Goal: Task Accomplishment & Management: Manage account settings

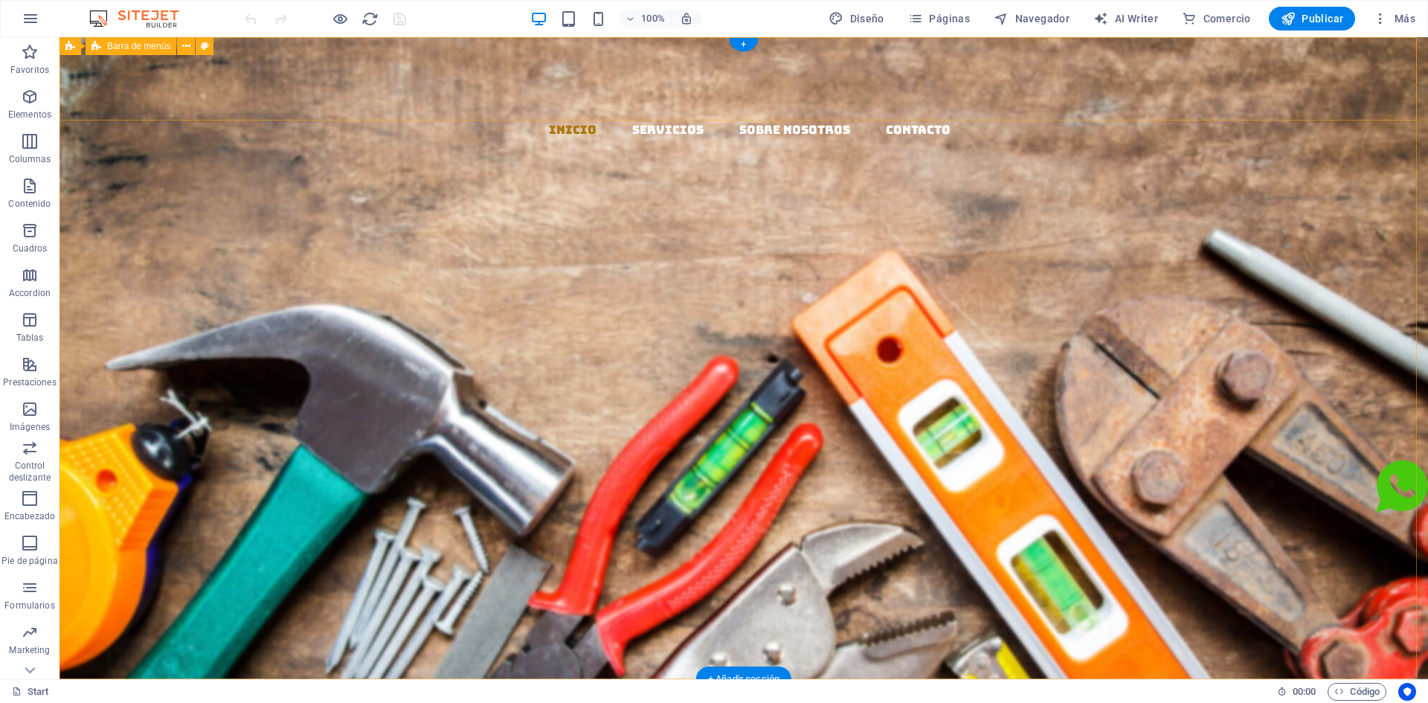
click at [998, 120] on nav "Inicio Servicios Sobre Nosotros Contacto" at bounding box center [749, 130] width 1357 height 20
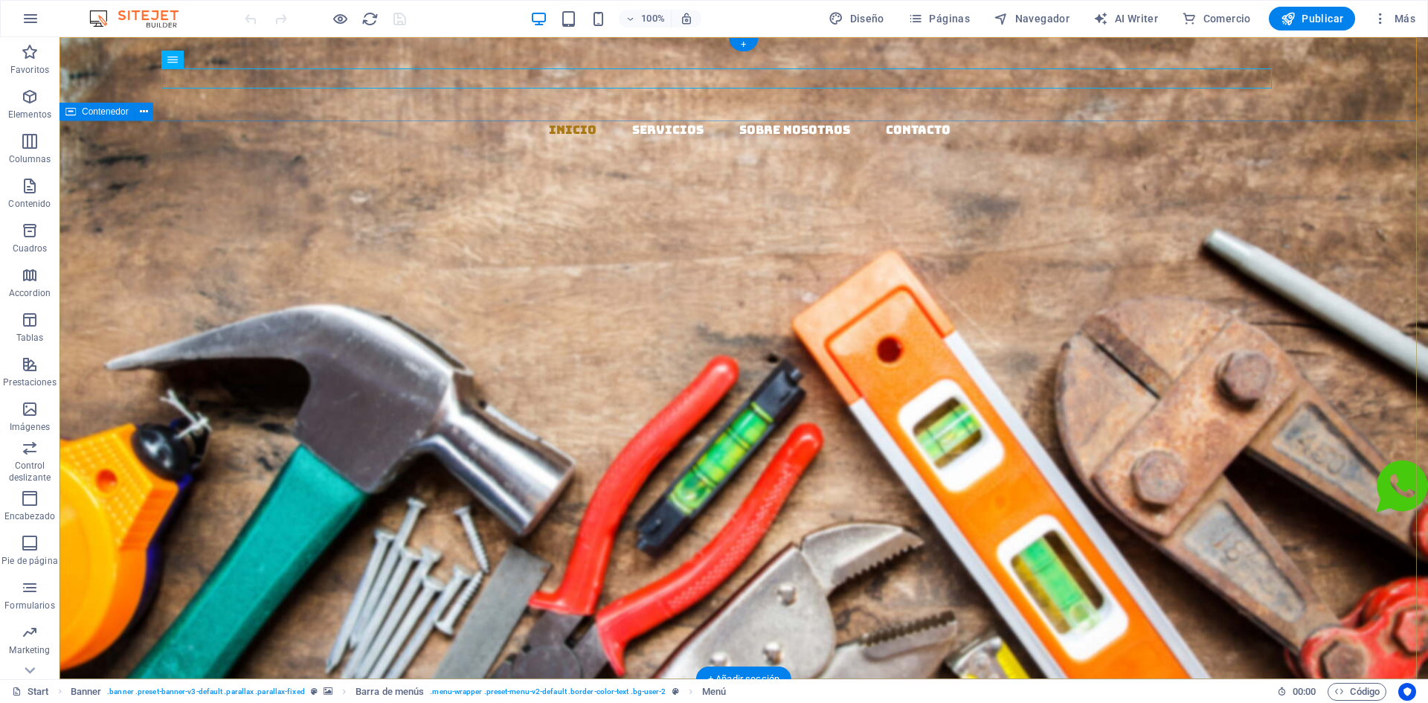
click at [1017, 319] on div "EL MAZO MATERIALES Y DISTRIBUCION Llevamos los materiales a tu ferretería, con …" at bounding box center [744, 519] width 1369 height 401
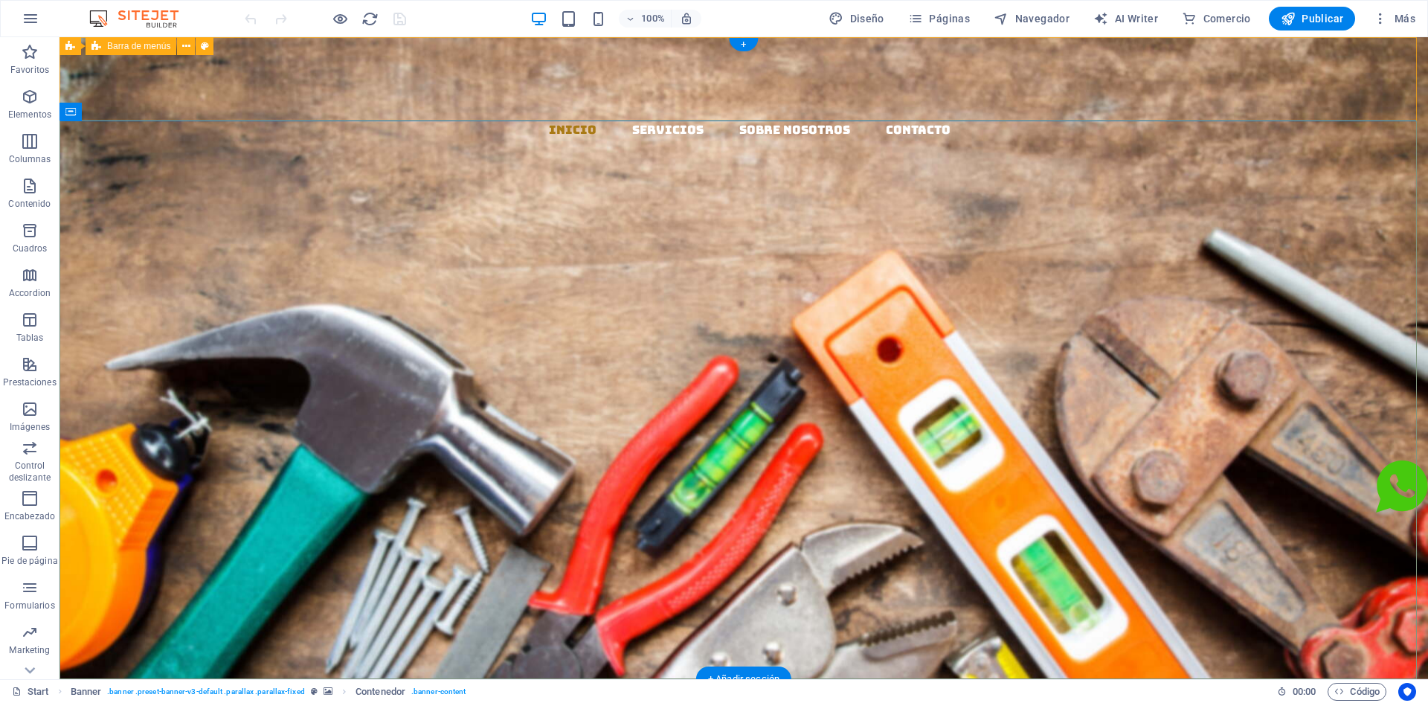
click at [1020, 112] on div "Inicio Servicios Sobre Nosotros Contacto" at bounding box center [744, 178] width 1369 height 282
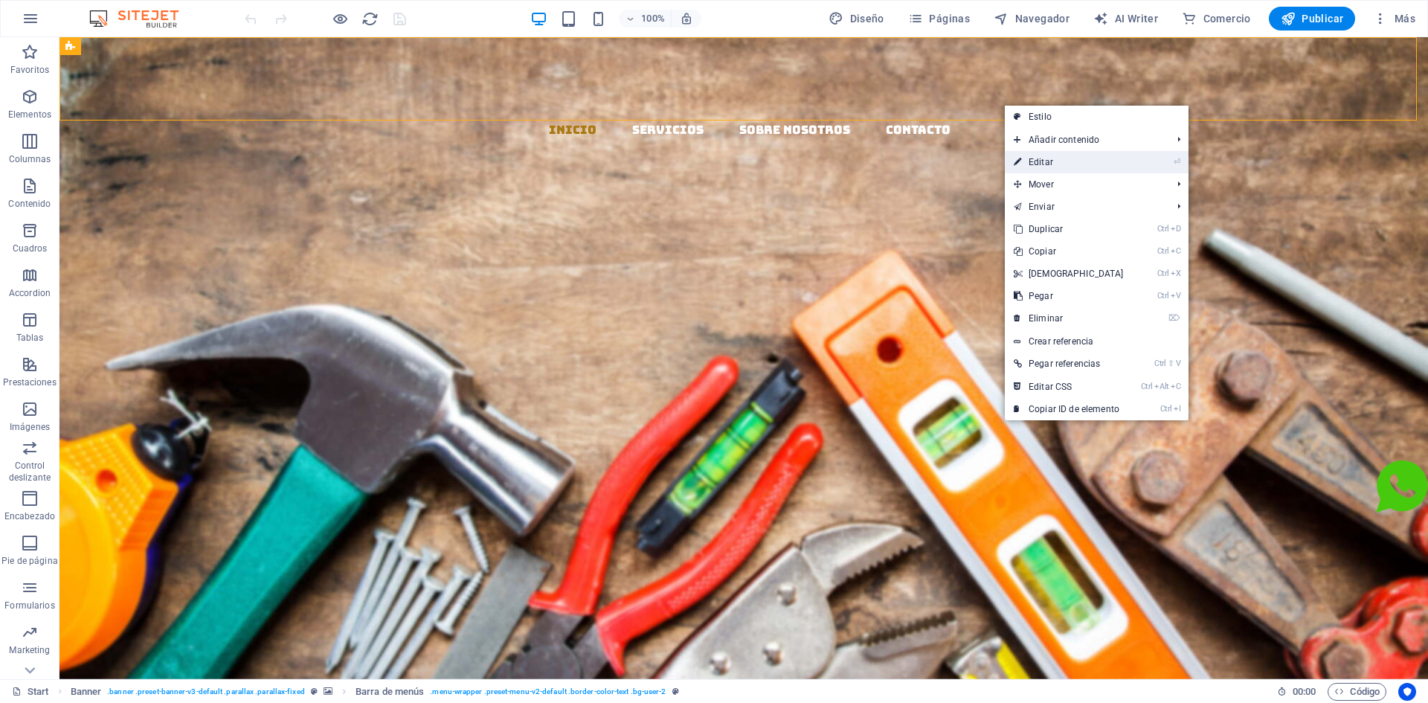
drag, startPoint x: 1047, startPoint y: 164, endPoint x: 135, endPoint y: 196, distance: 913.4
click at [1047, 164] on link "⏎ Editar" at bounding box center [1069, 162] width 128 height 22
select select "rem"
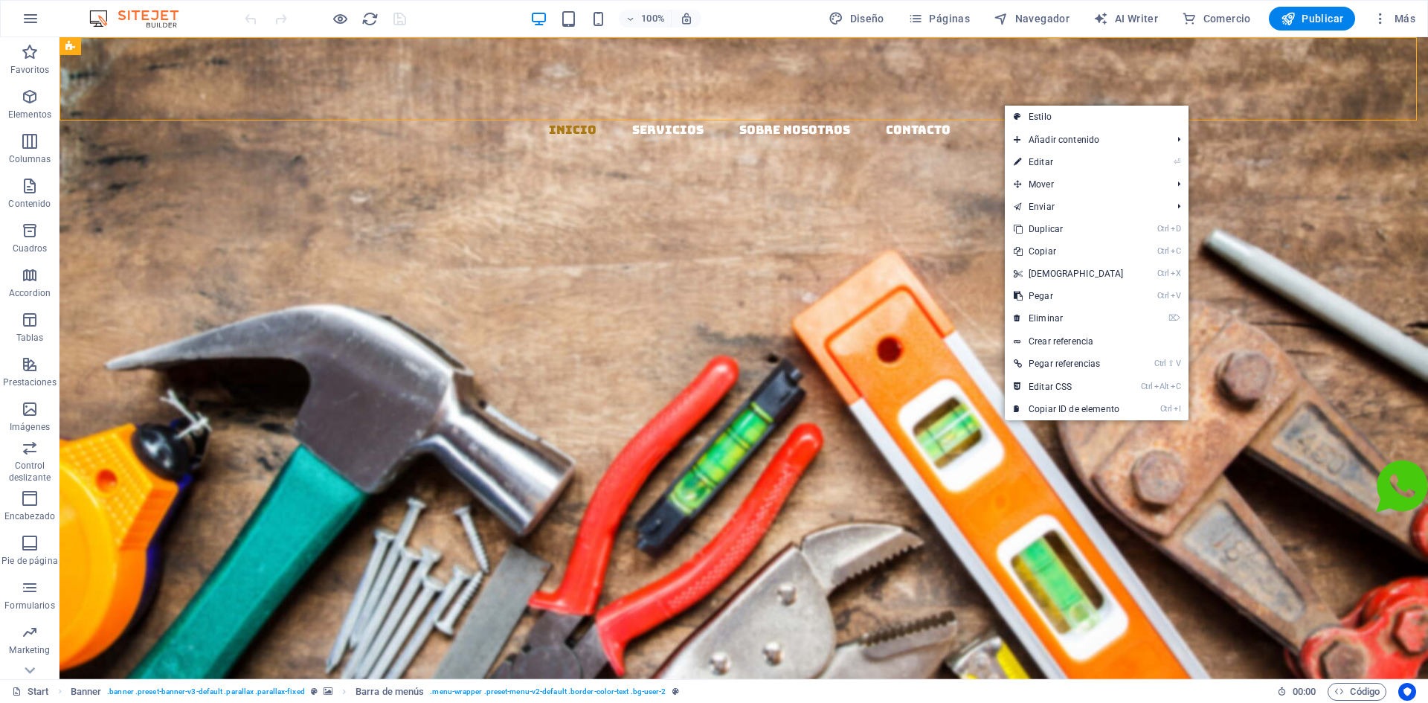
select select "rem"
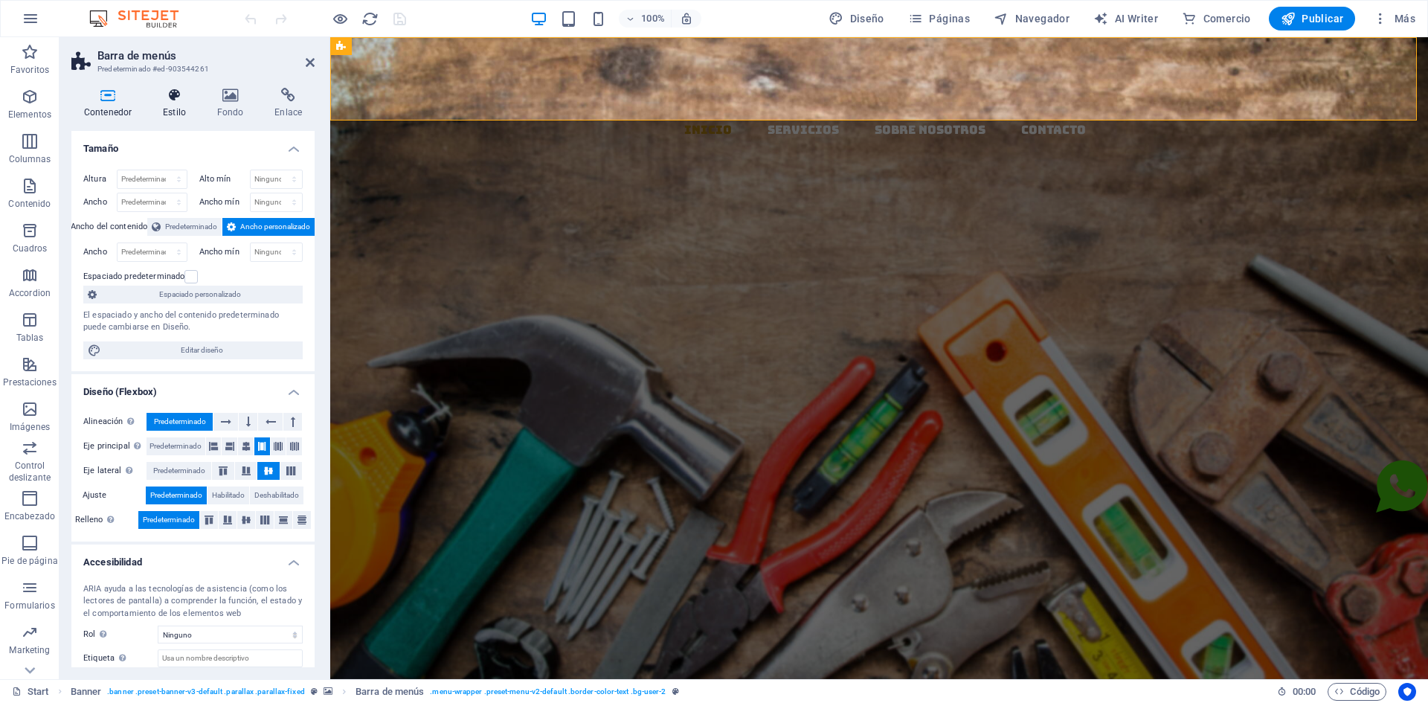
click at [172, 118] on h4 "Estilo" at bounding box center [177, 103] width 54 height 31
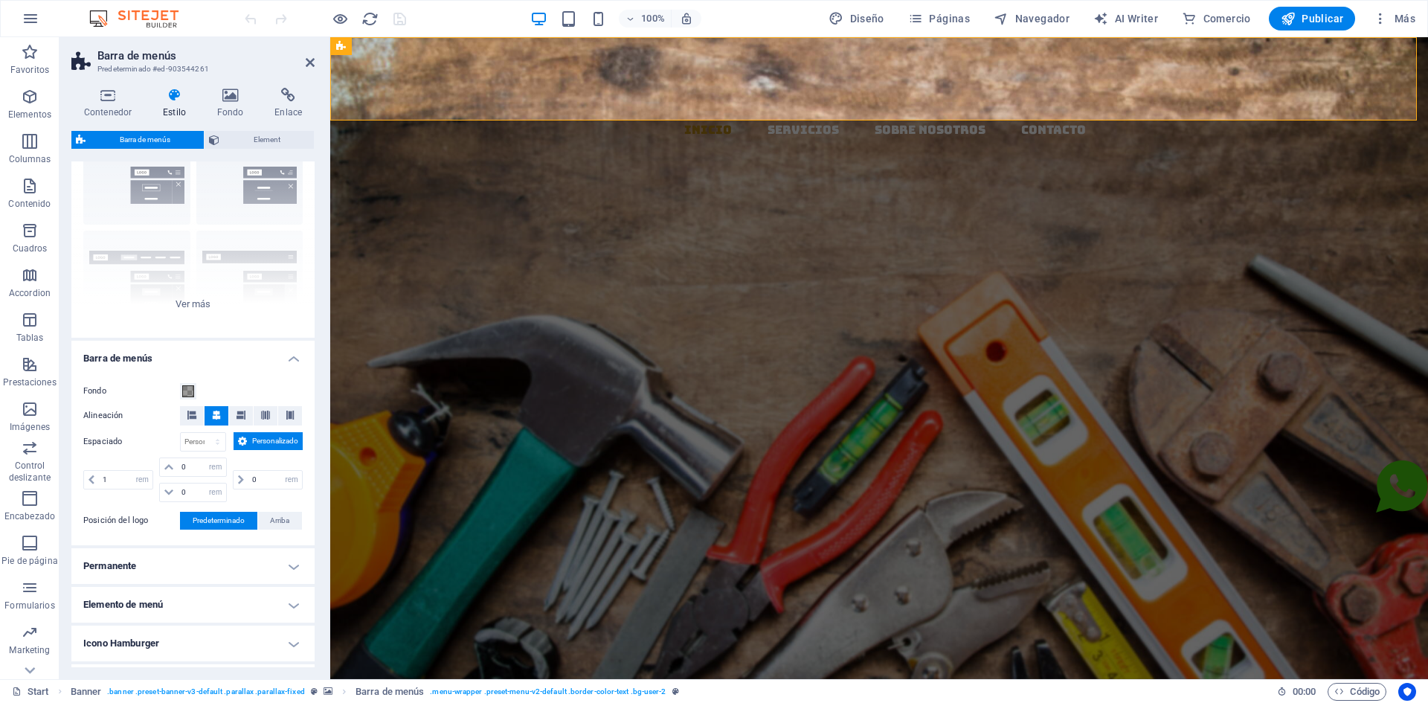
scroll to position [148, 0]
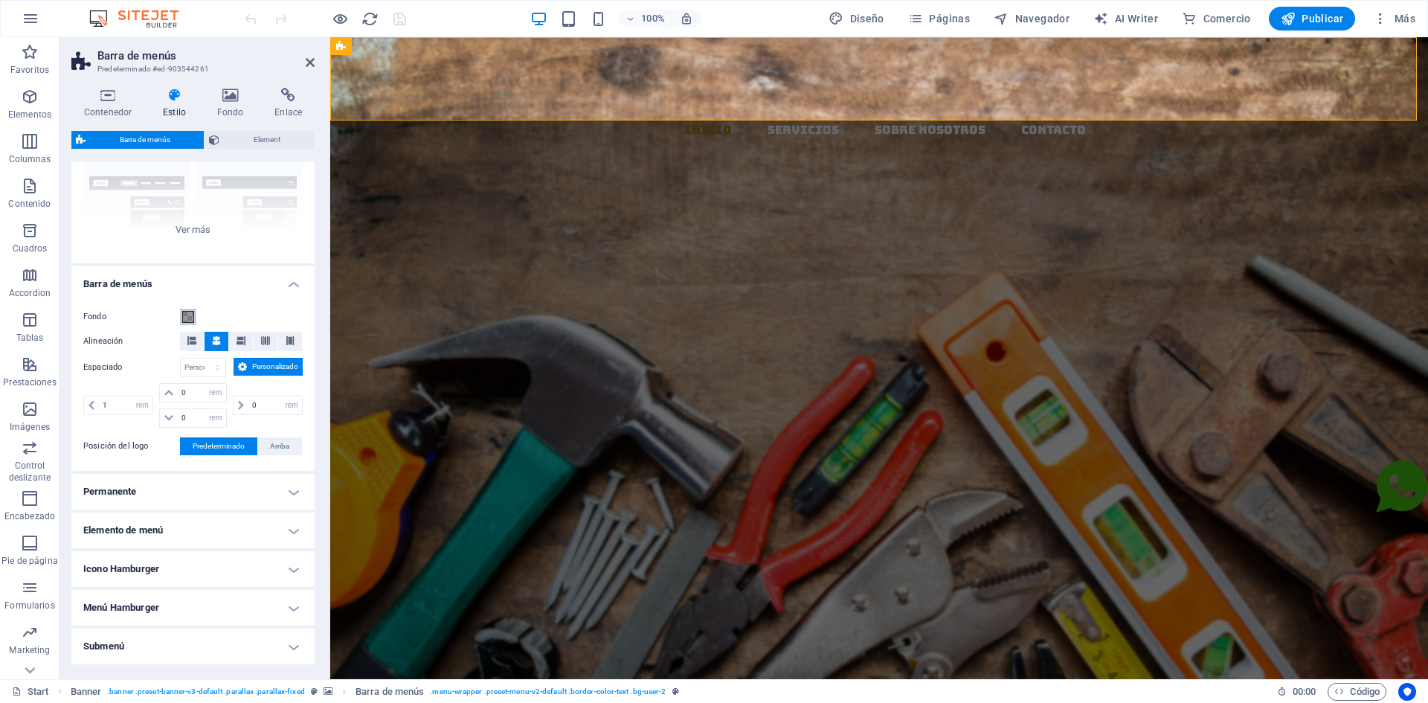
click at [184, 317] on span at bounding box center [188, 317] width 12 height 12
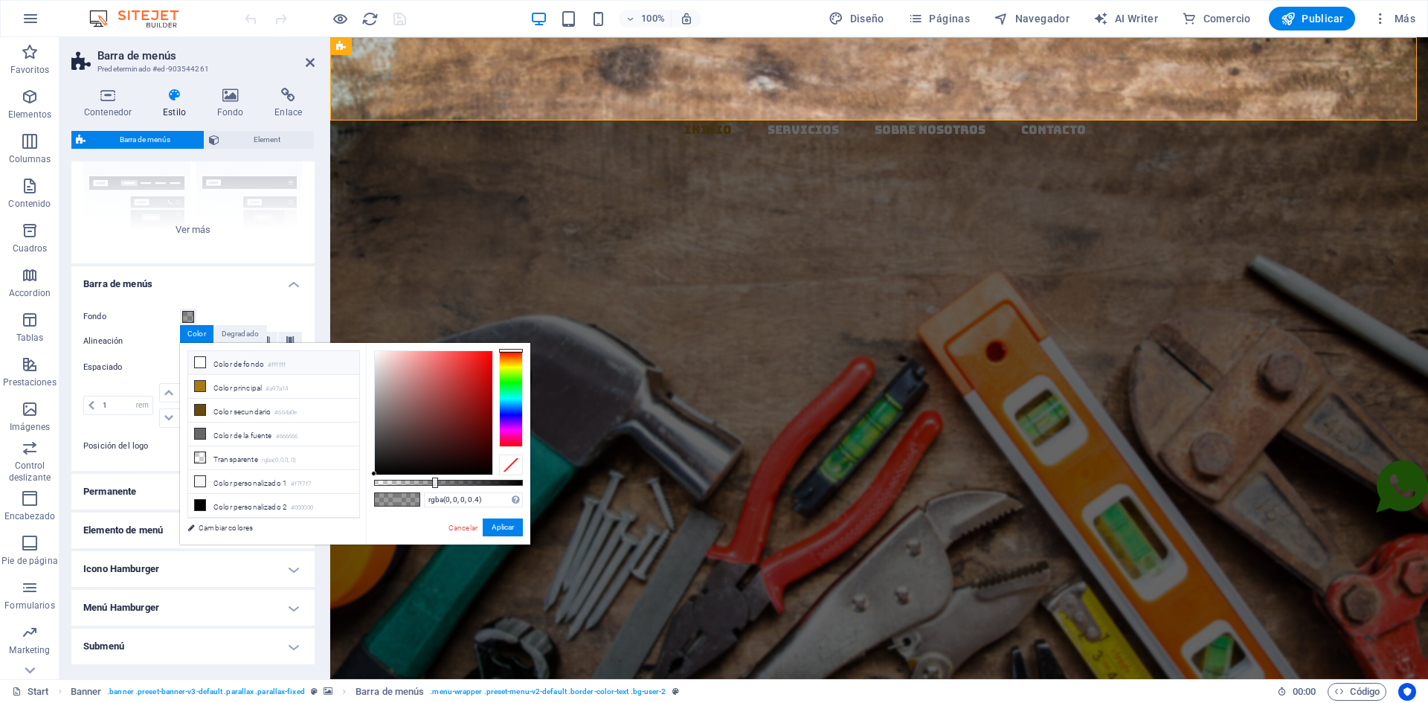
click at [243, 366] on li "Color de fondo #ffffff" at bounding box center [273, 363] width 171 height 24
type input "rgba(255, 255, 255, 0.99)"
drag, startPoint x: 434, startPoint y: 484, endPoint x: 521, endPoint y: 490, distance: 88.0
click at [521, 490] on div "rgba(255, 255, 255, 0.99) Formatos soportados #0852ed rgb(8, 82, 237) rgba(8, 8…" at bounding box center [448, 551] width 164 height 417
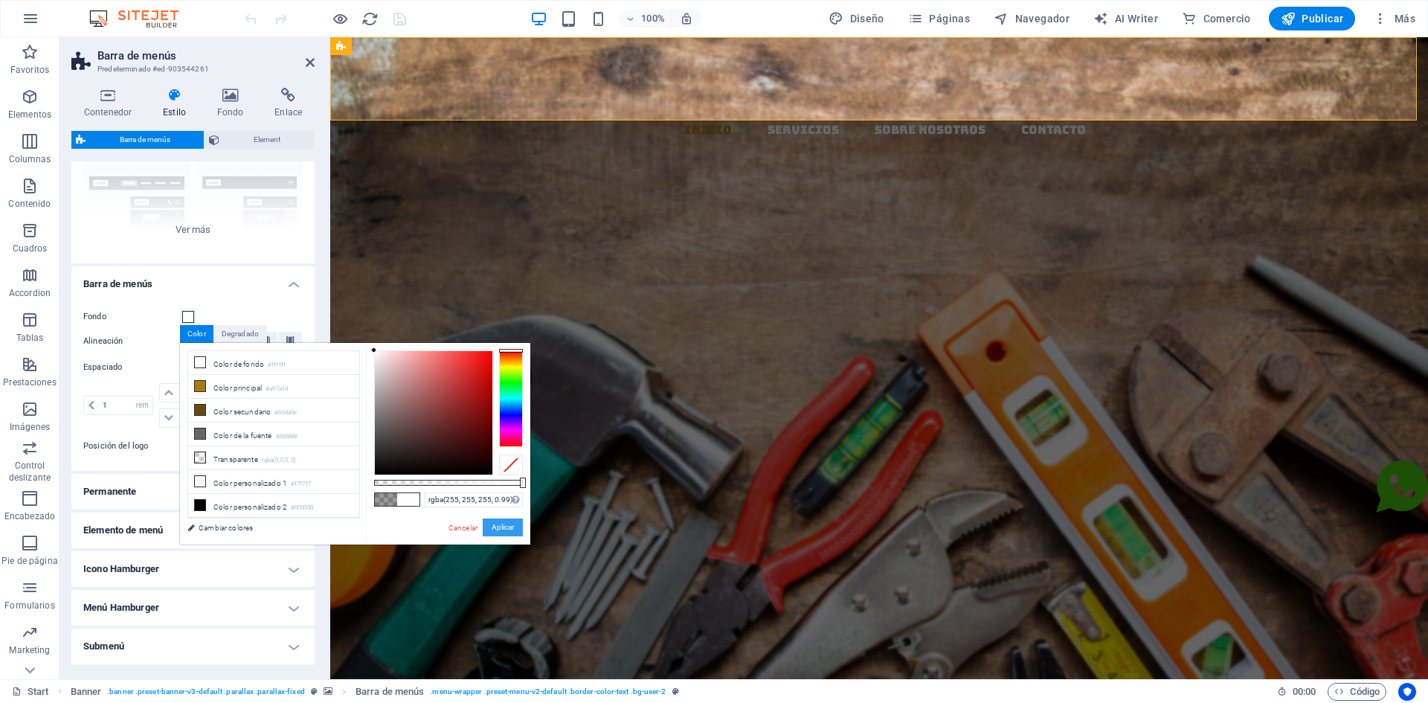
click at [495, 527] on button "Aplicar" at bounding box center [503, 528] width 40 height 18
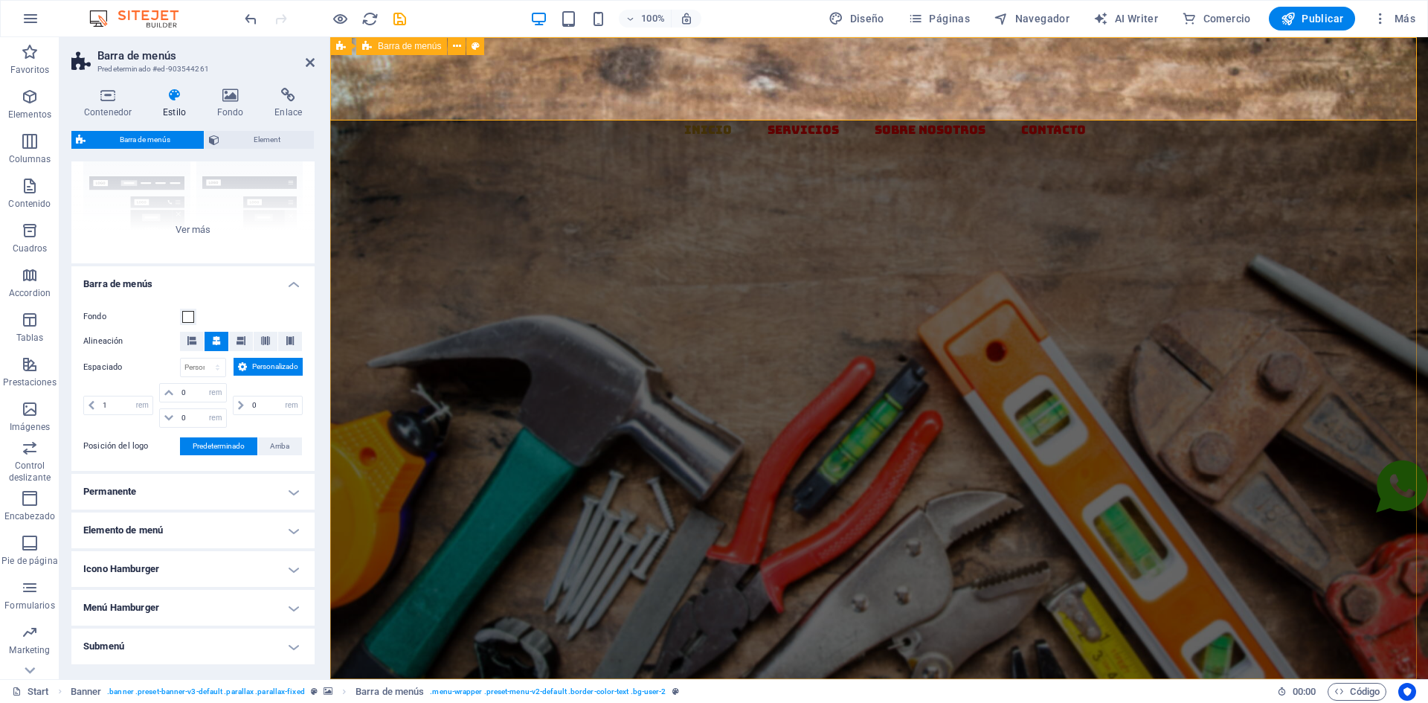
click at [603, 91] on div "Inicio Servicios Sobre Nosotros Contacto" at bounding box center [879, 178] width 1098 height 282
click at [1177, 109] on div "Inicio Servicios Sobre Nosotros Contacto" at bounding box center [879, 178] width 1098 height 282
click at [1177, 100] on div "Inicio Servicios Sobre Nosotros Contacto" at bounding box center [879, 178] width 1098 height 282
click at [1175, 100] on div "Inicio Servicios Sobre Nosotros Contacto" at bounding box center [879, 178] width 1098 height 282
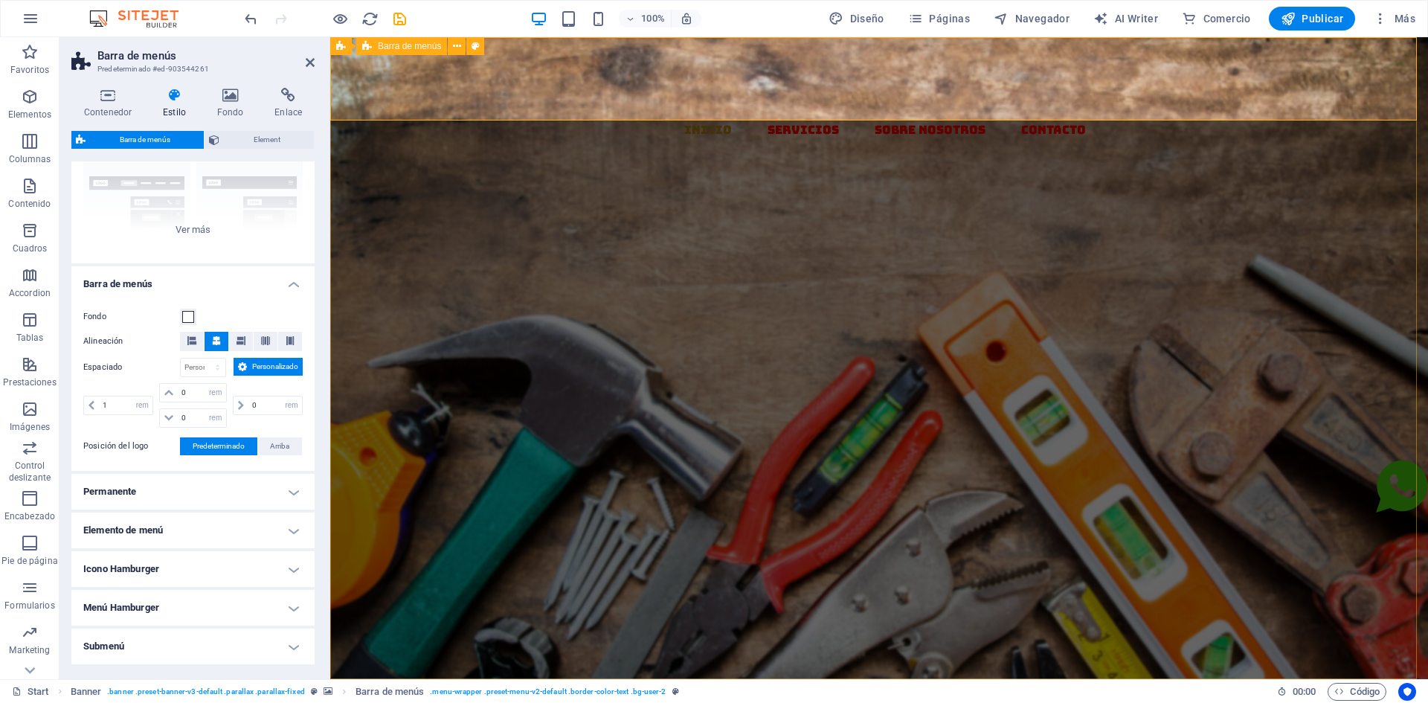
click at [1167, 99] on div "Inicio Servicios Sobre Nosotros Contacto" at bounding box center [879, 178] width 1098 height 282
click at [247, 19] on icon "undo" at bounding box center [251, 18] width 17 height 17
click at [522, 106] on div "Inicio Servicios Sobre Nosotros Contacto" at bounding box center [879, 178] width 1098 height 282
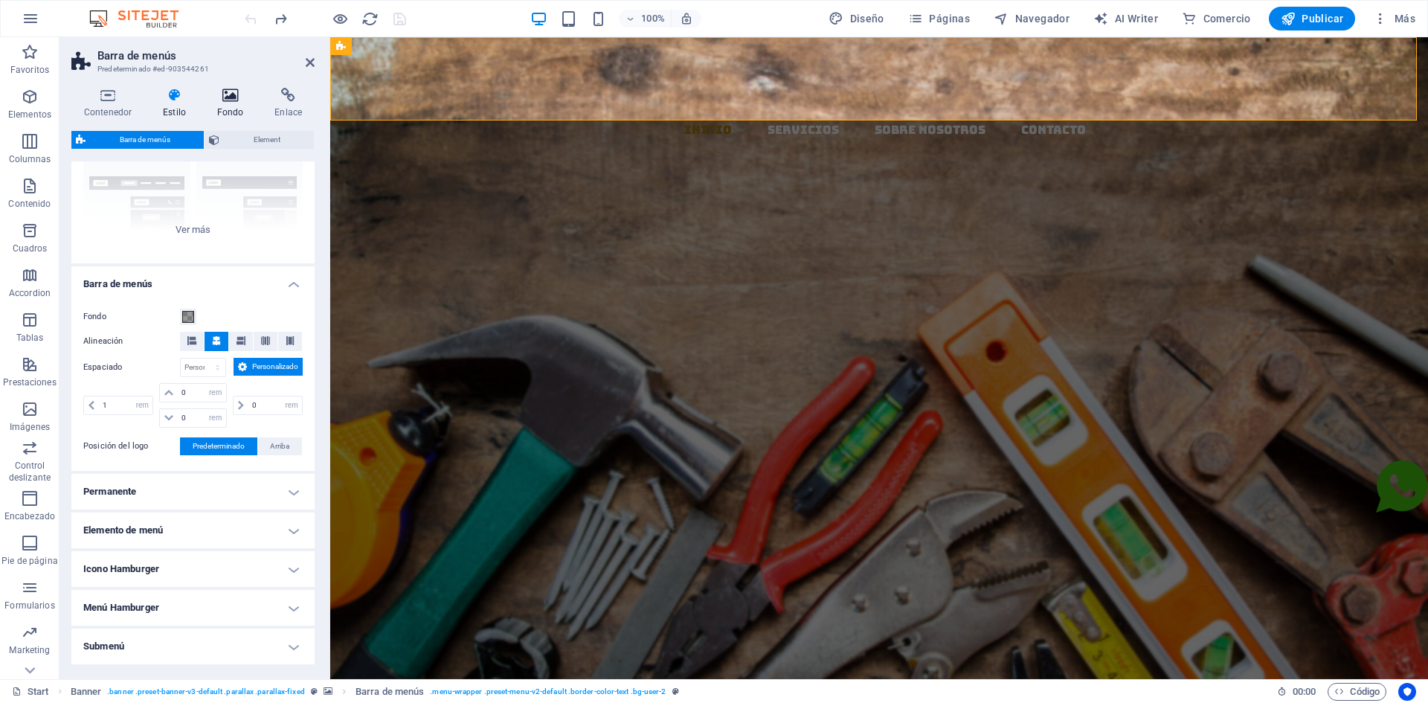
click at [231, 104] on h4 "Fondo" at bounding box center [234, 103] width 58 height 31
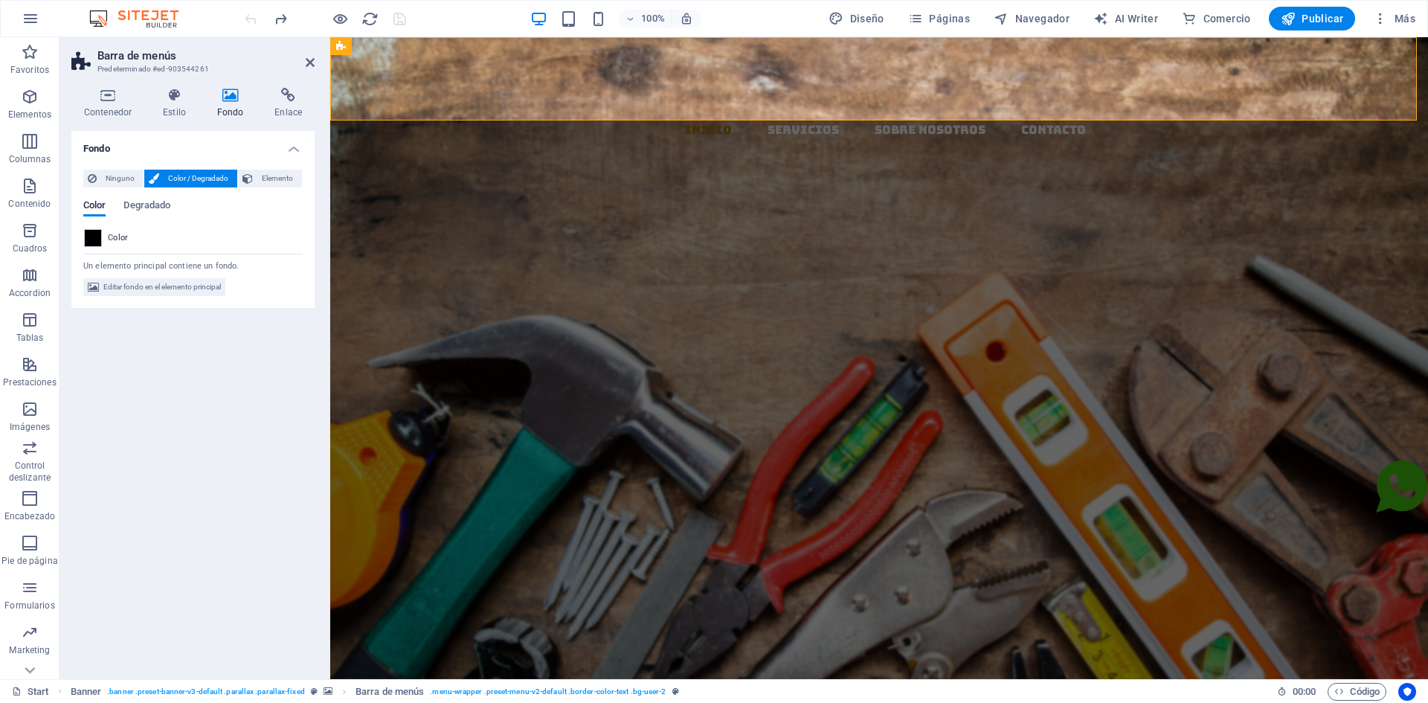
click at [230, 106] on h4 "Fondo" at bounding box center [234, 103] width 58 height 31
click at [170, 109] on h4 "Estilo" at bounding box center [177, 103] width 54 height 31
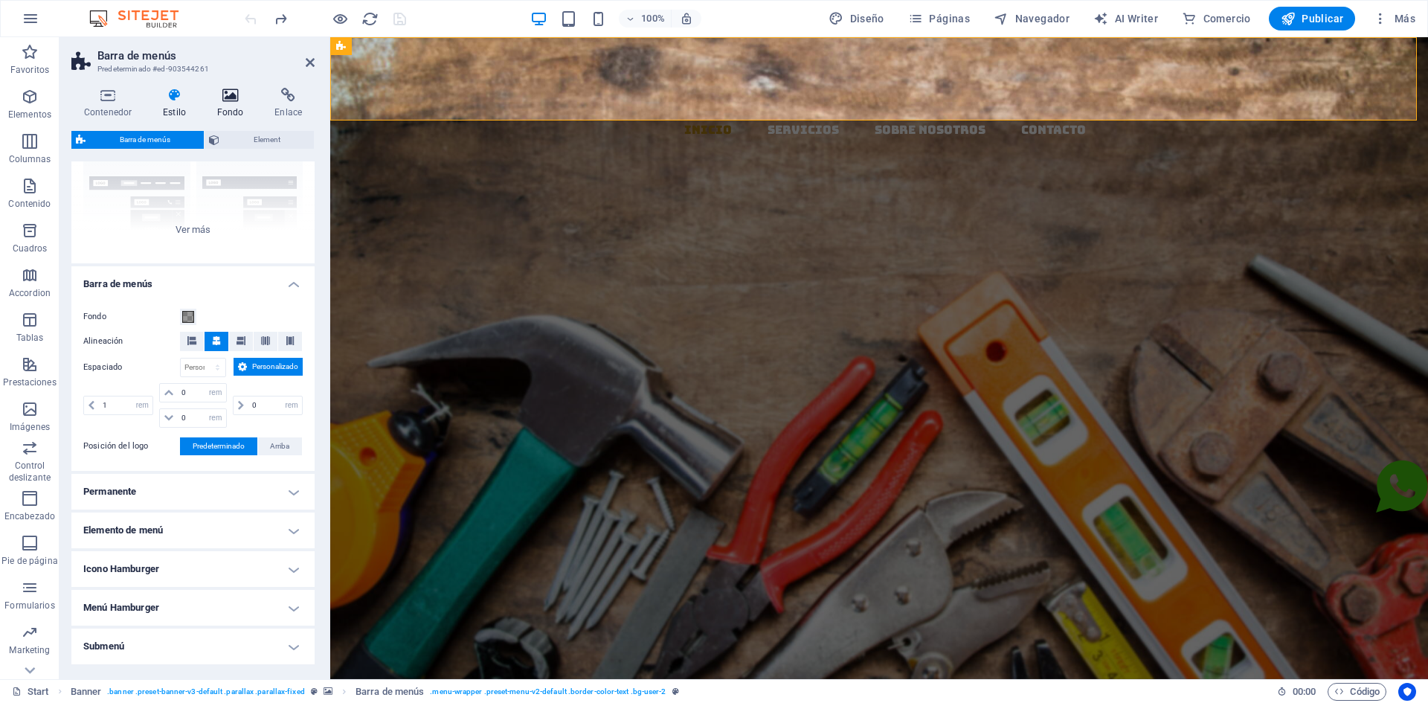
click at [231, 103] on h4 "Fondo" at bounding box center [234, 103] width 58 height 31
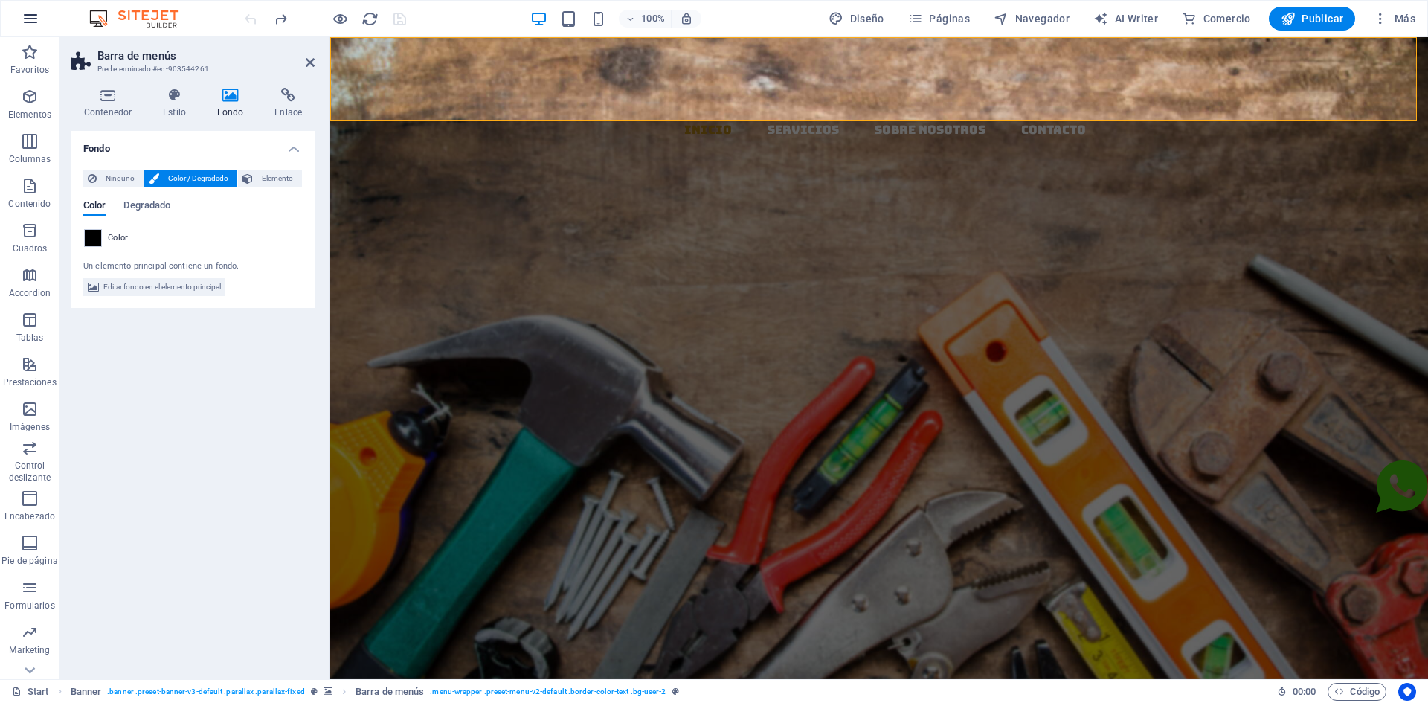
click at [46, 18] on button "button" at bounding box center [31, 19] width 36 height 36
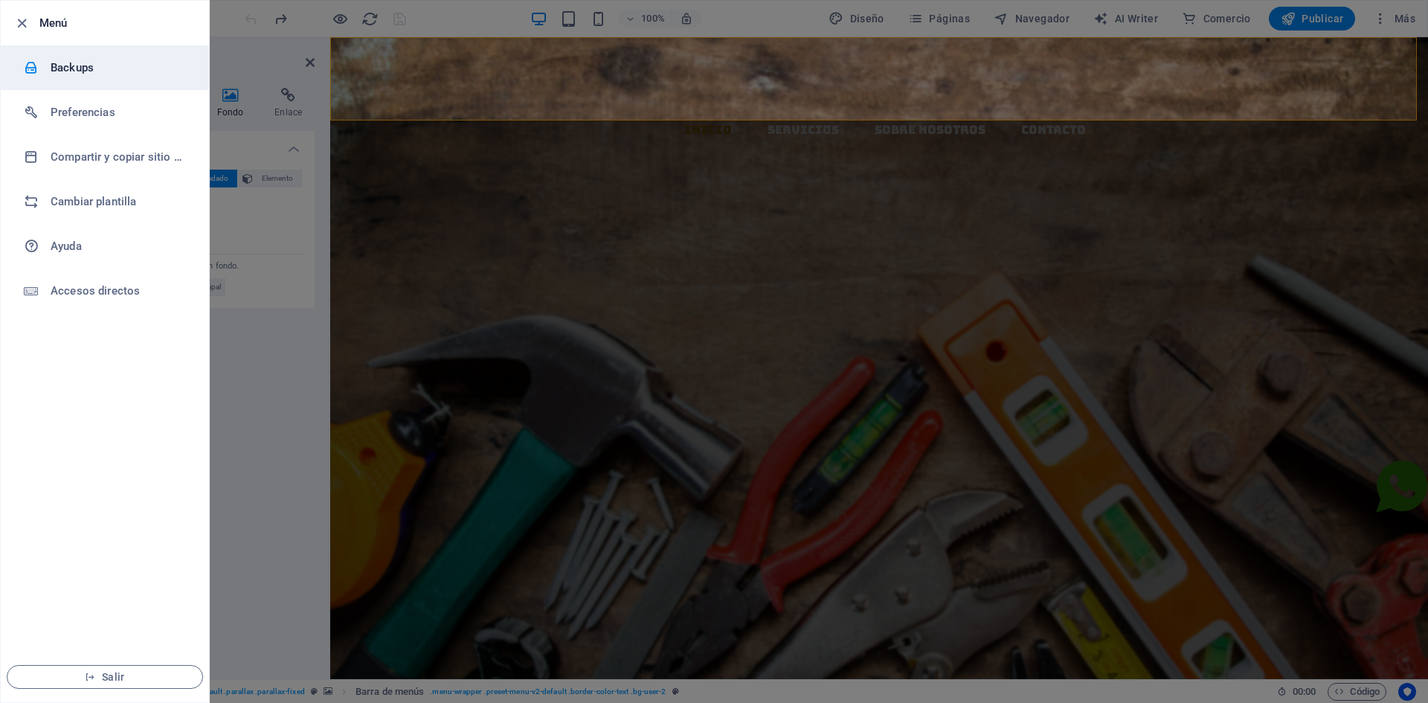
click at [68, 71] on h6 "Backups" at bounding box center [120, 68] width 138 height 18
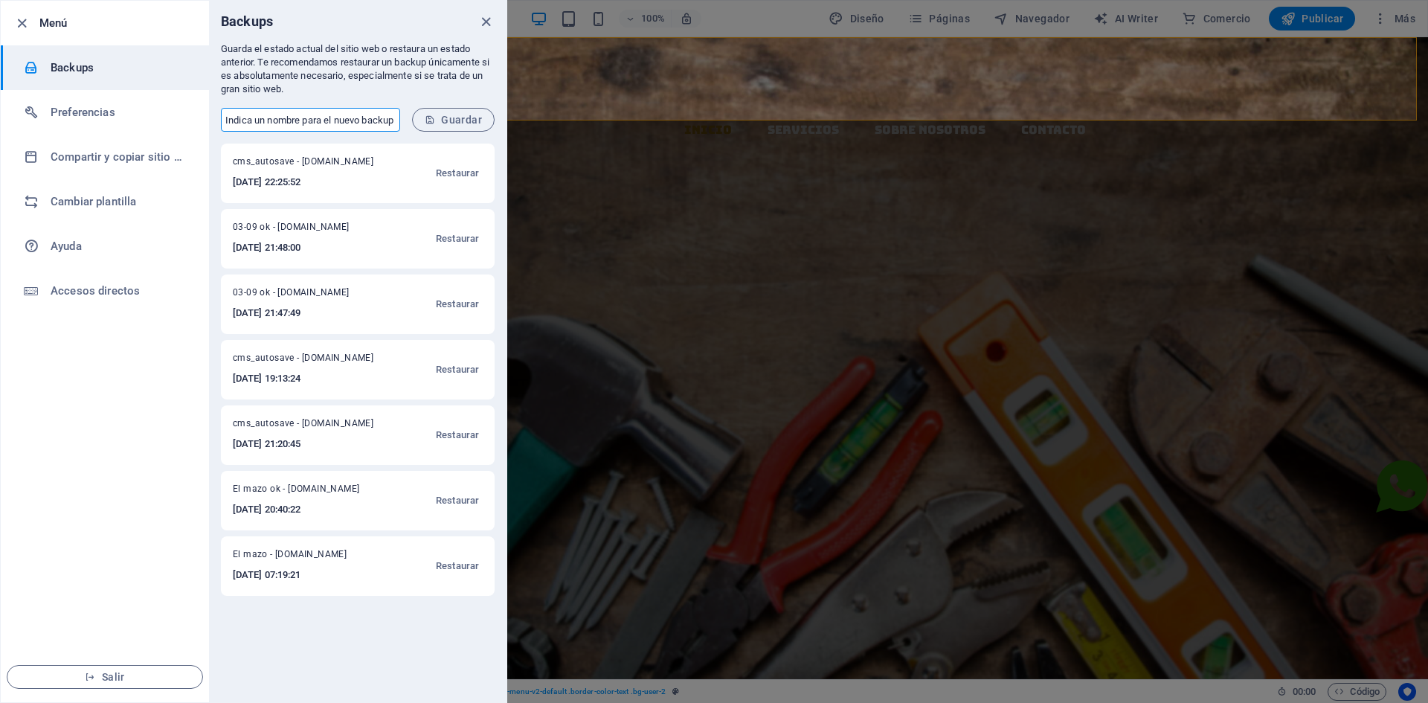
click at [329, 120] on input "text" at bounding box center [310, 120] width 179 height 24
type input "[DATE]"
click at [469, 115] on span "Guardar" at bounding box center [453, 120] width 57 height 12
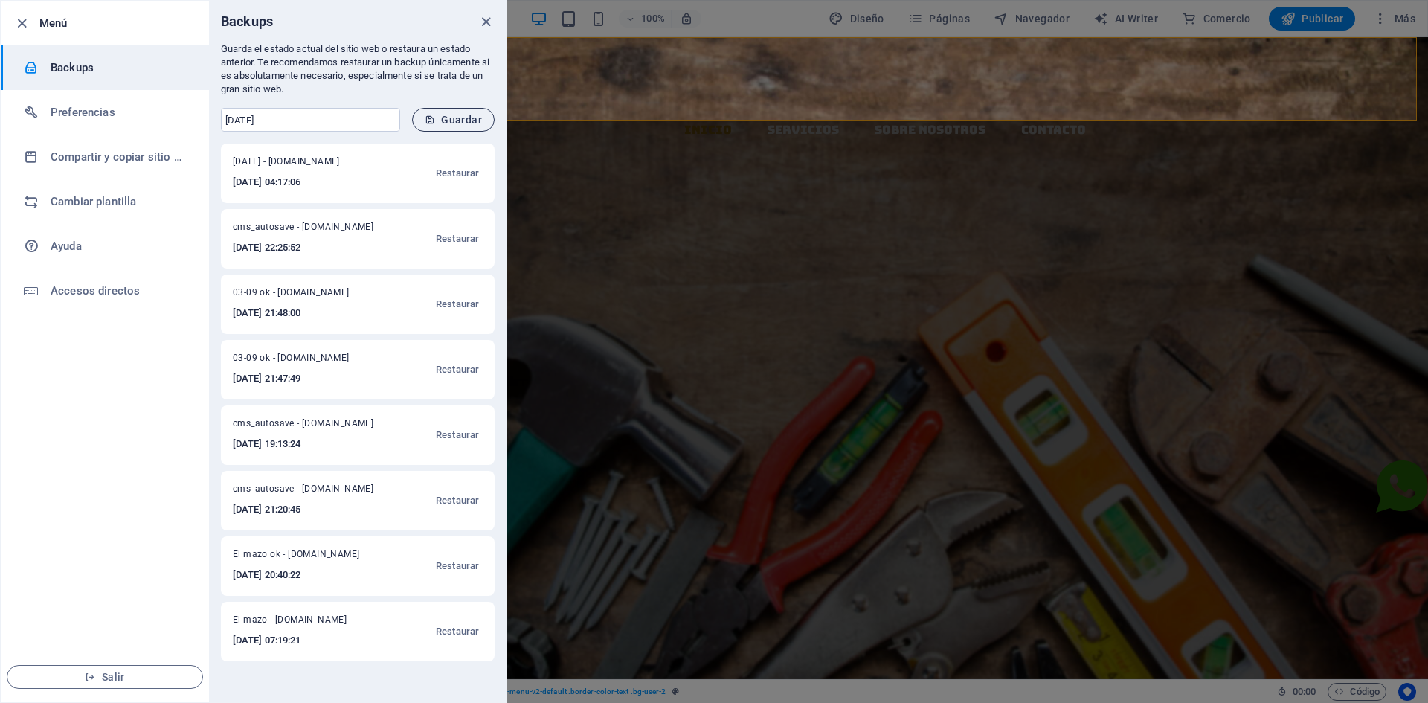
click at [423, 126] on button "Guardar" at bounding box center [453, 120] width 83 height 24
click at [608, 92] on div at bounding box center [714, 351] width 1428 height 703
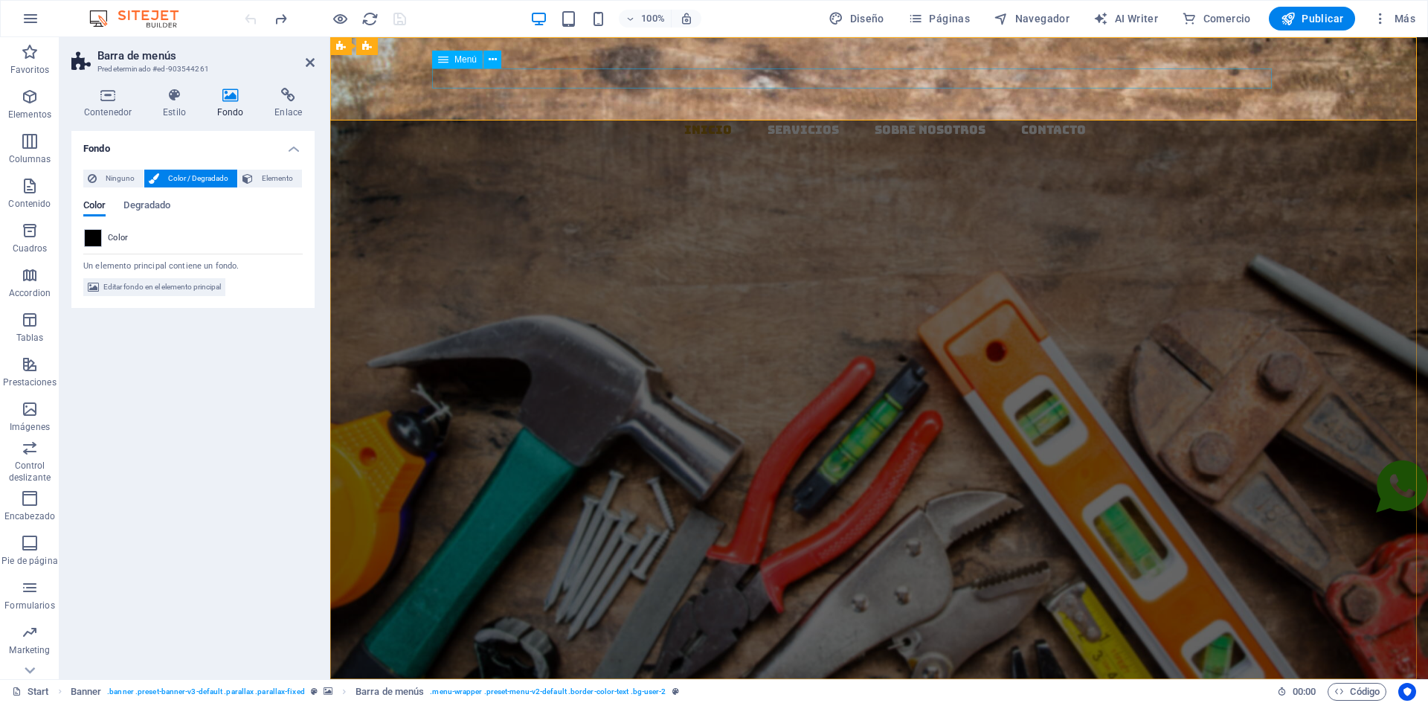
click at [774, 120] on nav "Inicio Servicios Sobre Nosotros Contacto" at bounding box center [885, 130] width 1086 height 20
click at [793, 120] on nav "Inicio Servicios Sobre Nosotros Contacto" at bounding box center [885, 130] width 1086 height 20
click at [850, 120] on nav "Inicio Servicios Sobre Nosotros Contacto" at bounding box center [885, 130] width 1086 height 20
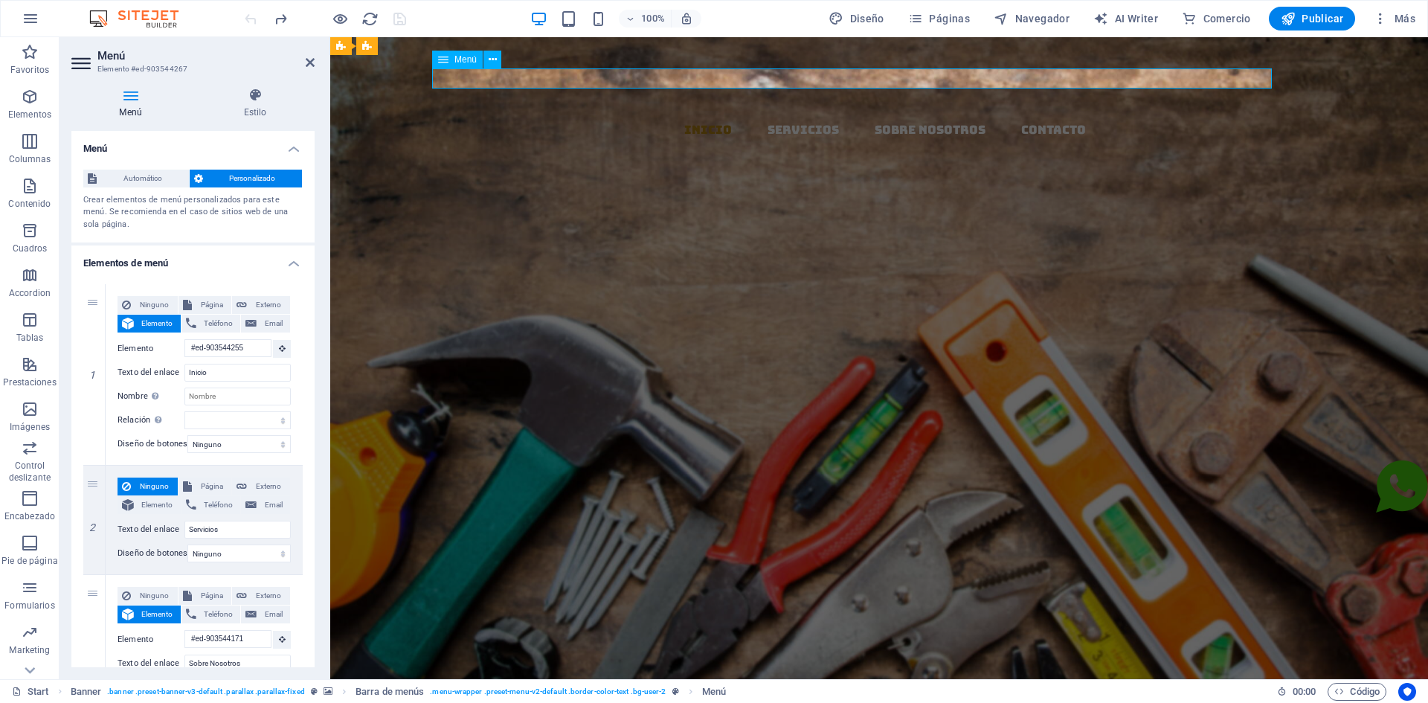
click at [850, 120] on nav "Inicio Servicios Sobre Nosotros Contacto" at bounding box center [885, 130] width 1086 height 20
click at [1031, 120] on nav "Inicio Servicios Sobre Nosotros Contacto" at bounding box center [885, 130] width 1086 height 20
click at [1068, 120] on nav "Inicio Servicios Sobre Nosotros Contacto" at bounding box center [885, 130] width 1086 height 20
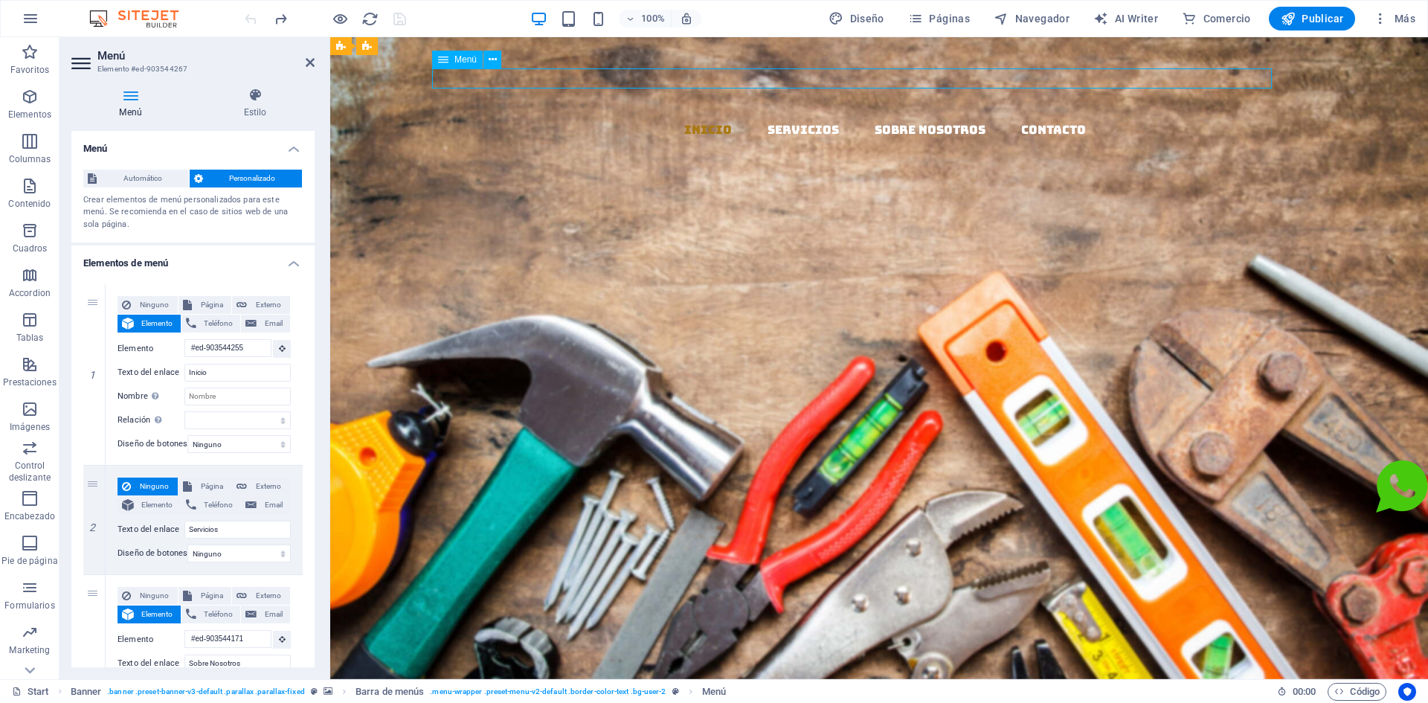
drag, startPoint x: 1066, startPoint y: 76, endPoint x: 994, endPoint y: 89, distance: 73.3
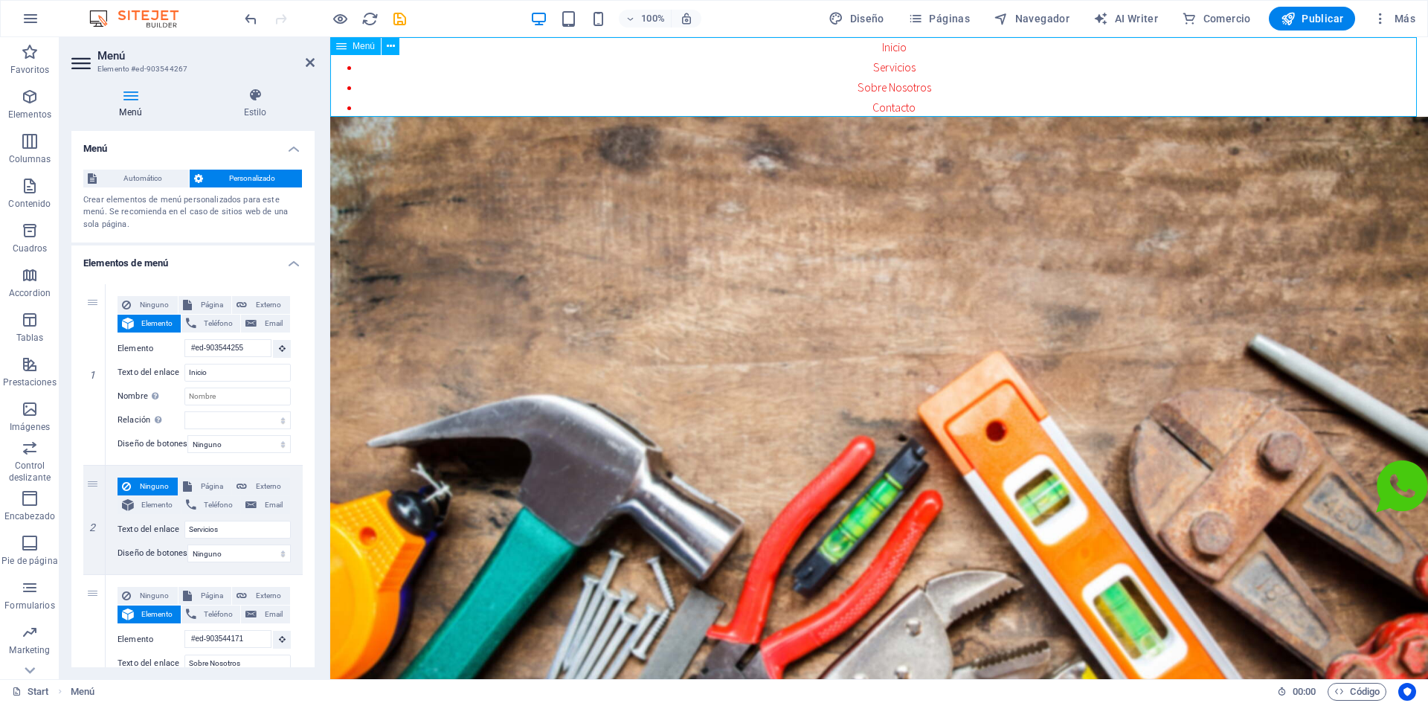
click at [898, 88] on nav "Inicio Servicios Sobre Nosotros Contacto" at bounding box center [879, 77] width 1098 height 80
click at [894, 112] on nav "Inicio Servicios Sobre Nosotros Contacto" at bounding box center [879, 77] width 1098 height 80
click at [893, 85] on nav "Inicio Servicios Sobre Nosotros Contacto" at bounding box center [879, 77] width 1098 height 80
click at [893, 67] on nav "Inicio Servicios Sobre Nosotros Contacto" at bounding box center [879, 77] width 1098 height 80
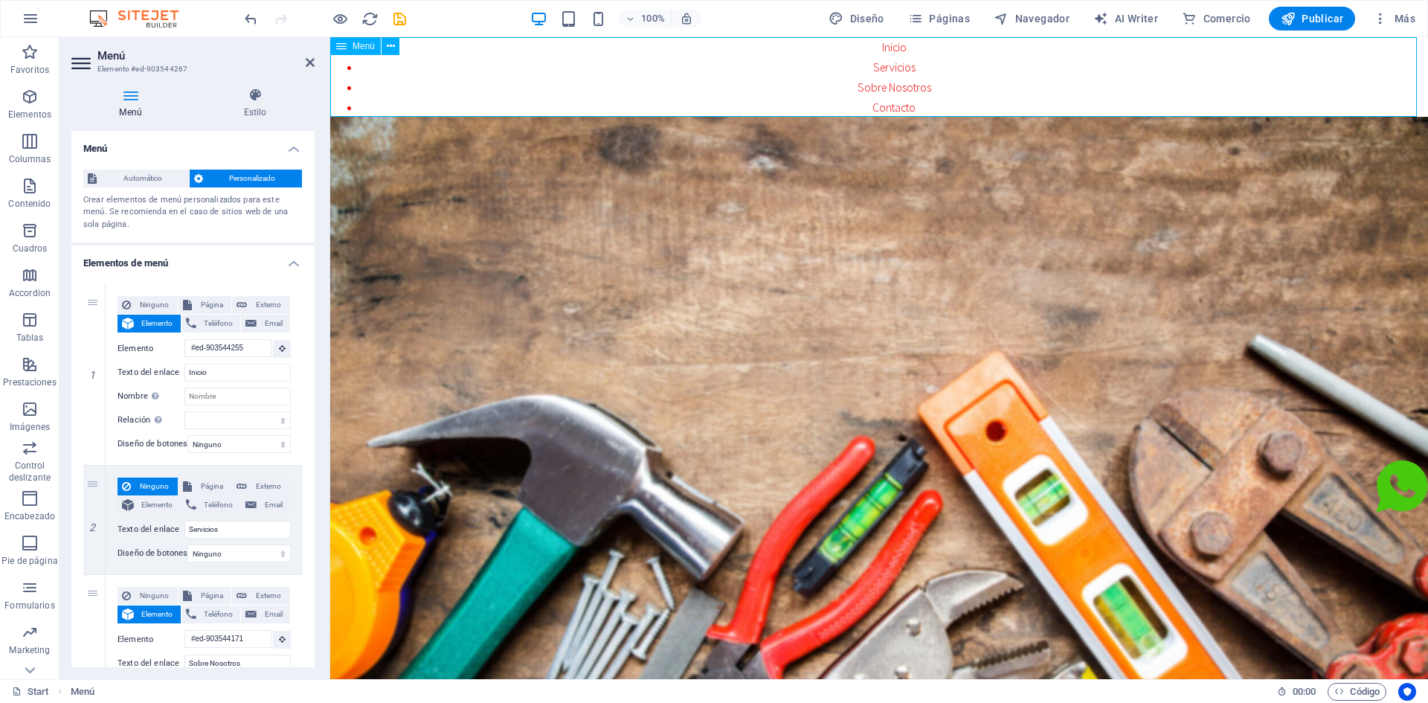
click at [892, 72] on nav "Inicio Servicios Sobre Nosotros Contacto" at bounding box center [879, 77] width 1098 height 80
click at [347, 89] on nav "Inicio Servicios Sobre Nosotros Contacto" at bounding box center [879, 77] width 1098 height 80
click at [348, 64] on nav "Inicio Servicios Sobre Nosotros Contacto" at bounding box center [879, 77] width 1098 height 80
click at [867, 103] on nav "Inicio Servicios Sobre Nosotros Contacto" at bounding box center [879, 77] width 1098 height 80
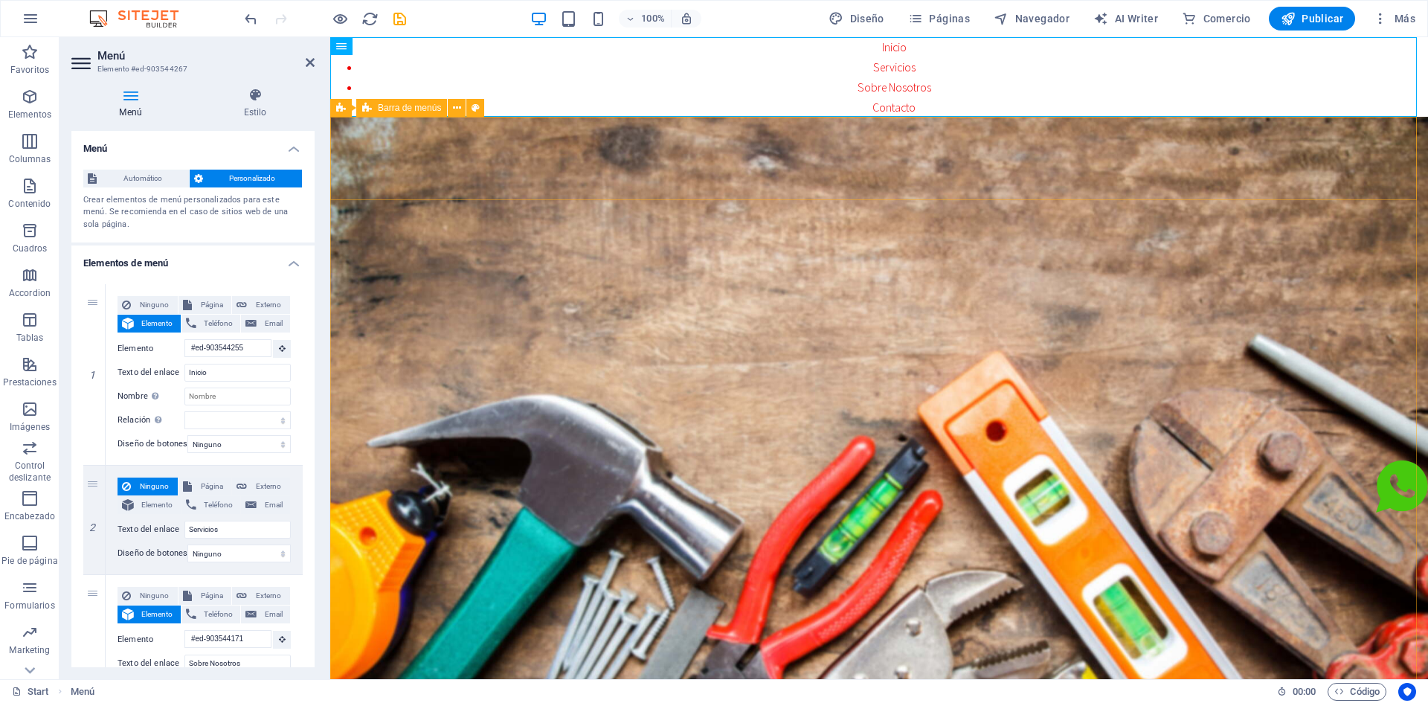
click at [911, 141] on div at bounding box center [879, 248] width 1098 height 262
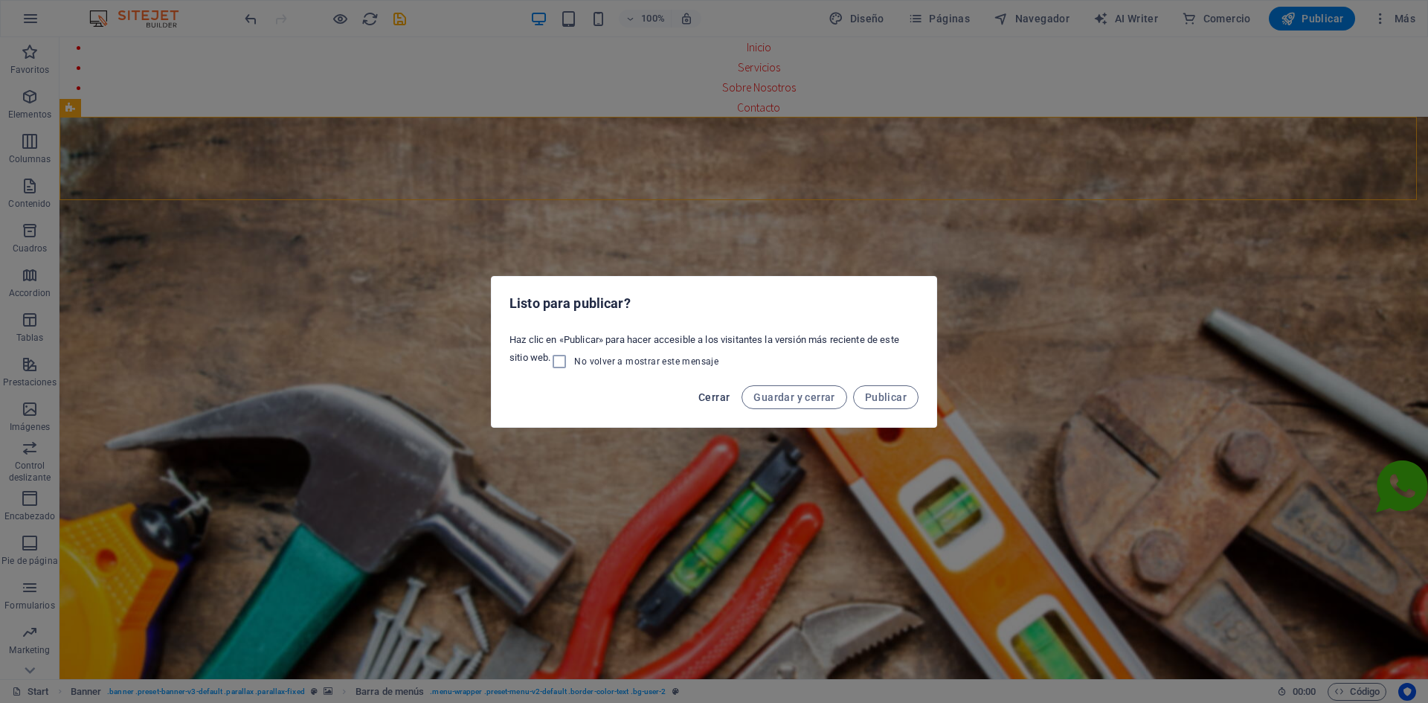
click at [715, 400] on span "Cerrar" at bounding box center [714, 397] width 31 height 12
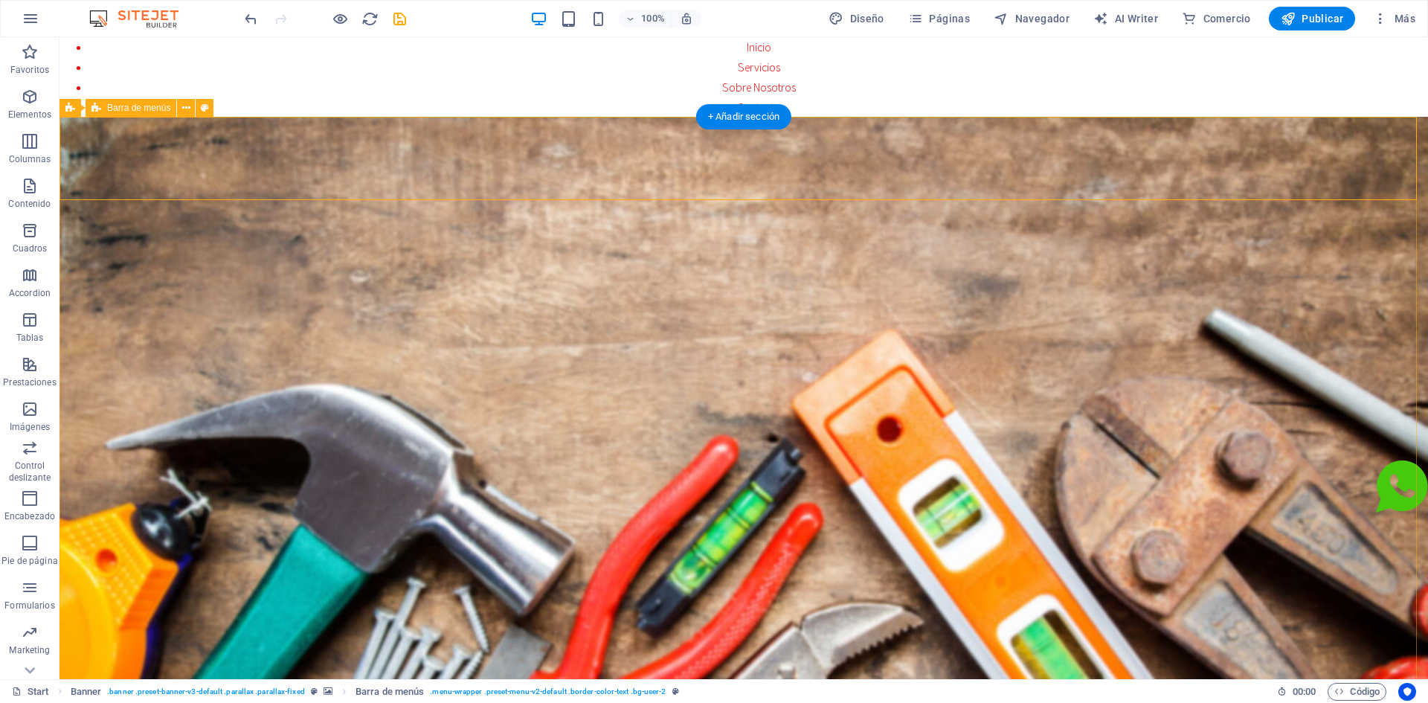
click at [641, 132] on div at bounding box center [744, 248] width 1369 height 262
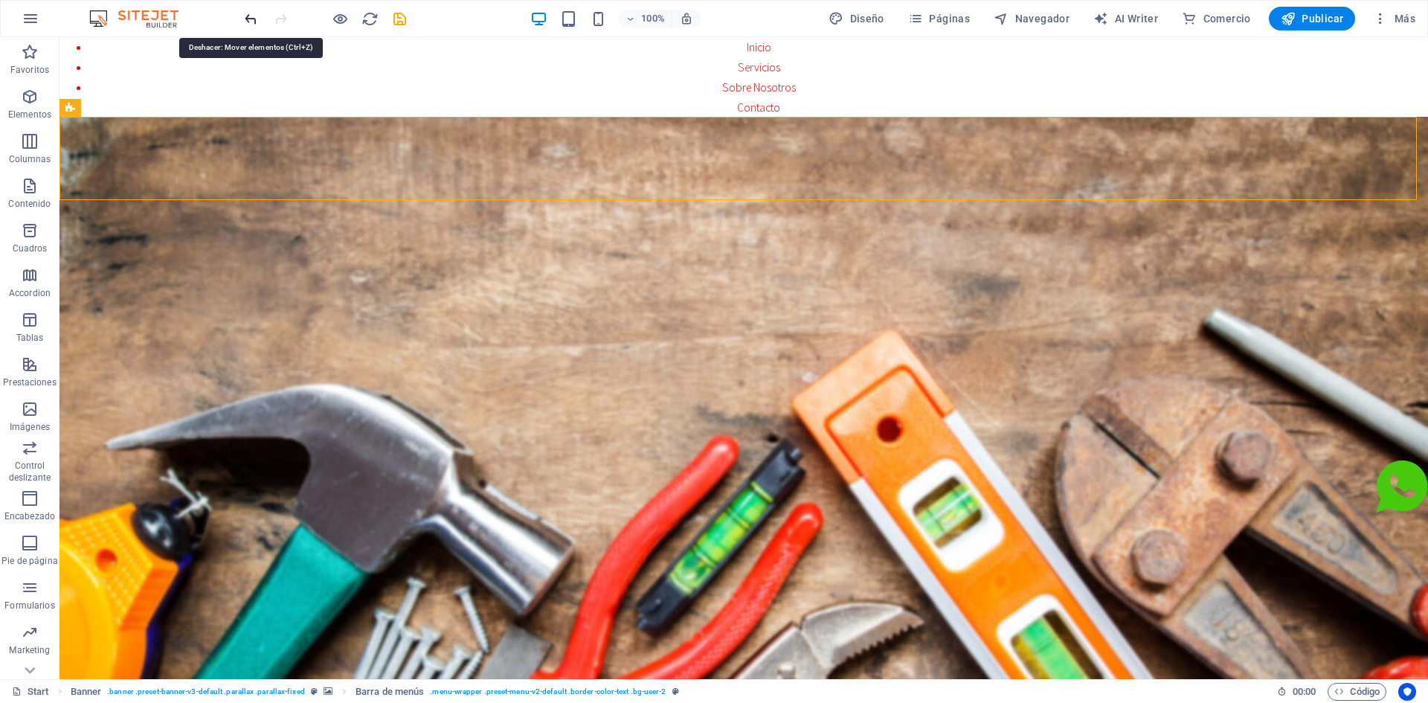
click at [245, 20] on icon "undo" at bounding box center [251, 18] width 17 height 17
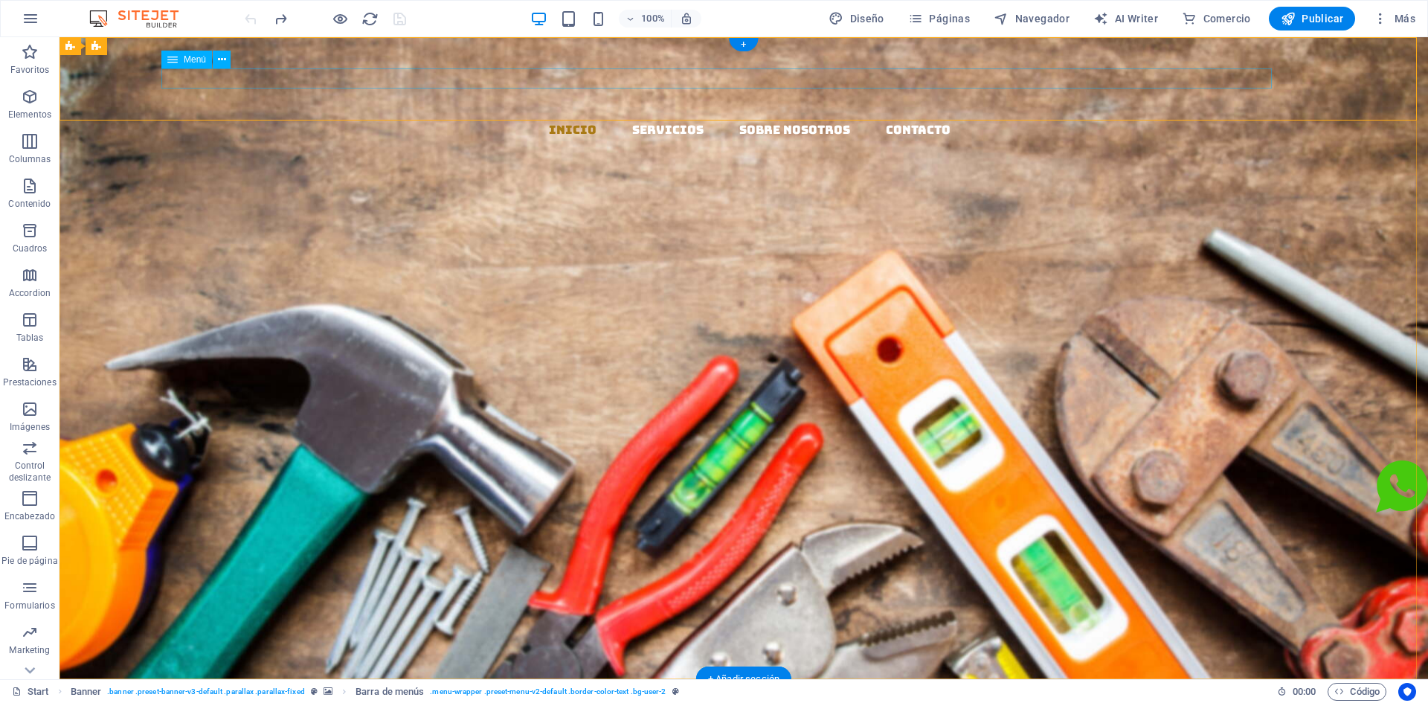
click at [329, 120] on nav "Inicio Servicios Sobre Nosotros Contacto" at bounding box center [749, 130] width 1357 height 20
click at [333, 101] on div "Inicio Servicios Sobre Nosotros Contacto" at bounding box center [744, 178] width 1369 height 282
click at [333, 100] on div "Inicio Servicios Sobre Nosotros Contacto" at bounding box center [744, 178] width 1369 height 282
click at [1120, 103] on div "Inicio Servicios Sobre Nosotros Contacto" at bounding box center [744, 178] width 1369 height 282
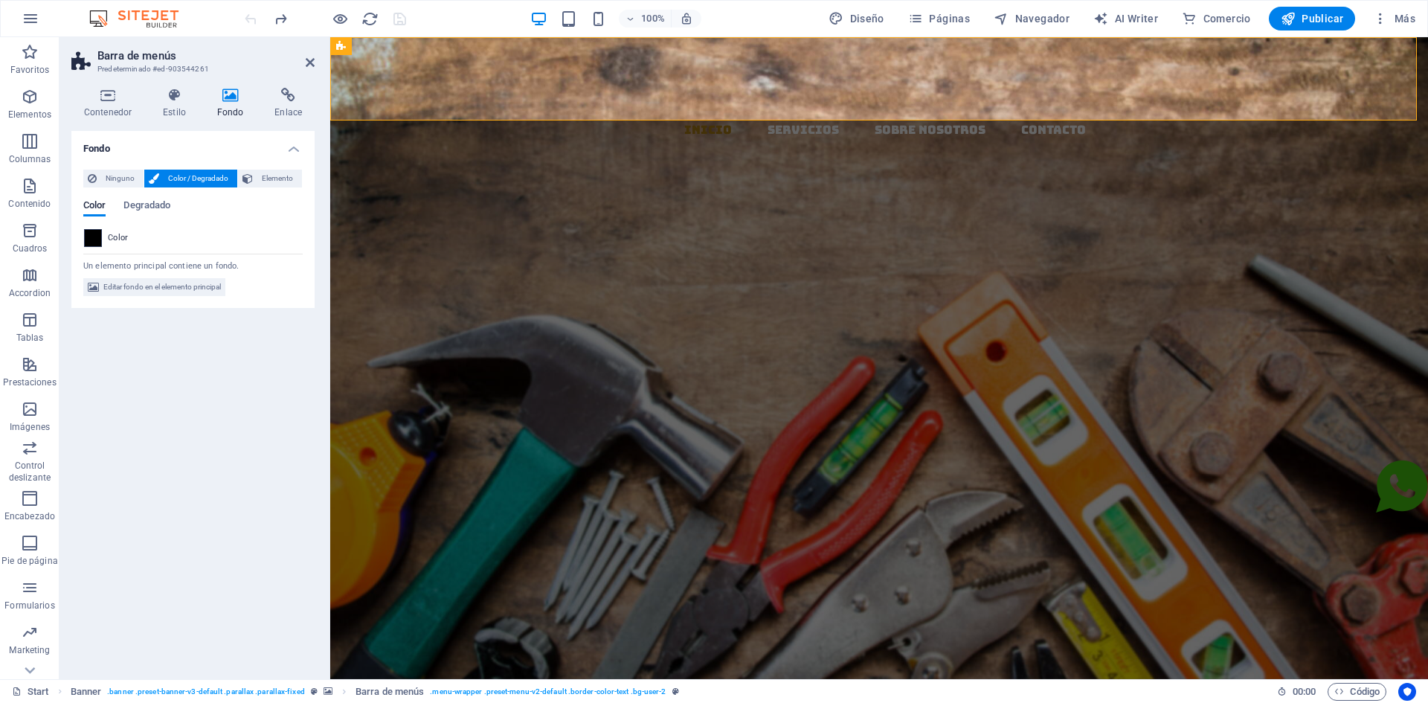
click at [96, 237] on span at bounding box center [93, 238] width 16 height 16
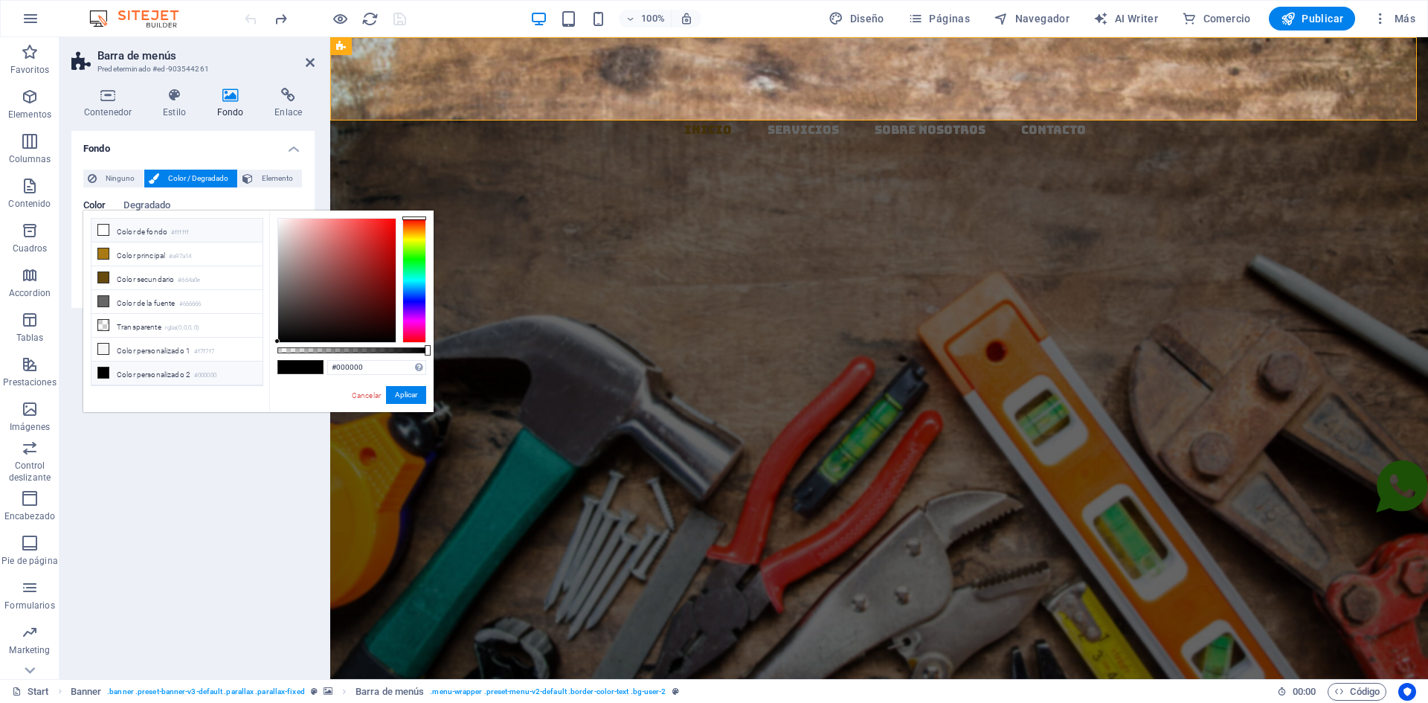
click at [130, 231] on li "Color de fondo #ffffff" at bounding box center [177, 231] width 171 height 24
type input "#ffffff"
click at [847, 120] on nav "Inicio Servicios Sobre Nosotros Contacto" at bounding box center [885, 130] width 1086 height 20
click at [181, 112] on h4 "Estilo" at bounding box center [177, 103] width 54 height 31
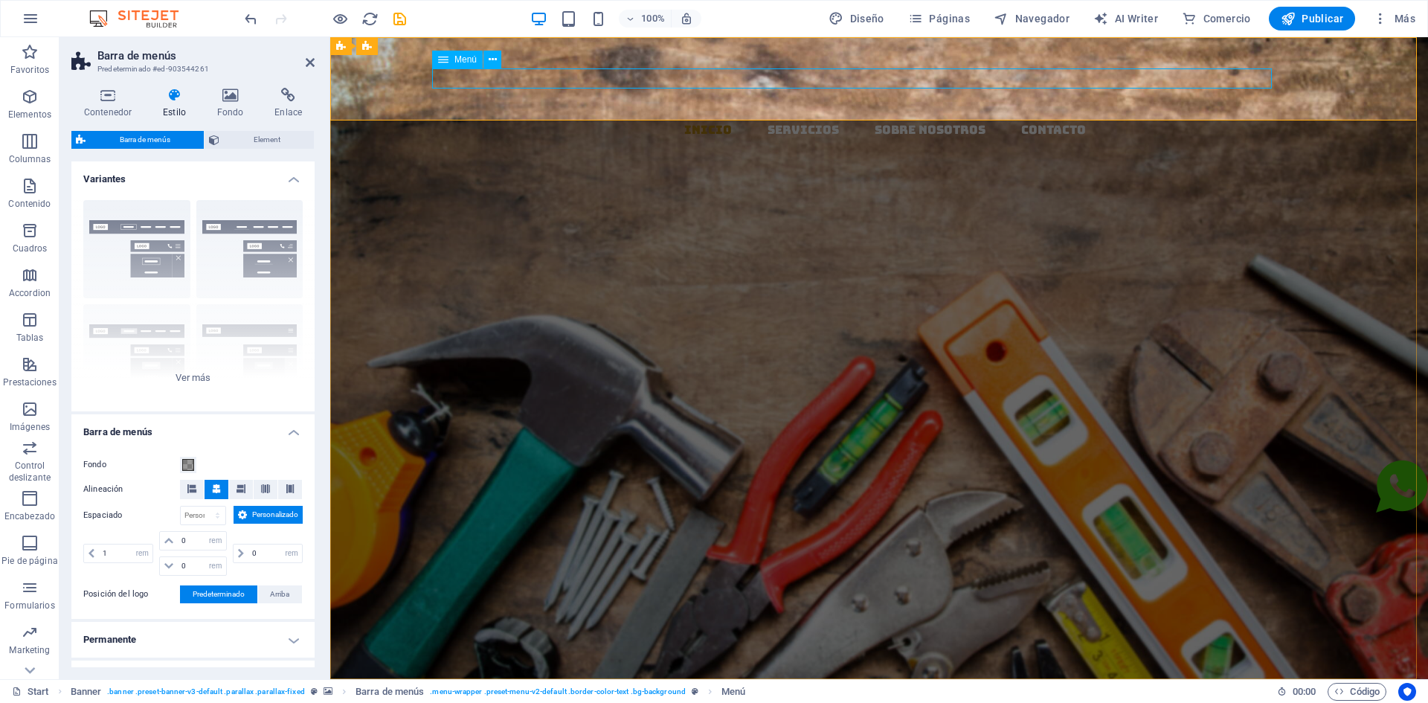
click at [876, 120] on nav "Inicio Servicios Sobre Nosotros Contacto" at bounding box center [885, 130] width 1086 height 20
click at [443, 61] on icon at bounding box center [443, 60] width 10 height 18
click at [490, 60] on icon at bounding box center [493, 60] width 8 height 16
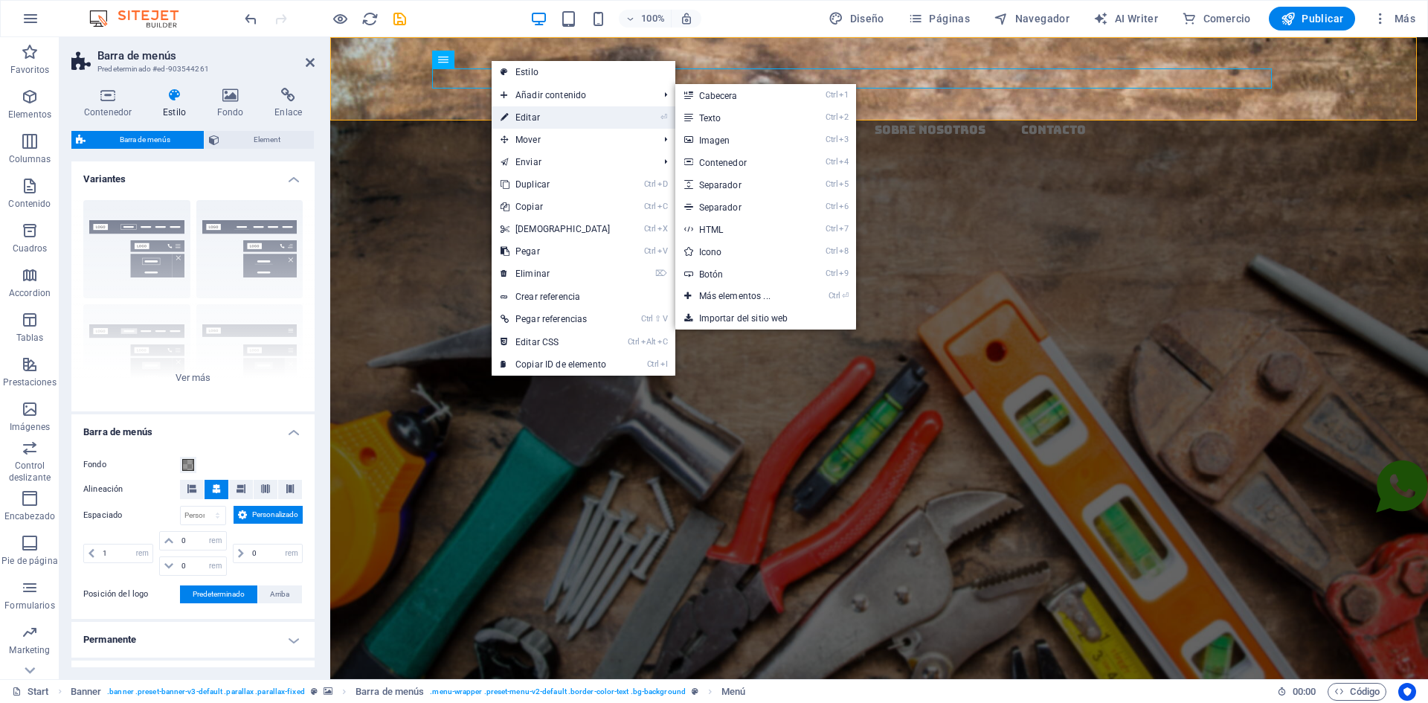
click at [531, 119] on link "⏎ Editar" at bounding box center [556, 117] width 128 height 22
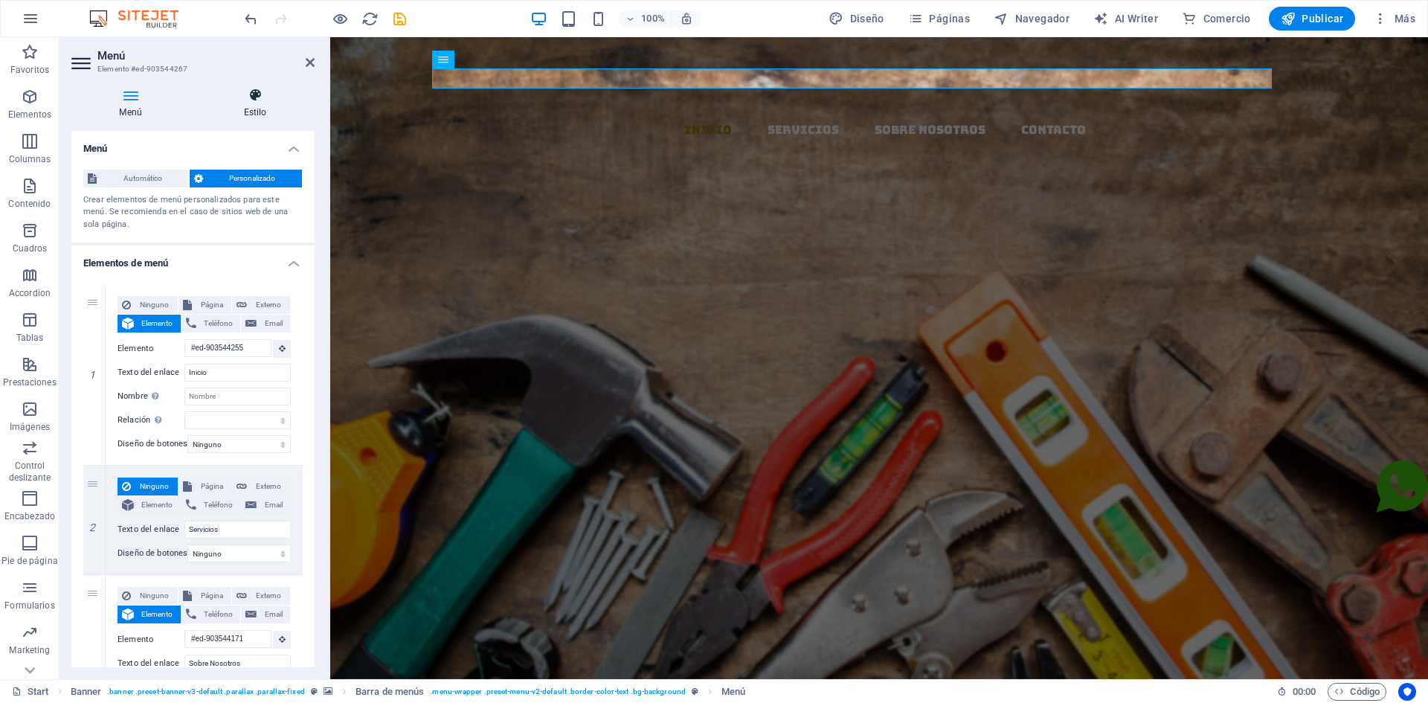
click at [249, 105] on h4 "Estilo" at bounding box center [255, 103] width 119 height 31
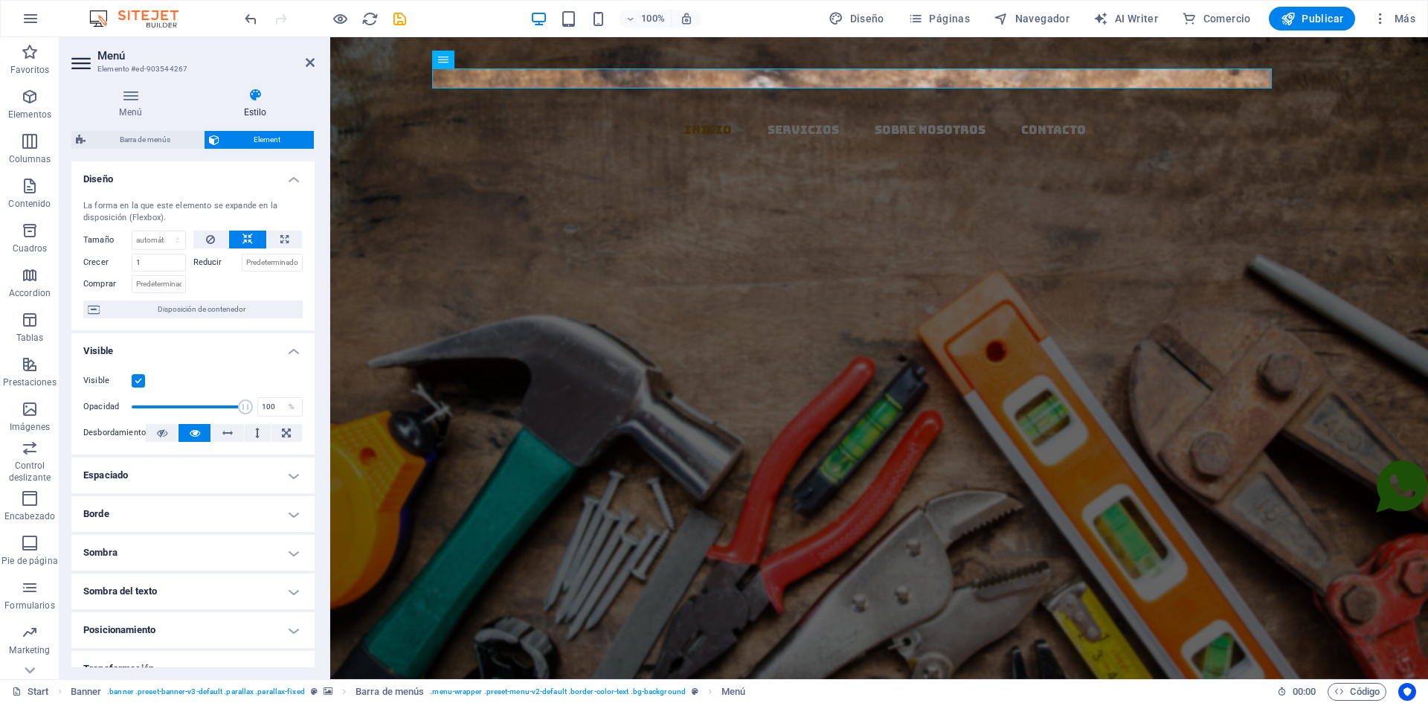
click at [253, 103] on h4 "Estilo" at bounding box center [255, 103] width 119 height 31
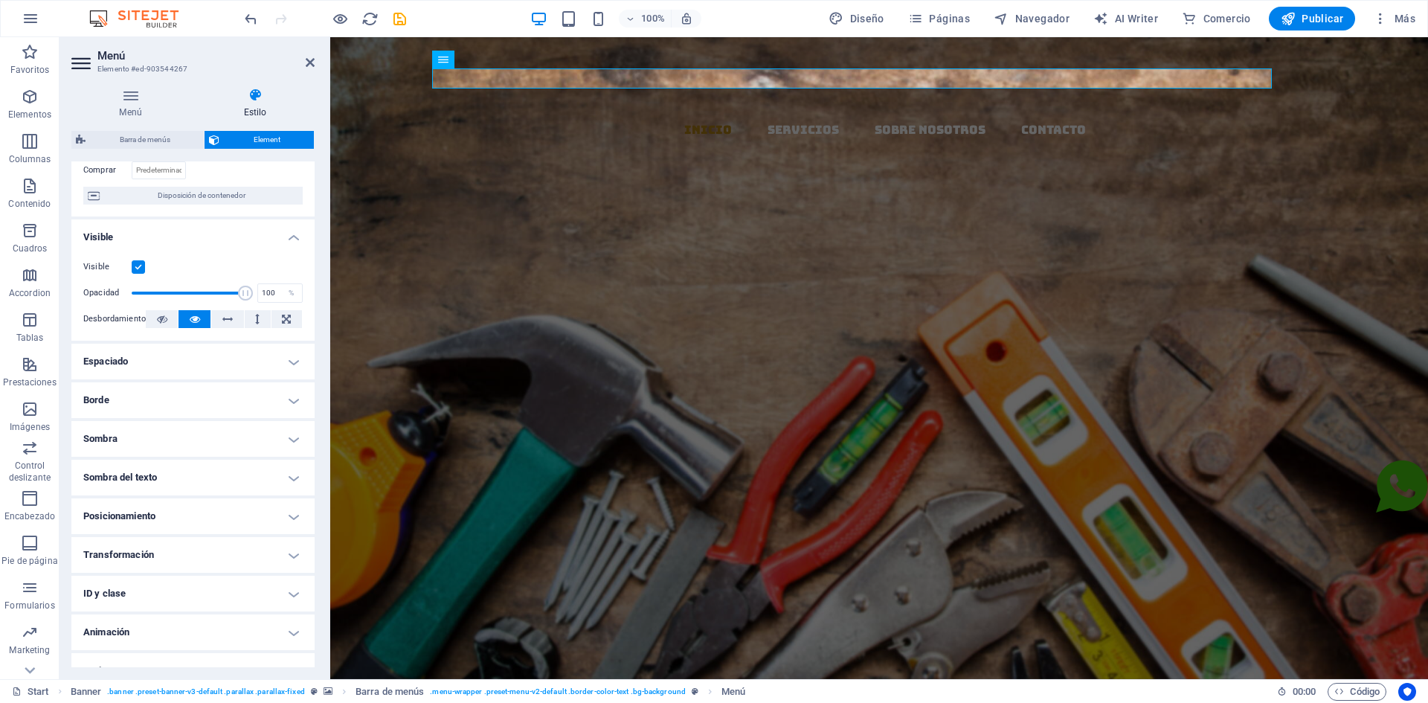
scroll to position [135, 0]
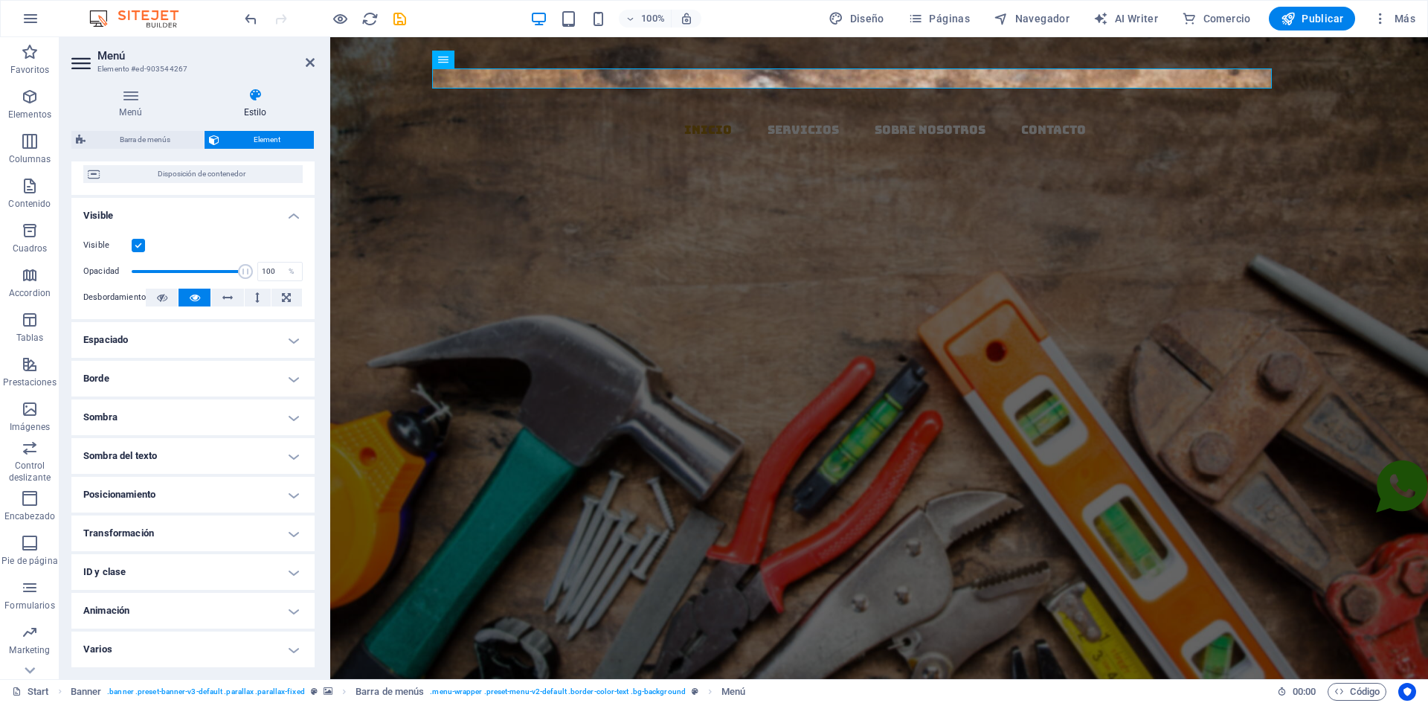
click at [276, 459] on h4 "Sombra del texto" at bounding box center [192, 456] width 243 height 36
click at [277, 459] on h4 "Sombra del texto" at bounding box center [192, 451] width 243 height 27
click at [288, 654] on h4 "Varios" at bounding box center [192, 650] width 243 height 36
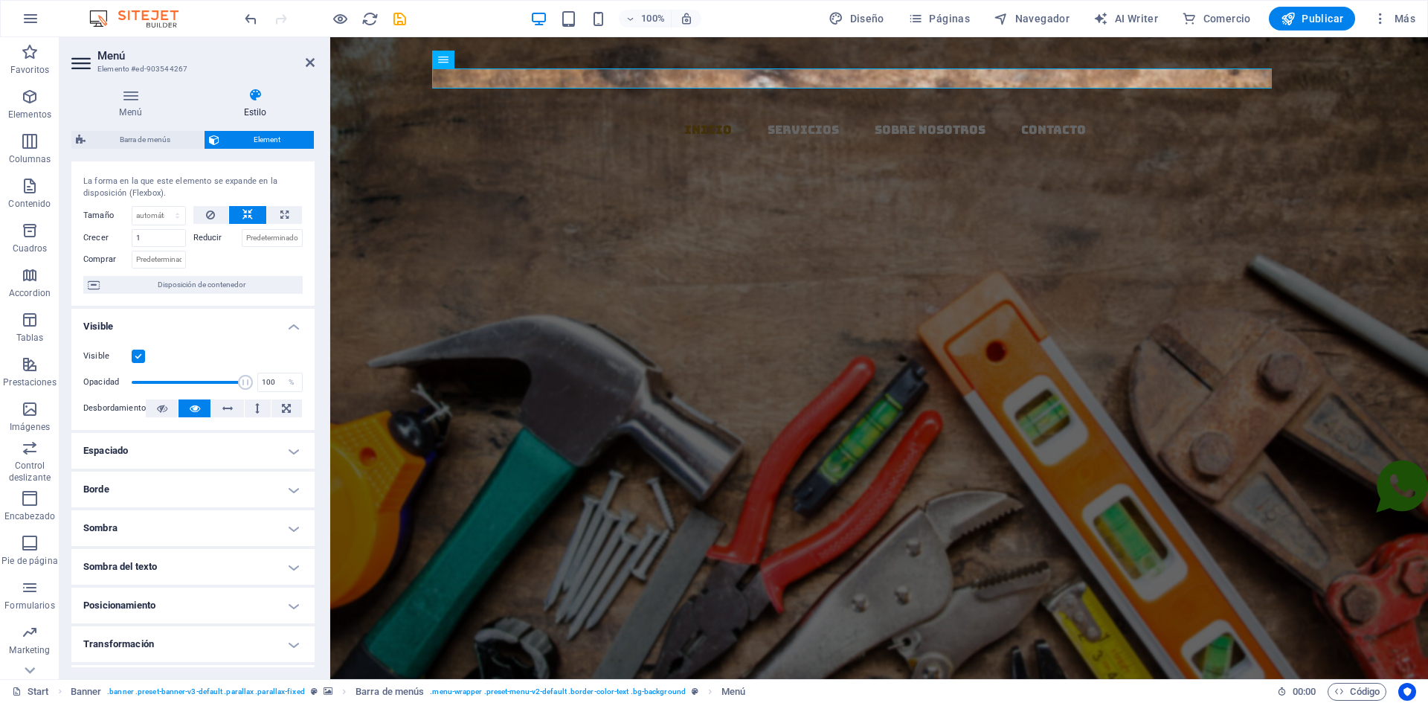
scroll to position [0, 0]
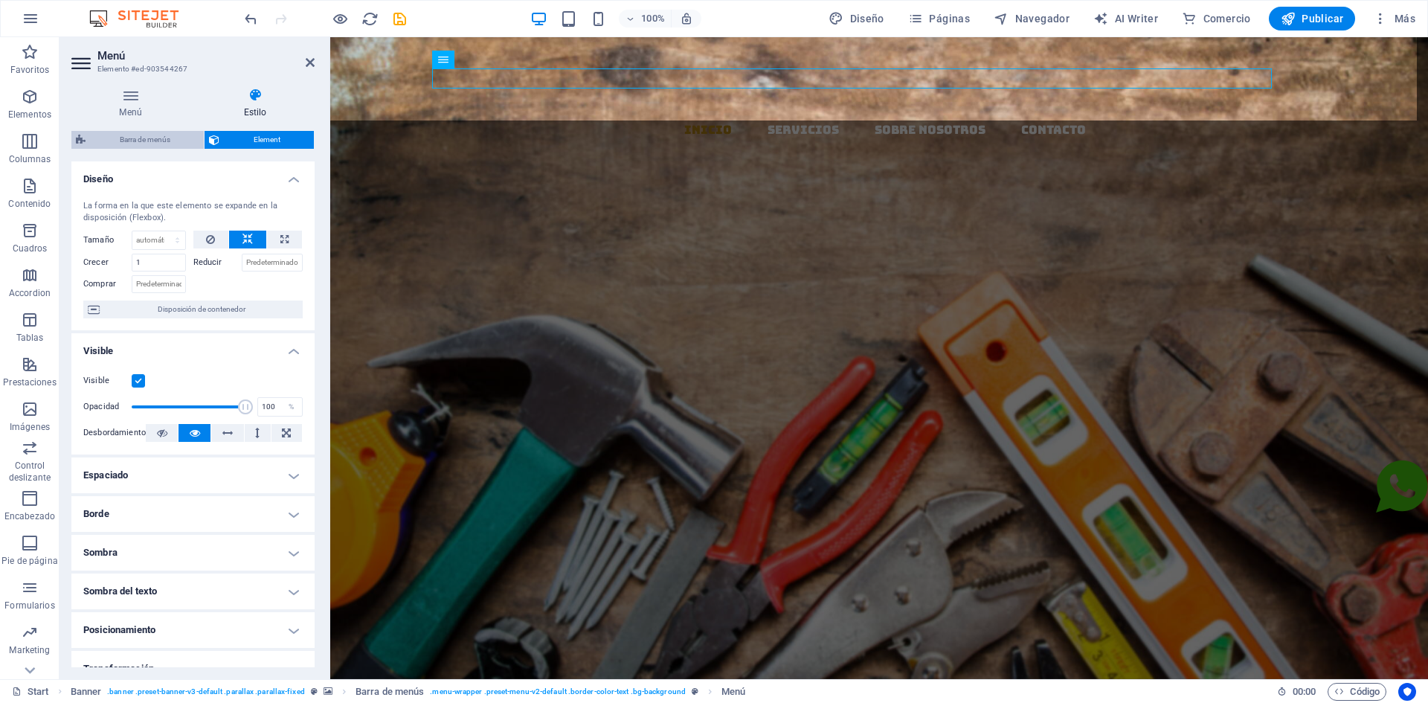
click at [141, 132] on span "Barra de menús" at bounding box center [144, 140] width 109 height 18
select select "rem"
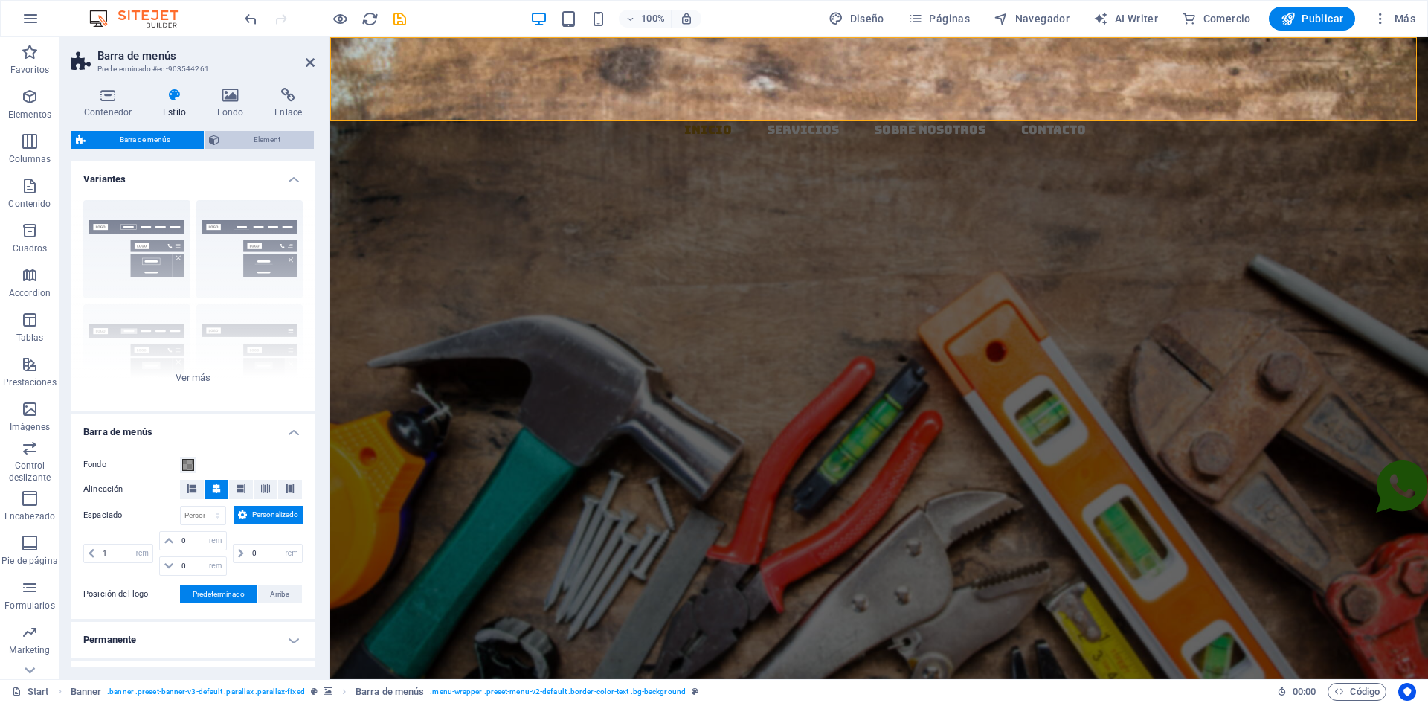
click at [264, 135] on span "Element" at bounding box center [267, 140] width 86 height 18
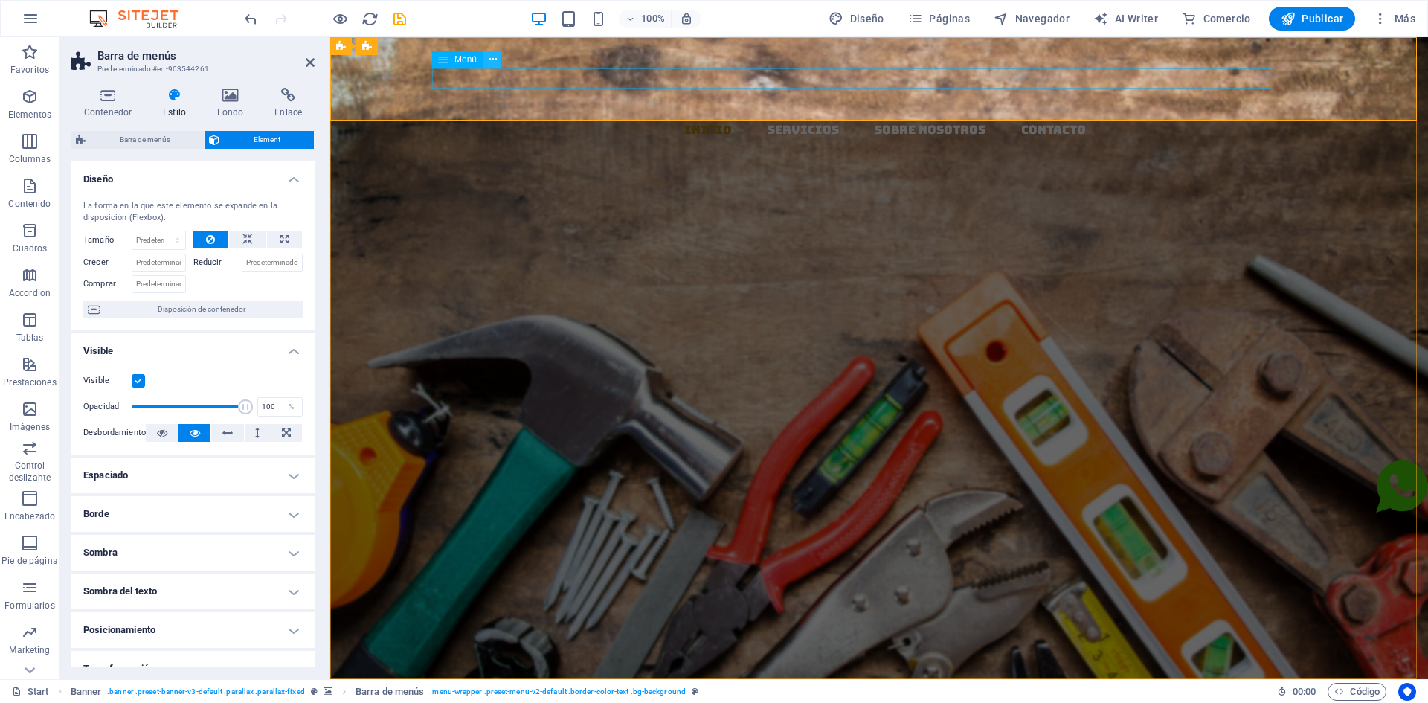
click at [491, 60] on icon at bounding box center [493, 60] width 8 height 16
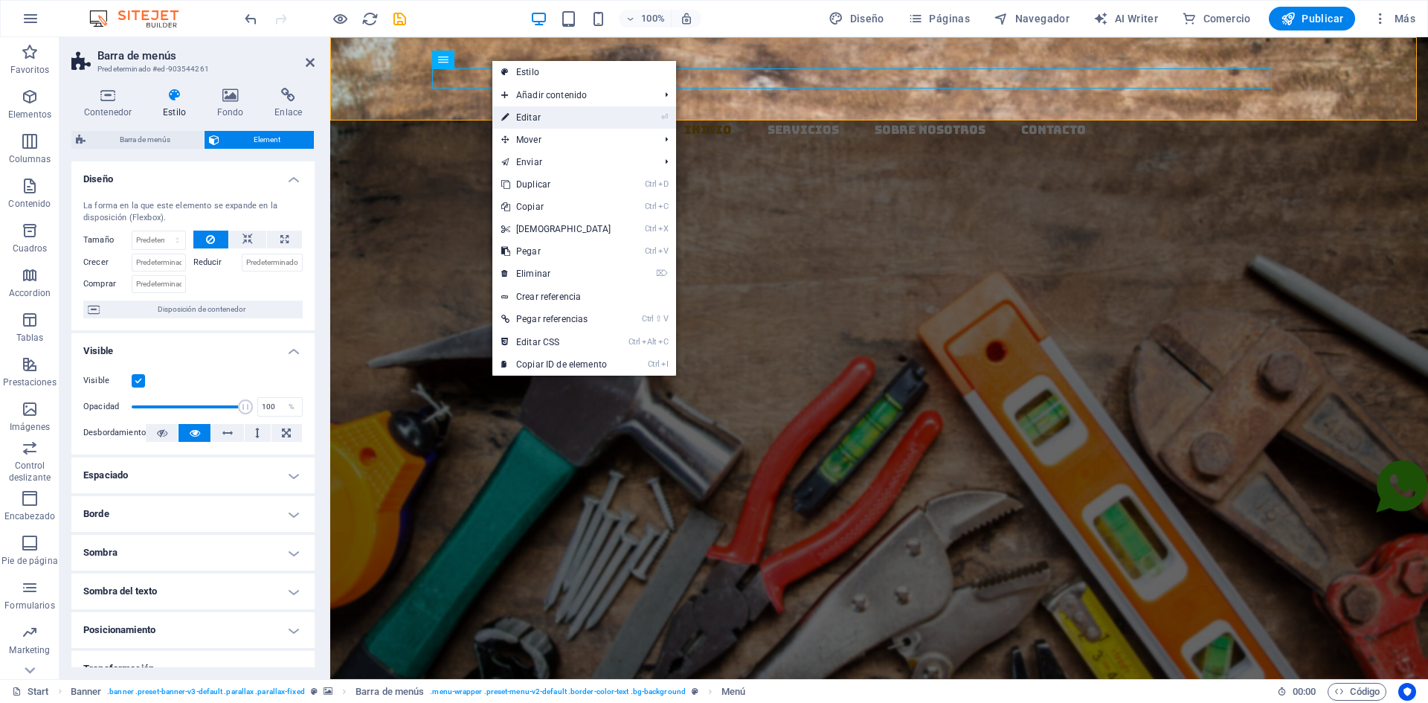
click at [521, 112] on link "⏎ Editar" at bounding box center [556, 117] width 128 height 22
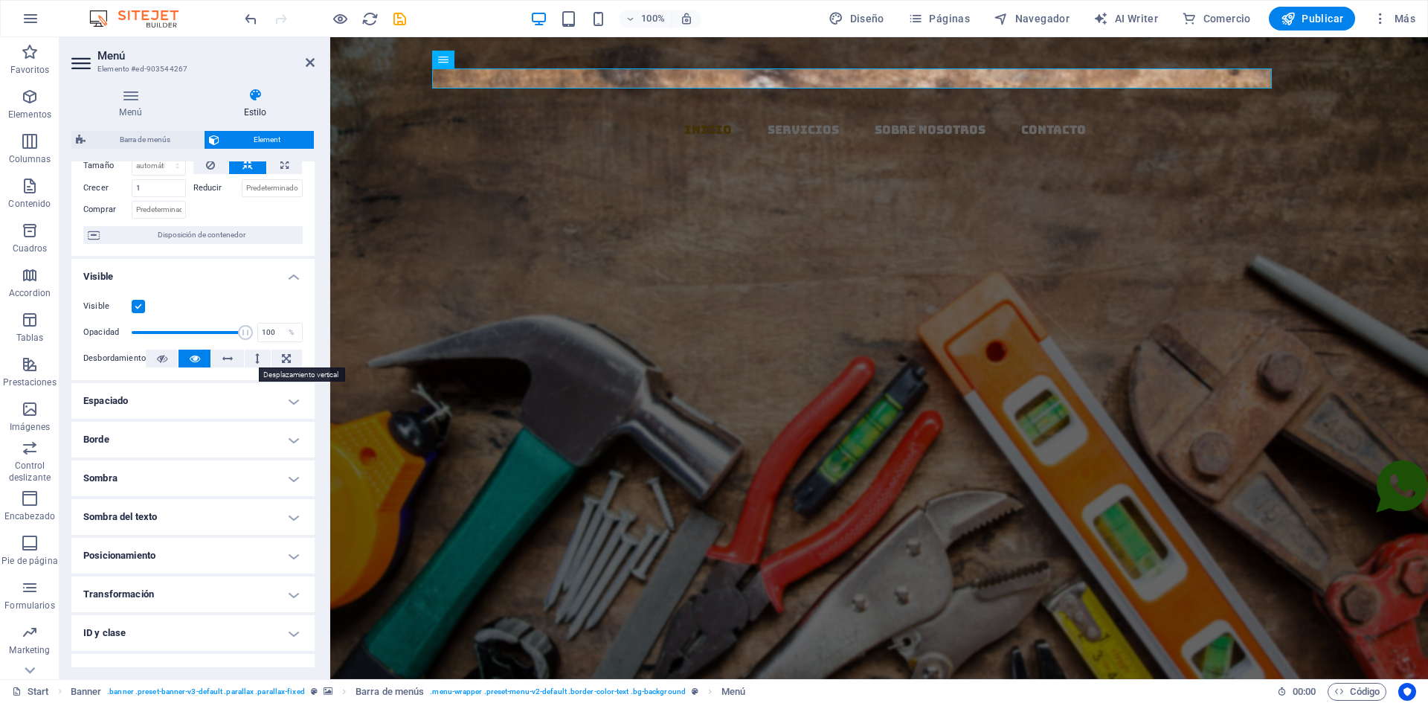
scroll to position [149, 0]
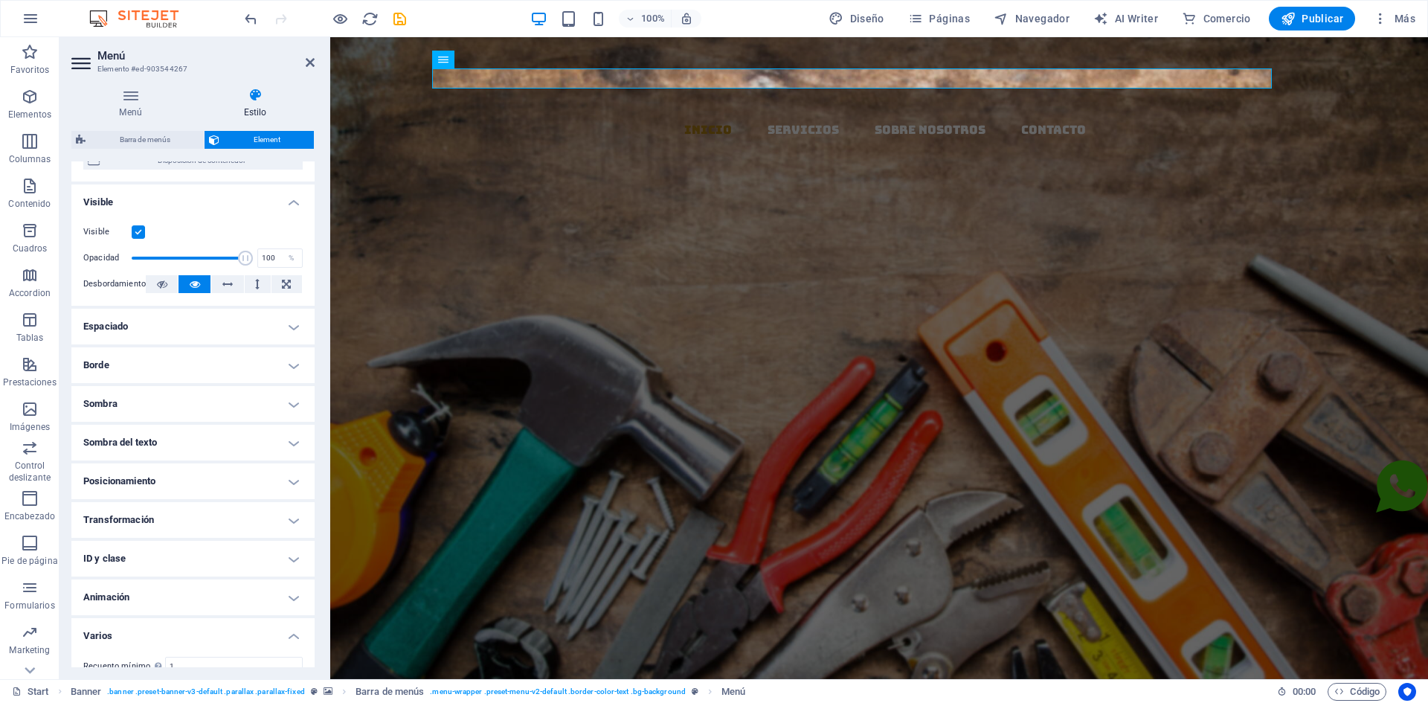
click at [294, 366] on h4 "Borde" at bounding box center [192, 365] width 243 height 36
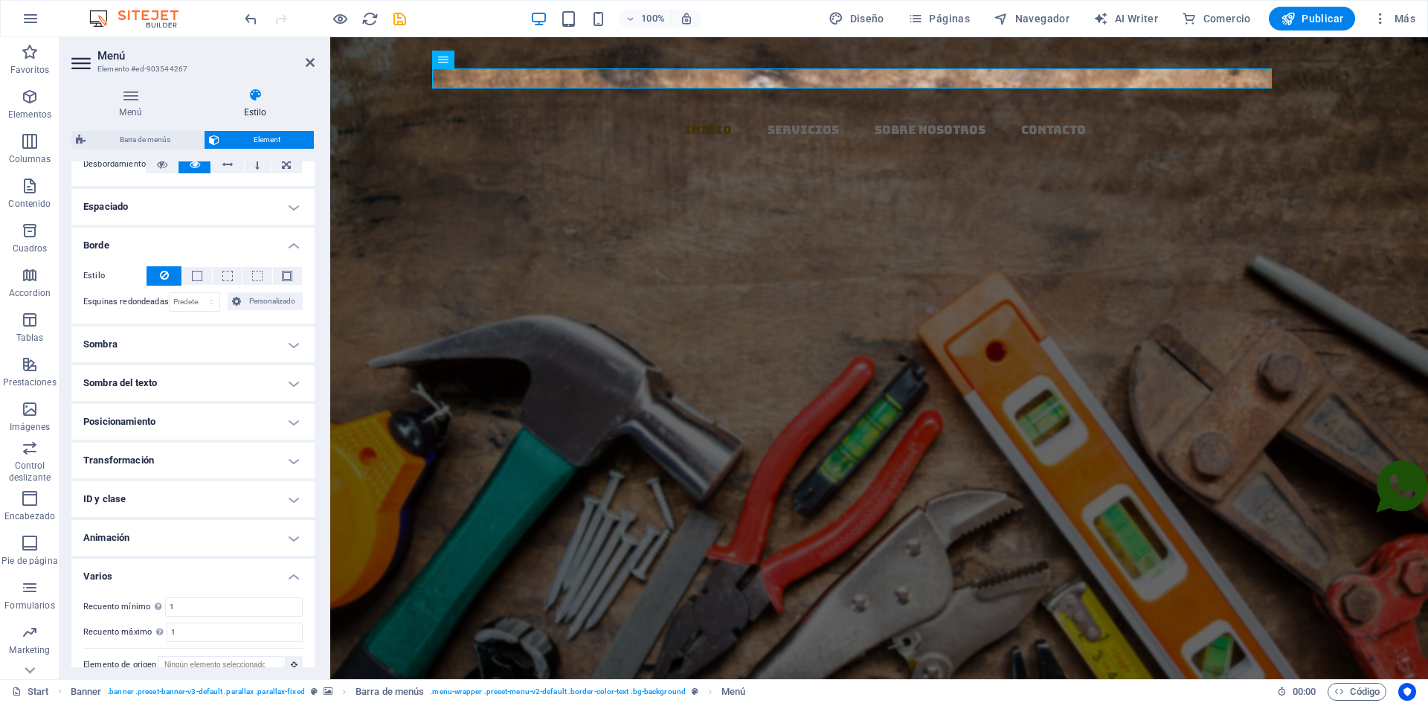
scroll to position [288, 0]
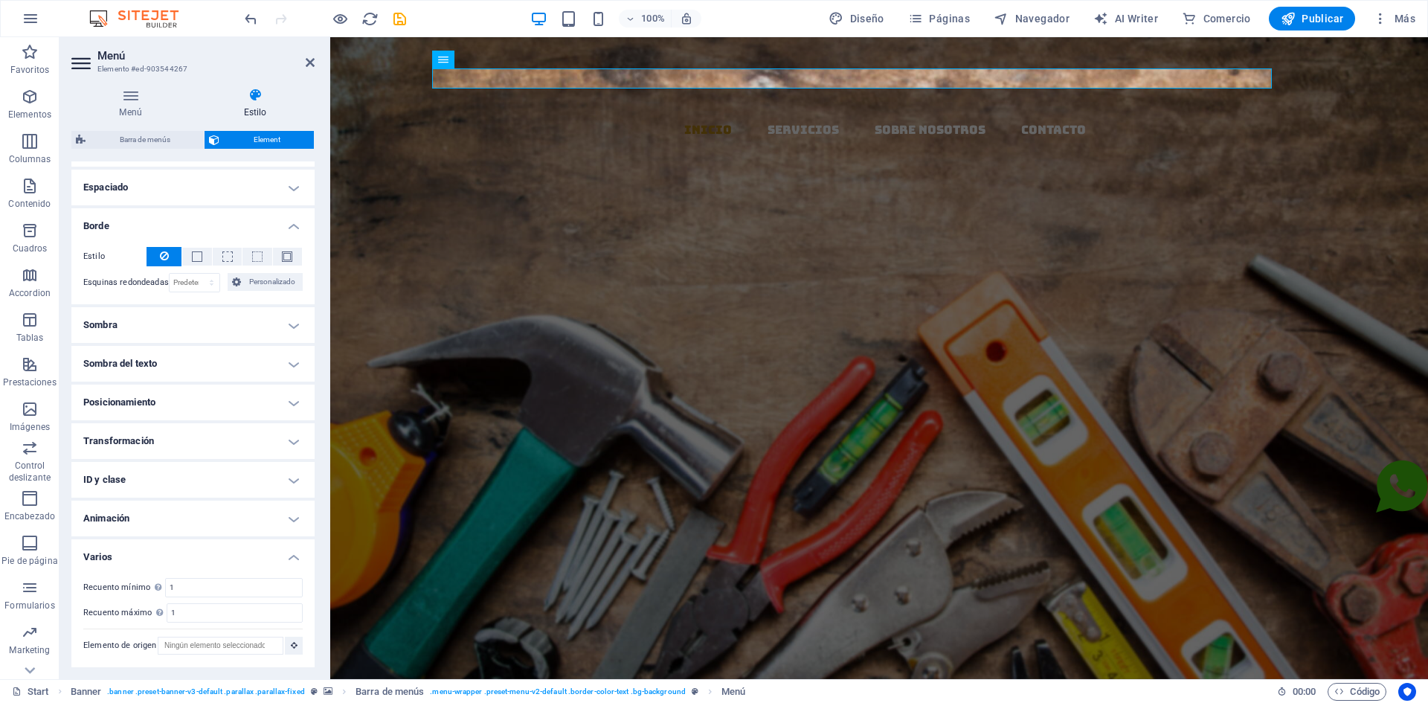
click at [283, 556] on h4 "Varios" at bounding box center [192, 552] width 243 height 27
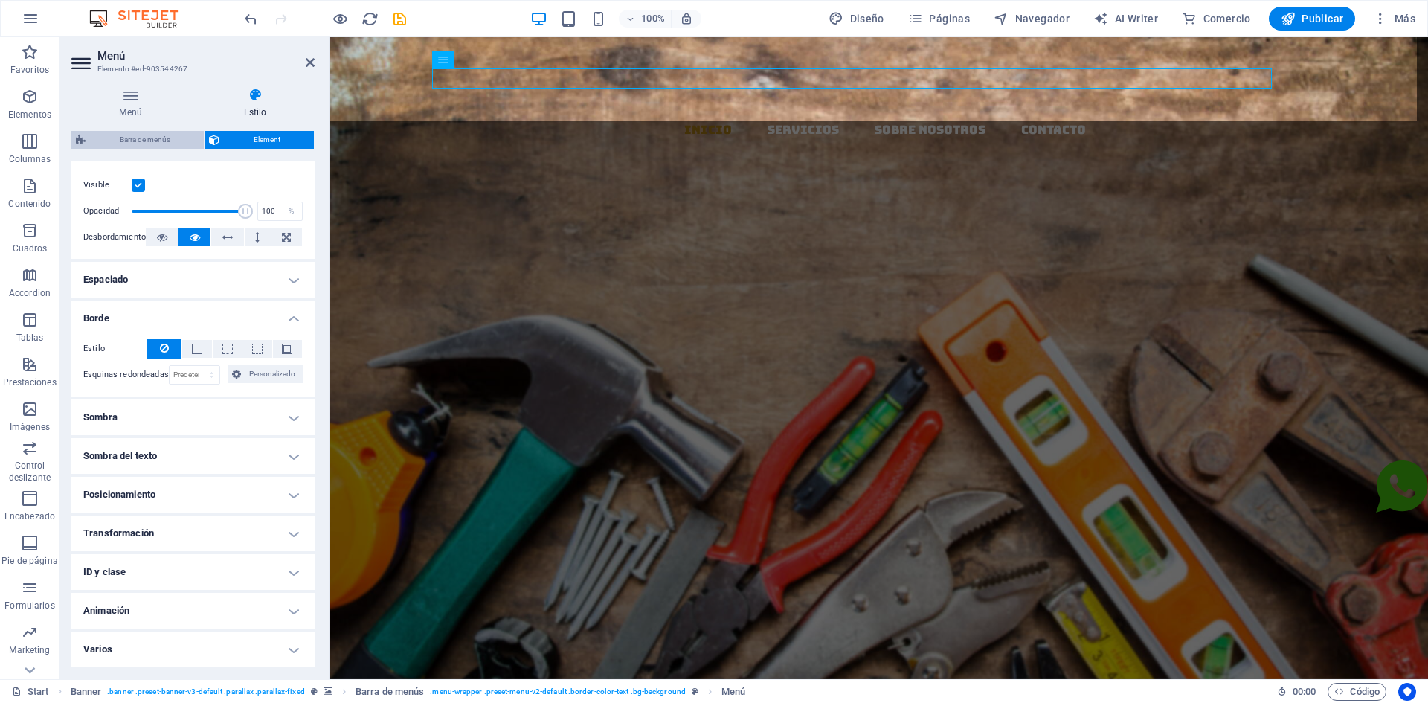
click at [148, 144] on span "Barra de menús" at bounding box center [144, 140] width 109 height 18
select select "rem"
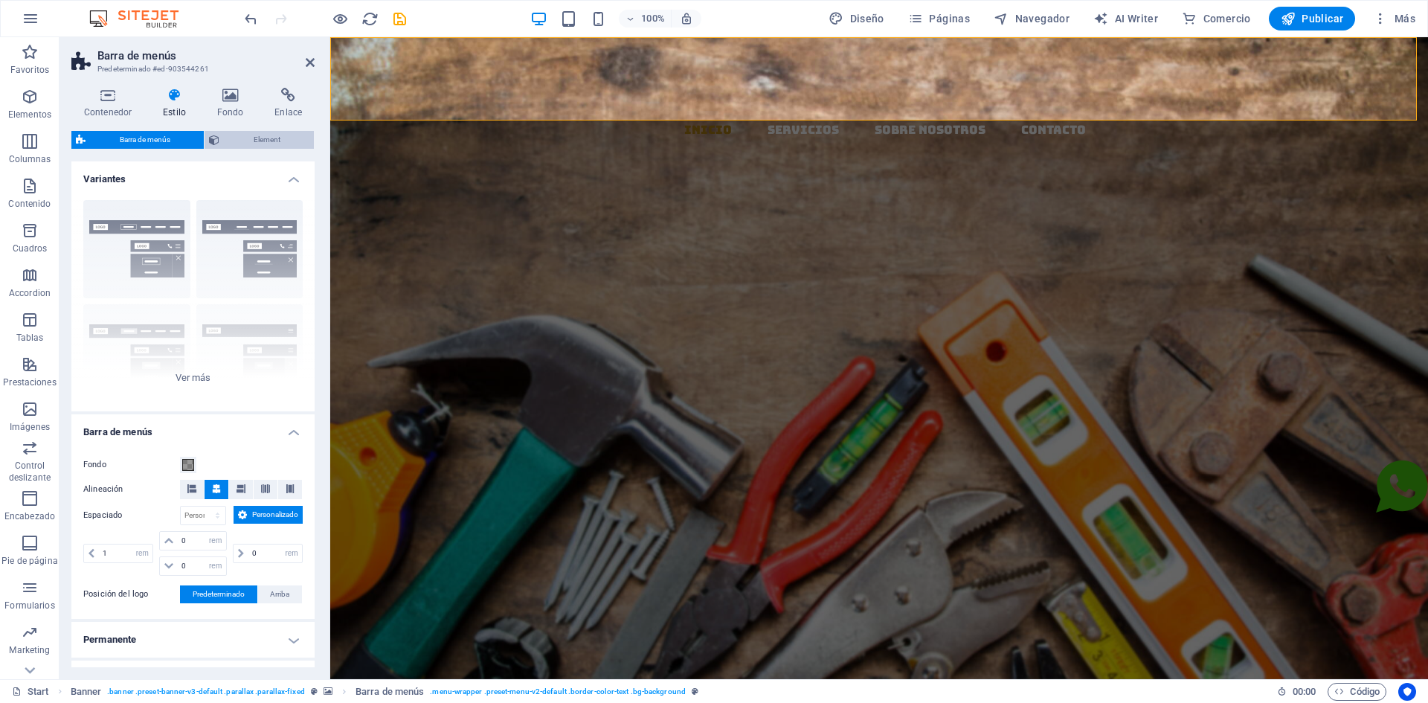
click at [270, 141] on span "Element" at bounding box center [267, 140] width 86 height 18
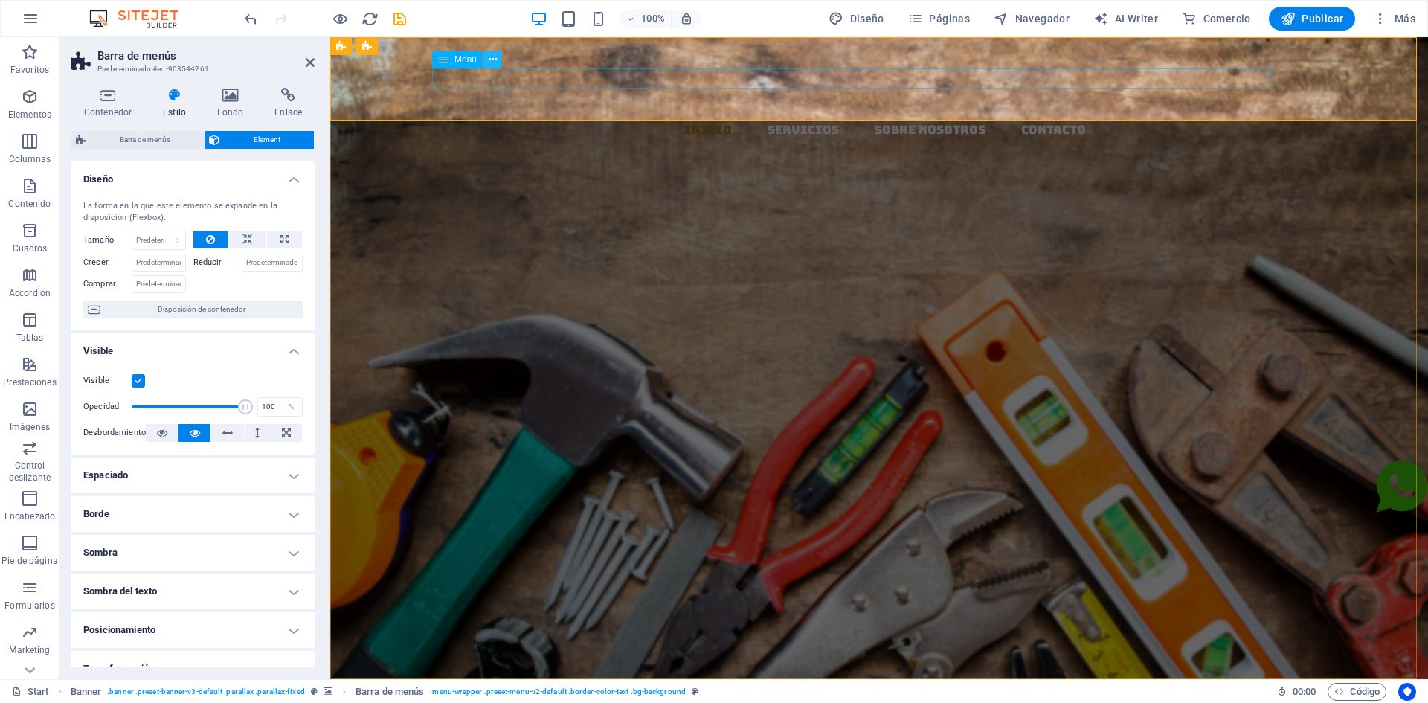
click at [487, 57] on button at bounding box center [493, 60] width 18 height 18
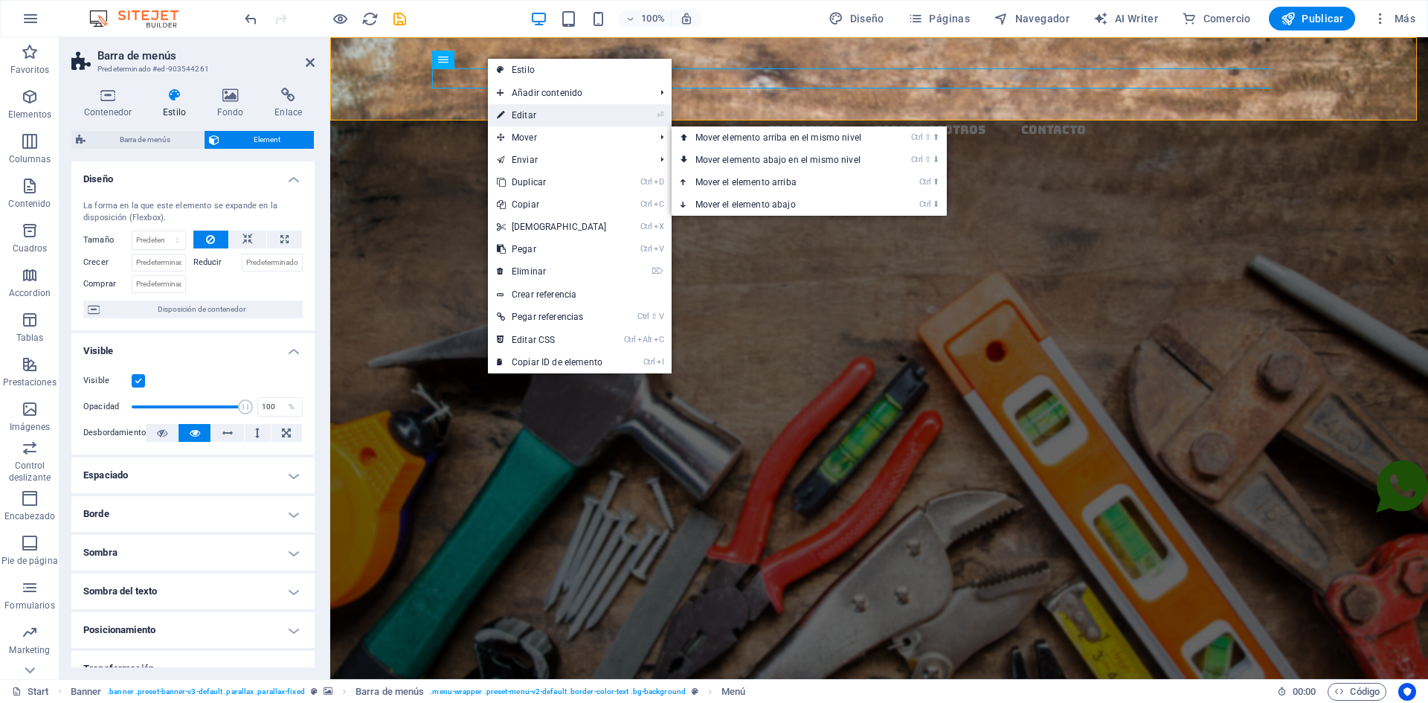
click at [520, 115] on link "⏎ Editar" at bounding box center [552, 115] width 128 height 22
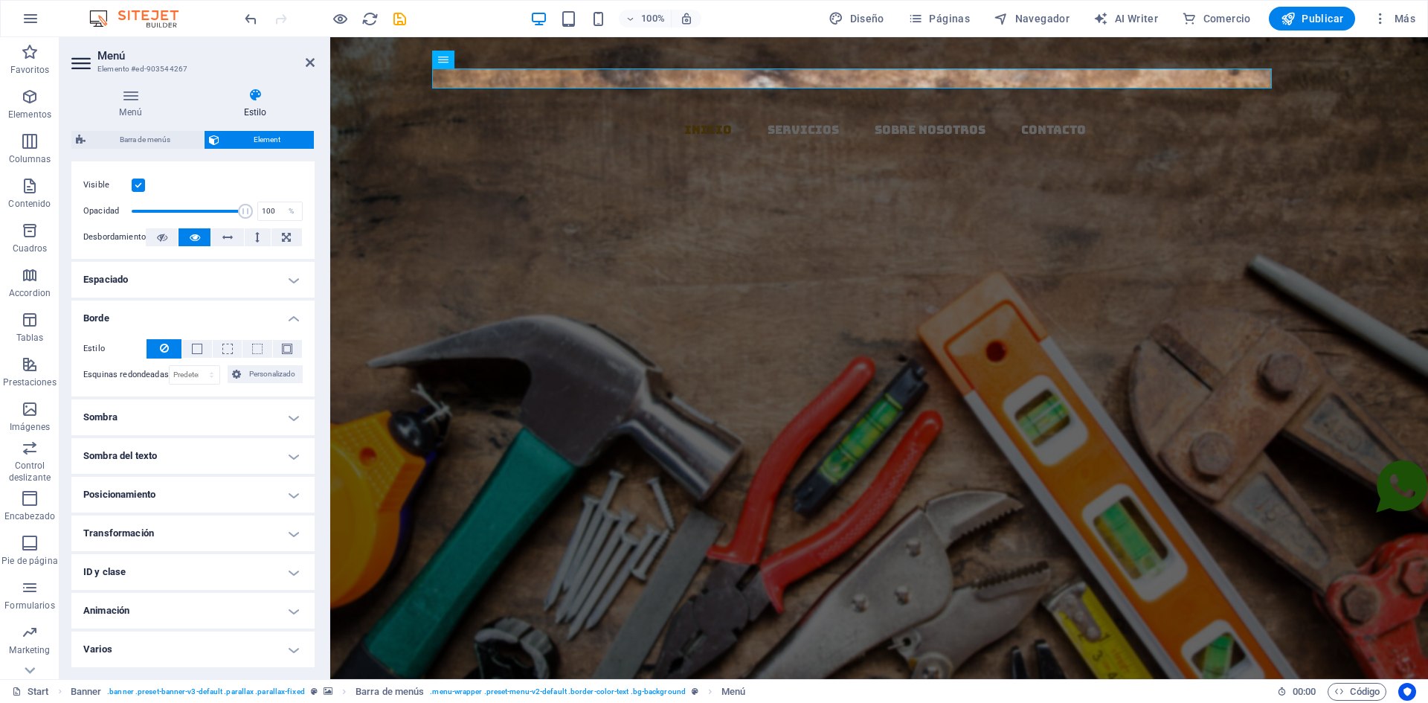
click at [266, 410] on h4 "Sombra" at bounding box center [192, 417] width 243 height 36
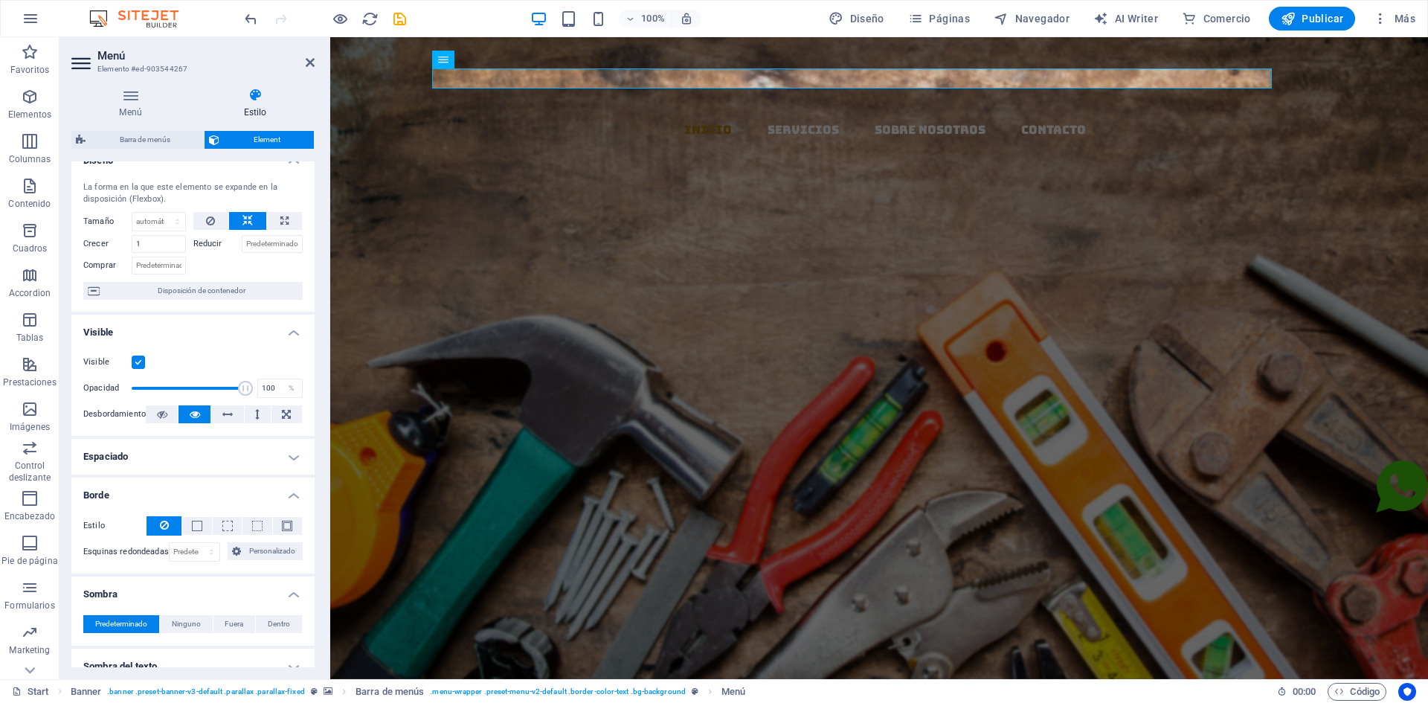
scroll to position [0, 0]
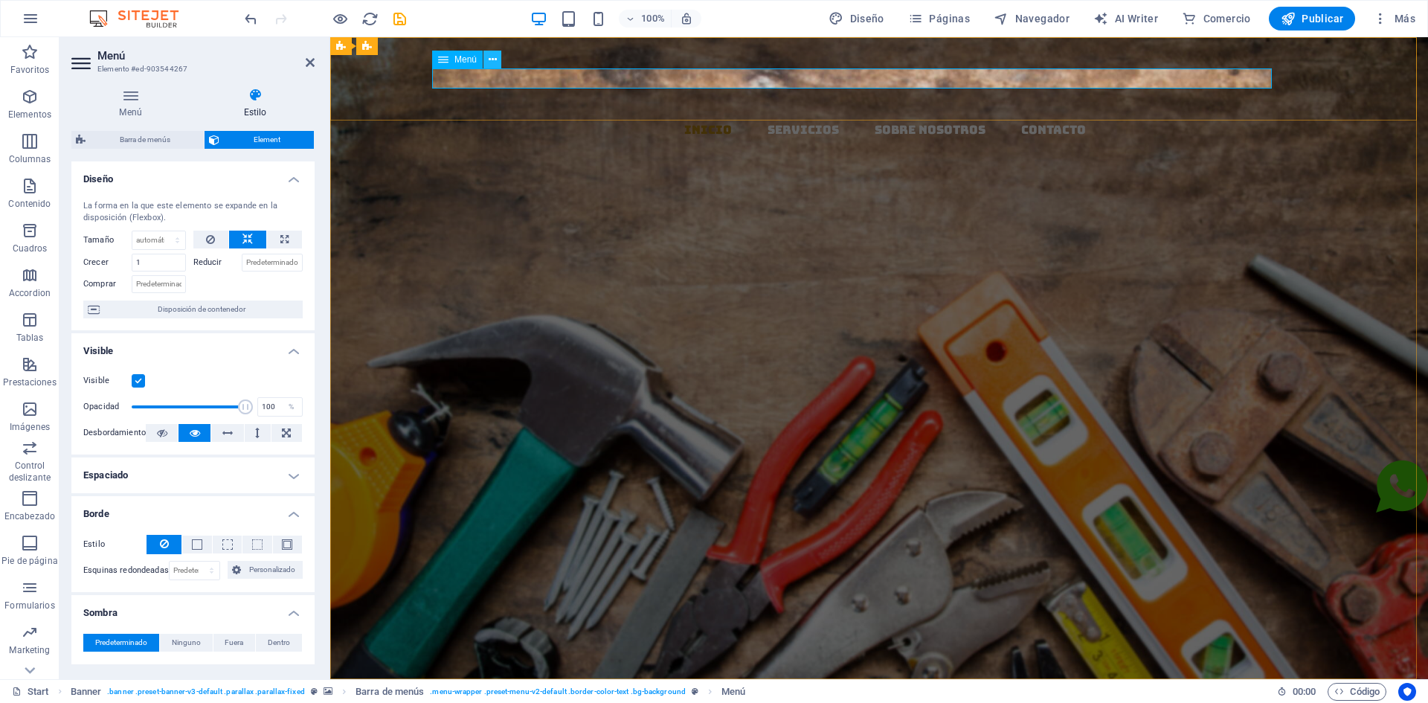
click at [489, 60] on icon at bounding box center [493, 60] width 8 height 16
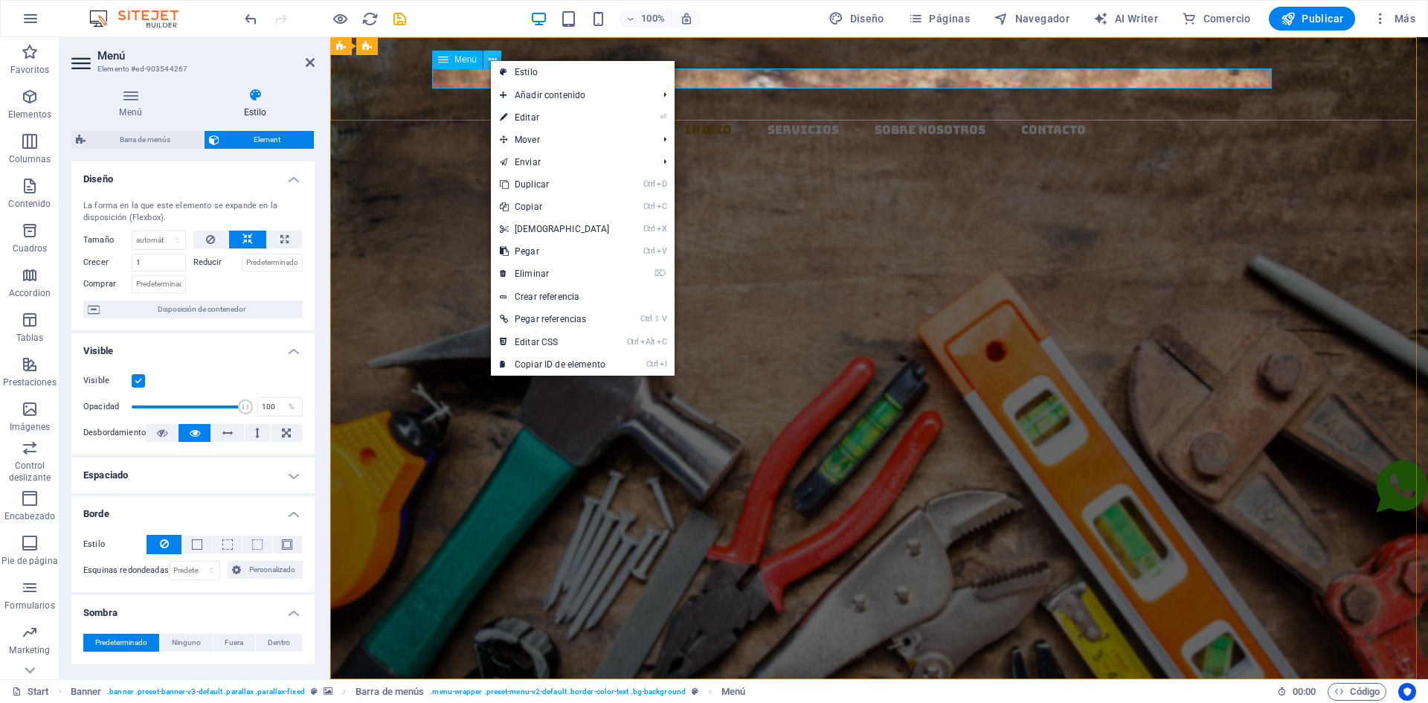
click at [489, 61] on icon at bounding box center [493, 60] width 8 height 16
click at [777, 120] on nav "Inicio Servicios Sobre Nosotros Contacto" at bounding box center [885, 130] width 1086 height 20
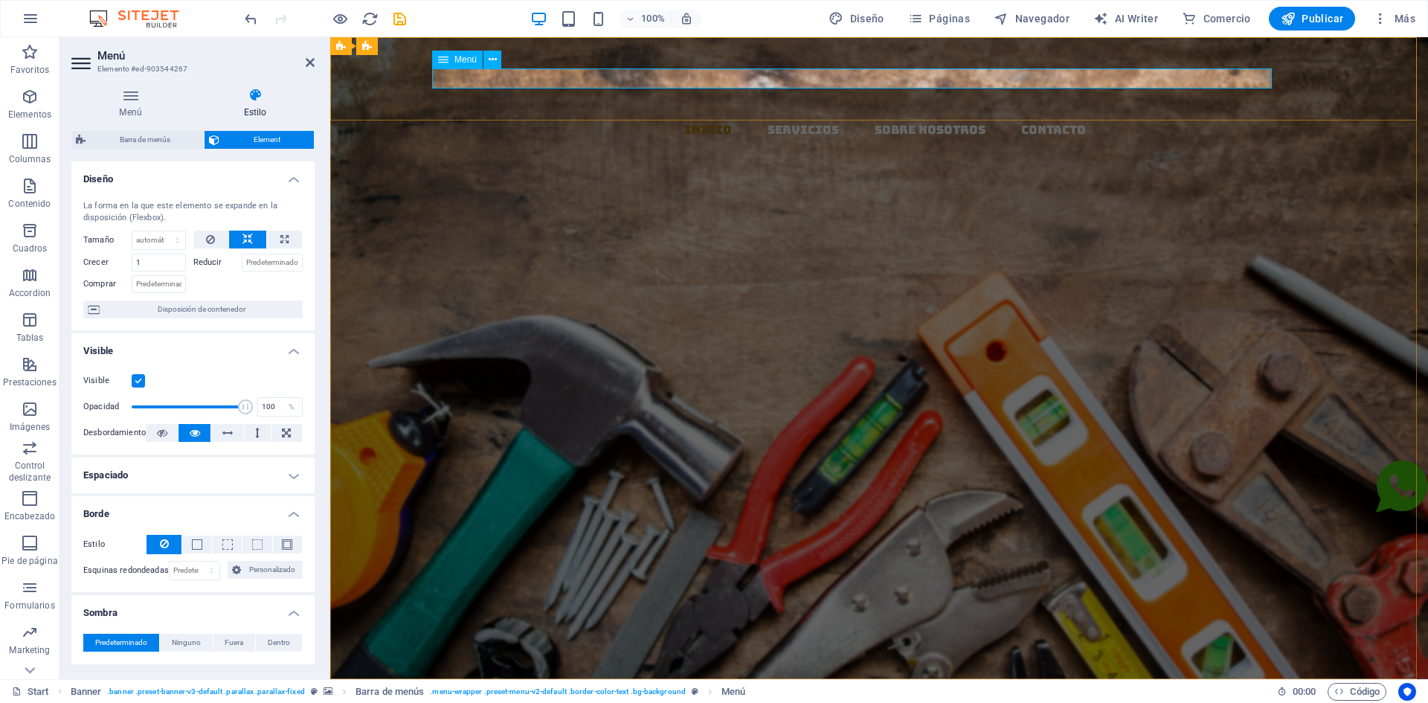
click at [697, 120] on nav "Inicio Servicios Sobre Nosotros Contacto" at bounding box center [885, 130] width 1086 height 20
click at [497, 120] on nav "Inicio Servicios Sobre Nosotros Contacto" at bounding box center [885, 130] width 1086 height 20
click at [1229, 120] on nav "Inicio Servicios Sobre Nosotros Contacto" at bounding box center [885, 130] width 1086 height 20
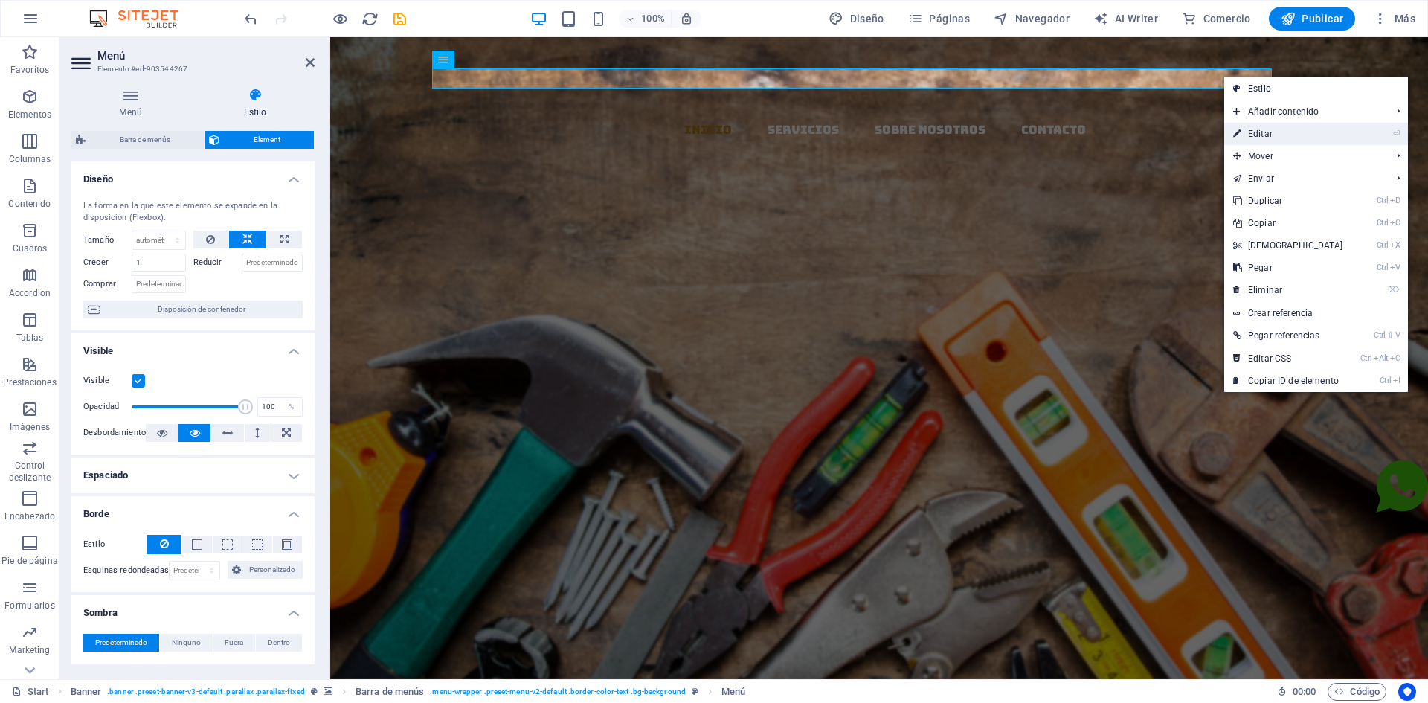
click at [1254, 131] on link "⏎ Editar" at bounding box center [1288, 134] width 128 height 22
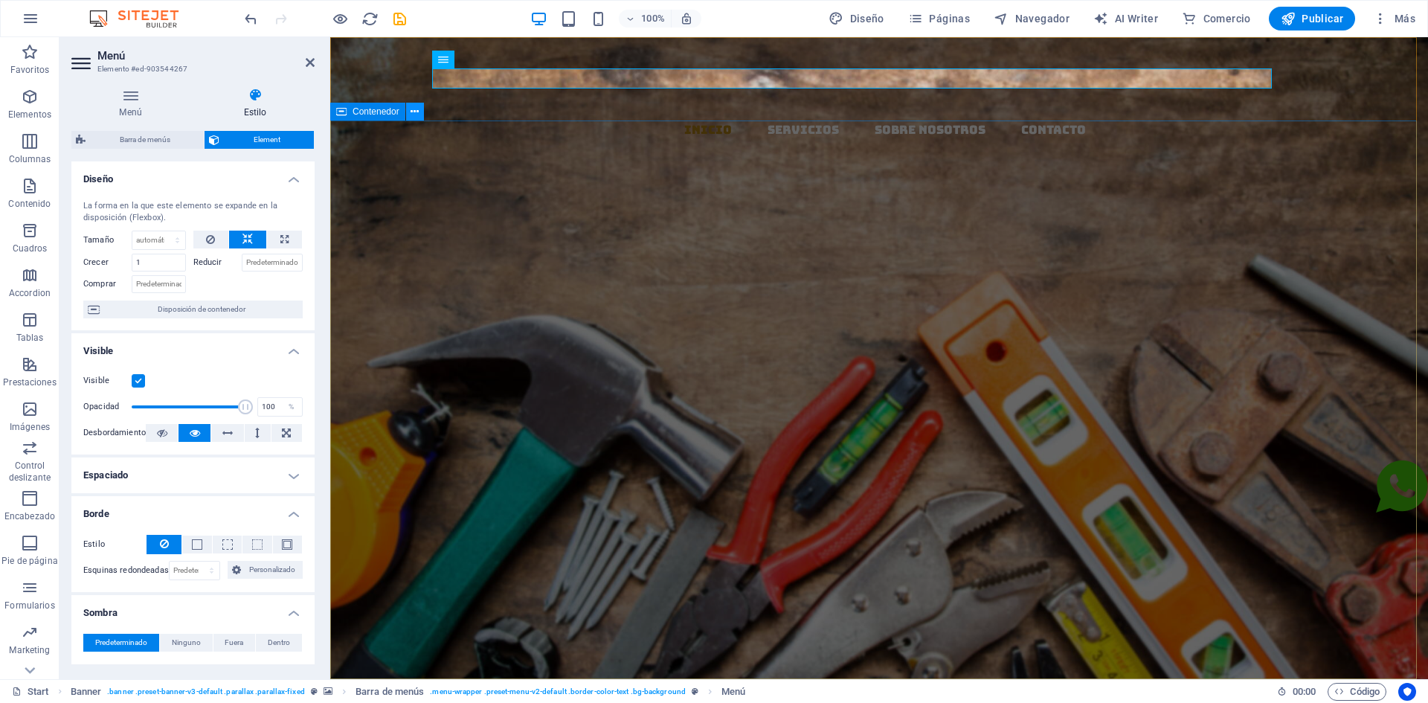
click at [415, 116] on icon at bounding box center [415, 112] width 8 height 16
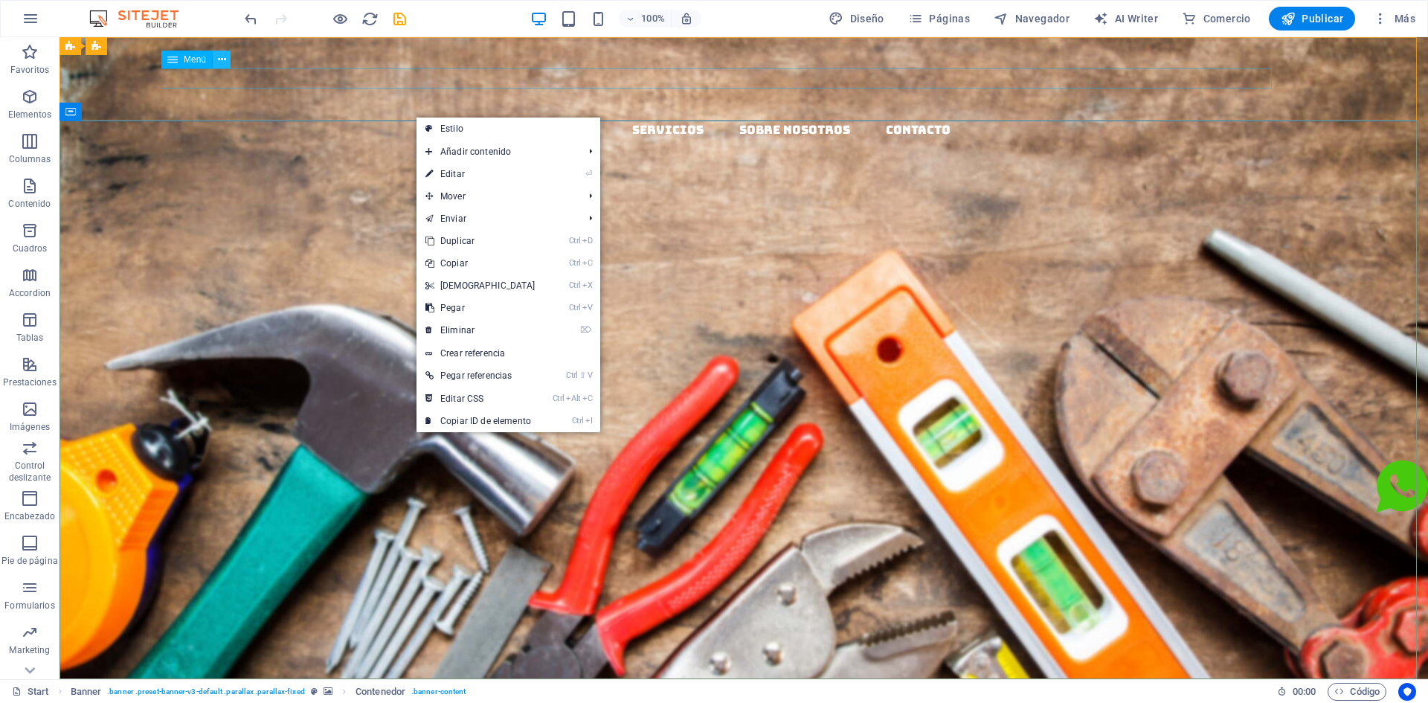
click at [228, 64] on button at bounding box center [222, 60] width 18 height 18
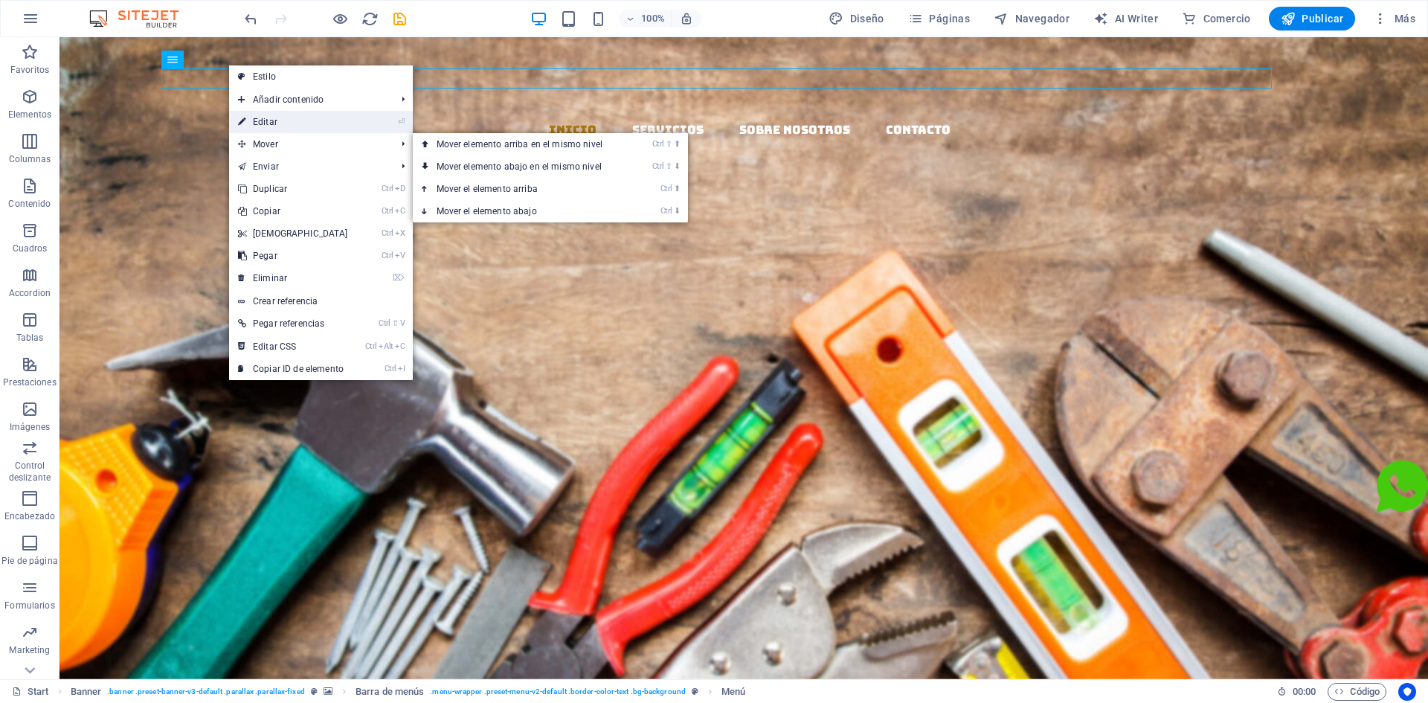
click at [273, 124] on link "⏎ Editar" at bounding box center [293, 122] width 128 height 22
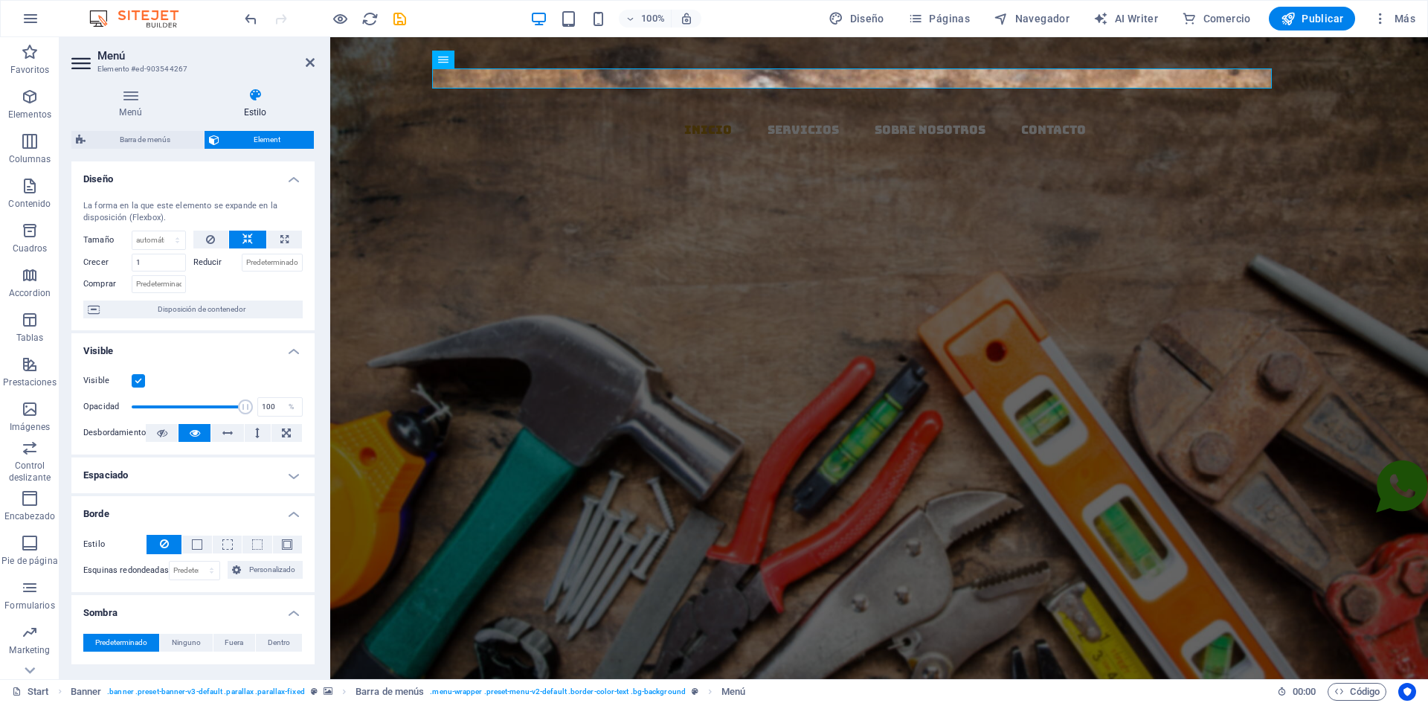
click at [295, 182] on h4 "Diseño" at bounding box center [192, 174] width 243 height 27
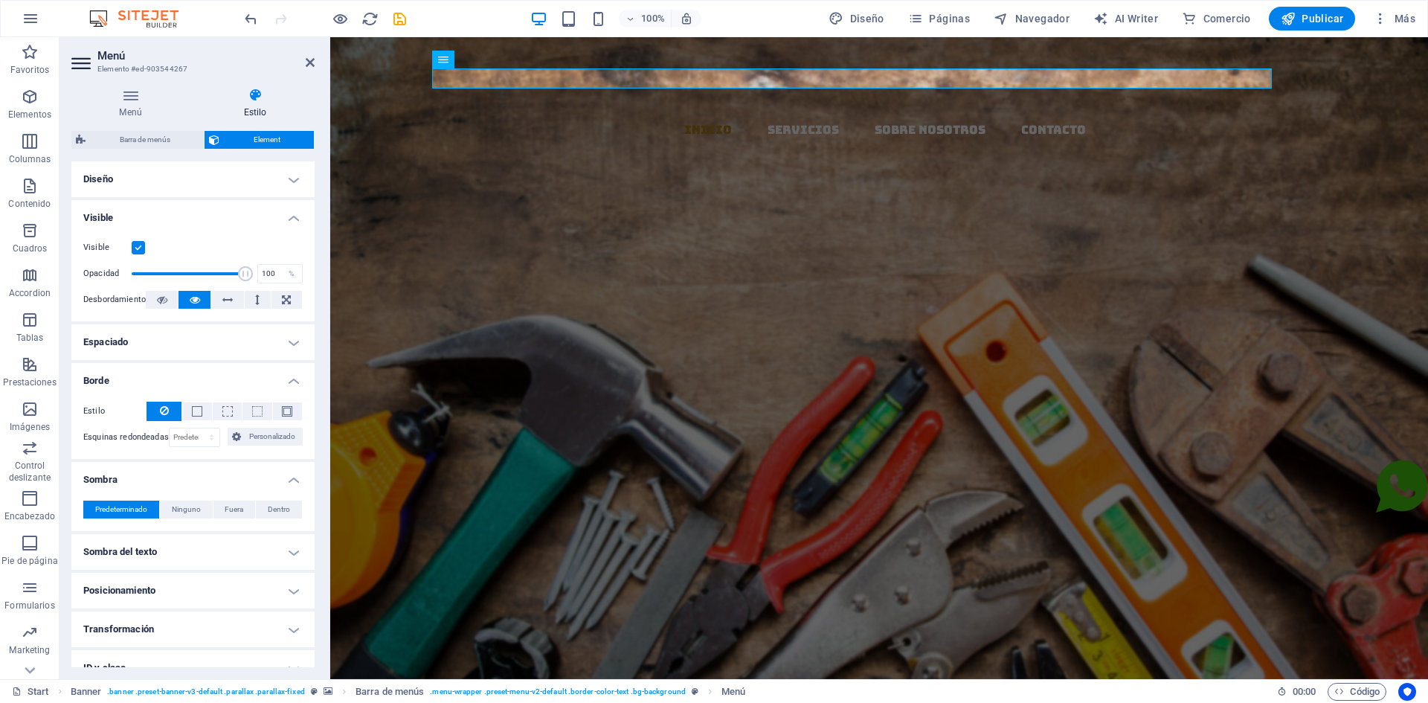
click at [292, 219] on h4 "Visible" at bounding box center [192, 213] width 243 height 27
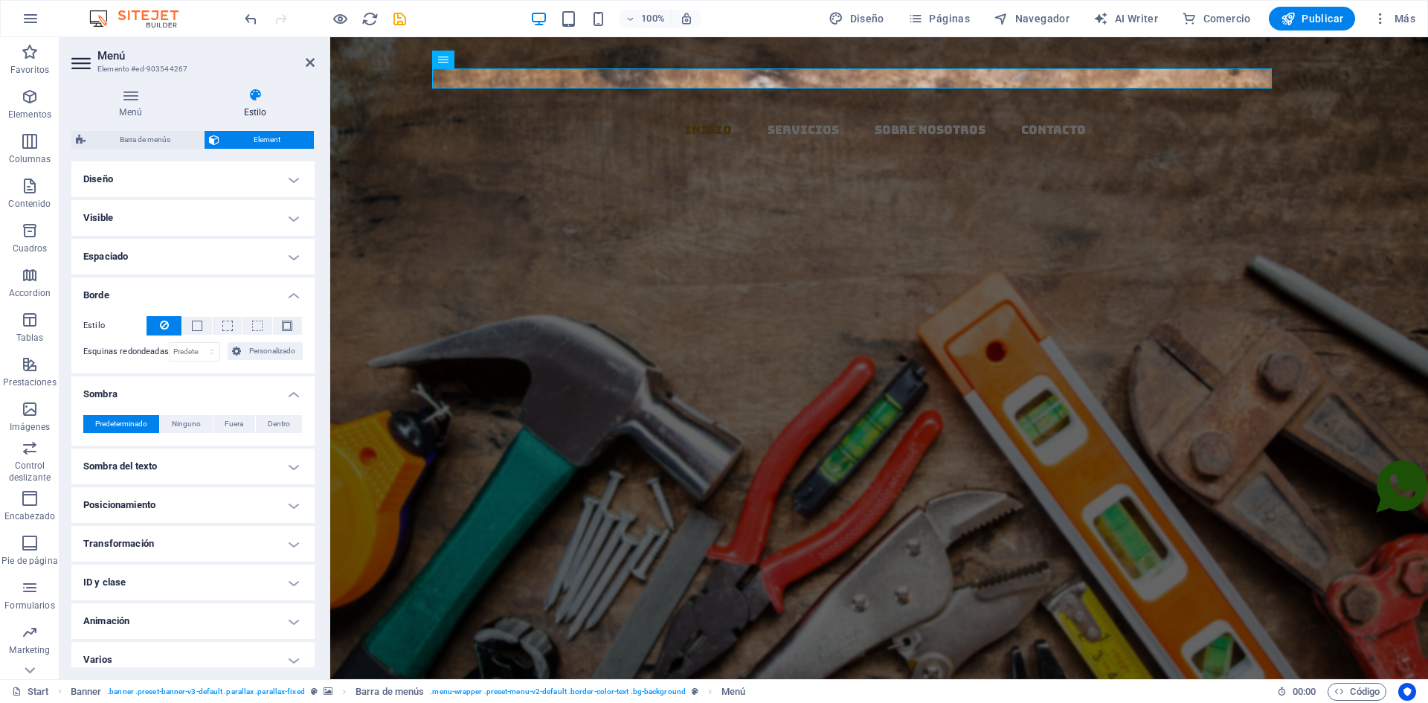
click at [293, 293] on h4 "Borde" at bounding box center [192, 290] width 243 height 27
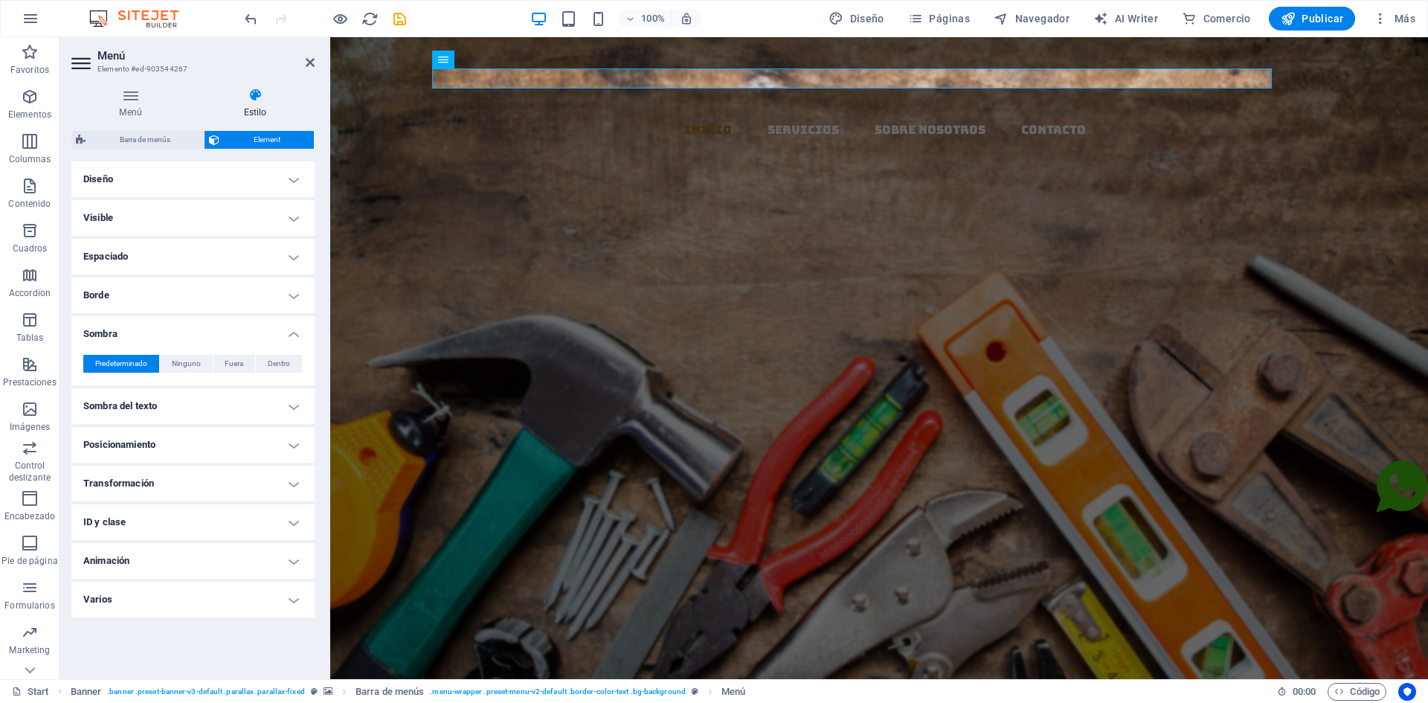
click at [291, 325] on h4 "Sombra" at bounding box center [192, 329] width 243 height 27
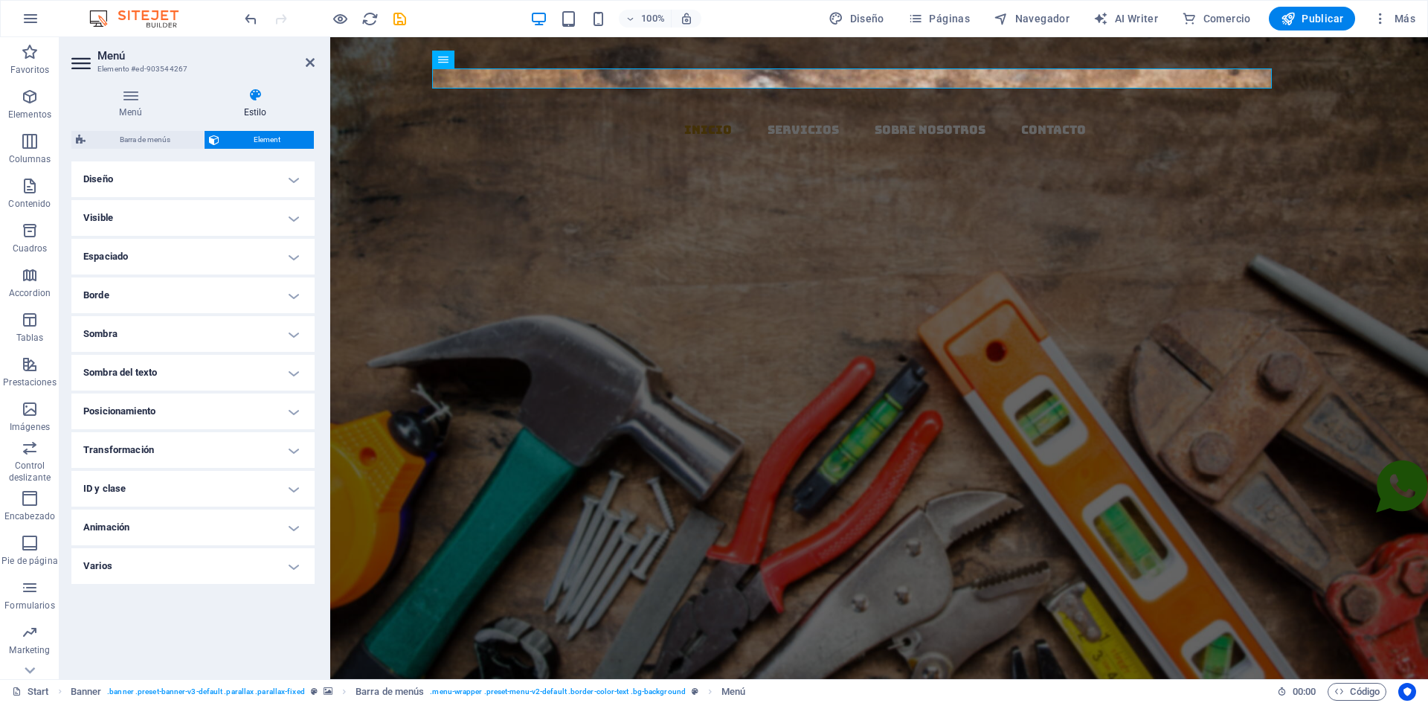
click at [268, 370] on h4 "Sombra del texto" at bounding box center [192, 373] width 243 height 36
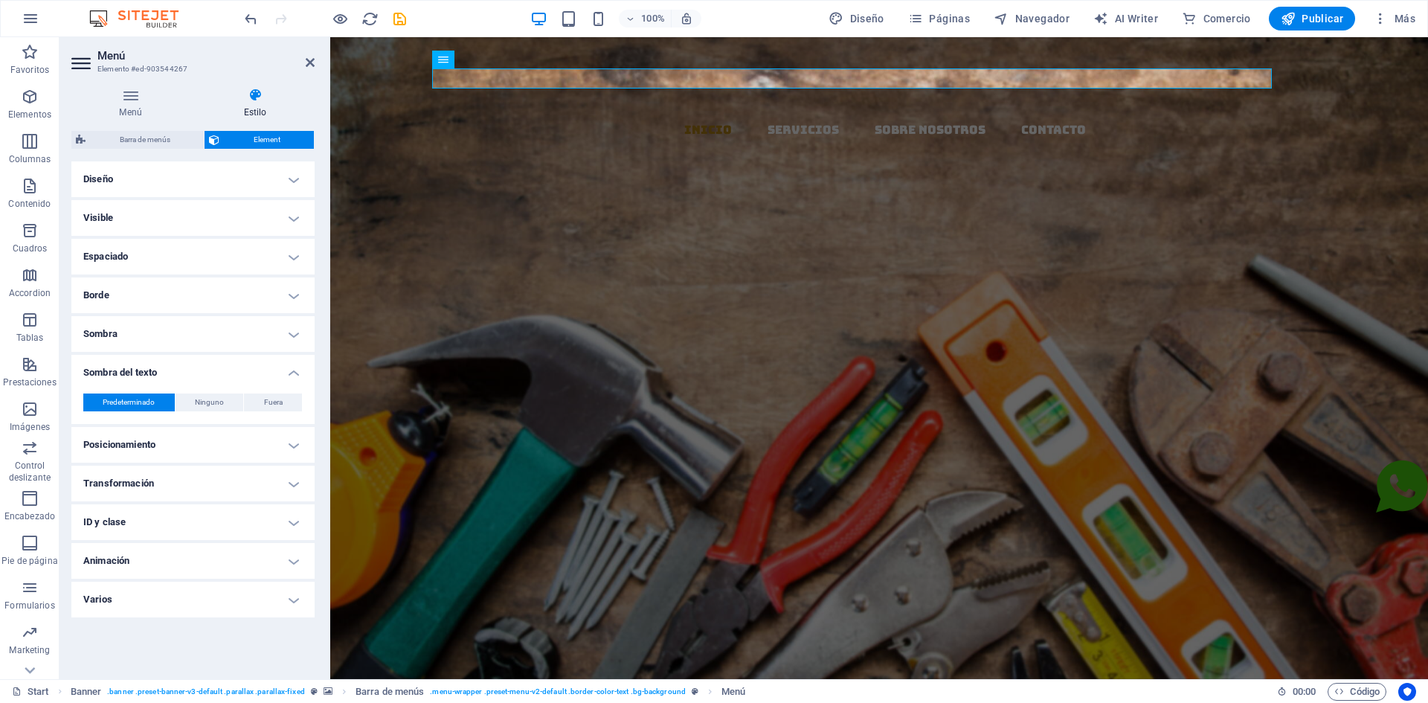
click at [292, 376] on h4 "Sombra del texto" at bounding box center [192, 368] width 243 height 27
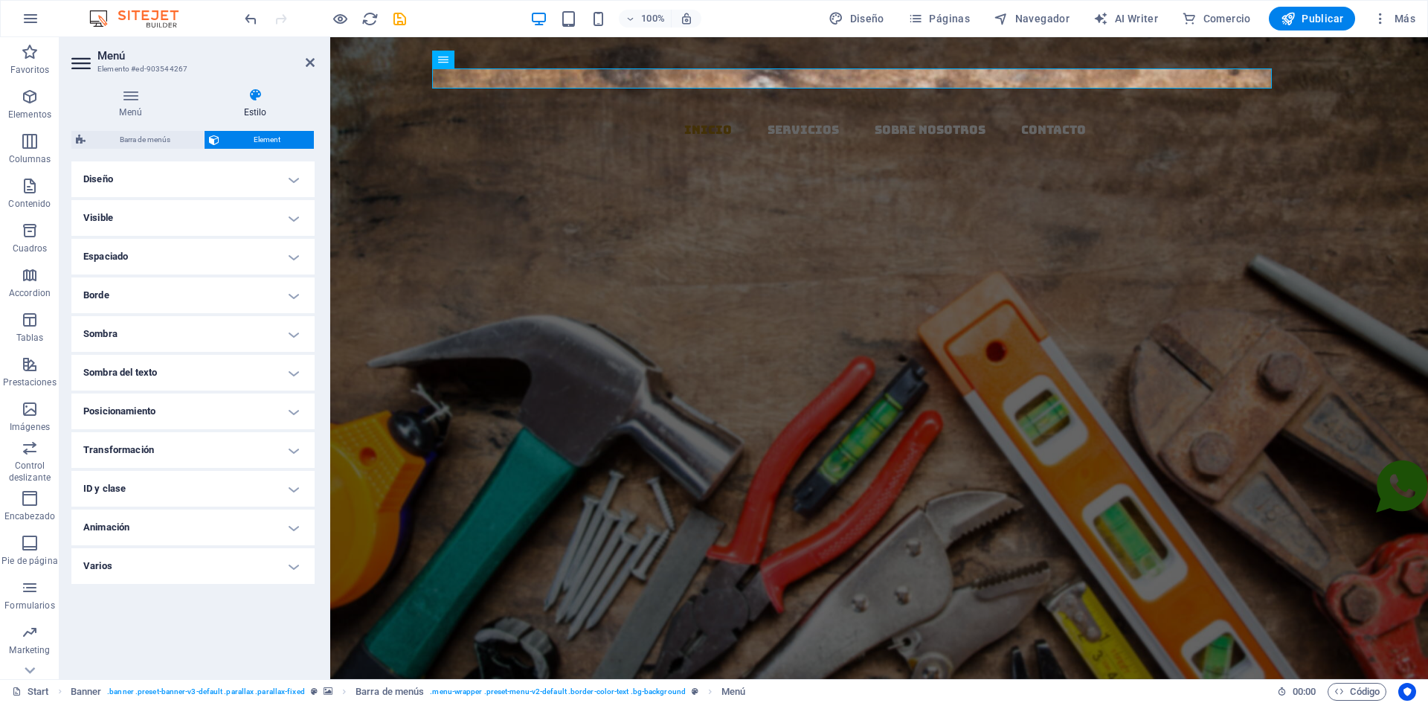
click at [286, 537] on h4 "Animación" at bounding box center [192, 528] width 243 height 36
click at [286, 537] on div "Copiar Pegar Vista previa" at bounding box center [192, 547] width 219 height 22
click at [294, 527] on h4 "Animación" at bounding box center [192, 523] width 243 height 27
click at [294, 563] on h4 "Varios" at bounding box center [192, 566] width 243 height 36
click at [287, 556] on h4 "Varios" at bounding box center [192, 561] width 243 height 27
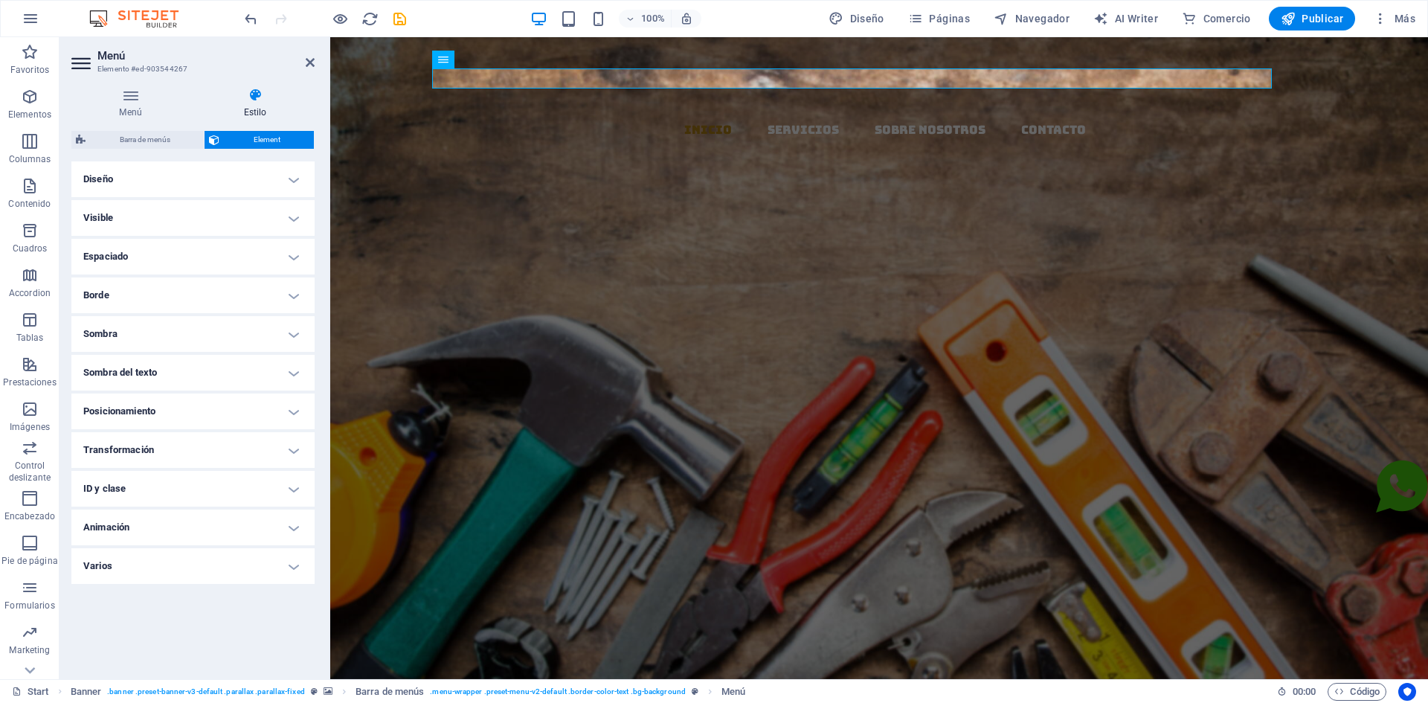
click at [288, 257] on h4 "Espaciado" at bounding box center [192, 257] width 243 height 36
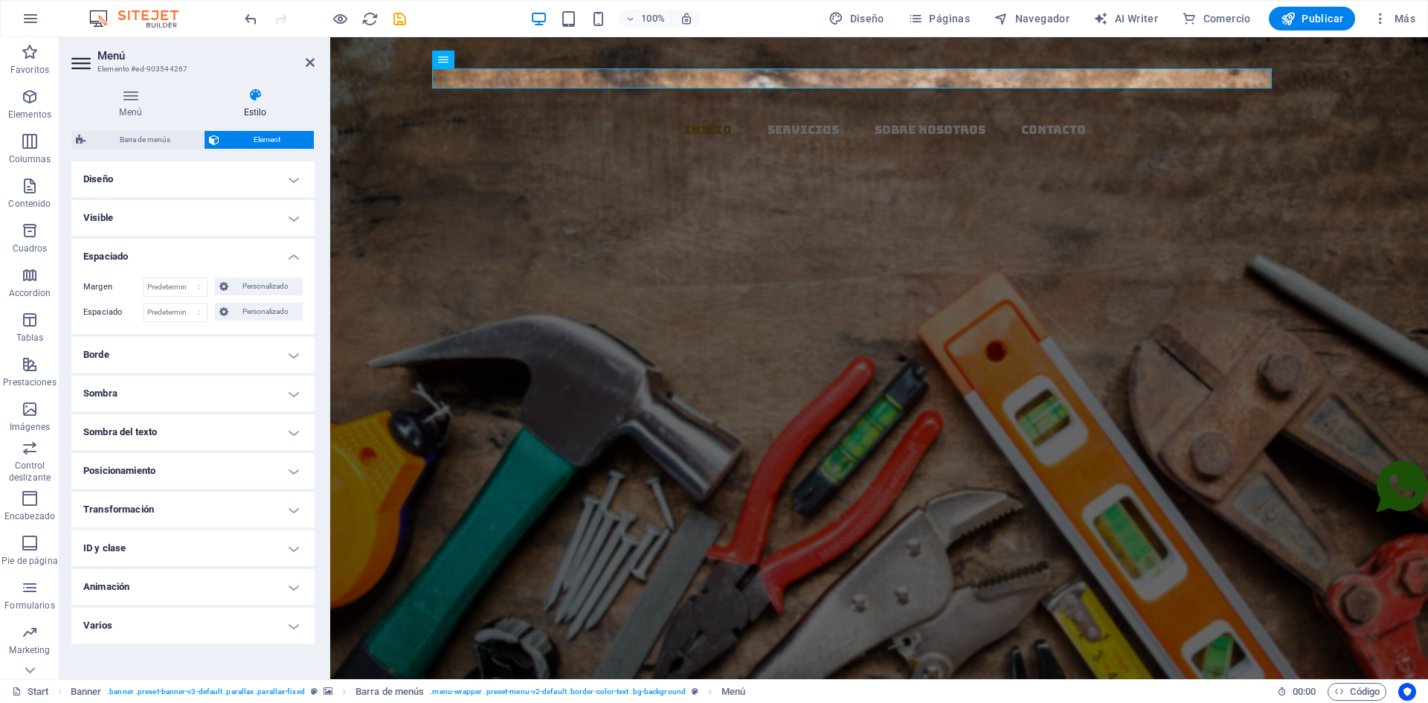
click at [288, 257] on h4 "Espaciado" at bounding box center [192, 252] width 243 height 27
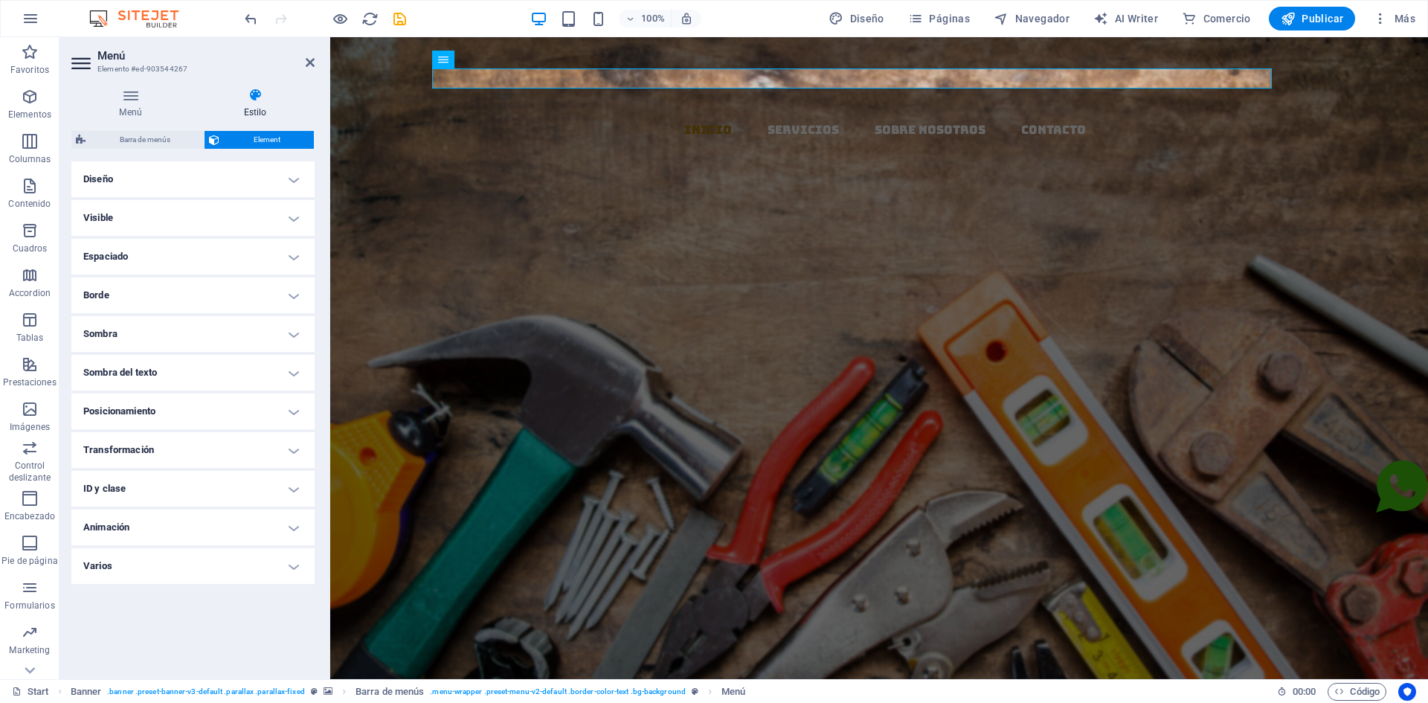
click at [295, 185] on h4 "Diseño" at bounding box center [192, 179] width 243 height 36
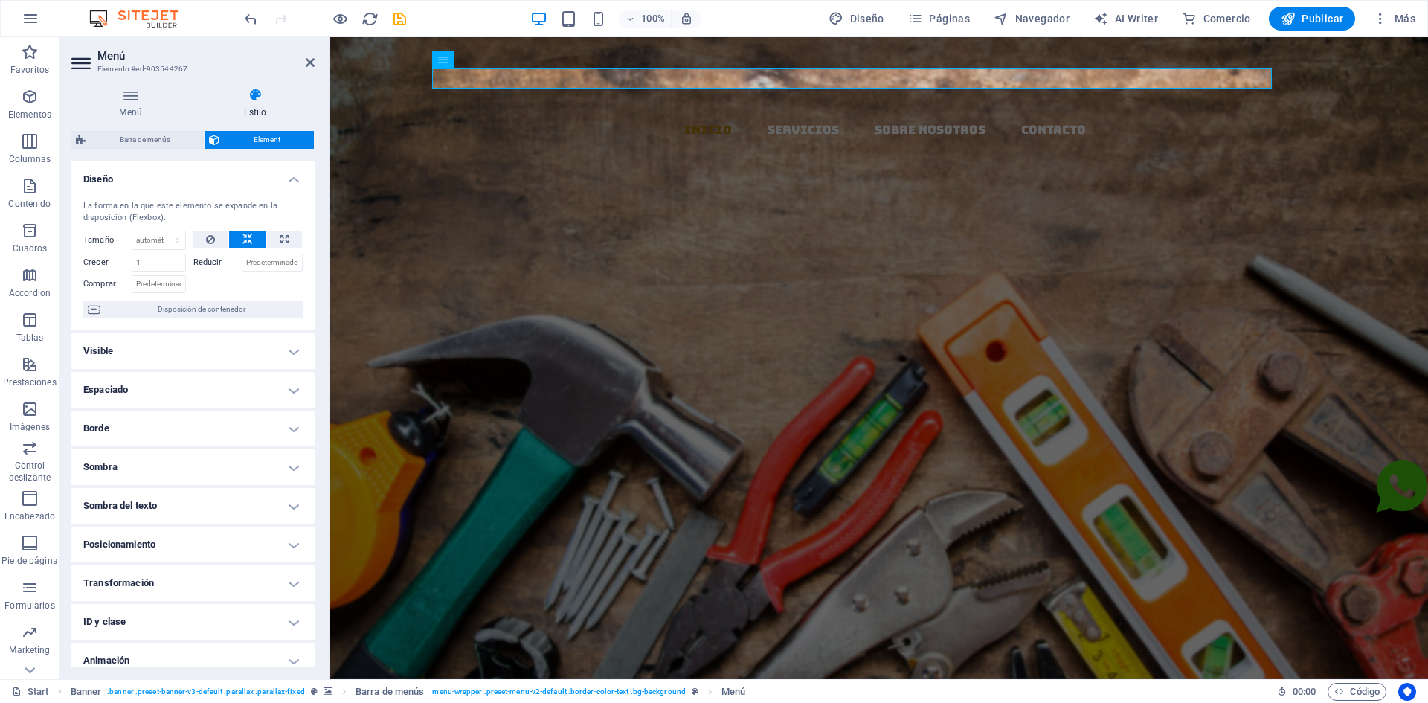
click at [295, 185] on h4 "Diseño" at bounding box center [192, 174] width 243 height 27
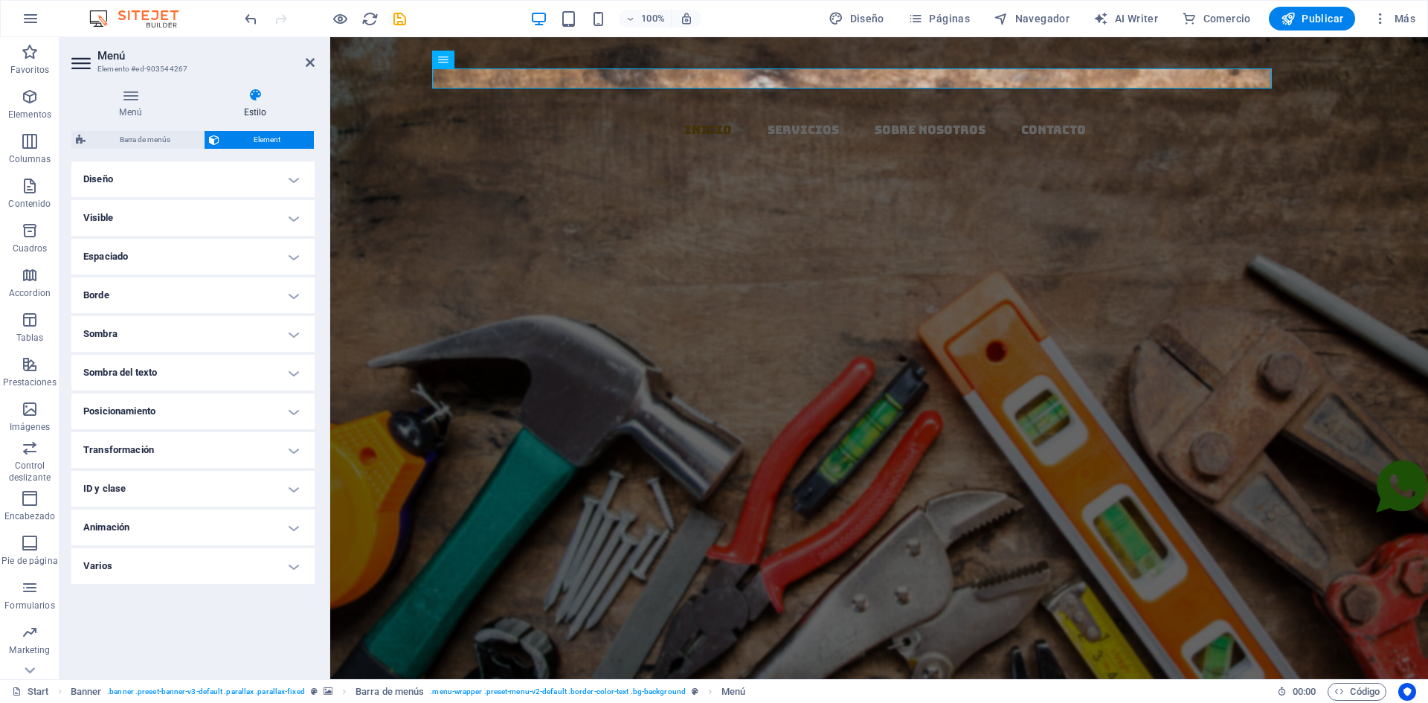
click at [76, 66] on icon at bounding box center [82, 63] width 22 height 24
click at [280, 185] on h4 "Diseño" at bounding box center [192, 179] width 243 height 36
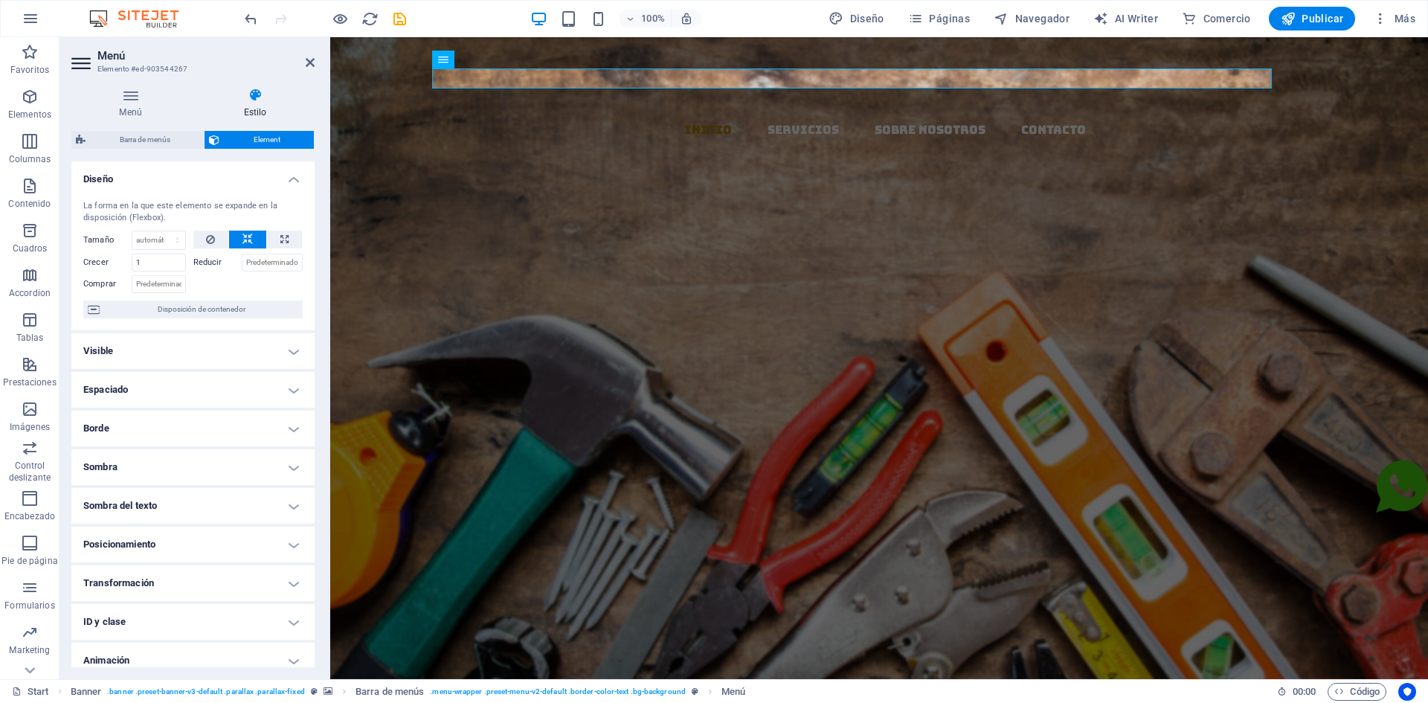
click at [282, 184] on h4 "Diseño" at bounding box center [192, 174] width 243 height 27
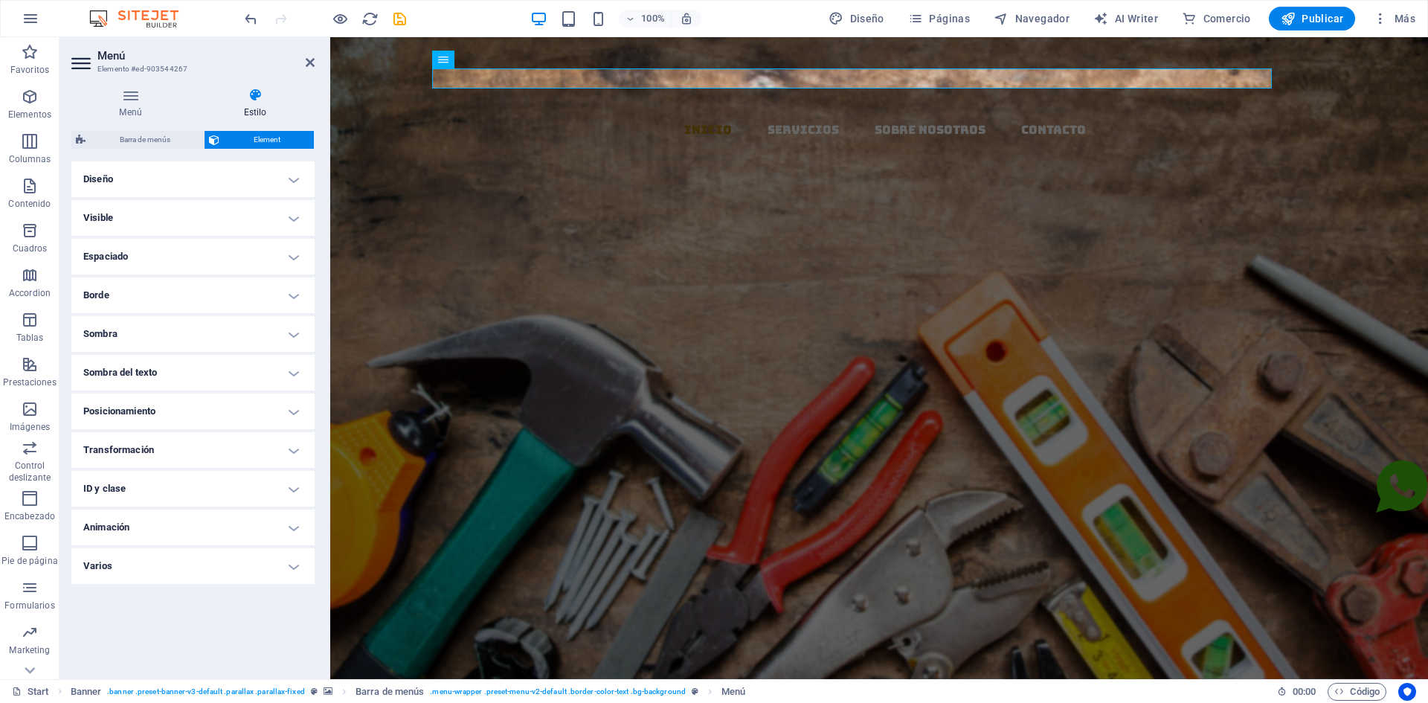
click at [281, 214] on h4 "Visible" at bounding box center [192, 218] width 243 height 36
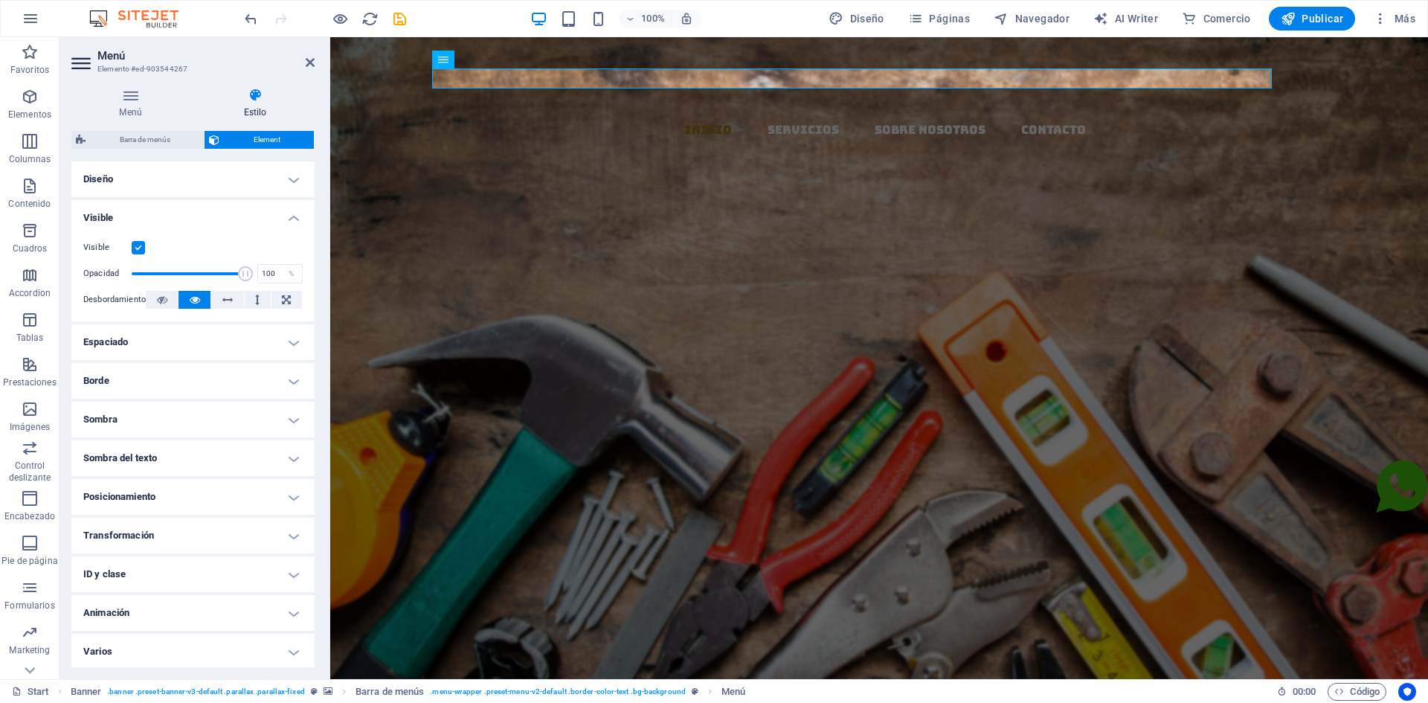
click at [282, 214] on h4 "Visible" at bounding box center [192, 213] width 243 height 27
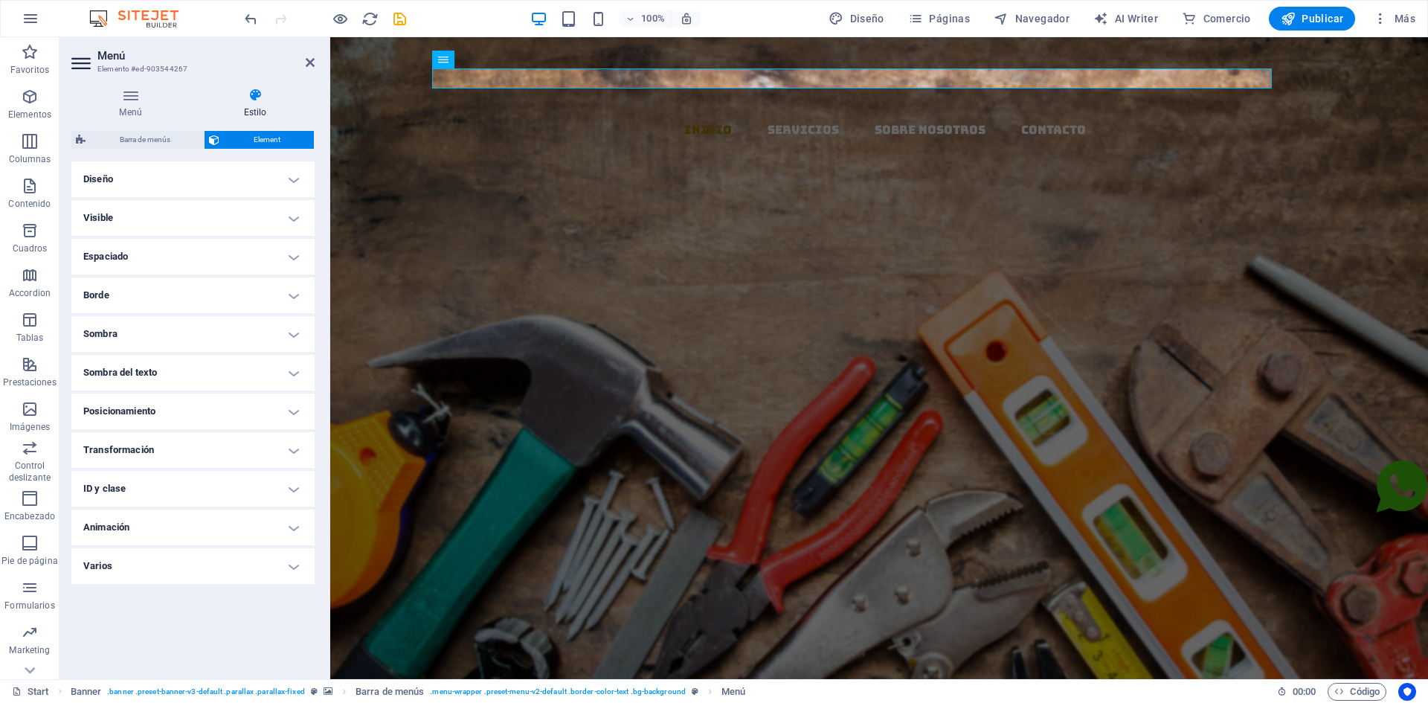
click at [289, 250] on h4 "Espaciado" at bounding box center [192, 257] width 243 height 36
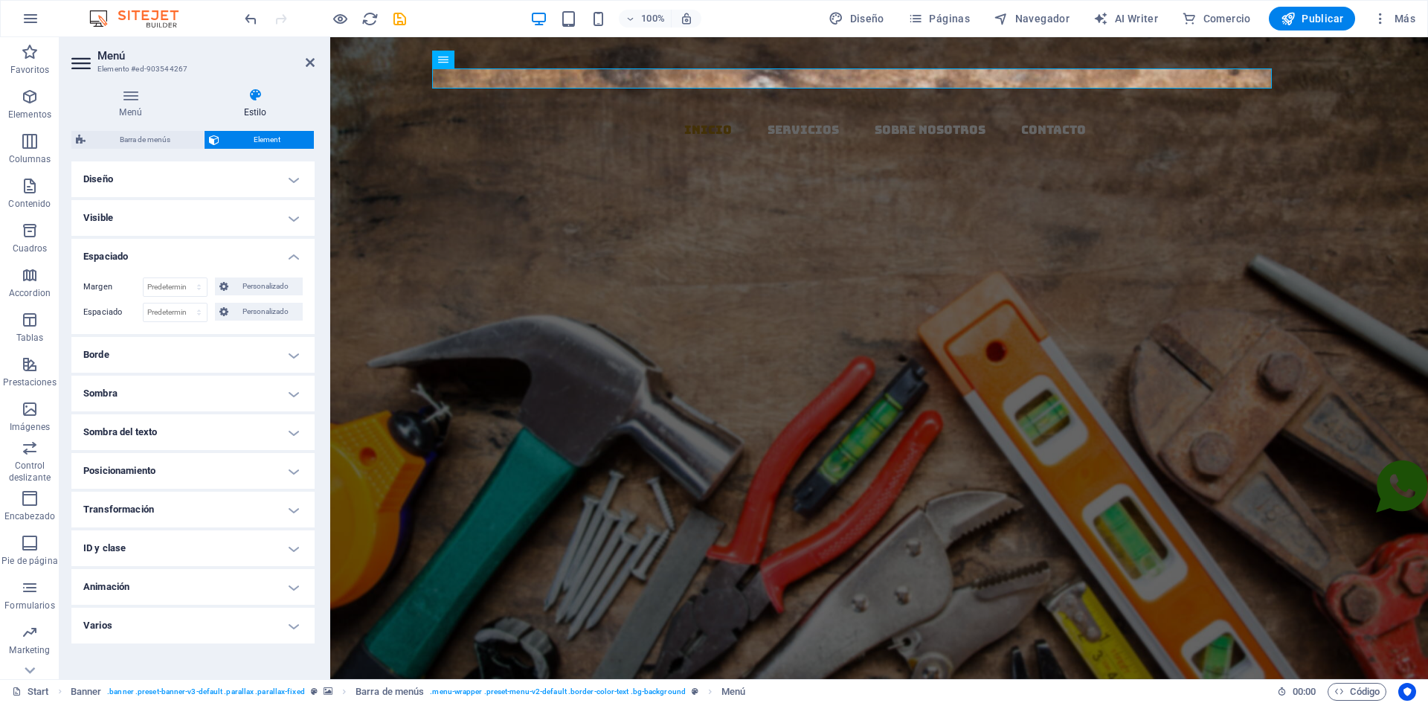
click at [289, 250] on h4 "Espaciado" at bounding box center [192, 252] width 243 height 27
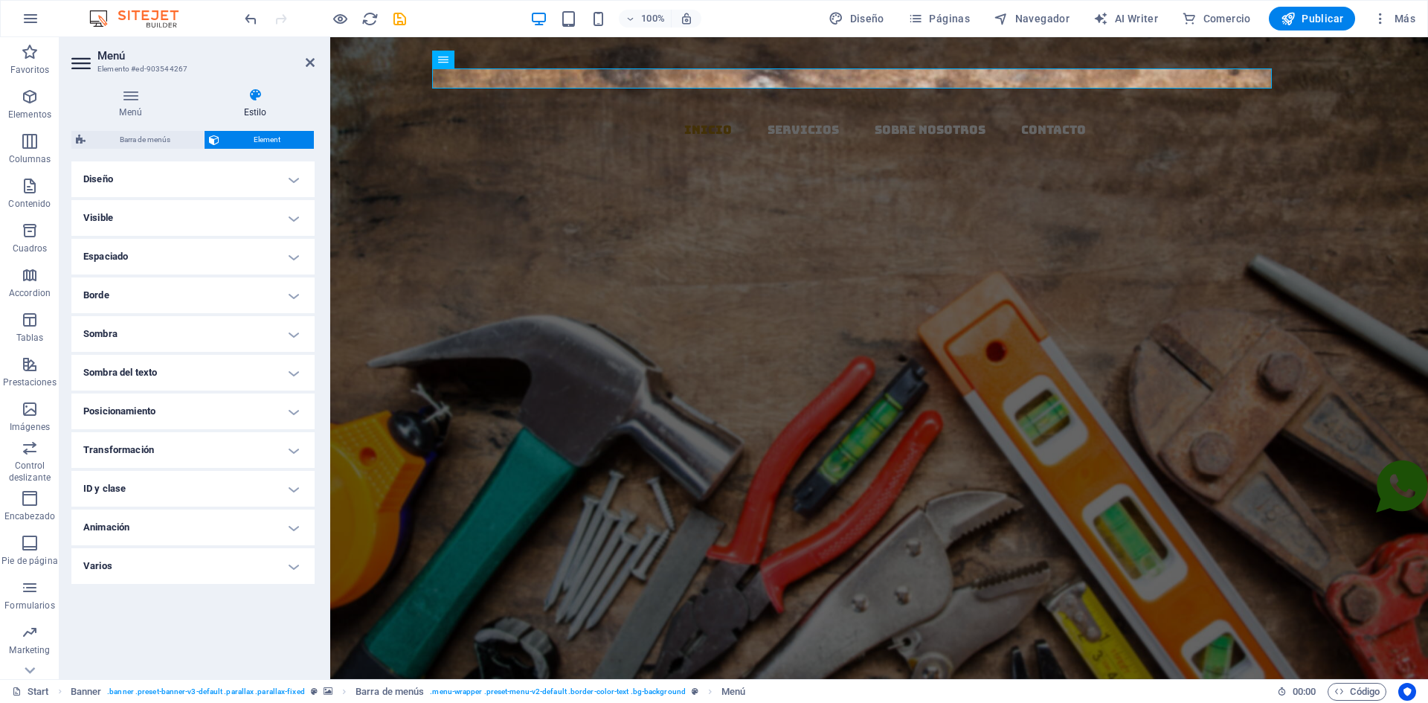
click at [297, 361] on h4 "Sombra del texto" at bounding box center [192, 373] width 243 height 36
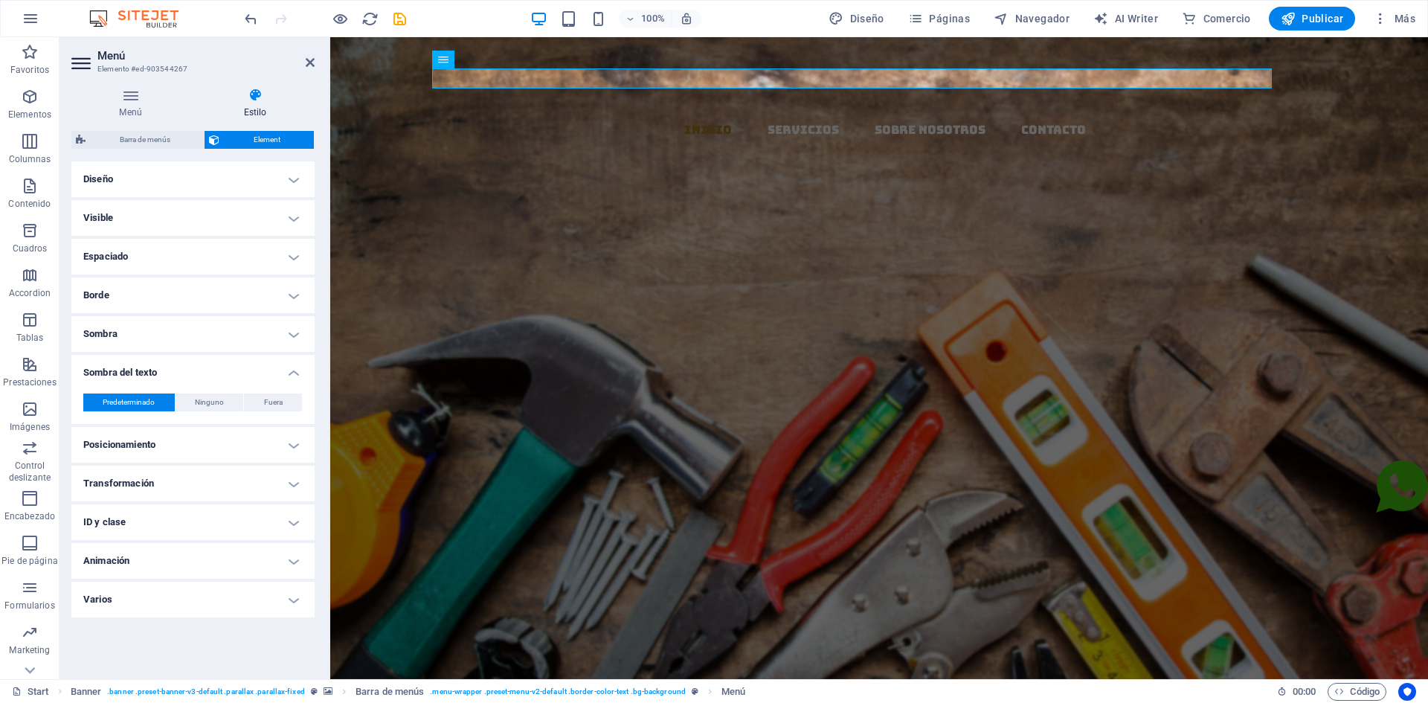
click at [297, 361] on h4 "Sombra del texto" at bounding box center [192, 368] width 243 height 27
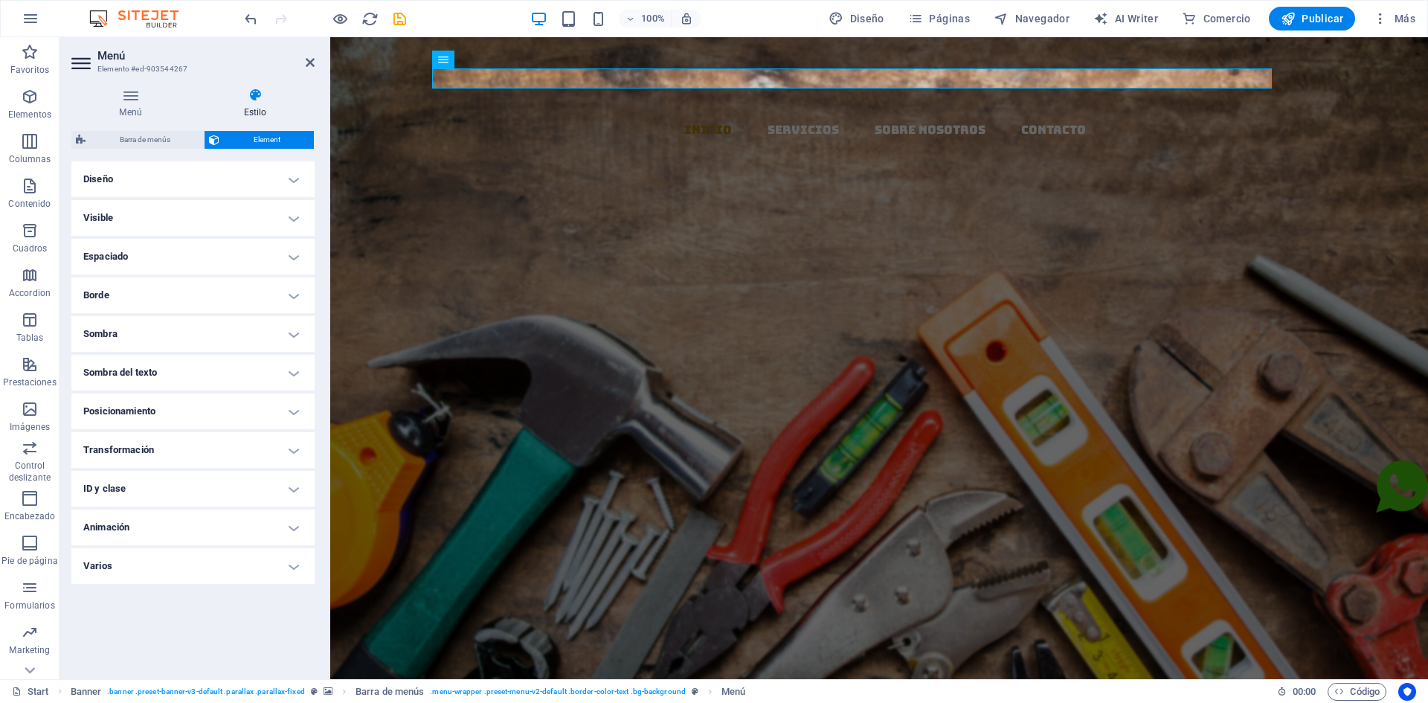
click at [292, 453] on h4 "Transformación" at bounding box center [192, 450] width 243 height 36
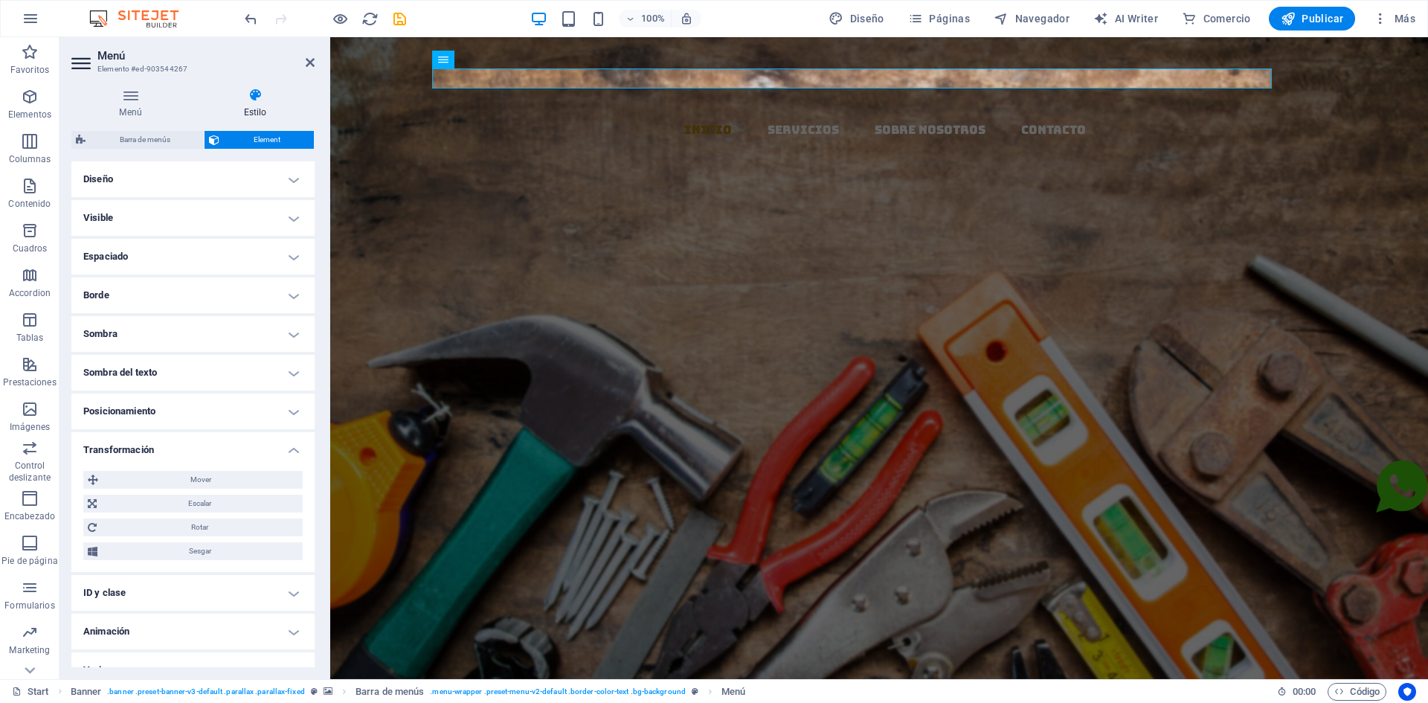
click at [287, 449] on h4 "Transformación" at bounding box center [192, 445] width 243 height 27
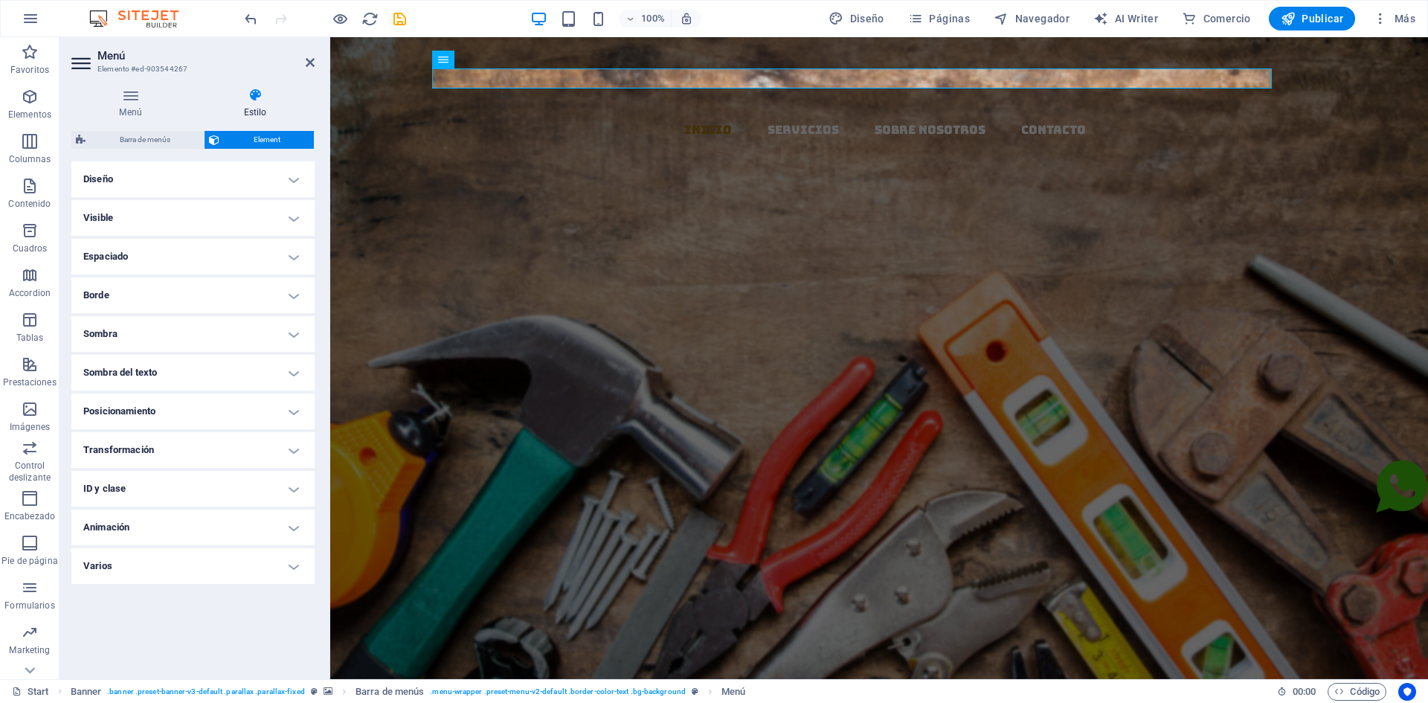
click at [285, 497] on h4 "ID y clase" at bounding box center [192, 489] width 243 height 36
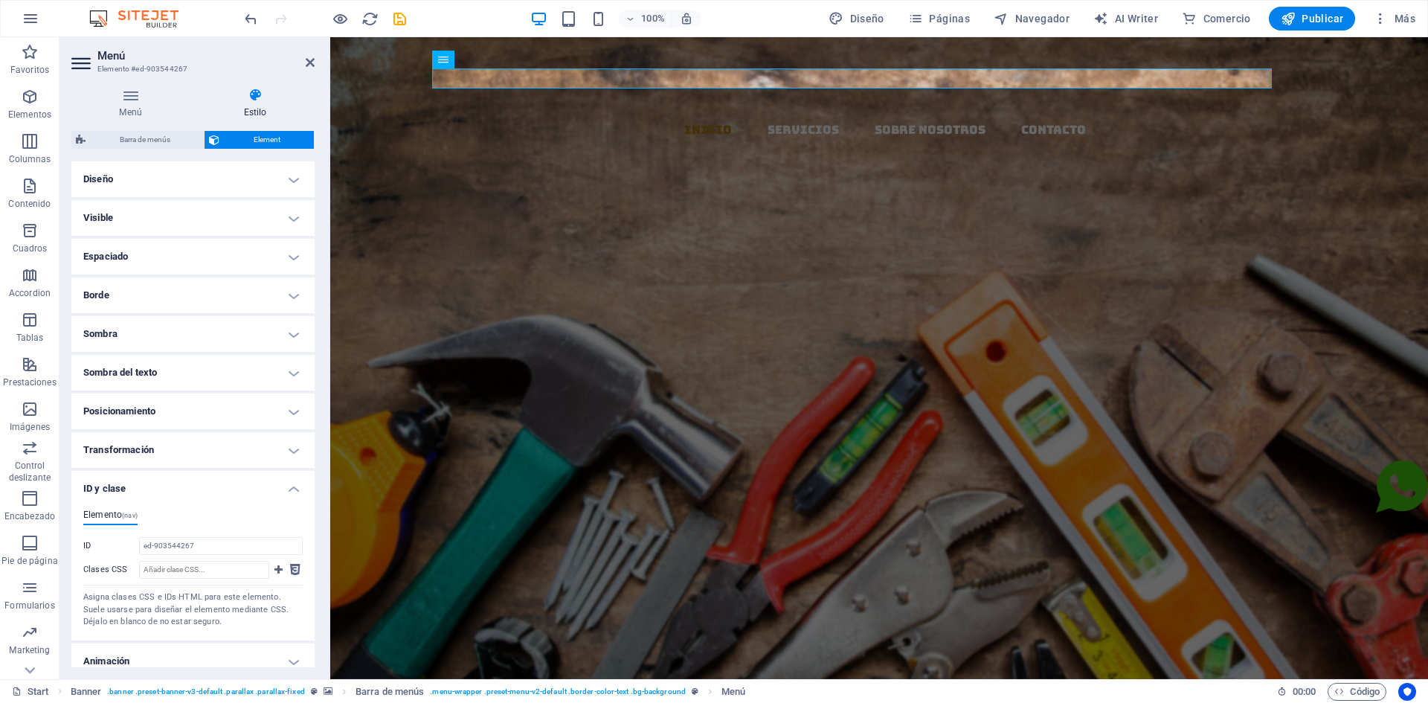
click at [285, 498] on div "Elemento (nav) ID ed-903544267 Clases CSS Asigna clases CSS e IDs HTML para est…" at bounding box center [192, 569] width 243 height 143
click at [292, 490] on h4 "ID y clase" at bounding box center [192, 484] width 243 height 27
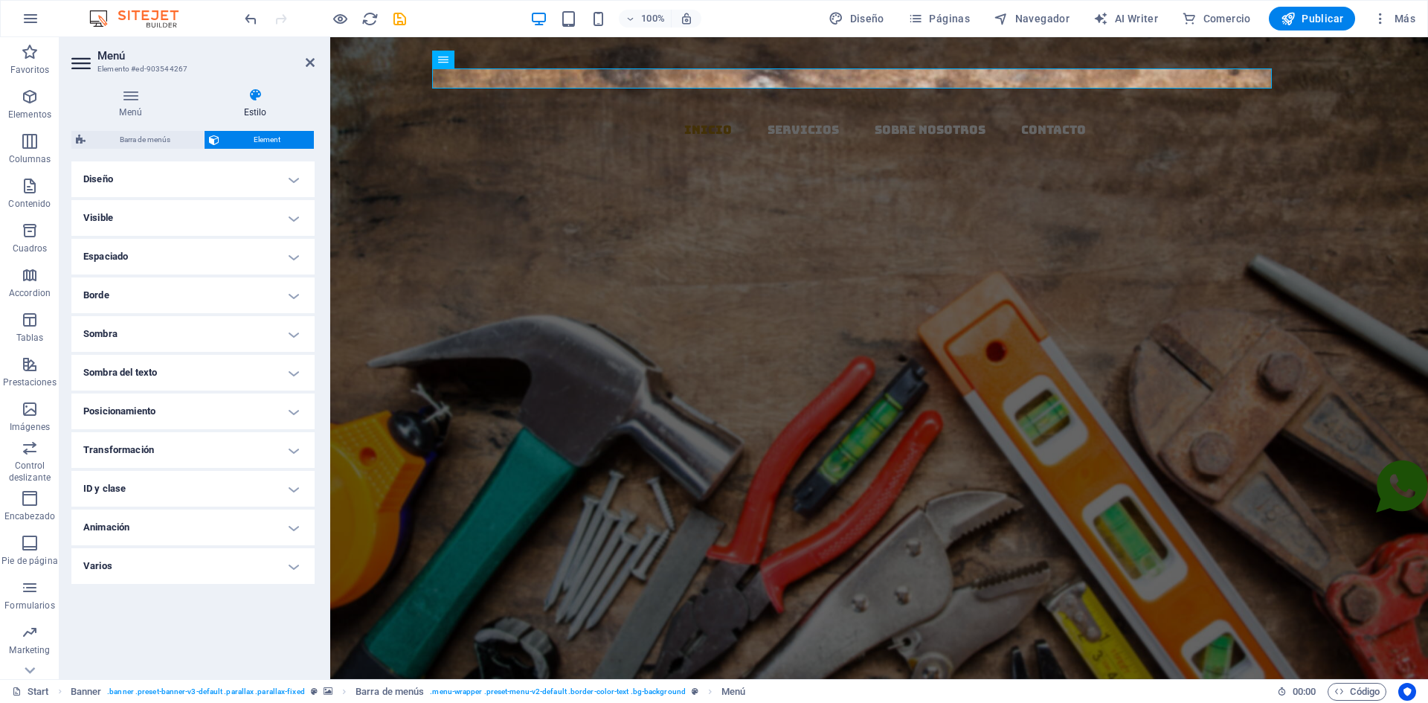
click at [289, 534] on h4 "Animación" at bounding box center [192, 528] width 243 height 36
click at [289, 534] on h4 "Animación" at bounding box center [192, 523] width 243 height 27
click at [291, 572] on h4 "Varios" at bounding box center [192, 566] width 243 height 36
click at [291, 572] on h4 "Varios" at bounding box center [192, 561] width 243 height 27
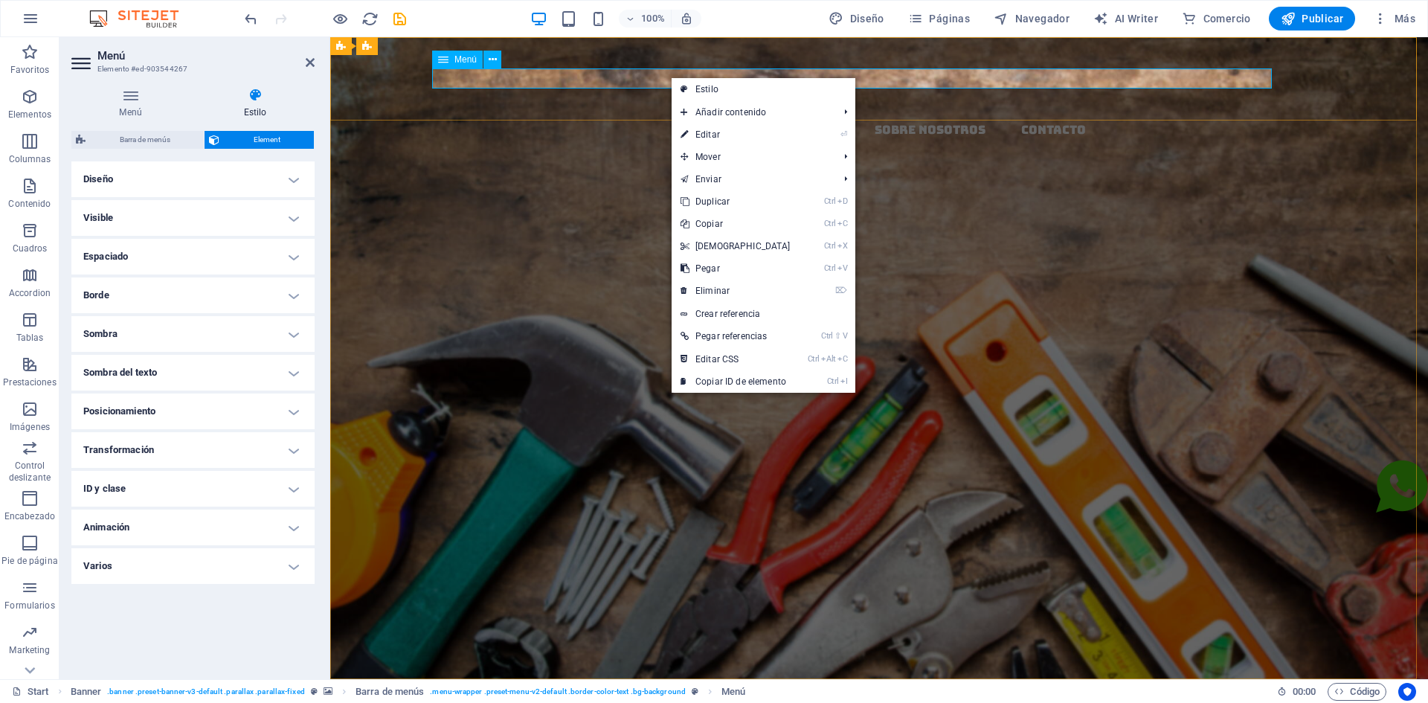
click at [566, 120] on nav "Inicio Servicios Sobre Nosotros Contacto" at bounding box center [885, 130] width 1086 height 20
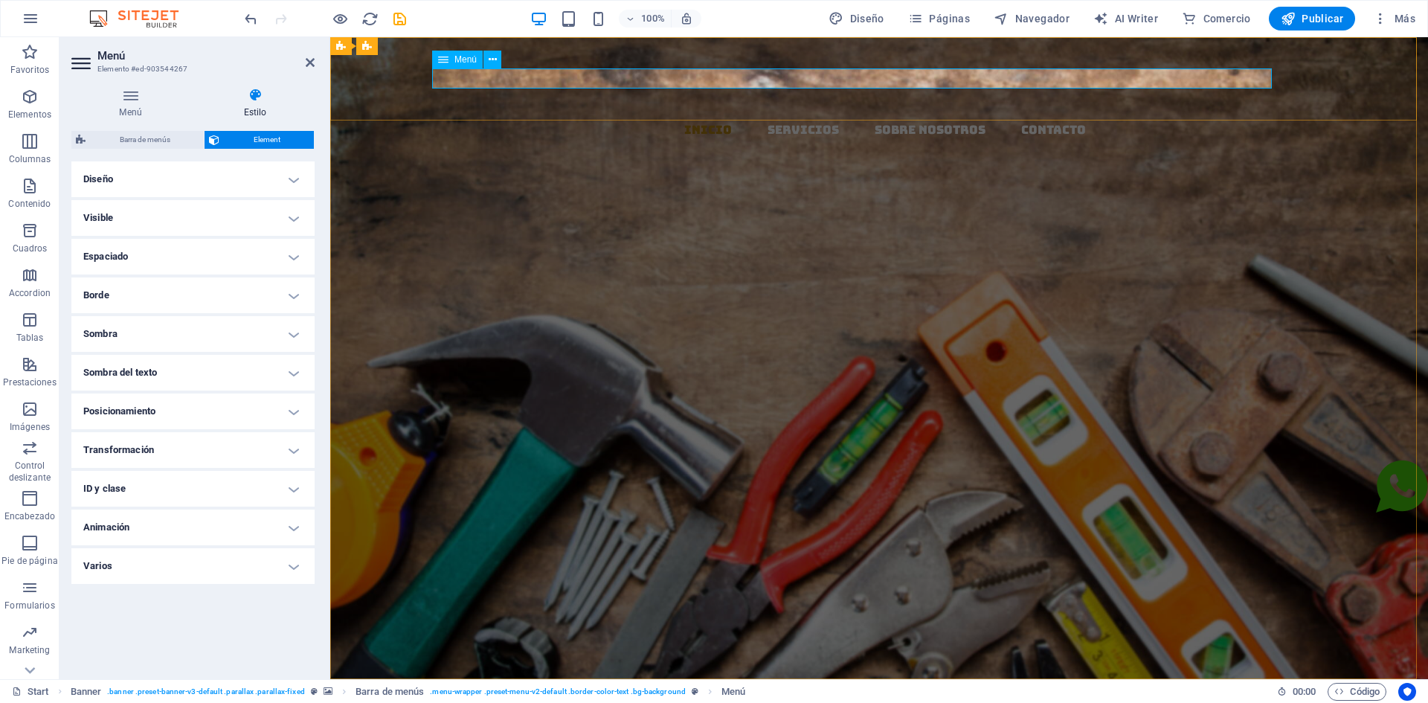
click at [511, 120] on nav "Inicio Servicios Sobre Nosotros Contacto" at bounding box center [885, 130] width 1086 height 20
click at [1092, 120] on nav "Inicio Servicios Sobre Nosotros Contacto" at bounding box center [885, 130] width 1086 height 20
click at [852, 52] on div "Inicio Servicios Sobre Nosotros Contacto" at bounding box center [879, 178] width 1098 height 282
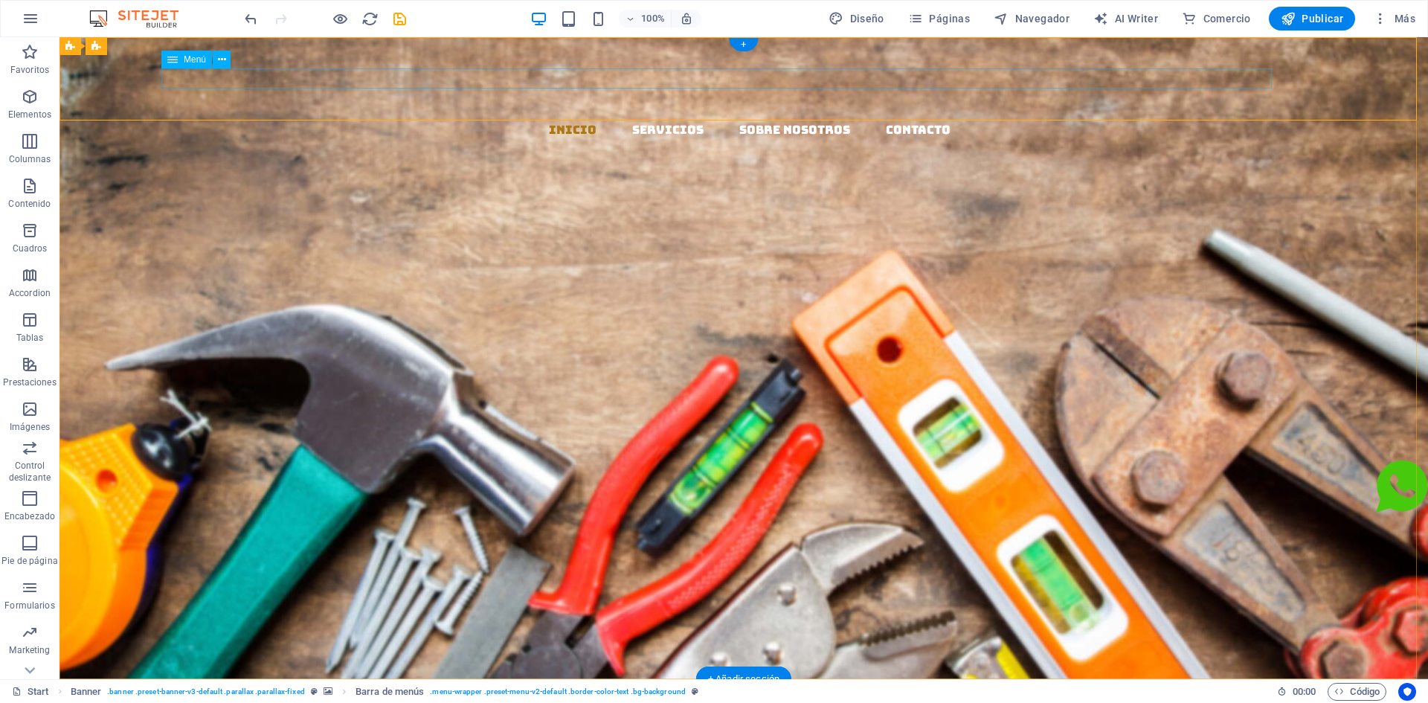
click at [775, 120] on nav "Inicio Servicios Sobre Nosotros Contacto" at bounding box center [749, 130] width 1357 height 20
click at [221, 61] on icon at bounding box center [222, 60] width 8 height 16
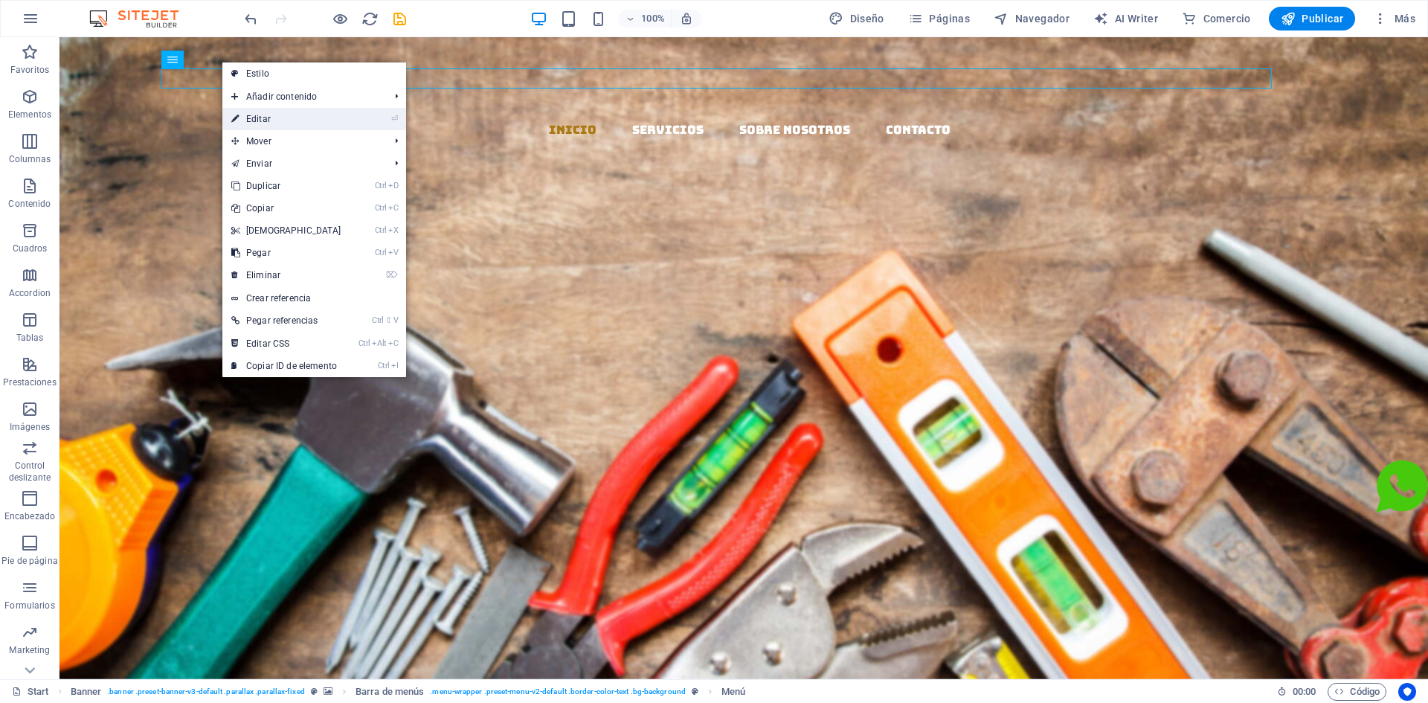
click at [277, 123] on link "⏎ Editar" at bounding box center [286, 119] width 128 height 22
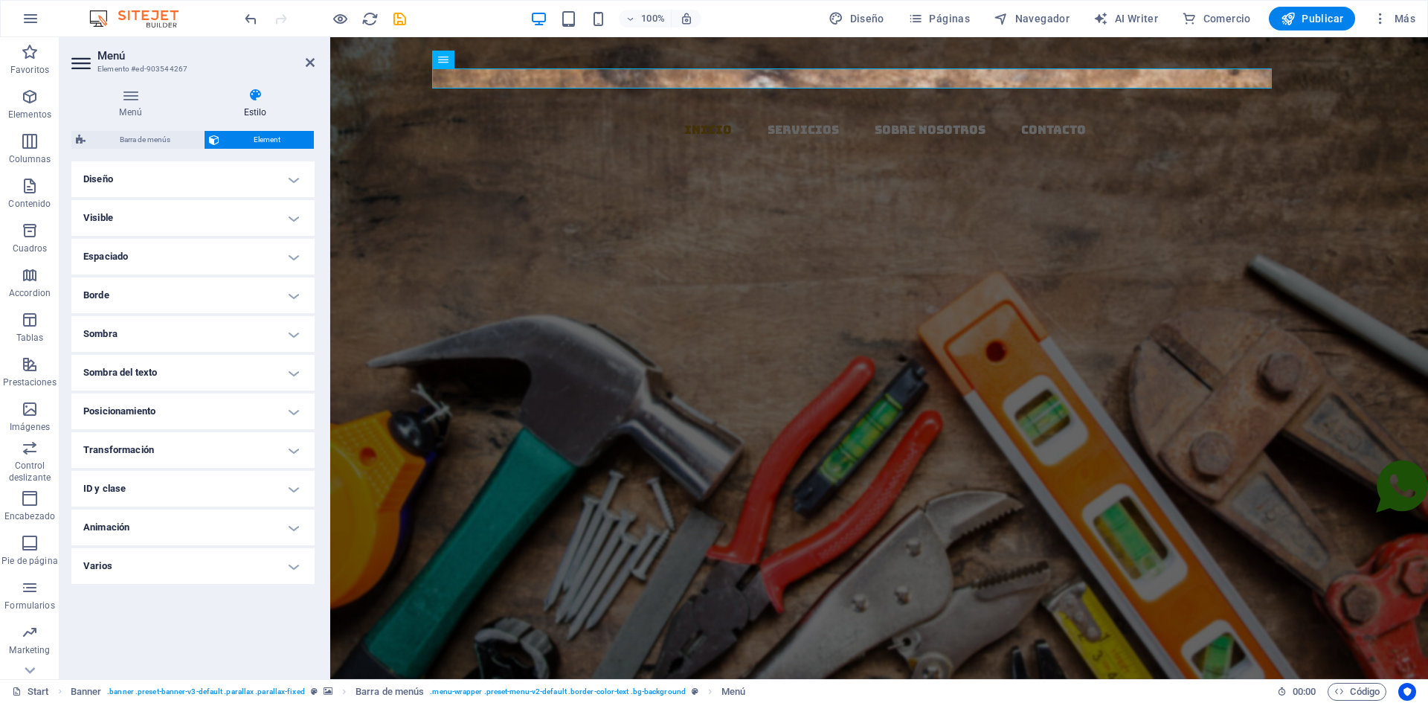
click at [302, 176] on h4 "Diseño" at bounding box center [192, 179] width 243 height 36
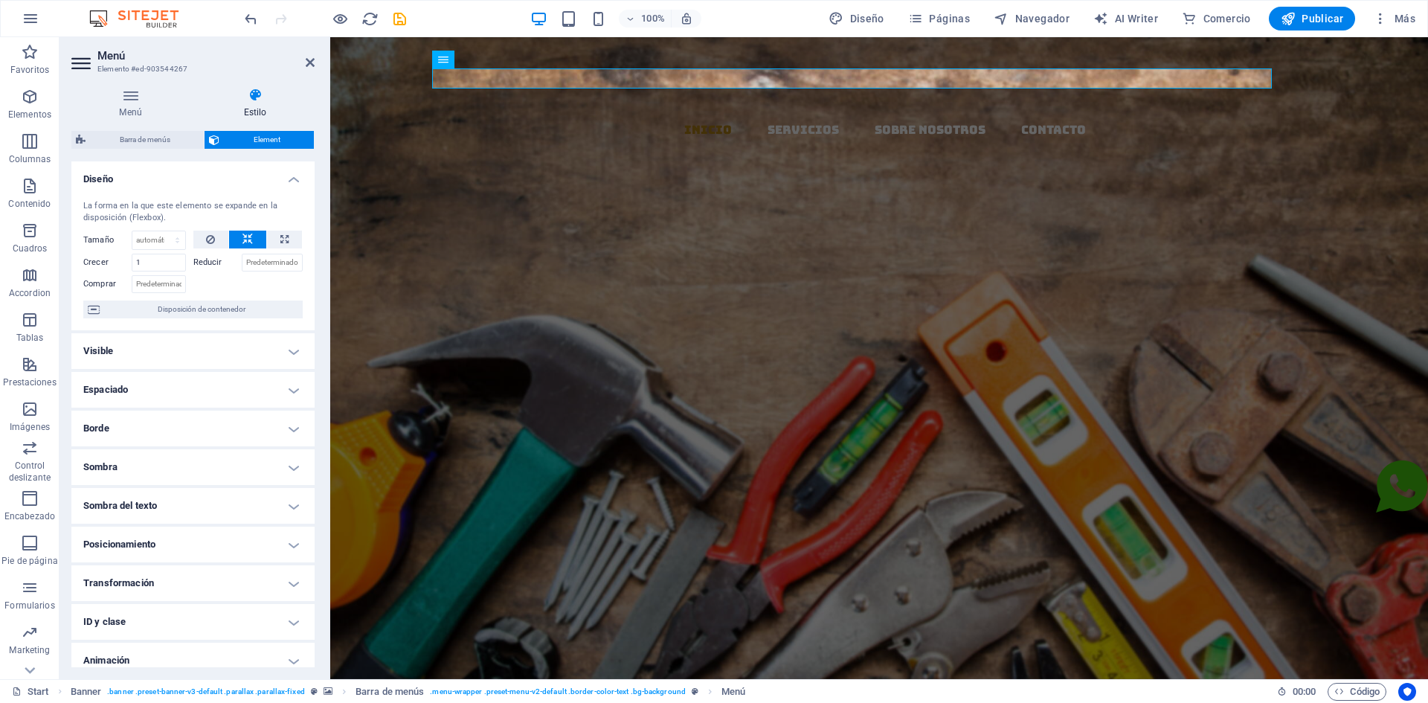
click at [302, 176] on h4 "Diseño" at bounding box center [192, 174] width 243 height 27
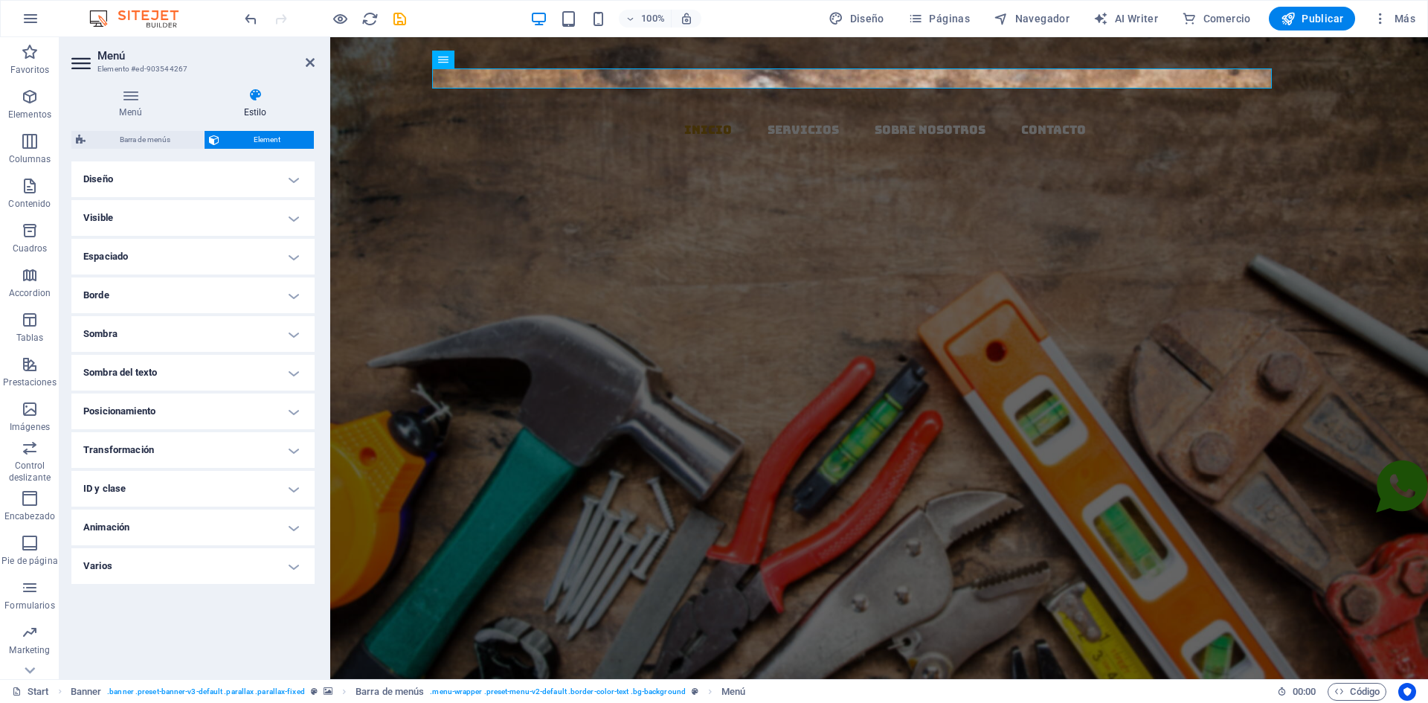
click at [291, 213] on h4 "Visible" at bounding box center [192, 218] width 243 height 36
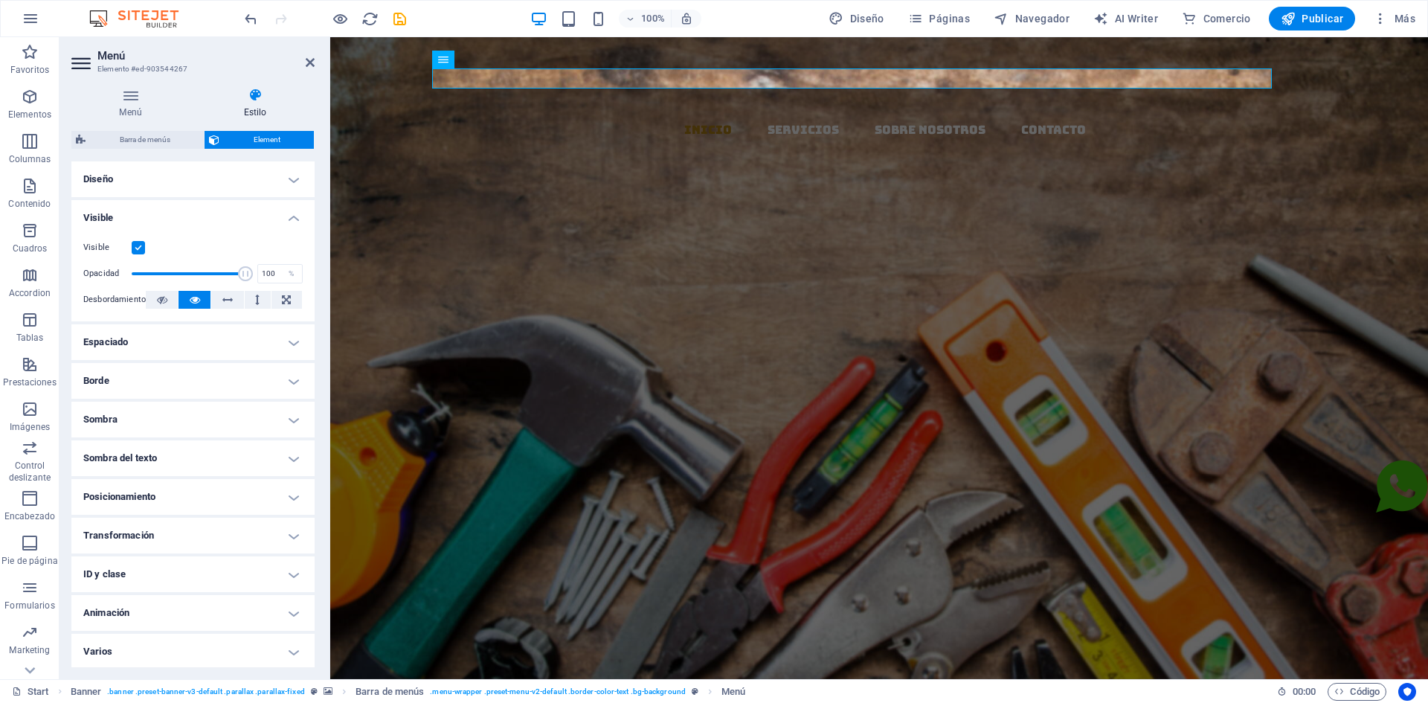
click at [264, 175] on h4 "Diseño" at bounding box center [192, 179] width 243 height 36
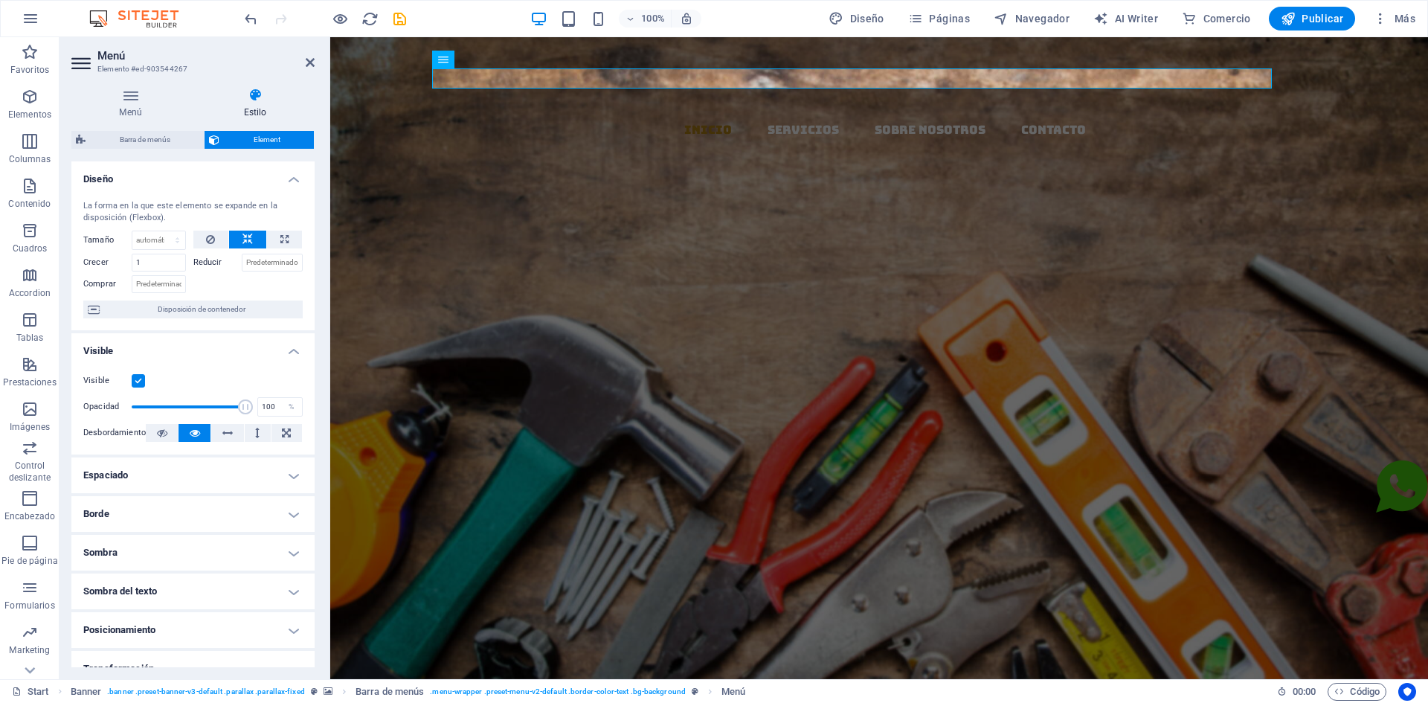
click at [290, 173] on h4 "Diseño" at bounding box center [192, 174] width 243 height 27
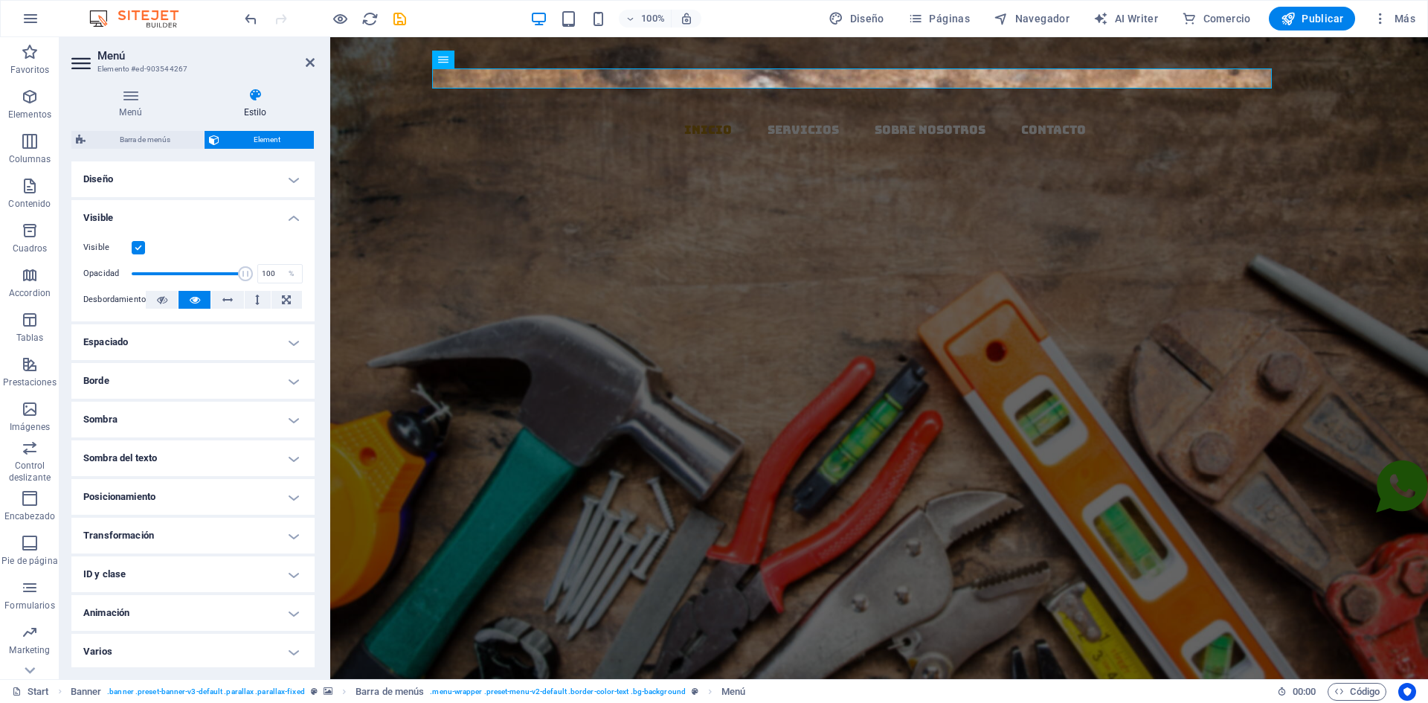
click at [291, 218] on h4 "Visible" at bounding box center [192, 213] width 243 height 27
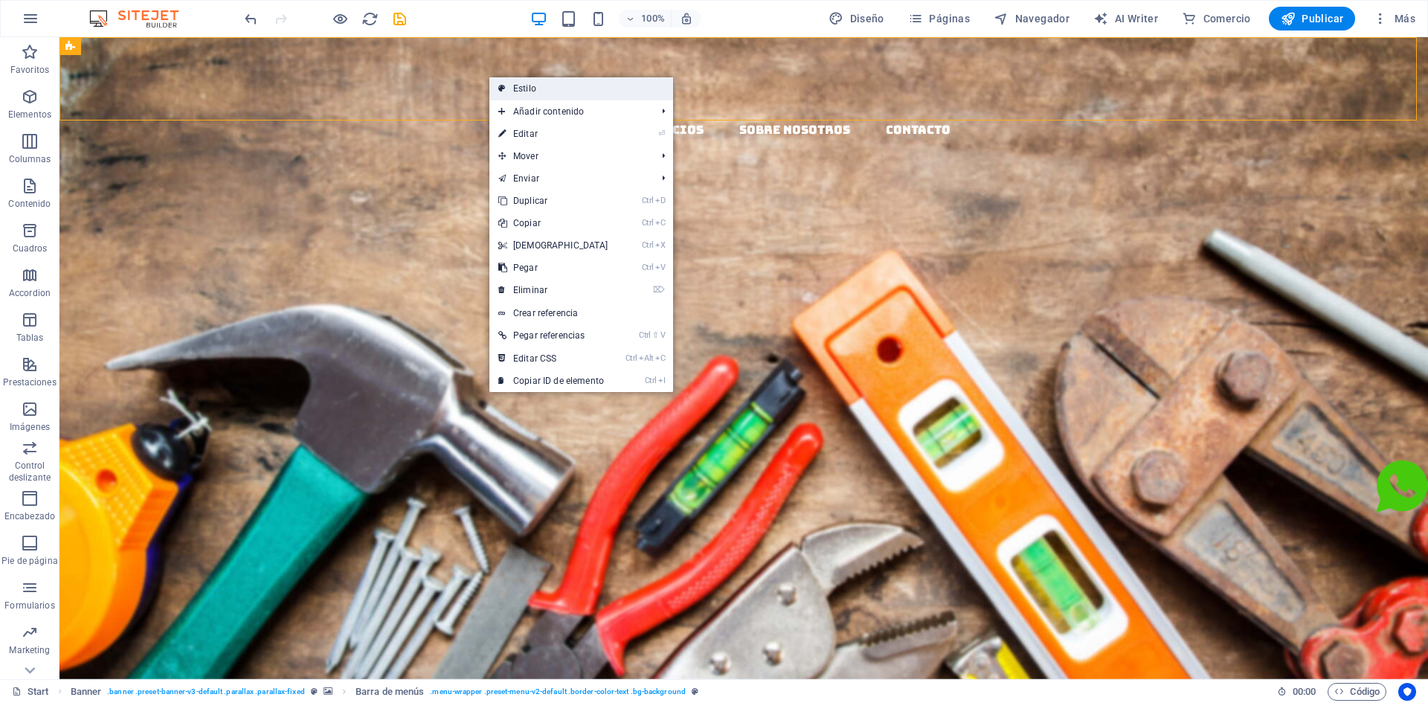
click at [495, 85] on link "Estilo" at bounding box center [581, 88] width 184 height 22
select select "rem"
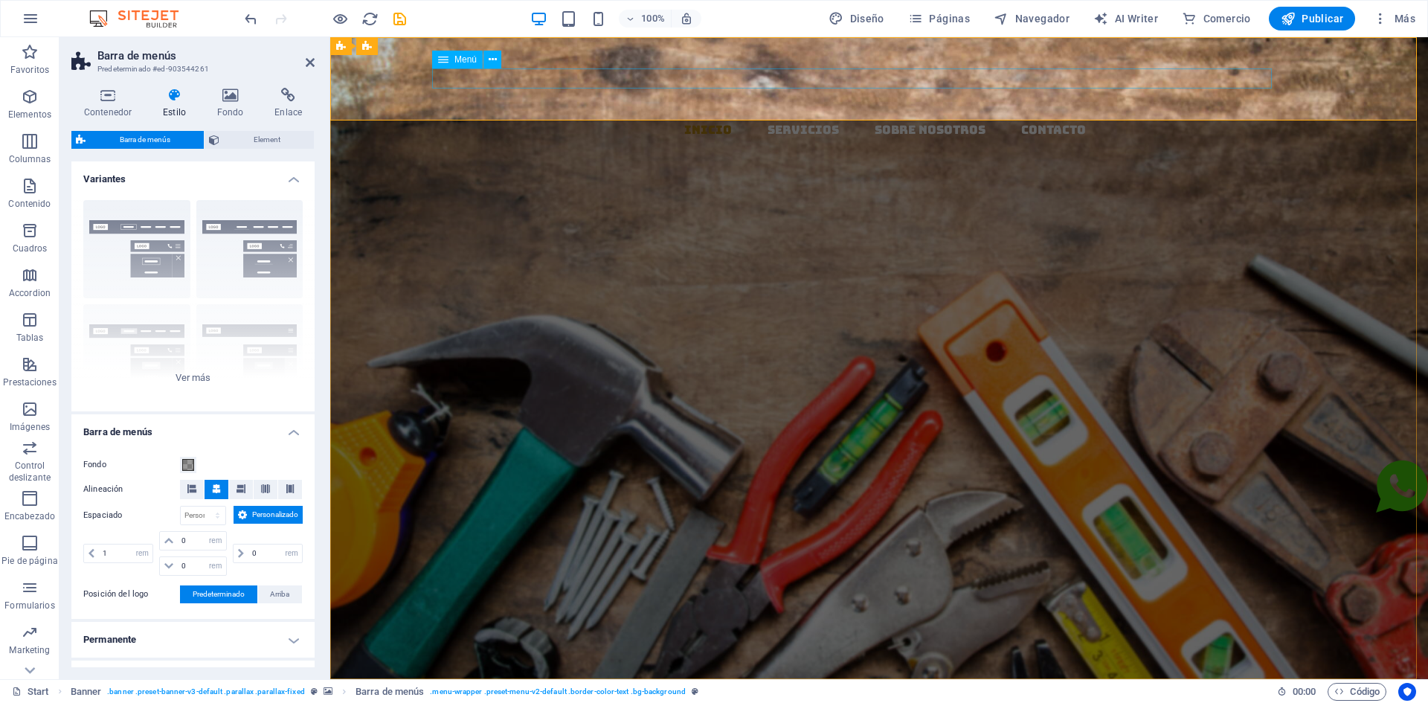
click at [453, 57] on div "Menú" at bounding box center [457, 60] width 51 height 18
click at [492, 60] on icon at bounding box center [493, 60] width 8 height 16
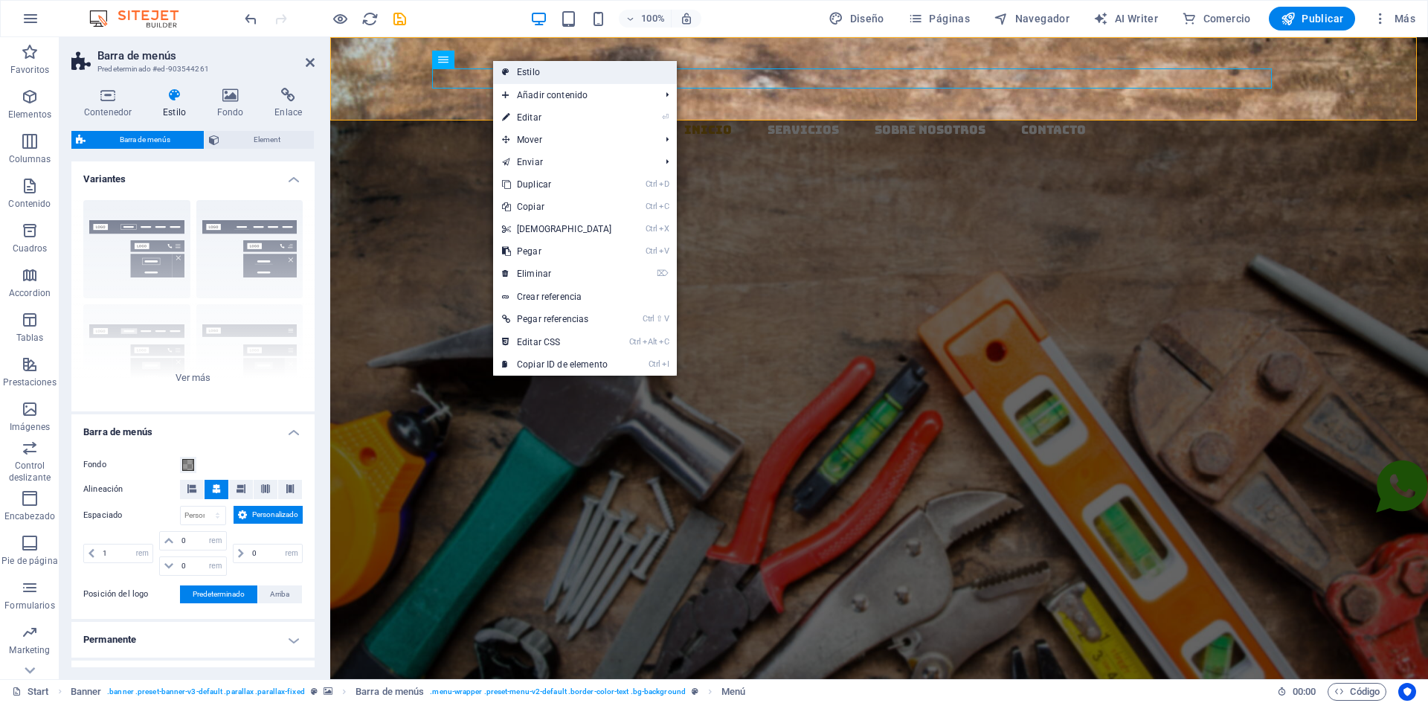
click at [518, 65] on link "Estilo" at bounding box center [585, 72] width 184 height 22
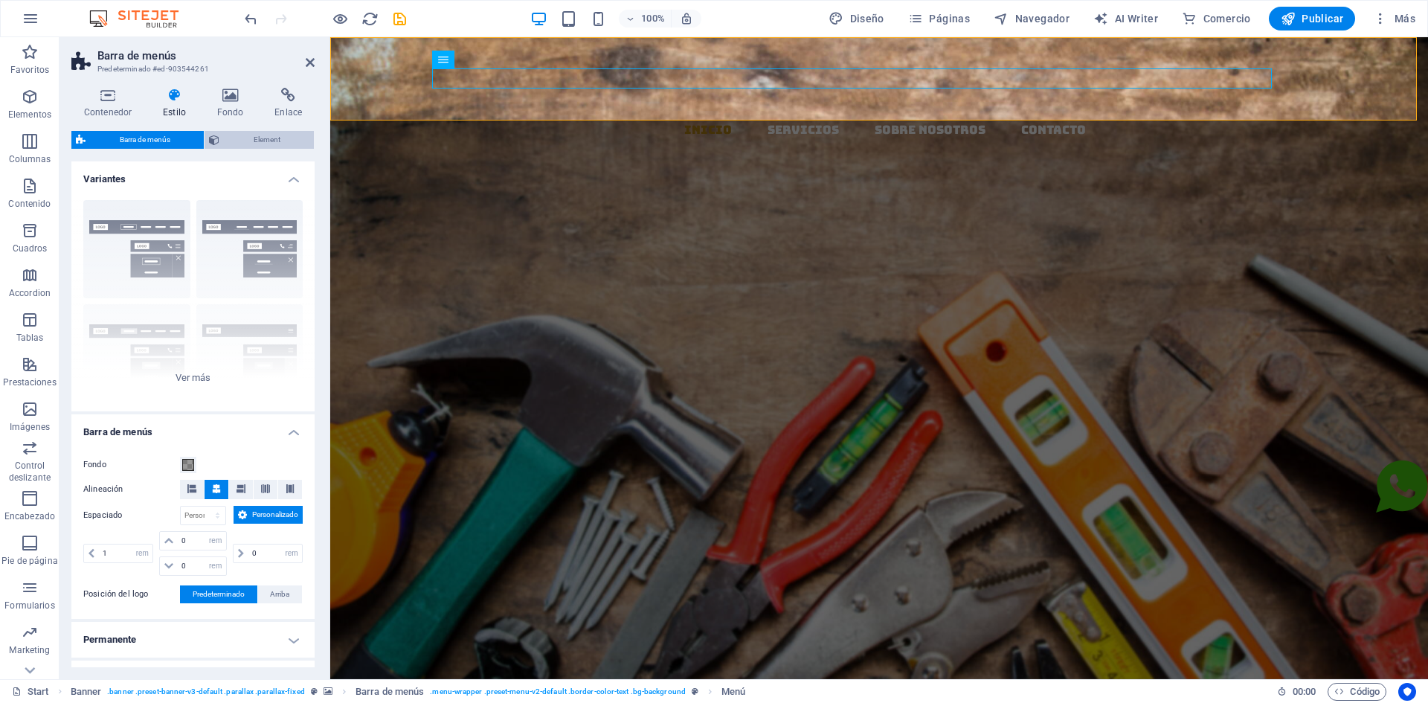
click at [255, 146] on span "Element" at bounding box center [267, 140] width 86 height 18
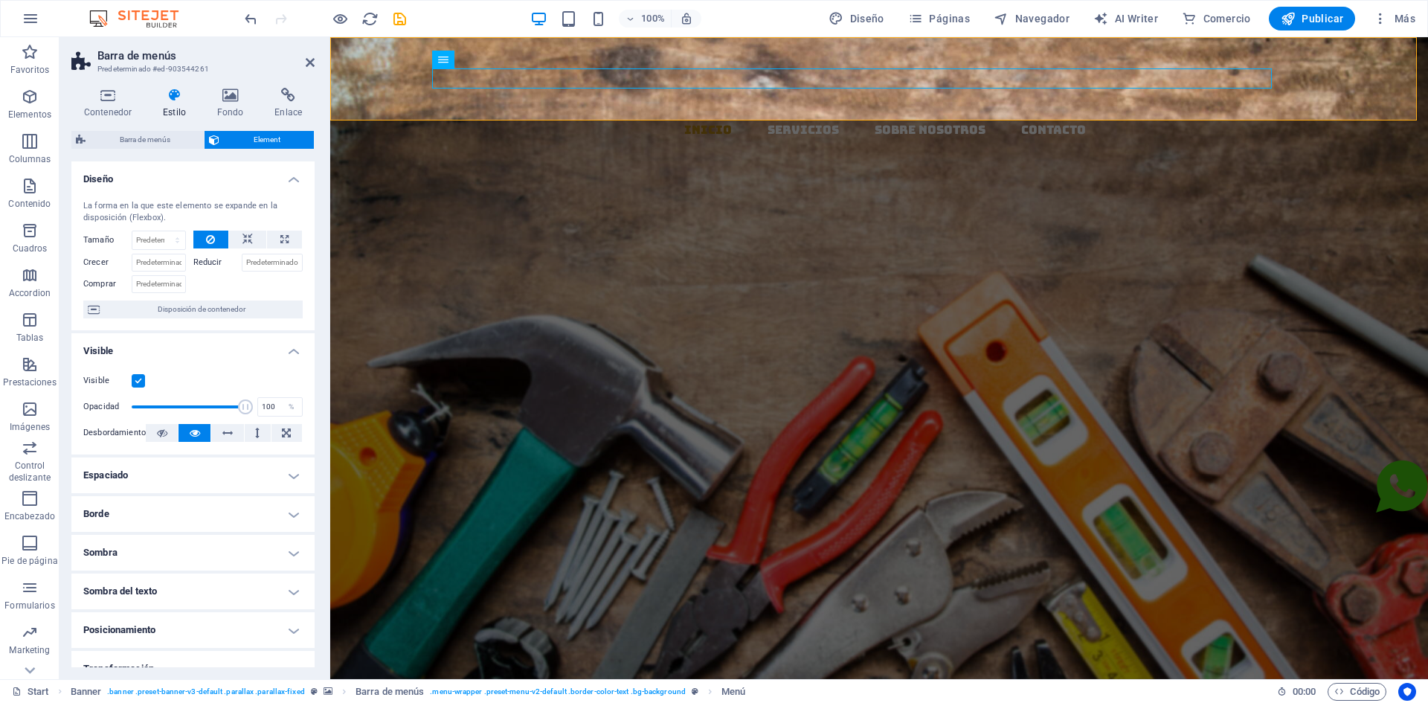
click at [293, 181] on h4 "Diseño" at bounding box center [192, 174] width 243 height 27
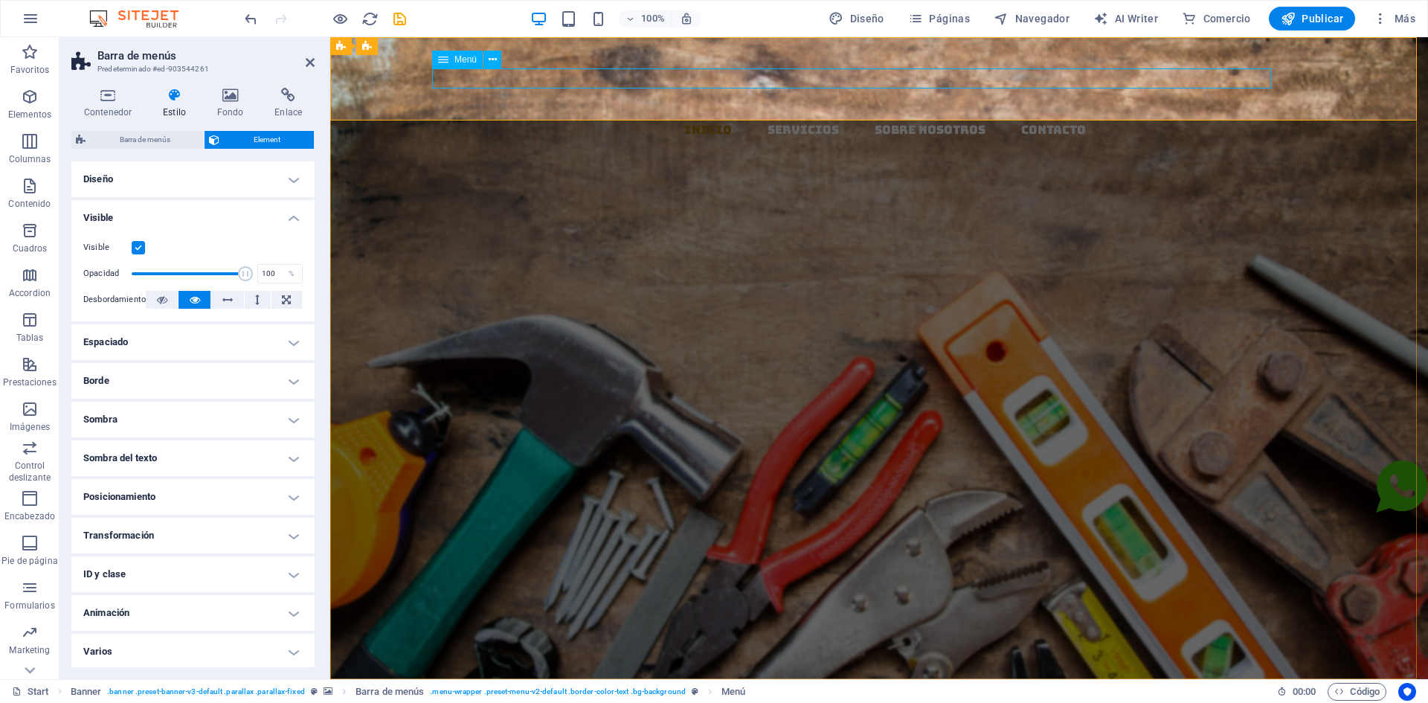
click at [734, 120] on nav "Inicio Servicios Sobre Nosotros Contacto" at bounding box center [885, 130] width 1086 height 20
drag, startPoint x: 690, startPoint y: 79, endPoint x: 958, endPoint y: 80, distance: 268.6
click at [958, 120] on nav "Inicio Servicios Sobre Nosotros Contacto" at bounding box center [885, 130] width 1086 height 20
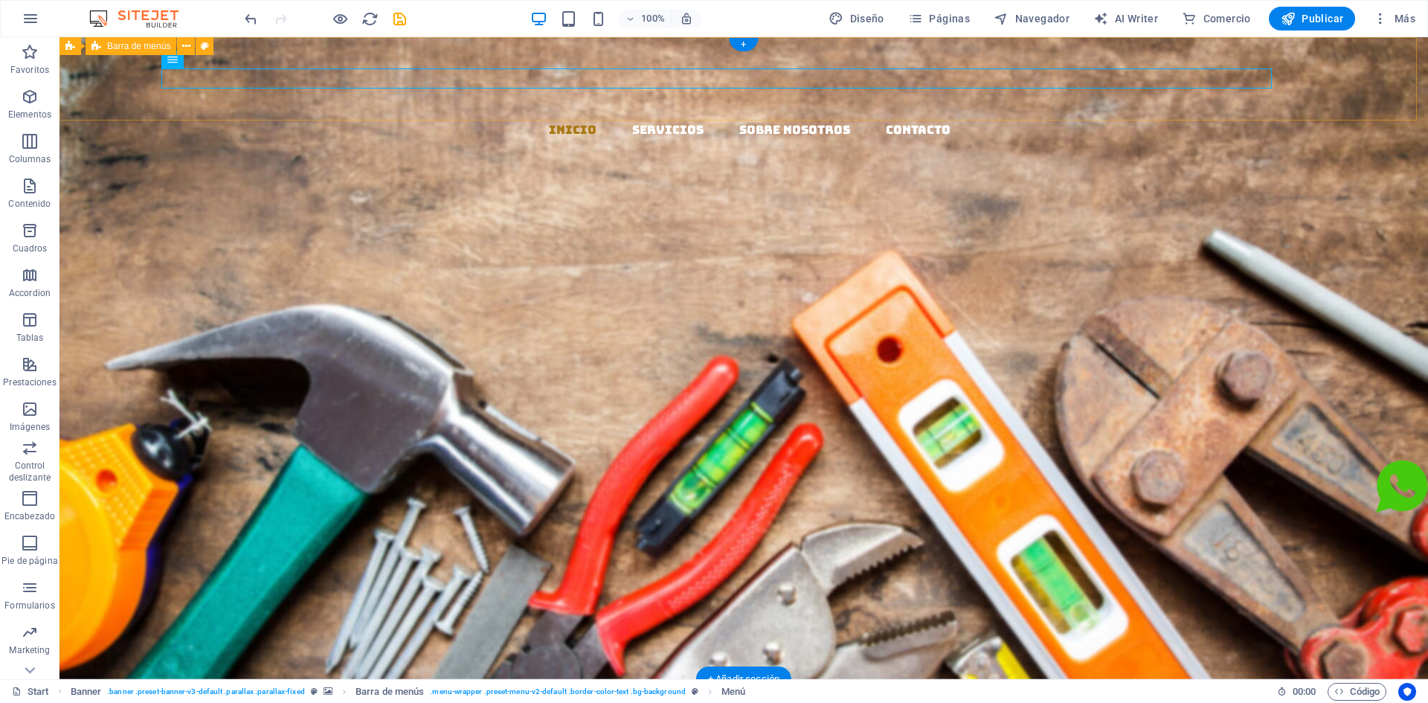
click at [552, 120] on nav "Inicio Servicios Sobre Nosotros Contacto" at bounding box center [749, 130] width 1357 height 20
click at [223, 59] on icon at bounding box center [222, 60] width 8 height 16
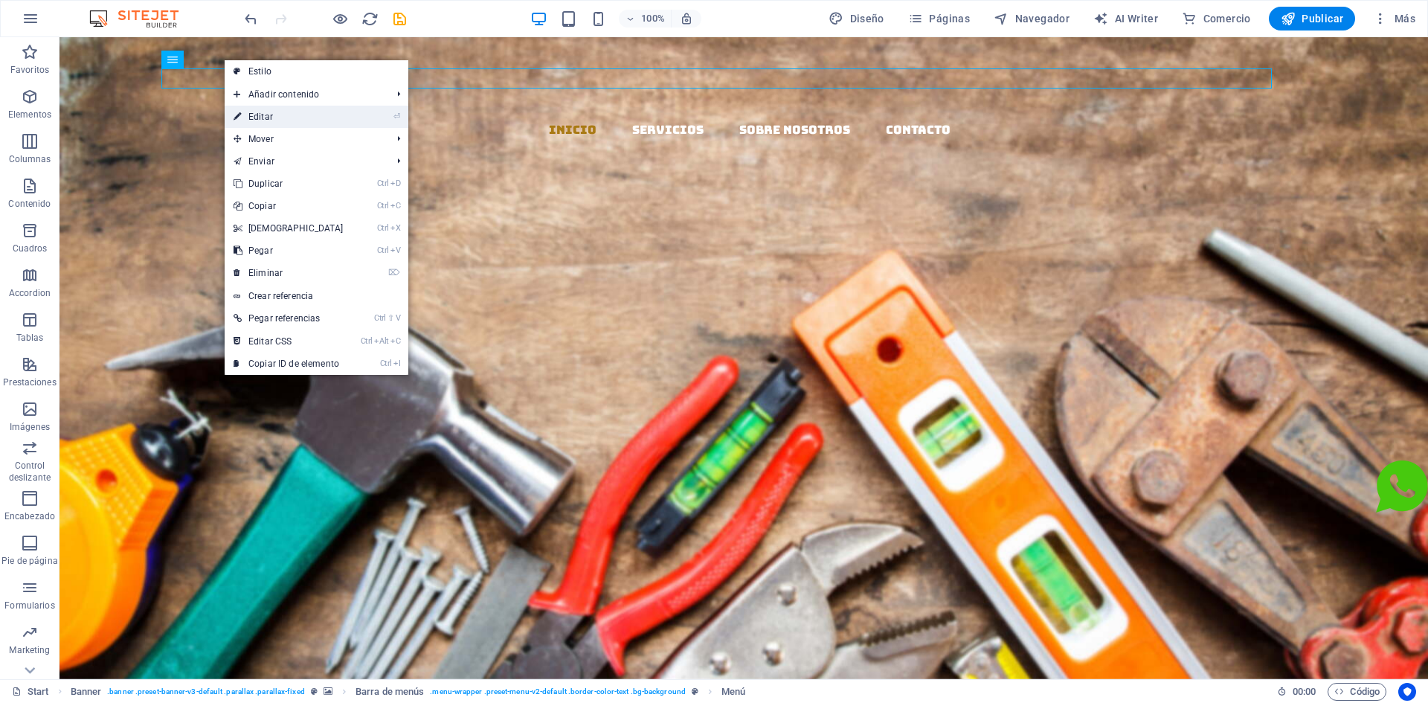
click at [303, 115] on link "⏎ Editar" at bounding box center [289, 117] width 128 height 22
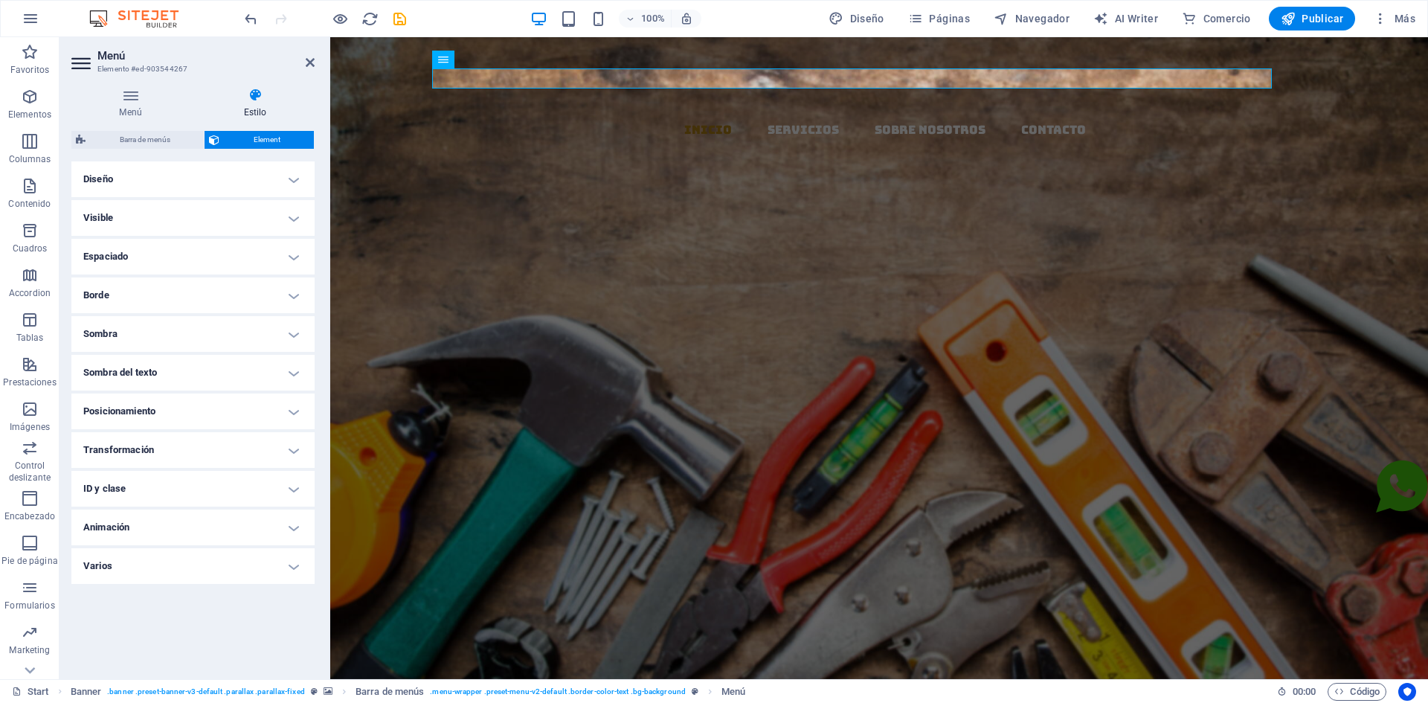
click at [294, 180] on h4 "Diseño" at bounding box center [192, 179] width 243 height 36
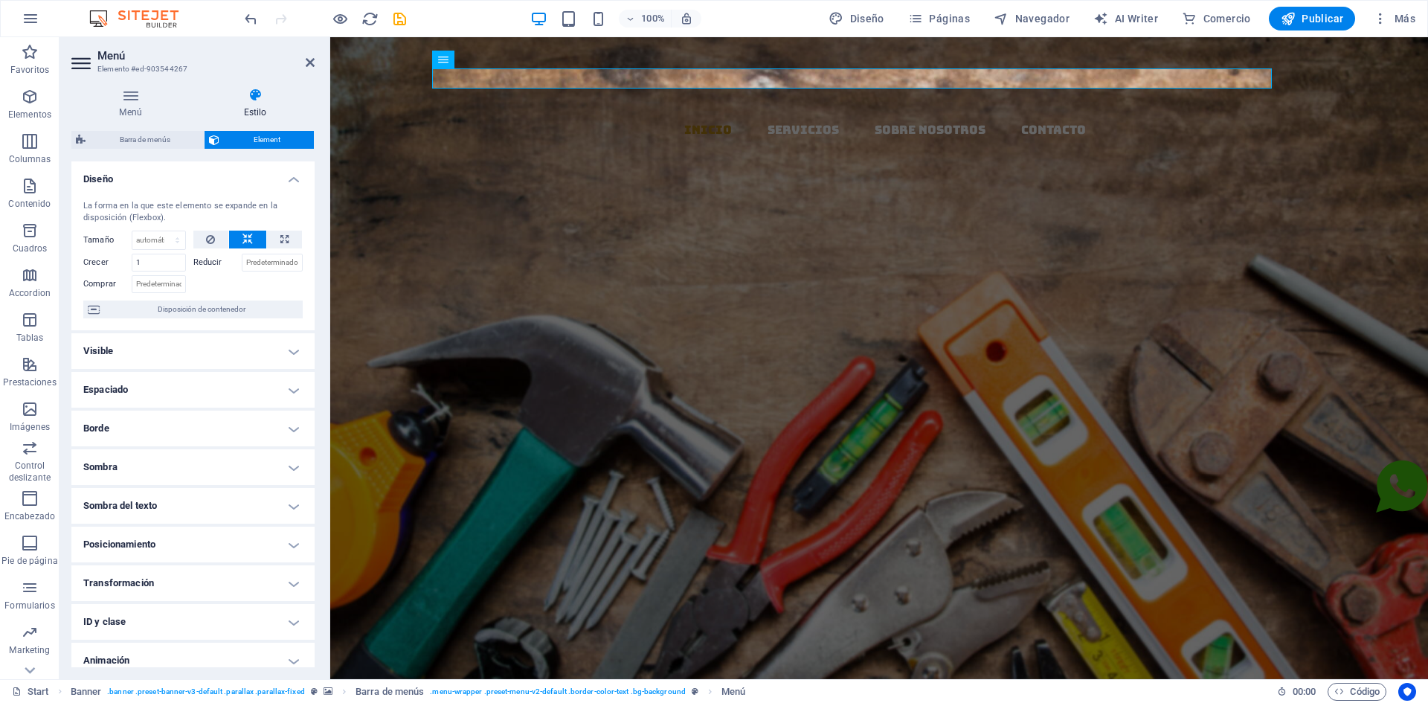
click at [294, 180] on h4 "Diseño" at bounding box center [192, 174] width 243 height 27
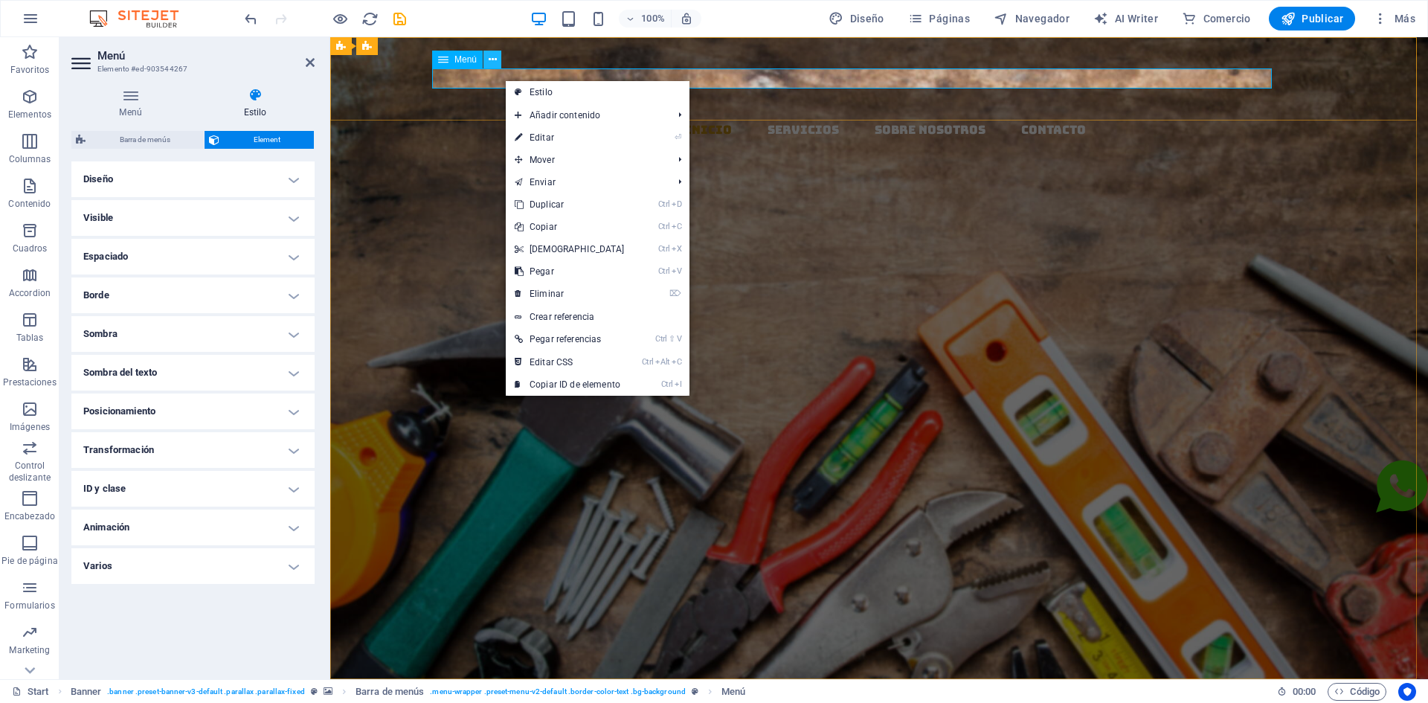
click at [494, 51] on button at bounding box center [493, 60] width 18 height 18
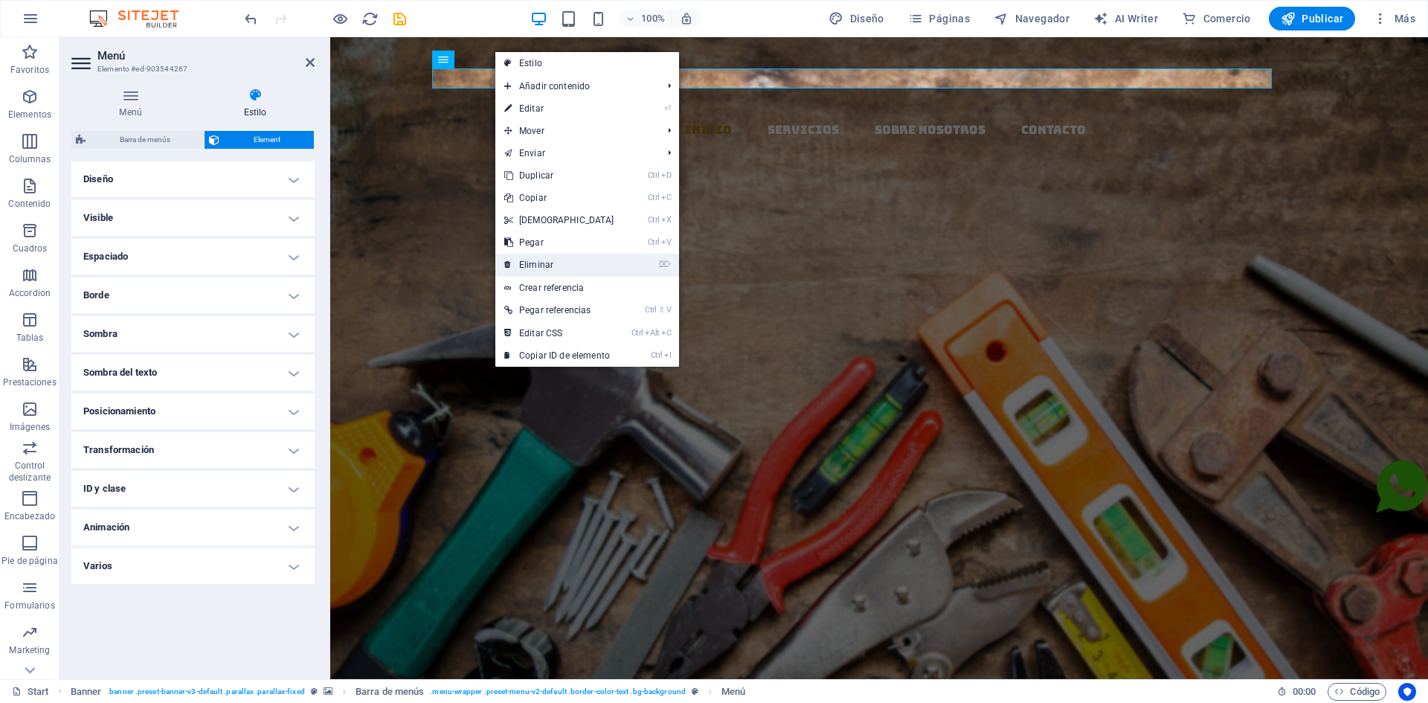
click at [553, 265] on link "⌦ Eliminar" at bounding box center [559, 265] width 128 height 22
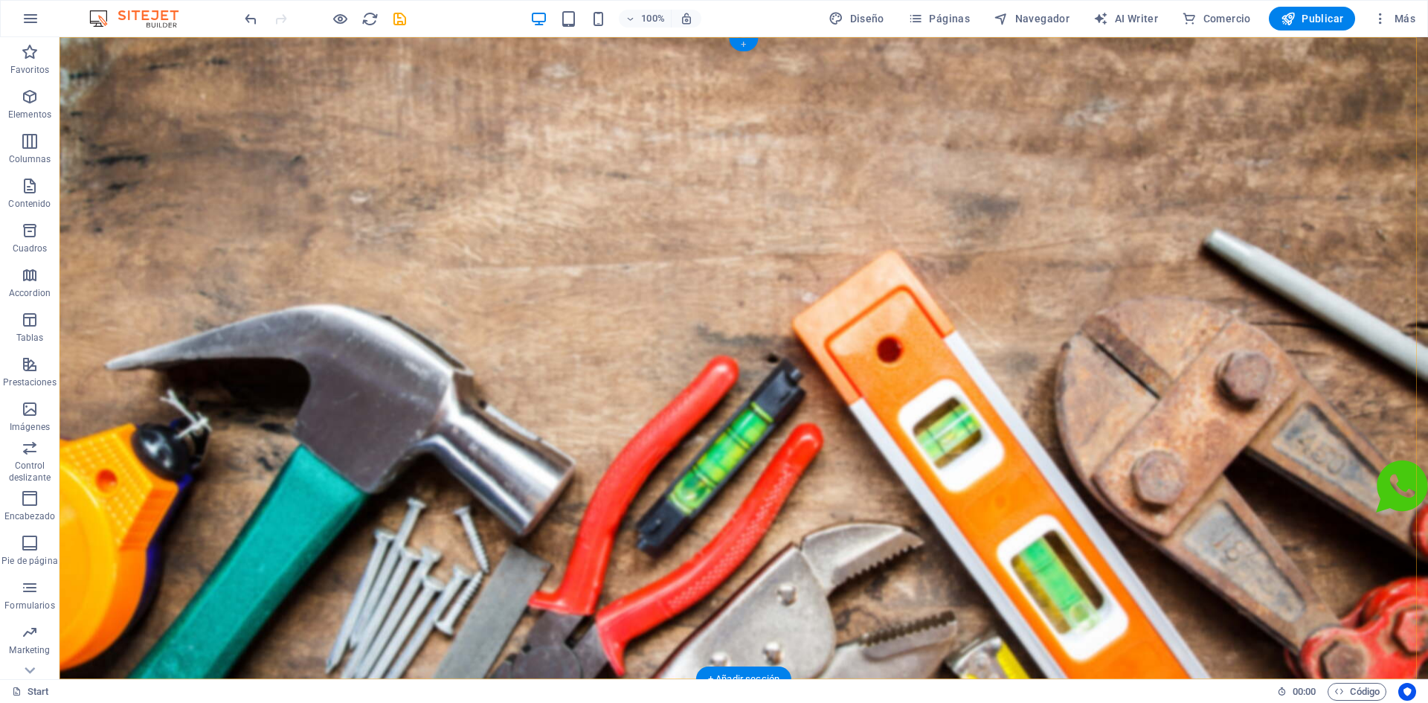
click at [745, 43] on div "+" at bounding box center [743, 44] width 29 height 13
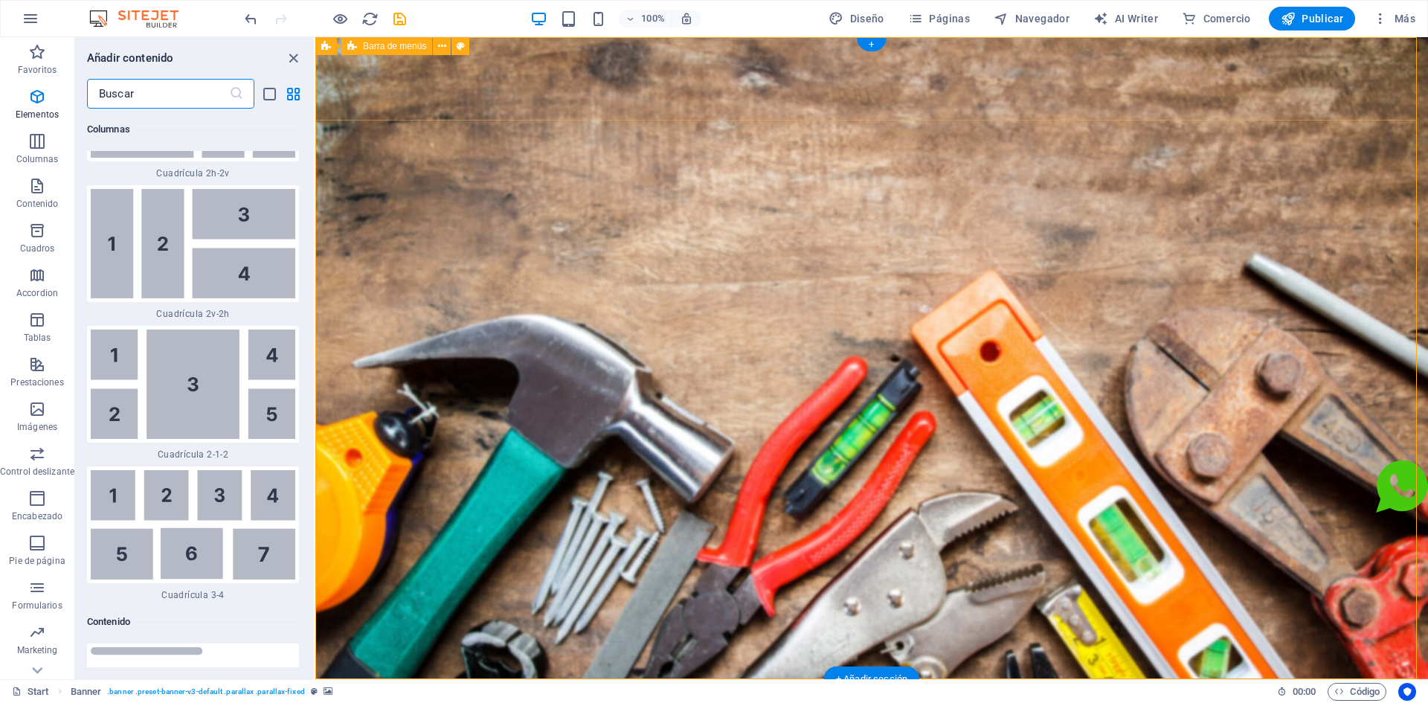
scroll to position [4816, 0]
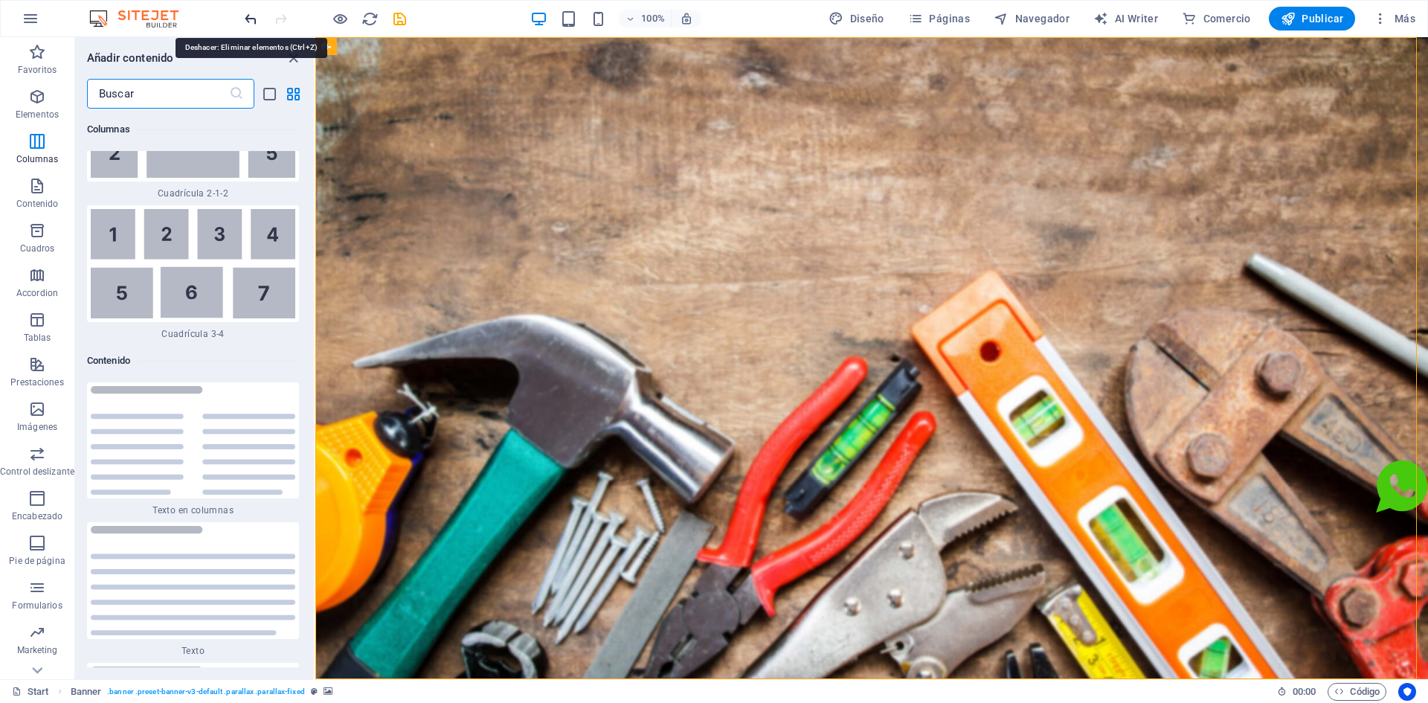
click at [258, 14] on icon "undo" at bounding box center [251, 18] width 17 height 17
click at [292, 16] on div at bounding box center [325, 19] width 167 height 24
click at [277, 16] on icon "redo" at bounding box center [280, 18] width 17 height 17
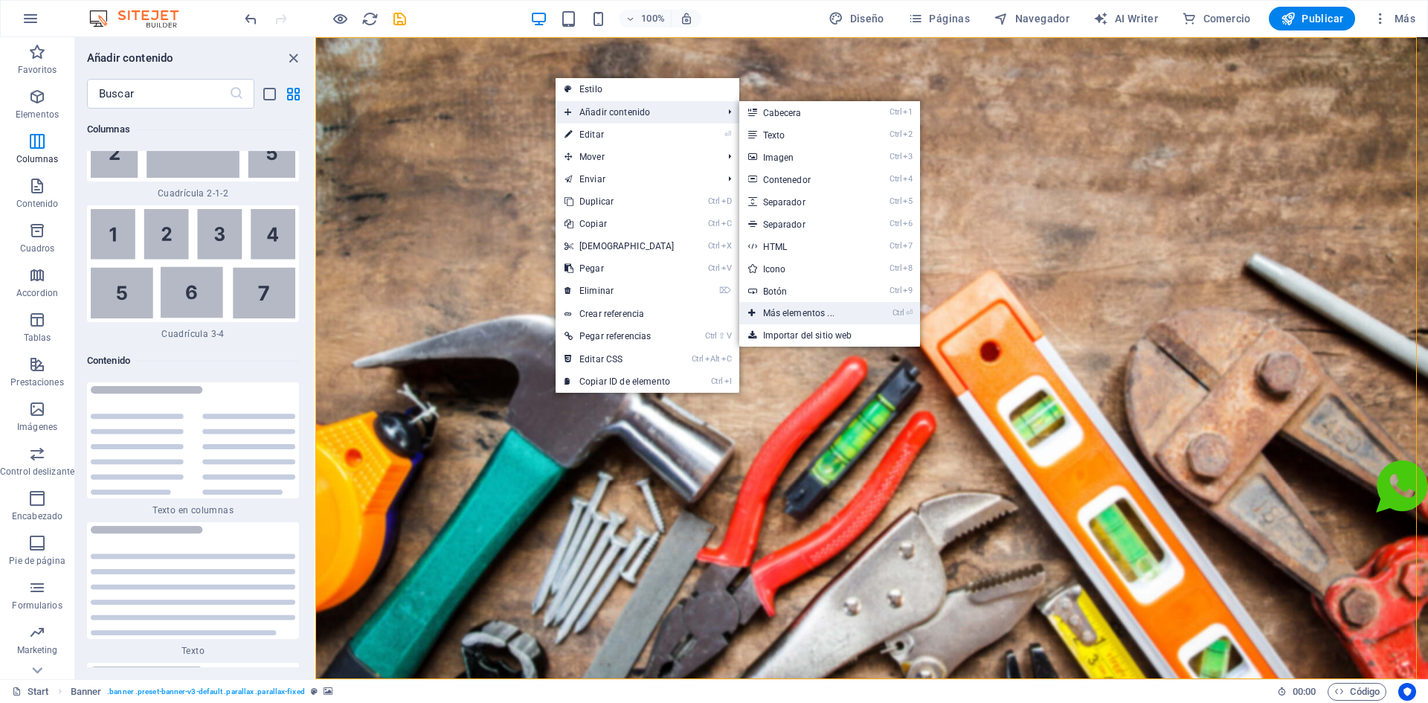
click at [890, 319] on li "Ctrl ⏎ Más elementos ..." at bounding box center [829, 313] width 181 height 22
click at [801, 312] on link "Ctrl ⏎ Más elementos ..." at bounding box center [801, 313] width 125 height 22
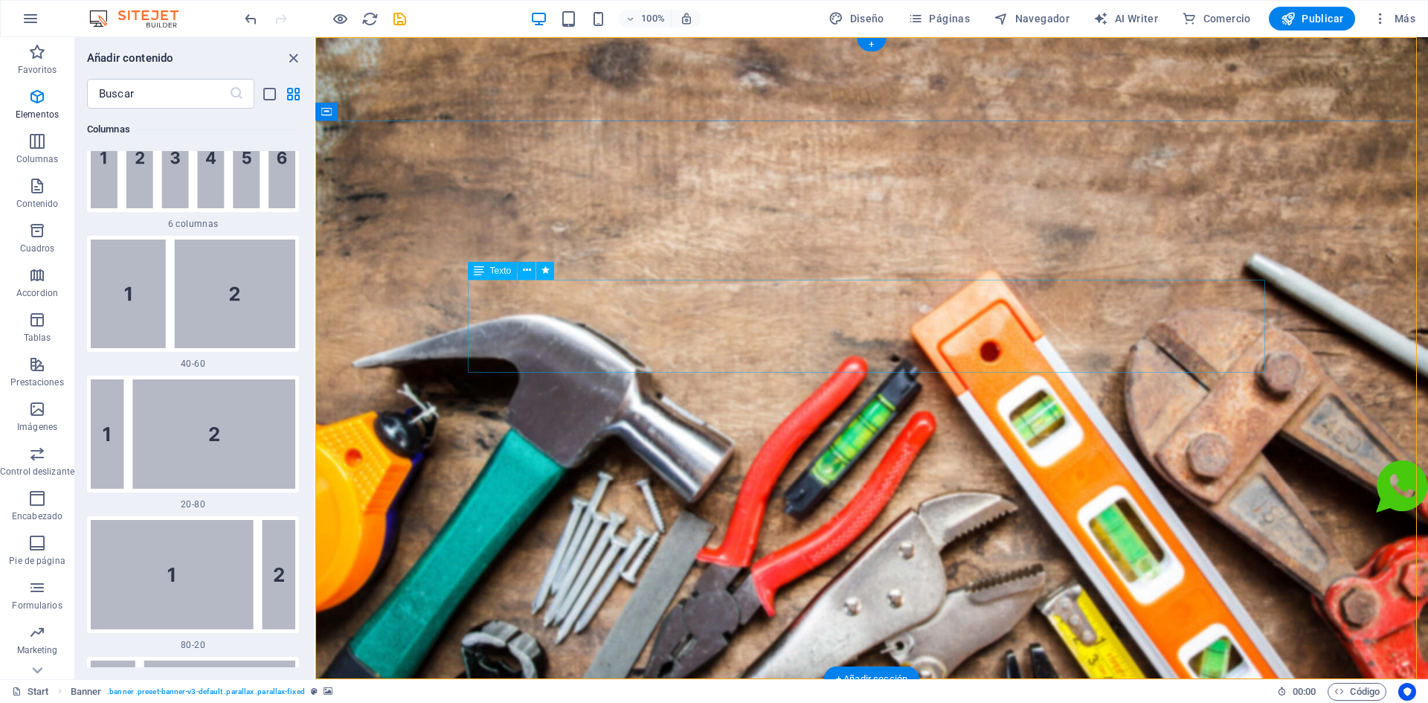
scroll to position [280, 0]
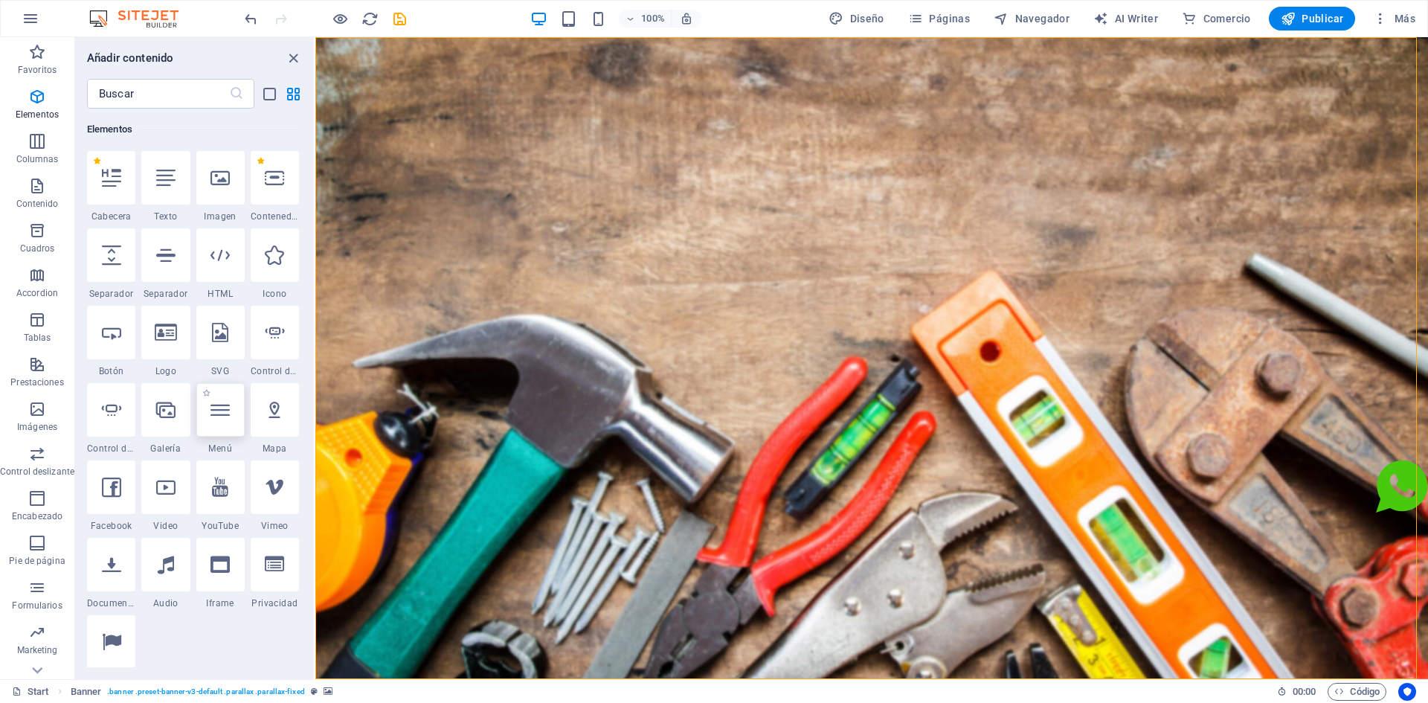
click at [221, 425] on div at bounding box center [220, 410] width 48 height 54
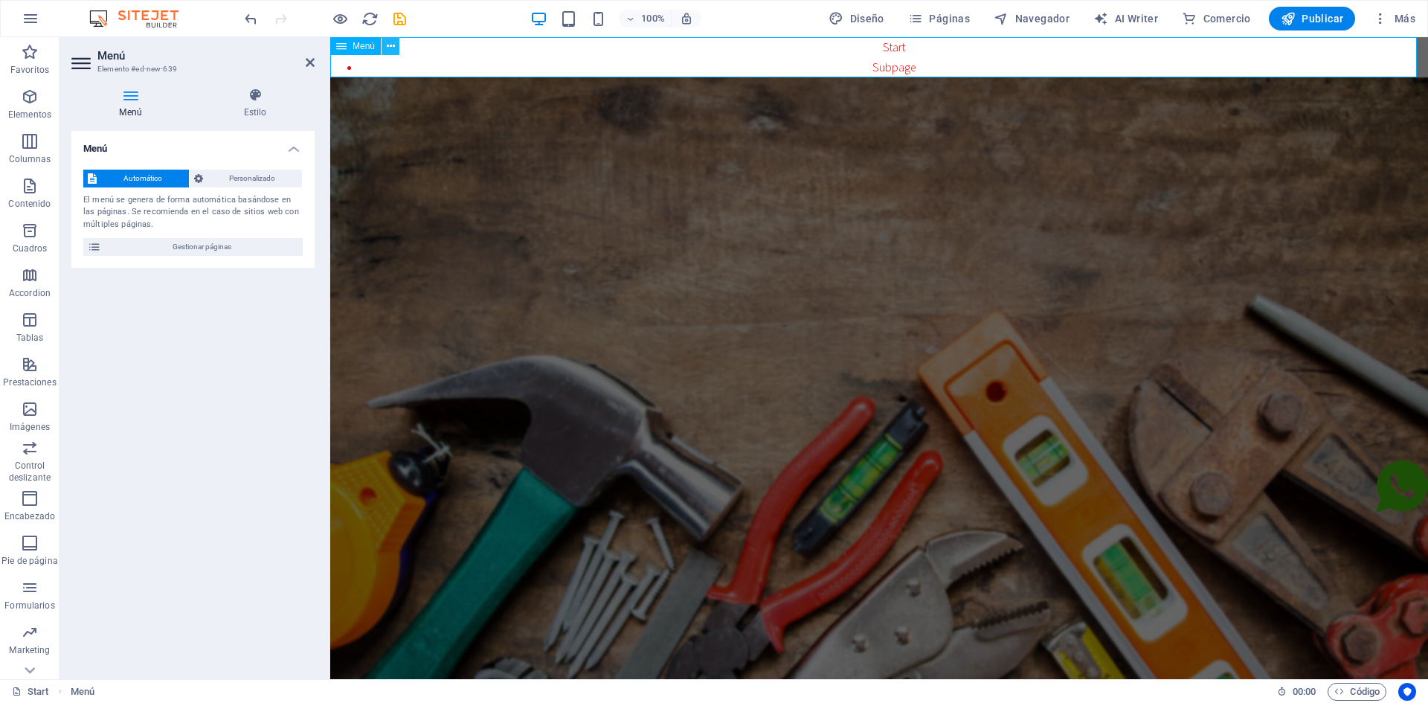
click at [391, 48] on icon at bounding box center [391, 47] width 8 height 16
click at [272, 115] on h4 "Estilo" at bounding box center [255, 103] width 119 height 31
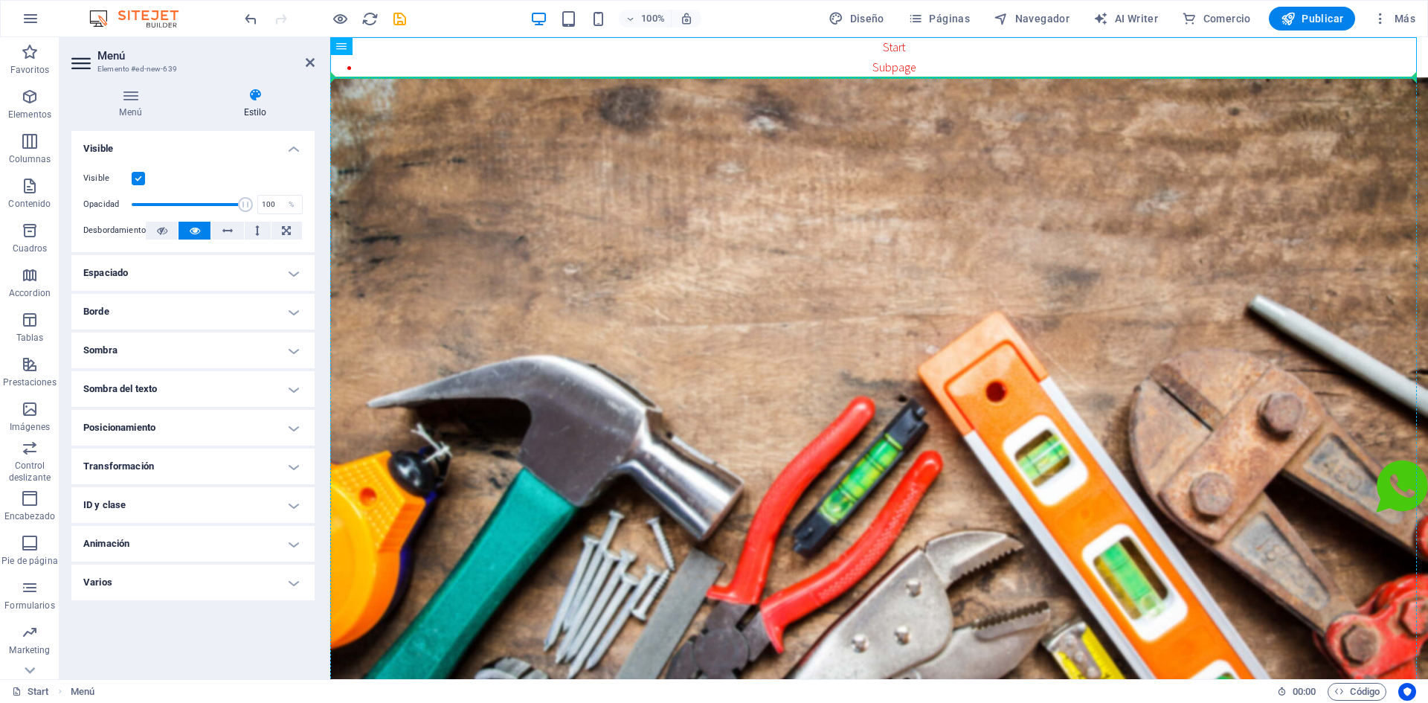
drag, startPoint x: 693, startPoint y: 84, endPoint x: 498, endPoint y: 86, distance: 194.2
click at [504, 53] on nav "Start Subpage" at bounding box center [879, 57] width 1098 height 40
drag, startPoint x: 690, startPoint y: 83, endPoint x: 411, endPoint y: 46, distance: 282.1
drag, startPoint x: 674, startPoint y: 85, endPoint x: 515, endPoint y: 84, distance: 159.2
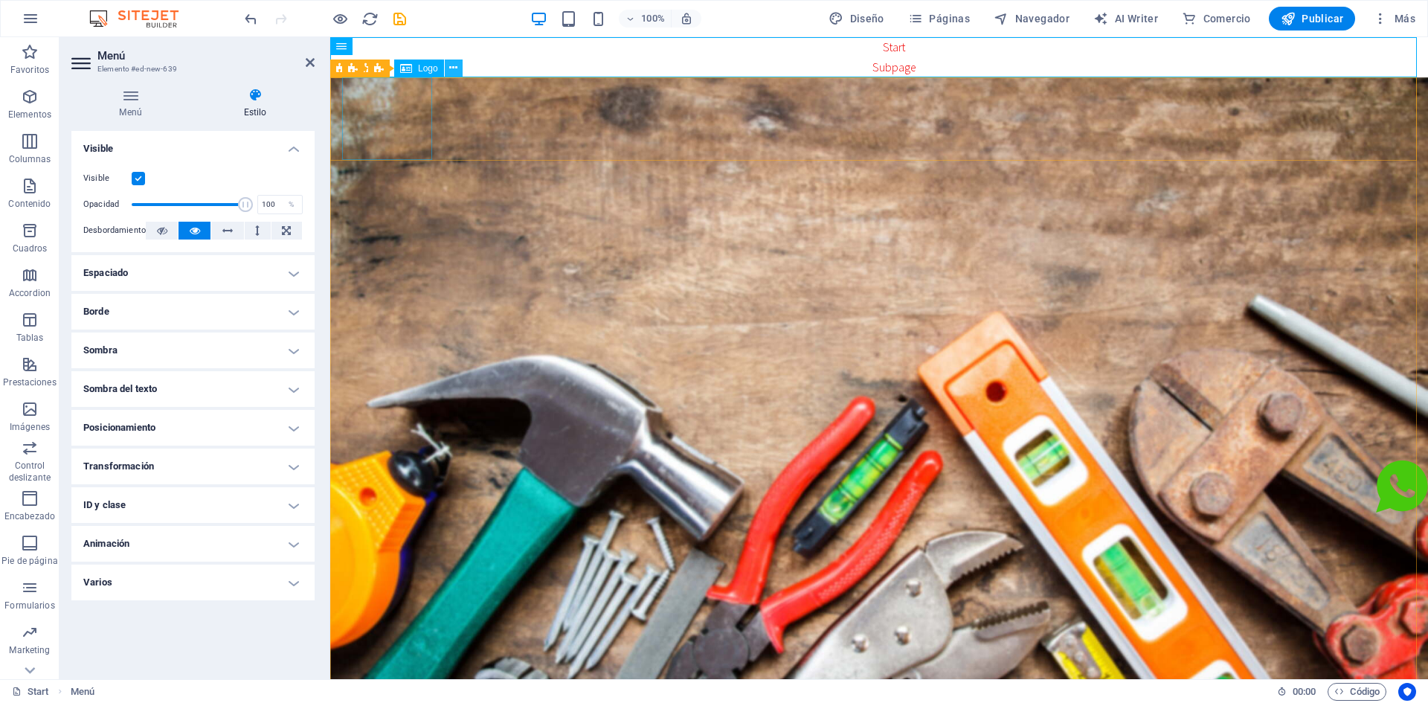
click at [454, 69] on icon at bounding box center [453, 68] width 8 height 16
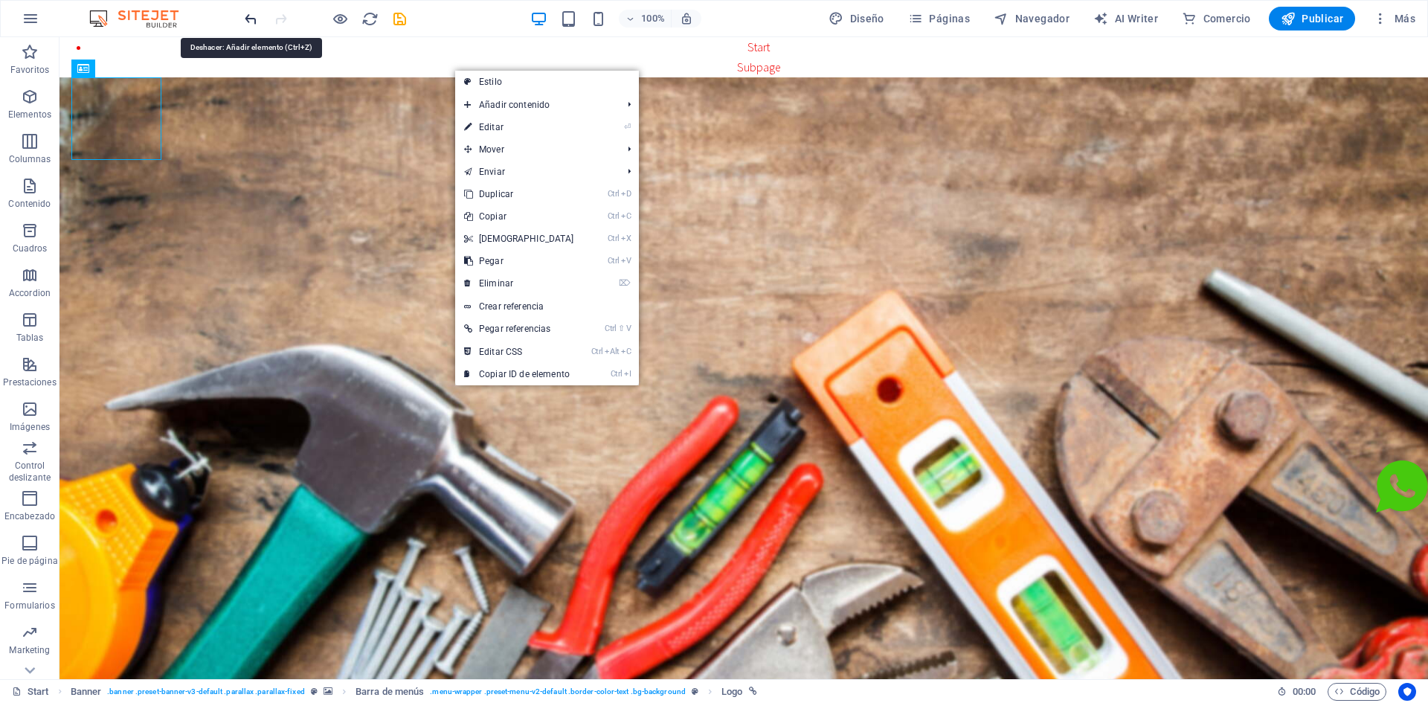
click at [244, 20] on icon "undo" at bounding box center [251, 18] width 17 height 17
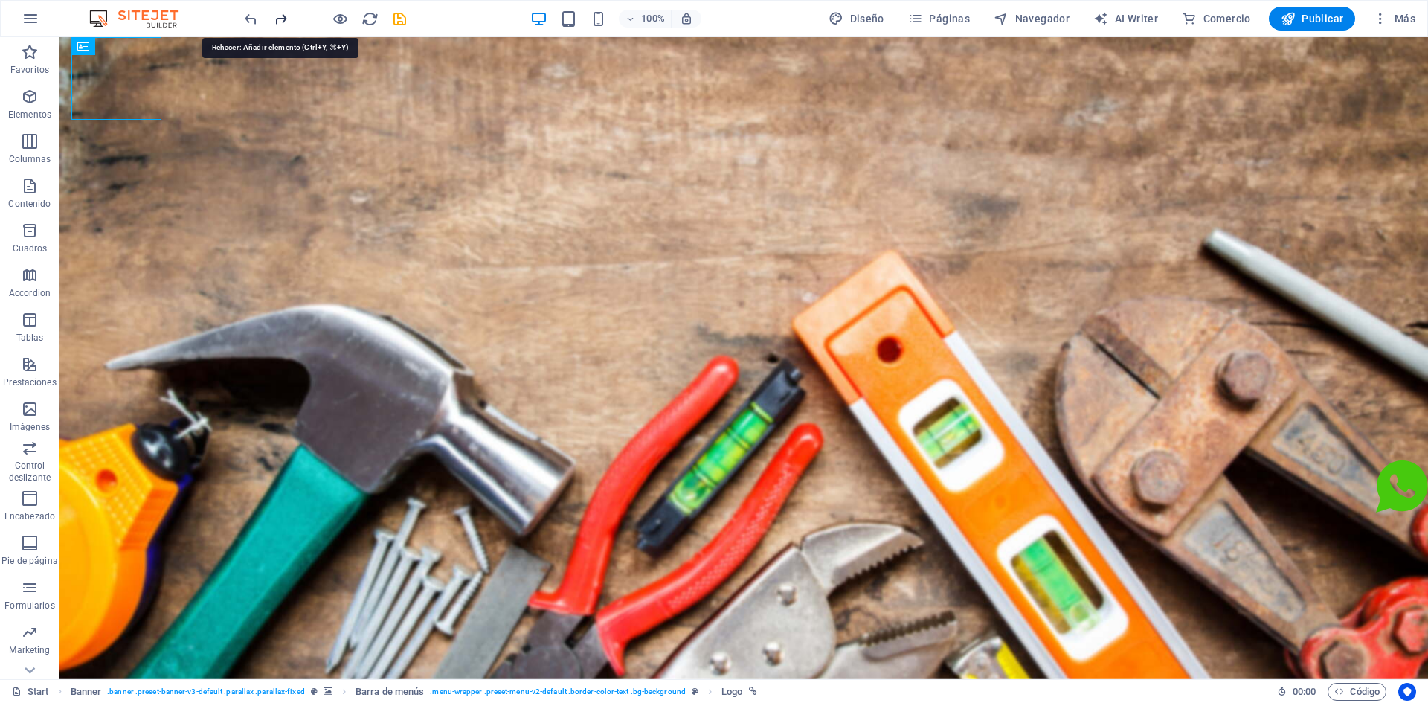
click at [287, 19] on icon "redo" at bounding box center [280, 18] width 17 height 17
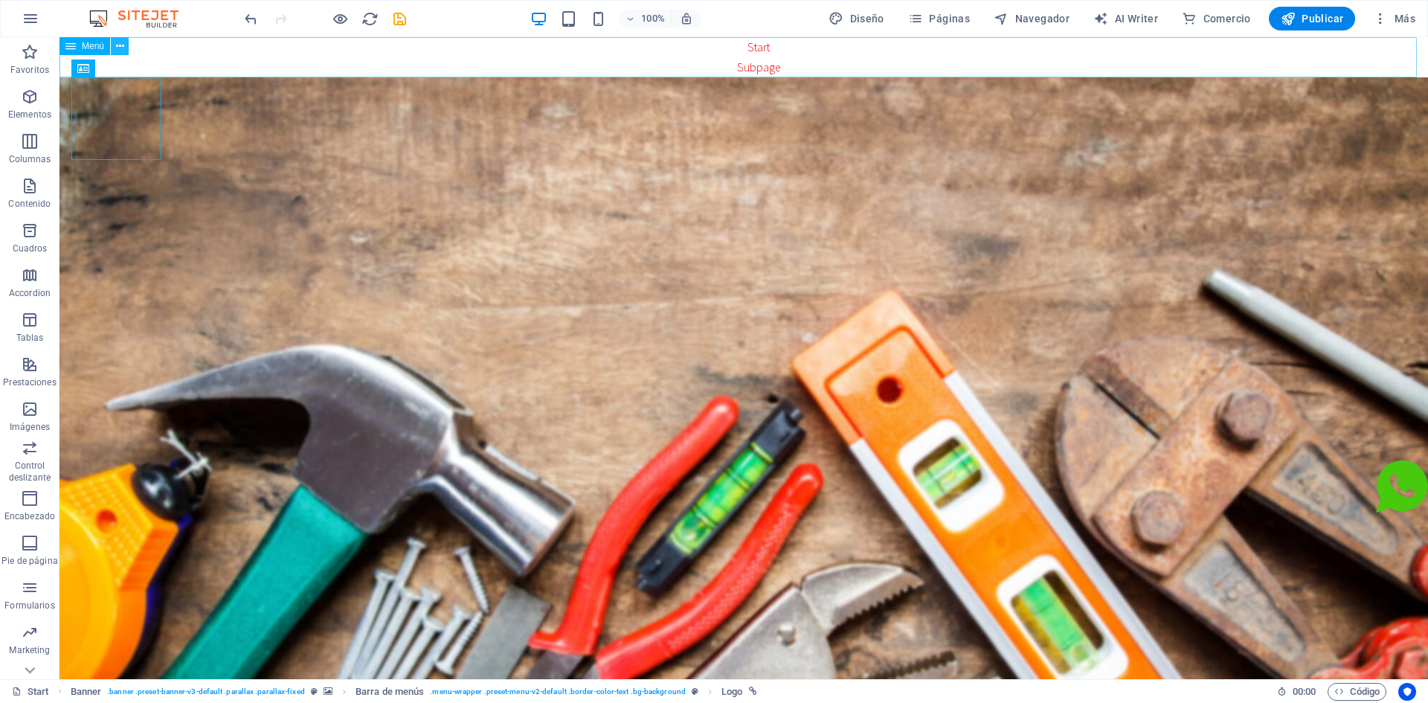
click at [121, 48] on icon at bounding box center [120, 47] width 8 height 16
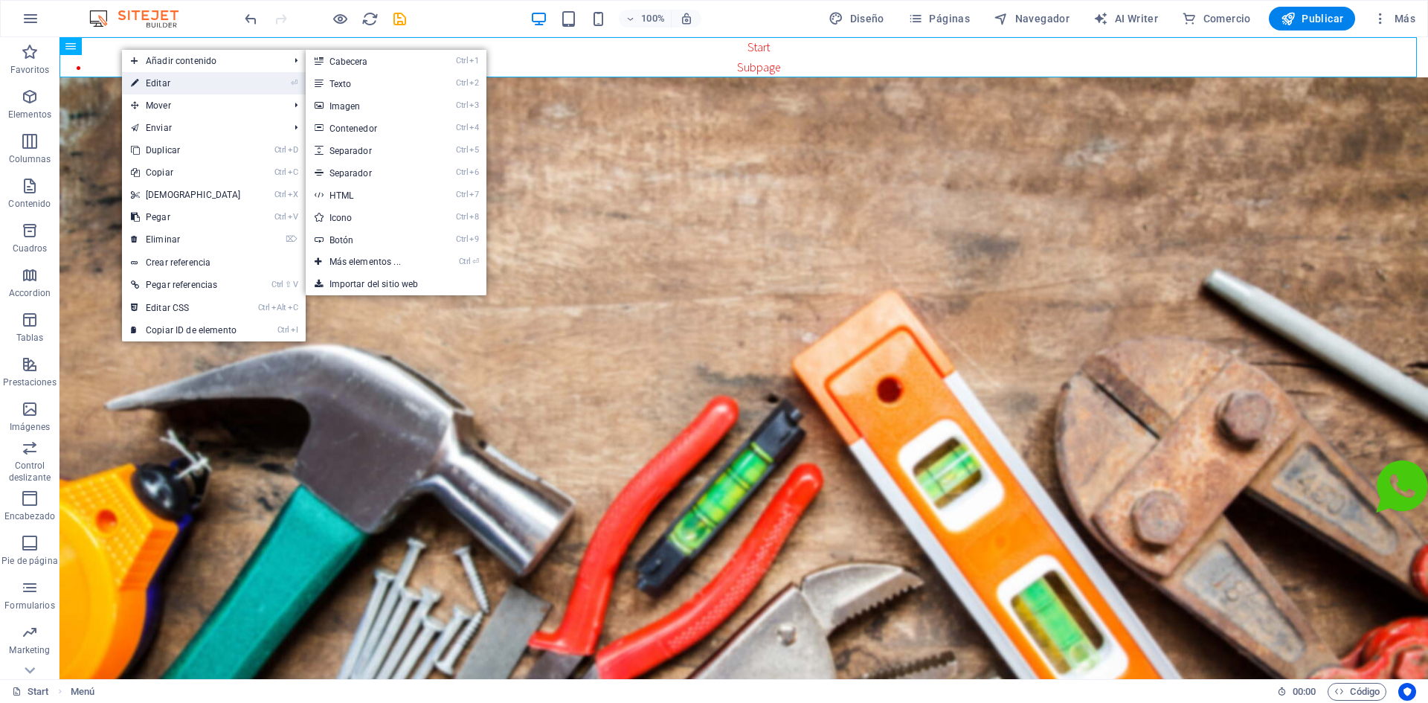
click at [159, 82] on link "⏎ Editar" at bounding box center [186, 83] width 128 height 22
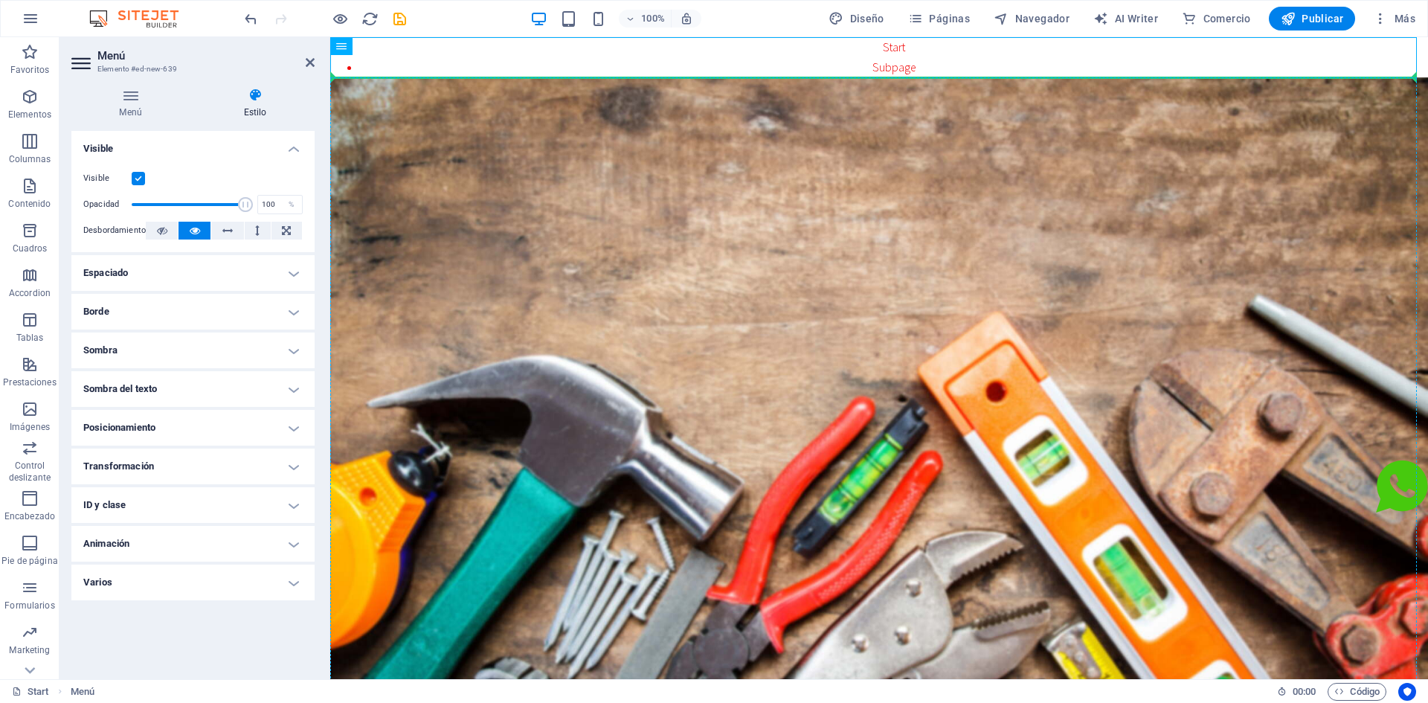
drag, startPoint x: 679, startPoint y: 83, endPoint x: 446, endPoint y: 115, distance: 235.0
click at [394, 47] on icon at bounding box center [391, 47] width 8 height 16
click at [344, 51] on icon at bounding box center [341, 46] width 10 height 18
click at [388, 48] on icon at bounding box center [391, 47] width 8 height 16
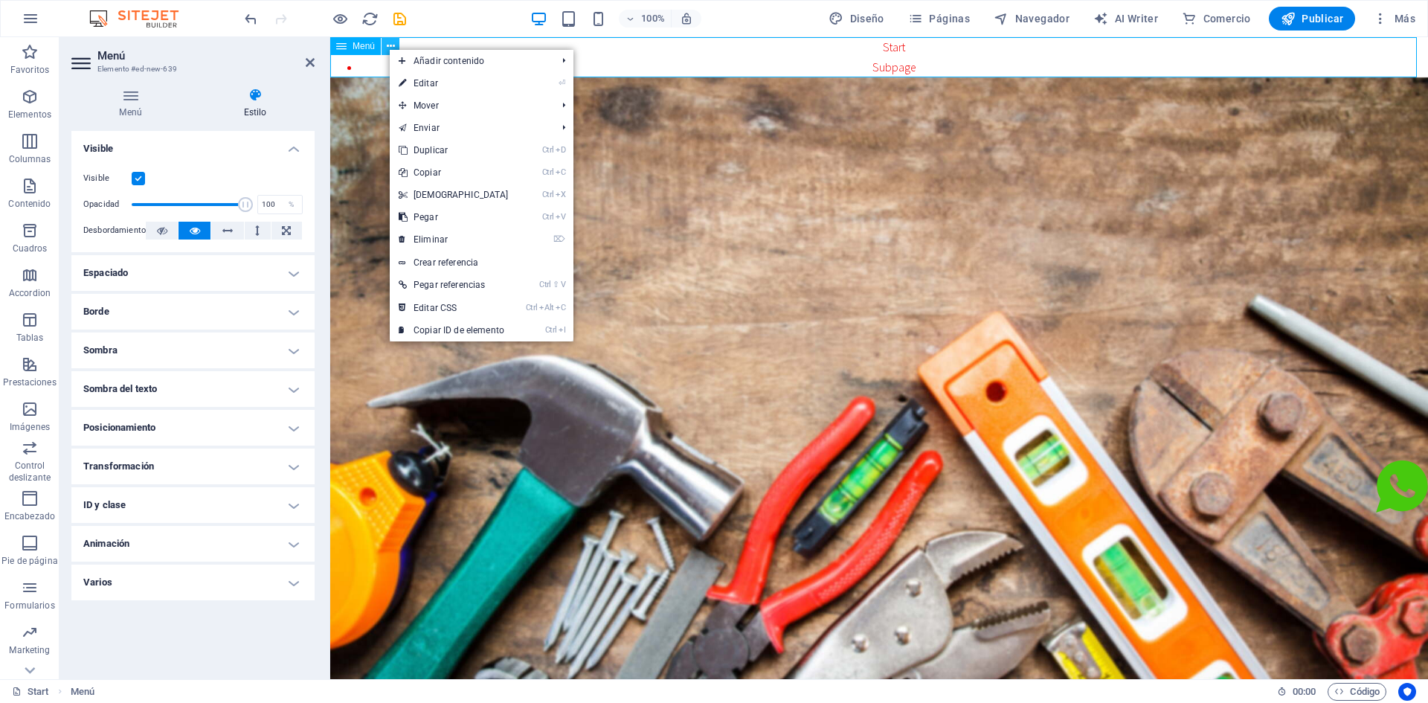
click at [388, 48] on icon at bounding box center [391, 47] width 8 height 16
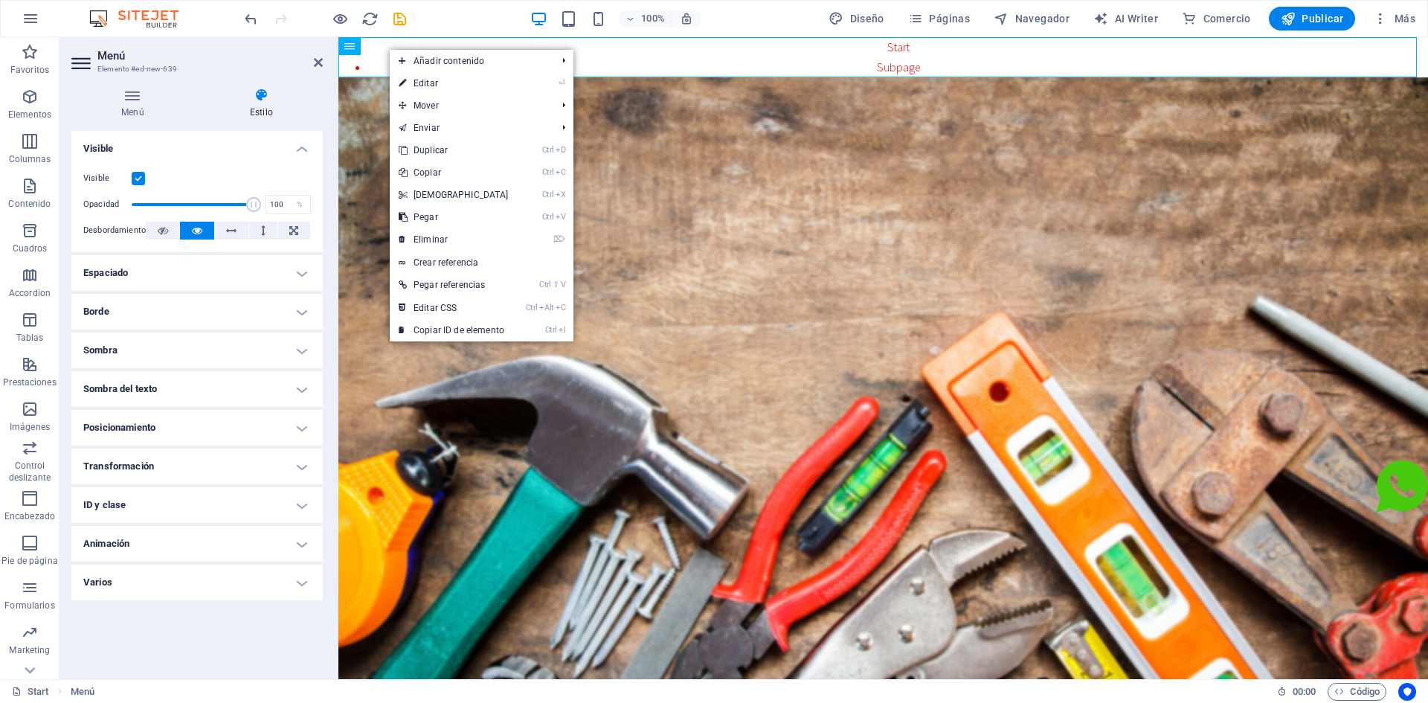
drag, startPoint x: 328, startPoint y: 63, endPoint x: 1, endPoint y: 28, distance: 328.5
click at [340, 65] on div "Menú Elemento #ed-new-639 Menú Estilo Menú Automático Personalizado El menú se …" at bounding box center [744, 358] width 1369 height 642
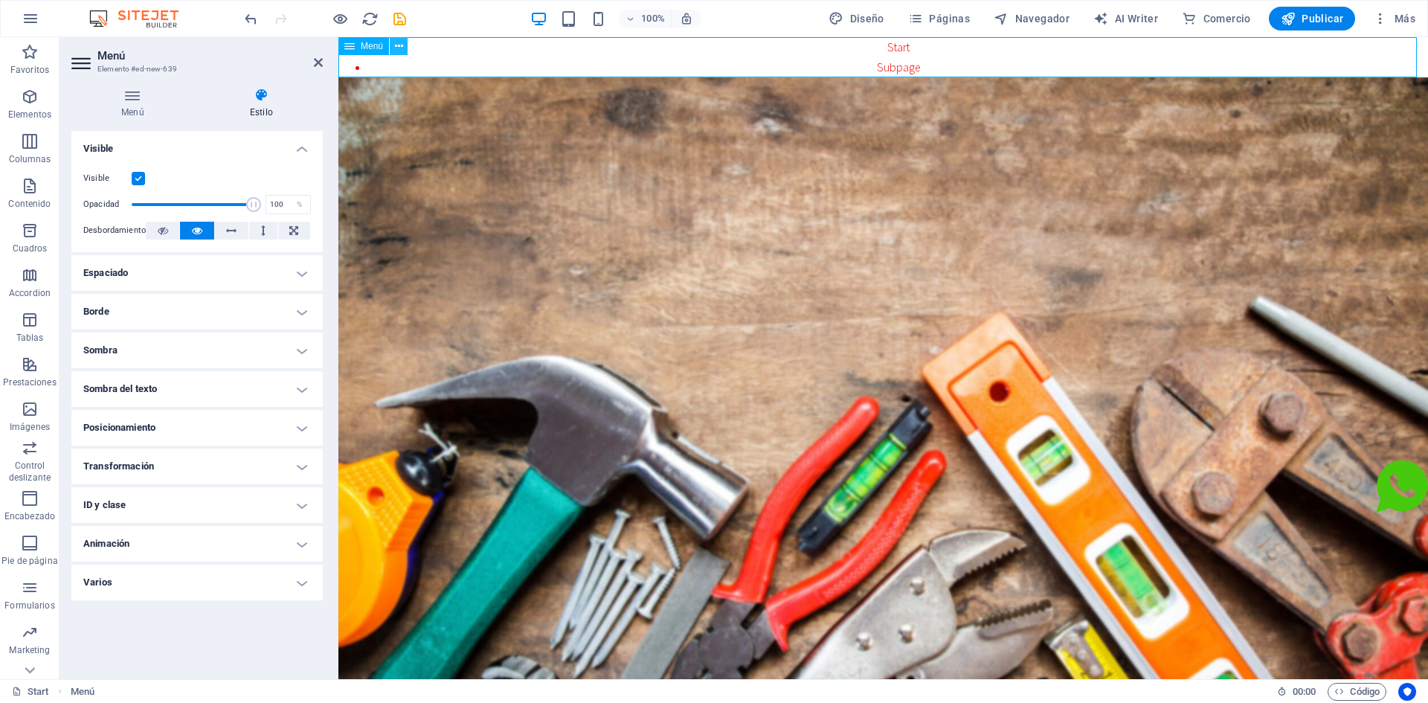
click at [395, 48] on icon at bounding box center [399, 47] width 8 height 16
click at [297, 146] on h4 "Visible" at bounding box center [196, 144] width 251 height 27
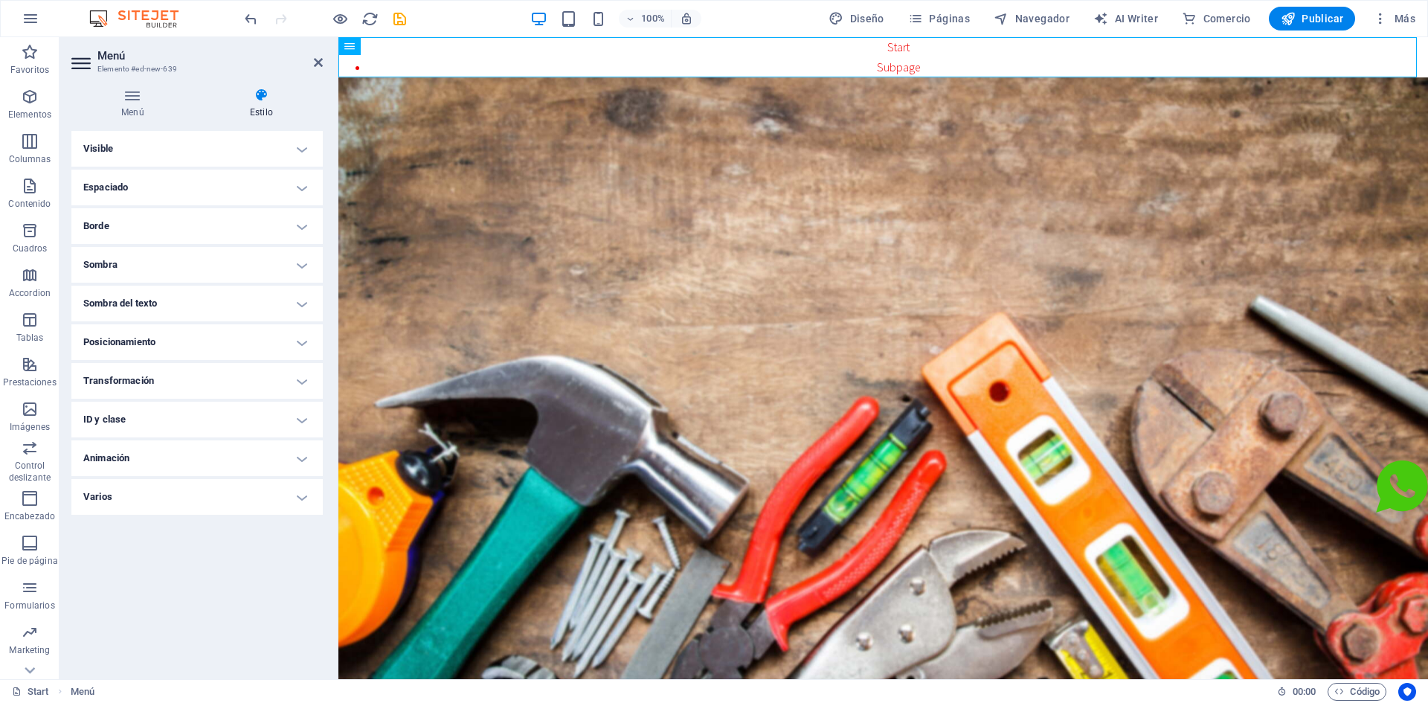
click at [297, 146] on h4 "Visible" at bounding box center [196, 149] width 251 height 36
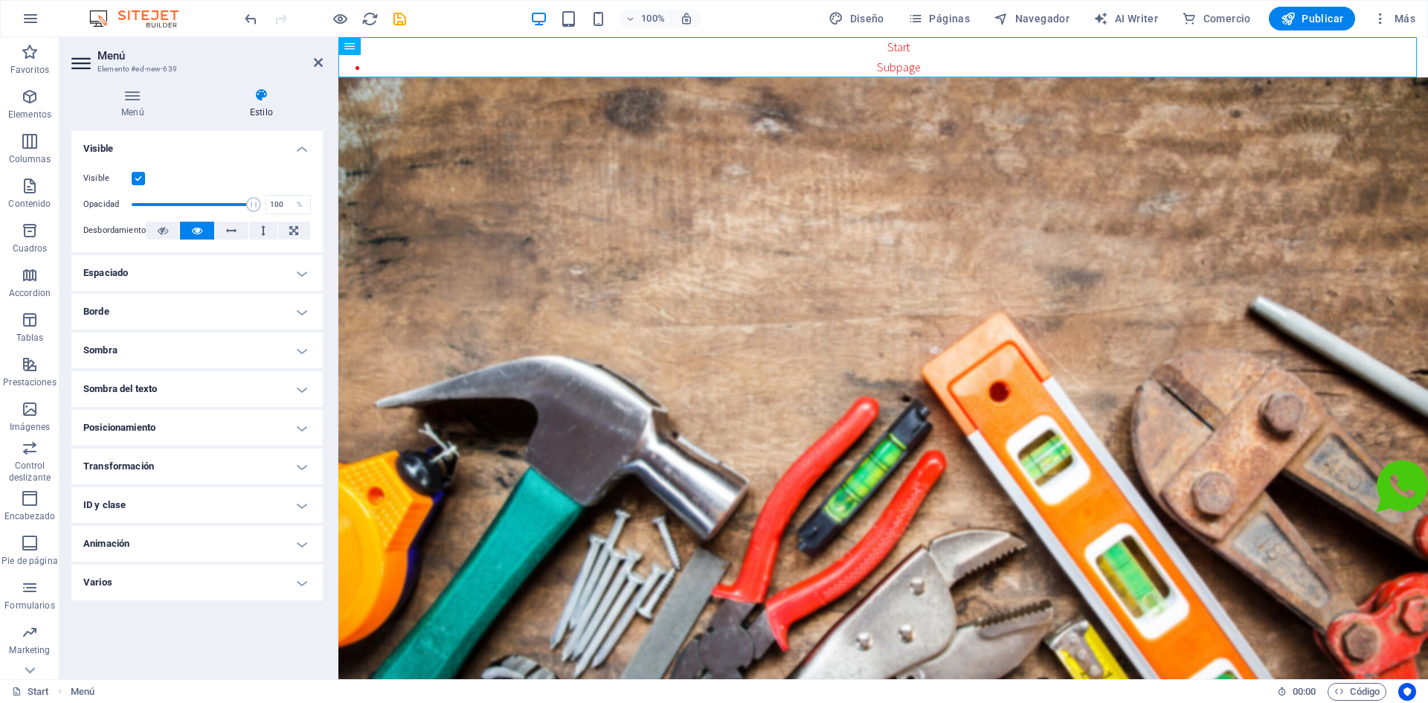
click at [298, 146] on h4 "Visible" at bounding box center [196, 144] width 251 height 27
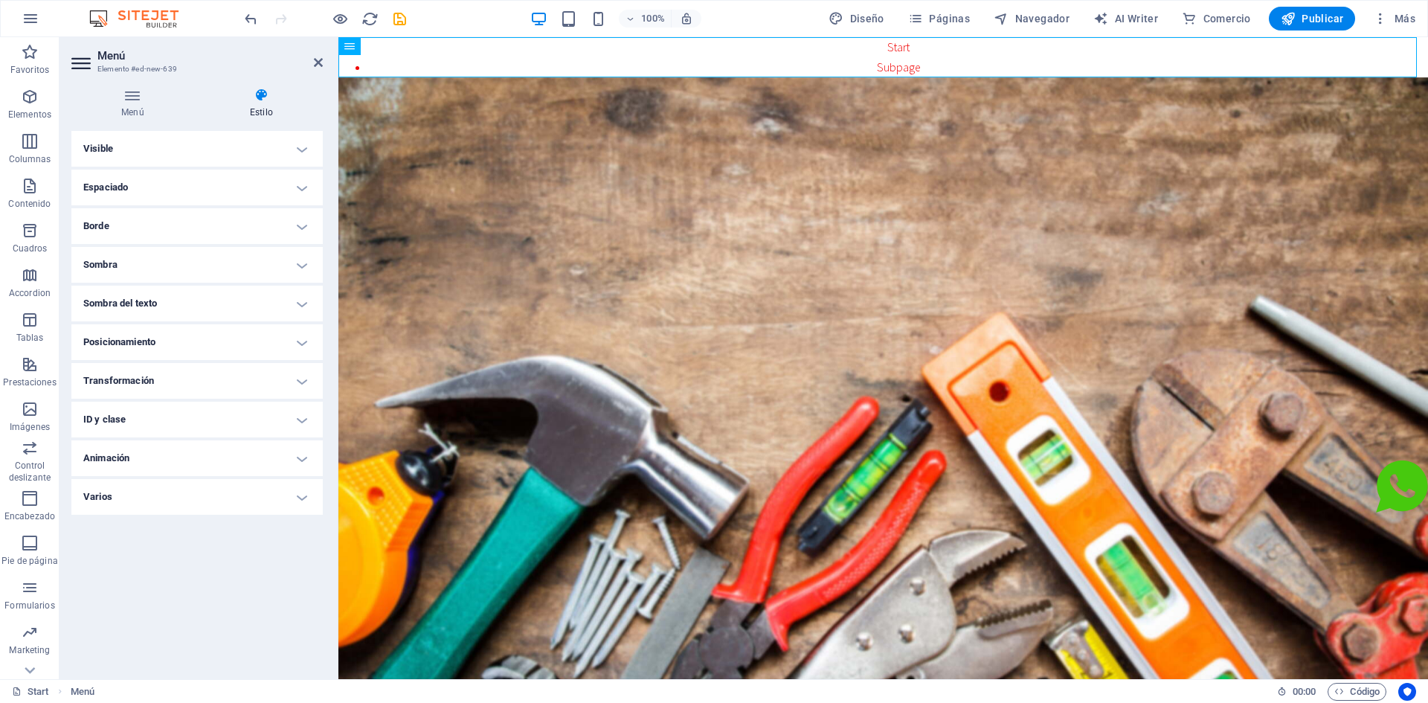
click at [298, 458] on h4 "Animación" at bounding box center [196, 458] width 251 height 36
click at [298, 458] on h4 "Animación" at bounding box center [196, 453] width 251 height 27
click at [296, 497] on h4 "Varios" at bounding box center [196, 497] width 251 height 36
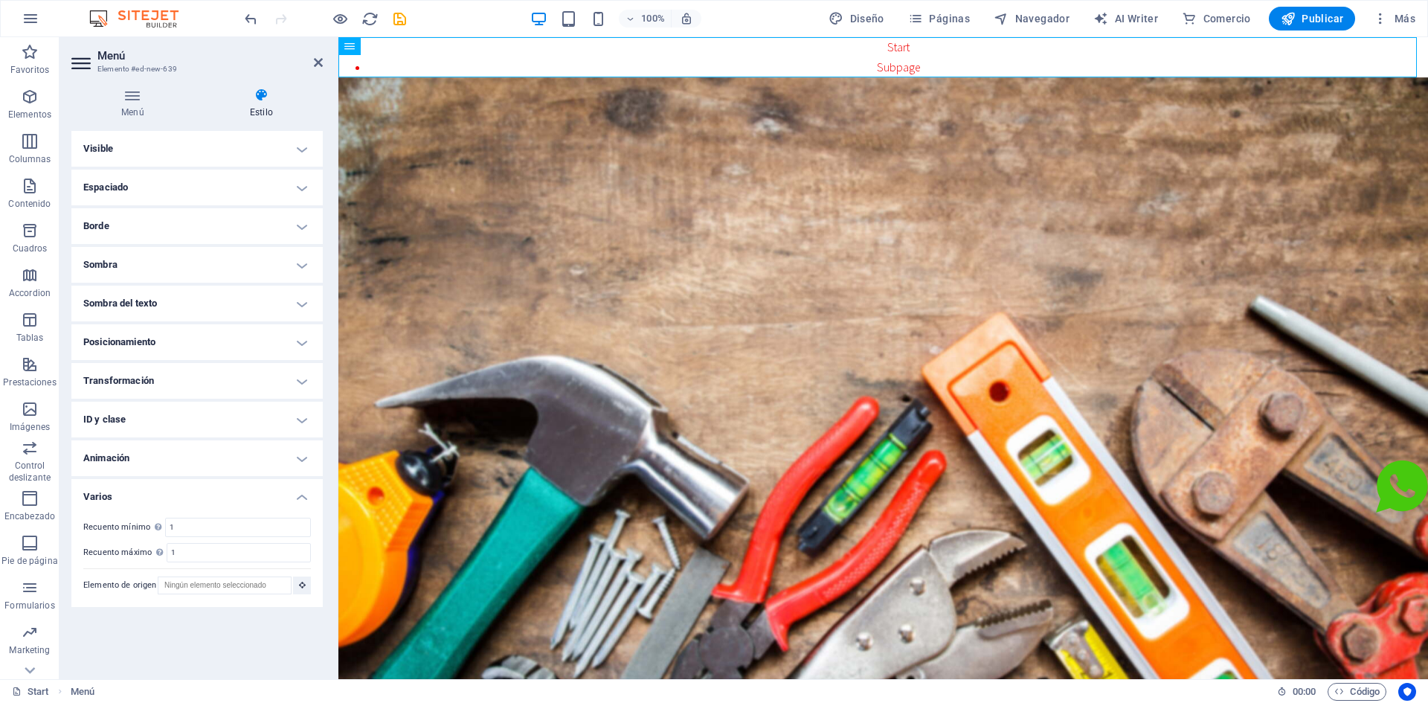
click at [296, 496] on h4 "Varios" at bounding box center [196, 492] width 251 height 27
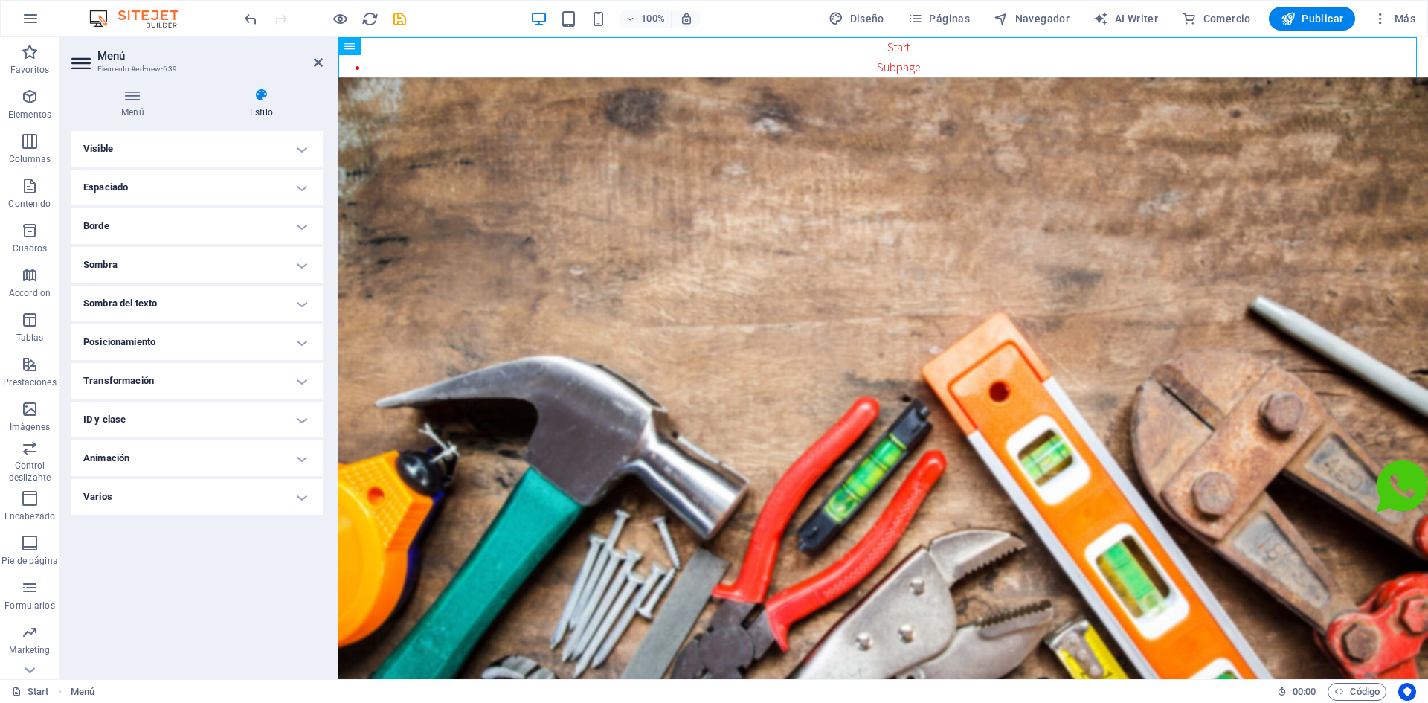
click at [87, 68] on icon at bounding box center [82, 63] width 22 height 24
click at [87, 67] on icon at bounding box center [82, 63] width 22 height 24
click at [123, 62] on h2 "Menú" at bounding box center [209, 55] width 225 height 13
click at [143, 65] on h3 "Elemento #ed-new-639" at bounding box center [195, 68] width 196 height 13
click at [137, 97] on icon at bounding box center [132, 95] width 123 height 15
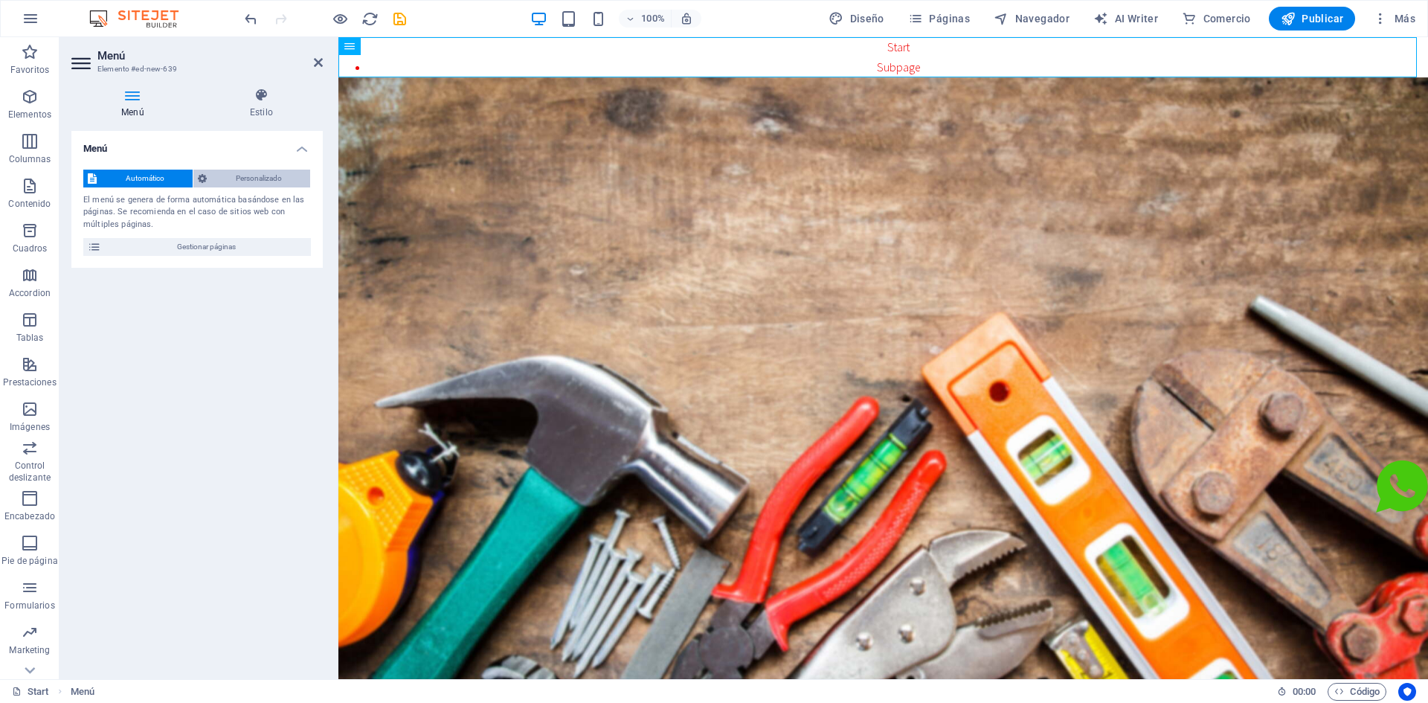
click at [238, 171] on span "Personalizado" at bounding box center [258, 179] width 94 height 18
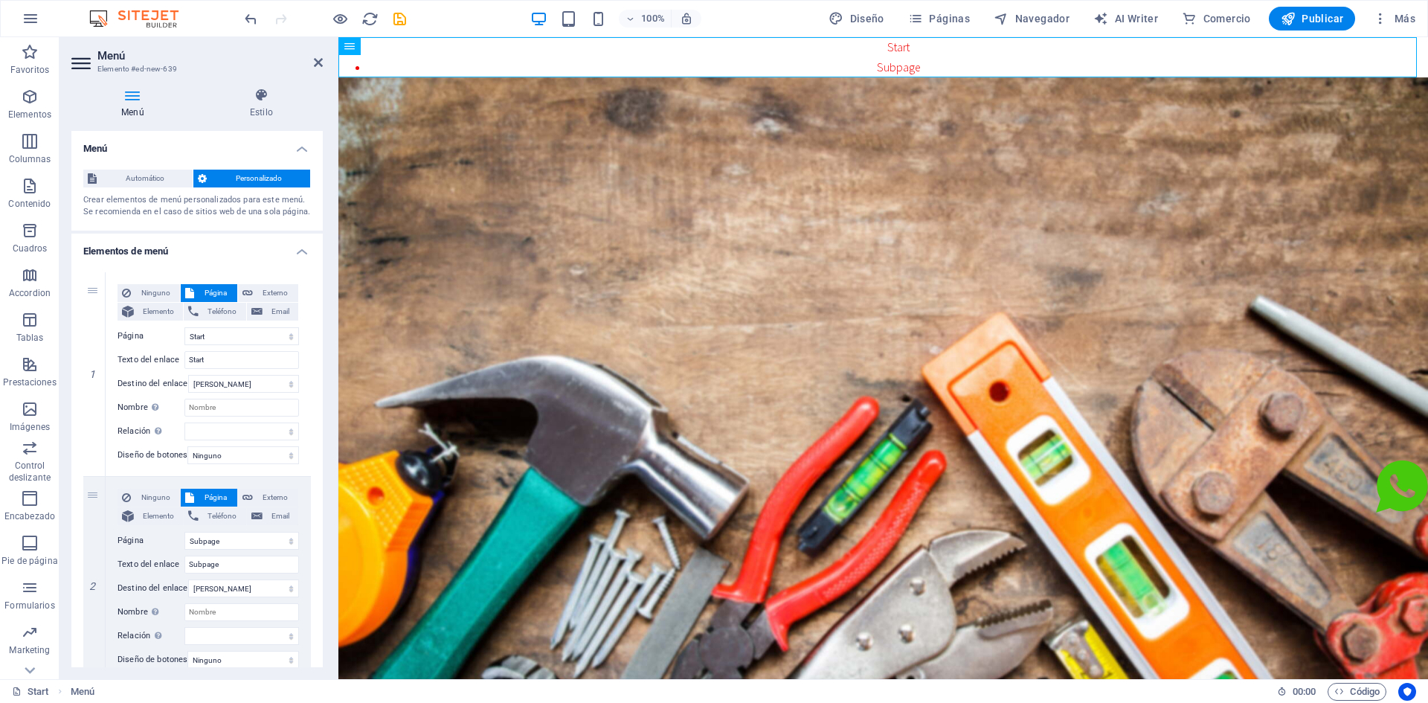
scroll to position [65, 0]
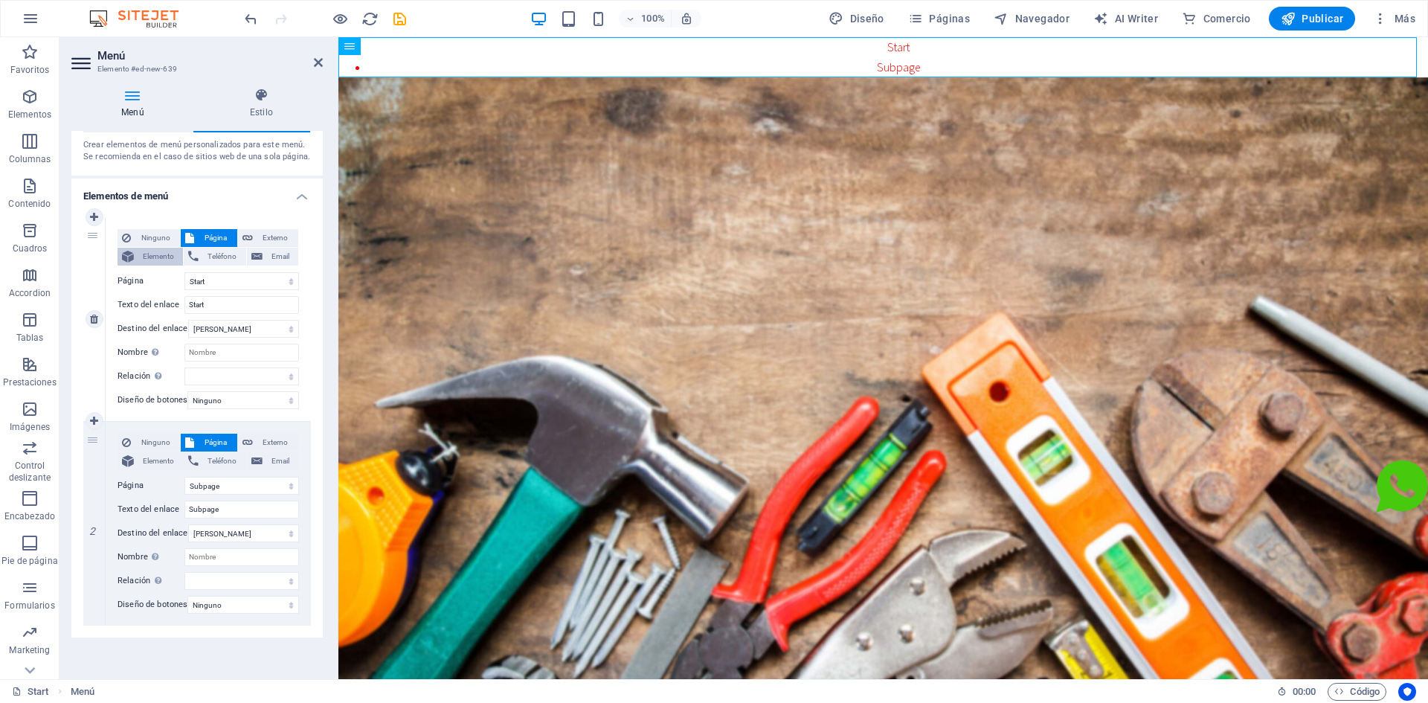
click at [142, 248] on span "Elemento" at bounding box center [158, 257] width 40 height 18
select select
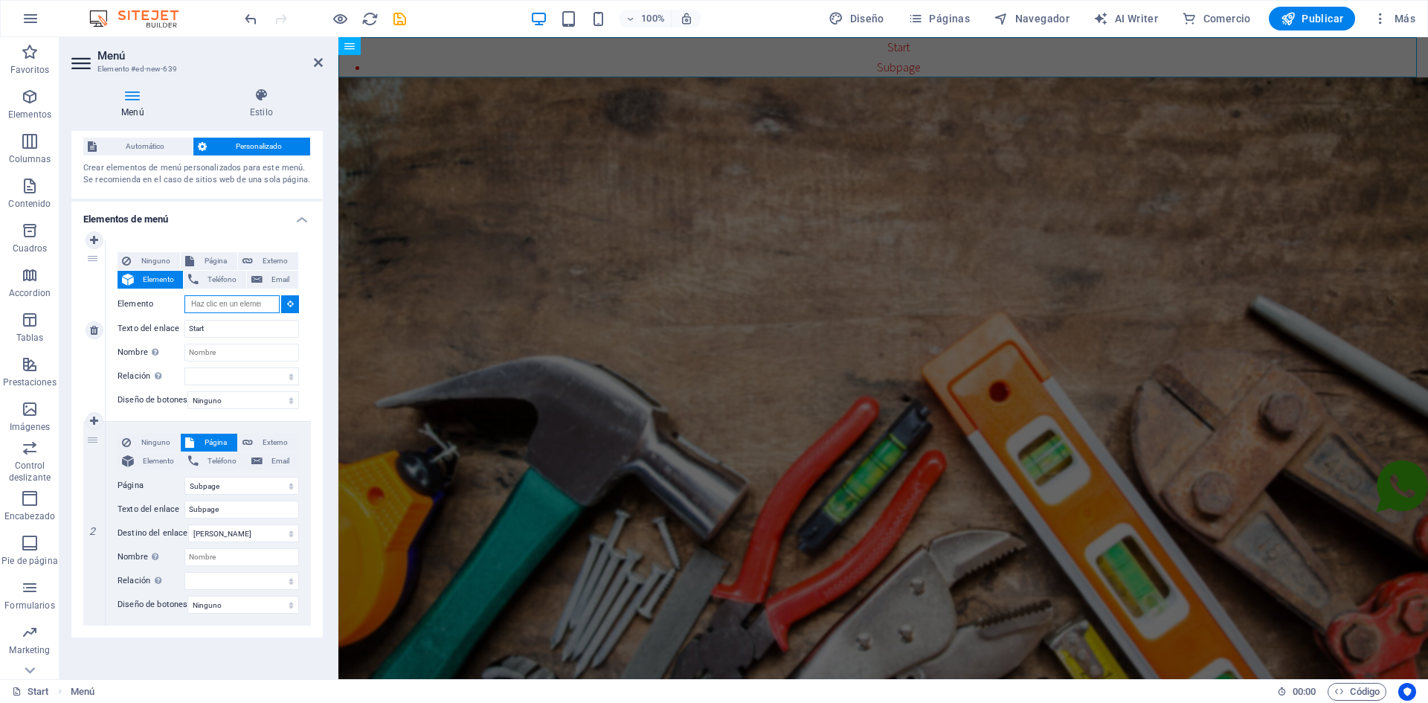
scroll to position [42, 0]
click at [204, 252] on span "Página" at bounding box center [215, 261] width 33 height 18
select select
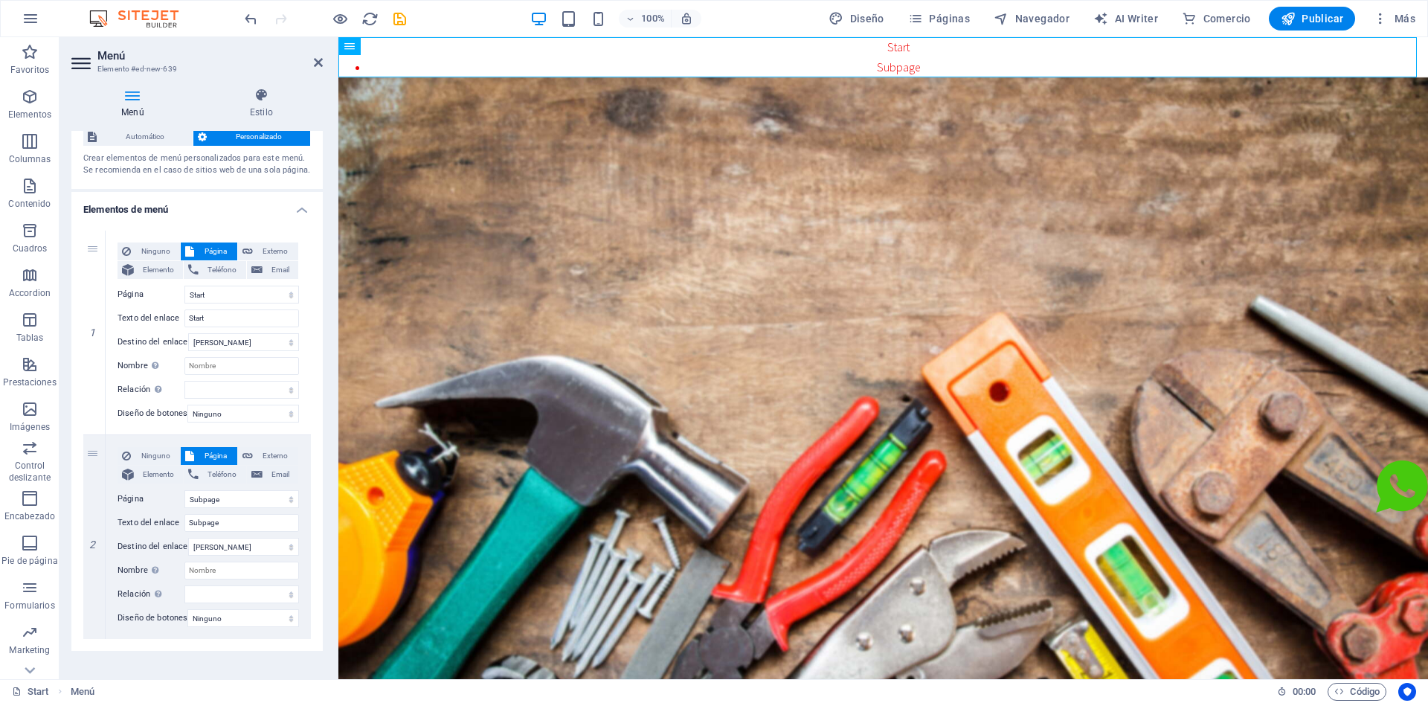
click at [325, 62] on aside "Menú Elemento #ed-new-639 Menú Estilo Menú Automático Personalizado Crear eleme…" at bounding box center [199, 358] width 279 height 642
click at [404, 43] on button at bounding box center [399, 46] width 18 height 18
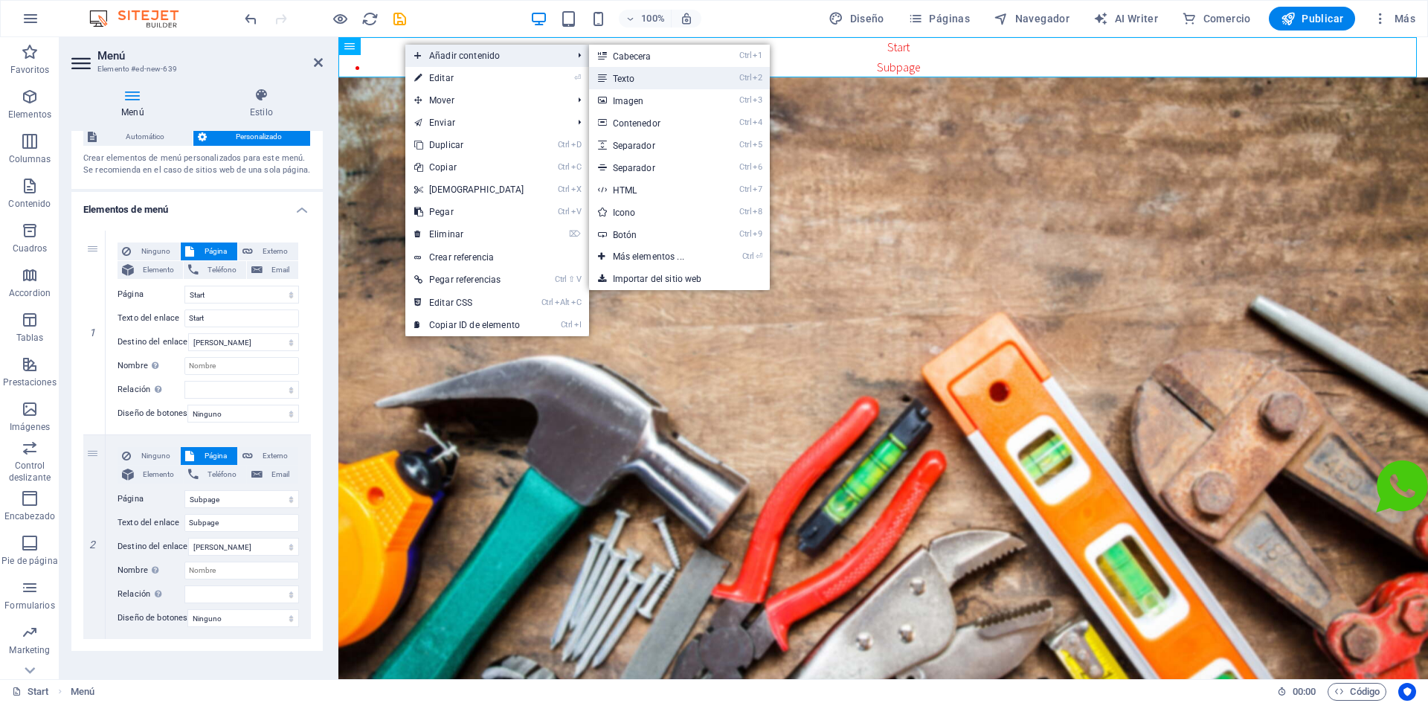
drag, startPoint x: 638, startPoint y: 81, endPoint x: 300, endPoint y: 44, distance: 340.5
click at [638, 81] on link "Ctrl 2 Texto" at bounding box center [651, 78] width 125 height 22
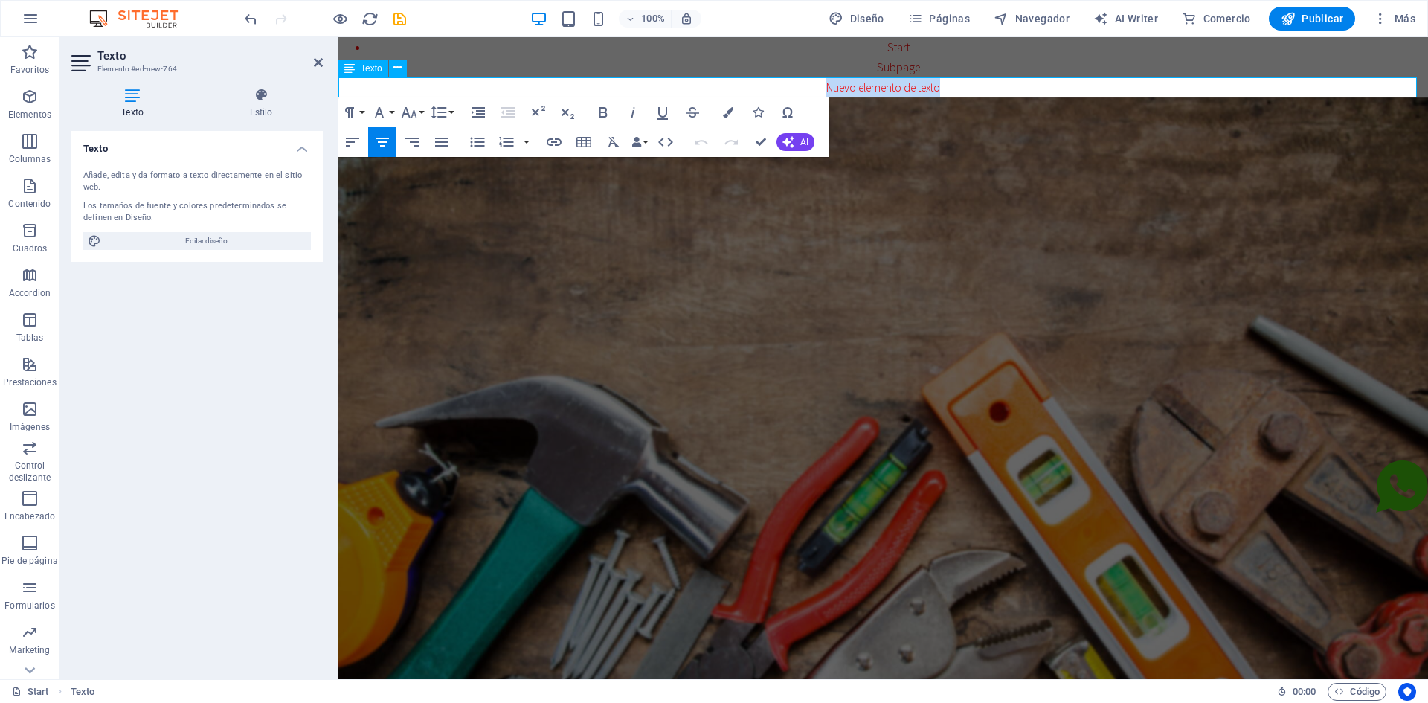
click at [755, 78] on p "Nuevo elemento de texto" at bounding box center [883, 87] width 1090 height 20
click at [255, 20] on icon "undo" at bounding box center [251, 18] width 17 height 17
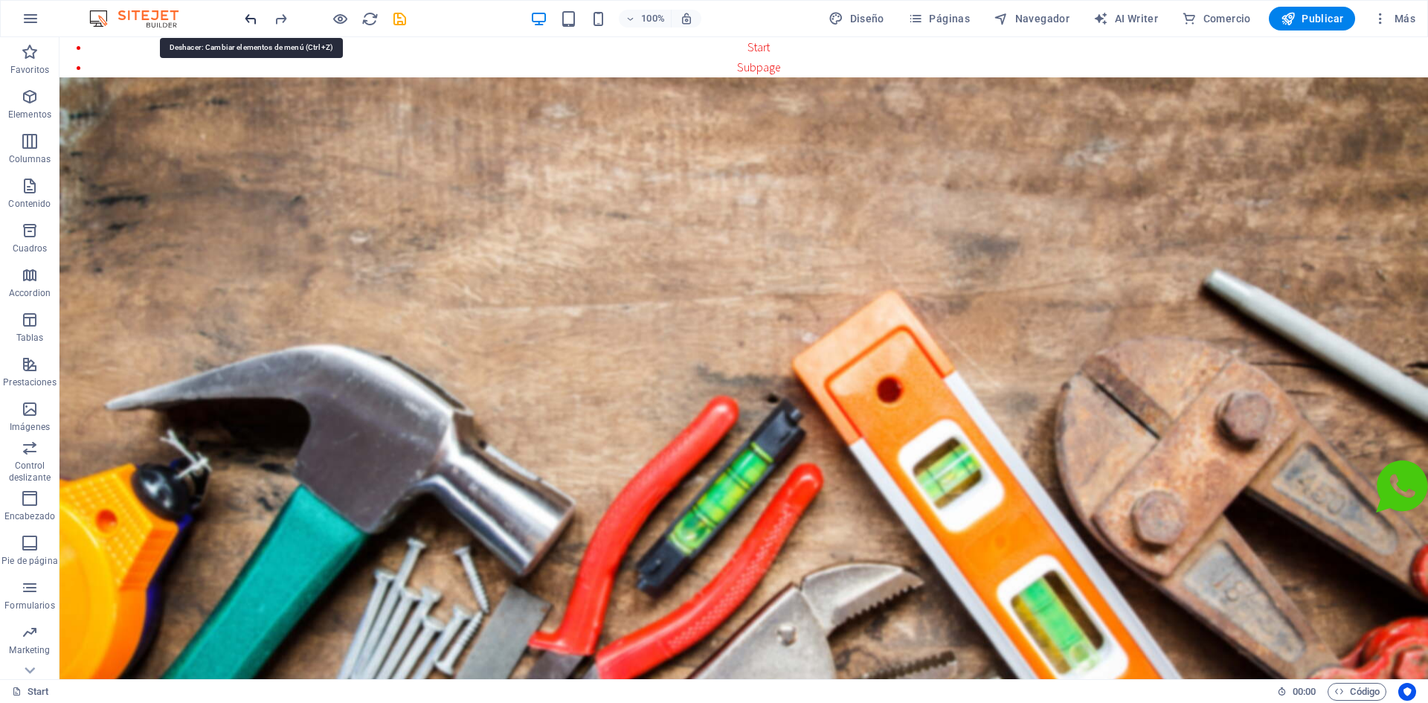
click at [255, 20] on icon "undo" at bounding box center [251, 18] width 17 height 17
click at [253, 20] on icon "undo" at bounding box center [251, 18] width 17 height 17
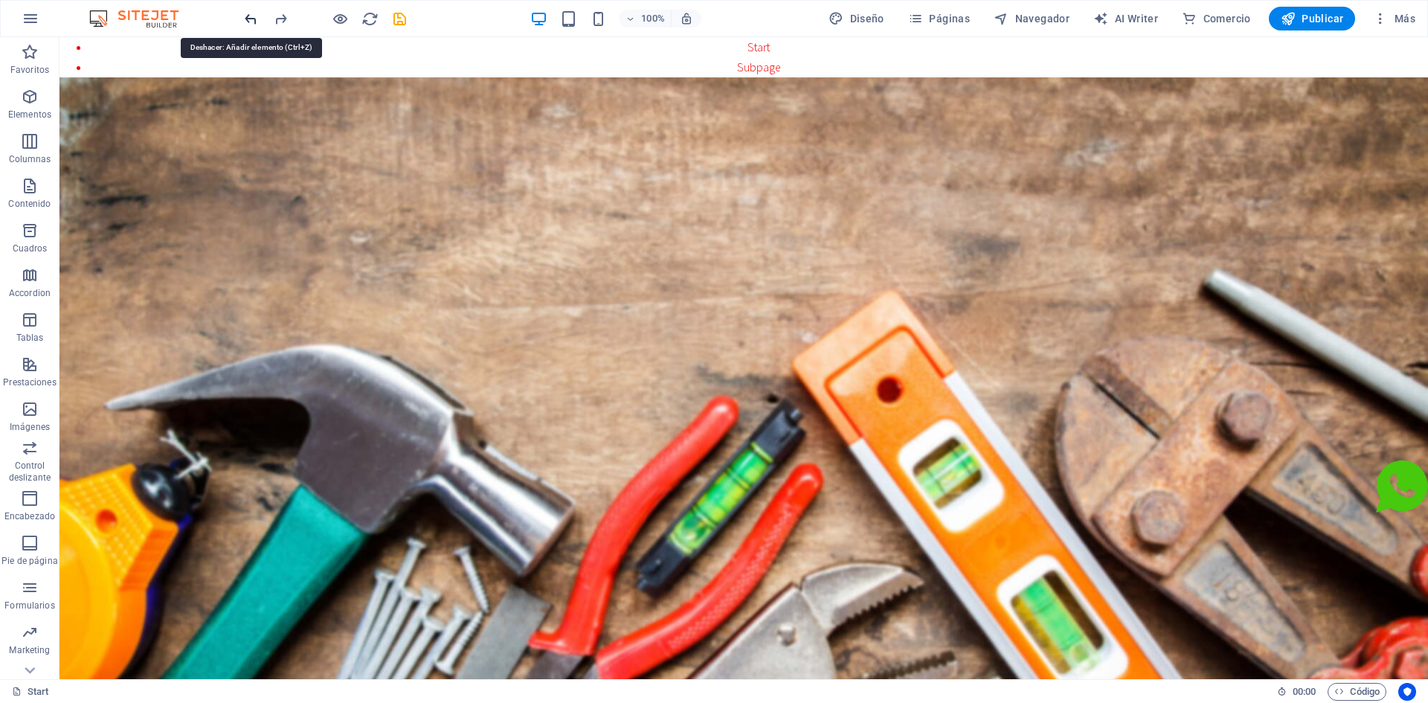
click at [253, 20] on icon "undo" at bounding box center [251, 18] width 17 height 17
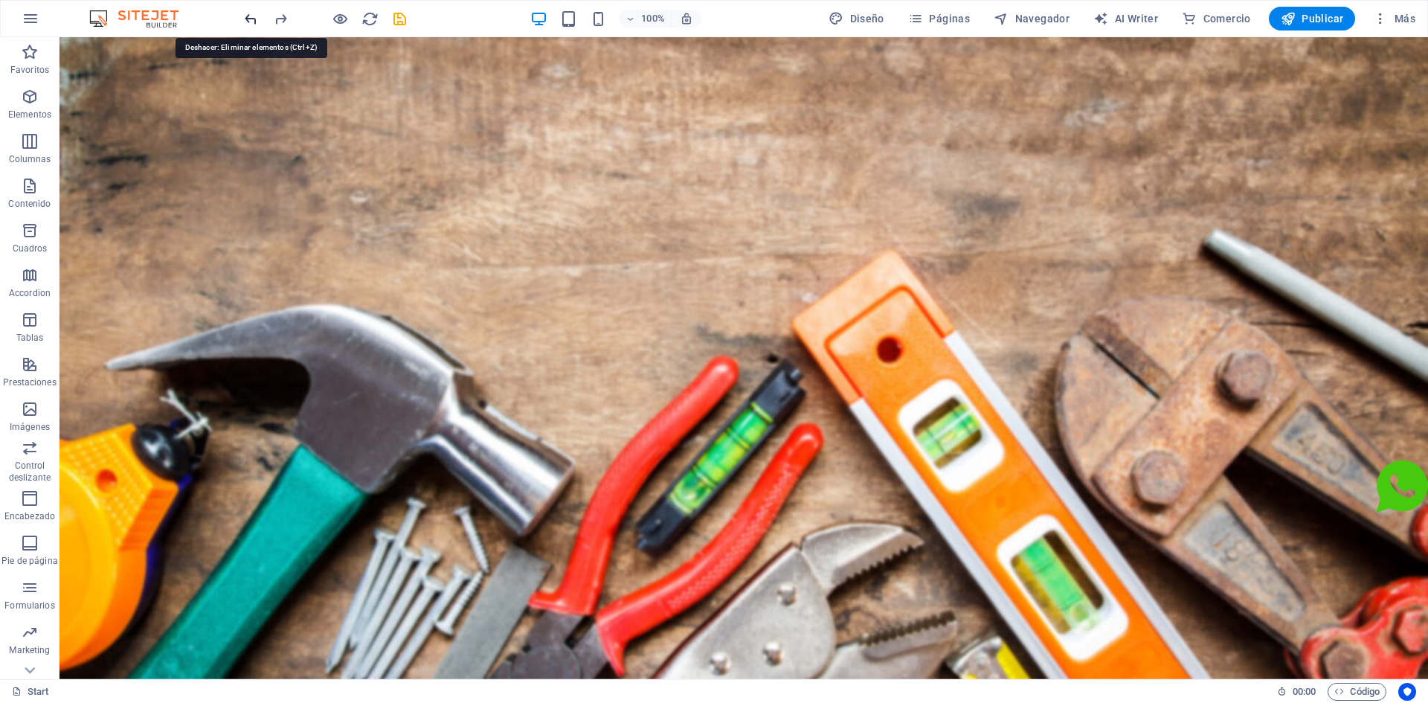
click at [253, 20] on icon "undo" at bounding box center [251, 18] width 17 height 17
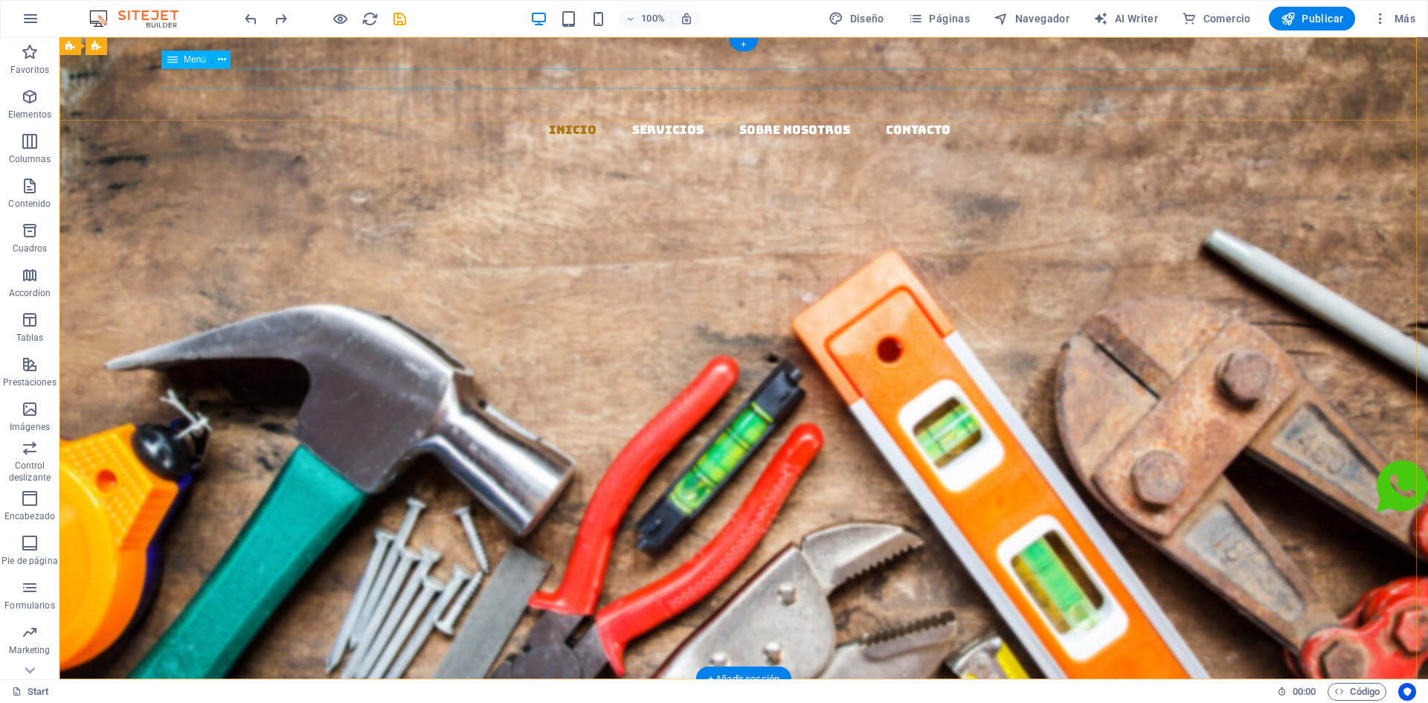
click at [556, 120] on nav "Inicio Servicios Sobre Nosotros Contacto" at bounding box center [749, 130] width 1357 height 20
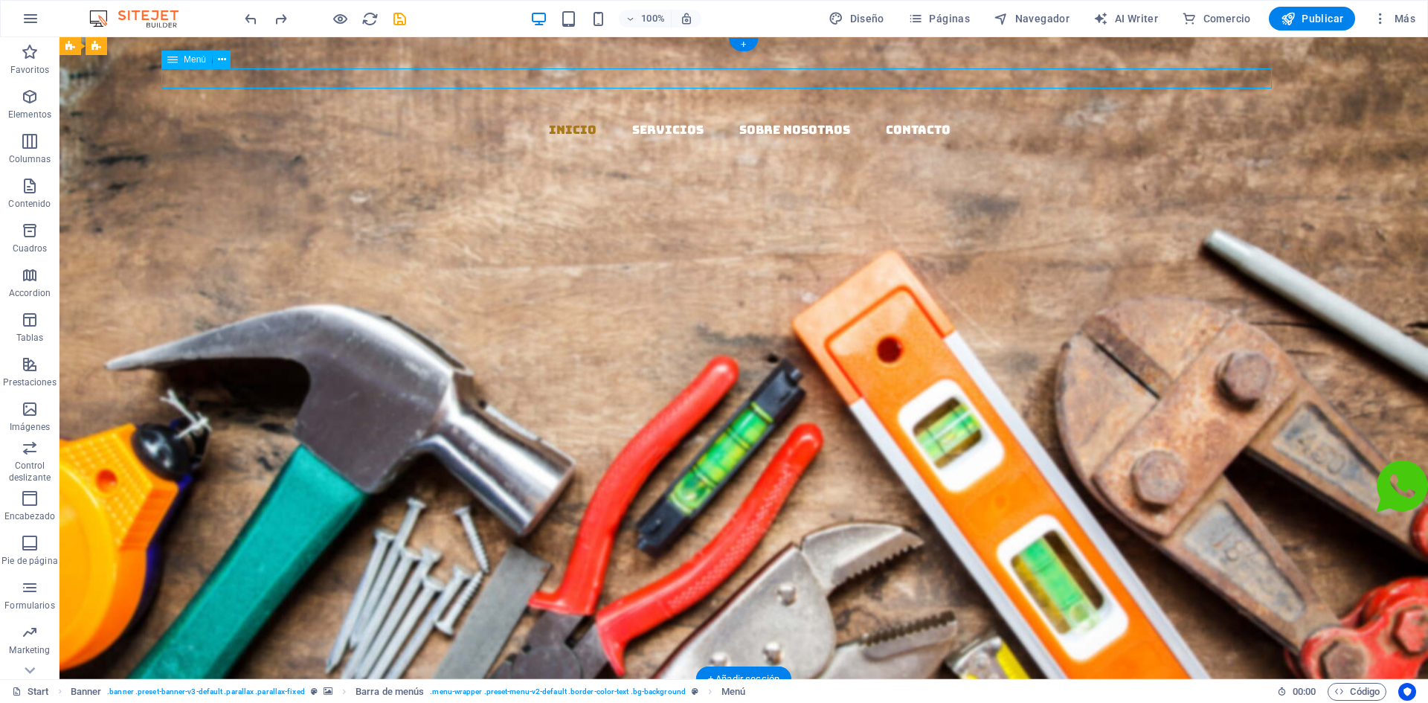
click at [556, 120] on nav "Inicio Servicios Sobre Nosotros Contacto" at bounding box center [749, 130] width 1357 height 20
click at [637, 120] on nav "Inicio Servicios Sobre Nosotros Contacto" at bounding box center [749, 130] width 1357 height 20
click at [652, 120] on nav "Inicio Servicios Sobre Nosotros Contacto" at bounding box center [749, 130] width 1357 height 20
drag, startPoint x: 494, startPoint y: 77, endPoint x: 691, endPoint y: 78, distance: 197.1
click at [691, 120] on nav "Inicio Servicios Sobre Nosotros Contacto" at bounding box center [749, 130] width 1357 height 20
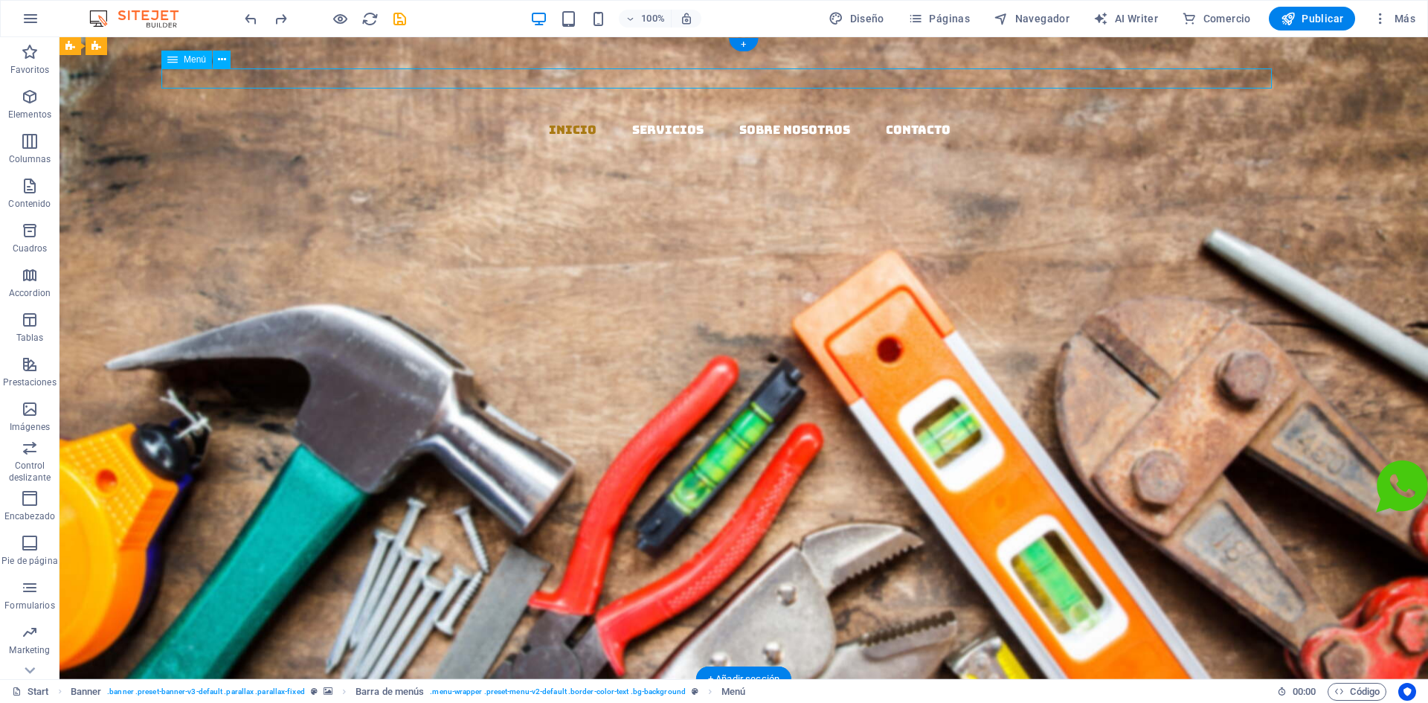
click at [691, 120] on nav "Inicio Servicios Sobre Nosotros Contacto" at bounding box center [749, 130] width 1357 height 20
click at [681, 120] on nav "Inicio Servicios Sobre Nosotros Contacto" at bounding box center [749, 130] width 1357 height 20
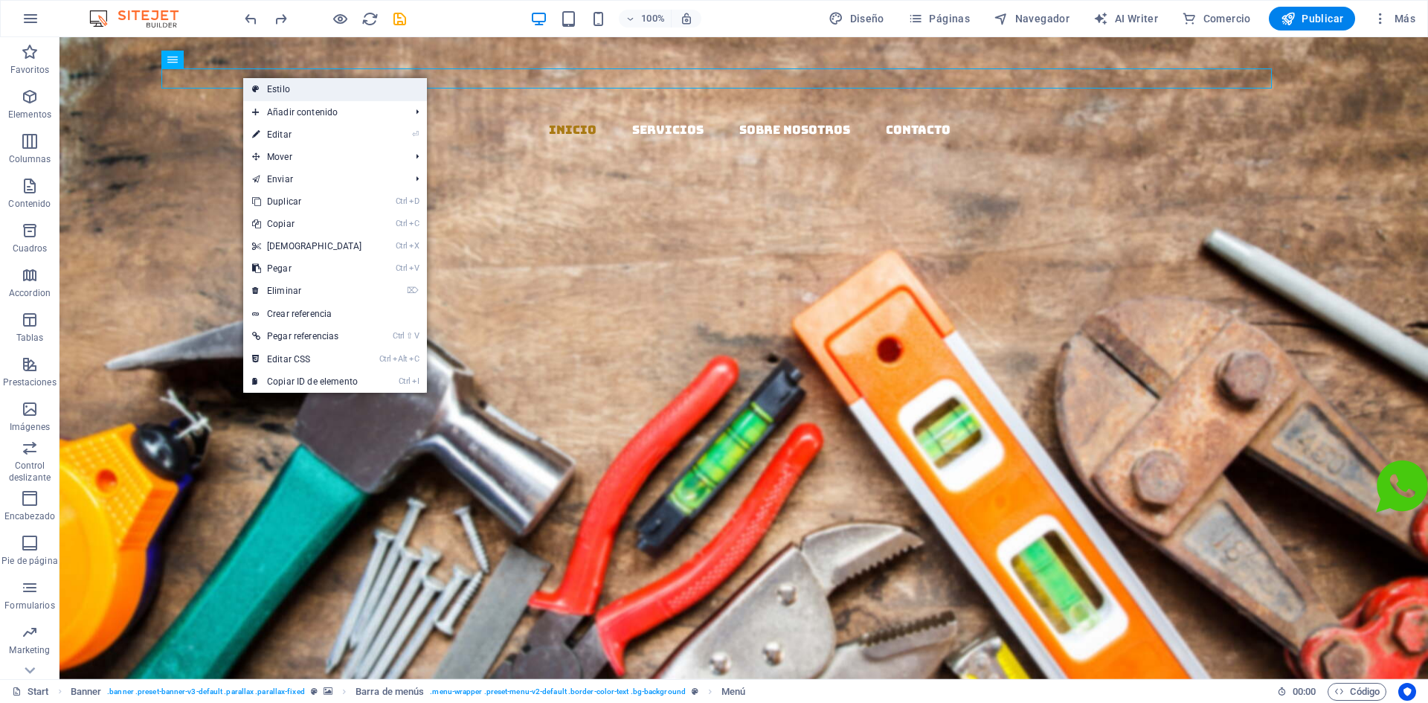
click at [279, 95] on link "Estilo" at bounding box center [335, 89] width 184 height 22
select select "rem"
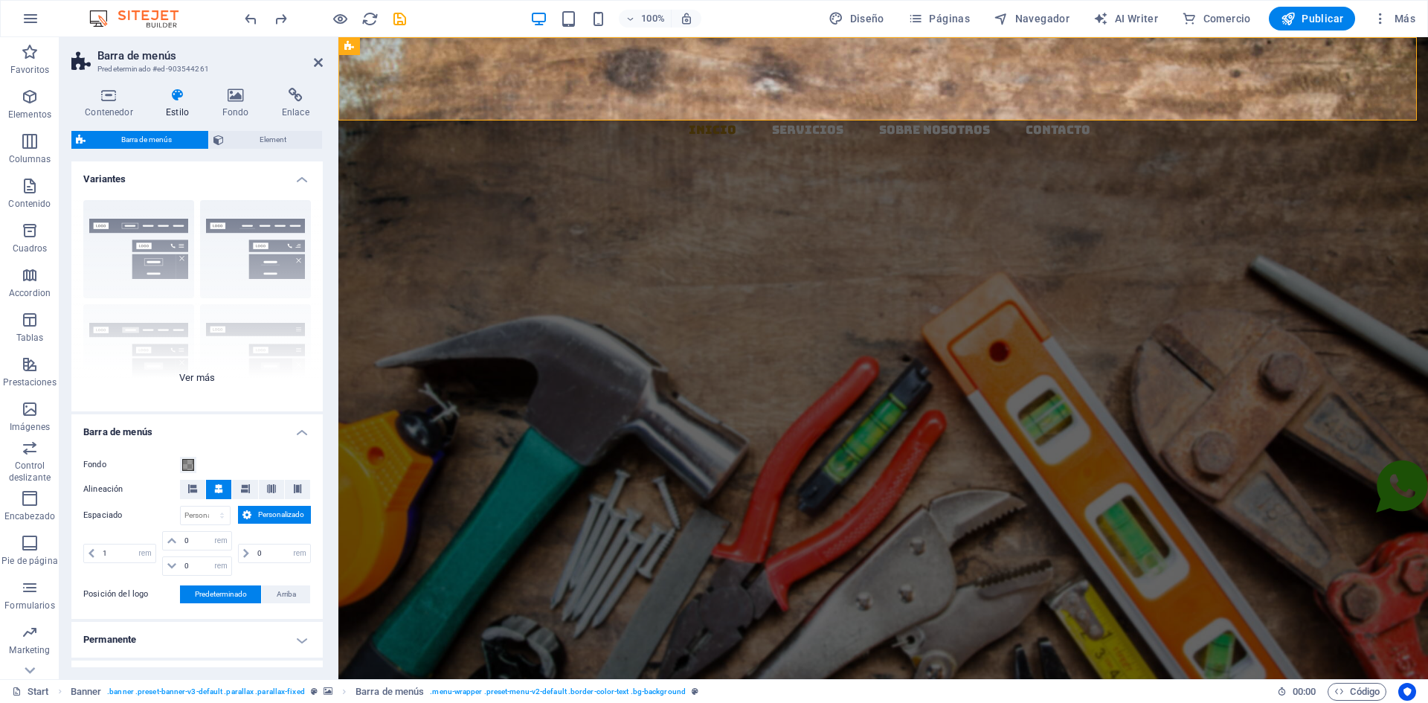
scroll to position [74, 0]
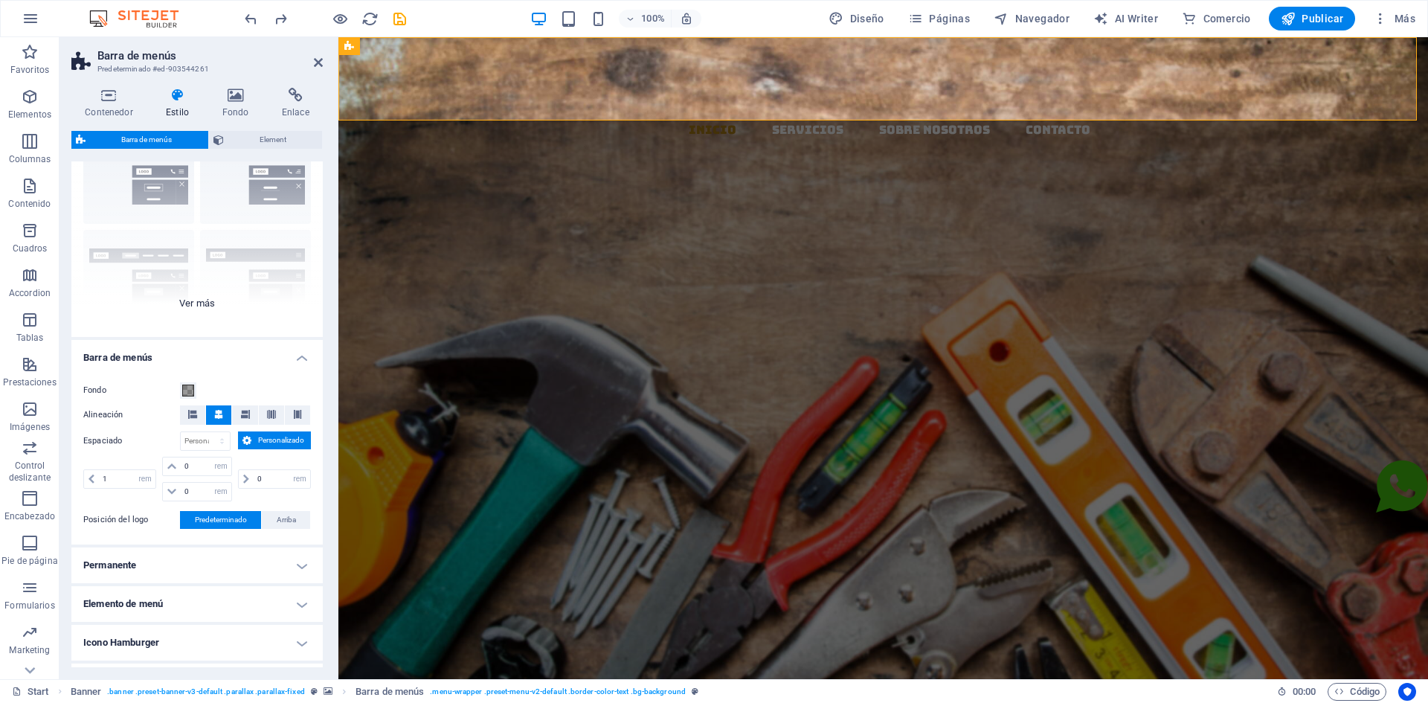
click at [208, 292] on div "Borde Centrado Predeterminado Fijo Loki Desencadenador Ancho XXL" at bounding box center [196, 225] width 251 height 223
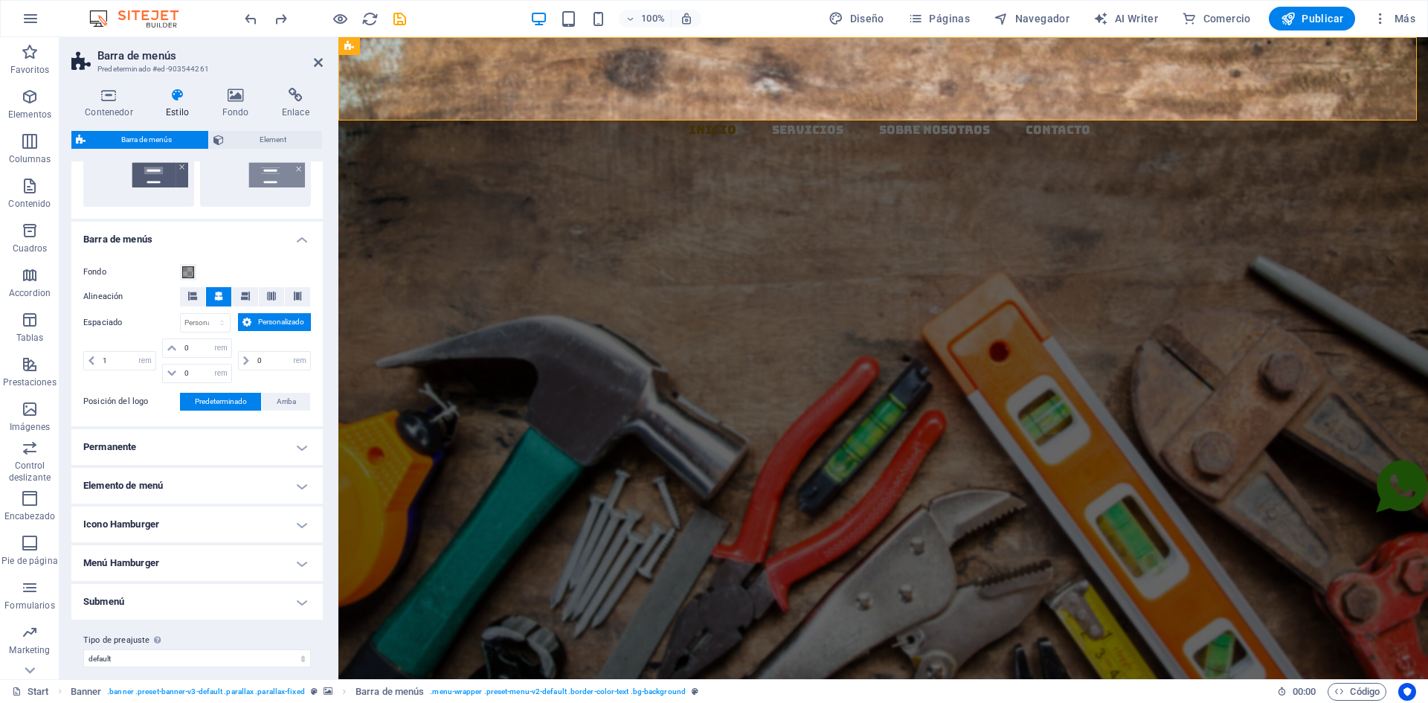
scroll to position [416, 0]
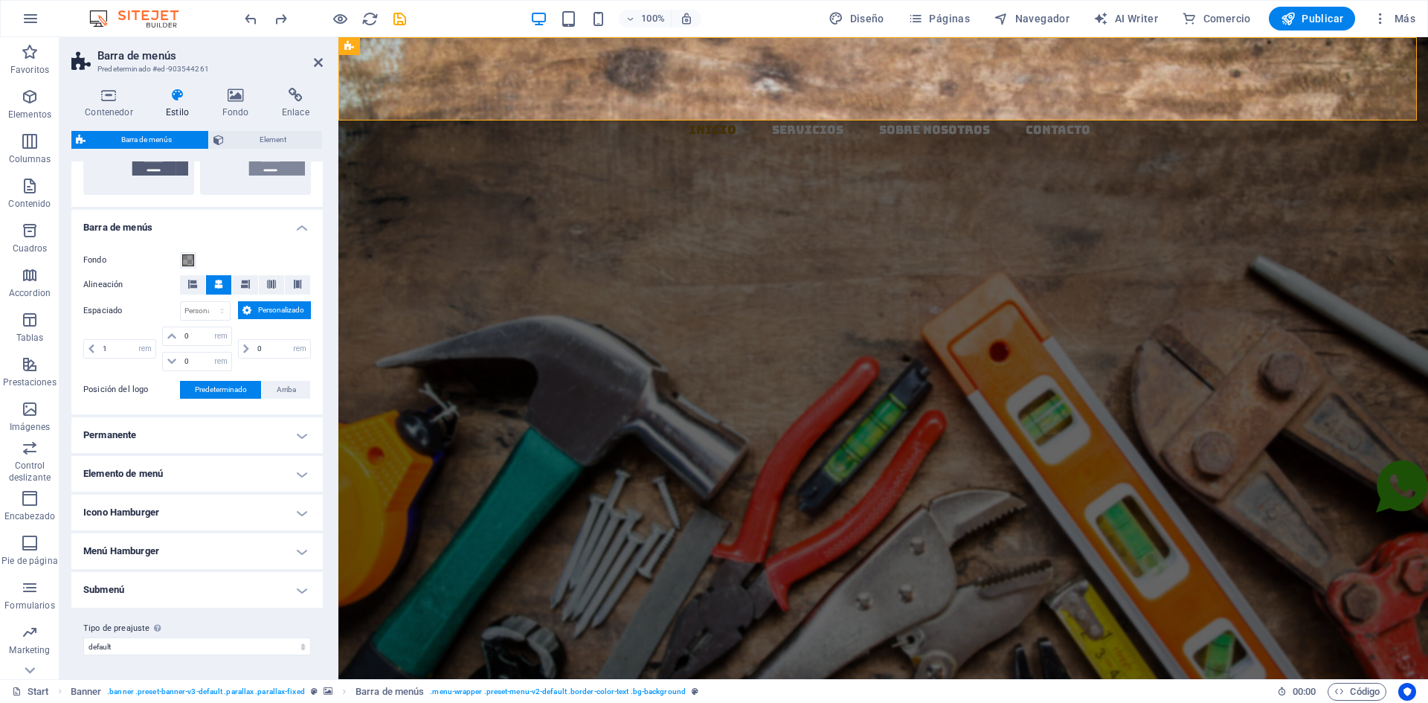
click at [206, 476] on h4 "Elemento de menú" at bounding box center [196, 474] width 251 height 36
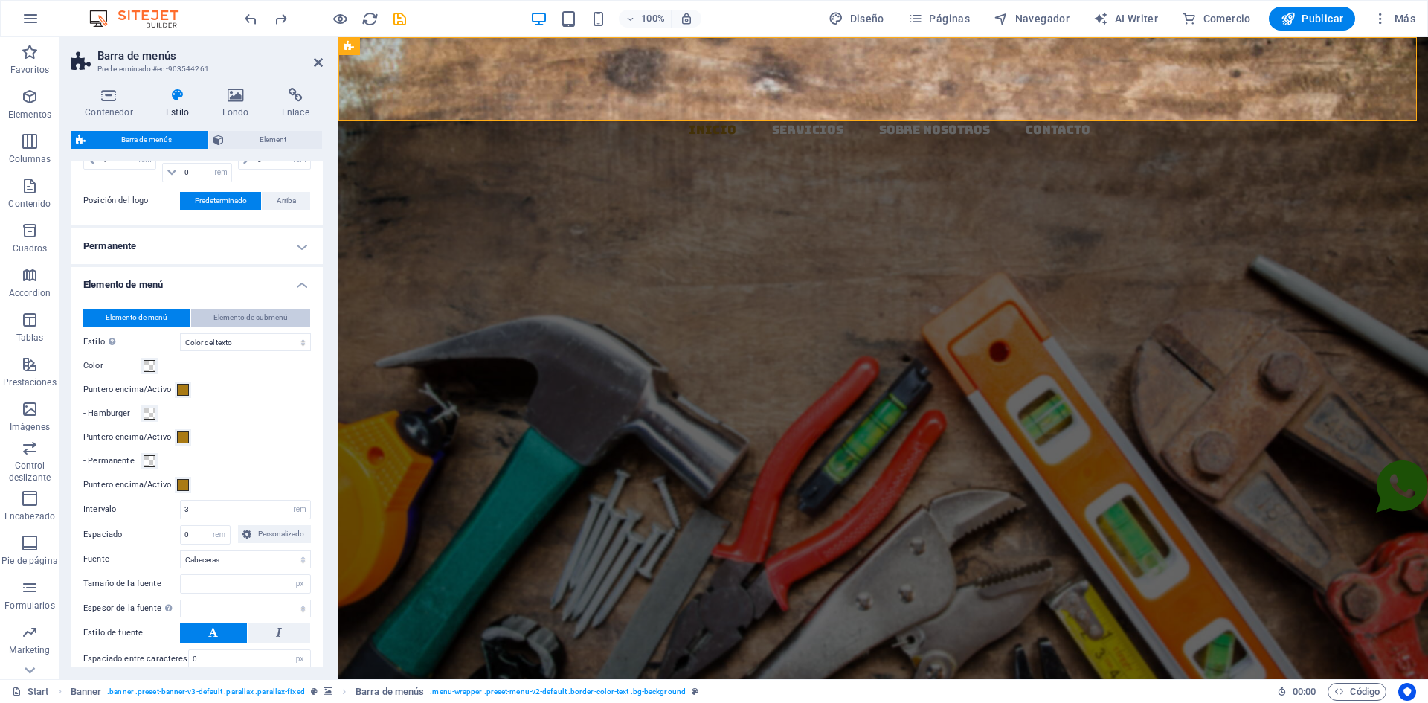
scroll to position [639, 0]
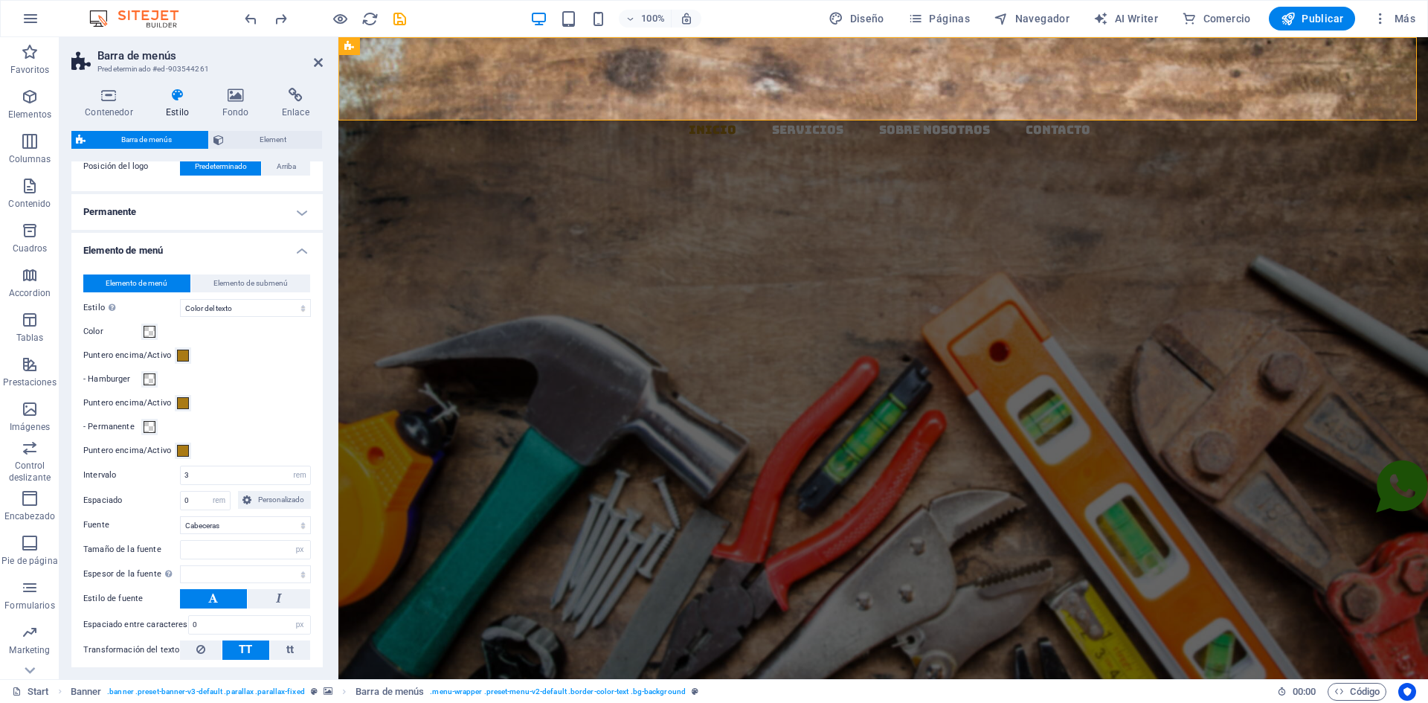
click at [101, 336] on label "Color" at bounding box center [112, 332] width 58 height 18
click at [141, 336] on button "Color" at bounding box center [149, 332] width 16 height 16
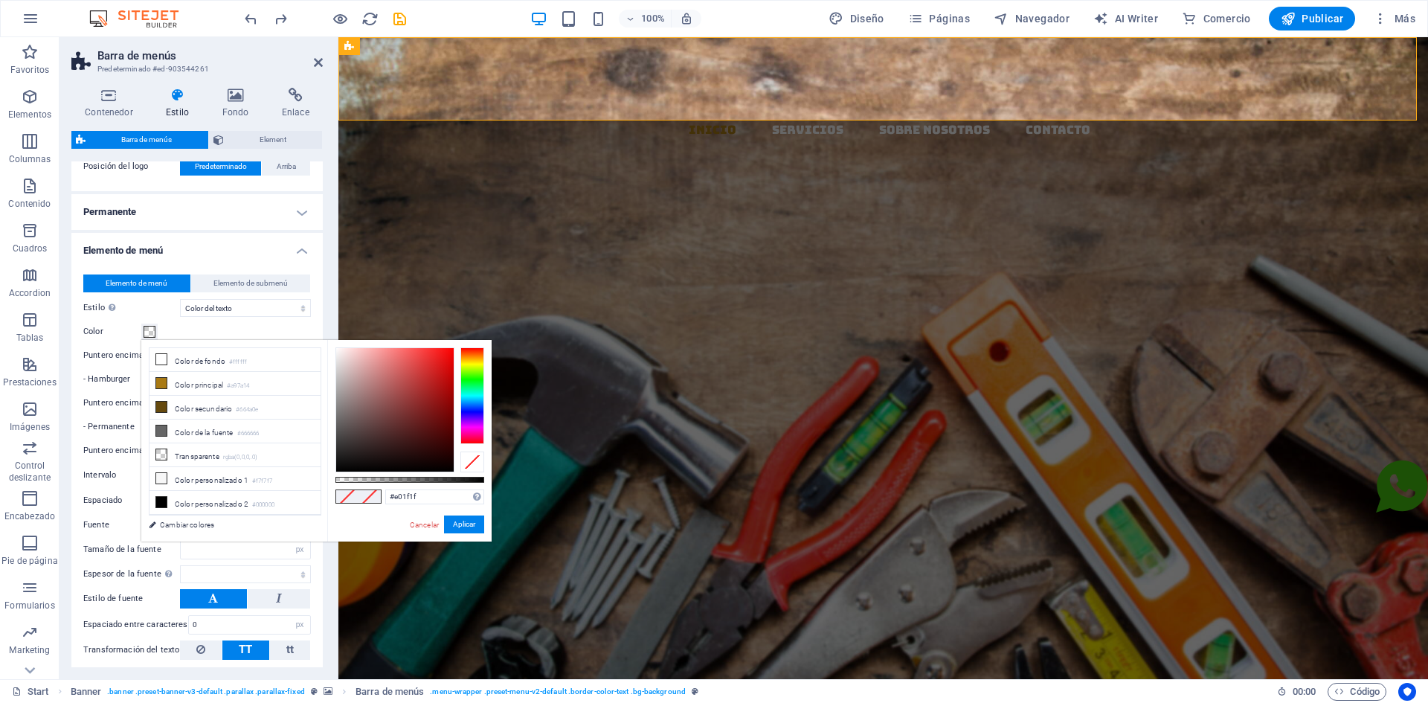
click at [437, 362] on div at bounding box center [395, 409] width 118 height 123
click at [437, 388] on div at bounding box center [395, 409] width 118 height 123
type input "#e92323"
click at [435, 358] on div at bounding box center [395, 409] width 118 height 123
select select
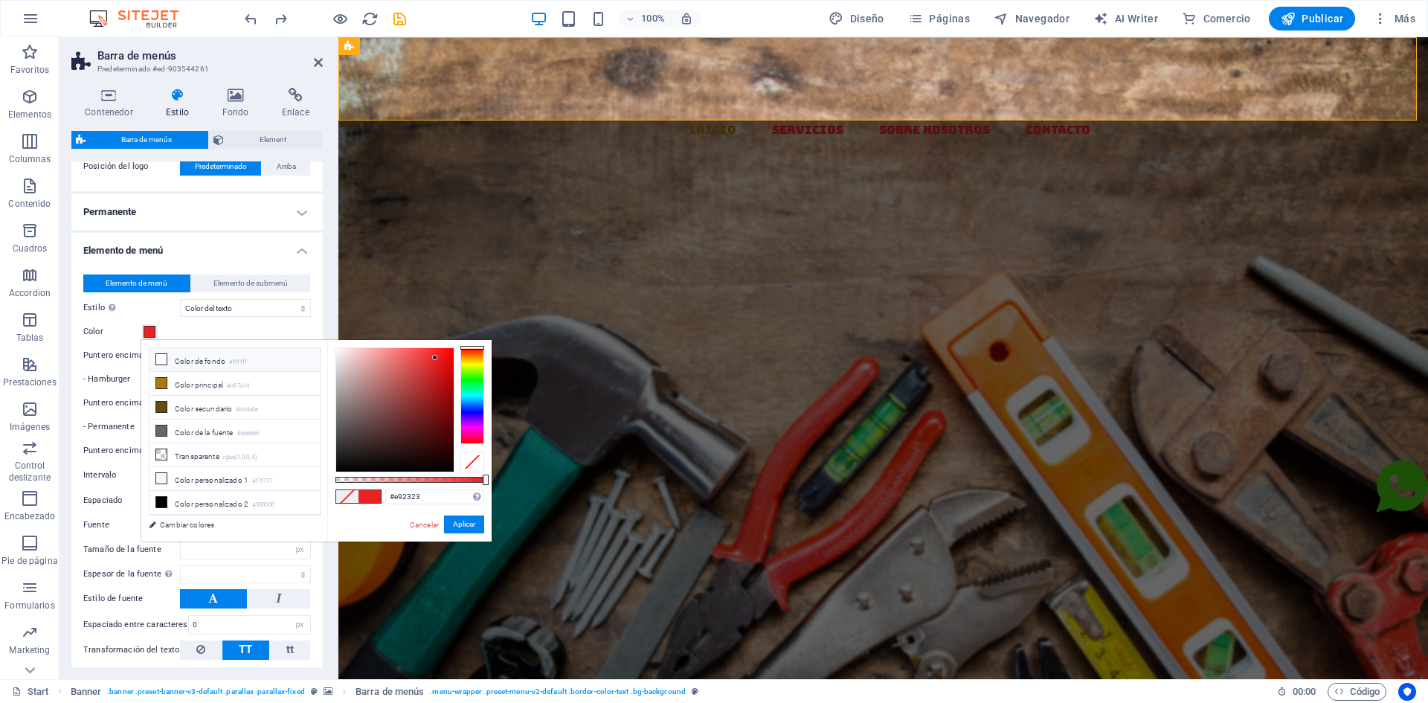
click at [185, 359] on li "Color de fondo #ffffff" at bounding box center [235, 360] width 171 height 24
click at [187, 388] on li "Color principal #a97a14" at bounding box center [235, 384] width 171 height 24
type input "#a97a14"
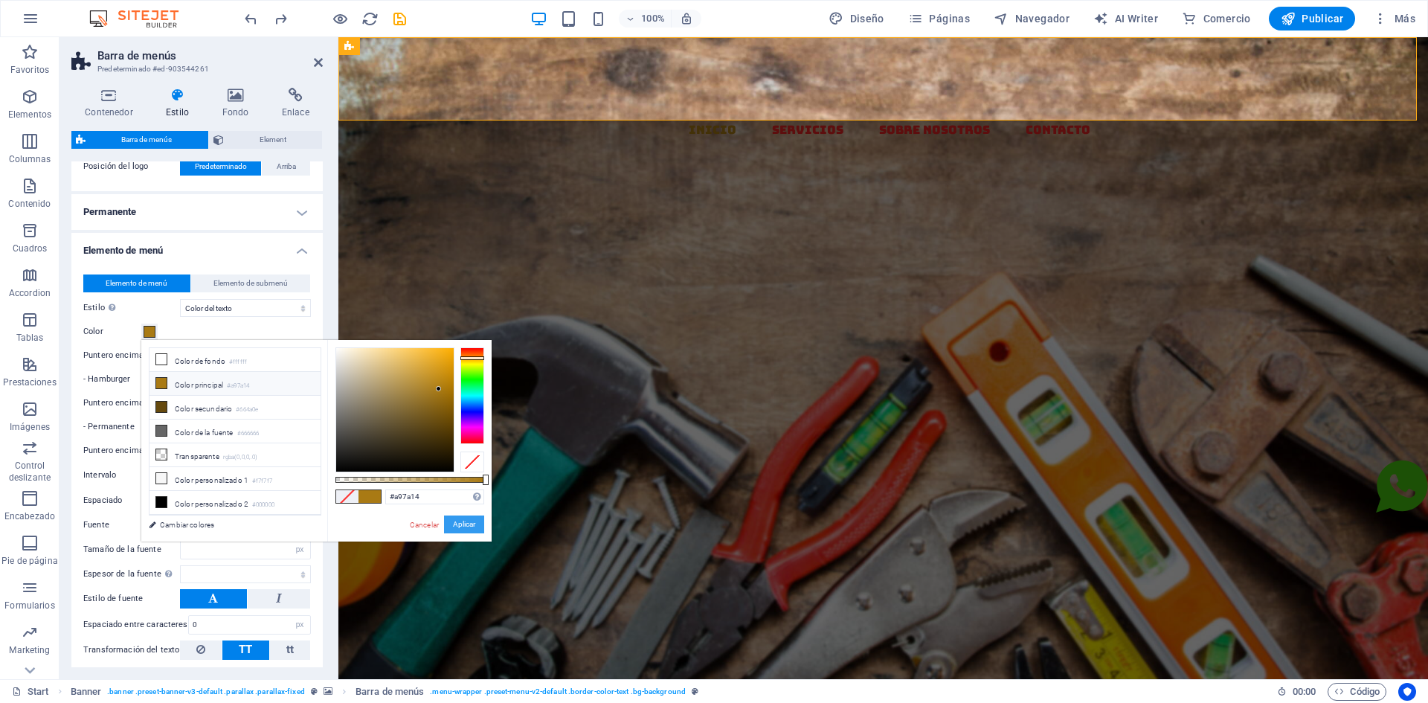
click at [470, 524] on button "Aplicar" at bounding box center [464, 525] width 40 height 18
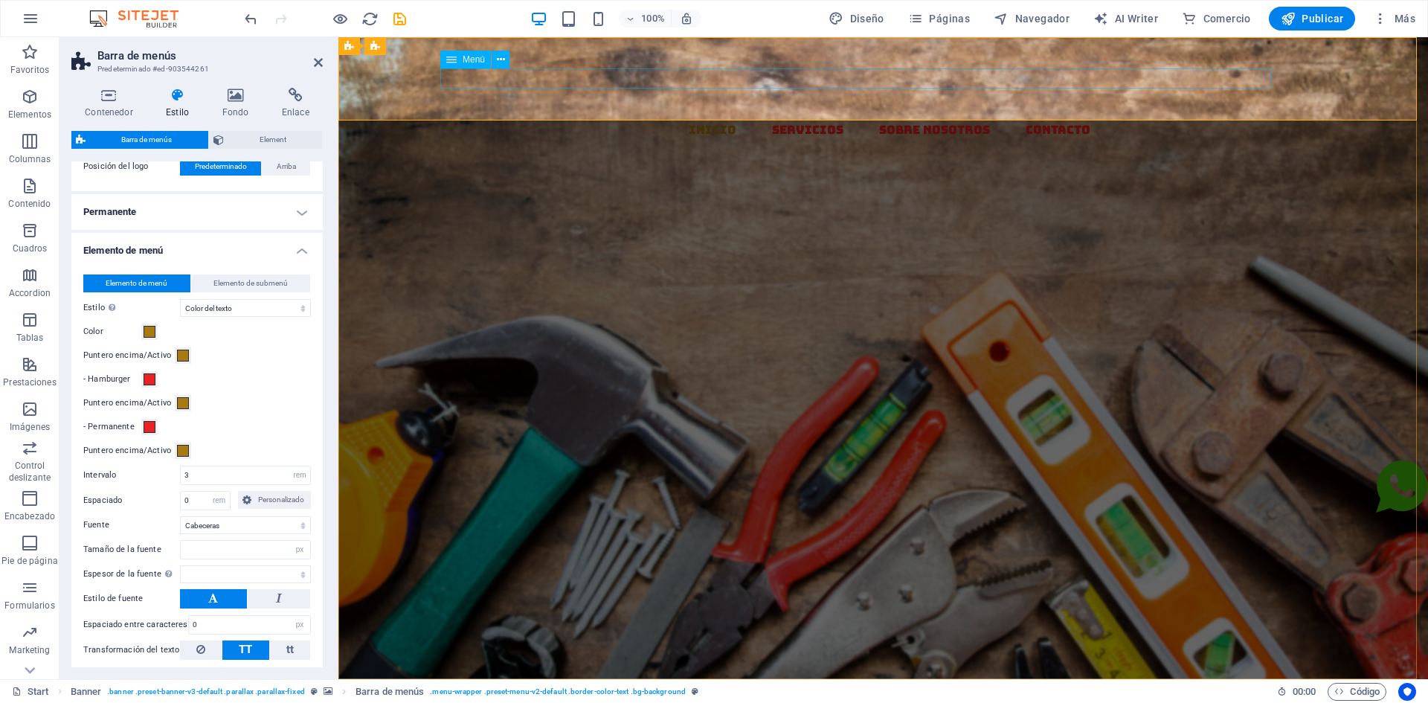
click at [896, 120] on nav "Inicio Servicios Sobre Nosotros Contacto" at bounding box center [889, 130] width 1078 height 20
select select
click at [500, 65] on icon at bounding box center [501, 60] width 8 height 16
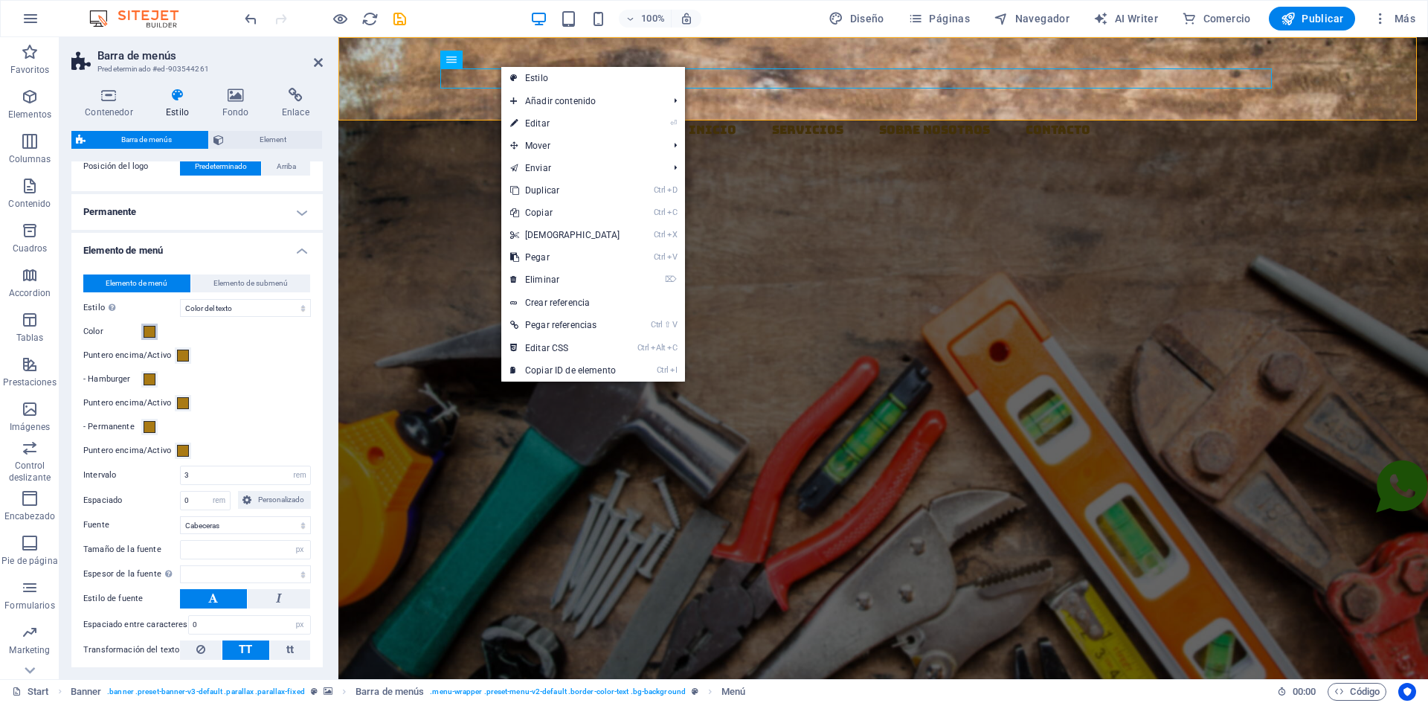
click at [152, 338] on button "Color" at bounding box center [149, 332] width 16 height 16
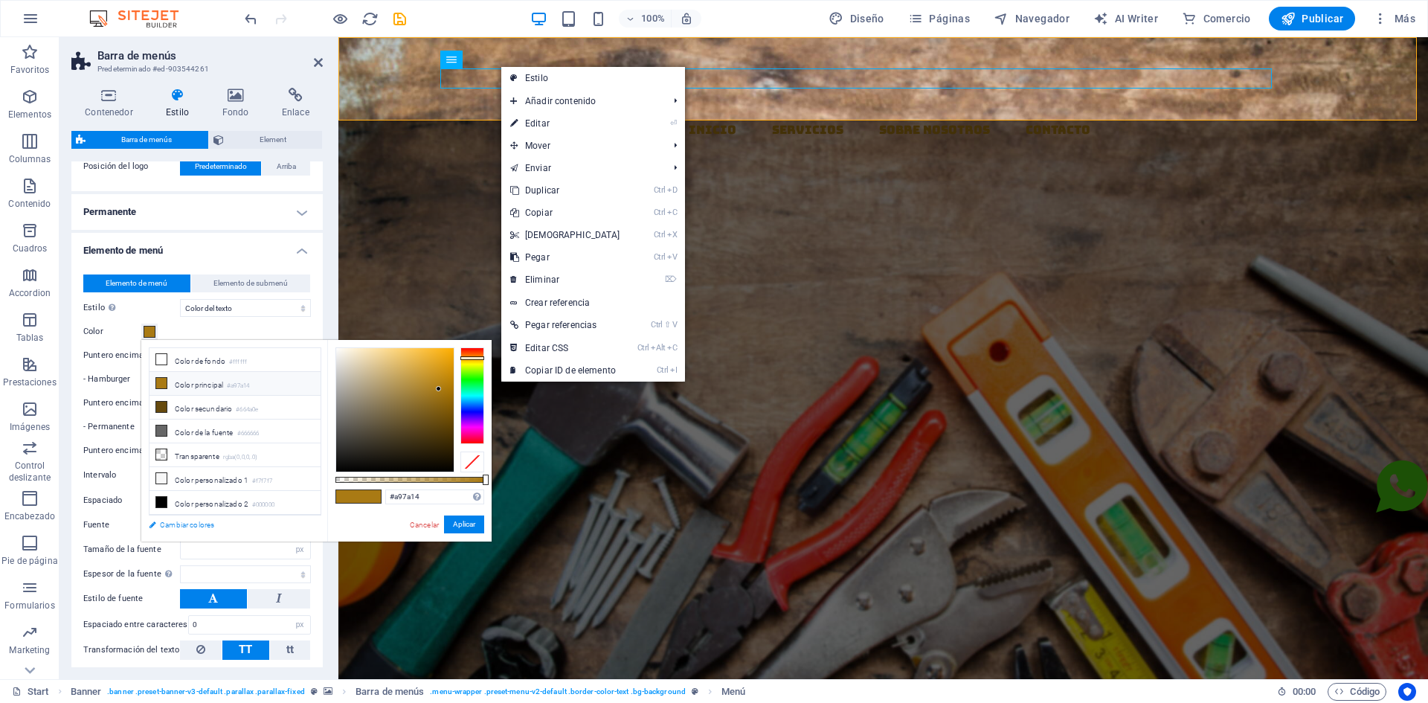
click at [187, 523] on link "Cambiar colores" at bounding box center [227, 525] width 173 height 19
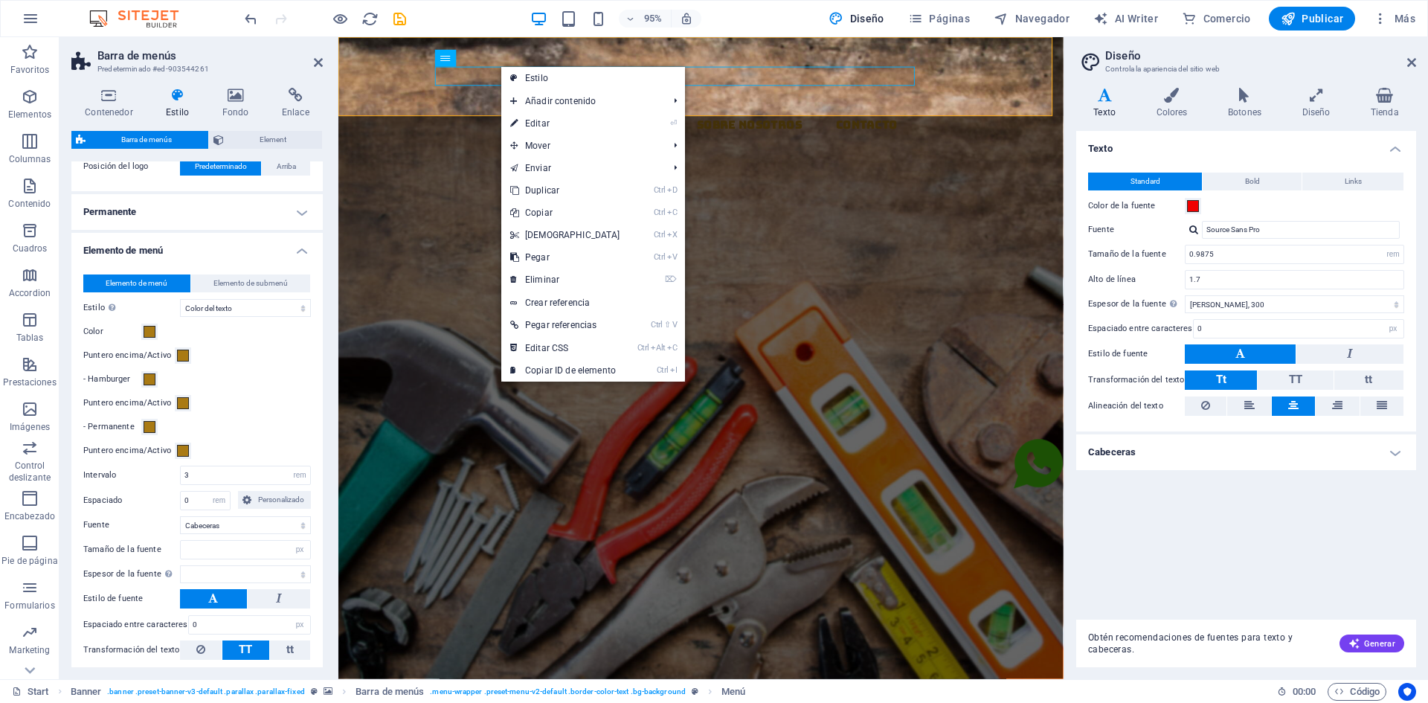
select select
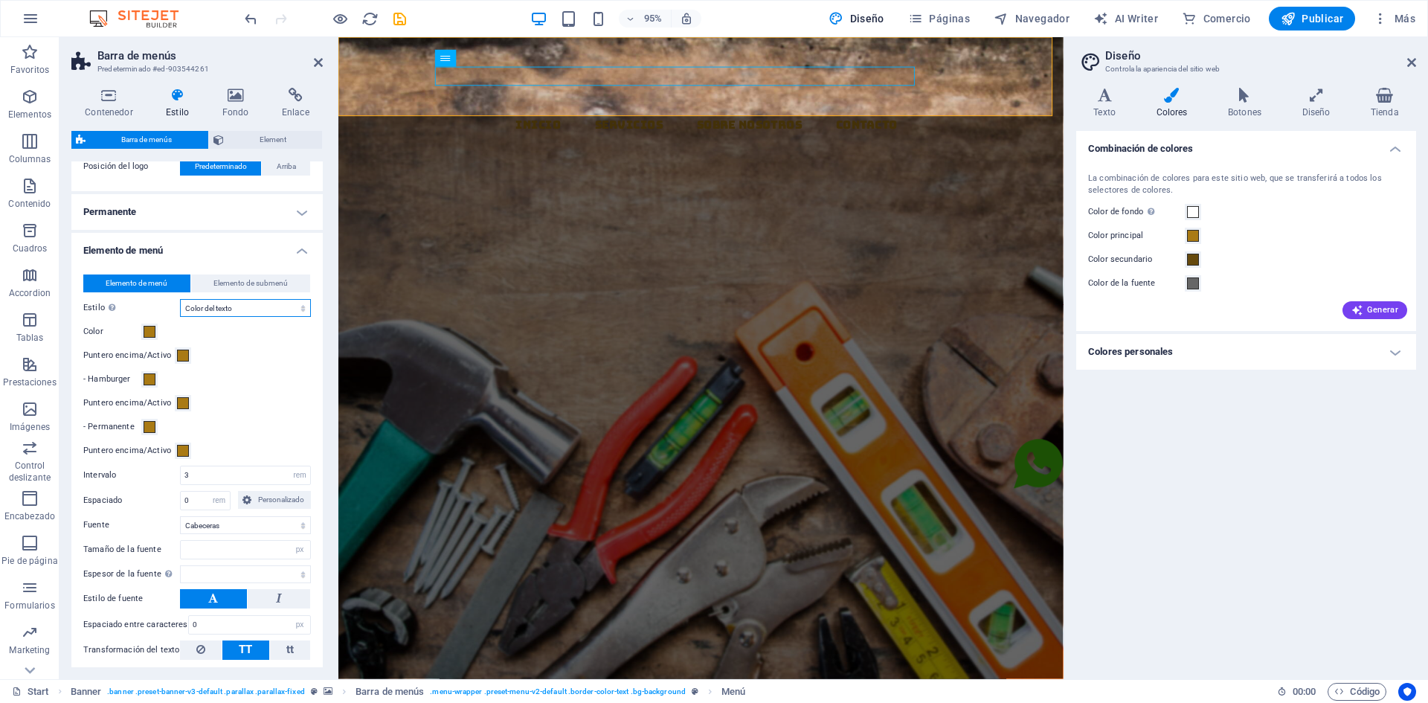
click at [214, 312] on select "Sin formato Color del texto Cuadro: Atenuar Cuadro: Voltear verticalmente Cuadr…" at bounding box center [245, 308] width 131 height 18
click at [142, 330] on button "Color" at bounding box center [149, 332] width 16 height 16
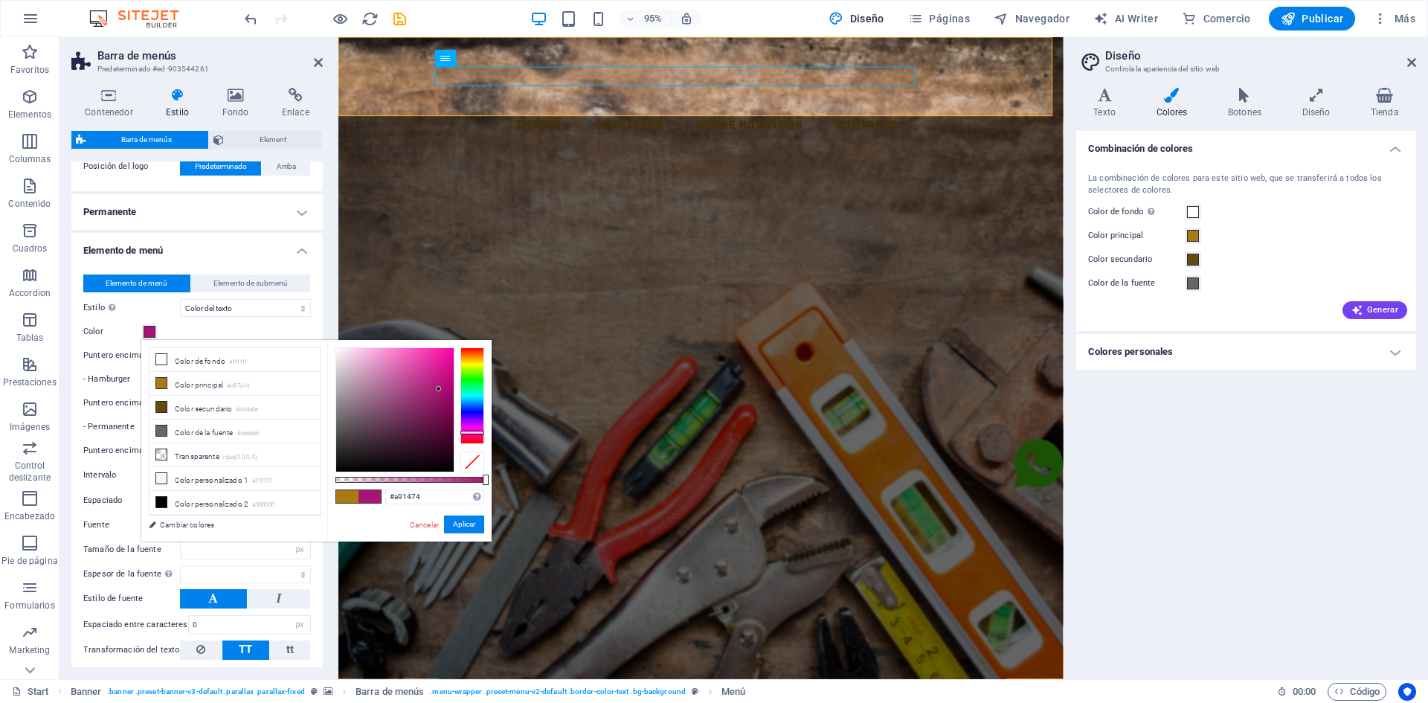
click at [472, 432] on div at bounding box center [472, 395] width 24 height 97
click at [472, 416] on div at bounding box center [472, 395] width 24 height 97
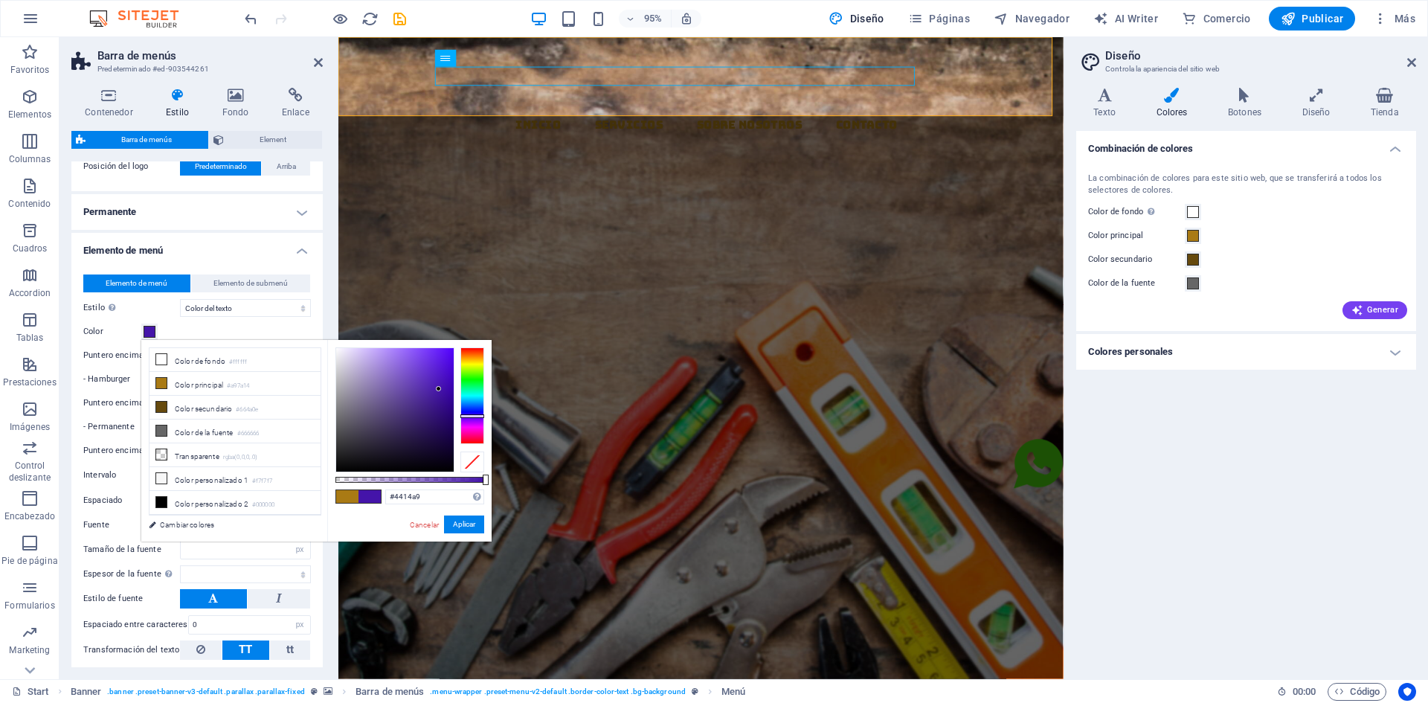
type input "#a91e14"
click at [473, 348] on div at bounding box center [472, 395] width 24 height 97
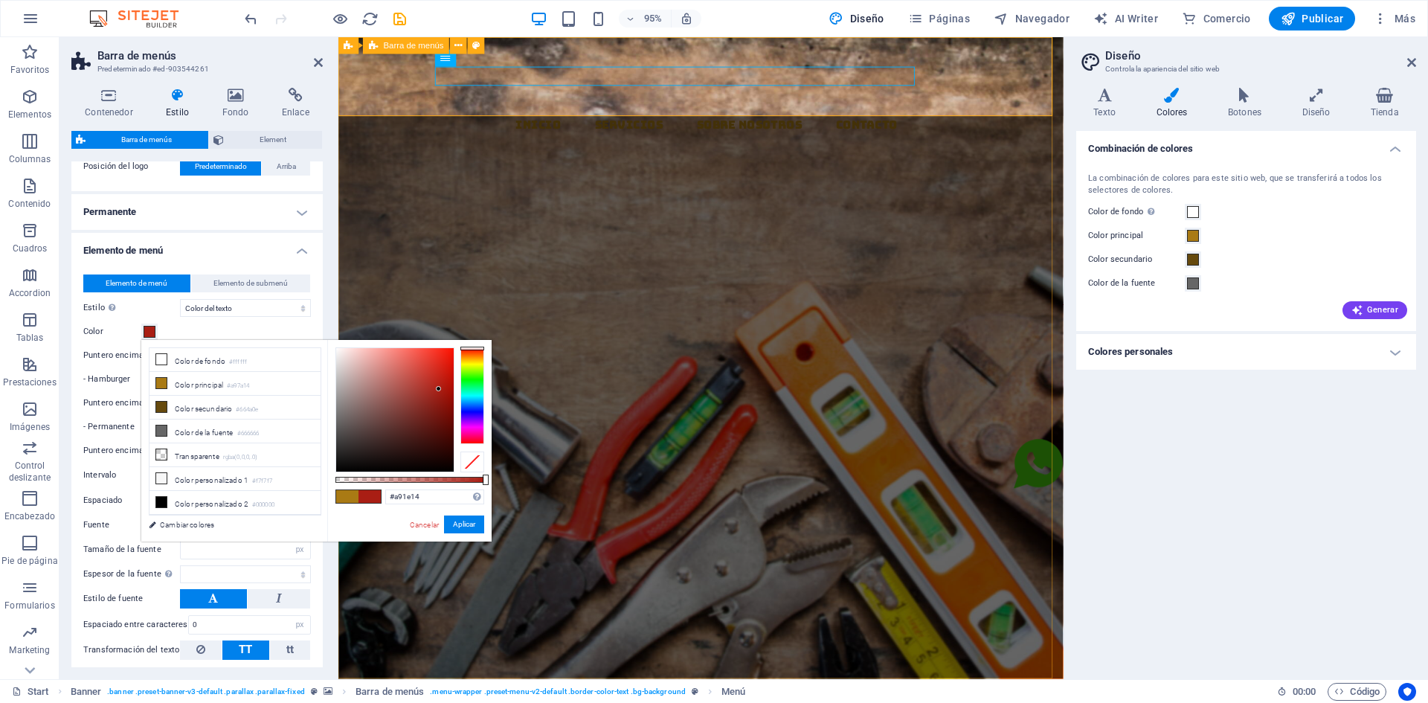
click at [652, 112] on div "Inicio Servicios Sobre Nosotros Contacto" at bounding box center [719, 178] width 763 height 282
click at [689, 319] on div "EL MAZO MATERIALES Y DISTRIBUCION Llevamos los materiales a tu ferretería, con …" at bounding box center [719, 519] width 763 height 401
select select
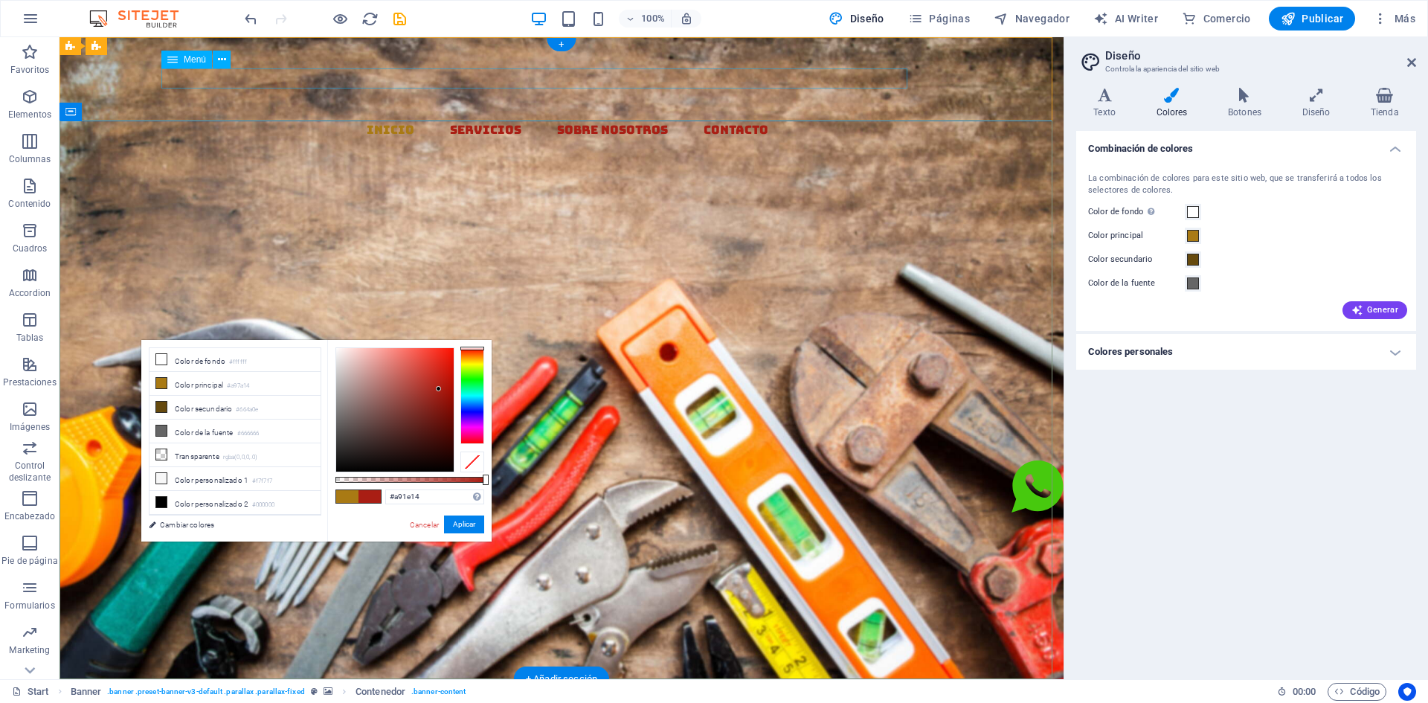
click at [449, 120] on nav "Inicio Servicios Sobre Nosotros Contacto" at bounding box center [567, 130] width 992 height 20
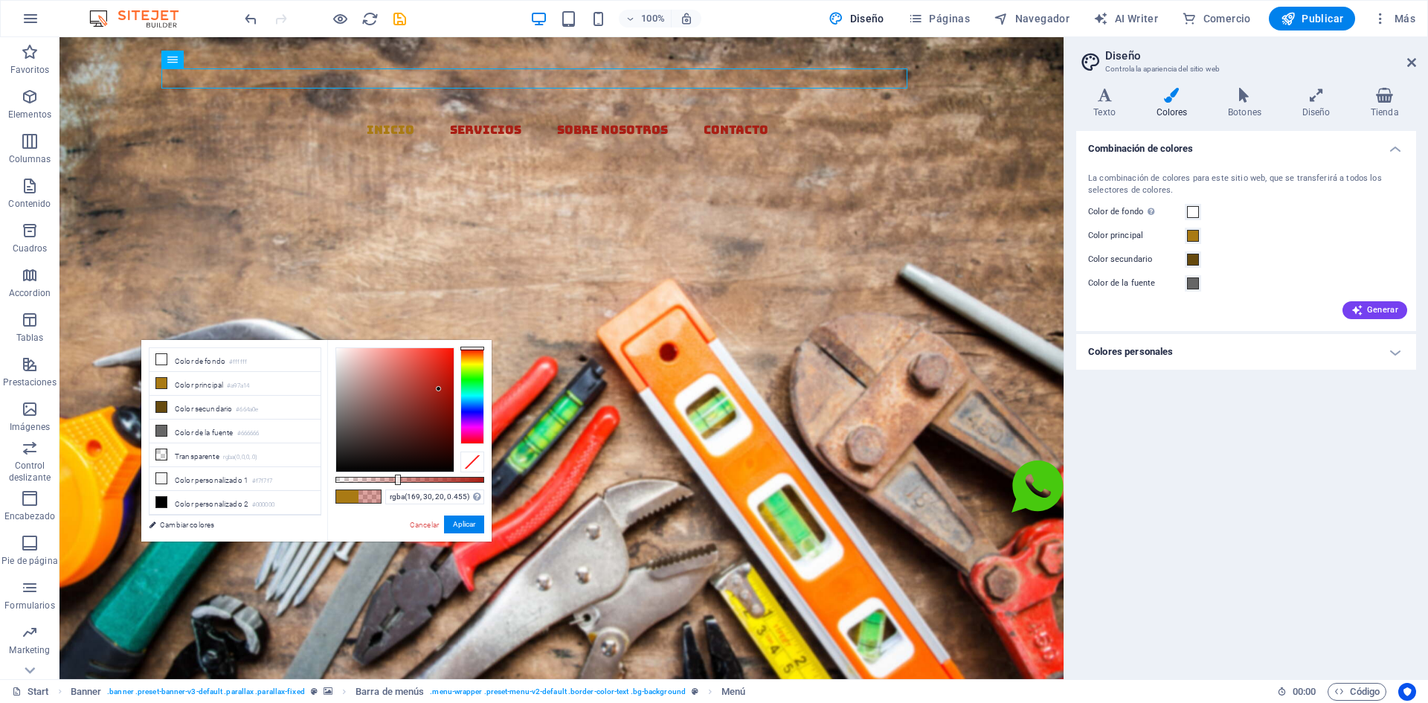
type input "rgba(169, 30, 20, 0.465)"
drag, startPoint x: 482, startPoint y: 478, endPoint x: 405, endPoint y: 478, distance: 77.4
click at [405, 478] on div at bounding box center [410, 480] width 149 height 6
click at [405, 478] on div at bounding box center [406, 480] width 6 height 10
click at [455, 527] on button "Aplicar" at bounding box center [464, 525] width 40 height 18
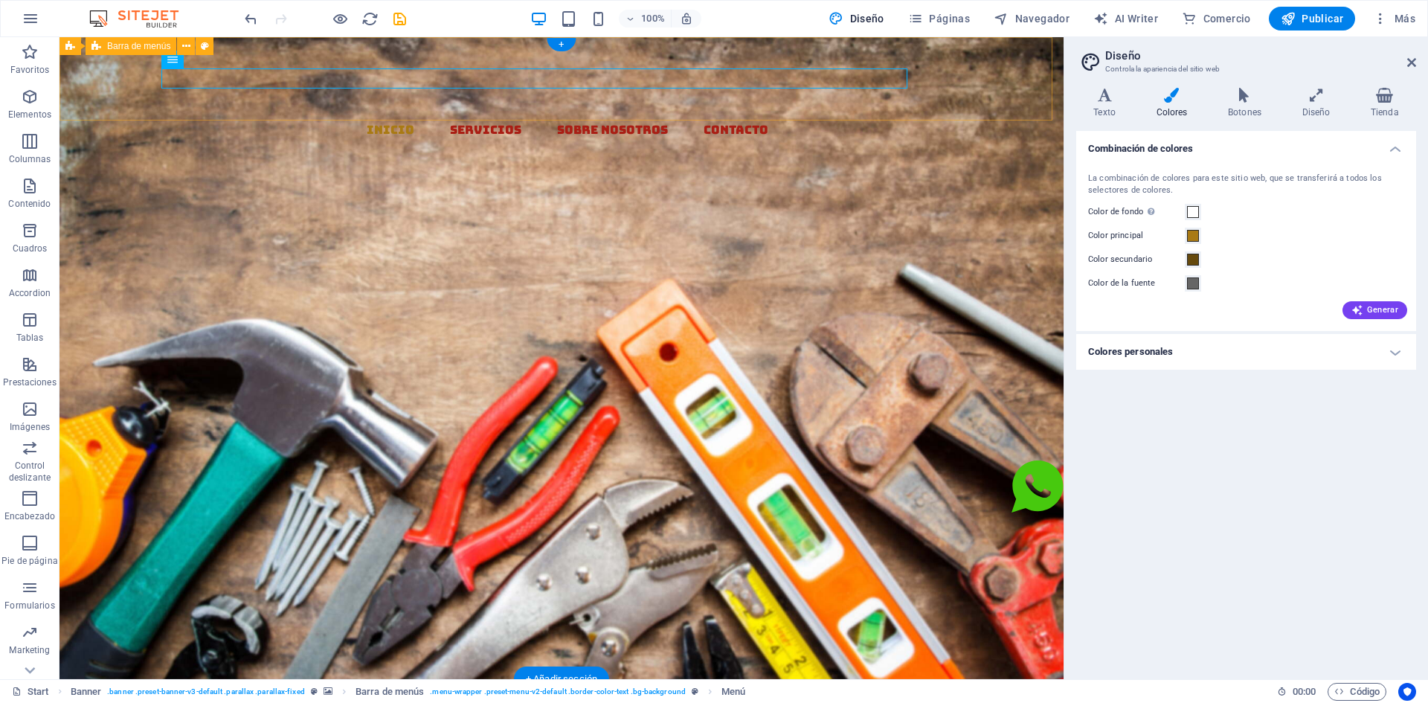
click at [554, 67] on div "Inicio Servicios Sobre Nosotros Contacto" at bounding box center [562, 178] width 1004 height 282
click at [214, 60] on button at bounding box center [222, 60] width 18 height 18
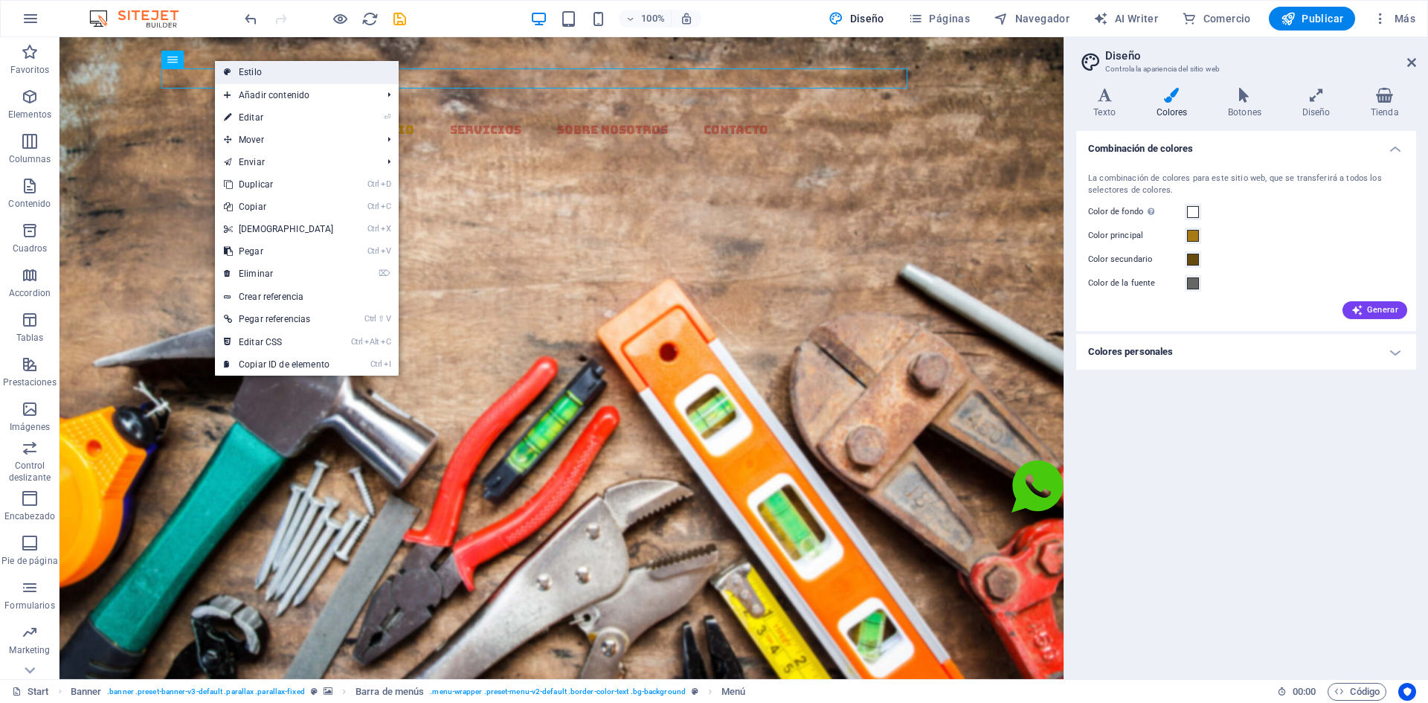
click at [245, 72] on link "Estilo" at bounding box center [307, 72] width 184 height 22
select select "rem"
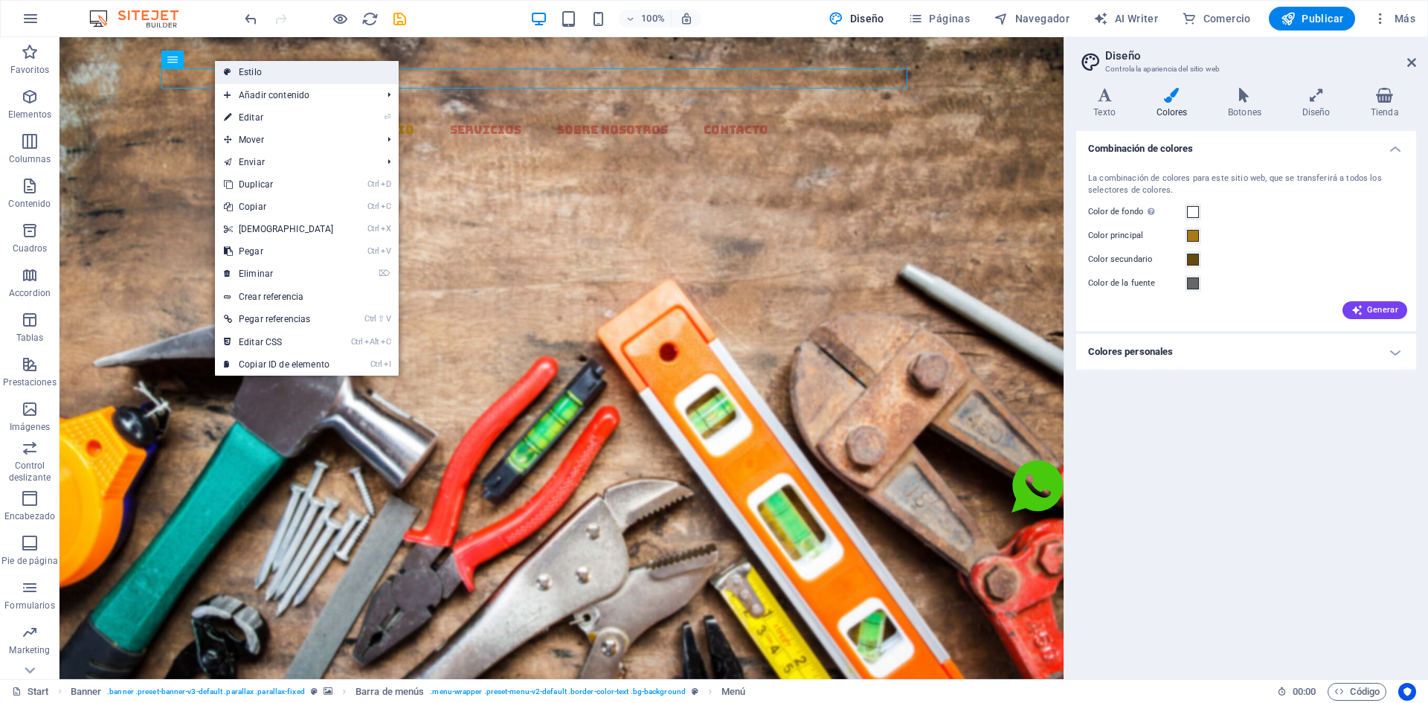
select select "hover_text_color"
select select "rem"
select select "link-special-font"
select select "px"
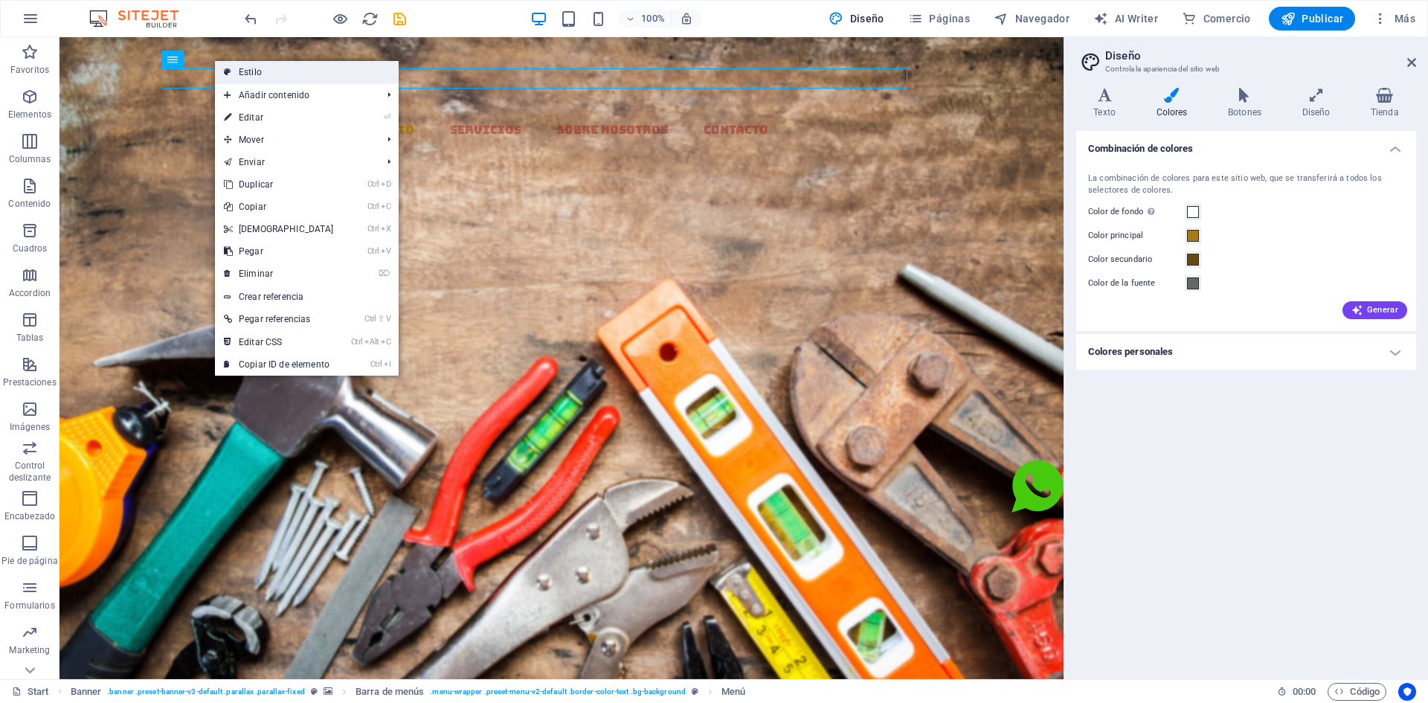
select select
select select "px"
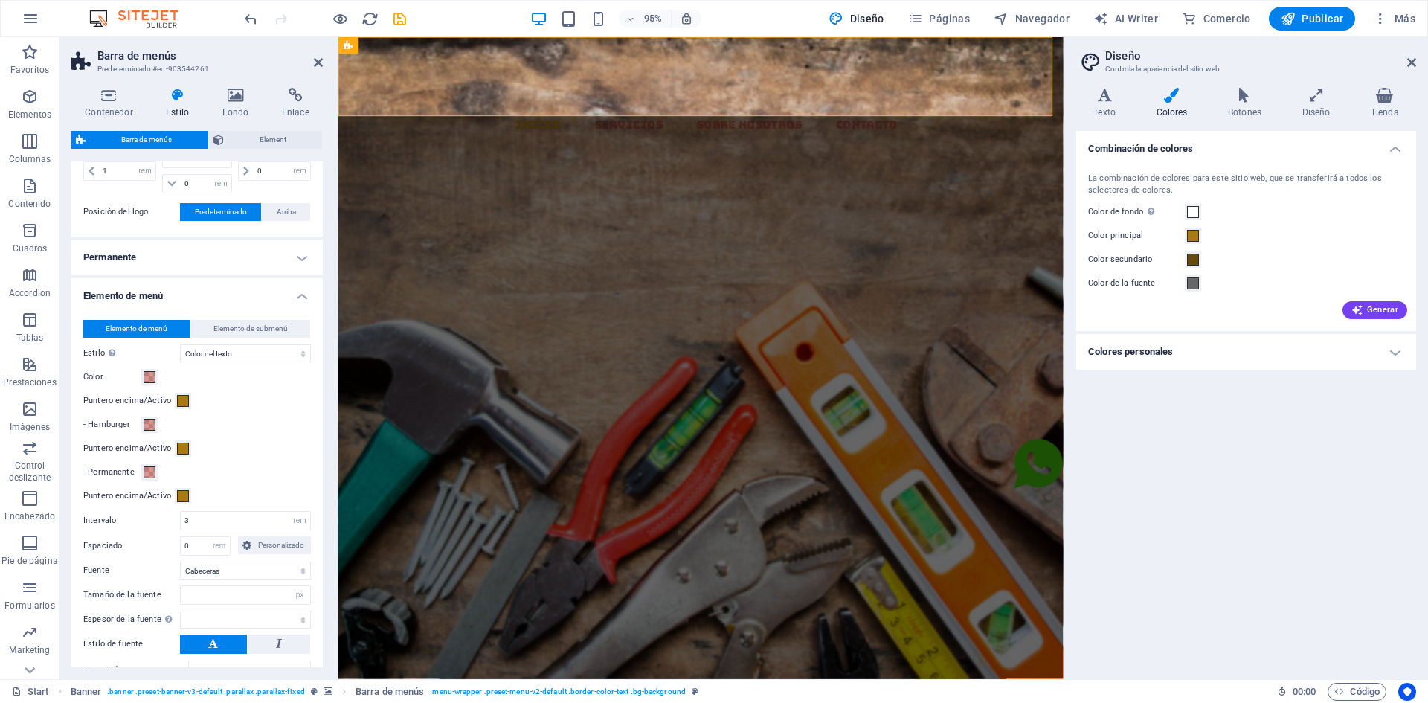
scroll to position [595, 0]
click at [147, 373] on span at bounding box center [150, 376] width 12 height 12
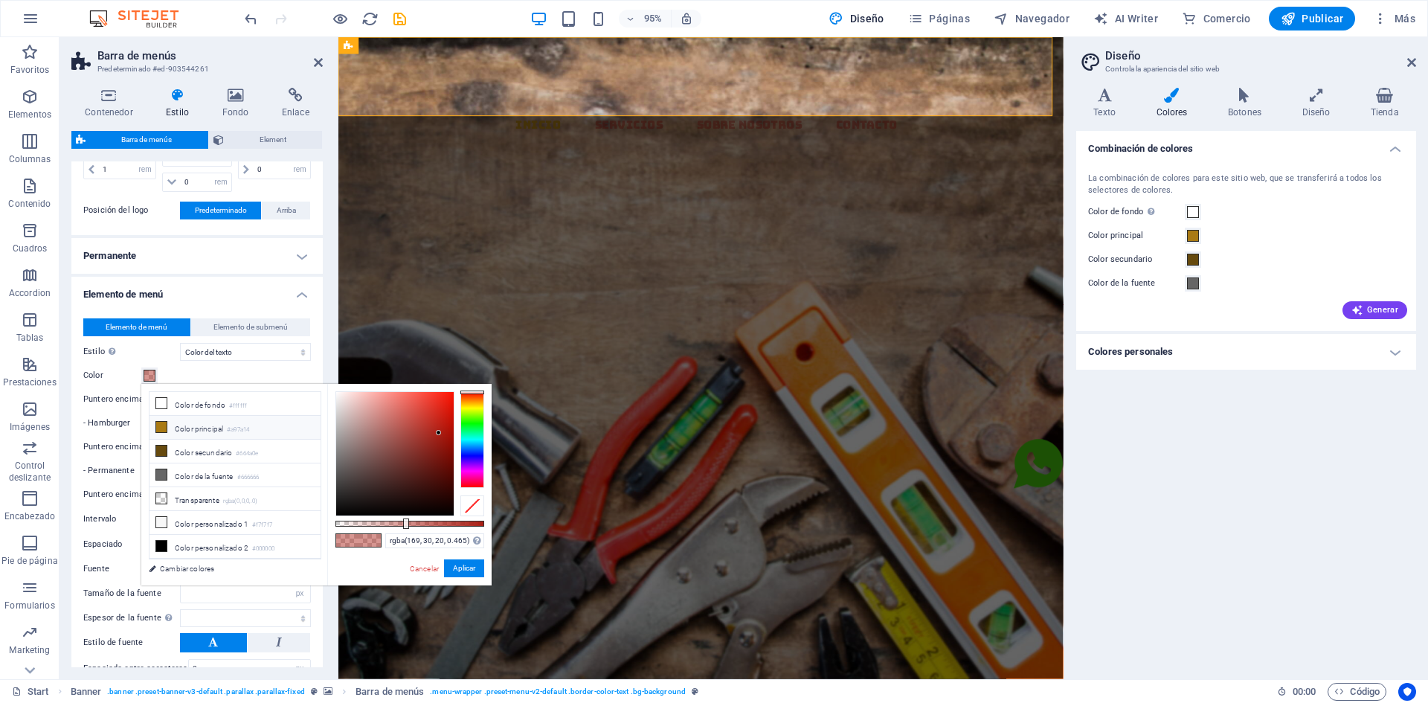
click at [158, 424] on icon at bounding box center [161, 427] width 10 height 10
type input "rgba(169, 122, 20, 0.465)"
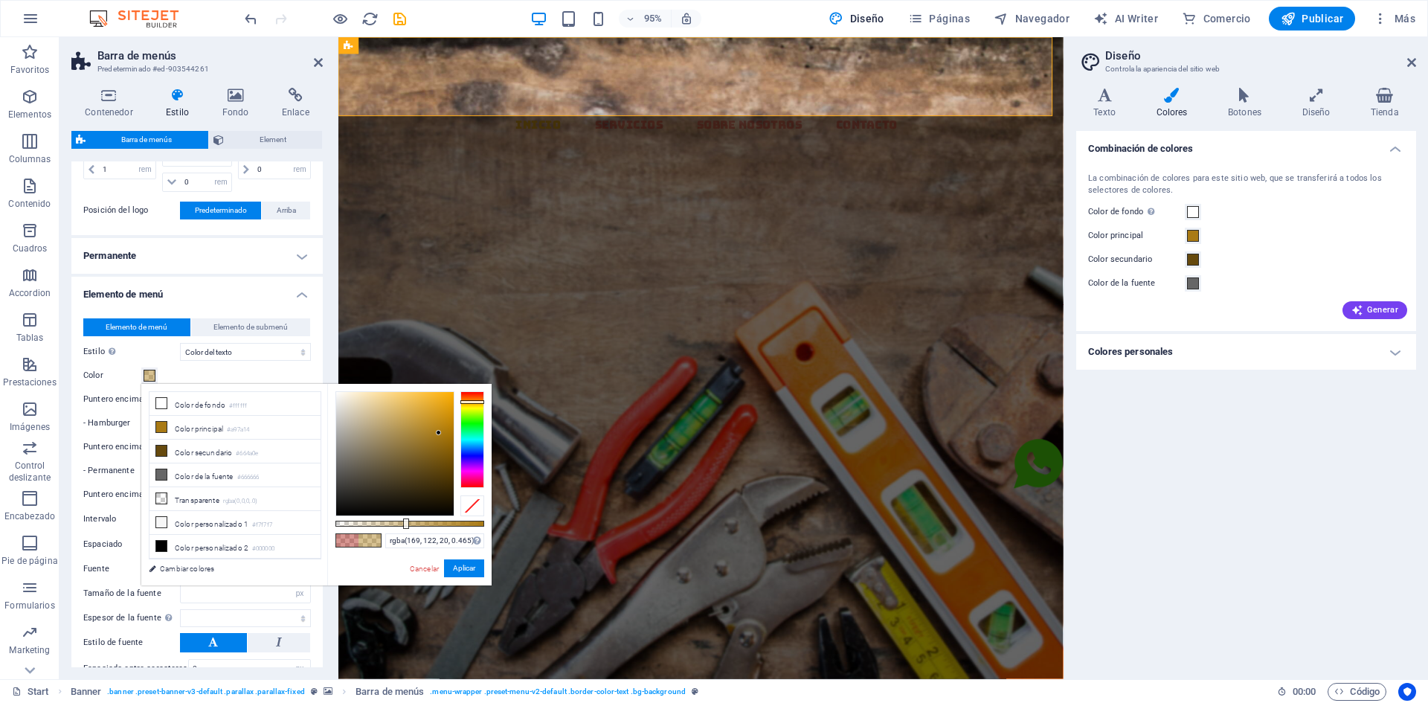
select select
click at [456, 569] on button "Aplicar" at bounding box center [464, 568] width 40 height 18
select select
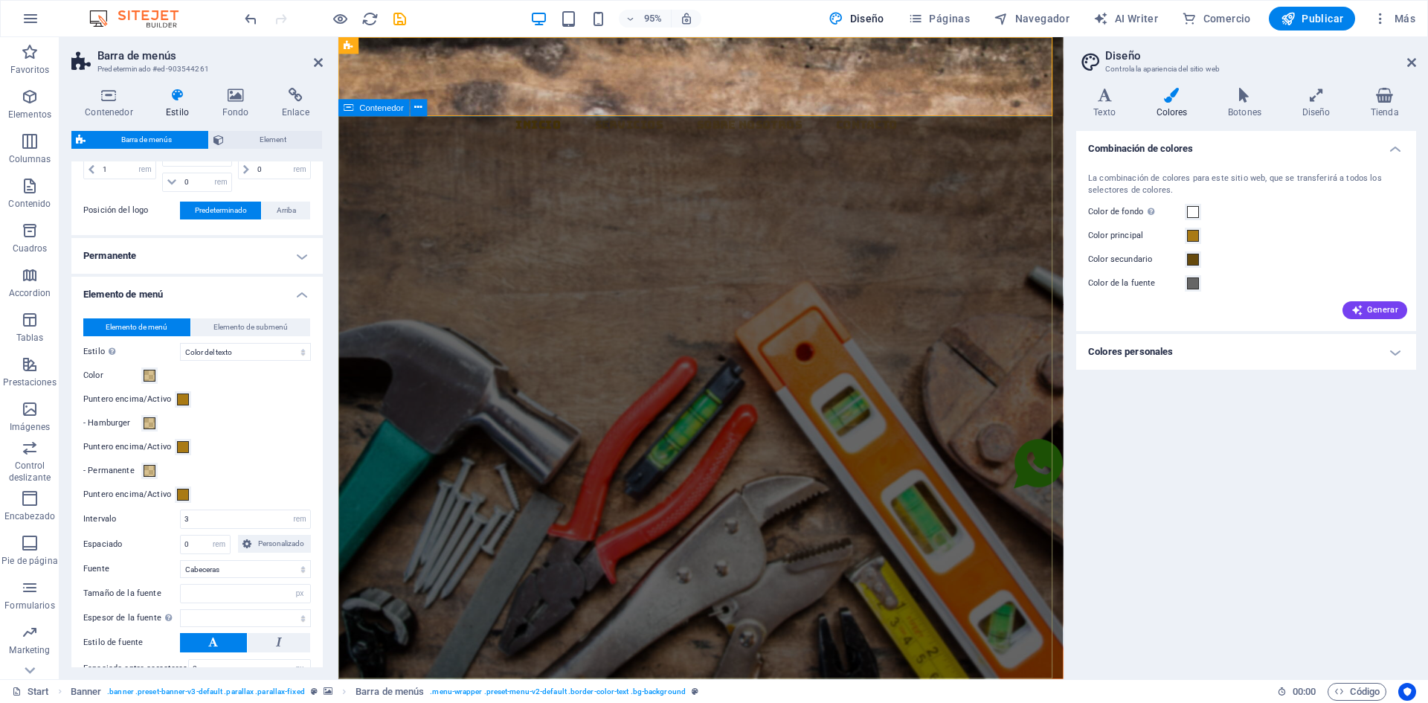
select select
click at [506, 104] on div "Inicio Servicios Sobre Nosotros Contacto" at bounding box center [719, 178] width 763 height 282
click at [540, 319] on div "EL MAZO MATERIALES Y DISTRIBUCION Llevamos los materiales a tu ferretería, con …" at bounding box center [719, 519] width 763 height 401
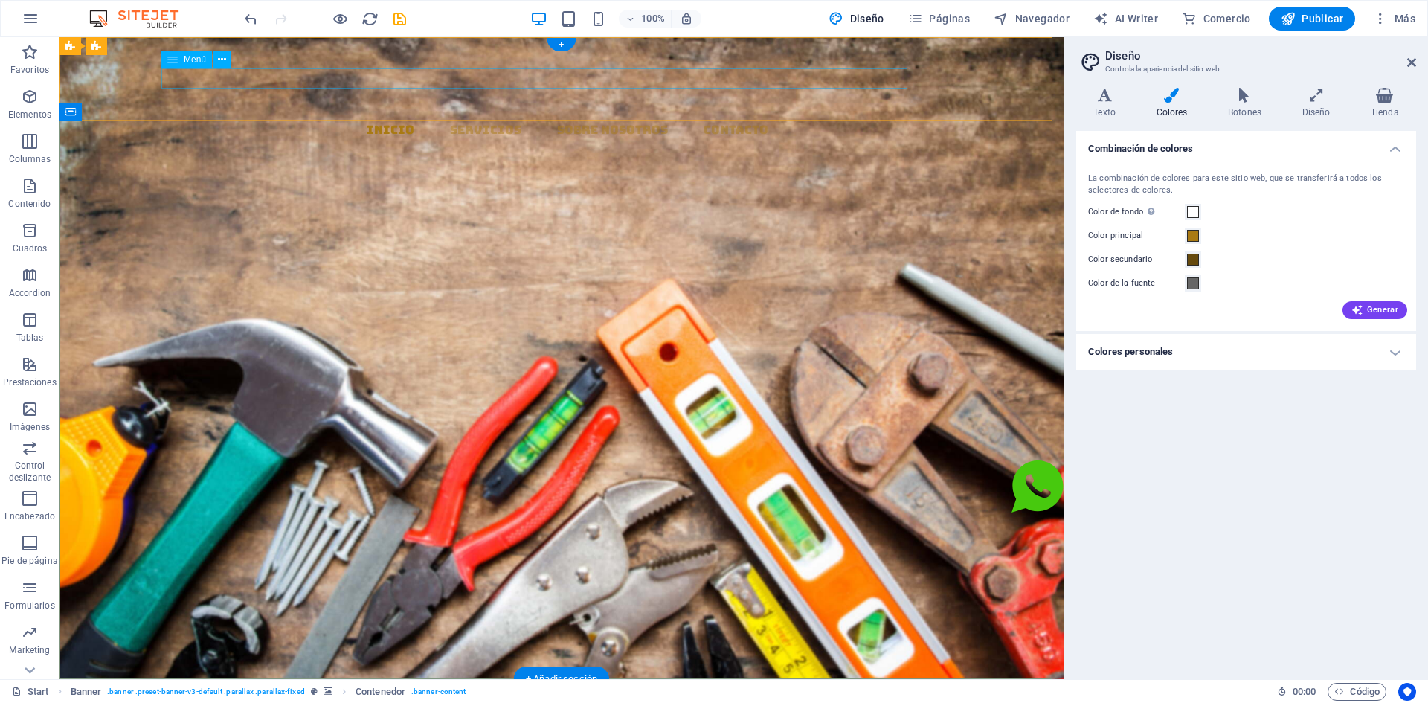
click at [466, 120] on nav "Inicio Servicios Sobre Nosotros Contacto" at bounding box center [567, 130] width 992 height 20
click at [462, 120] on nav "Inicio Servicios Sobre Nosotros Contacto" at bounding box center [567, 130] width 992 height 20
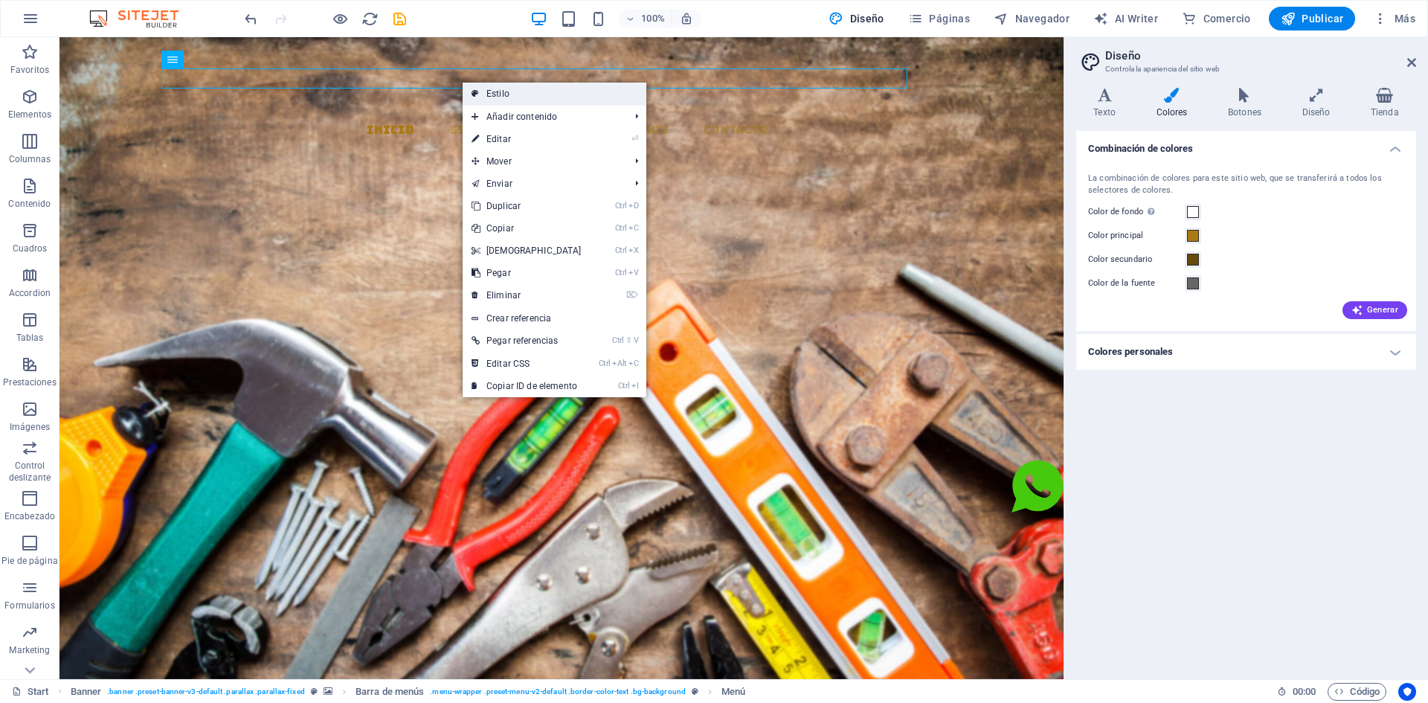
click at [481, 91] on link "Estilo" at bounding box center [555, 94] width 184 height 22
select select "rem"
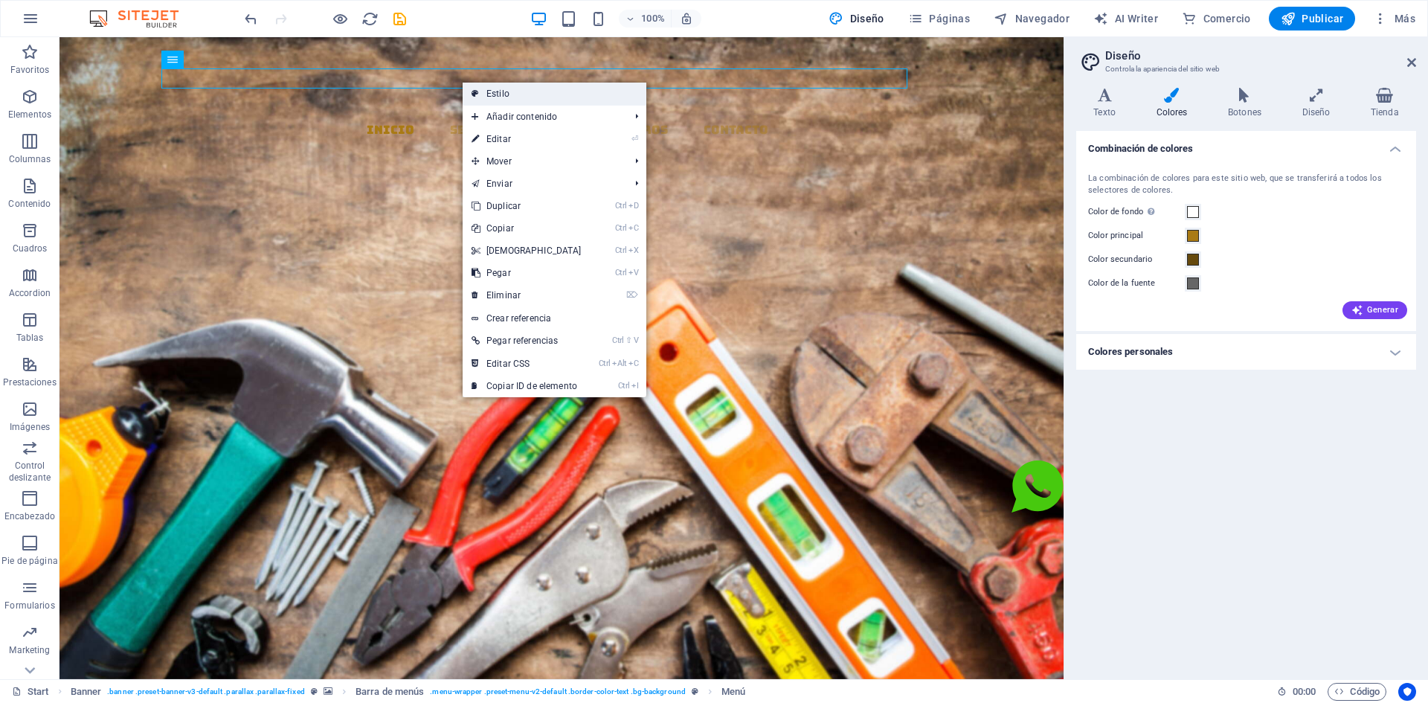
select select "hover_text_color"
select select "rem"
select select "link-special-font"
select select "px"
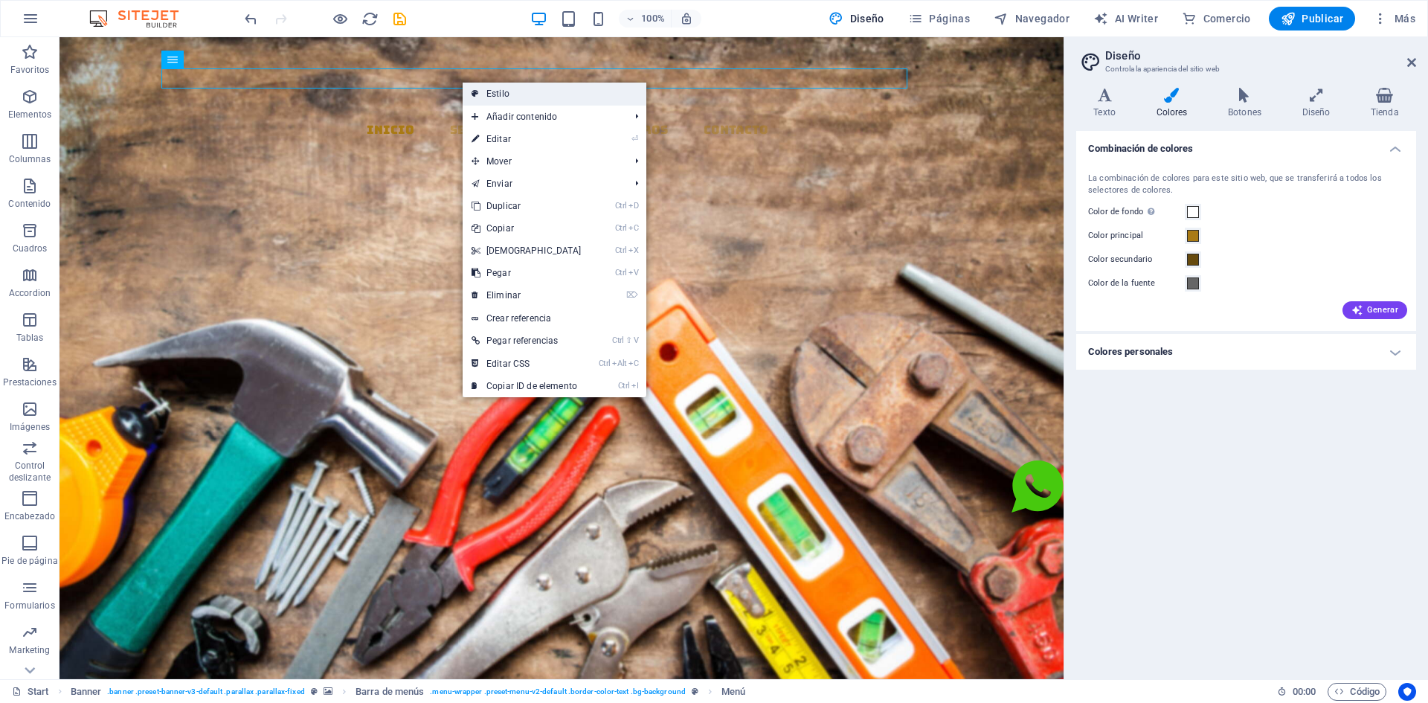
select select
select select "px"
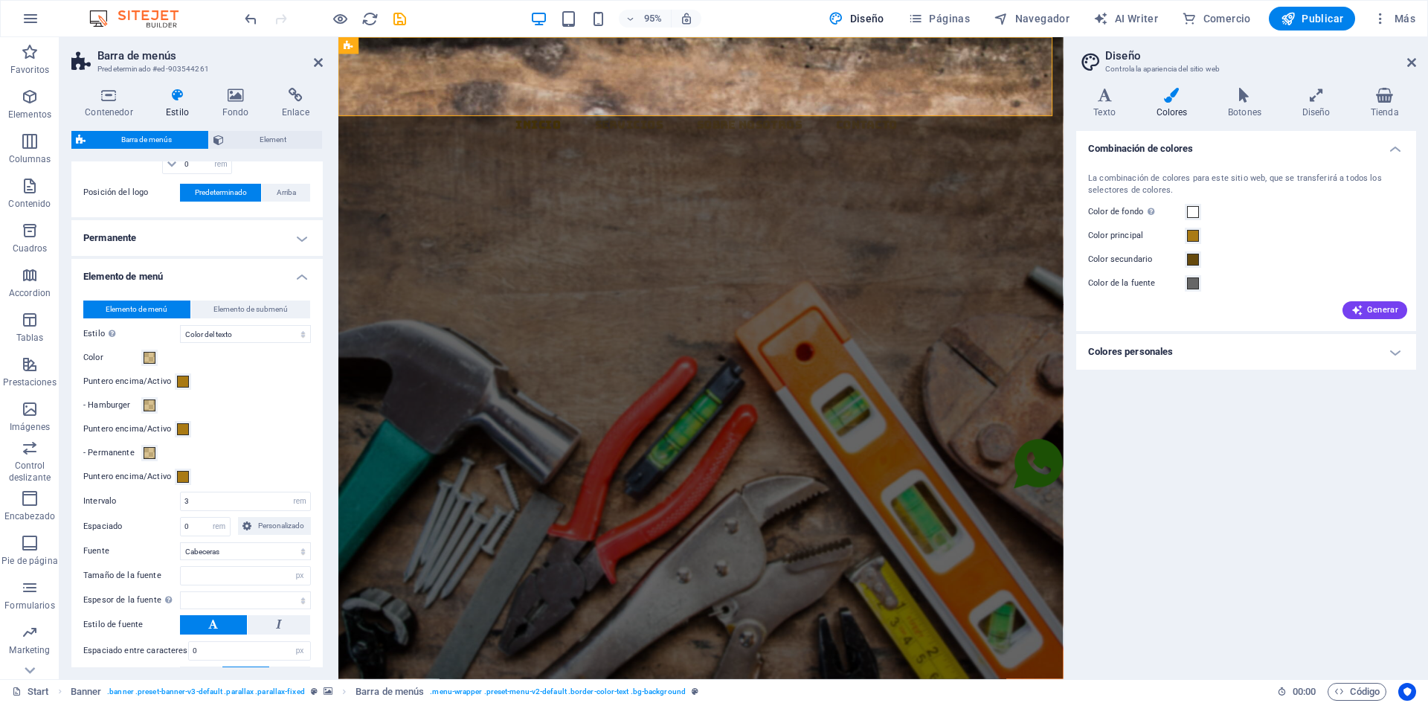
scroll to position [744, 0]
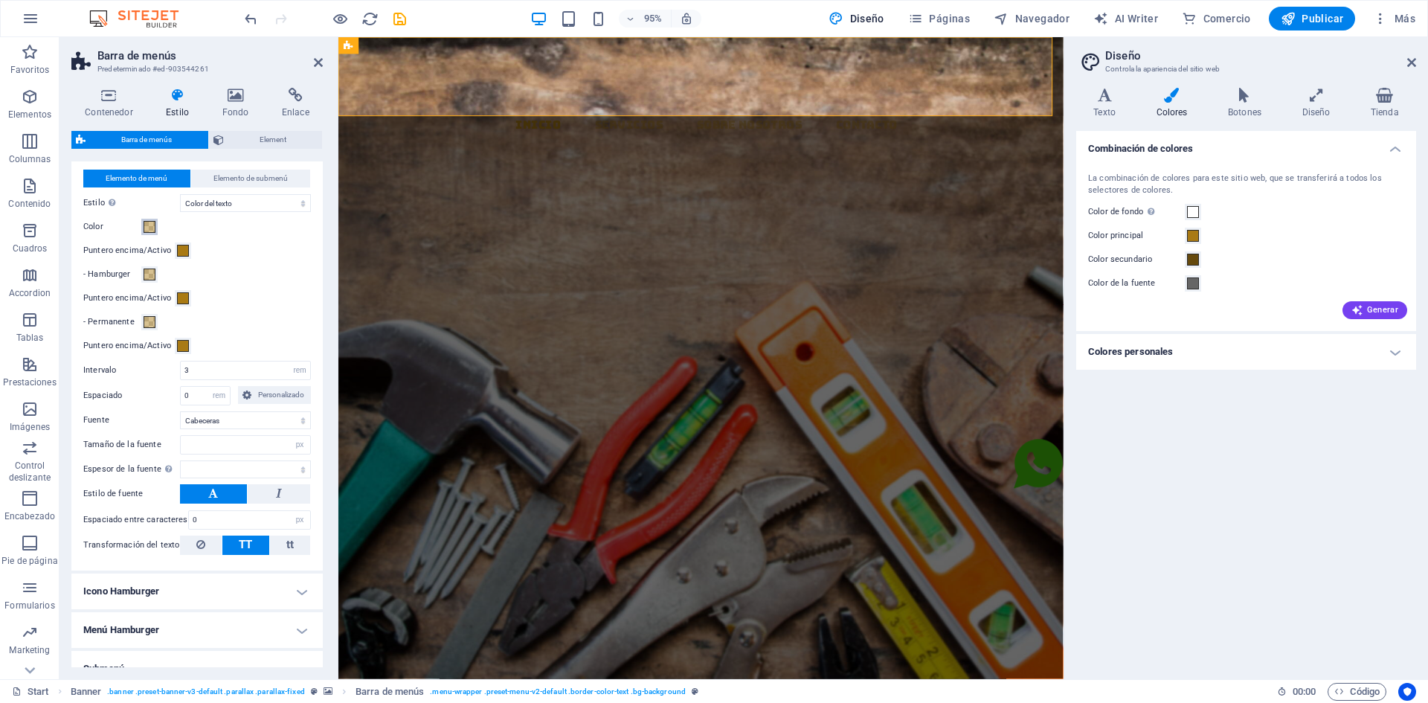
click at [153, 227] on span at bounding box center [150, 227] width 12 height 12
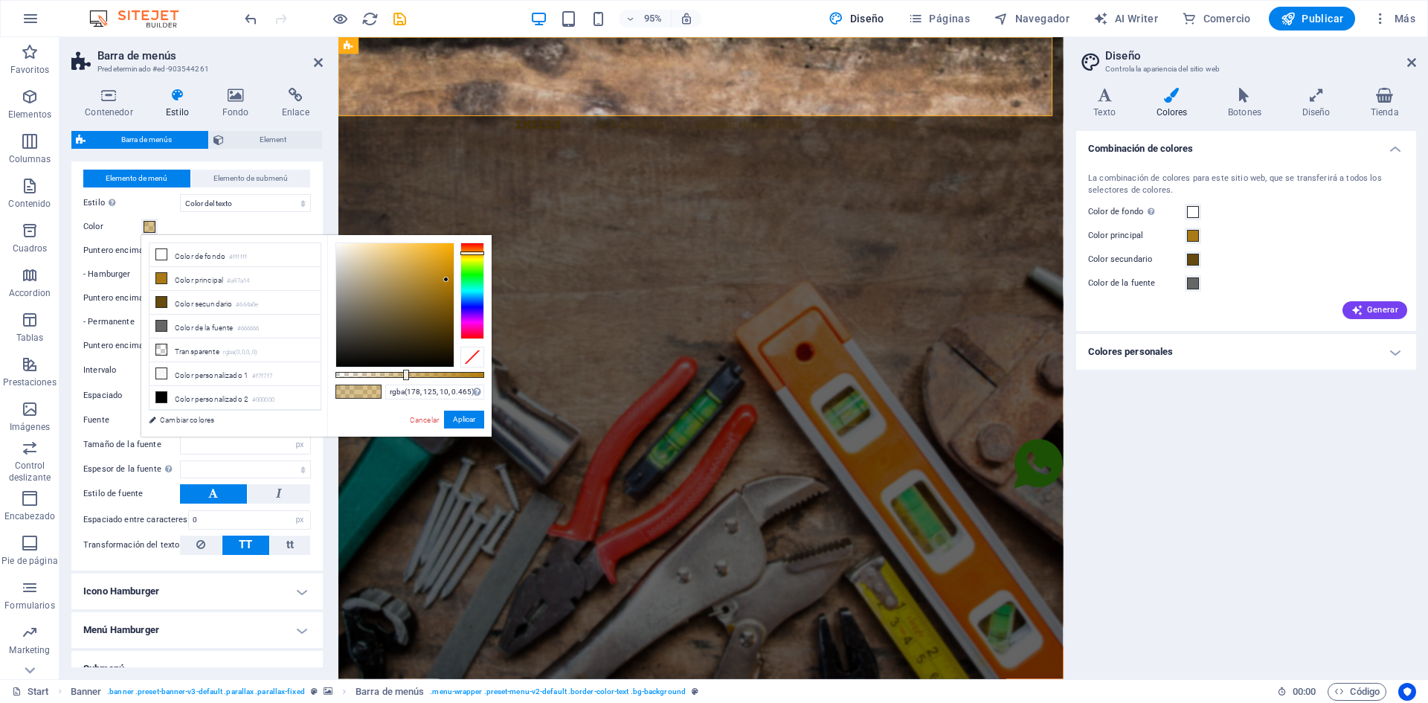
click at [446, 280] on div at bounding box center [395, 304] width 118 height 123
click at [452, 251] on div at bounding box center [395, 304] width 118 height 123
click at [442, 252] on div at bounding box center [395, 304] width 118 height 123
click at [161, 275] on icon at bounding box center [161, 278] width 10 height 10
type input "rgba(169, 122, 20, 0.465)"
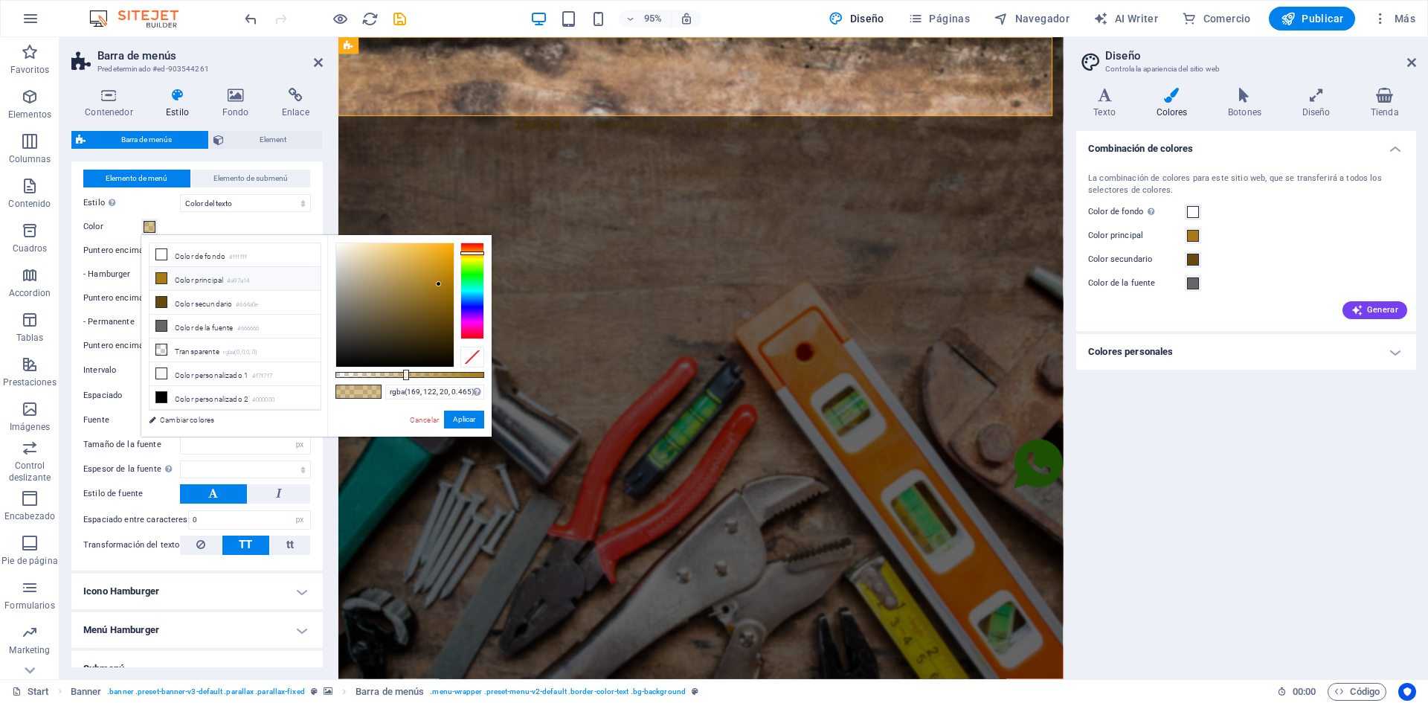
select select
click at [161, 275] on icon at bounding box center [161, 278] width 10 height 10
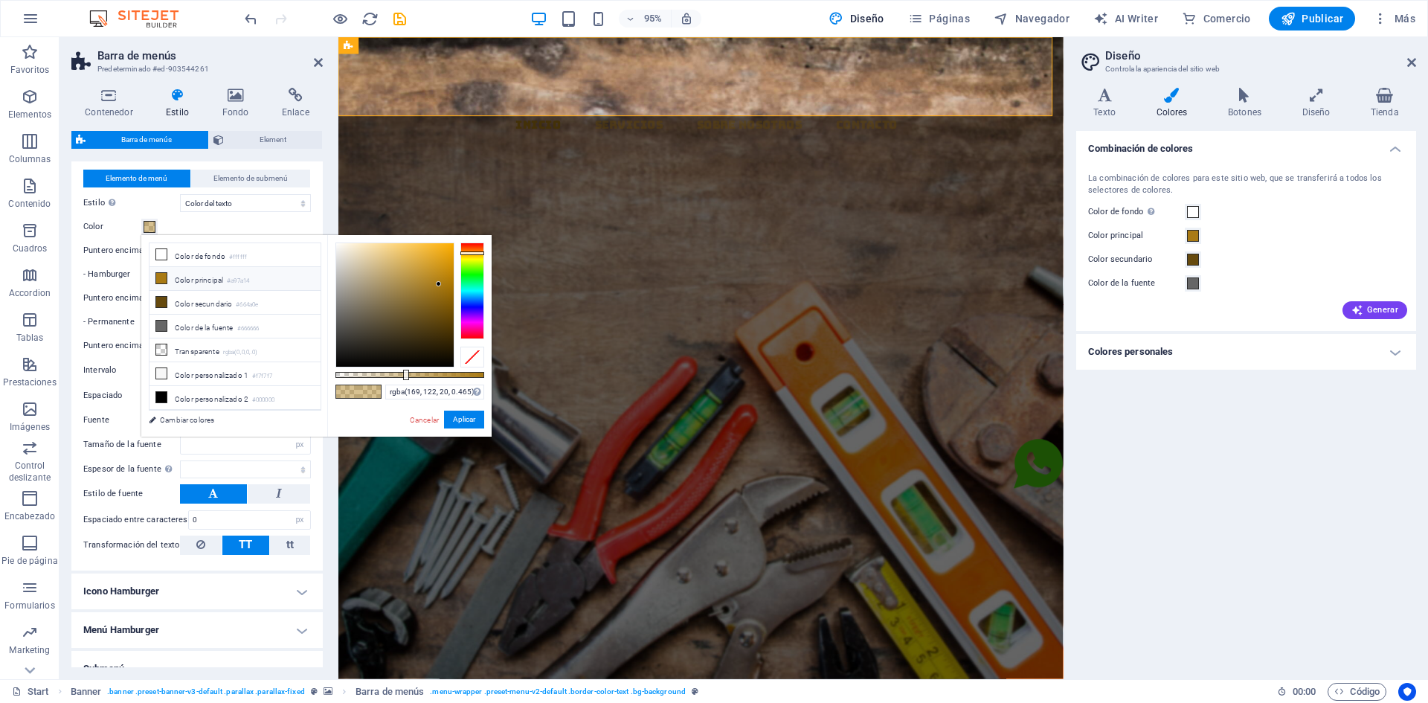
click at [161, 275] on icon at bounding box center [161, 278] width 10 height 10
click at [206, 283] on li "Color principal #a97a14" at bounding box center [235, 279] width 171 height 24
select select
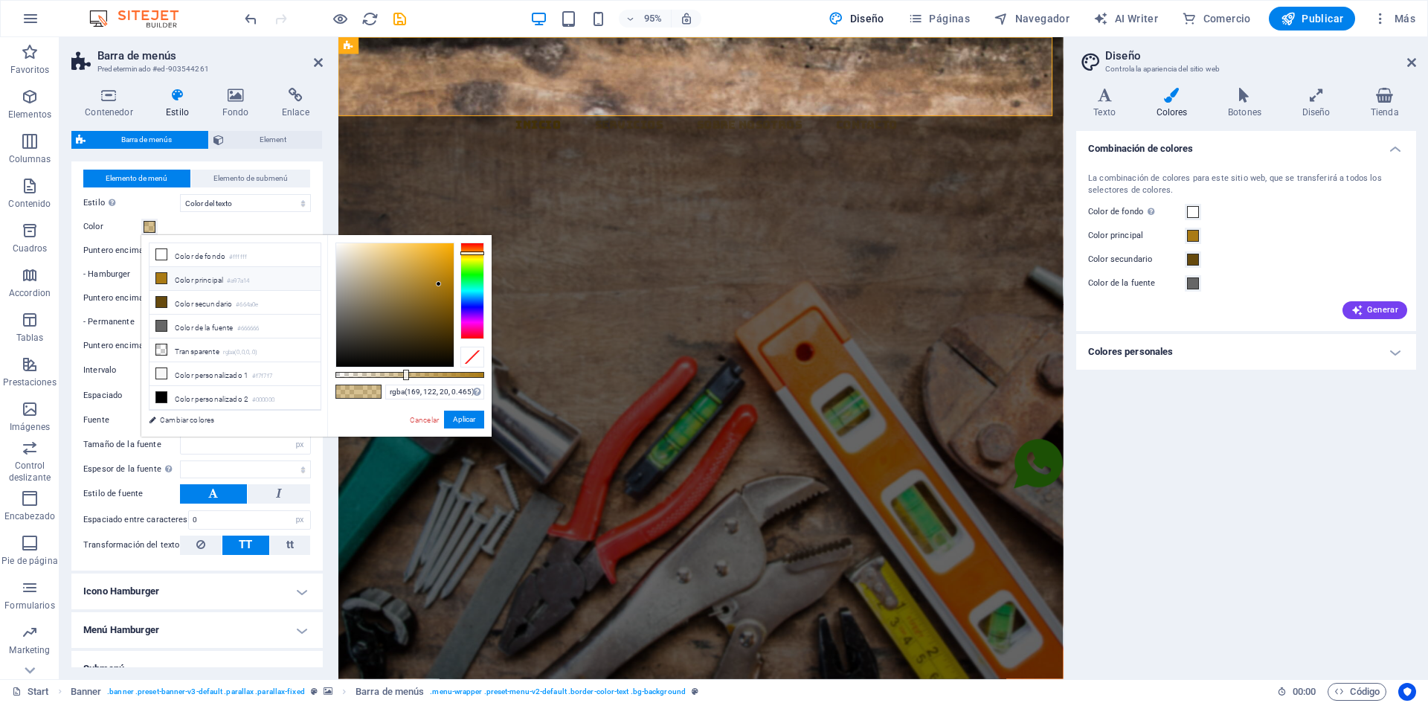
click at [174, 276] on li "Color principal #a97a14" at bounding box center [235, 279] width 171 height 24
click at [163, 269] on li "Color principal #a97a14" at bounding box center [235, 279] width 171 height 24
select select
click at [173, 228] on div "Color" at bounding box center [197, 227] width 228 height 18
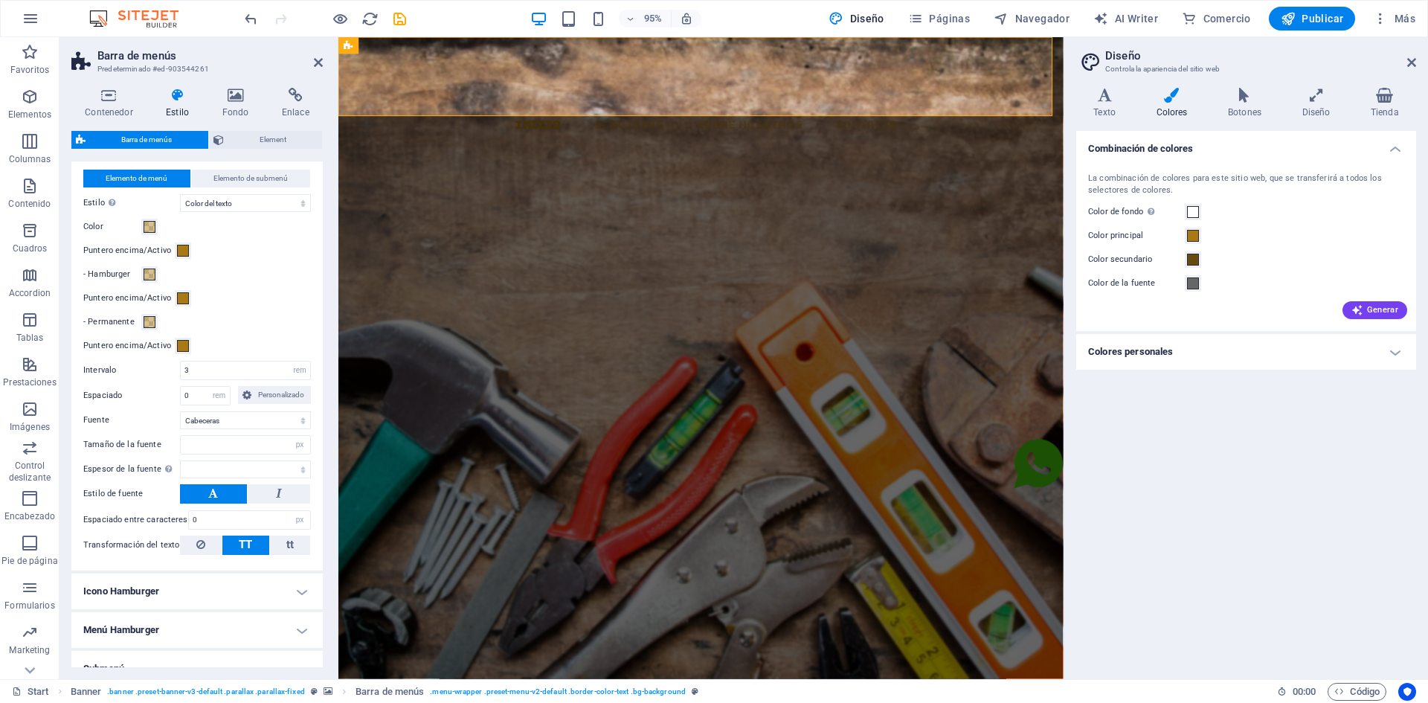
select select
click at [147, 226] on span at bounding box center [150, 227] width 12 height 12
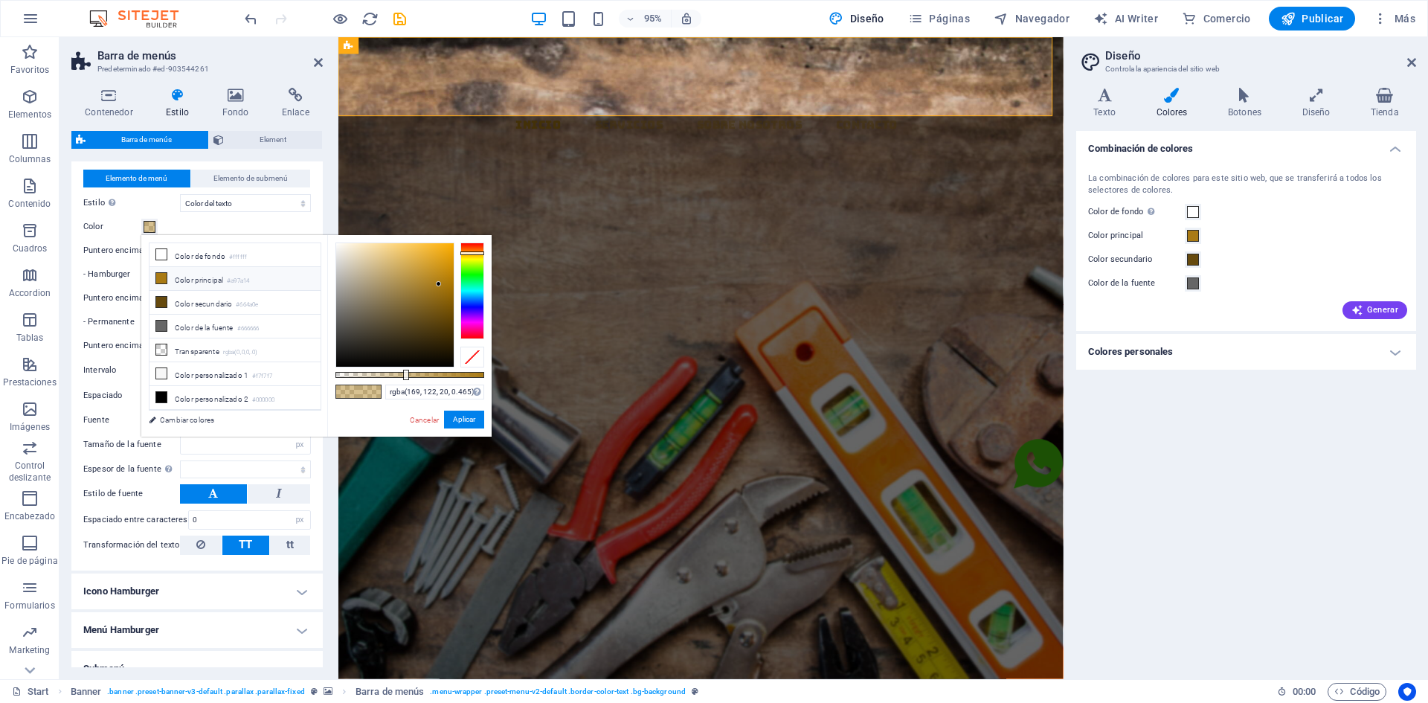
click at [179, 275] on li "Color principal #a97a14" at bounding box center [235, 279] width 171 height 24
click at [159, 273] on icon at bounding box center [161, 278] width 10 height 10
select select
click at [151, 221] on span at bounding box center [150, 227] width 12 height 12
select select
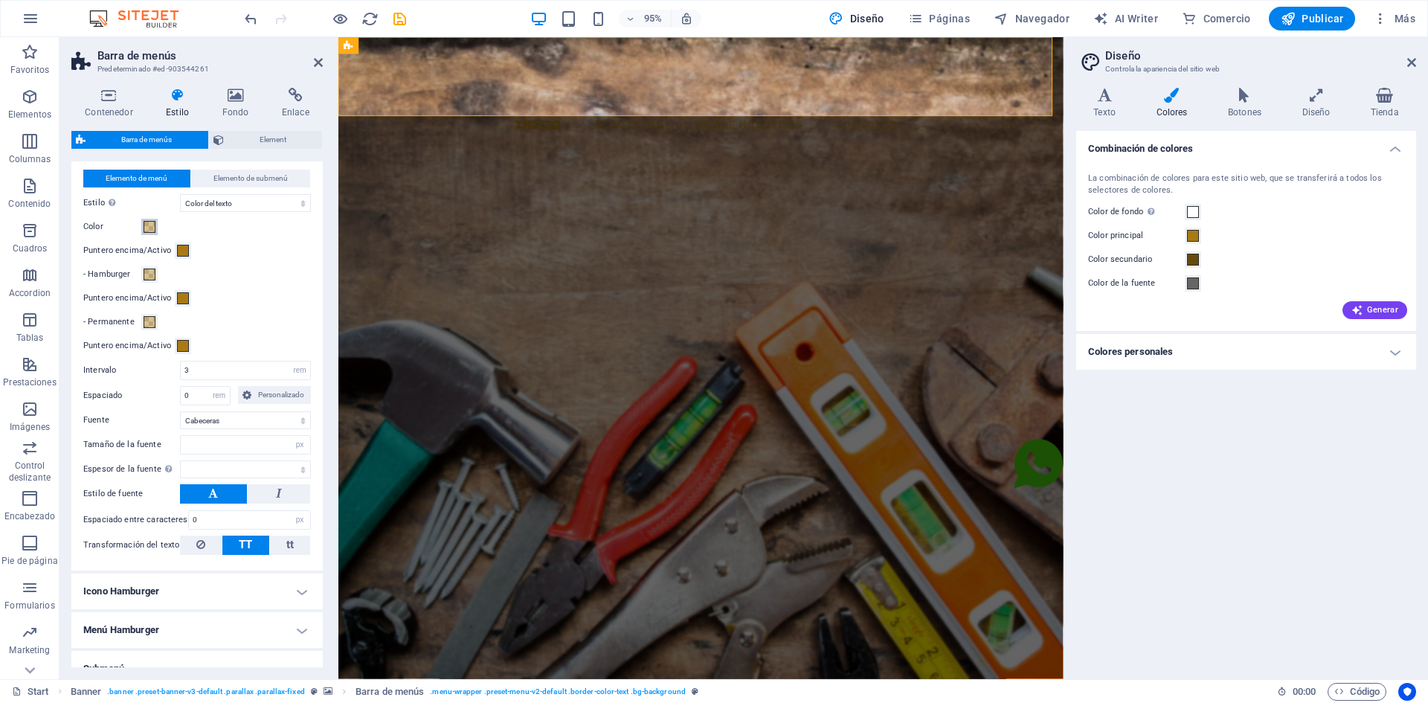
select select
click at [1025, 472] on div "MATERIALES Y DISTRIBUCION" at bounding box center [719, 503] width 739 height 62
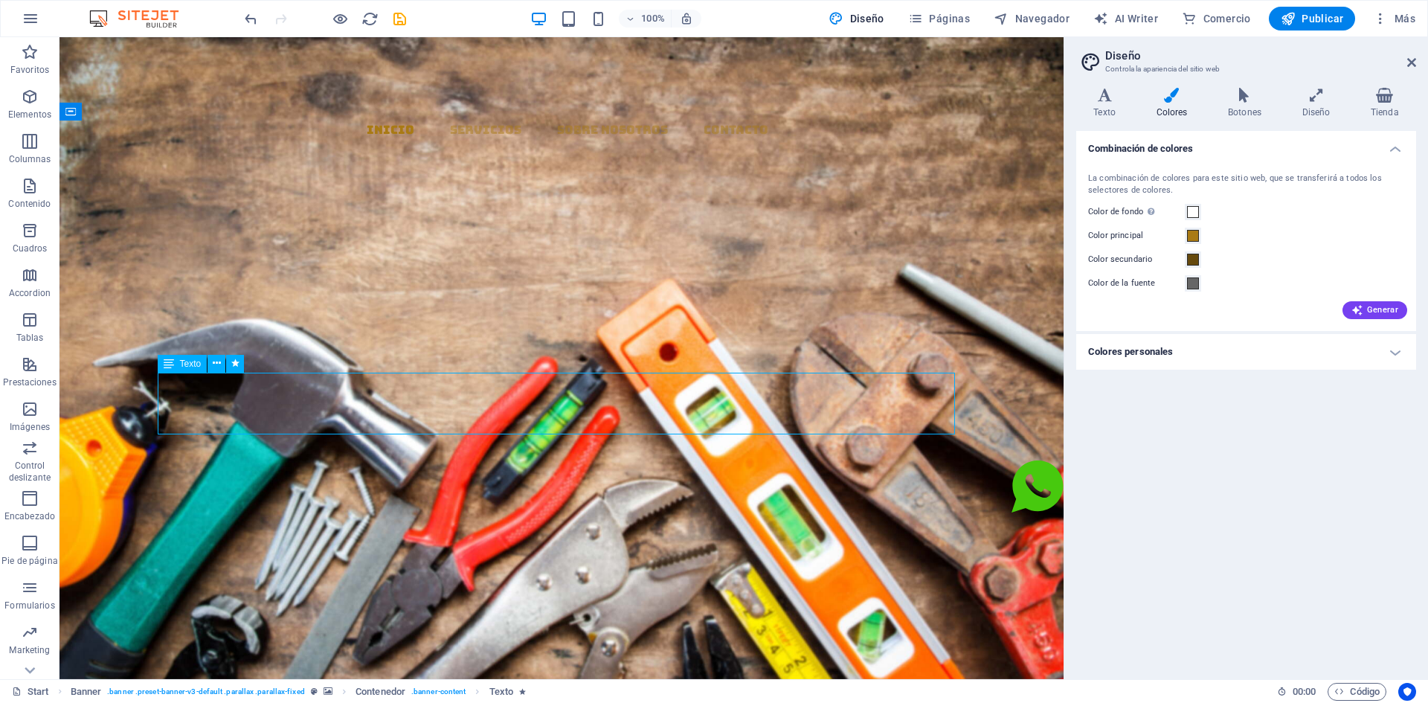
click at [739, 472] on div "MATERIALES Y DISTRIBUCION" at bounding box center [561, 503] width 797 height 62
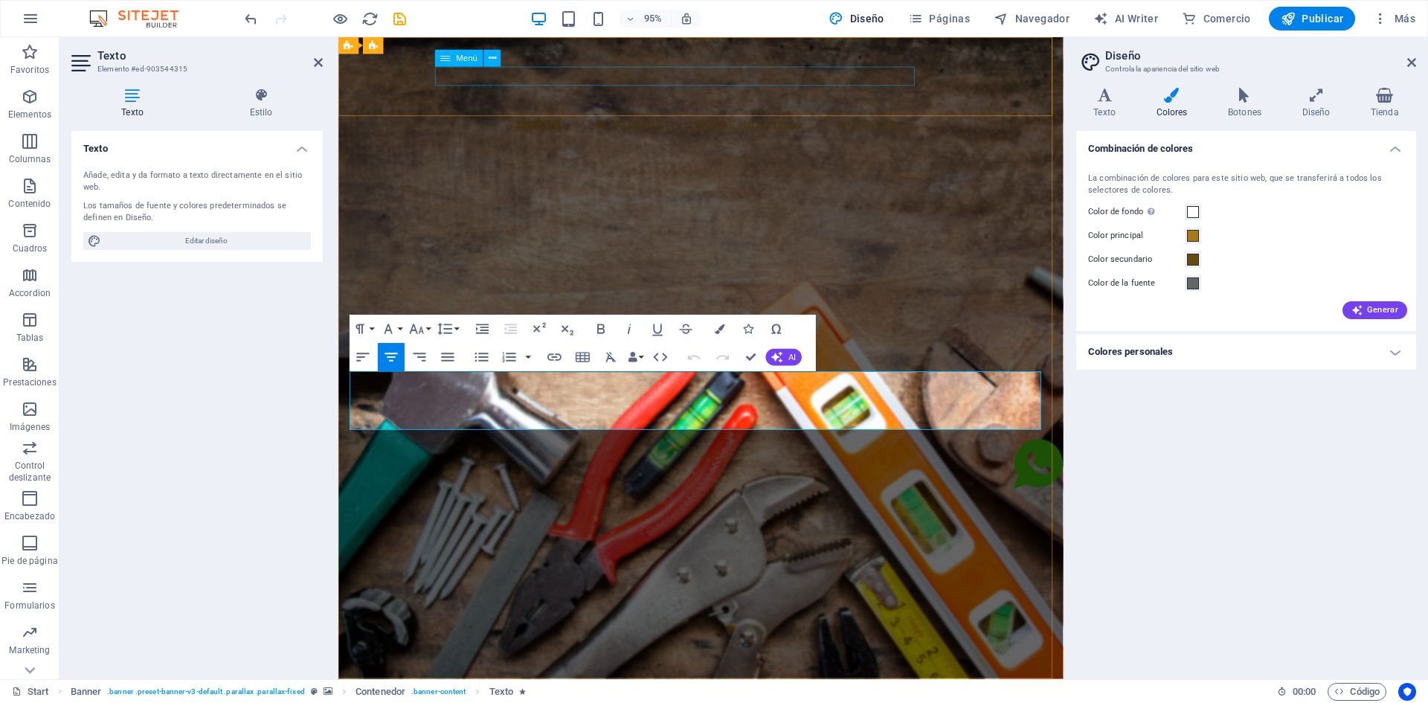
click at [600, 120] on nav "Inicio Servicios Sobre Nosotros Contacto" at bounding box center [725, 130] width 751 height 20
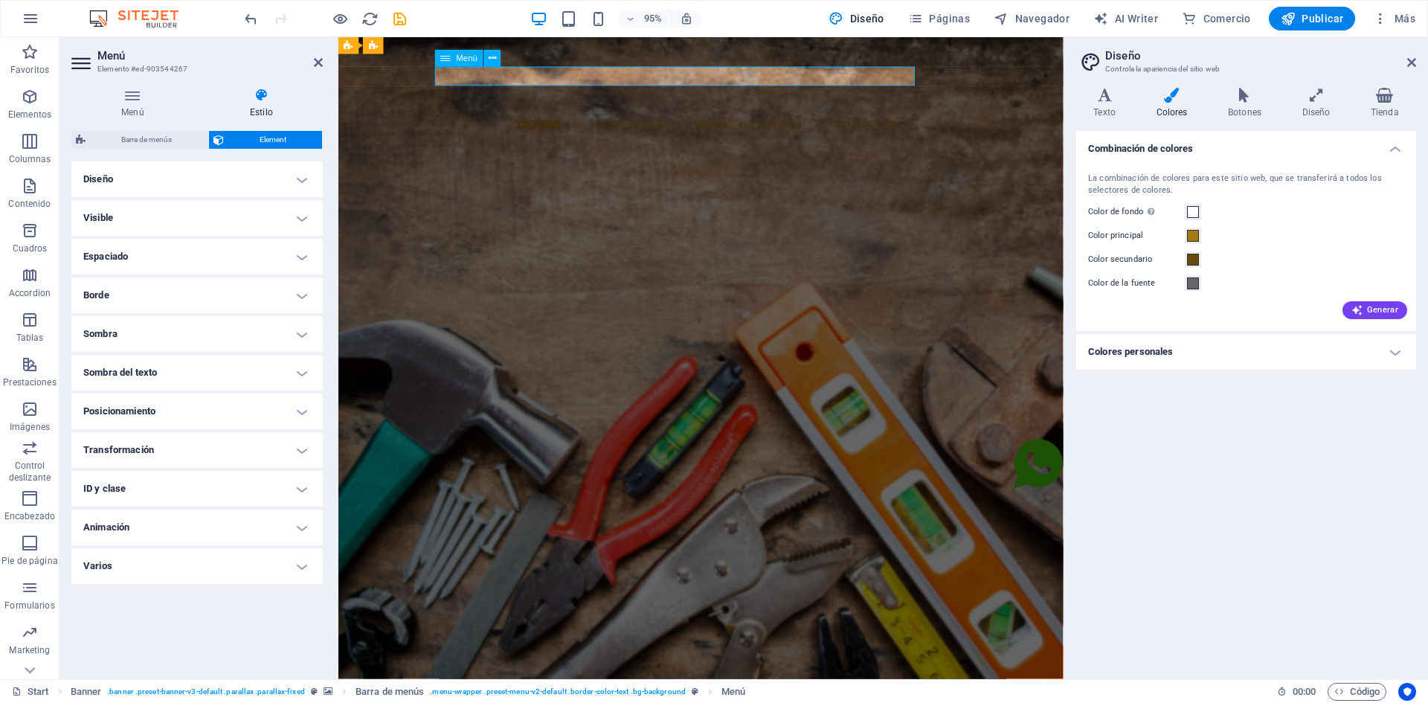
click at [600, 120] on nav "Inicio Servicios Sobre Nosotros Contacto" at bounding box center [725, 130] width 751 height 20
click at [682, 472] on div "MATERIALES Y DISTRIBUCION" at bounding box center [719, 503] width 739 height 62
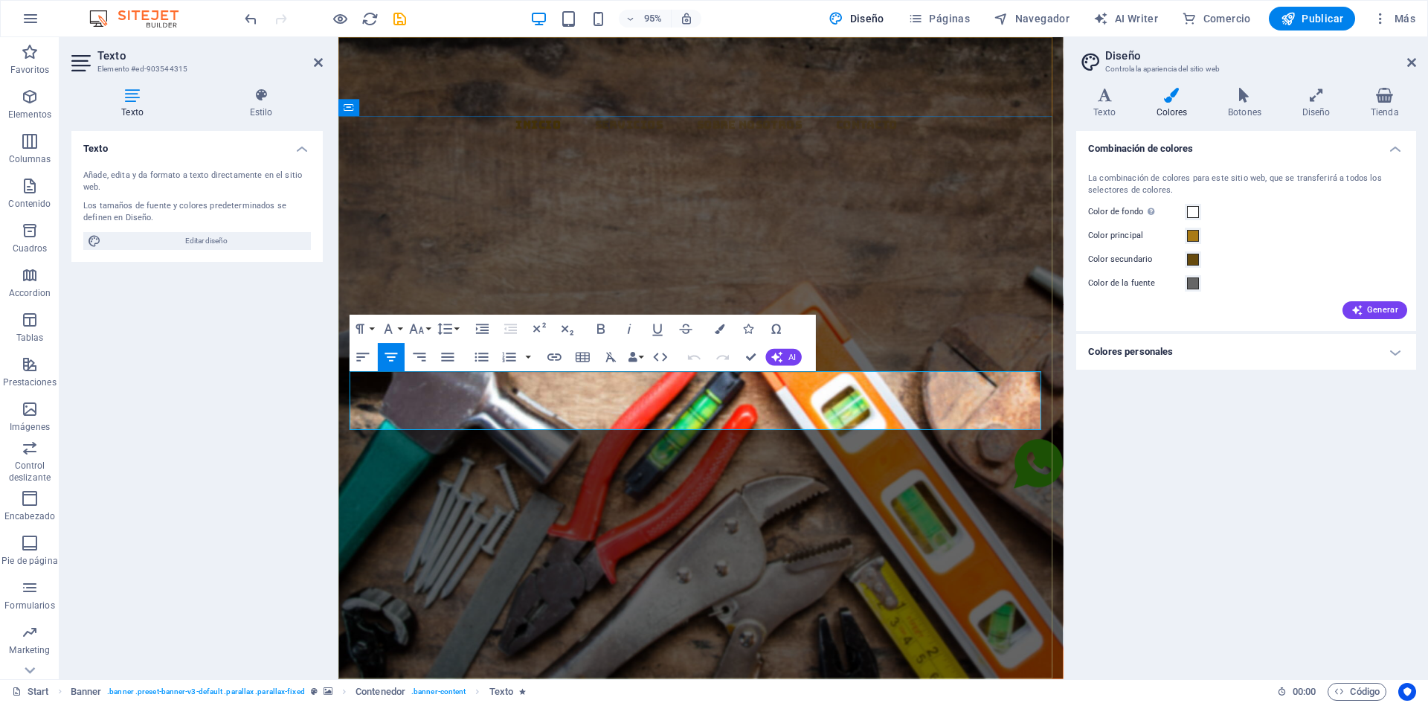
click at [681, 500] on span "MATERIALES Y DISTRIBUCION" at bounding box center [719, 515] width 397 height 31
click at [678, 500] on span "MATERIALES Y DISTRIBUCION" at bounding box center [719, 515] width 397 height 31
click at [456, 472] on h1 "MATERIALES Y DISTRIBUCION" at bounding box center [719, 503] width 739 height 62
drag, startPoint x: 507, startPoint y: 428, endPoint x: 901, endPoint y: 449, distance: 394.9
click at [901, 472] on h1 "MATERIALES Y DISTRIBUCION" at bounding box center [719, 503] width 739 height 62
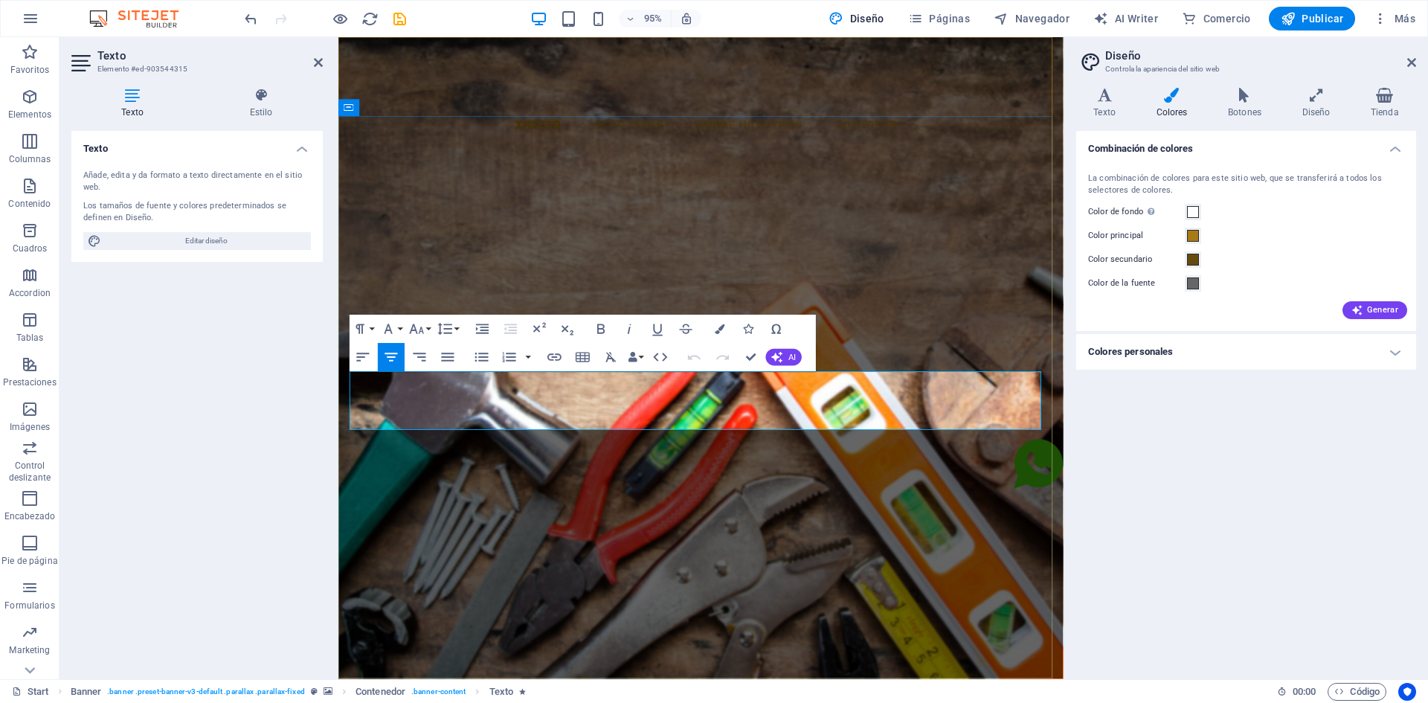
click at [919, 500] on span "MATERIALES Y DISTRIBUCION" at bounding box center [719, 515] width 397 height 31
drag, startPoint x: 929, startPoint y: 428, endPoint x: 482, endPoint y: 431, distance: 447.1
click at [482, 472] on h1 "MATERIALES Y DISTRIBUCION" at bounding box center [719, 503] width 739 height 62
click at [719, 329] on icon "button" at bounding box center [720, 329] width 10 height 10
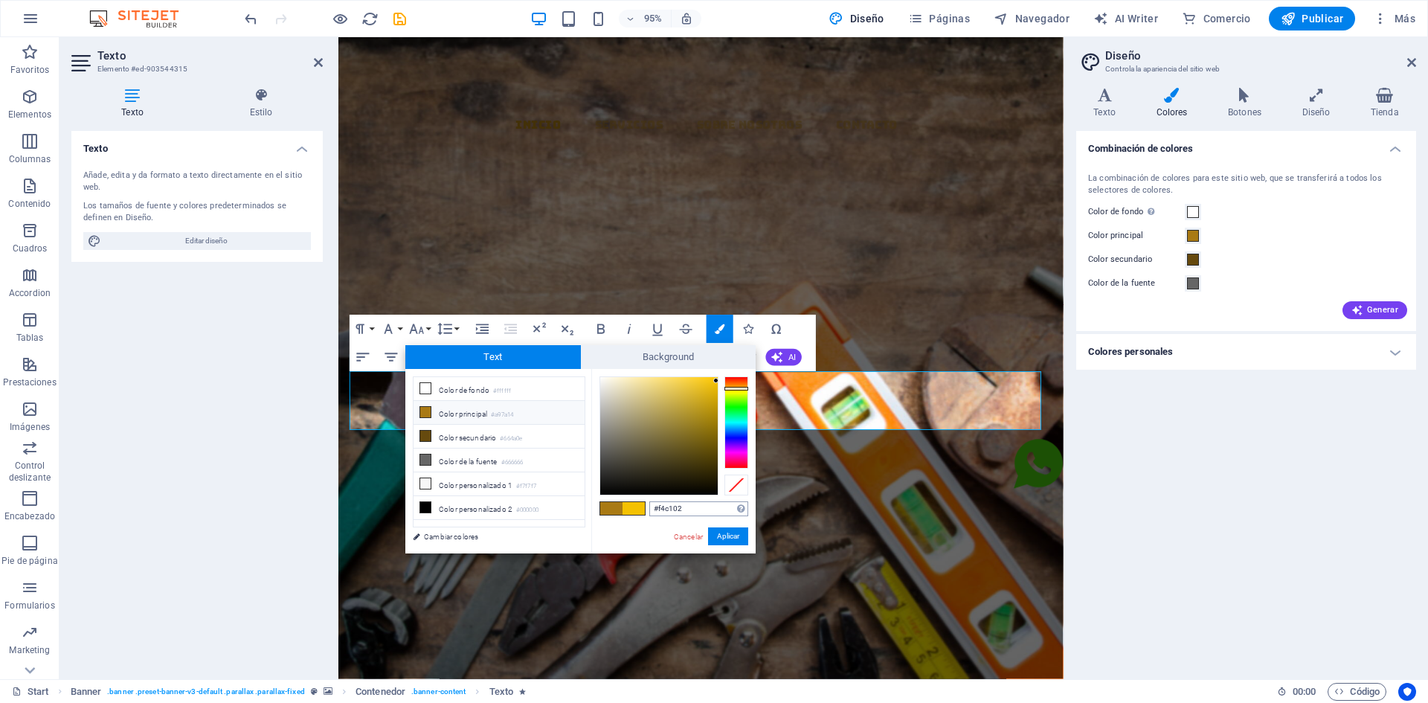
drag, startPoint x: 688, startPoint y: 509, endPoint x: 655, endPoint y: 510, distance: 32.7
click at [655, 510] on input "#f4c102" at bounding box center [698, 508] width 99 height 15
click at [557, 120] on nav "Inicio Servicios Sobre Nosotros Contacto" at bounding box center [725, 130] width 751 height 20
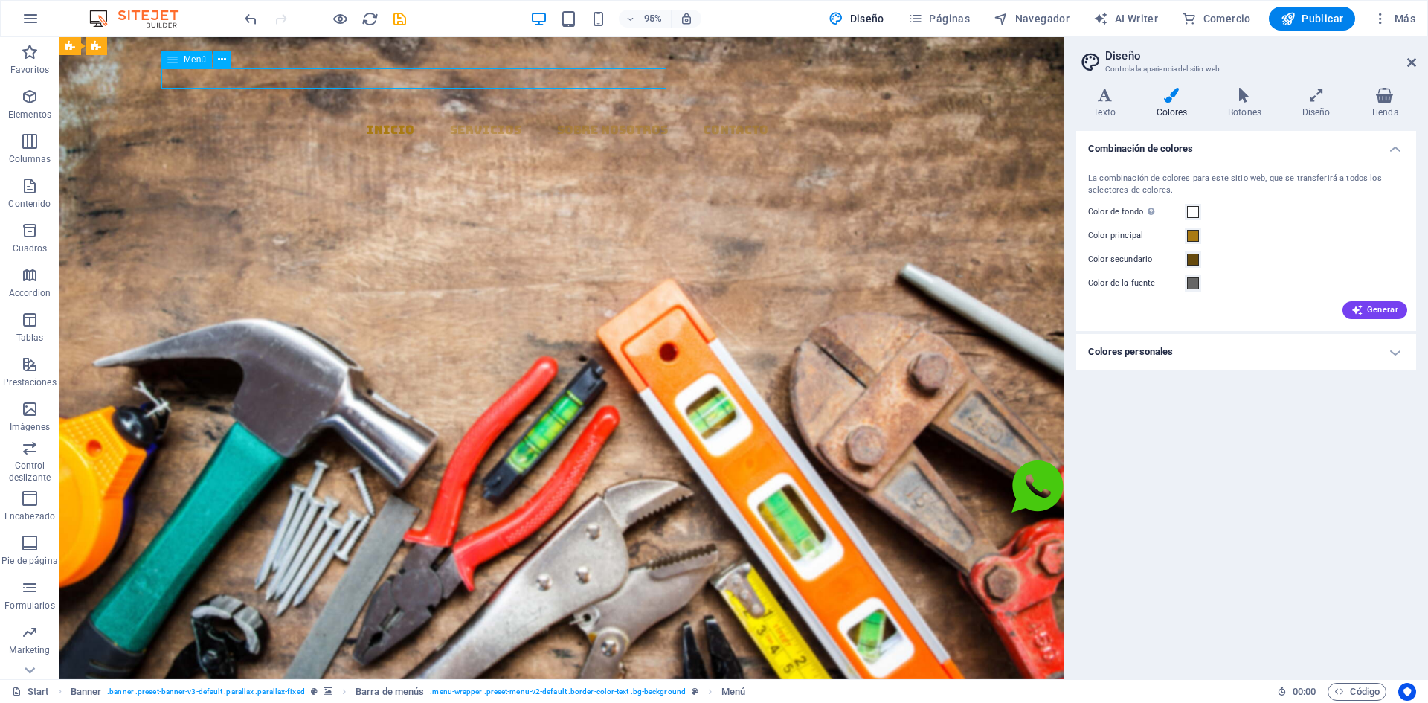
click at [547, 120] on nav "Inicio Servicios Sobre Nosotros Contacto" at bounding box center [567, 130] width 992 height 20
click at [475, 120] on nav "Inicio Servicios Sobre Nosotros Contacto" at bounding box center [567, 130] width 992 height 20
drag, startPoint x: 475, startPoint y: 79, endPoint x: 202, endPoint y: 81, distance: 273.0
click at [475, 120] on nav "Inicio Servicios Sobre Nosotros Contacto" at bounding box center [567, 130] width 992 height 20
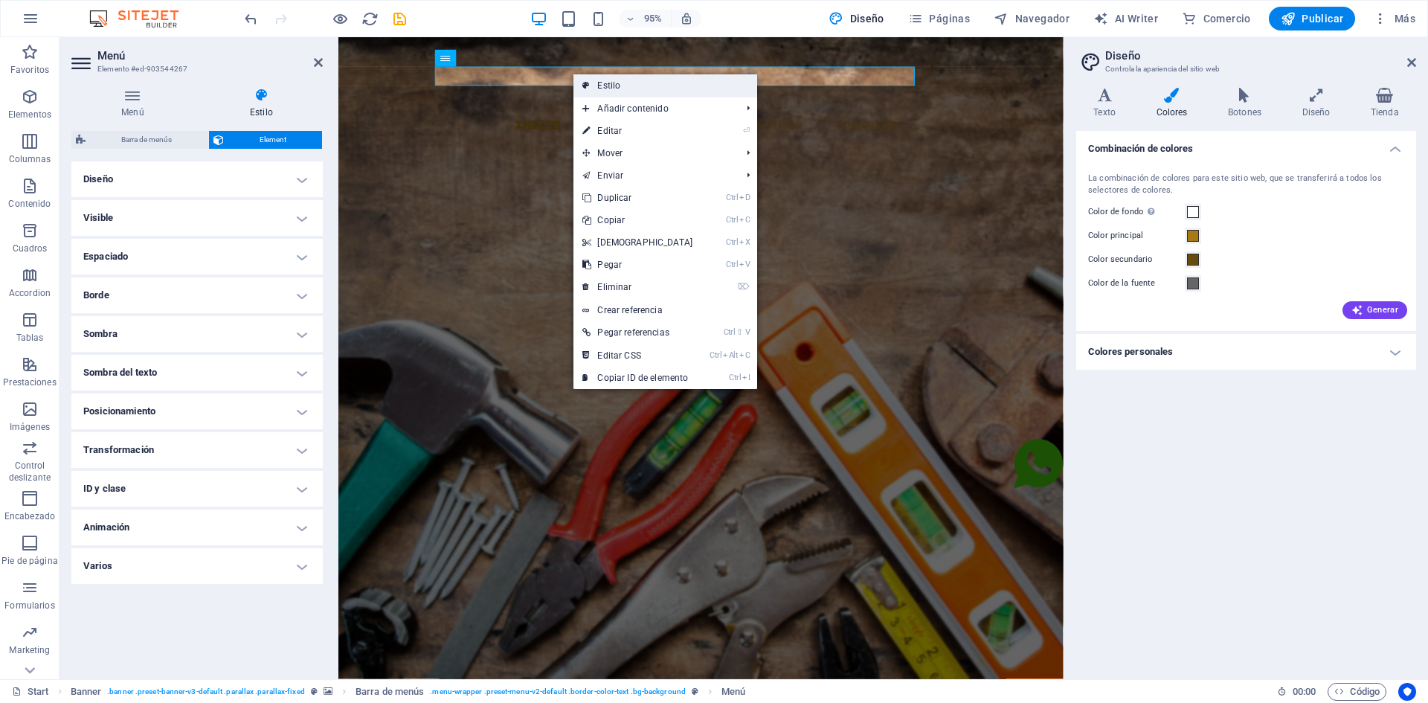
click at [578, 80] on link "Estilo" at bounding box center [666, 85] width 184 height 22
select select "rem"
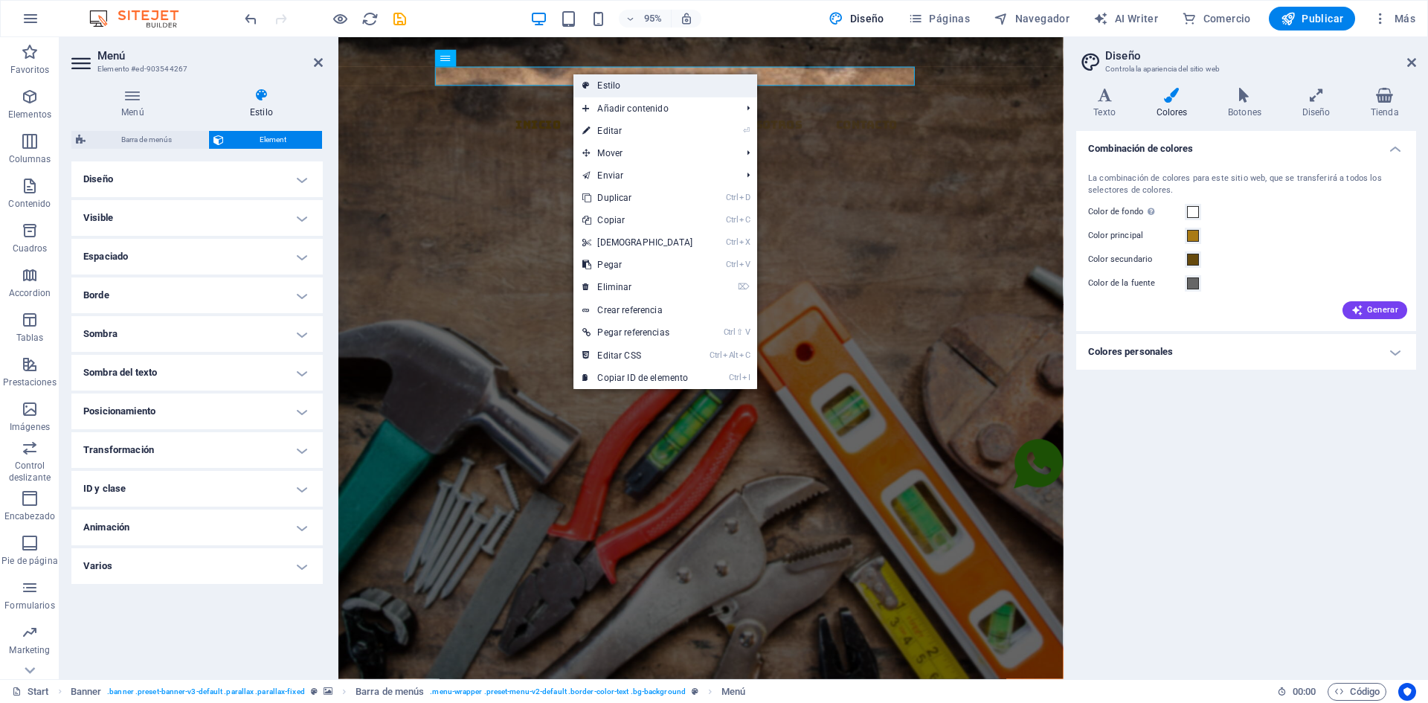
select select "hover_text_color"
select select "rem"
select select "link-special-font"
select select "px"
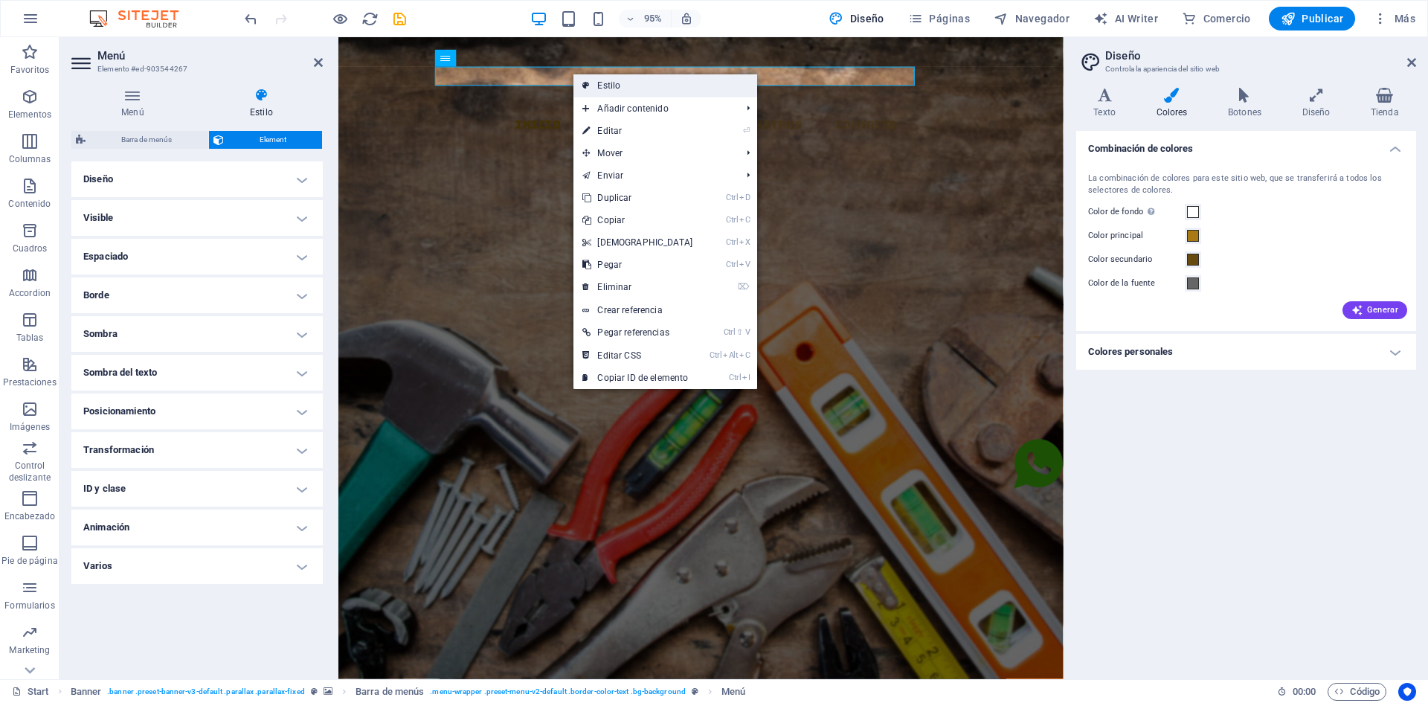
select select
select select "px"
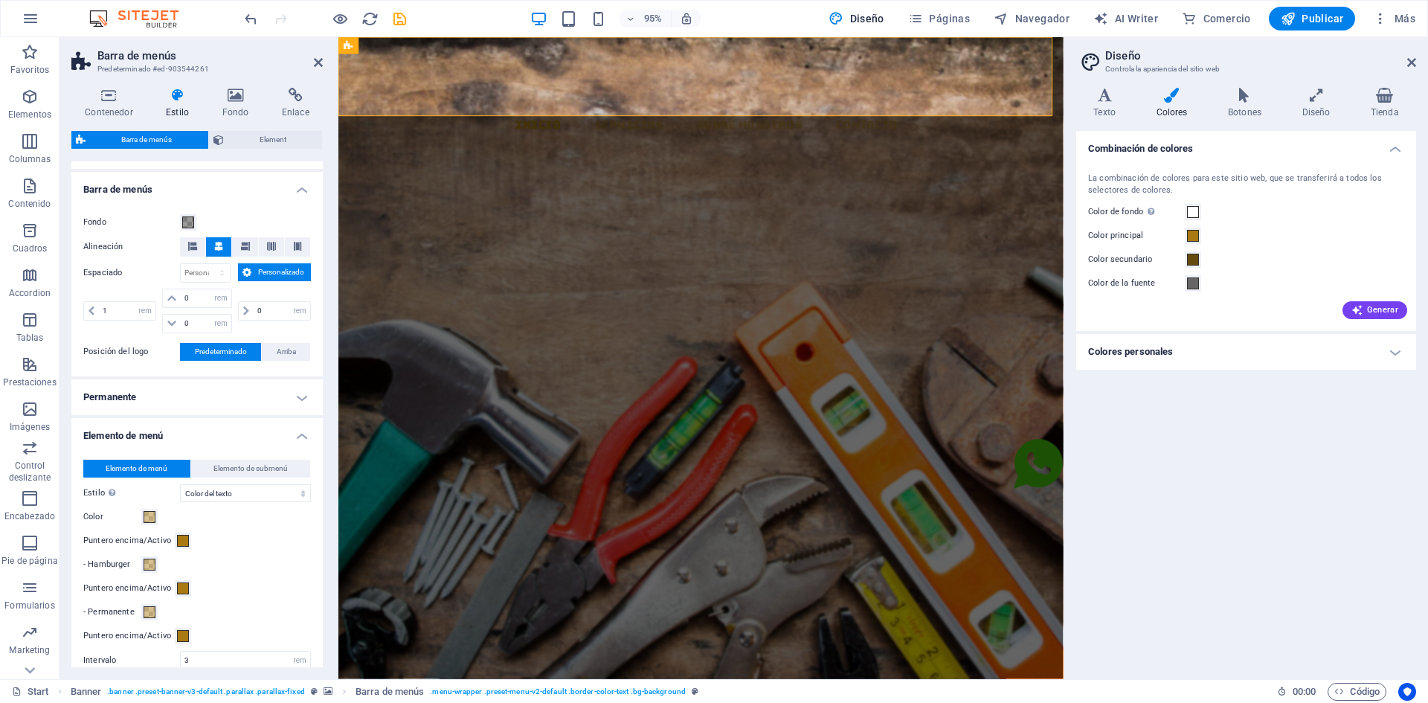
scroll to position [595, 0]
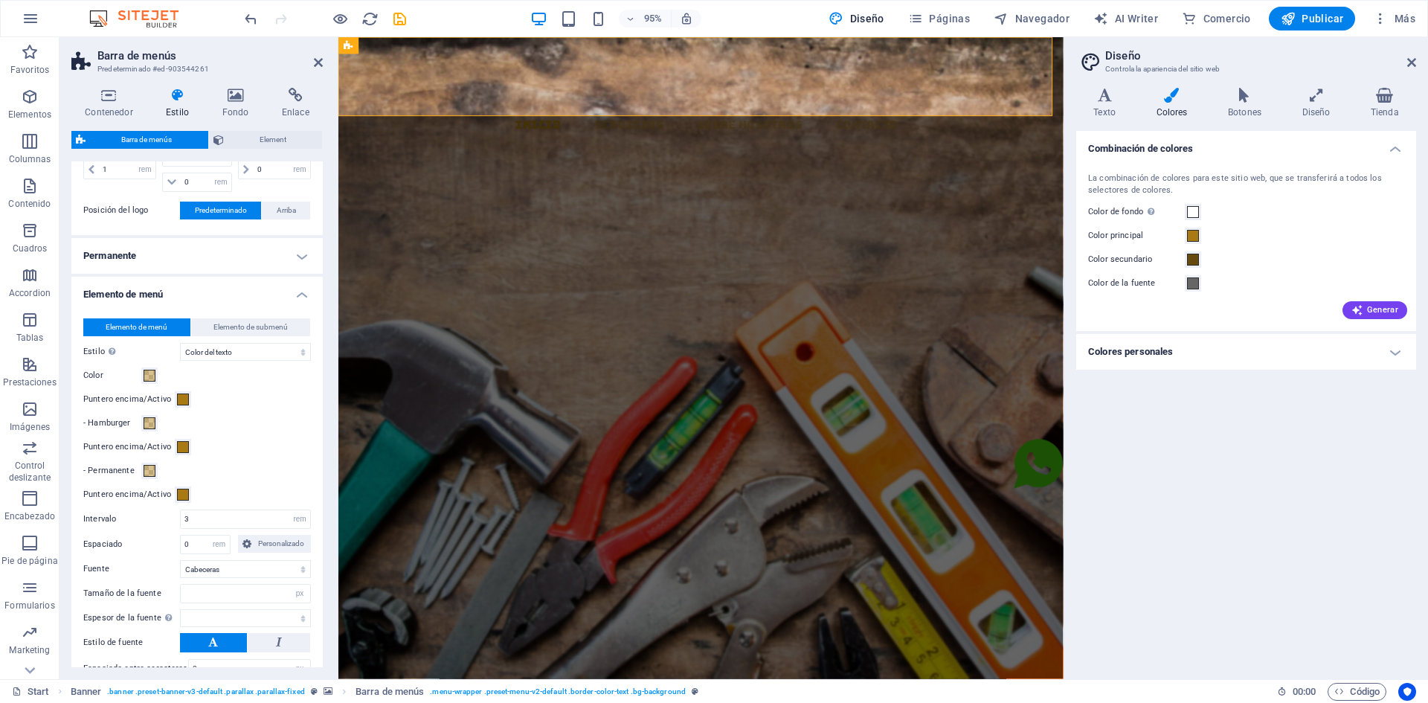
click at [158, 370] on div "Color" at bounding box center [197, 376] width 228 height 18
click at [152, 373] on span at bounding box center [150, 376] width 12 height 12
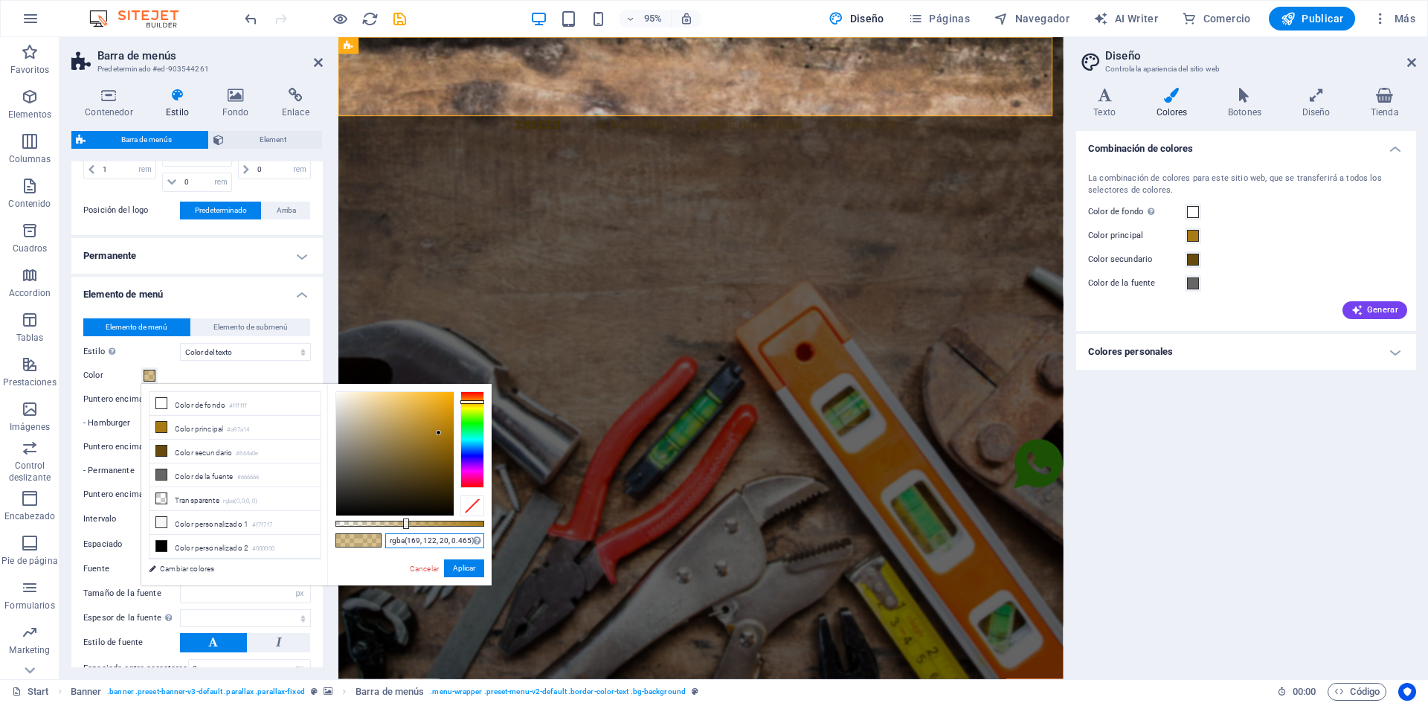
click at [431, 540] on input "rgba(169, 122, 20, 0.465)" at bounding box center [434, 540] width 99 height 15
paste input "#f4c102"
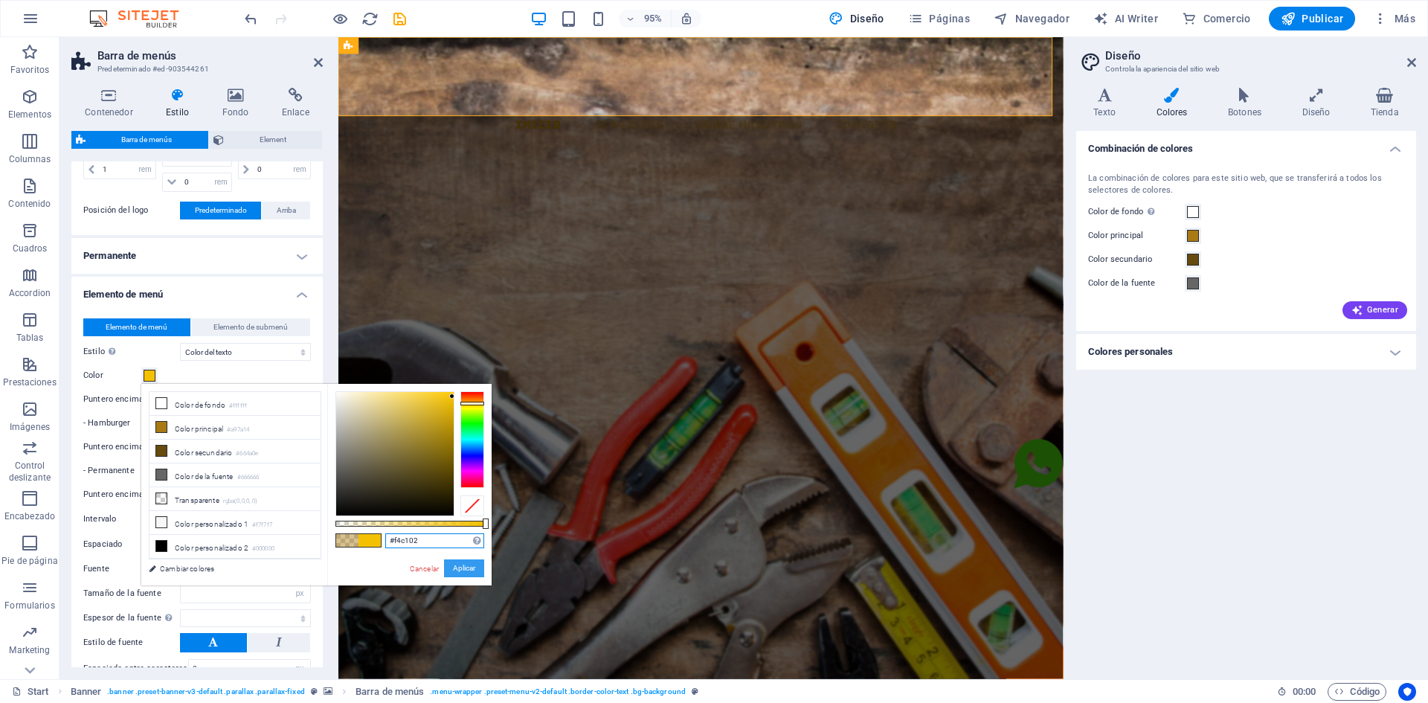
type input "#f4c102"
click at [459, 568] on button "Aplicar" at bounding box center [464, 568] width 40 height 18
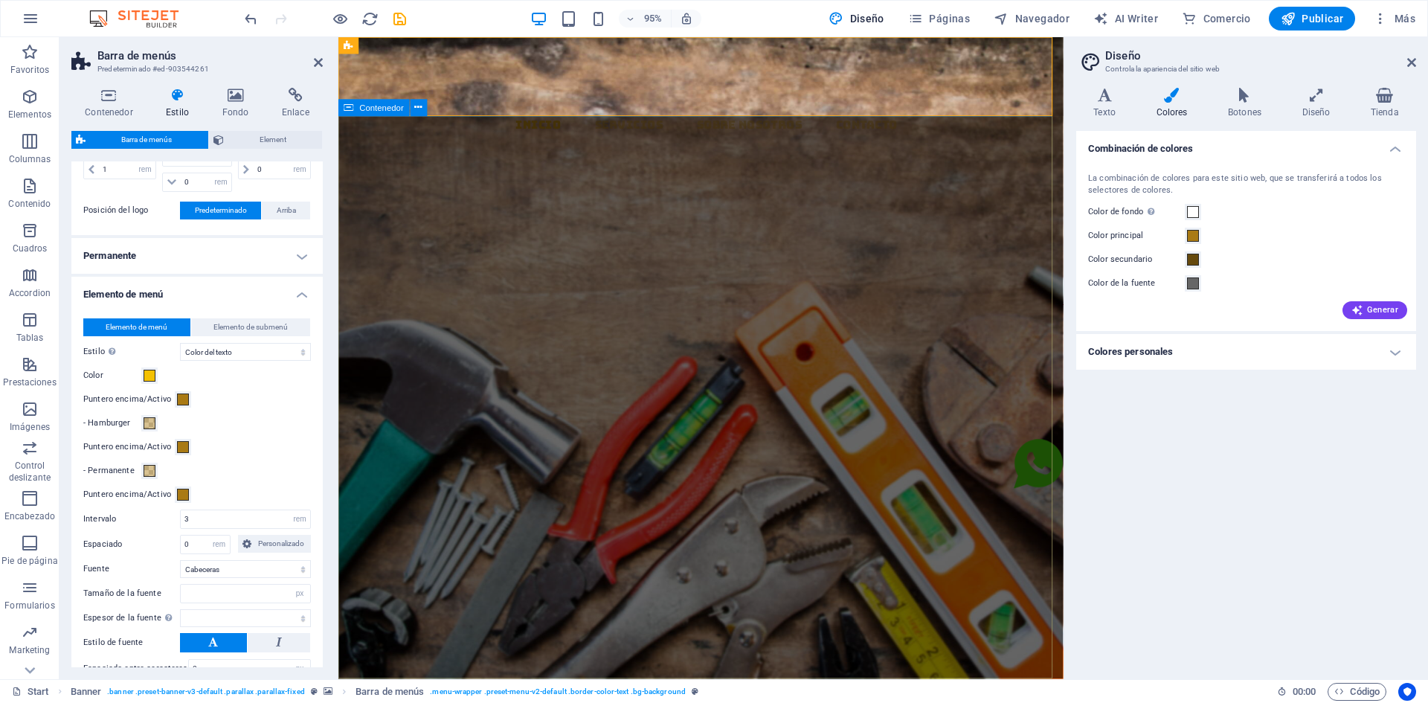
select select
click at [629, 103] on div "Inicio Servicios Sobre Nosotros Contacto" at bounding box center [719, 178] width 763 height 282
click at [563, 105] on div "Inicio Servicios Sobre Nosotros Contacto" at bounding box center [719, 178] width 763 height 282
click at [623, 120] on nav "Inicio Servicios Sobre Nosotros Contacto" at bounding box center [725, 130] width 751 height 20
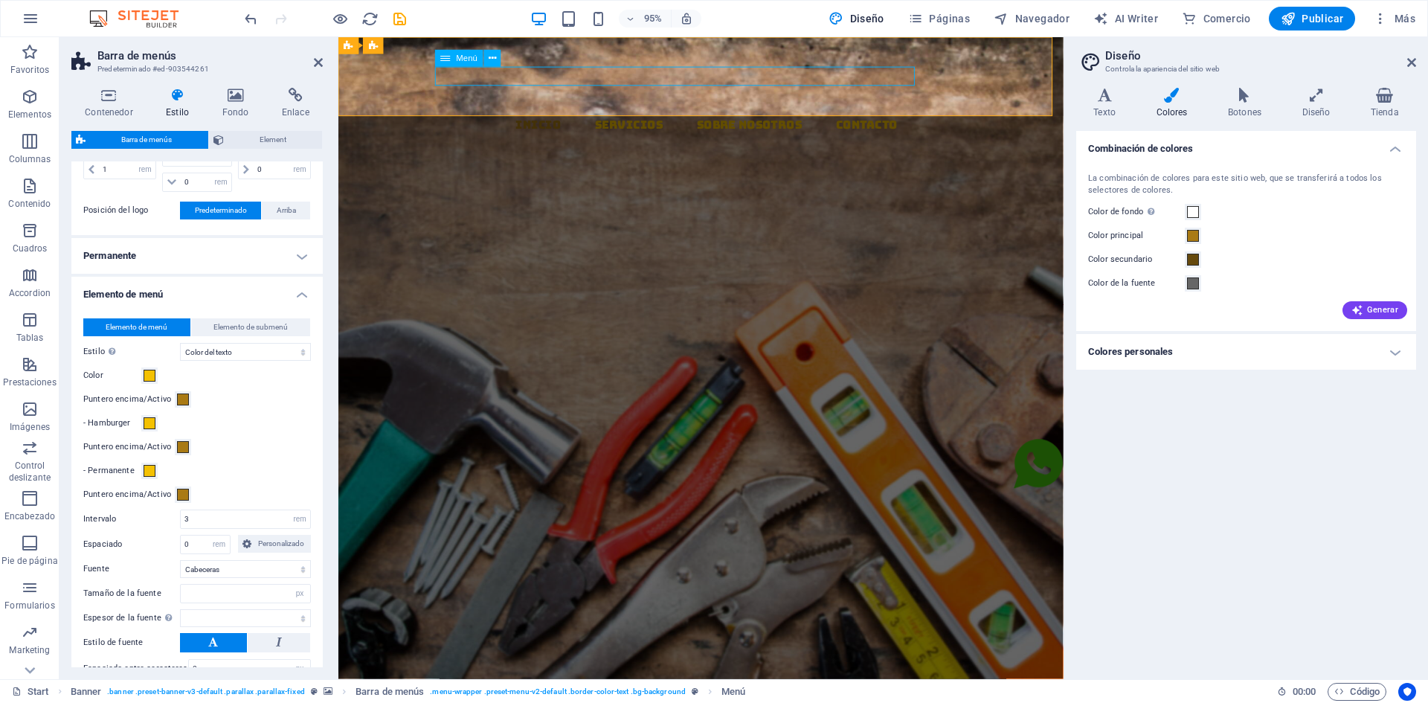
click at [536, 120] on nav "Inicio Servicios Sobre Nosotros Contacto" at bounding box center [725, 130] width 751 height 20
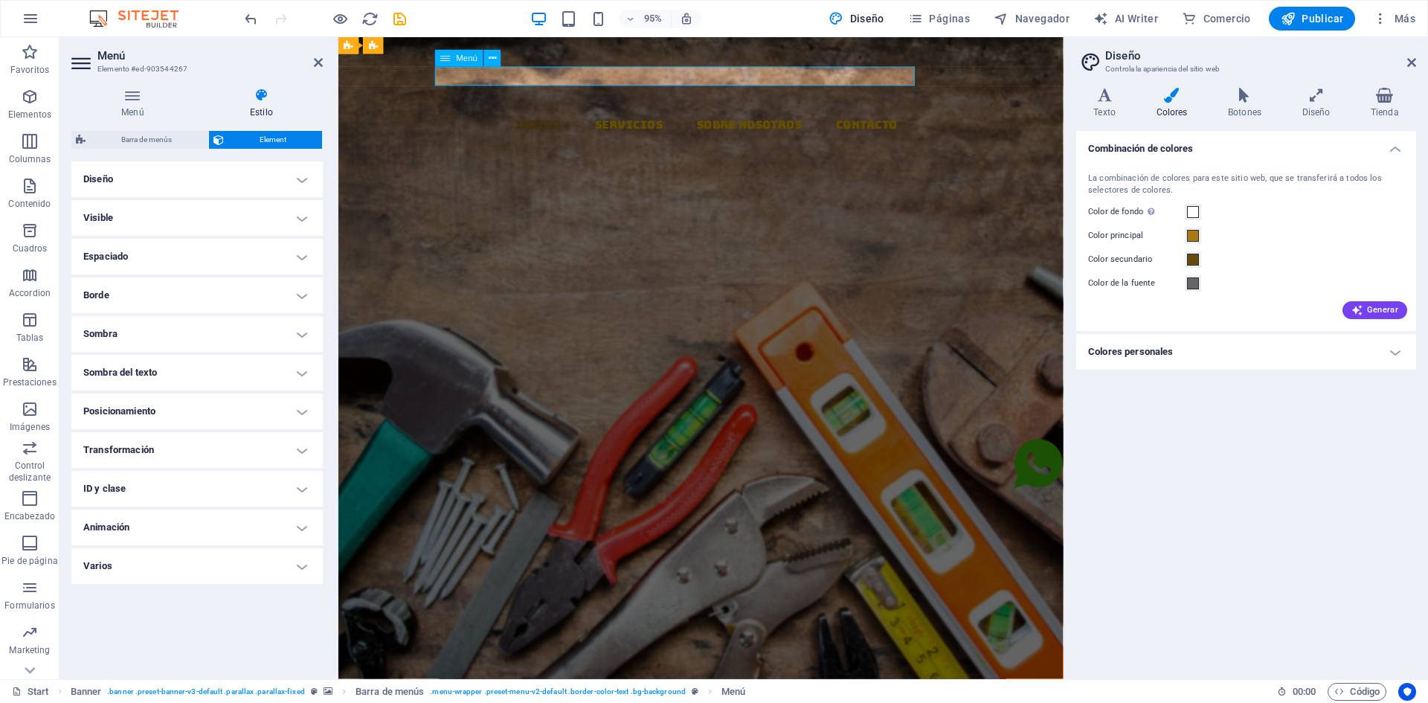
click at [534, 120] on nav "Inicio Servicios Sobre Nosotros Contacto" at bounding box center [725, 130] width 751 height 20
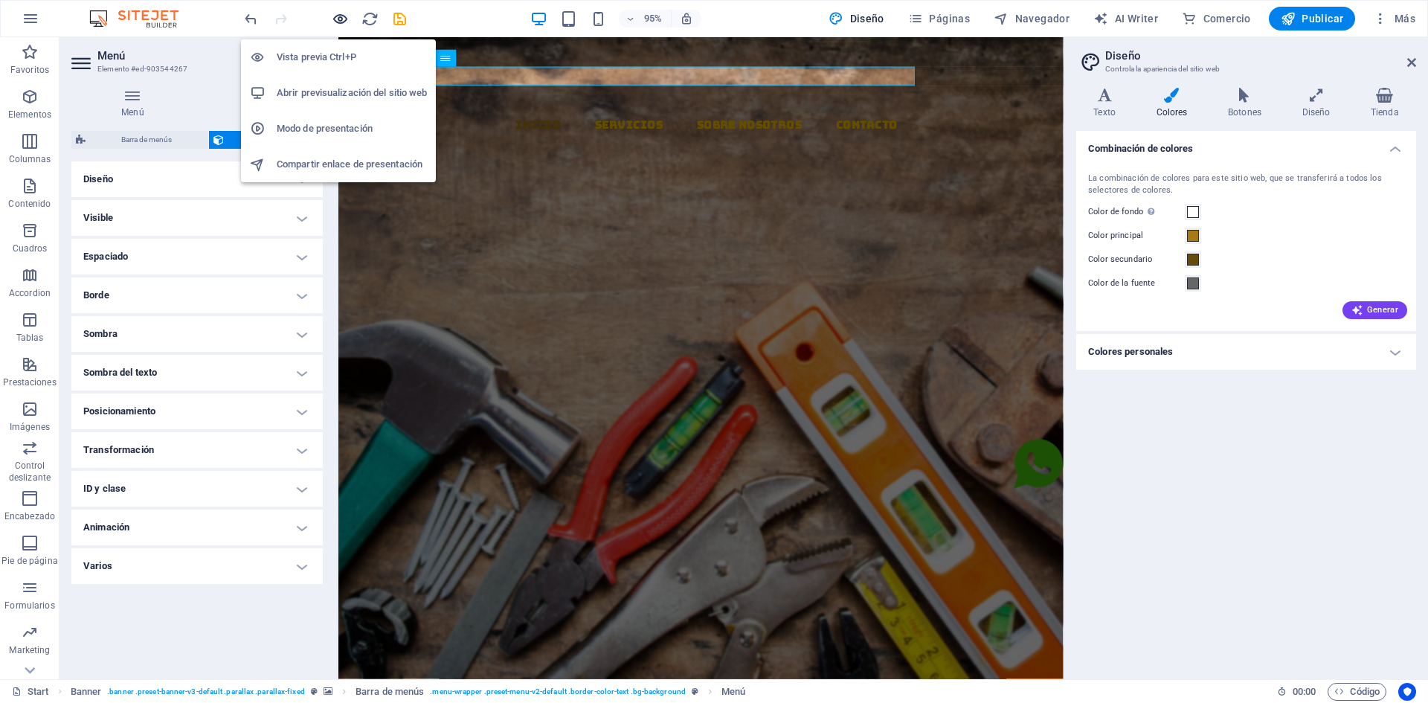
click at [344, 22] on icon "button" at bounding box center [340, 18] width 17 height 17
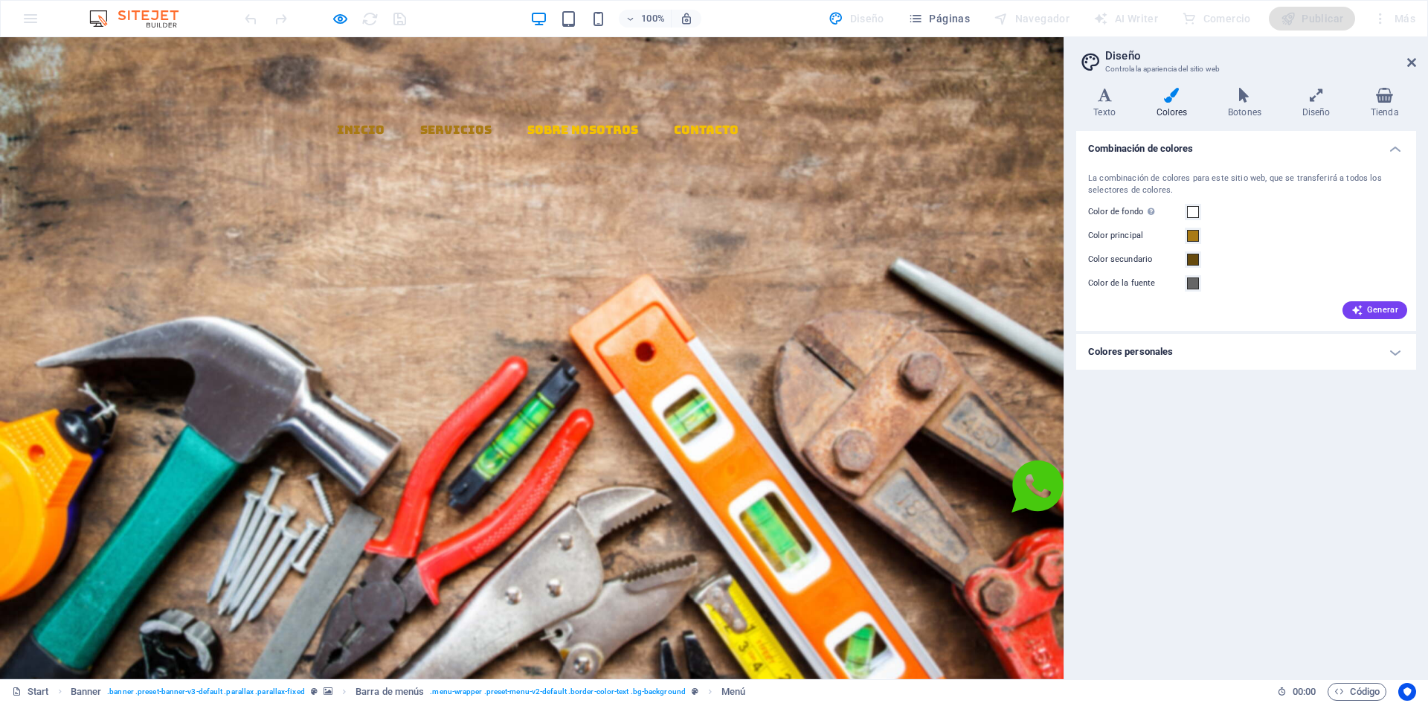
click at [443, 124] on link "Servicios" at bounding box center [455, 130] width 71 height 12
click at [527, 124] on link "Sobre Nosotros" at bounding box center [582, 130] width 111 height 12
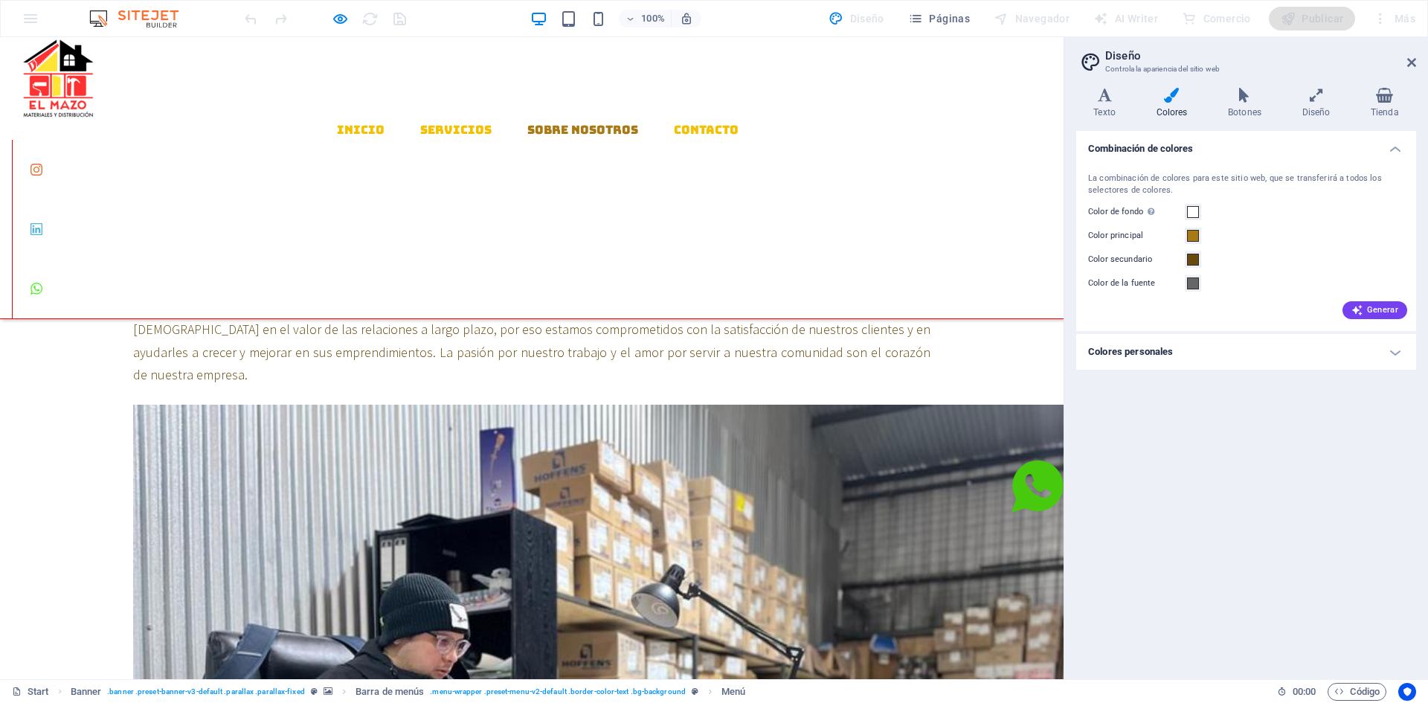
scroll to position [652, 0]
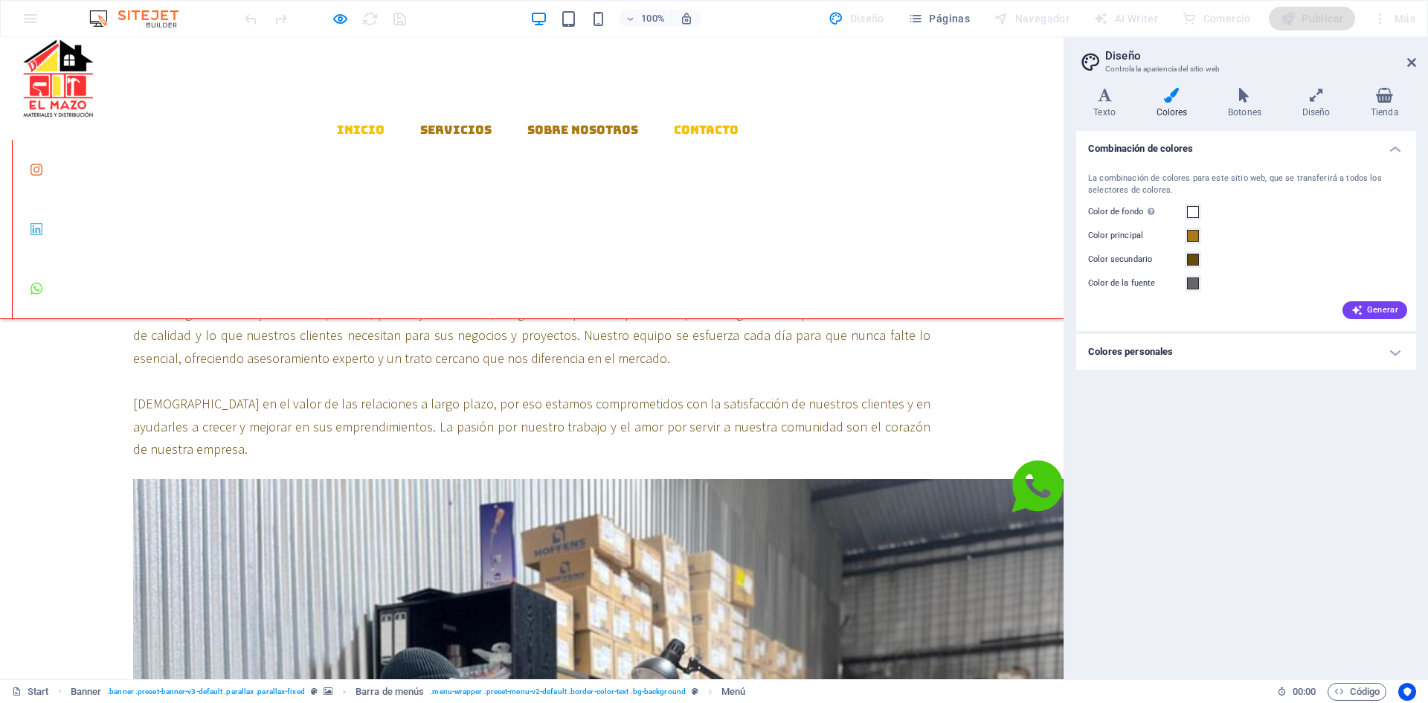
click at [420, 124] on link "Servicios" at bounding box center [455, 130] width 71 height 12
click at [337, 124] on link "Inicio" at bounding box center [361, 130] width 48 height 12
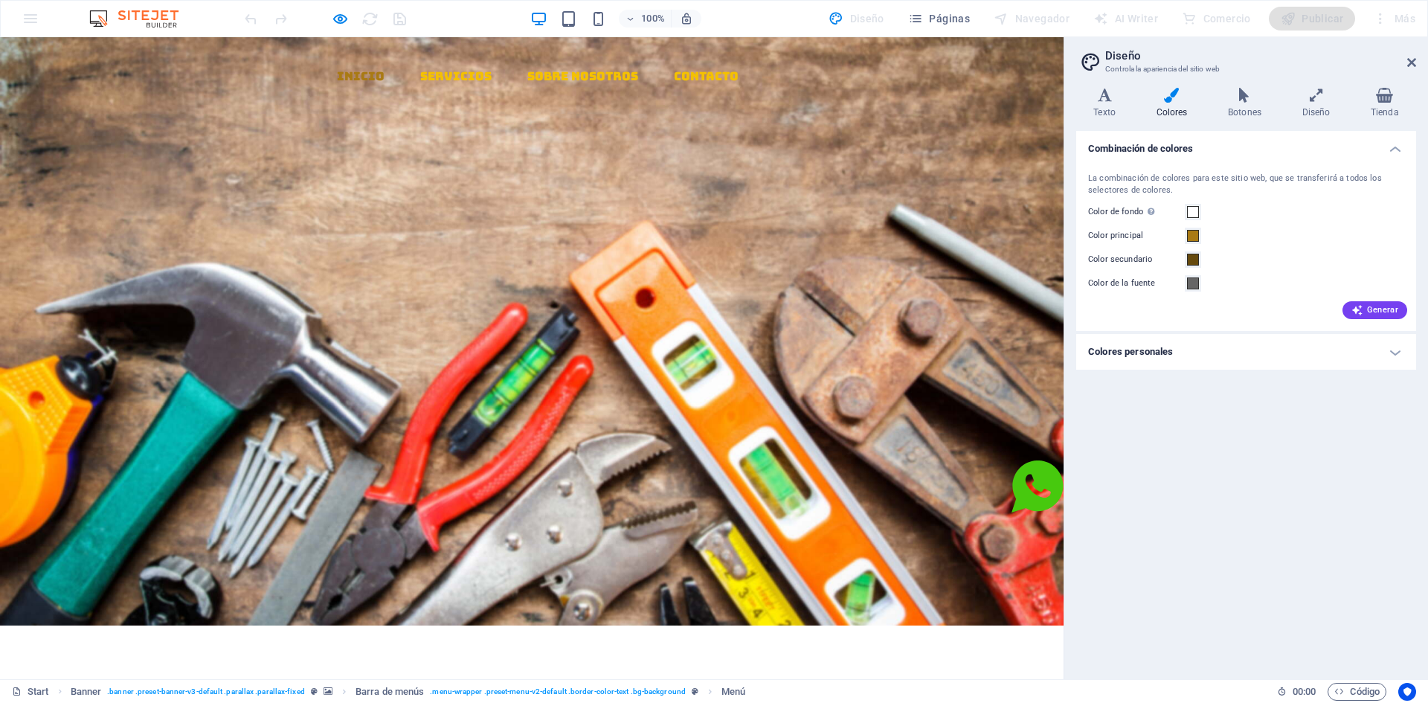
scroll to position [0, 0]
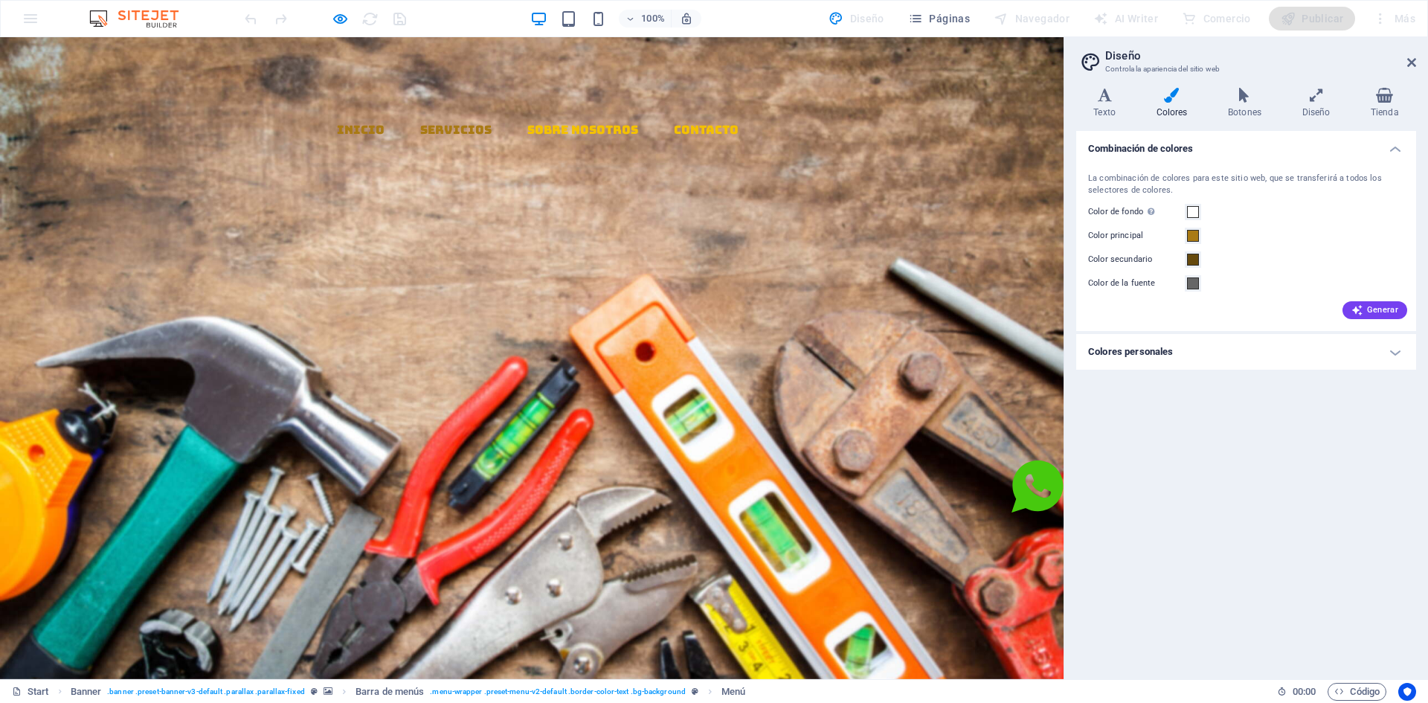
click at [420, 124] on link "Servicios" at bounding box center [455, 130] width 71 height 12
click at [539, 124] on link "Sobre Nosotros" at bounding box center [582, 130] width 111 height 12
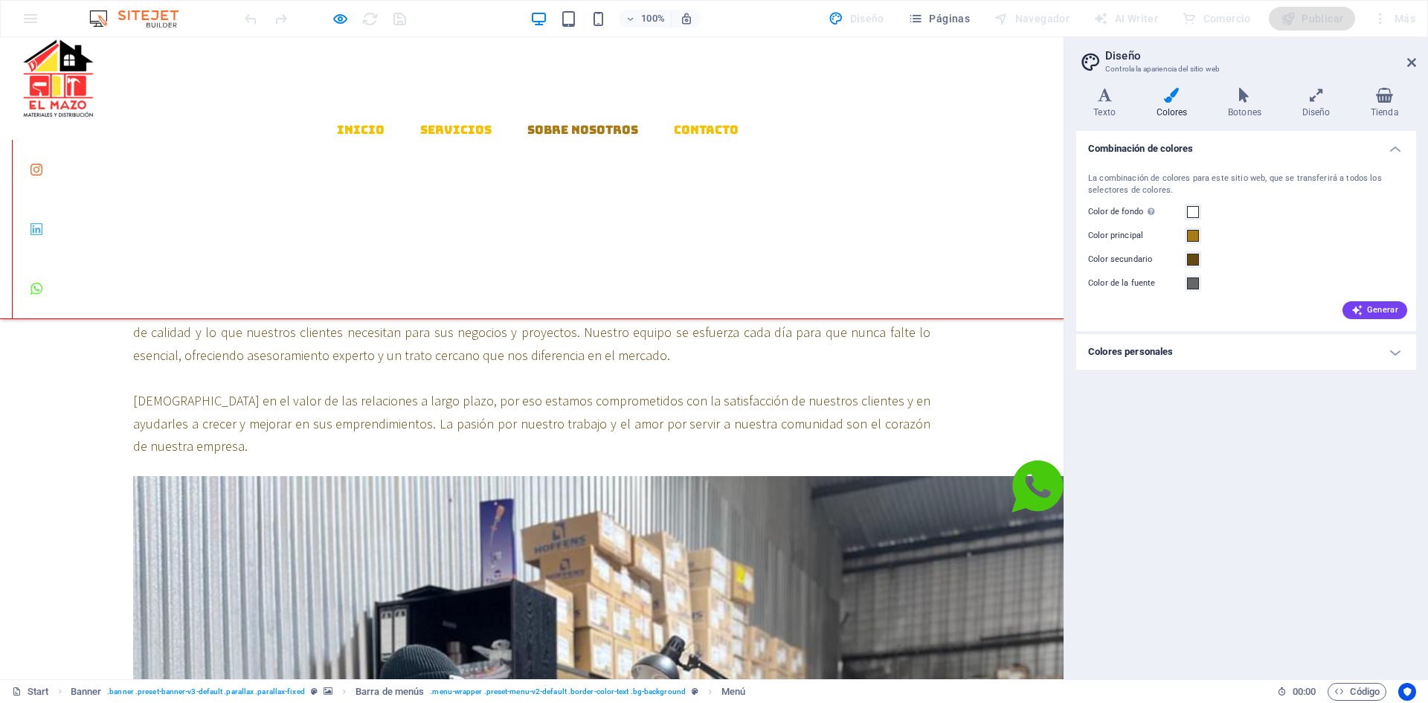
scroll to position [727, 0]
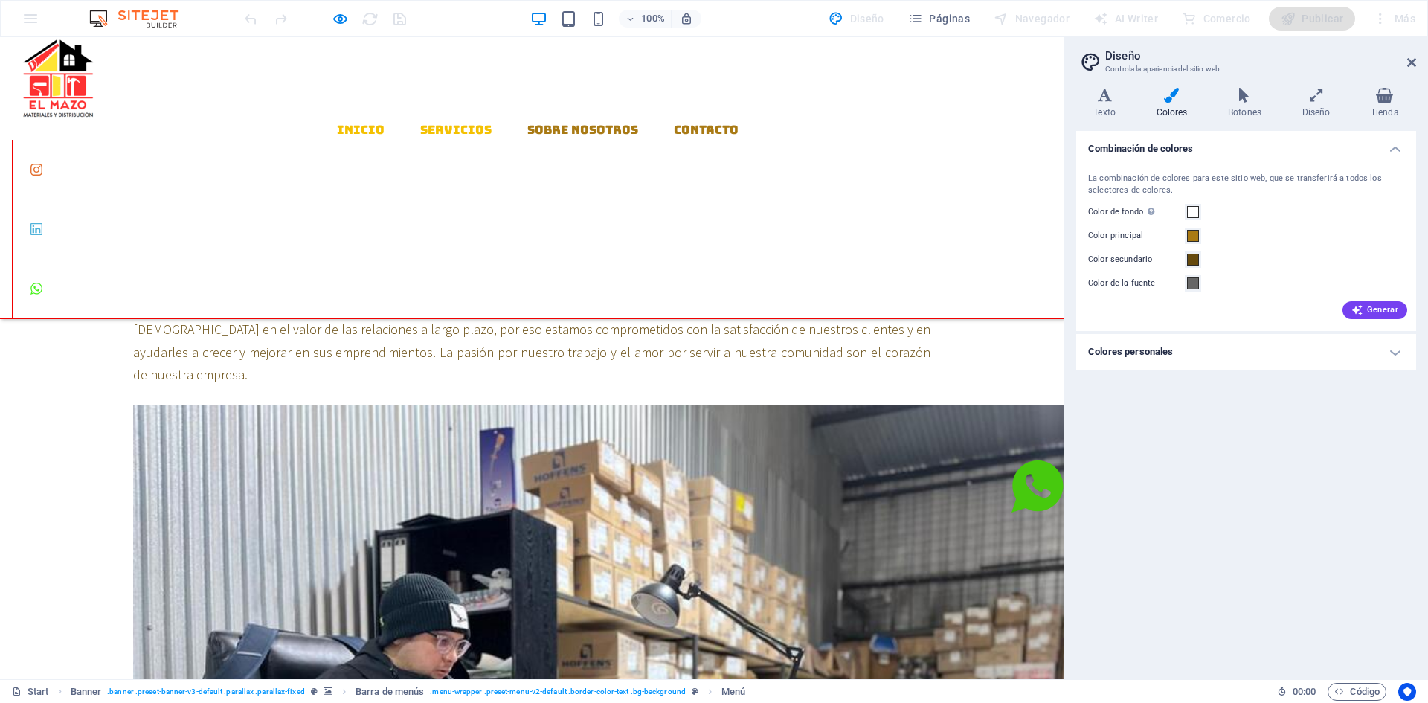
click at [674, 124] on link "Contacto" at bounding box center [706, 130] width 65 height 12
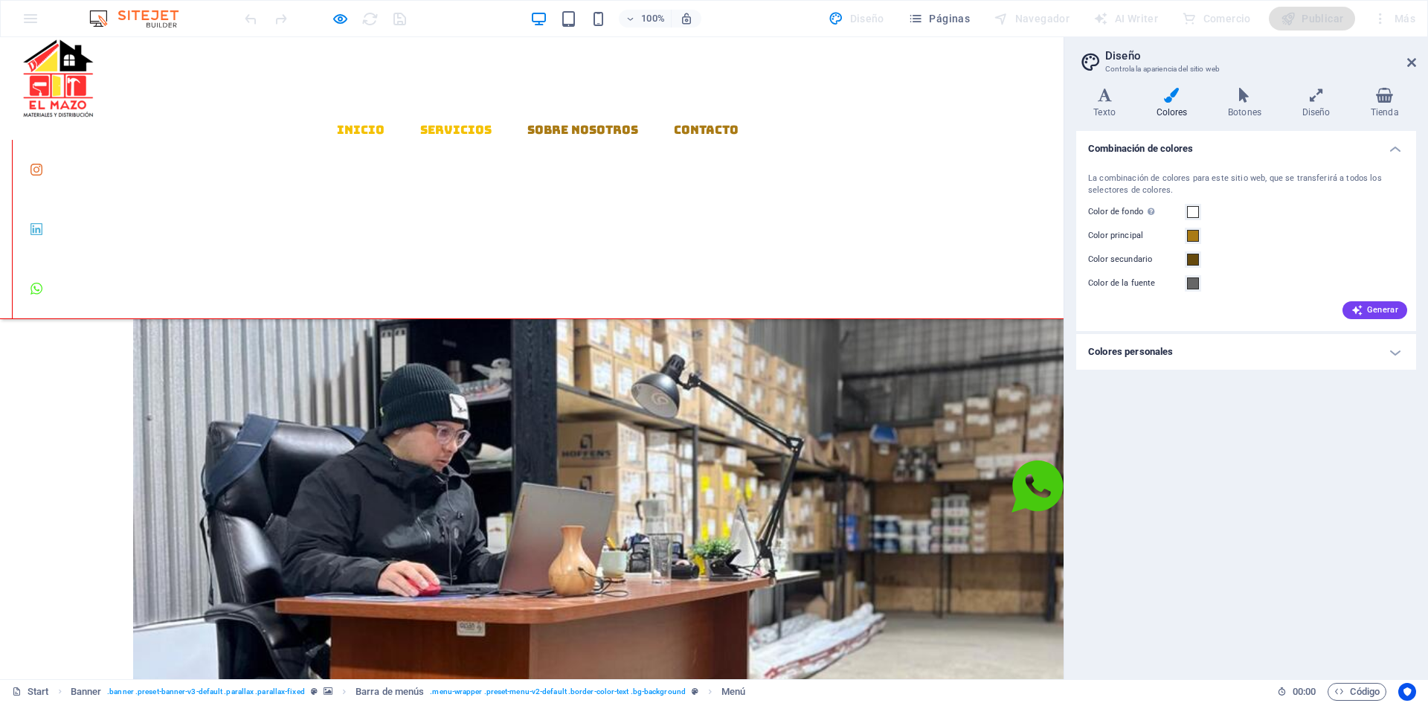
scroll to position [1204, 0]
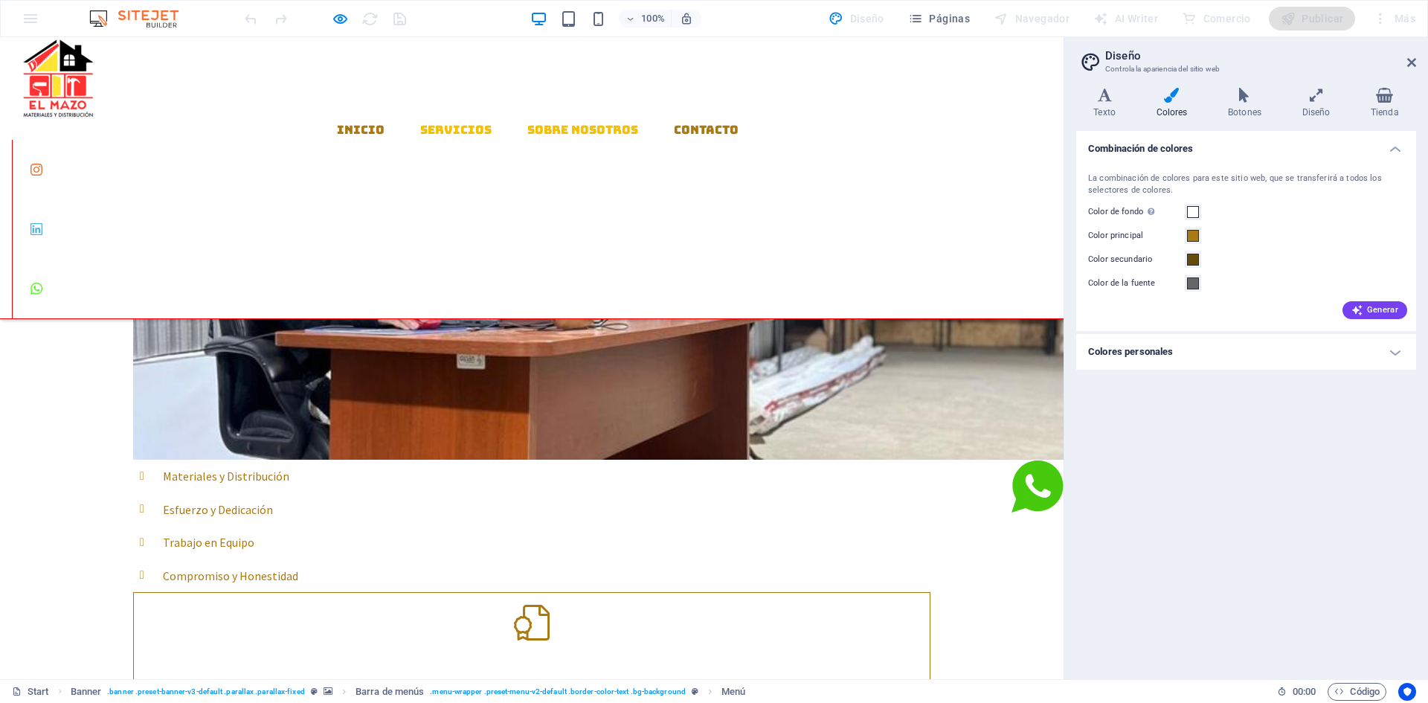
click at [339, 124] on link "Inicio" at bounding box center [361, 130] width 48 height 12
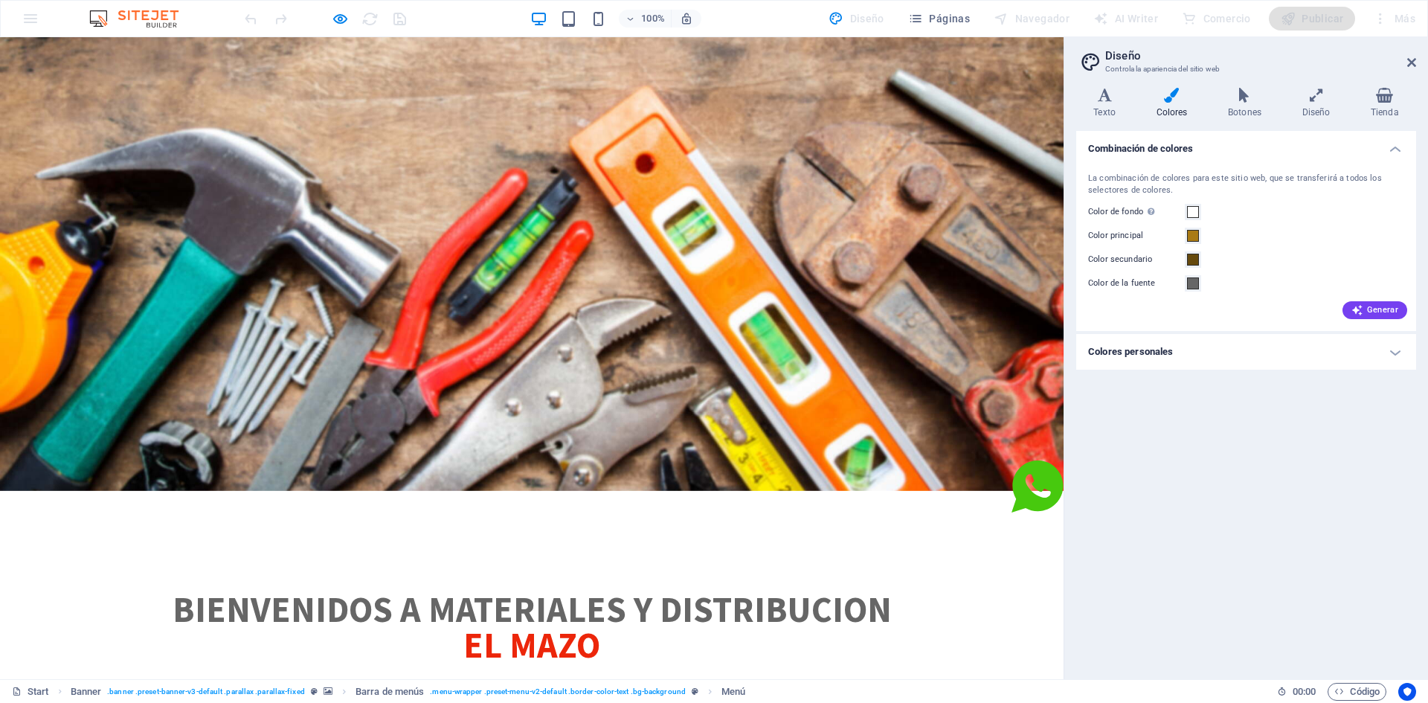
scroll to position [0, 0]
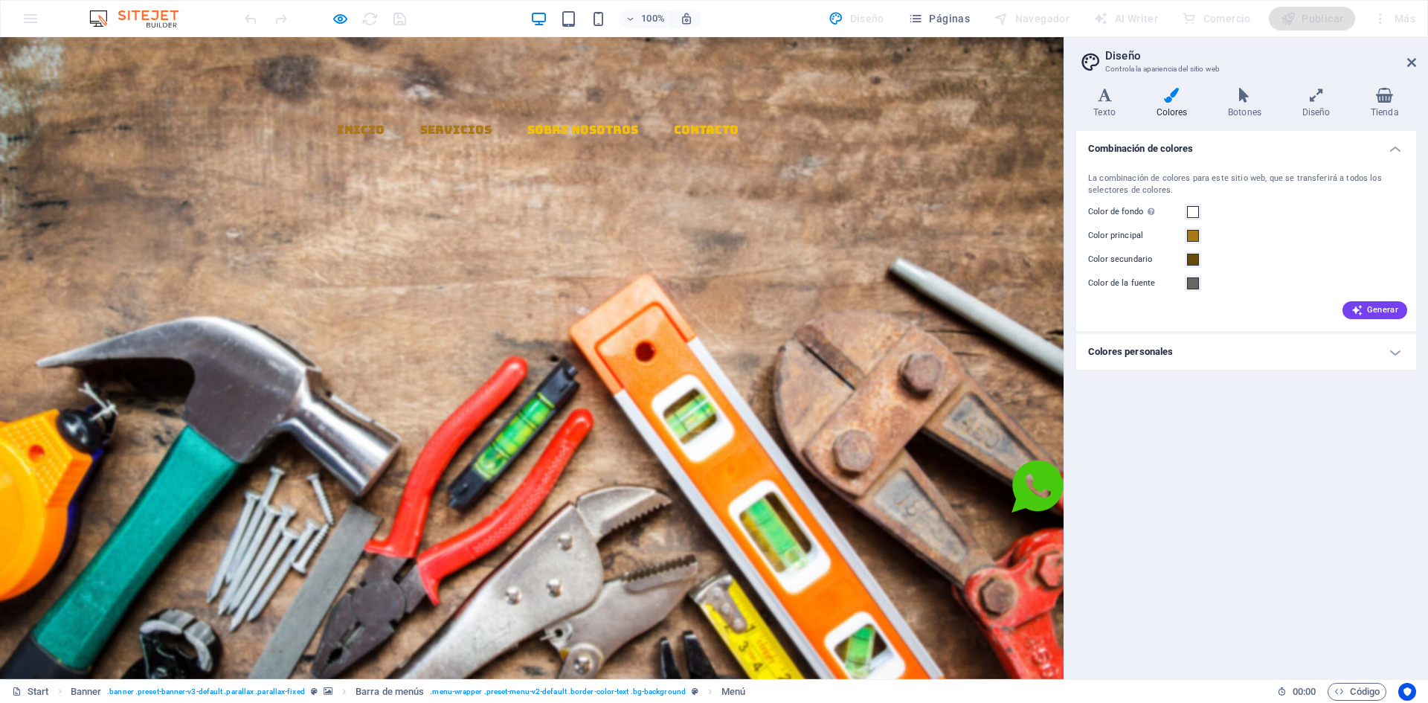
click at [434, 124] on link "Servicios" at bounding box center [455, 130] width 71 height 12
click at [551, 124] on link "Sobre Nosotros" at bounding box center [582, 130] width 111 height 12
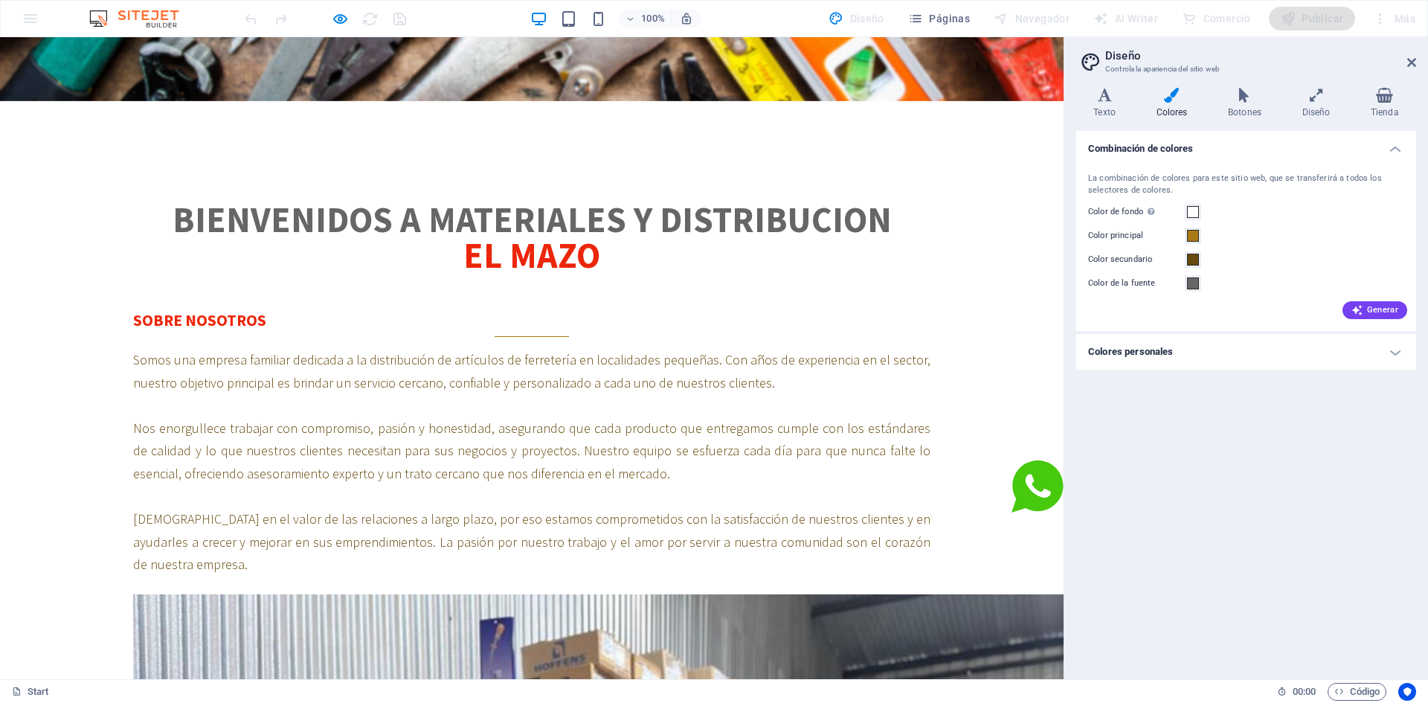
scroll to position [652, 0]
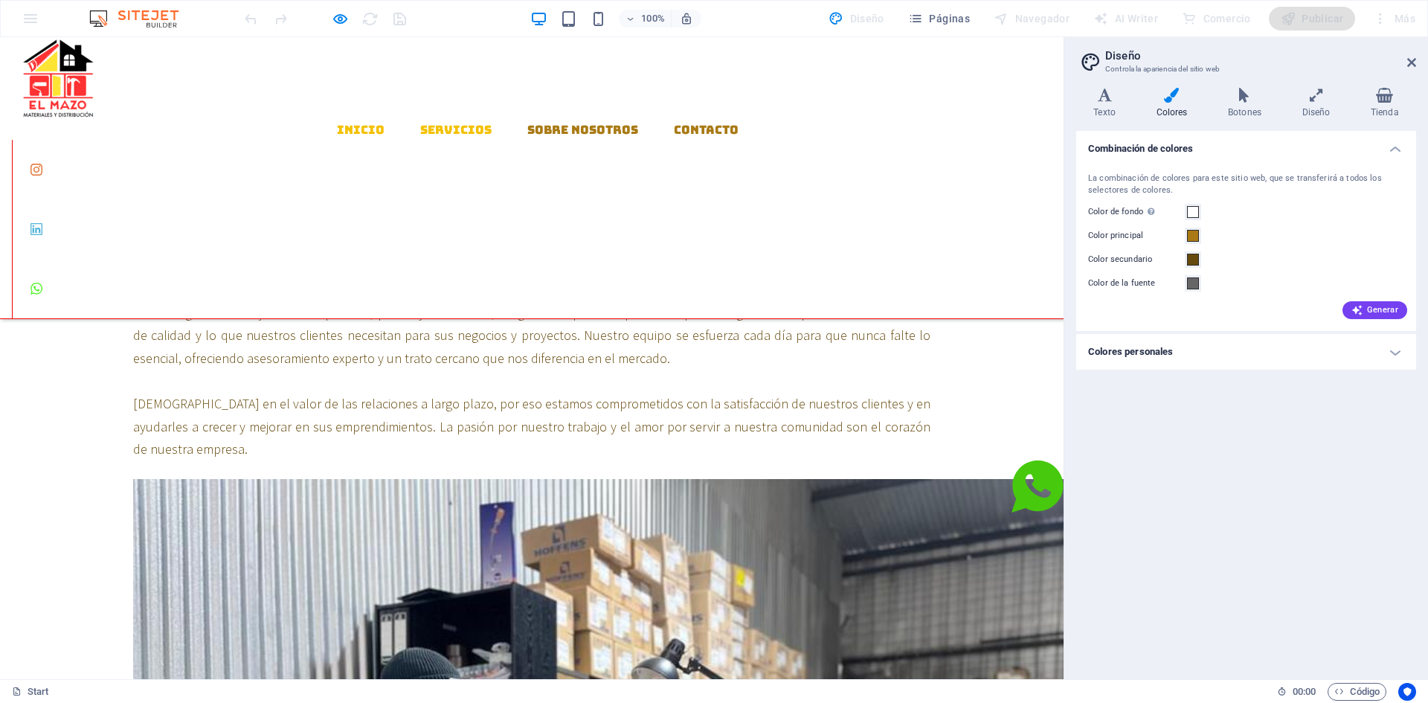
click at [680, 124] on link "Contacto" at bounding box center [706, 130] width 65 height 12
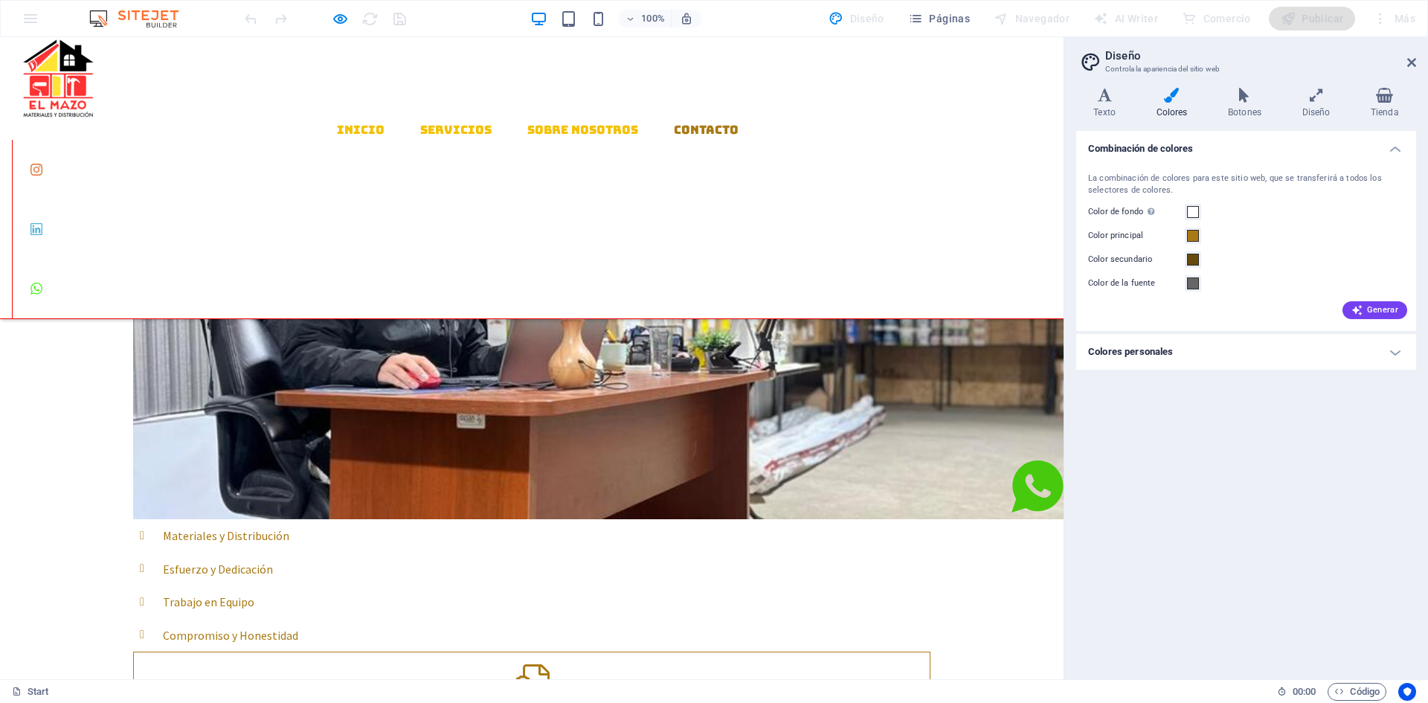
scroll to position [1204, 0]
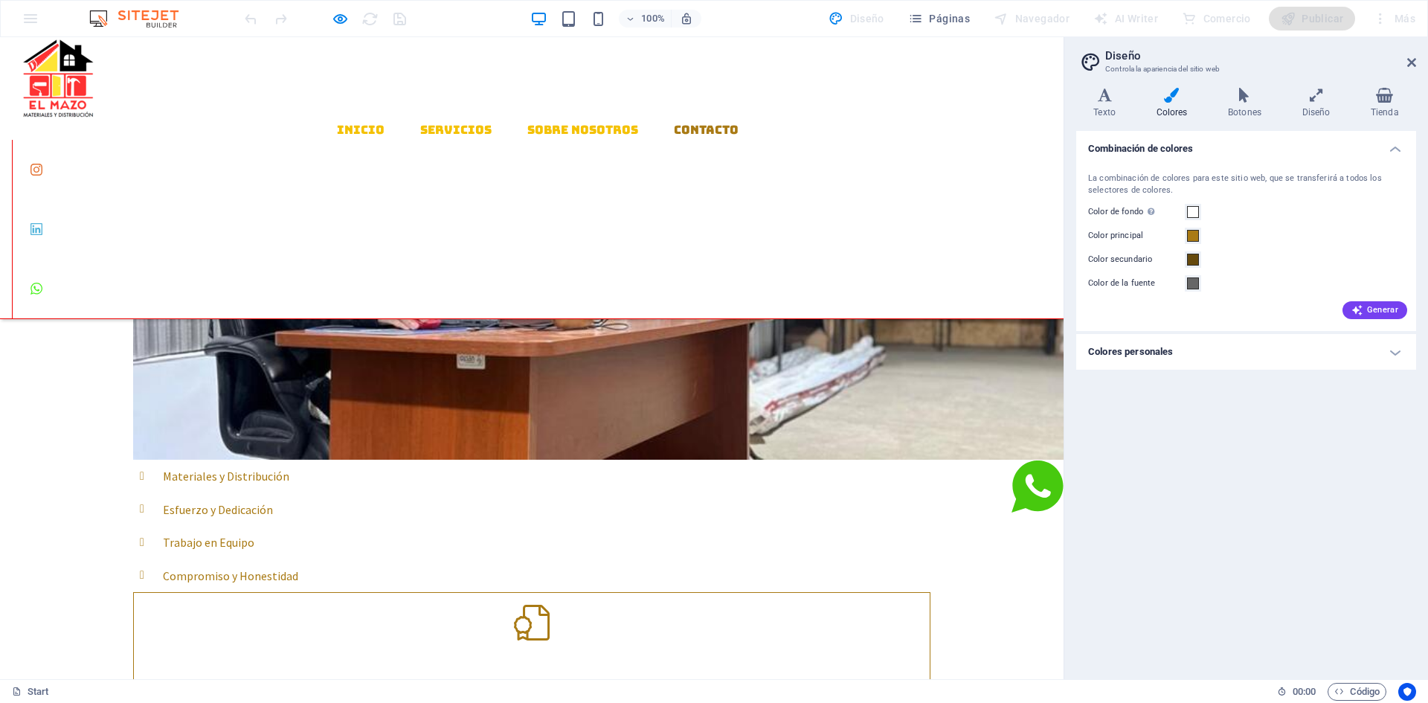
click at [542, 106] on div "Inicio Servicios Sobre Nosotros Contacto" at bounding box center [532, 178] width 1064 height 282
click at [342, 16] on icon "button" at bounding box center [340, 18] width 17 height 17
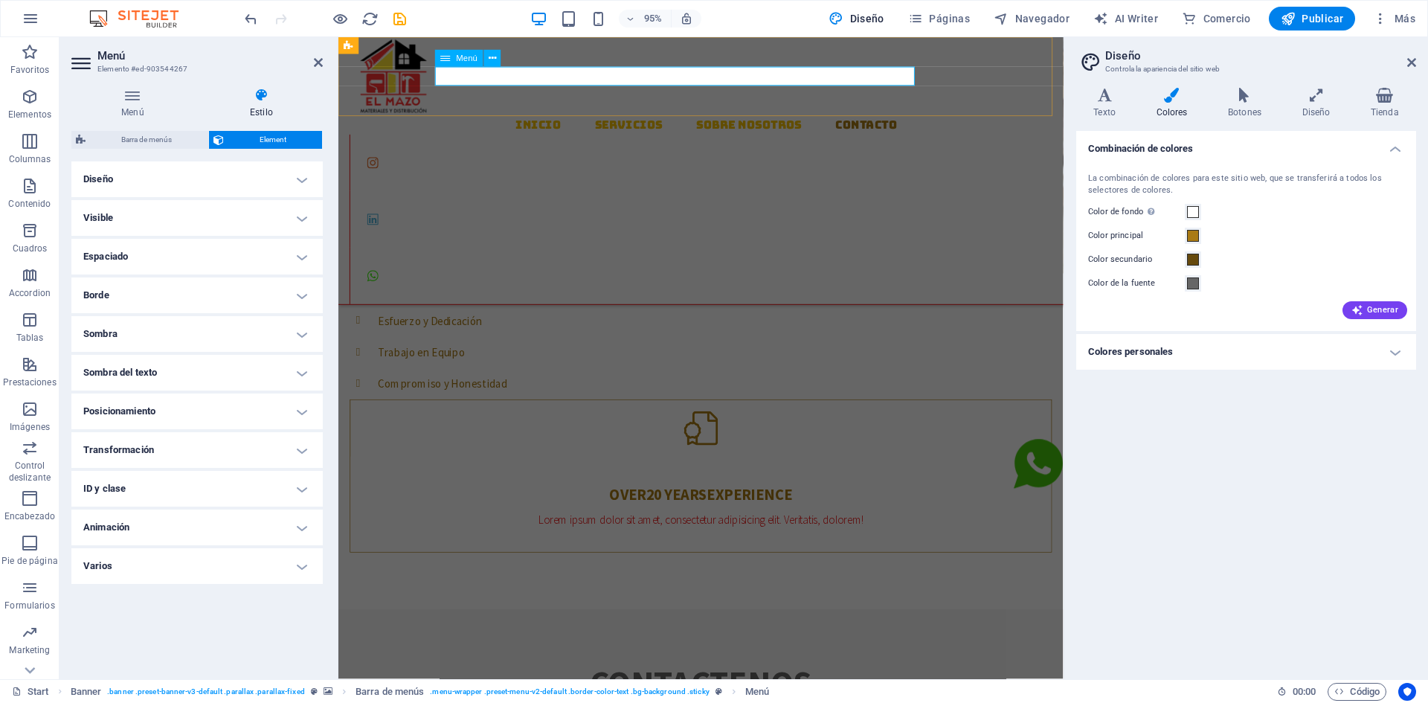
click at [594, 120] on nav "Inicio Servicios Sobre Nosotros Contacto" at bounding box center [725, 130] width 751 height 20
click at [603, 120] on nav "Inicio Servicios Sobre Nosotros Contacto" at bounding box center [725, 130] width 751 height 20
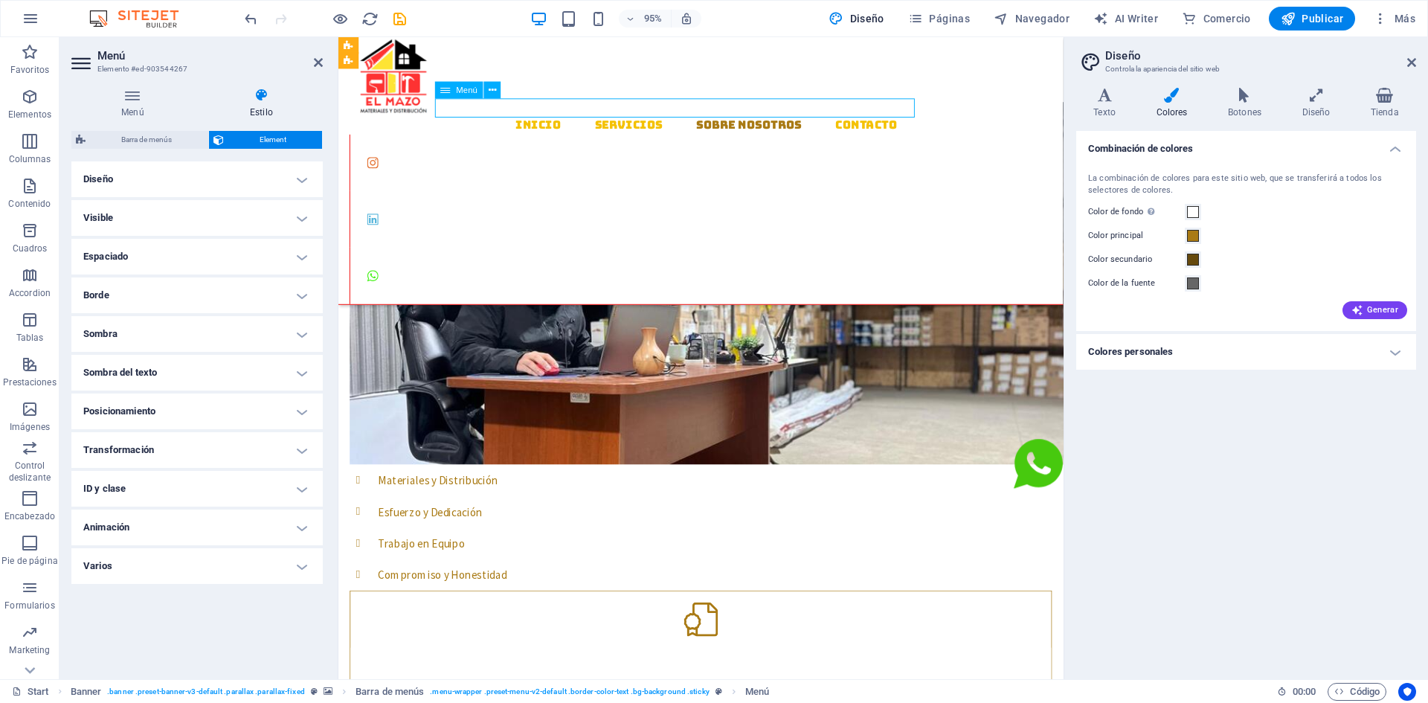
scroll to position [785, 0]
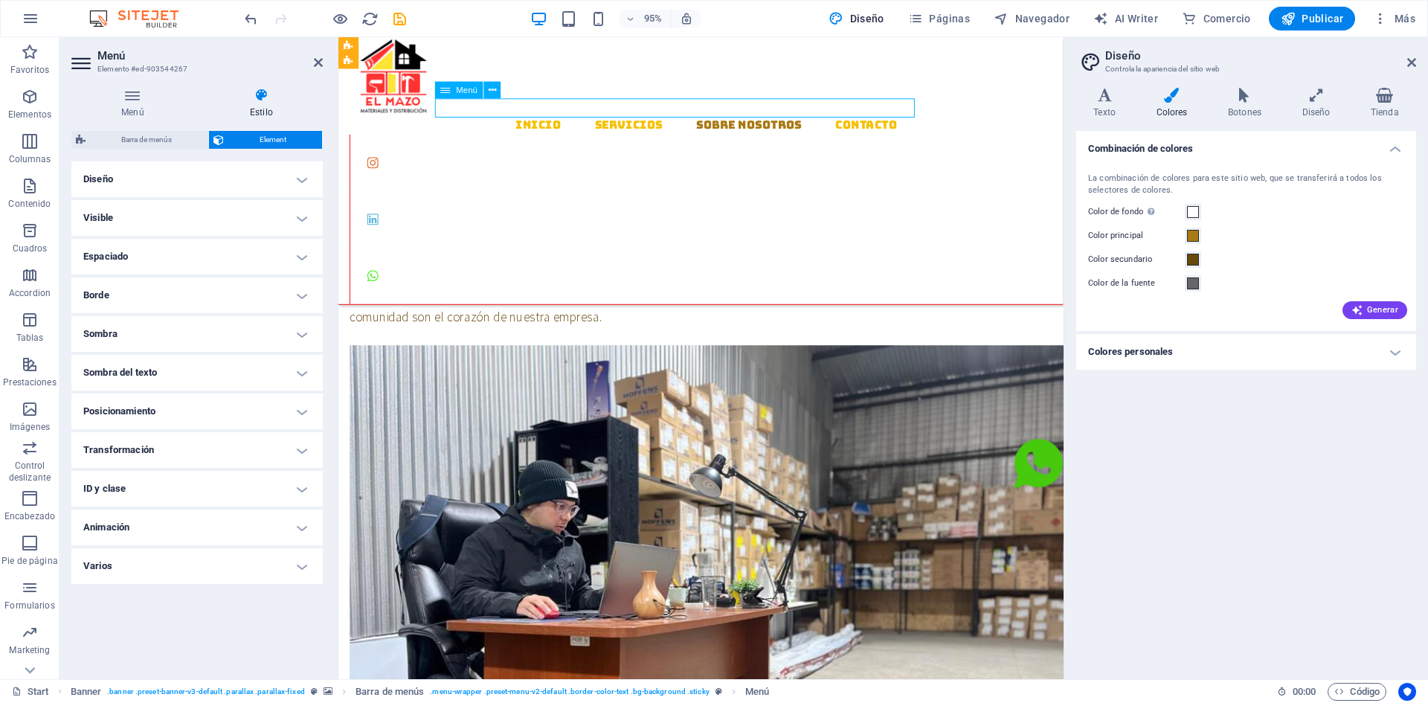
drag, startPoint x: 580, startPoint y: 76, endPoint x: 632, endPoint y: 76, distance: 52.1
click at [632, 120] on nav "Inicio Servicios Sobre Nosotros Contacto" at bounding box center [725, 130] width 751 height 20
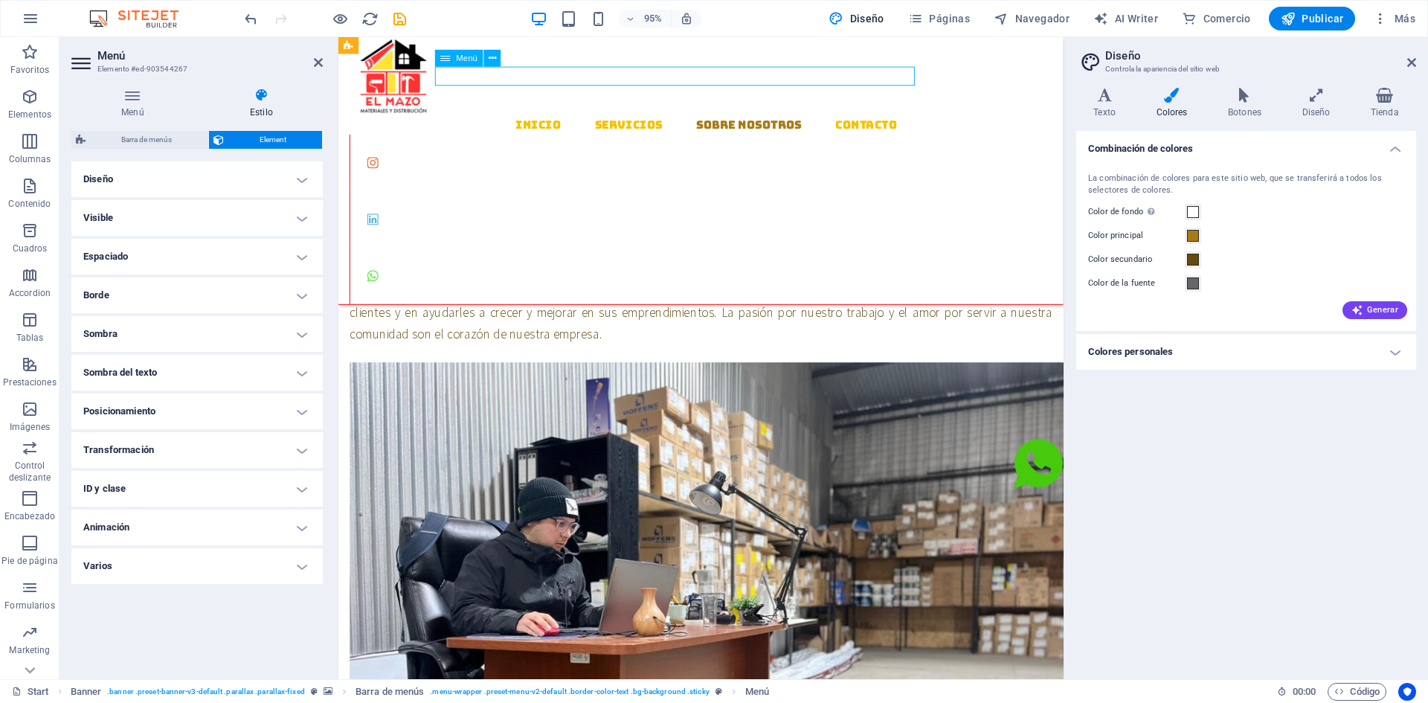
click at [625, 120] on nav "Inicio Servicios Sobre Nosotros Contacto" at bounding box center [725, 130] width 751 height 20
click at [617, 120] on nav "Inicio Servicios Sobre Nosotros Contacto" at bounding box center [725, 130] width 751 height 20
click at [495, 59] on icon at bounding box center [492, 58] width 7 height 15
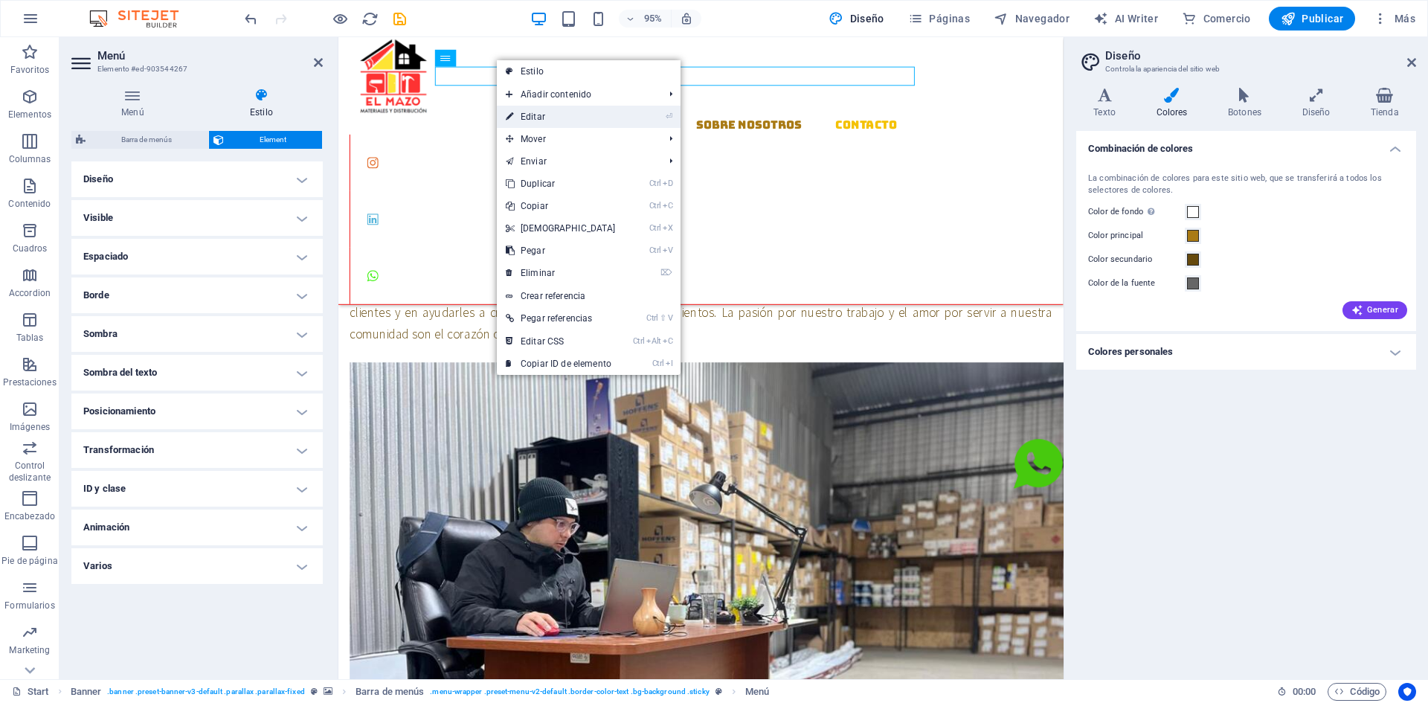
click at [536, 116] on link "⏎ Editar" at bounding box center [561, 117] width 128 height 22
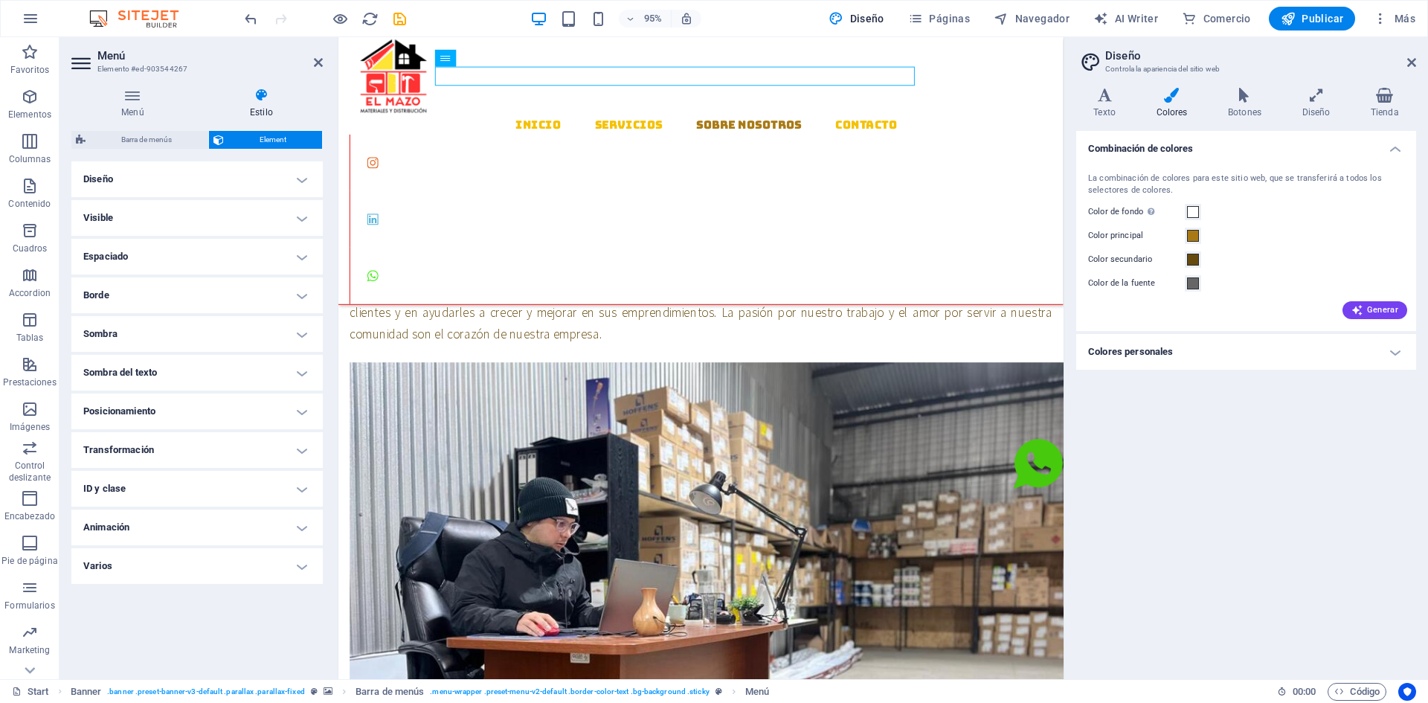
click at [226, 254] on h4 "Espaciado" at bounding box center [196, 257] width 251 height 36
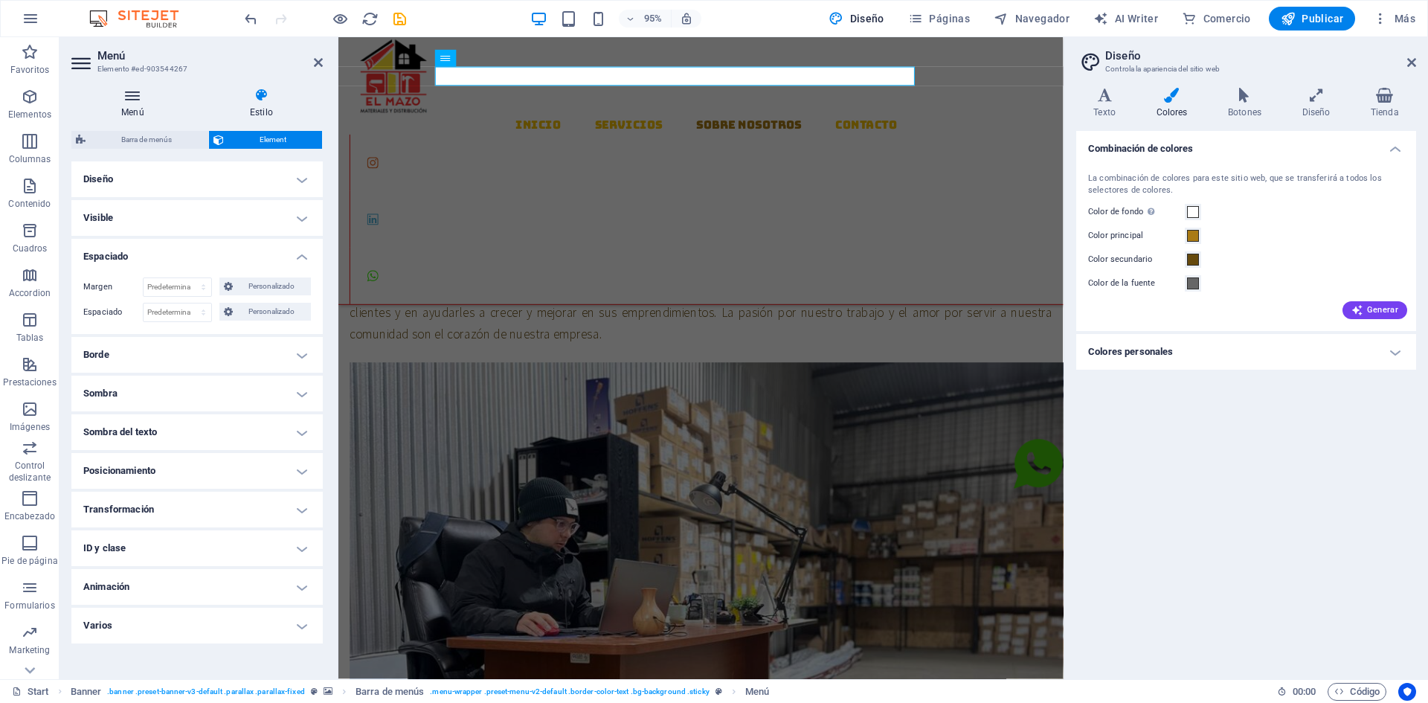
click at [138, 115] on h4 "Menú" at bounding box center [135, 103] width 129 height 31
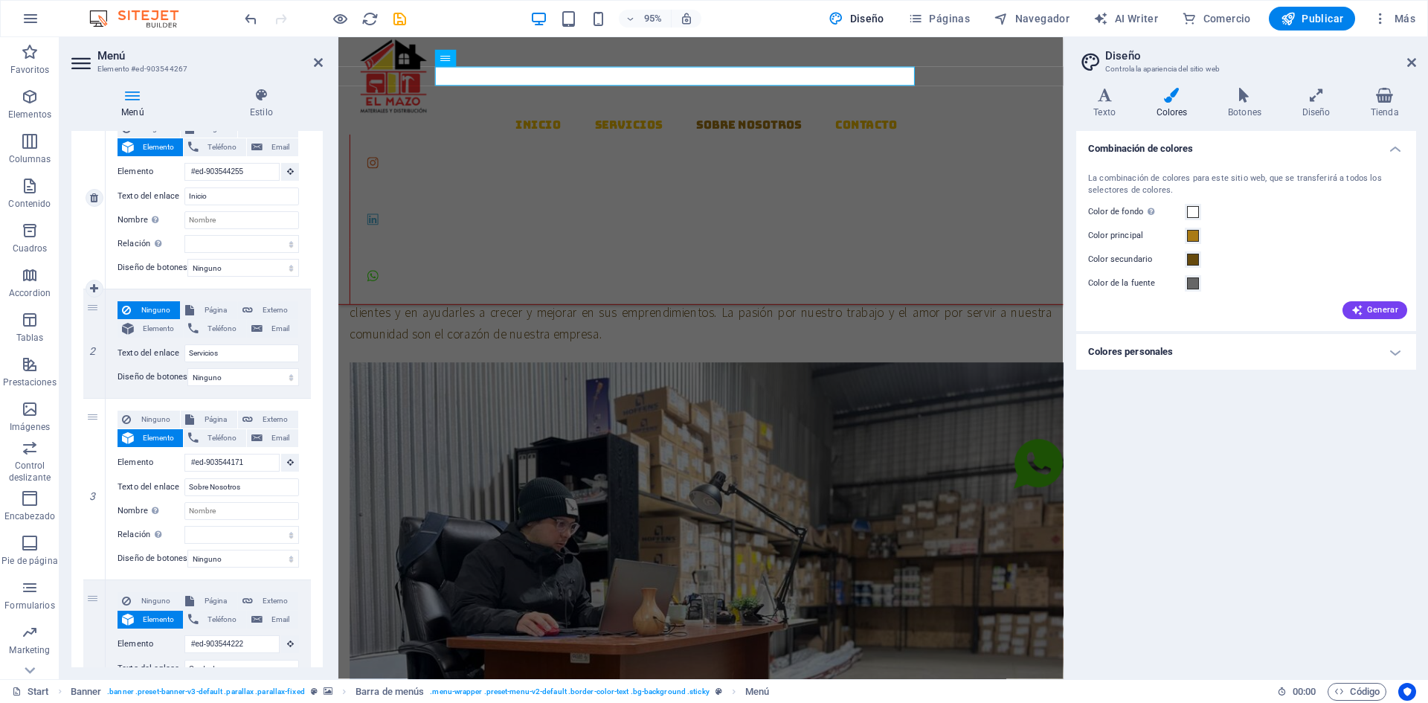
scroll to position [235, 0]
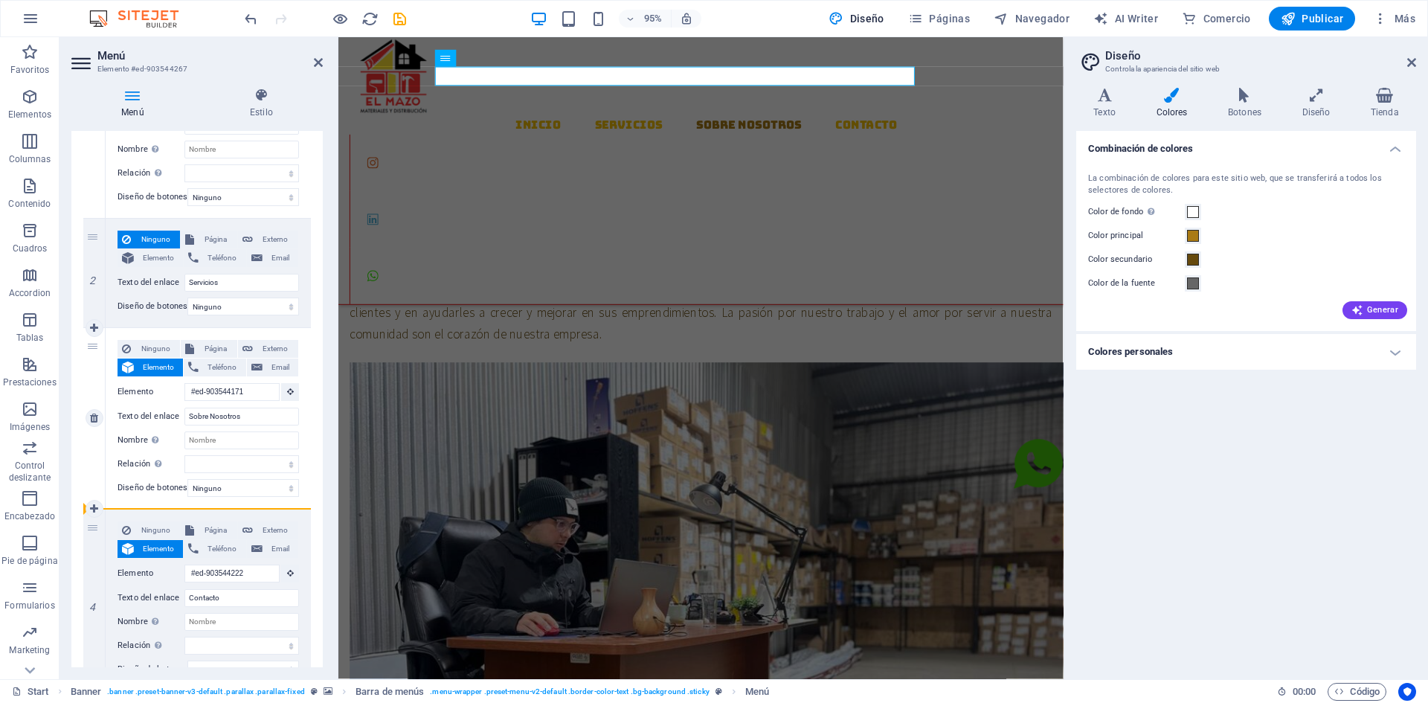
drag, startPoint x: 92, startPoint y: 292, endPoint x: 95, endPoint y: 480, distance: 187.5
click at [95, 480] on div "1 Ninguno Página Externo Elemento Teléfono Email Página Start Subpage Legal Not…" at bounding box center [197, 364] width 228 height 654
select select
type input "#ed-903544171"
type input "Sobre Nosotros"
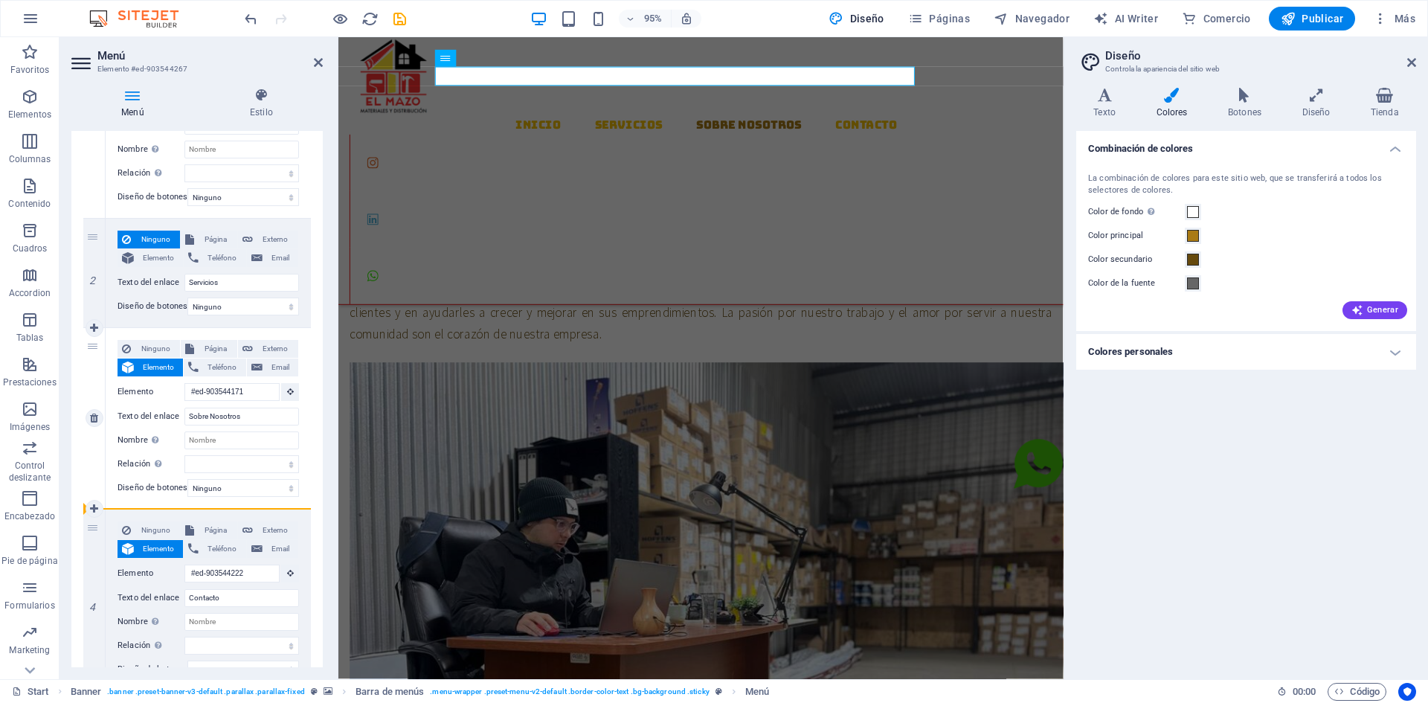
select select
type input "Servicios"
select select
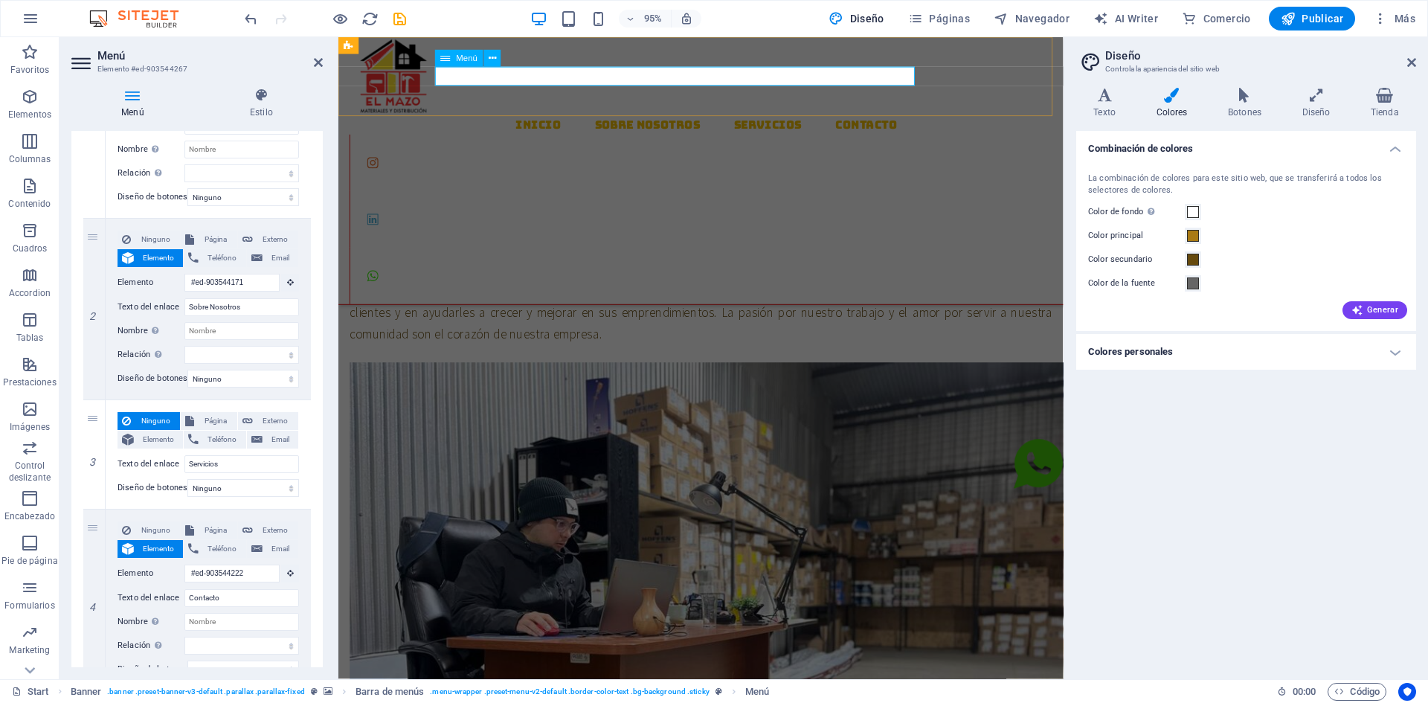
click at [525, 120] on nav "Inicio Sobre Nosotros Servicios Contacto" at bounding box center [725, 130] width 751 height 20
click at [543, 120] on nav "Inicio Sobre Nosotros Servicios Contacto" at bounding box center [725, 130] width 751 height 20
click at [519, 120] on nav "Inicio Sobre Nosotros Servicios Contacto" at bounding box center [725, 130] width 751 height 20
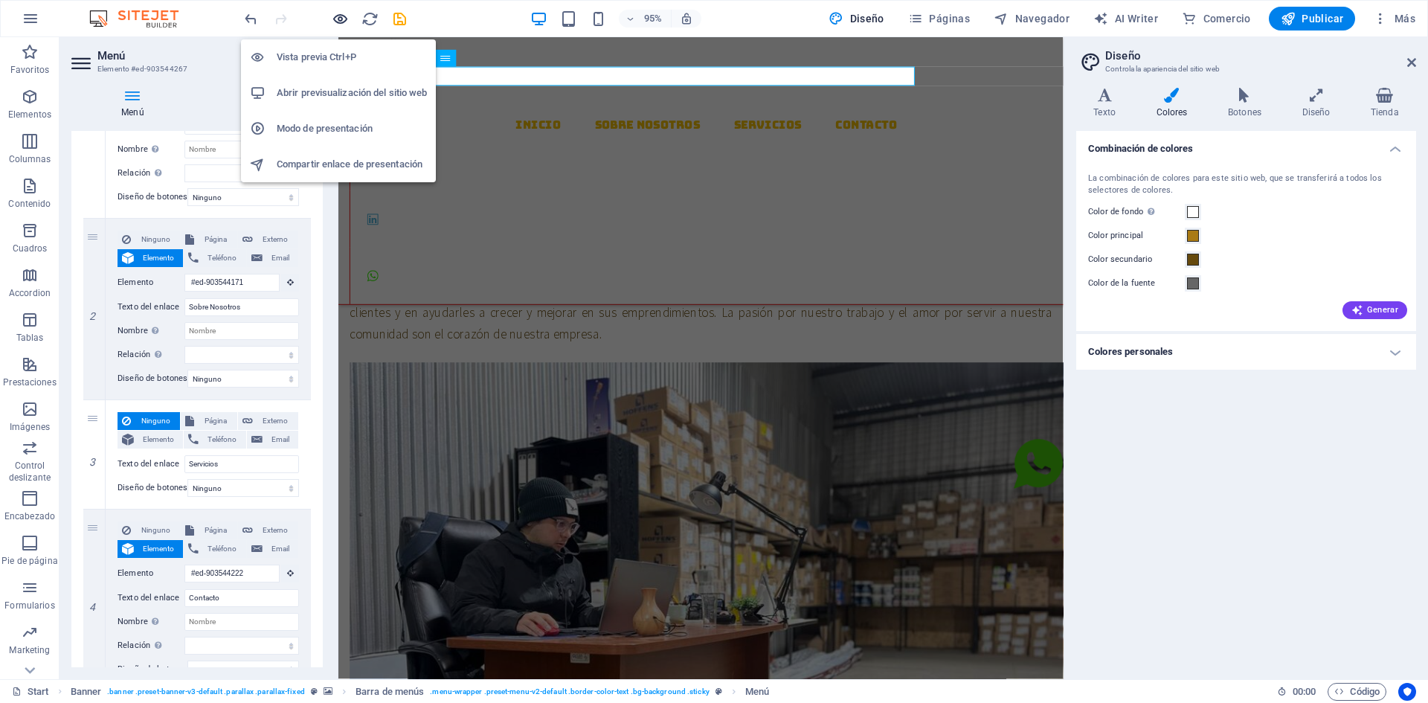
click at [341, 20] on icon "button" at bounding box center [340, 18] width 17 height 17
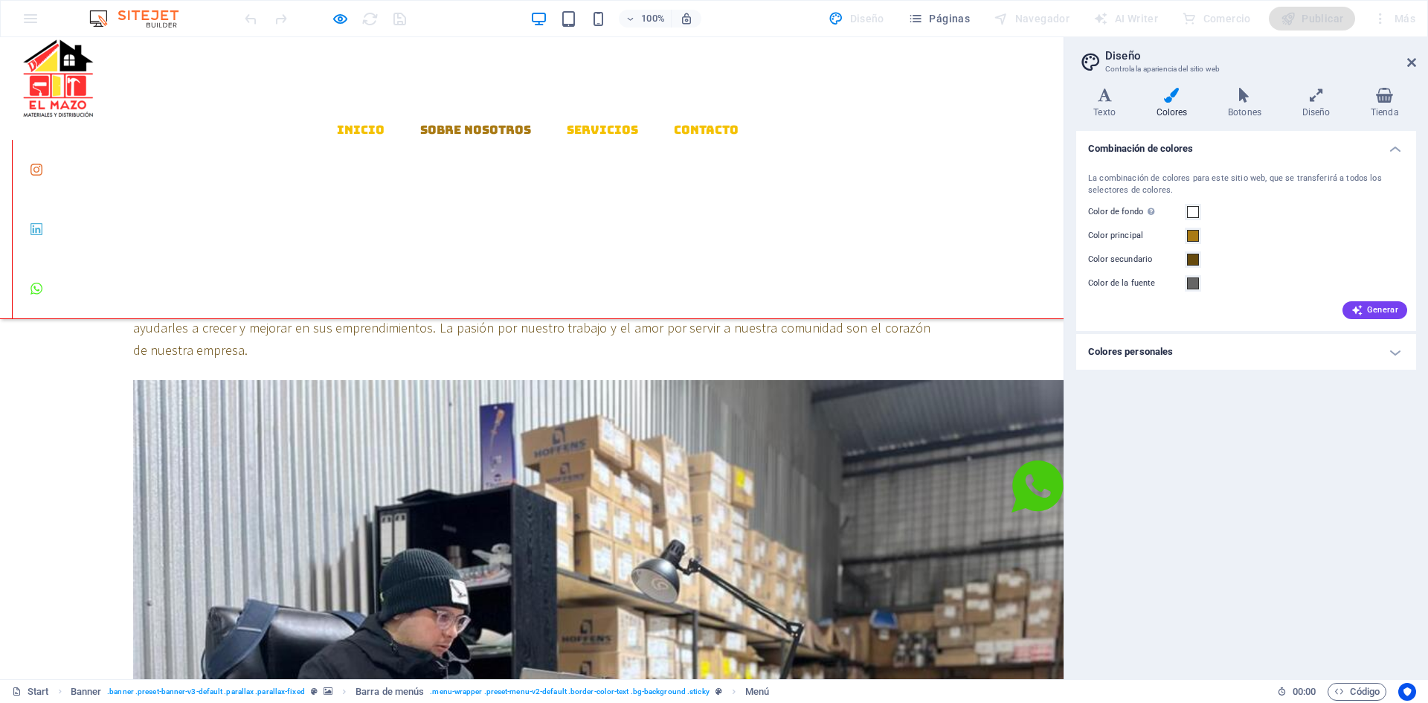
click at [473, 124] on link "Sobre Nosotros" at bounding box center [475, 130] width 111 height 12
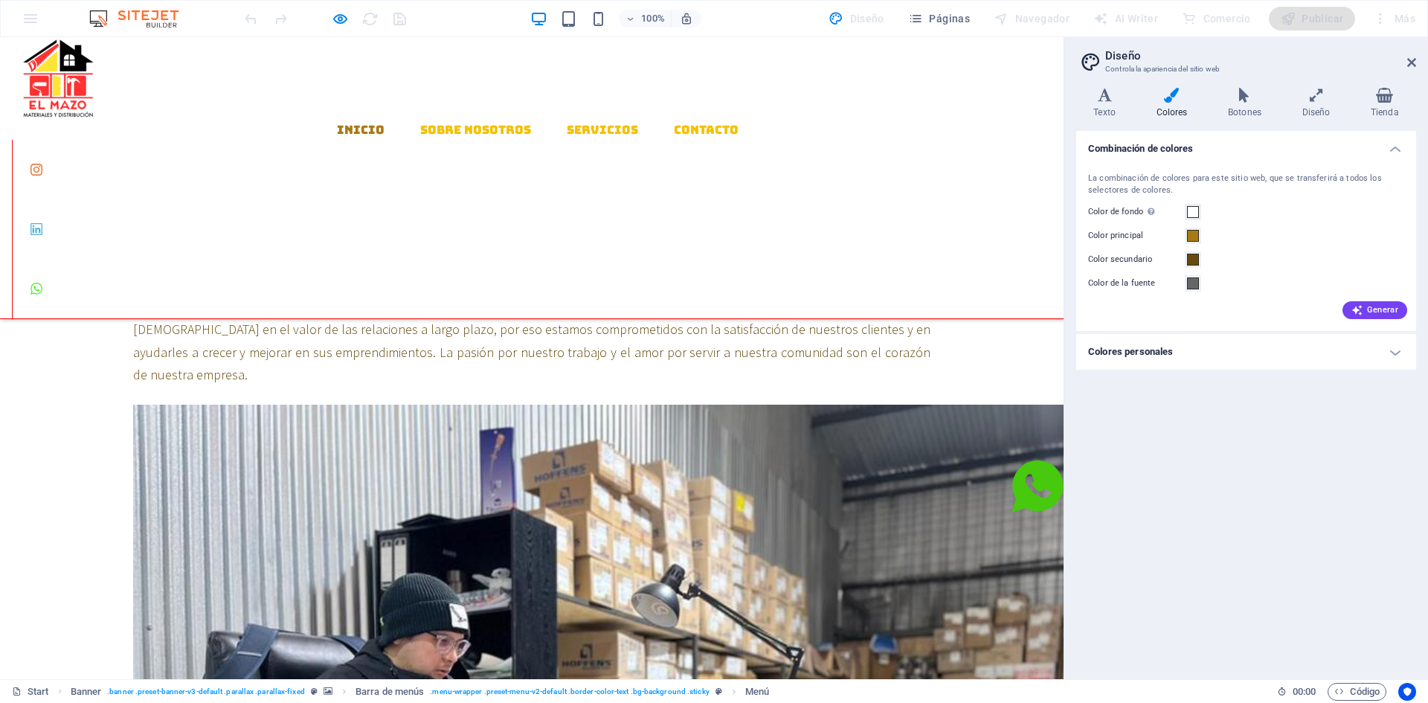
click at [337, 124] on link "Inicio" at bounding box center [361, 130] width 48 height 12
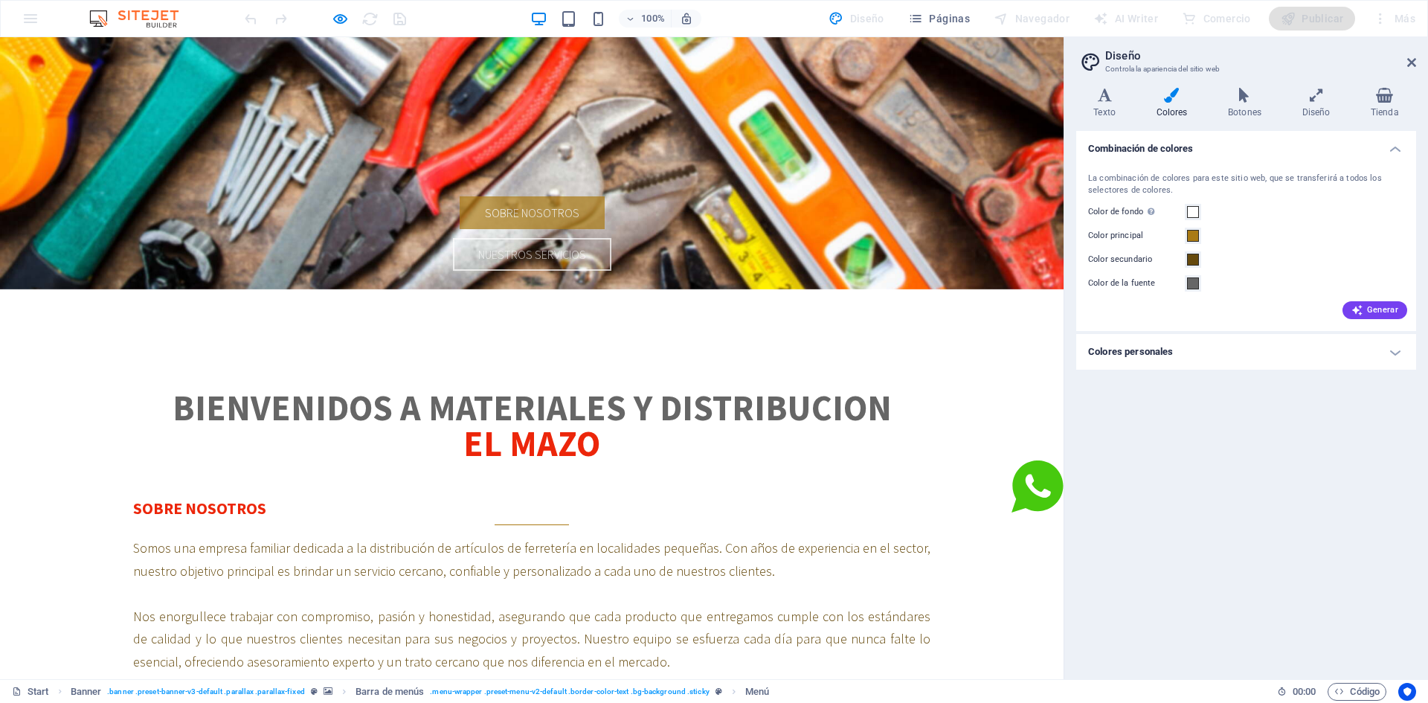
scroll to position [0, 0]
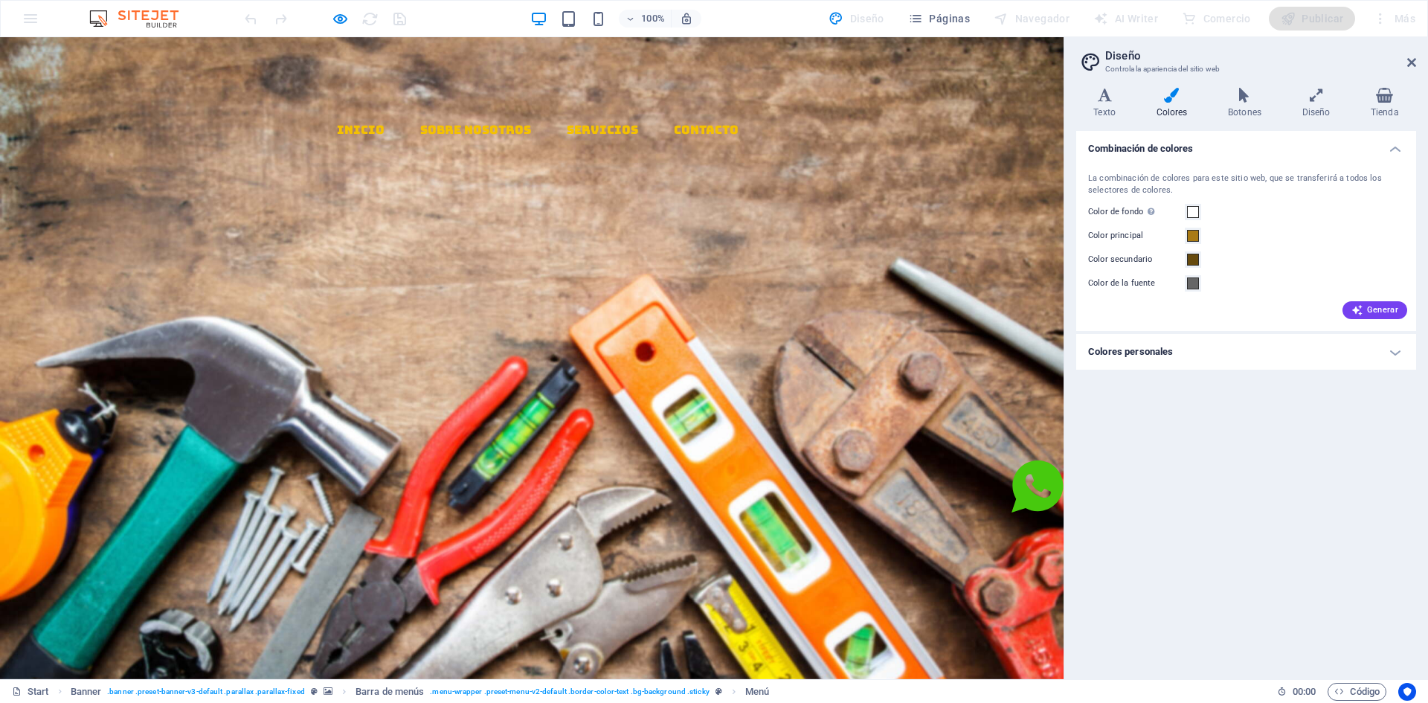
click at [444, 89] on div "Inicio Sobre Nosotros Servicios Contacto" at bounding box center [532, 178] width 1064 height 282
click at [447, 124] on link "Sobre Nosotros" at bounding box center [475, 130] width 111 height 12
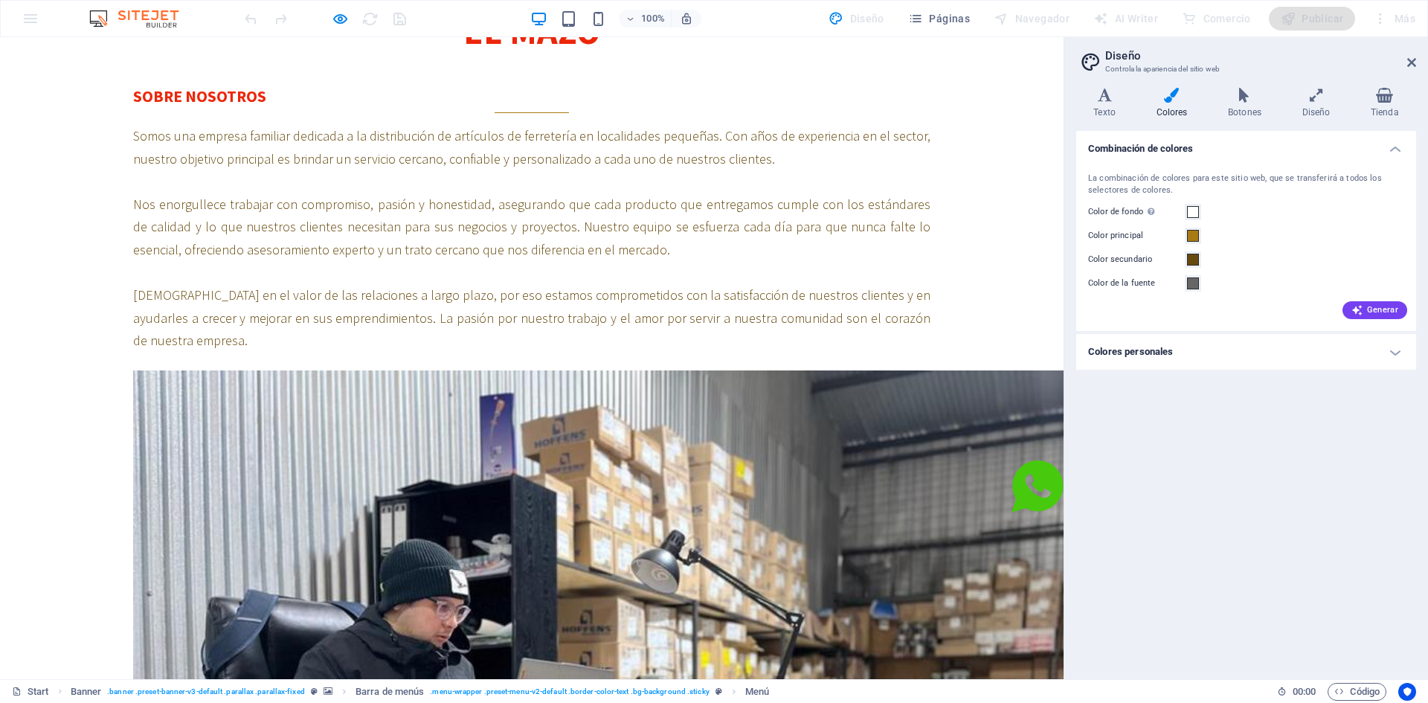
scroll to position [727, 0]
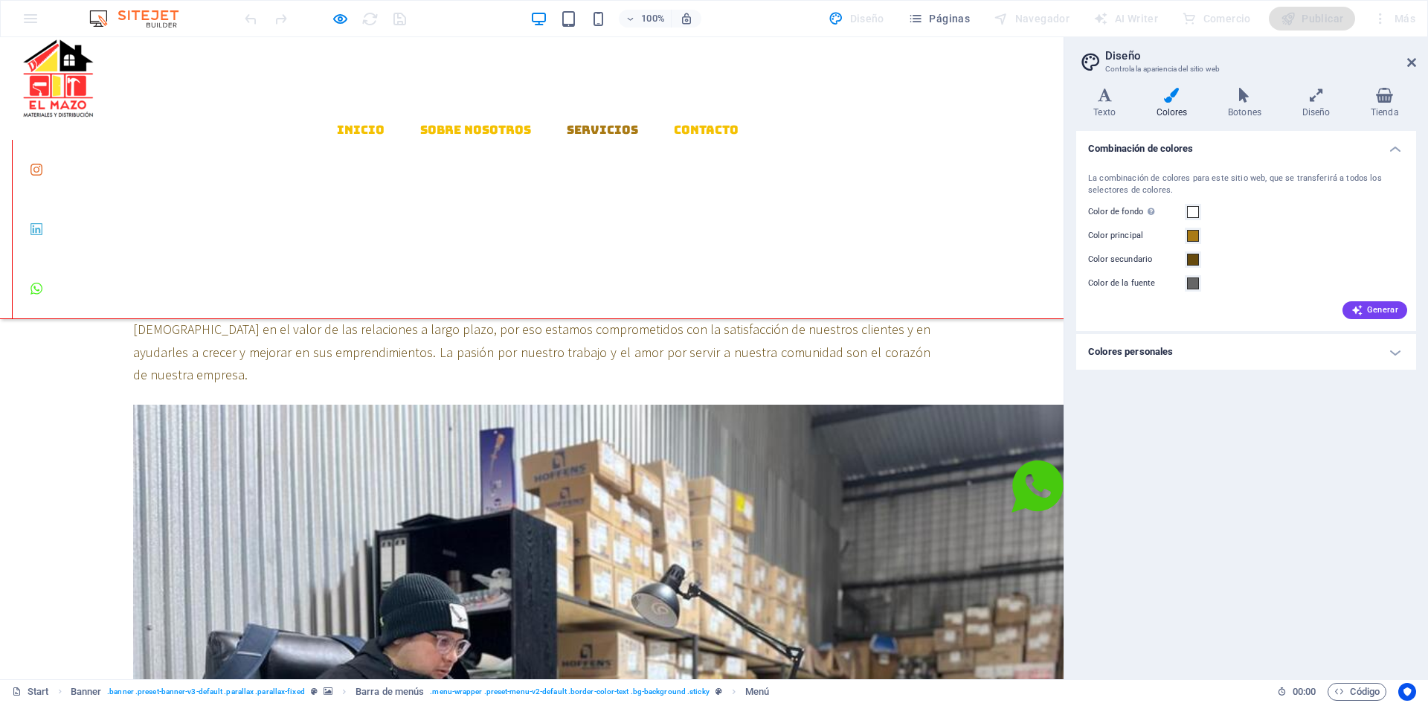
click at [575, 124] on link "Servicios" at bounding box center [602, 130] width 71 height 12
click at [674, 124] on link "Contacto" at bounding box center [706, 130] width 65 height 12
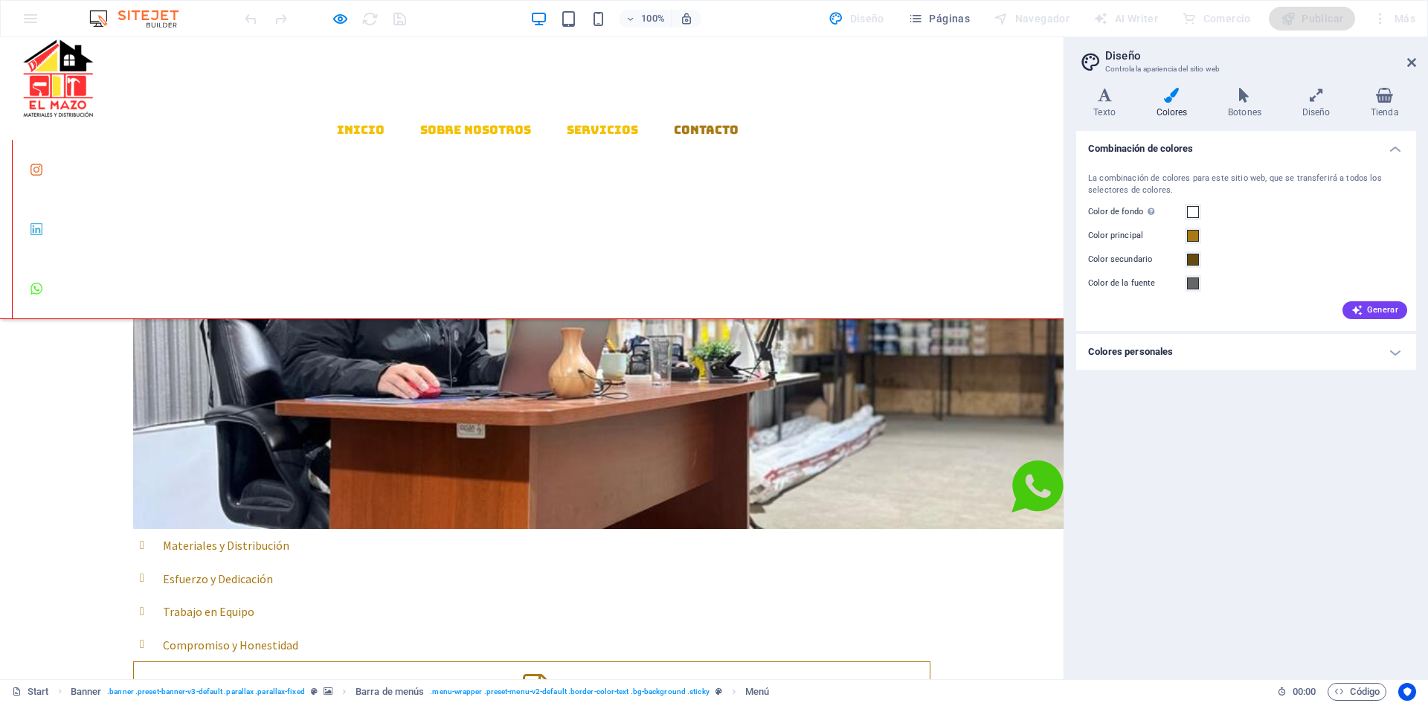
scroll to position [1204, 0]
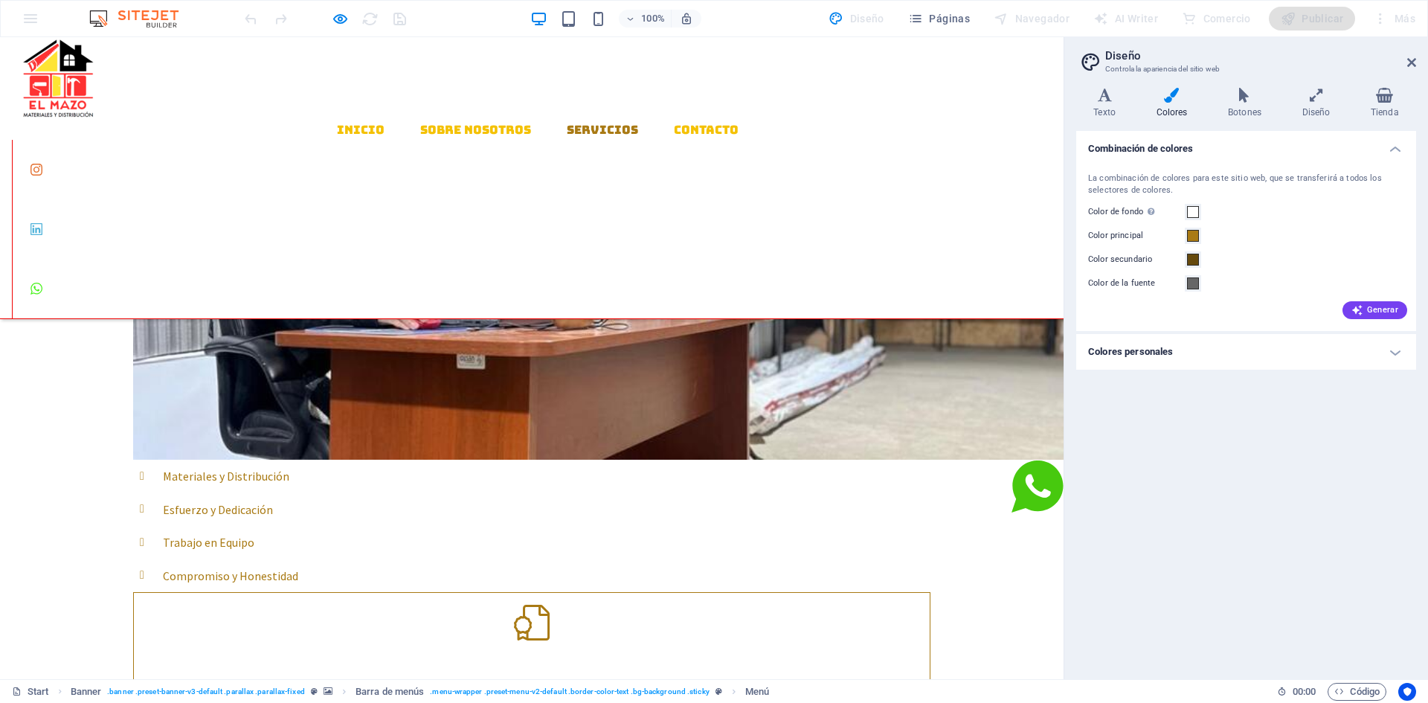
click at [567, 124] on link "Servicios" at bounding box center [602, 130] width 71 height 12
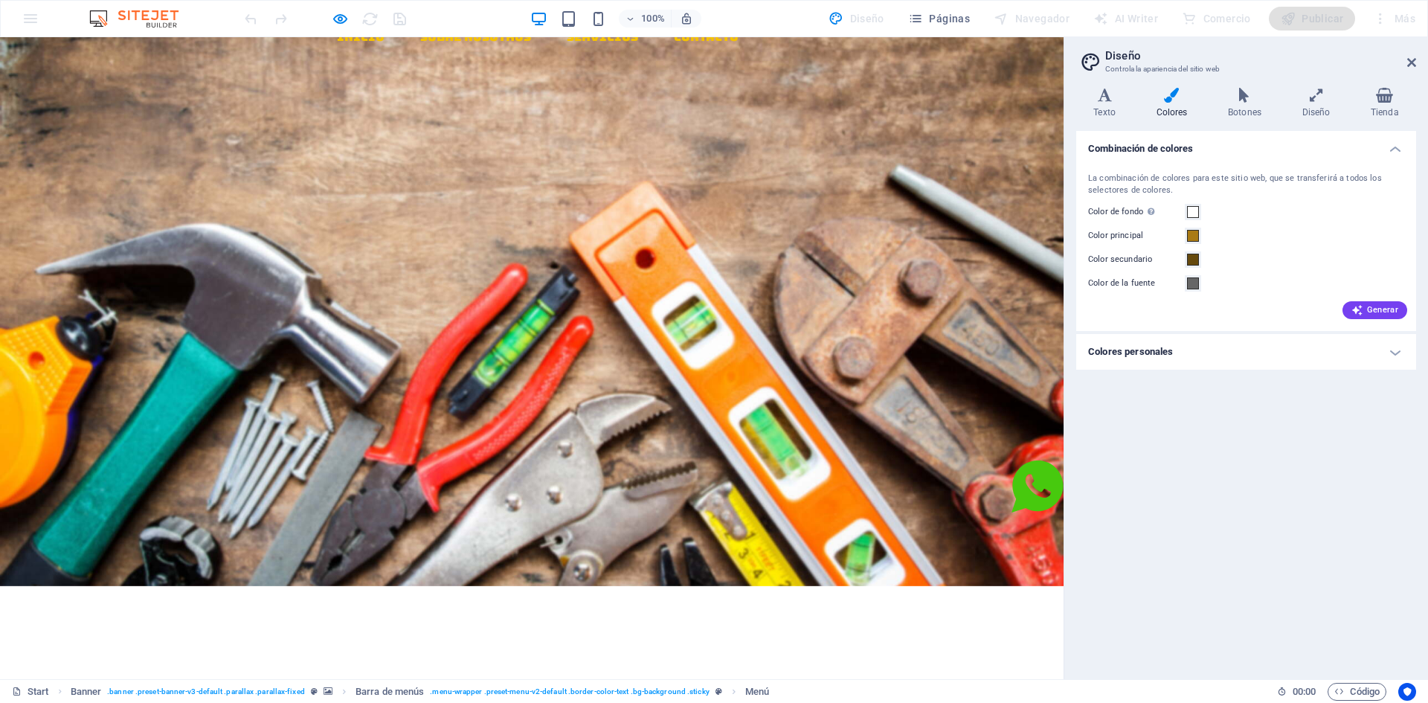
scroll to position [0, 0]
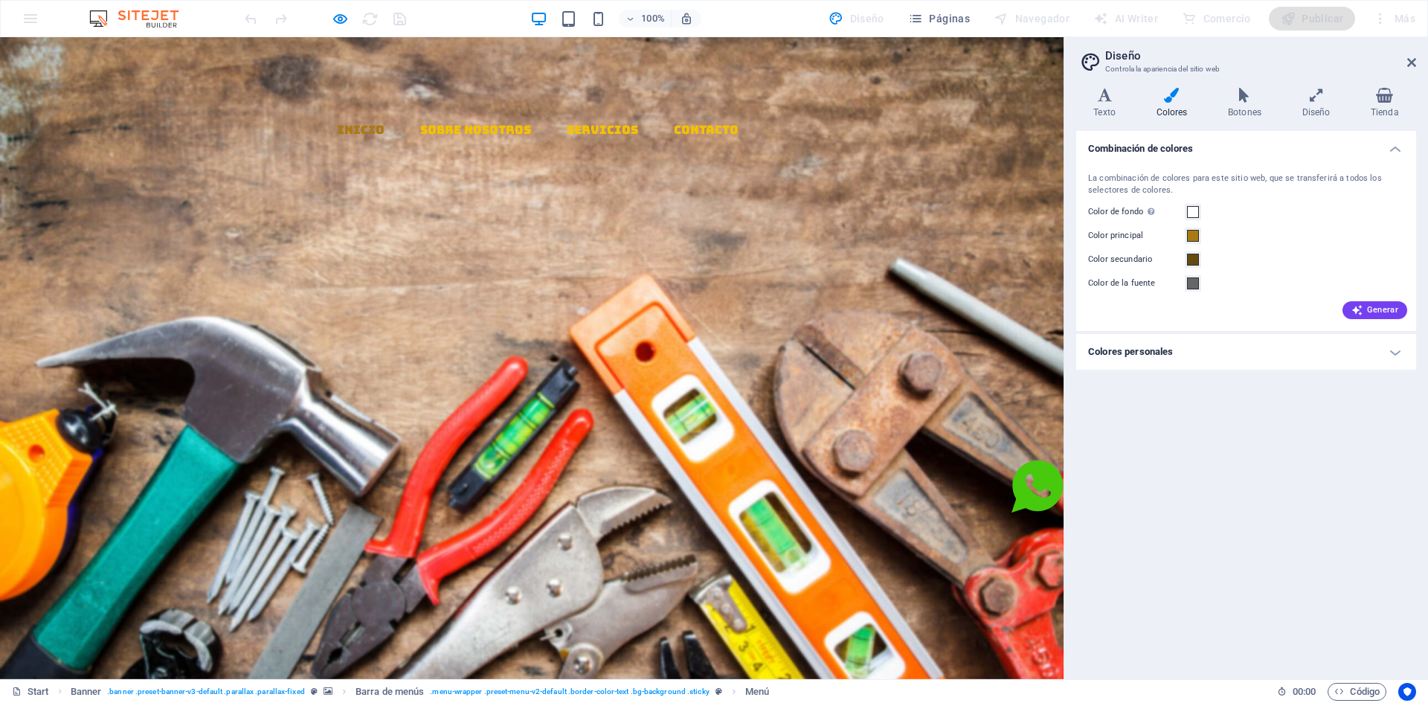
click at [337, 124] on link "Inicio" at bounding box center [361, 130] width 48 height 12
click at [440, 124] on link "Sobre Nosotros" at bounding box center [475, 130] width 111 height 12
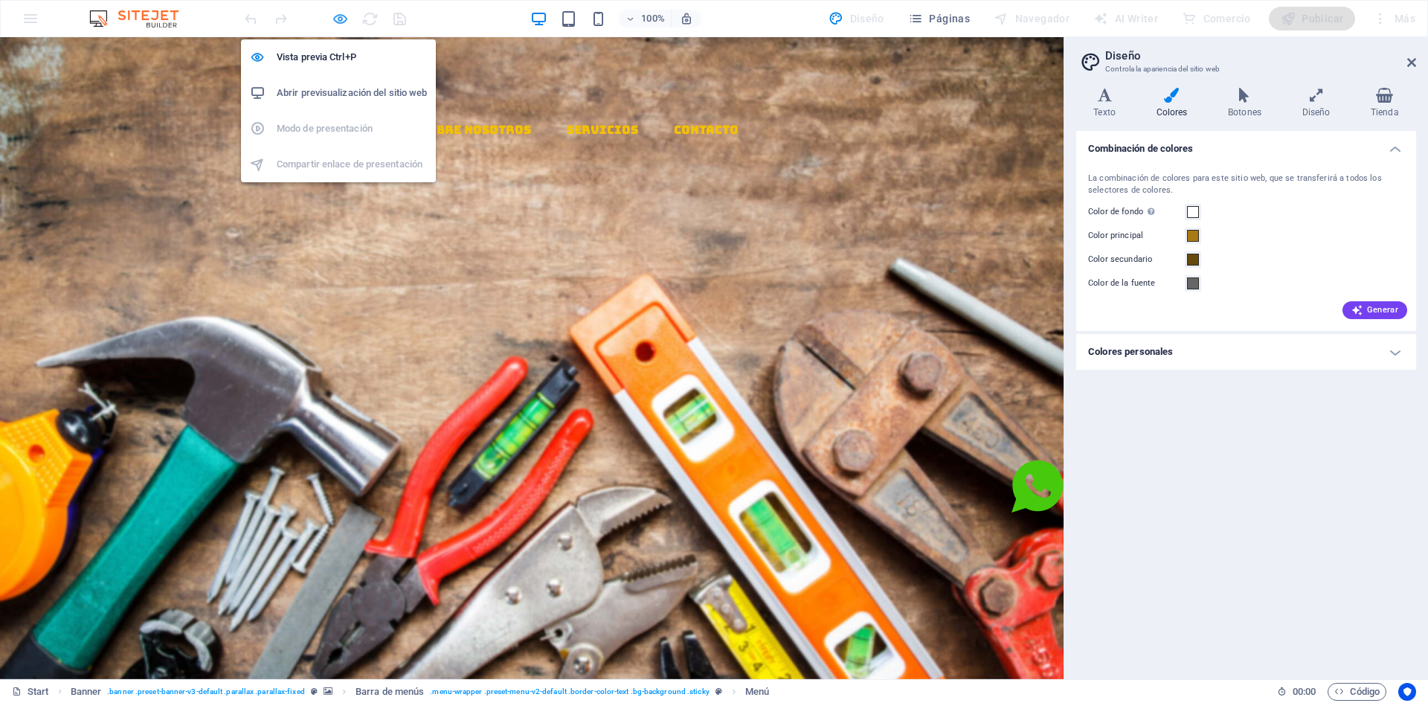
click at [332, 20] on icon "button" at bounding box center [340, 18] width 17 height 17
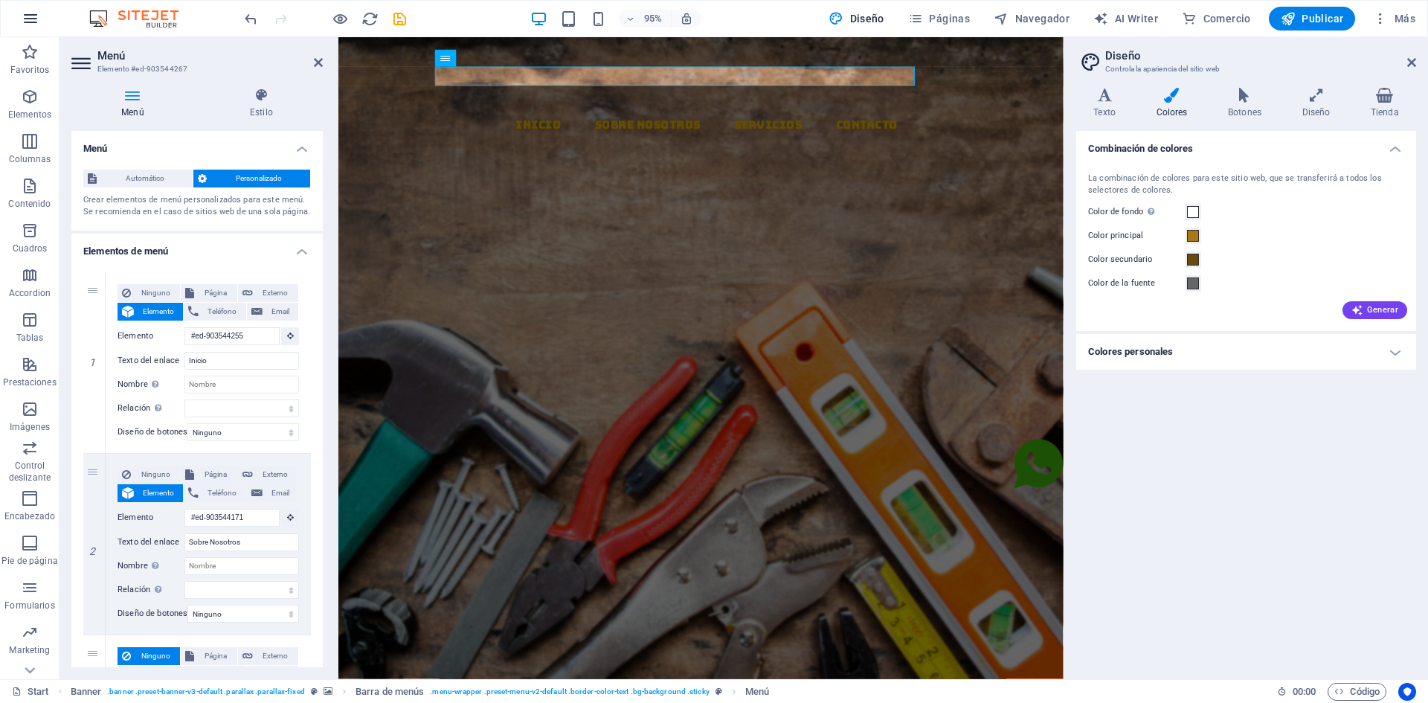
click at [28, 17] on icon "button" at bounding box center [31, 19] width 18 height 18
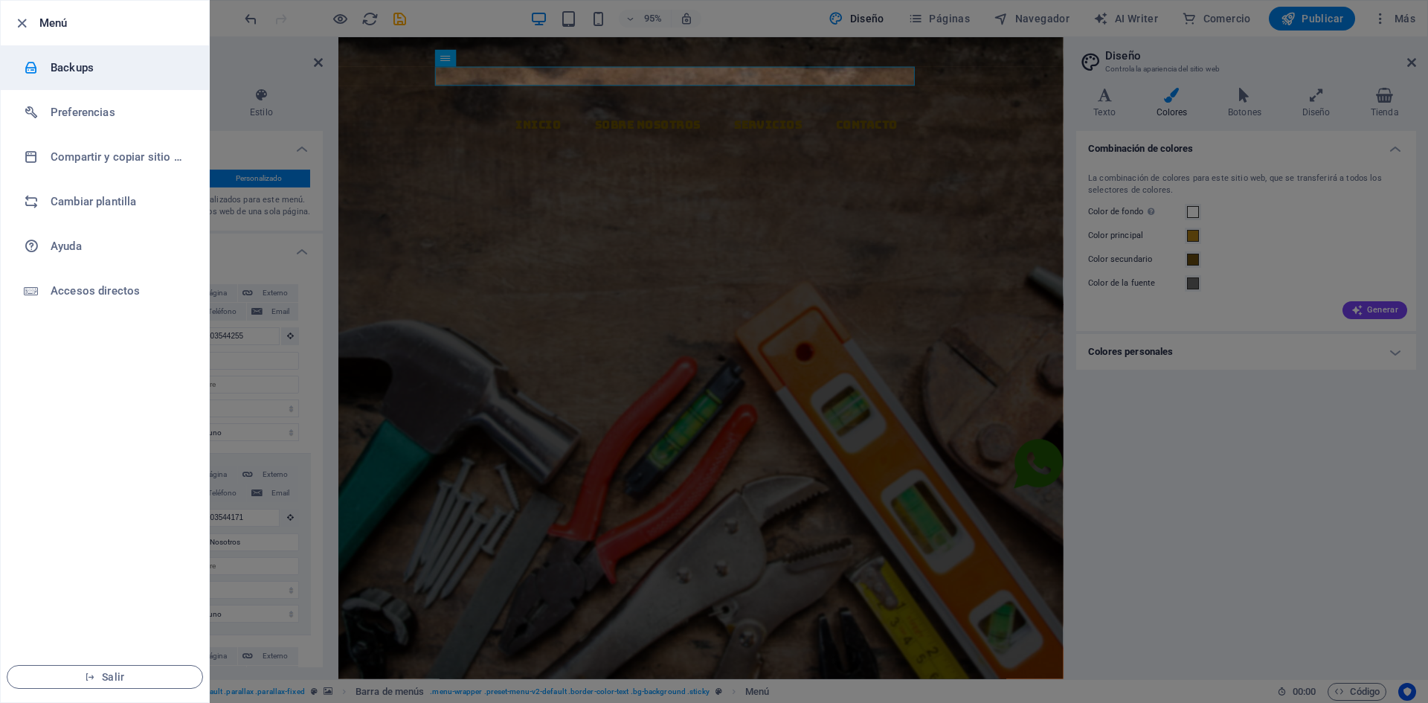
click at [67, 64] on h6 "Backups" at bounding box center [120, 68] width 138 height 18
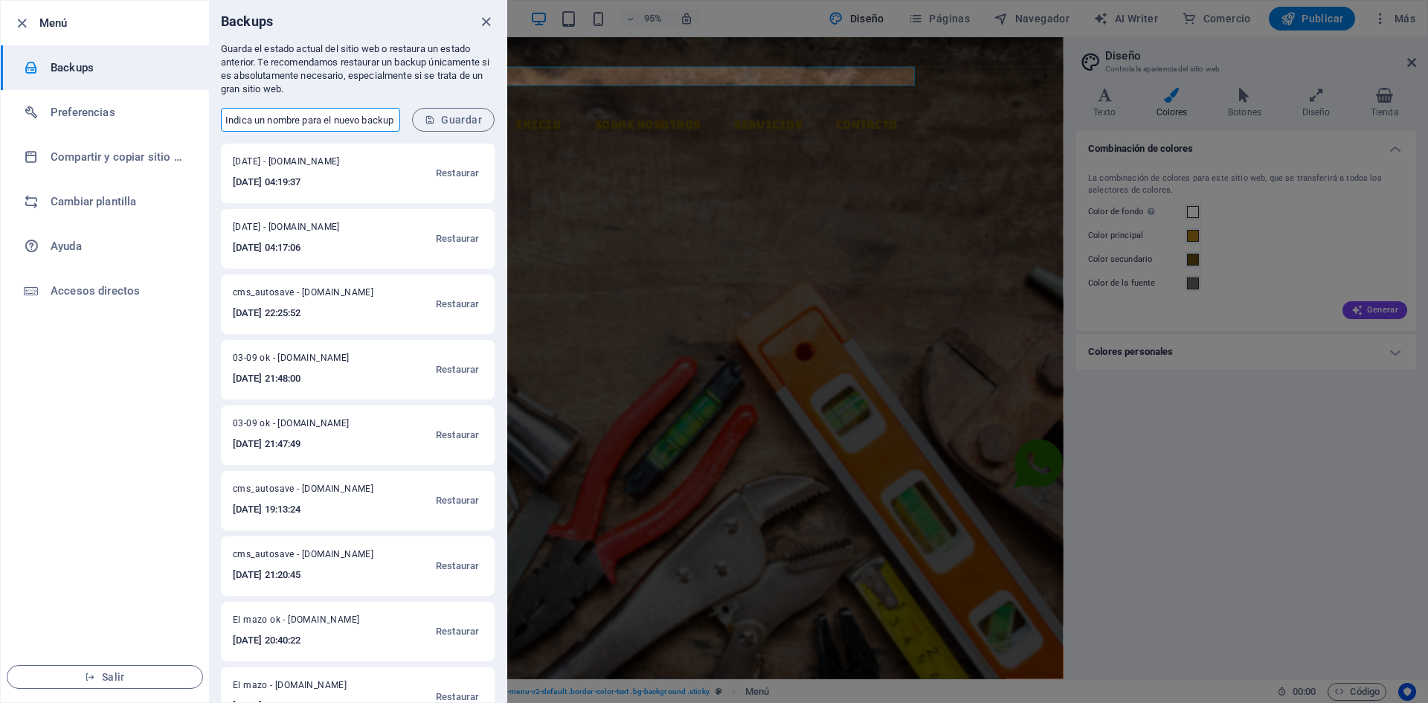
click at [278, 117] on input "text" at bounding box center [310, 120] width 179 height 24
type input "[PERSON_NAME]"
drag, startPoint x: 489, startPoint y: 116, endPoint x: 475, endPoint y: 120, distance: 14.6
click at [484, 119] on button "Guardar" at bounding box center [453, 120] width 83 height 24
click at [485, 22] on icon "close" at bounding box center [486, 21] width 17 height 17
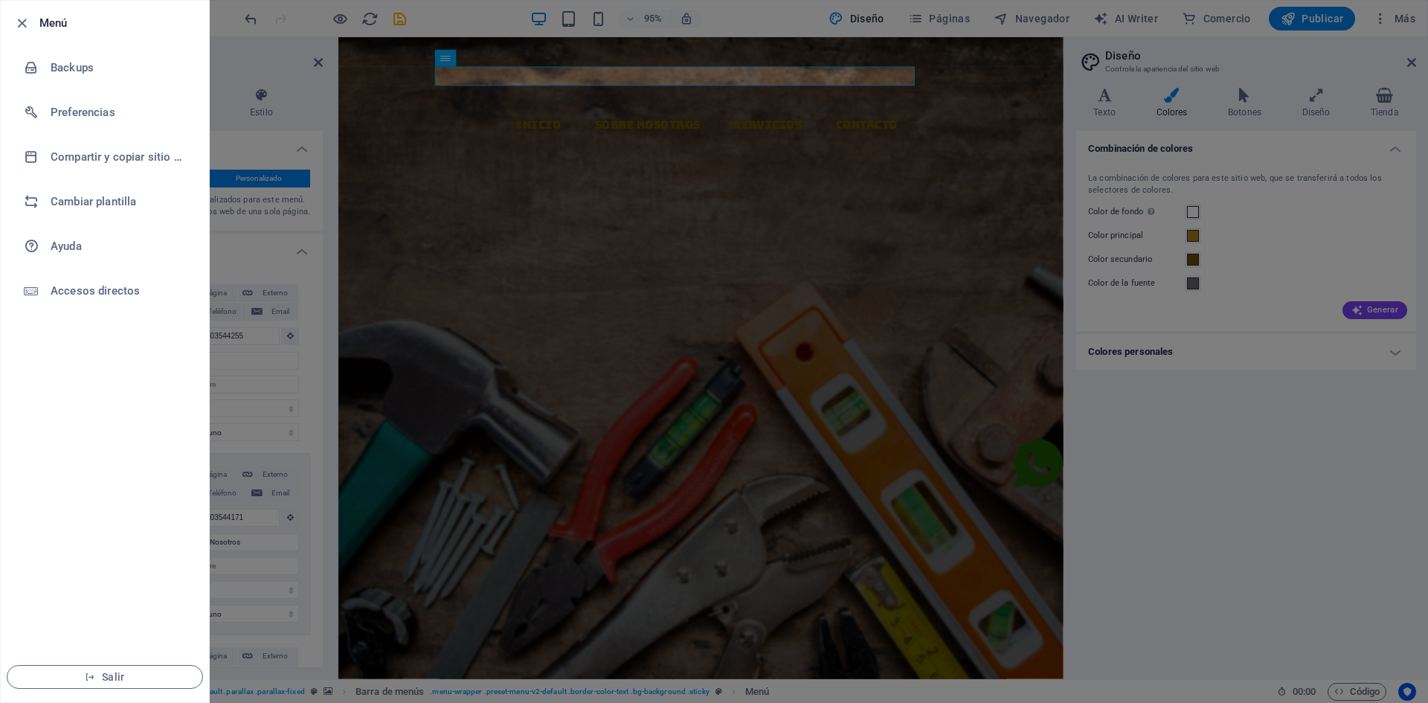
click at [562, 94] on div at bounding box center [714, 351] width 1428 height 703
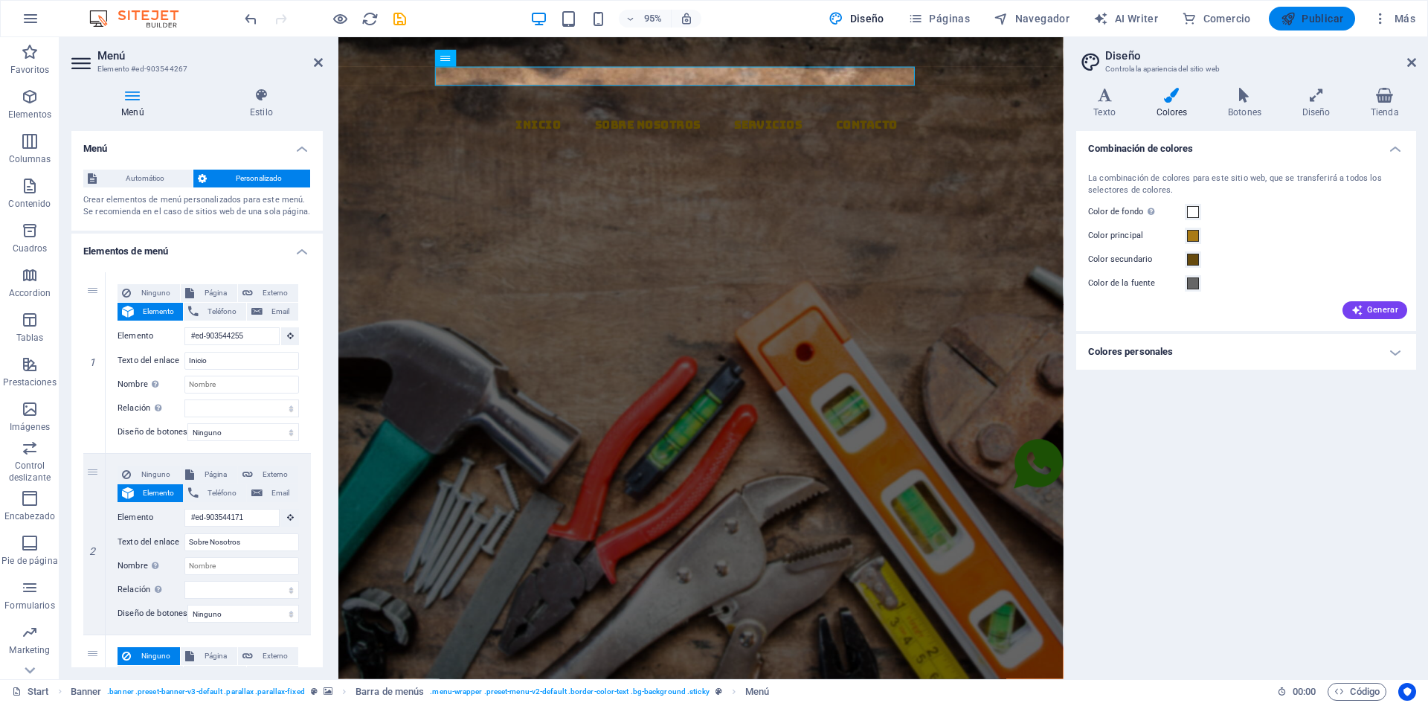
click at [1315, 24] on span "Publicar" at bounding box center [1312, 18] width 63 height 15
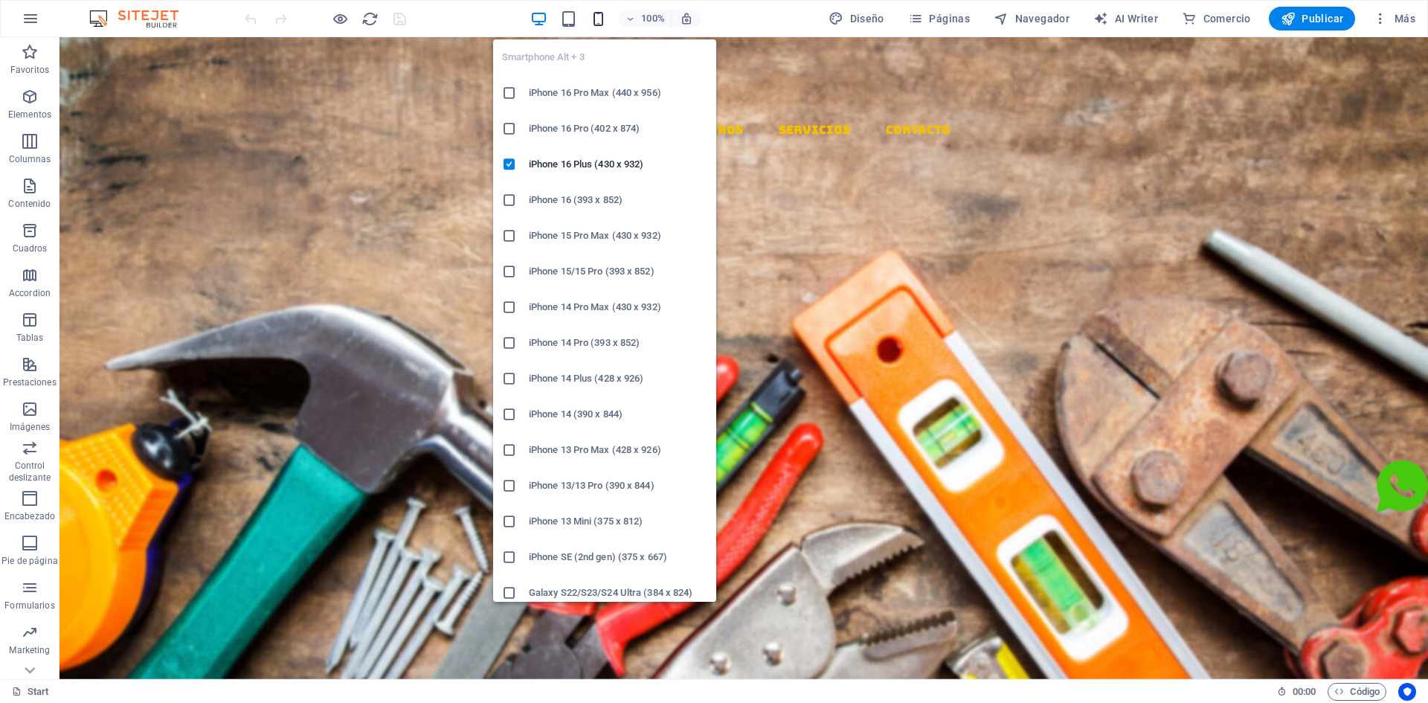
click at [594, 17] on icon "button" at bounding box center [598, 18] width 17 height 17
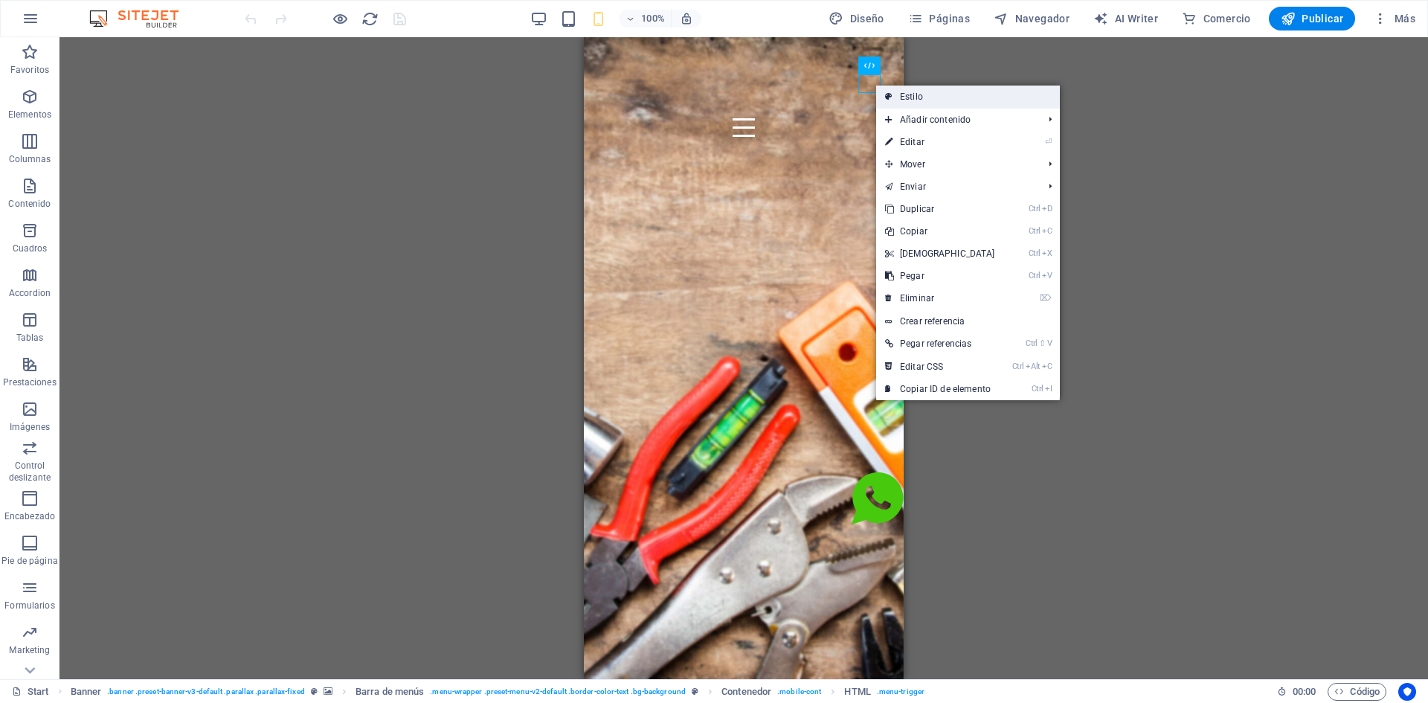
click at [893, 93] on link "Estilo" at bounding box center [968, 97] width 184 height 22
select select "rem"
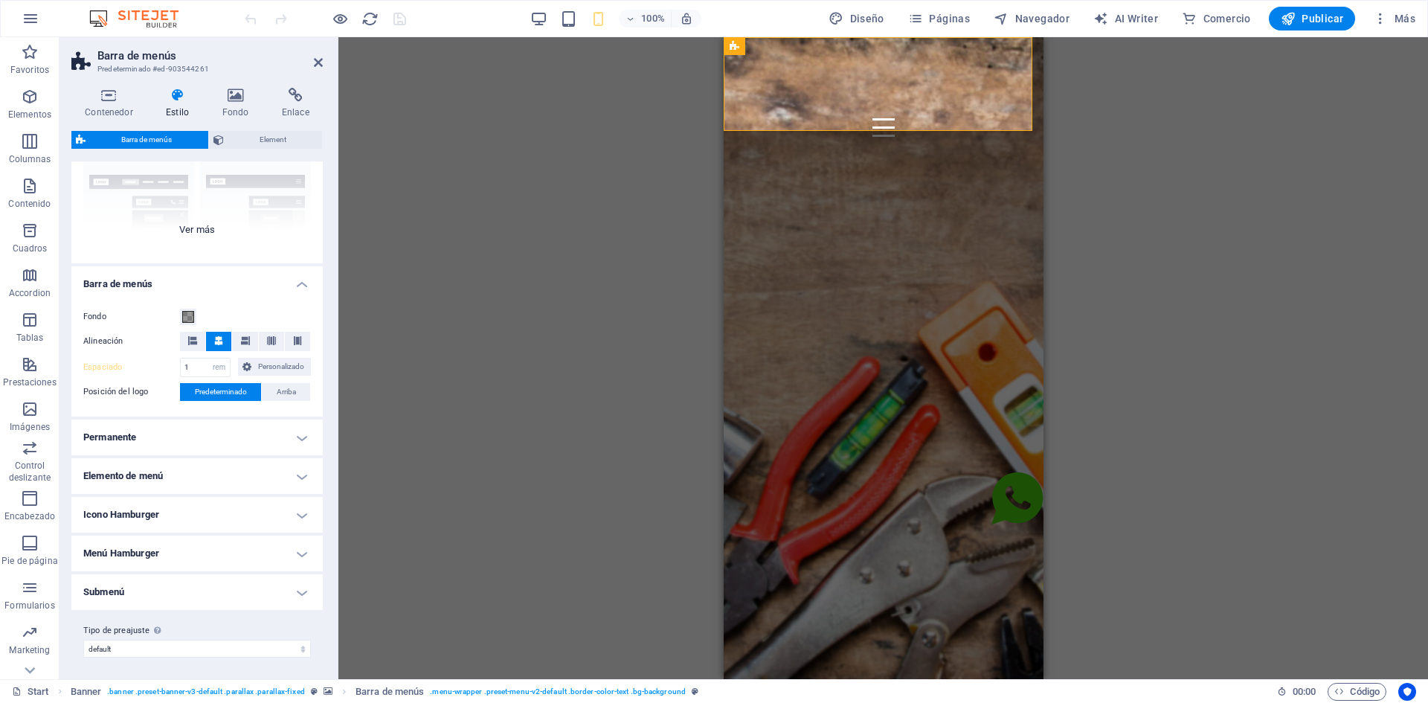
scroll to position [150, 0]
click at [255, 136] on span "Element" at bounding box center [273, 140] width 90 height 18
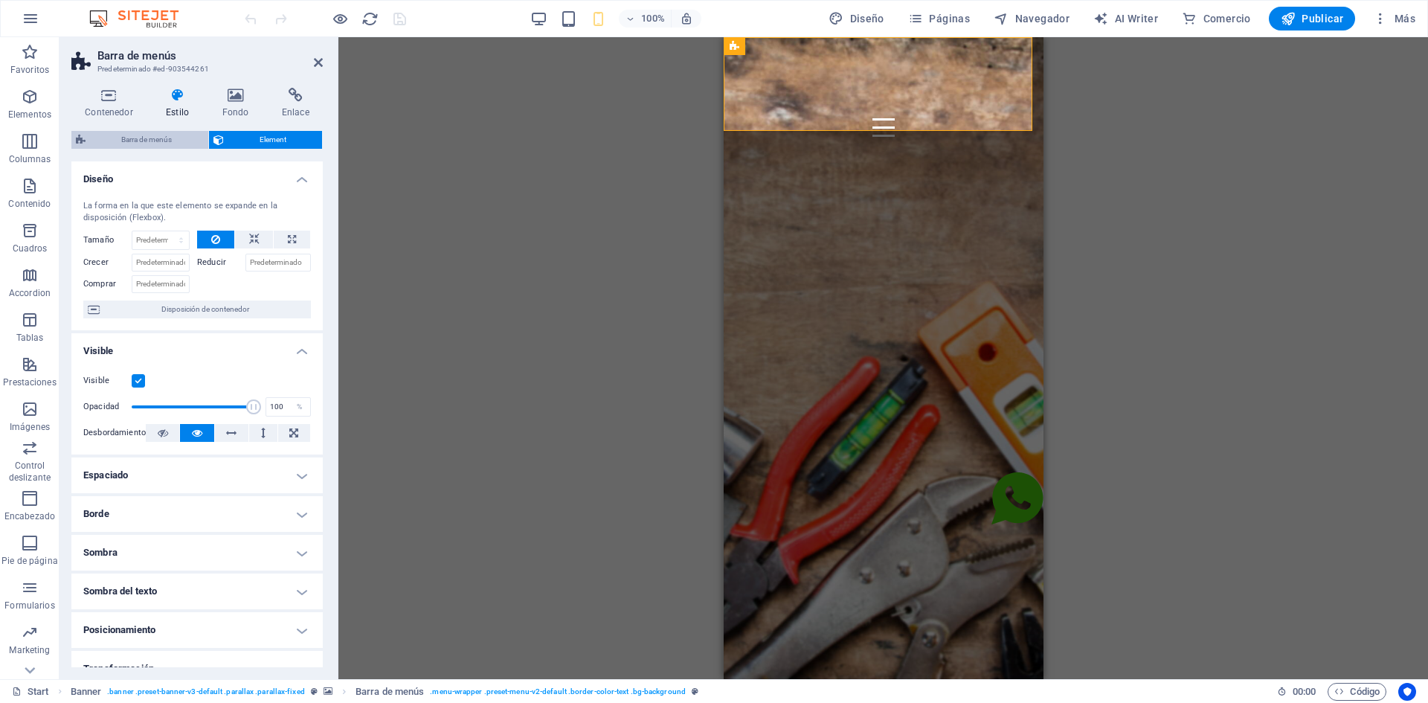
click at [160, 137] on span "Barra de menús" at bounding box center [147, 140] width 114 height 18
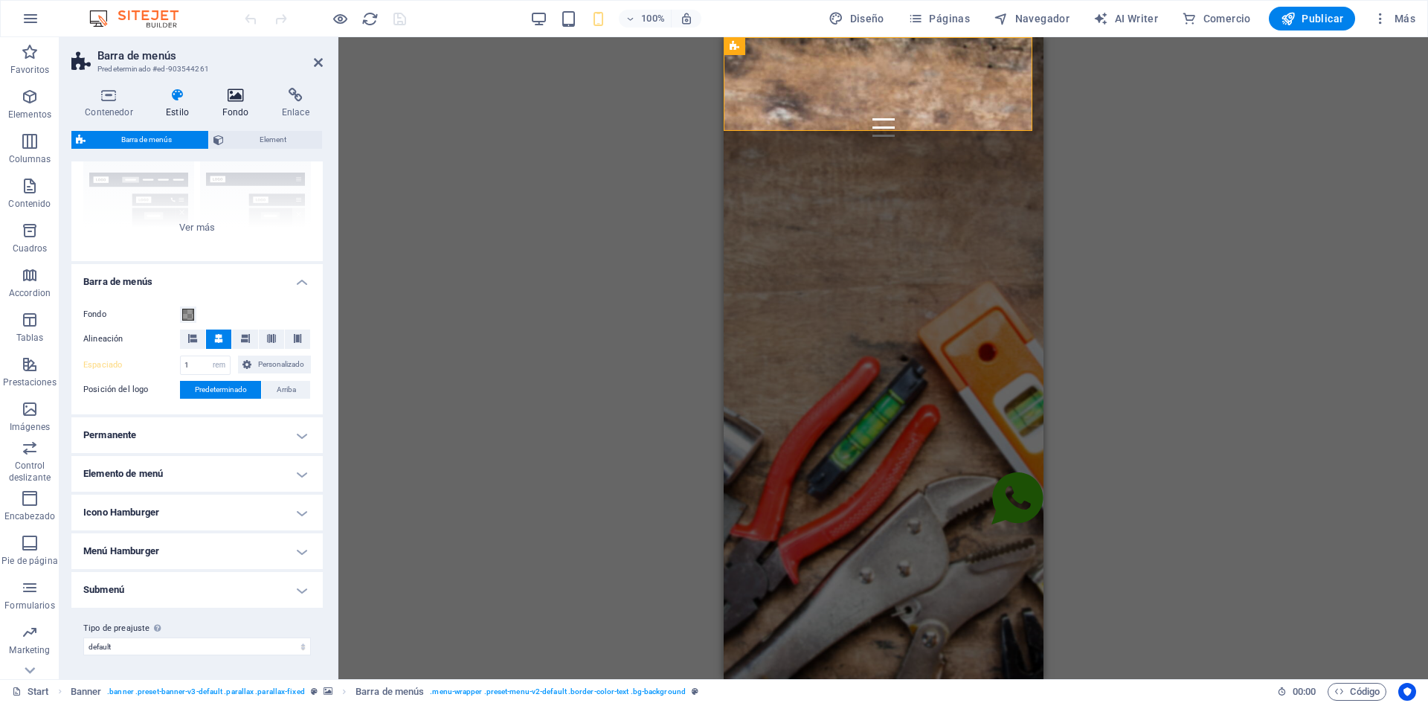
click at [228, 103] on h4 "Fondo" at bounding box center [238, 103] width 60 height 31
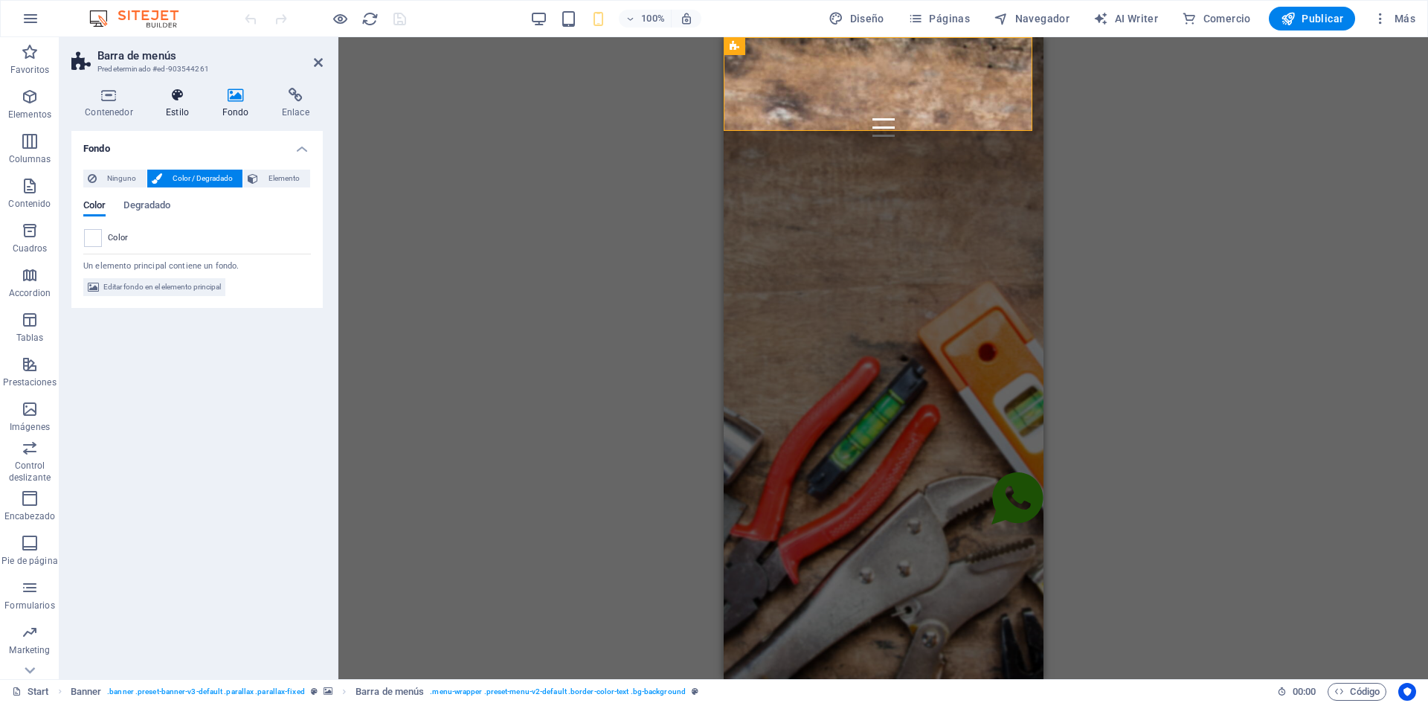
click at [189, 104] on h4 "Estilo" at bounding box center [181, 103] width 56 height 31
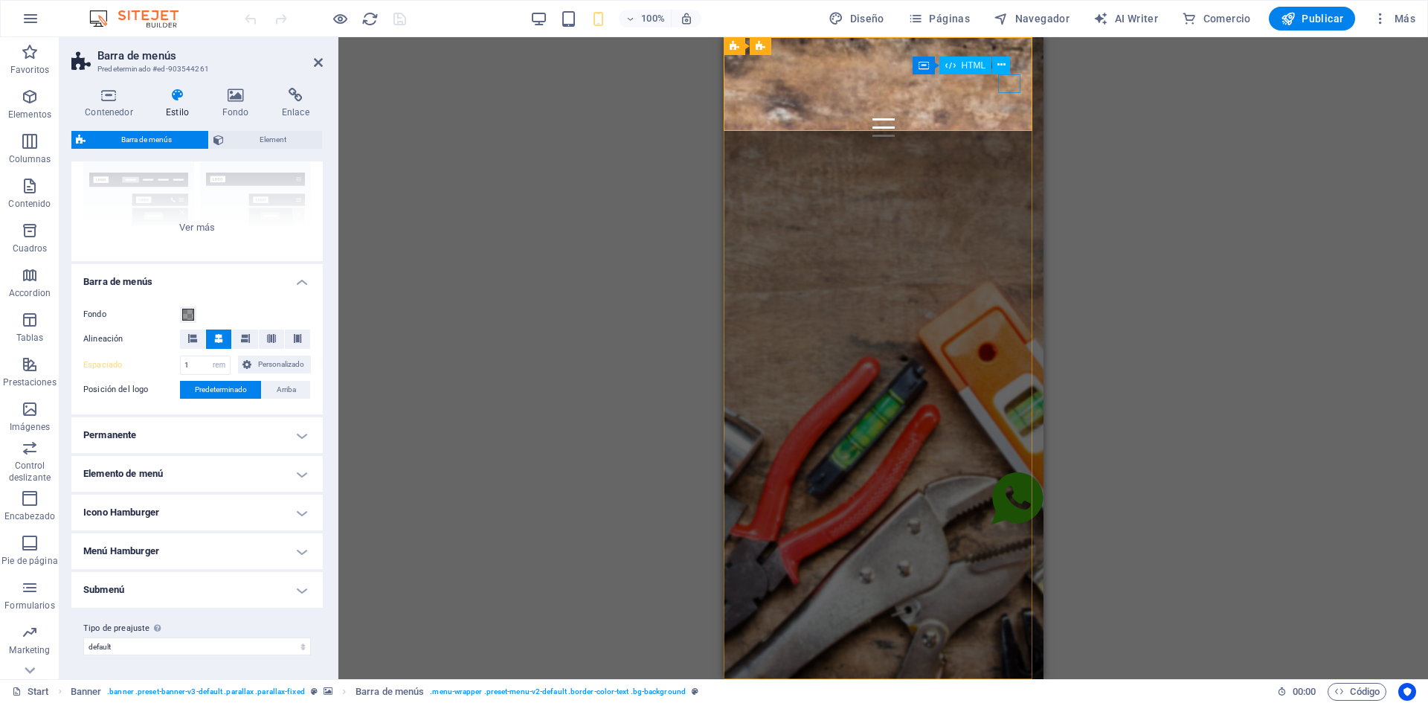
click at [1007, 118] on div at bounding box center [883, 127] width 296 height 19
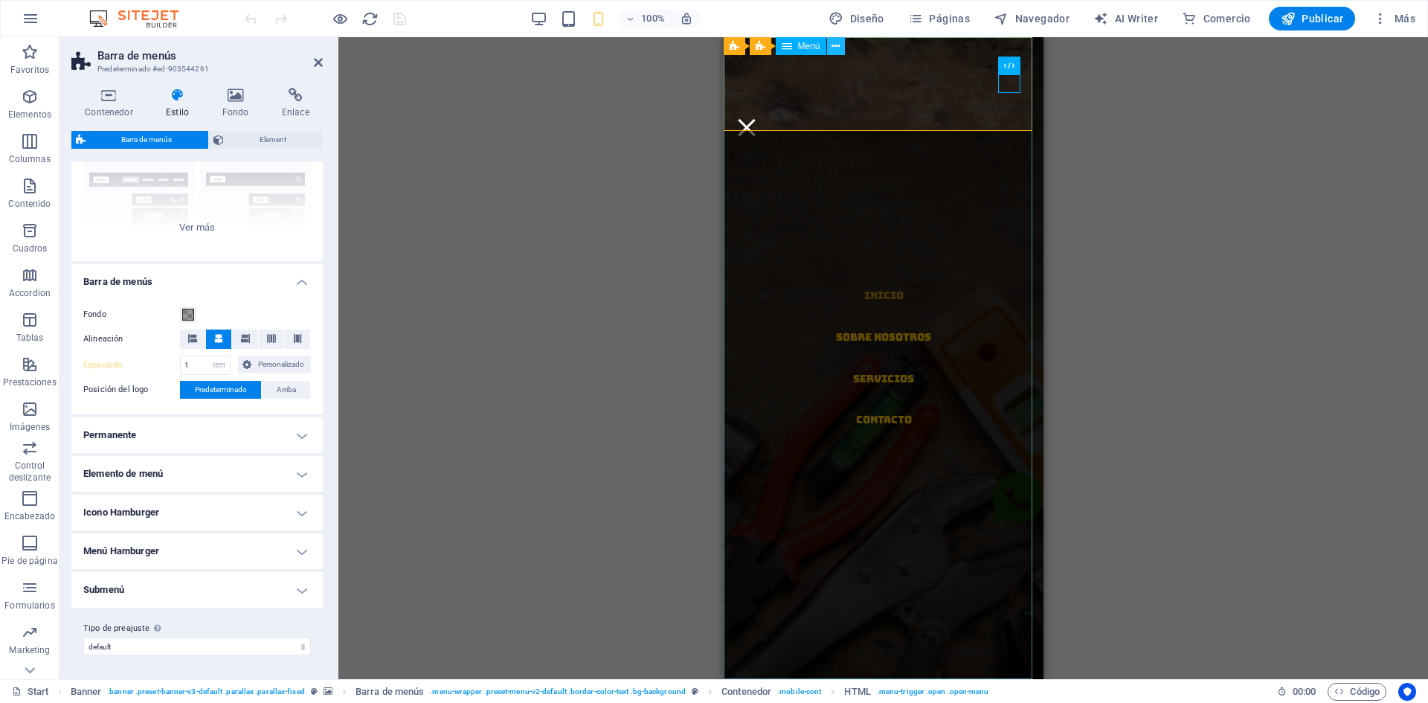
click at [834, 45] on icon at bounding box center [836, 47] width 8 height 16
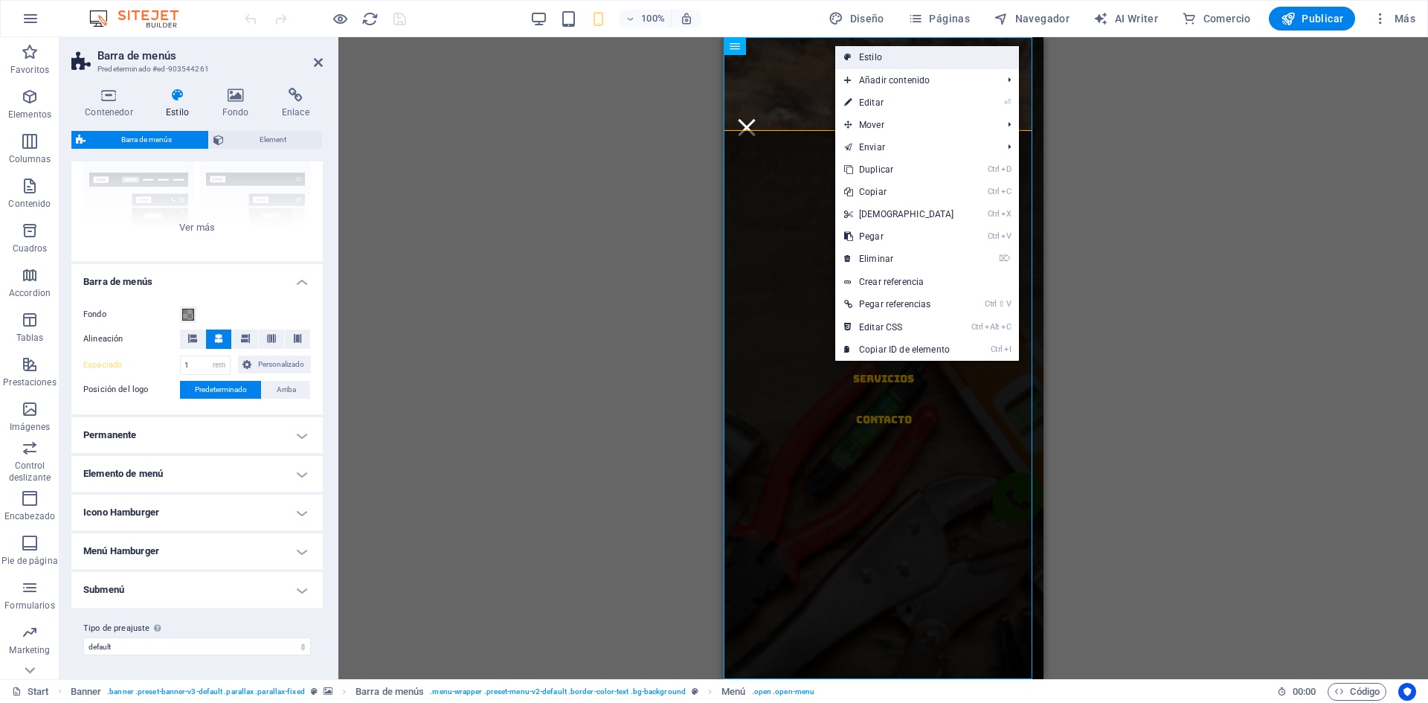
click at [876, 57] on link "Estilo" at bounding box center [927, 57] width 184 height 22
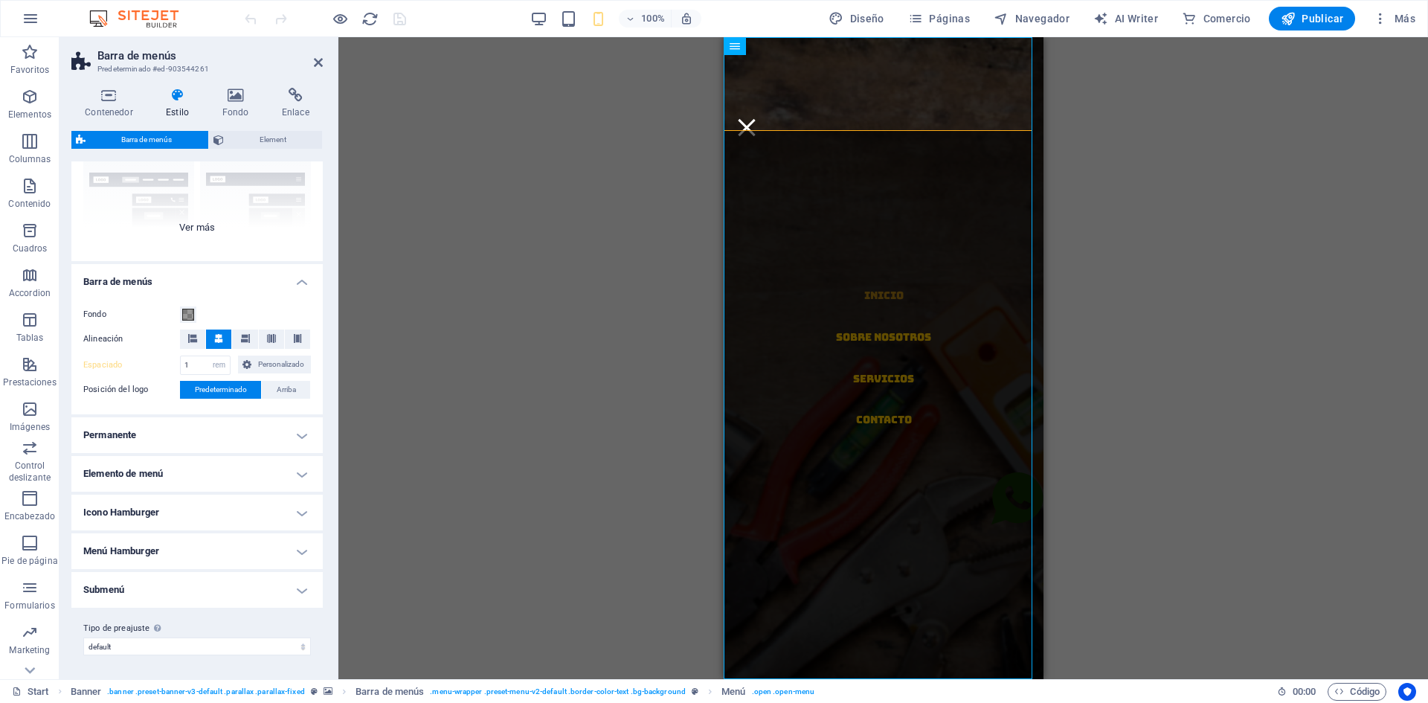
click at [216, 230] on div "Borde Centrado Predeterminado Fijo Loki Desencadenador Ancho XXL" at bounding box center [196, 149] width 251 height 223
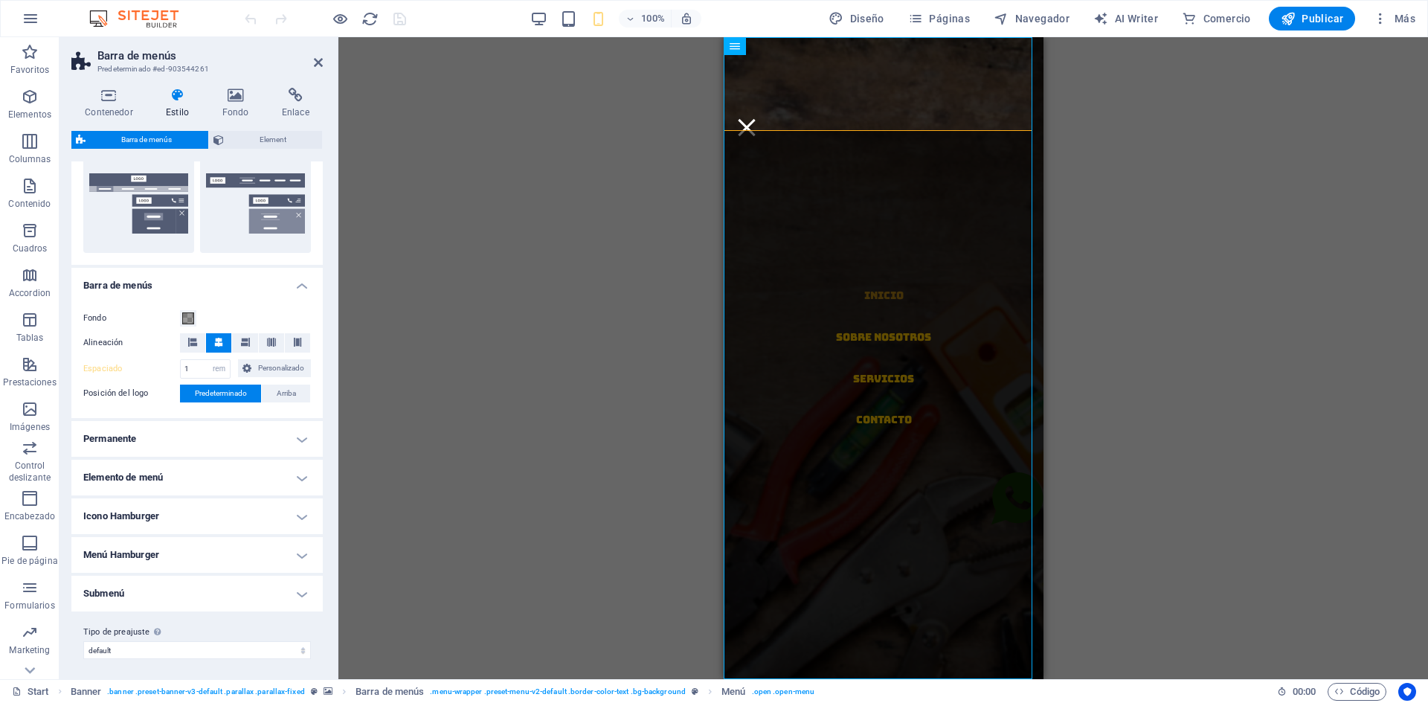
scroll to position [362, 0]
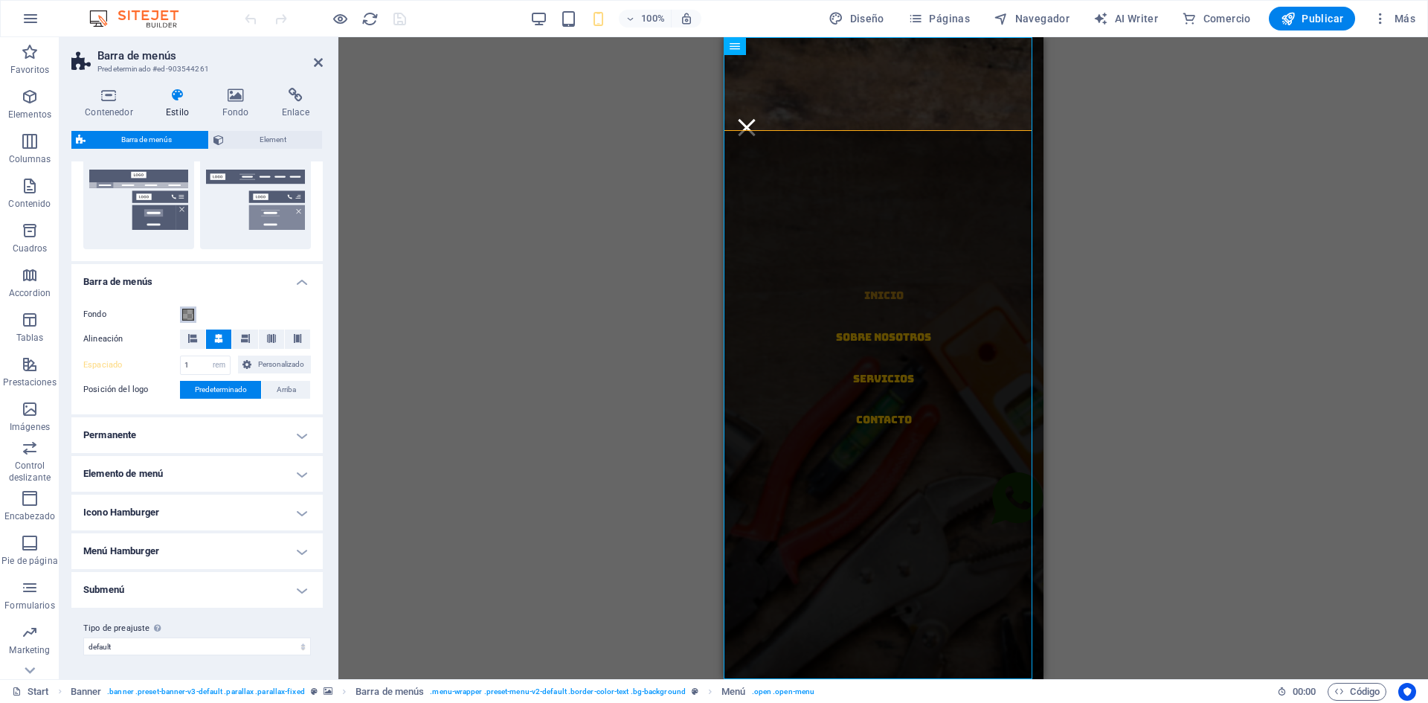
click at [193, 309] on span at bounding box center [188, 315] width 12 height 12
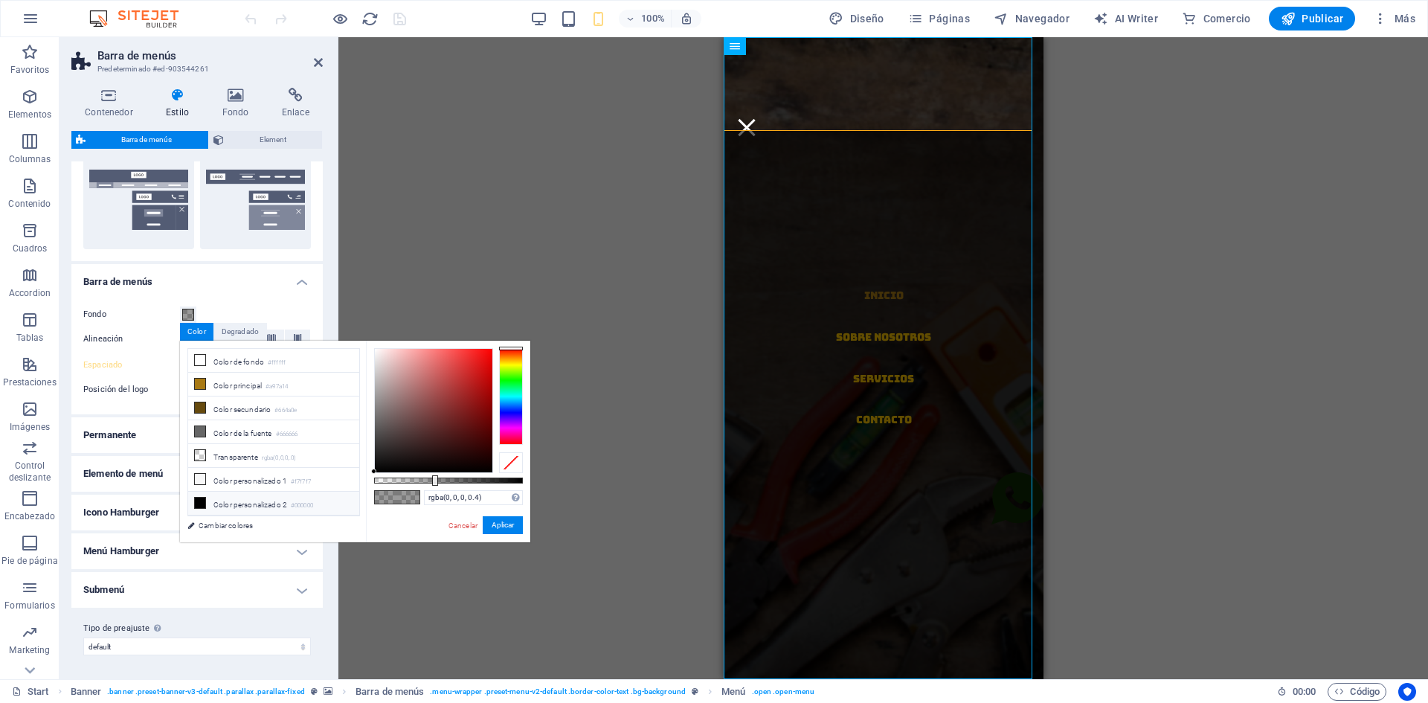
click at [225, 497] on li "Color personalizado 2 #000000" at bounding box center [273, 504] width 171 height 24
click at [196, 498] on icon at bounding box center [200, 503] width 10 height 10
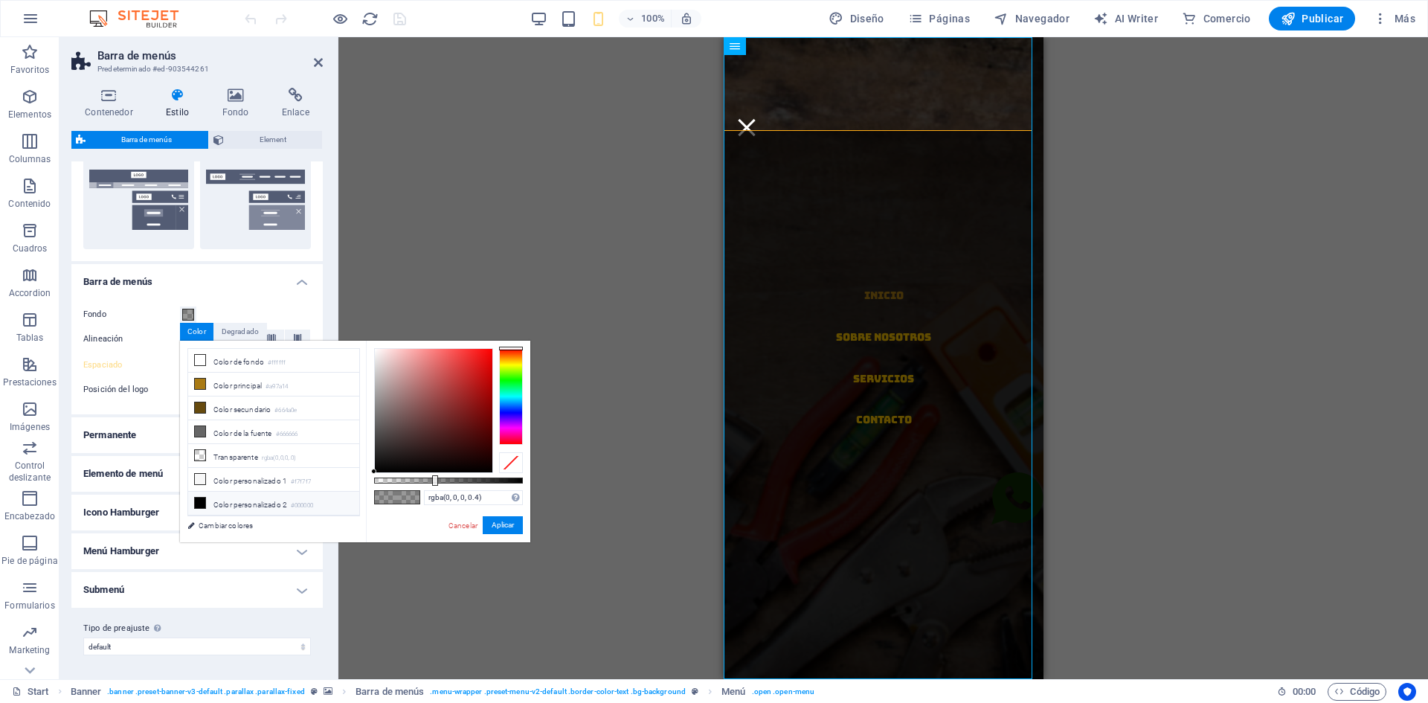
click at [196, 498] on icon at bounding box center [200, 503] width 10 height 10
click at [491, 519] on button "Aplicar" at bounding box center [503, 525] width 40 height 18
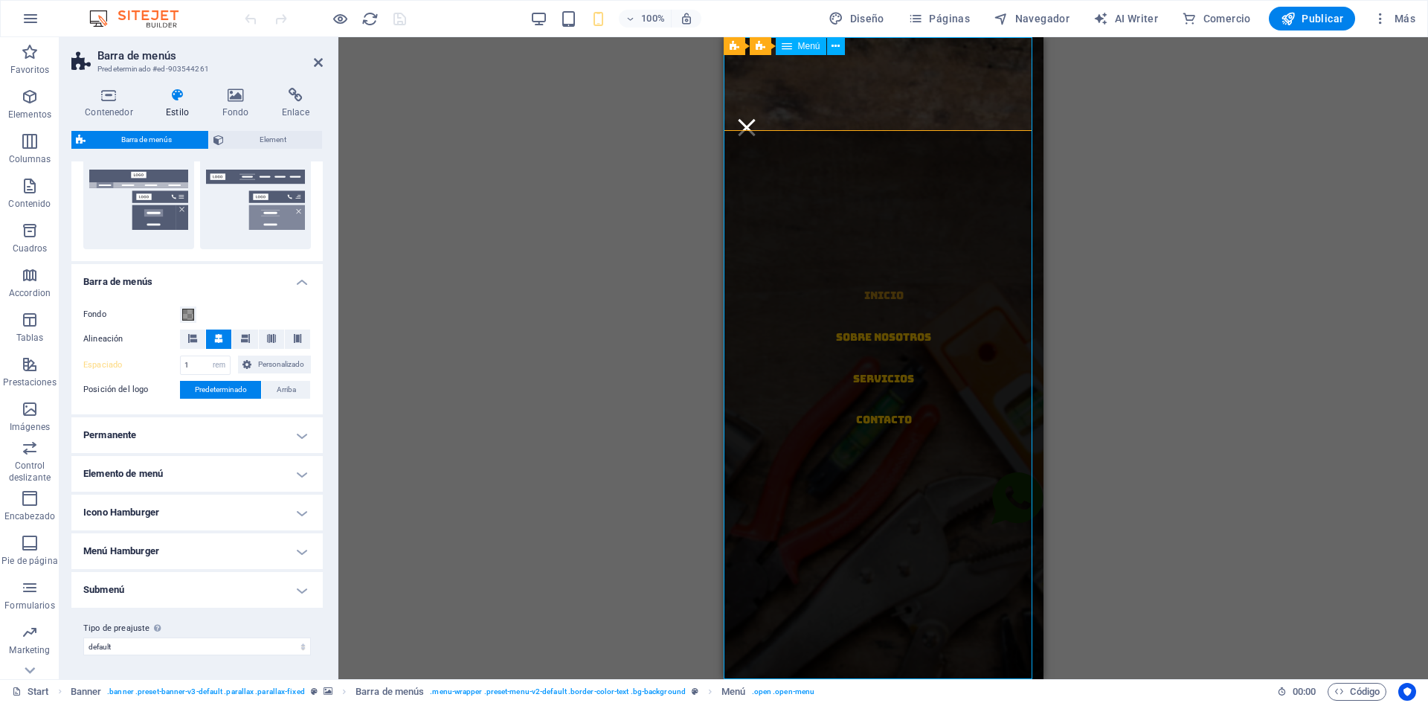
click at [987, 155] on nav "Inicio Sobre Nosotros Servicios Contacto" at bounding box center [883, 358] width 320 height 642
click at [757, 118] on div at bounding box center [746, 127] width 22 height 19
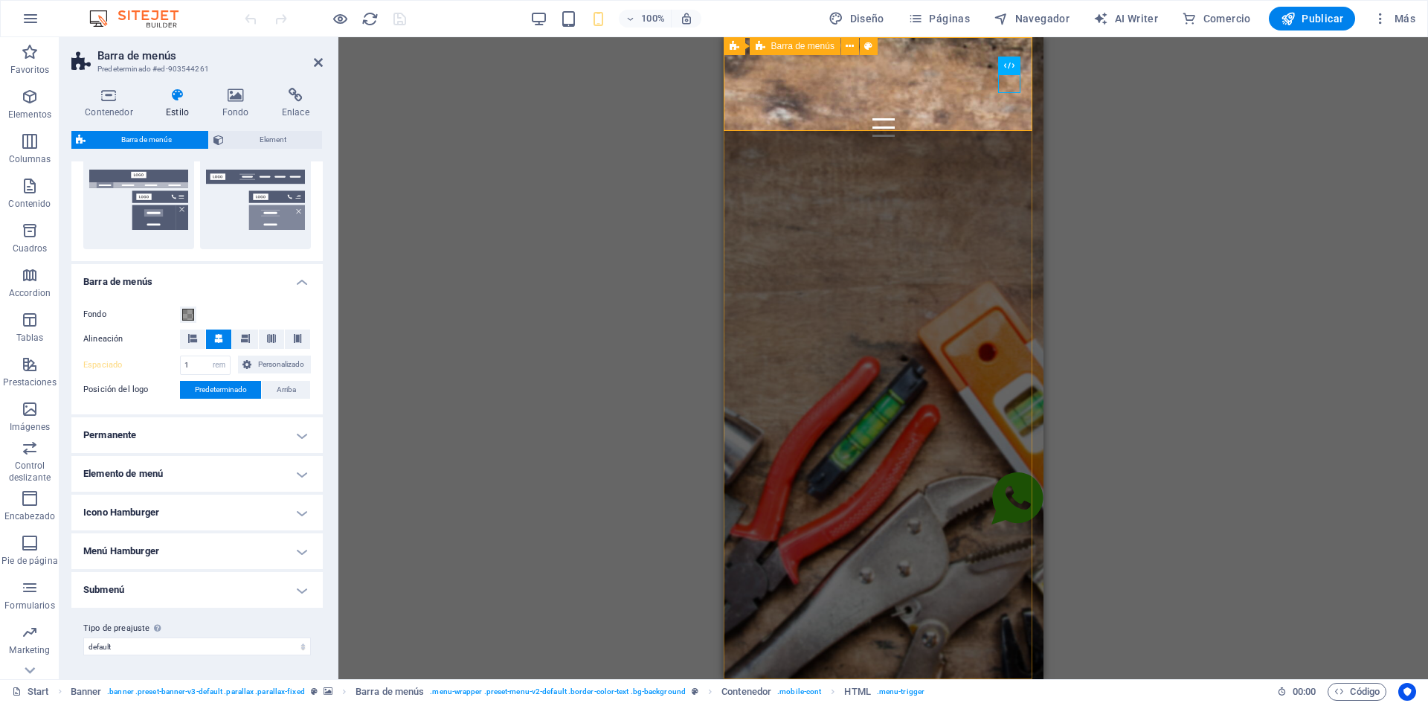
click at [962, 97] on div "Inicio Sobre Nosotros Servicios Contacto" at bounding box center [883, 115] width 320 height 157
click at [1015, 118] on div at bounding box center [883, 127] width 296 height 19
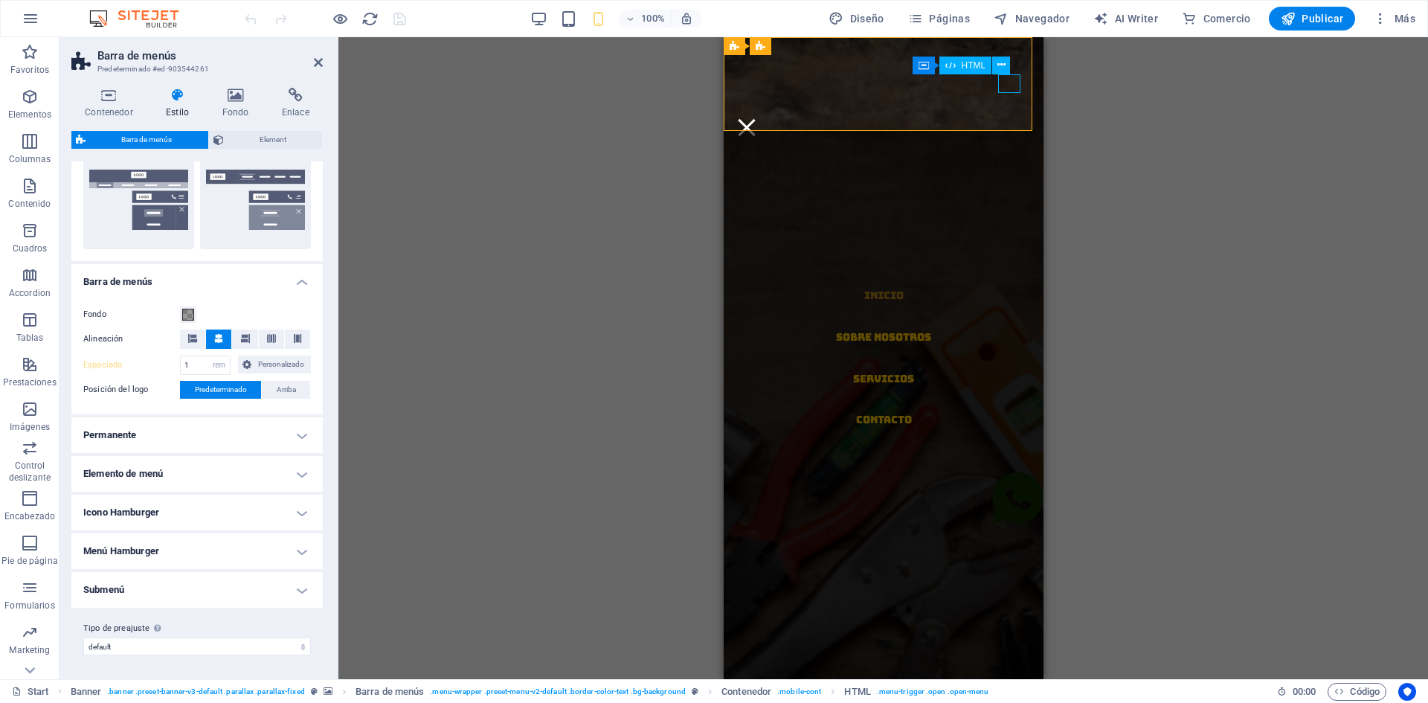
click at [757, 118] on div at bounding box center [746, 127] width 22 height 19
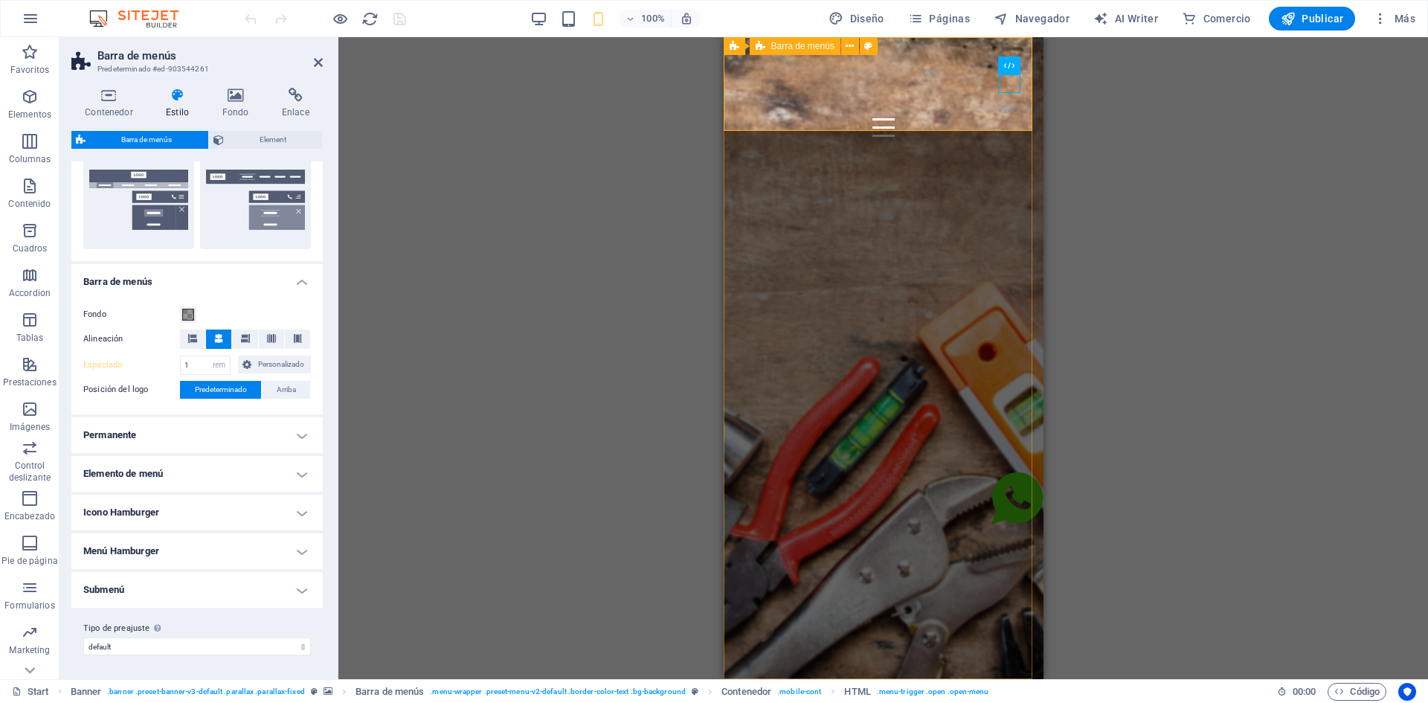
click at [980, 99] on div "Inicio Sobre Nosotros Servicios Contacto" at bounding box center [883, 115] width 320 height 157
click at [1007, 118] on div at bounding box center [883, 127] width 296 height 19
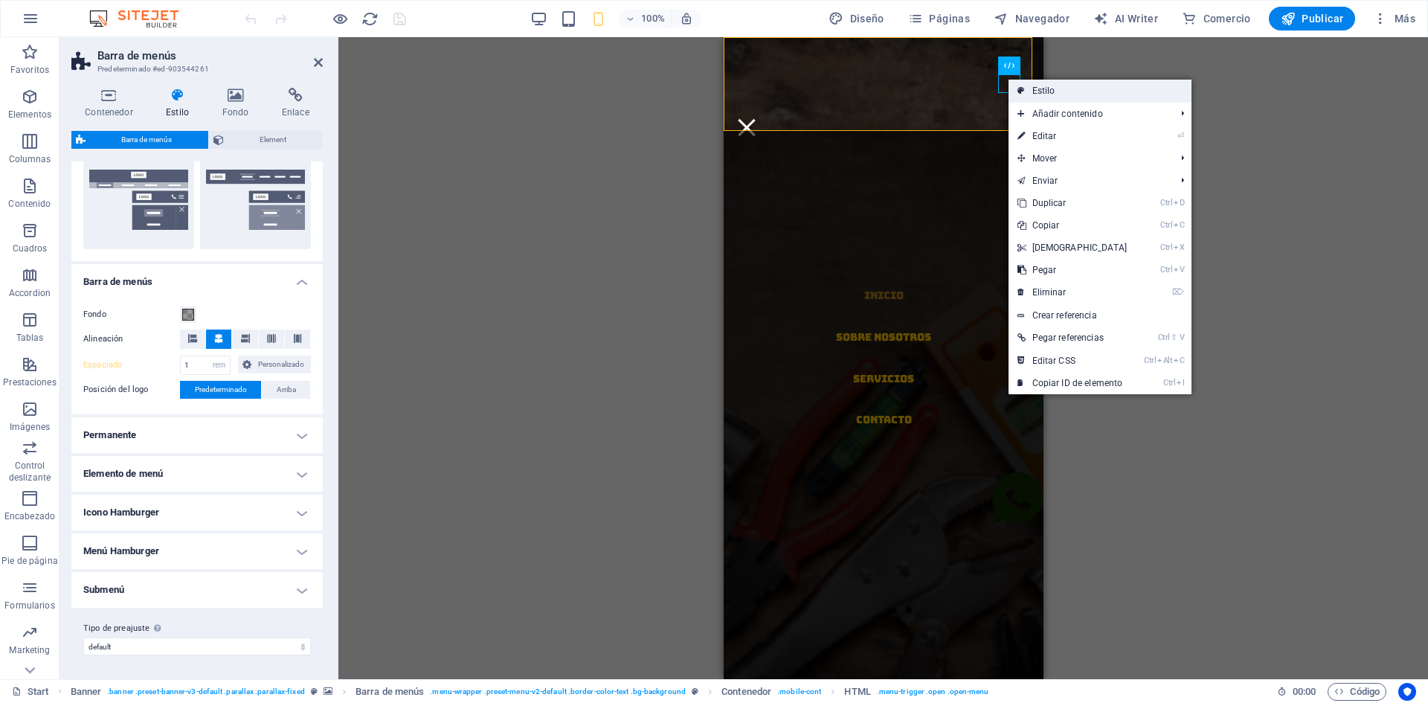
click at [1029, 89] on link "Estilo" at bounding box center [1101, 91] width 184 height 22
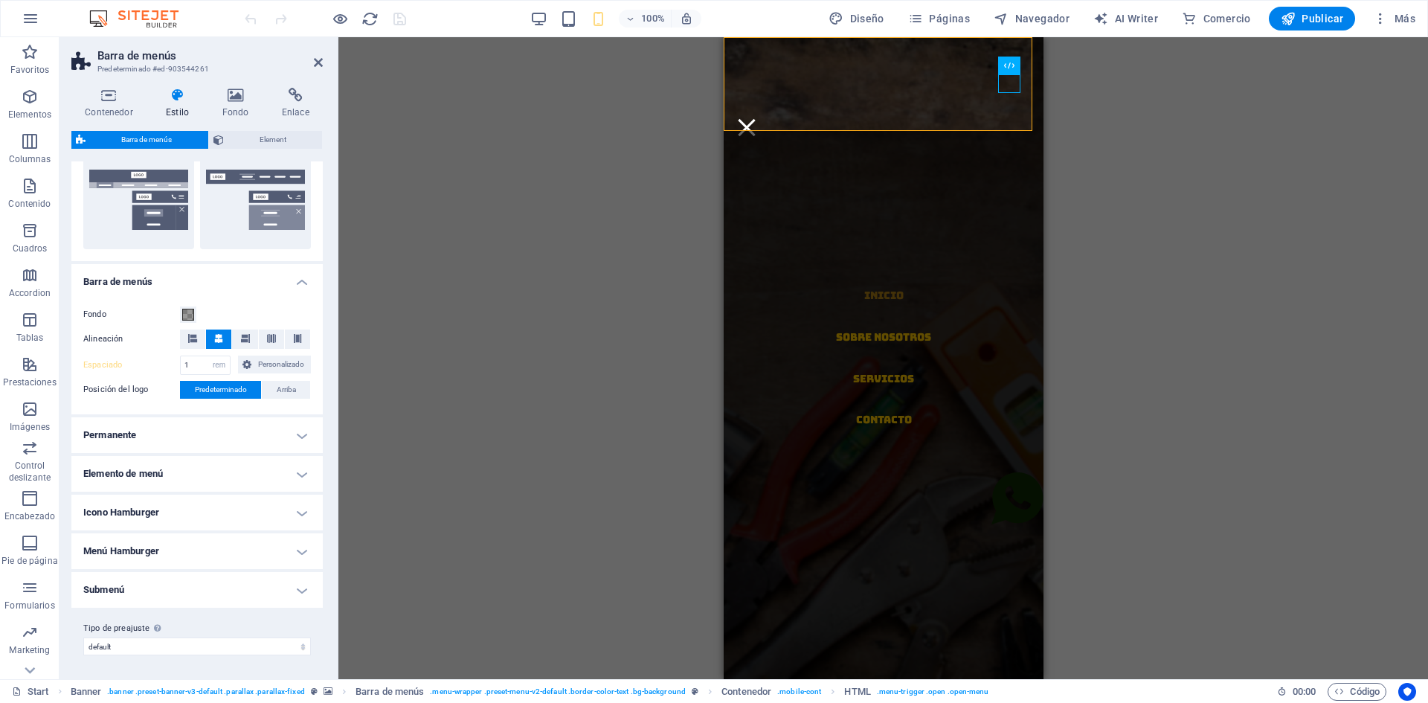
click at [516, 119] on div "Arrastra aquí para reemplazar el contenido existente. Si quieres crear un eleme…" at bounding box center [883, 358] width 1090 height 642
click at [1054, 94] on div "Arrastra aquí para reemplazar el contenido existente. Si quieres crear un eleme…" at bounding box center [883, 358] width 1090 height 642
click at [757, 118] on div at bounding box center [746, 127] width 22 height 19
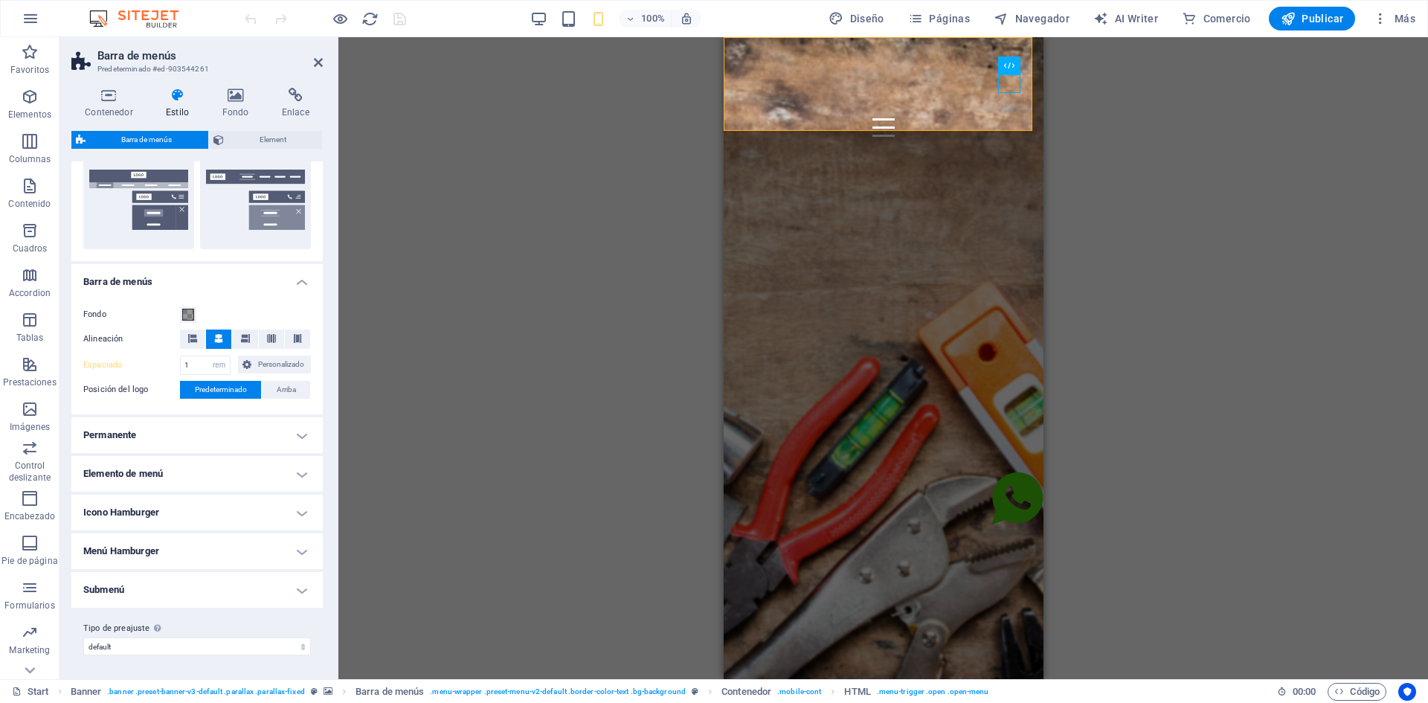
click at [254, 16] on div at bounding box center [325, 19] width 167 height 24
click at [457, 111] on div "Arrastra aquí para reemplazar el contenido existente. Si quieres crear un eleme…" at bounding box center [883, 358] width 1090 height 642
click at [250, 23] on div at bounding box center [325, 19] width 167 height 24
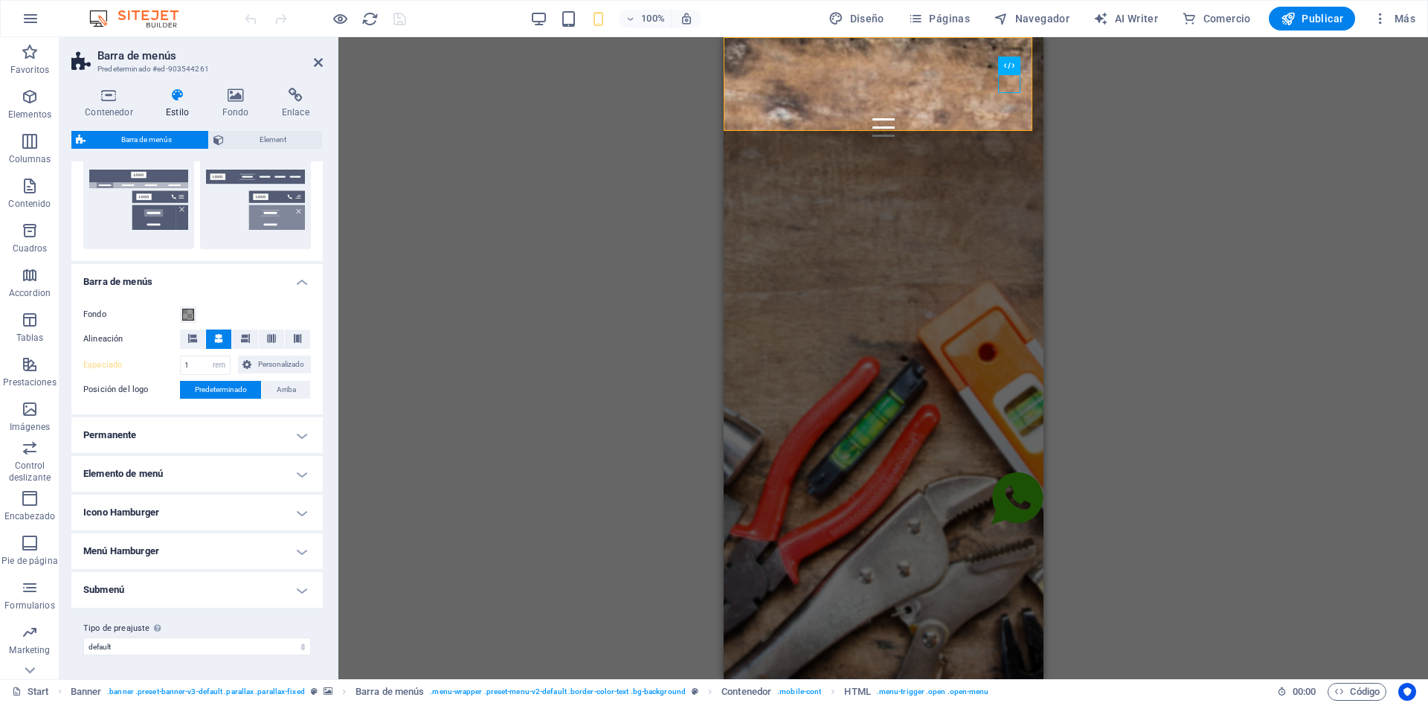
click at [430, 123] on div "Arrastra aquí para reemplazar el contenido existente. Si quieres crear un eleme…" at bounding box center [883, 358] width 1090 height 642
click at [985, 80] on div "Inicio Sobre Nosotros Servicios Contacto" at bounding box center [883, 115] width 320 height 157
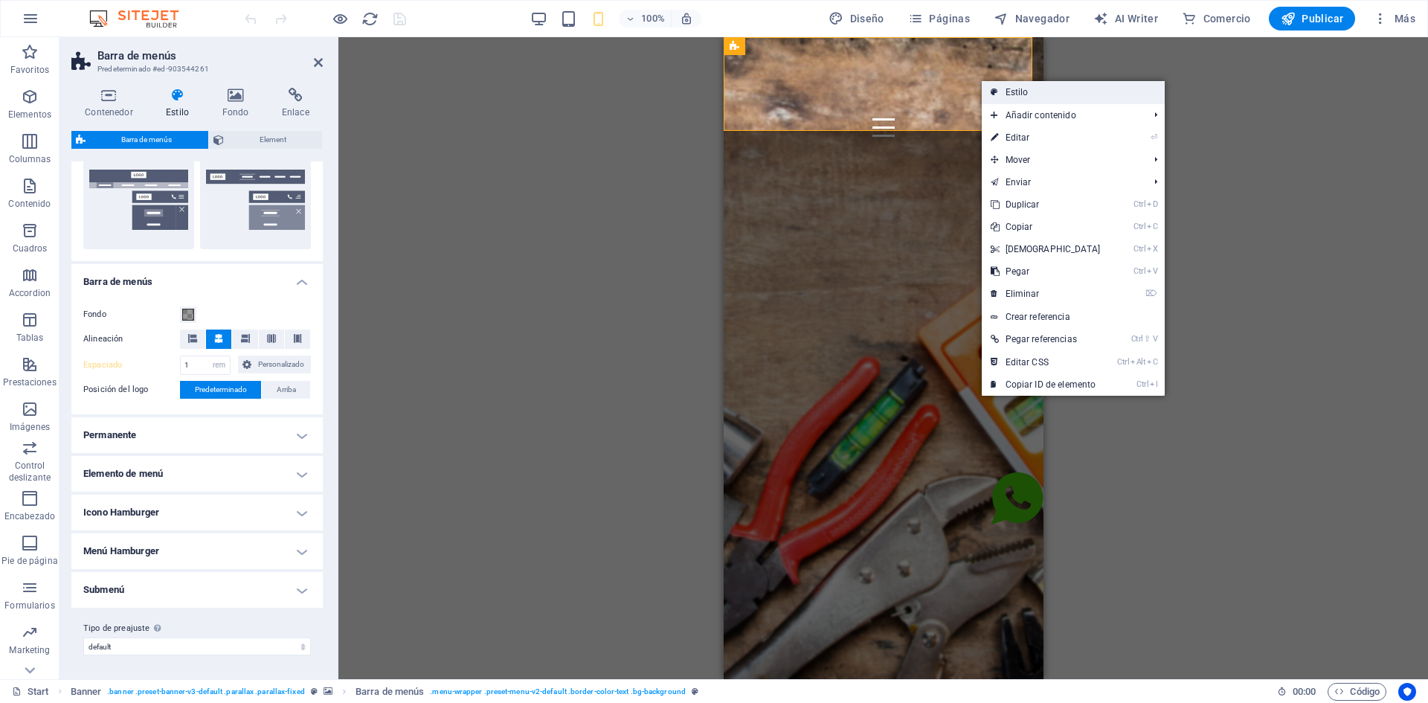
click at [1000, 89] on link "Estilo" at bounding box center [1074, 92] width 184 height 22
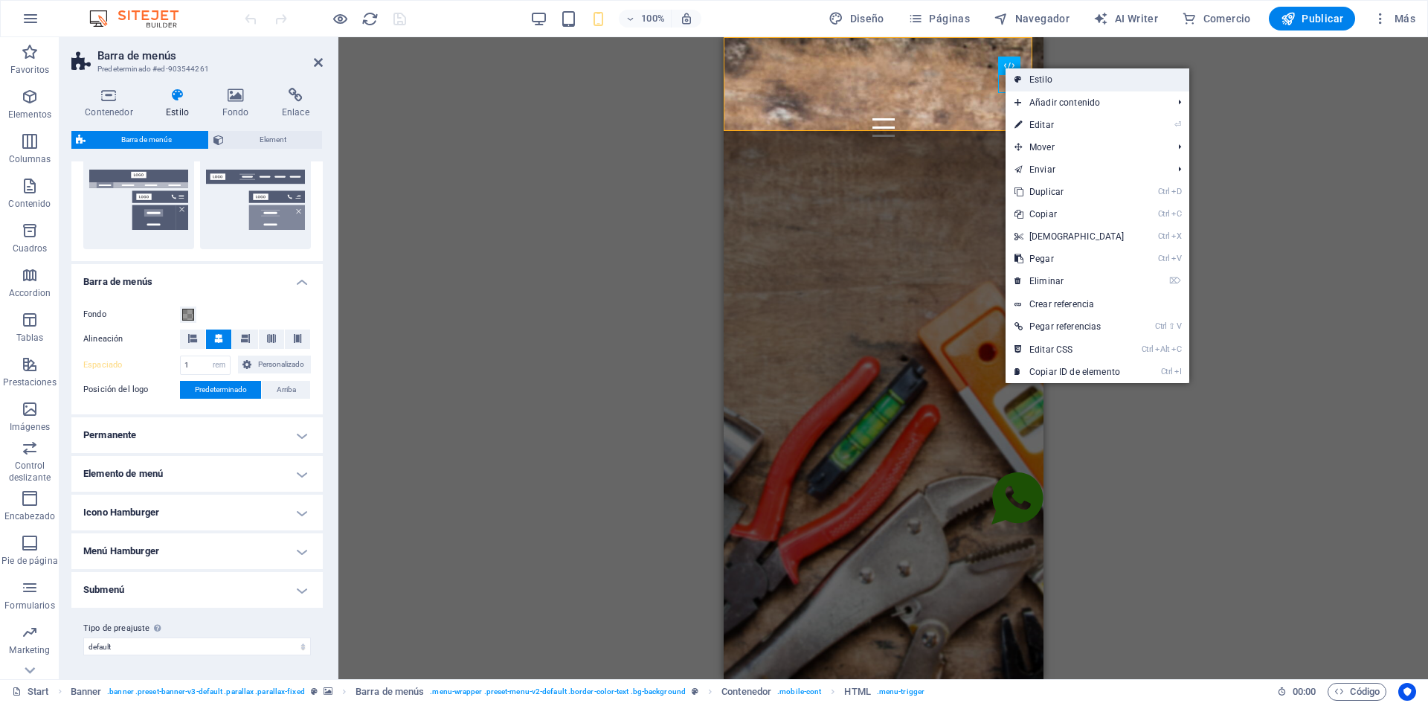
click at [1029, 80] on link "Estilo" at bounding box center [1098, 79] width 184 height 22
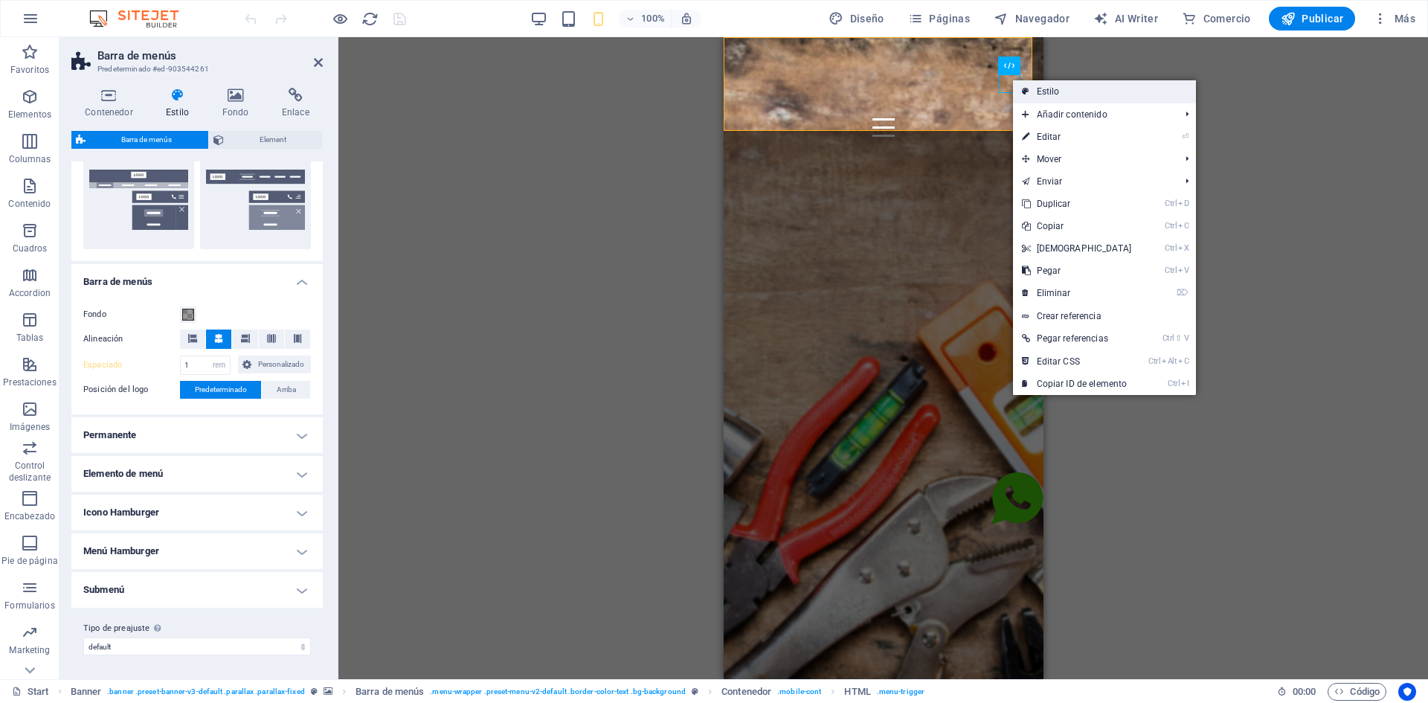
click at [1036, 92] on link "Estilo" at bounding box center [1105, 91] width 184 height 22
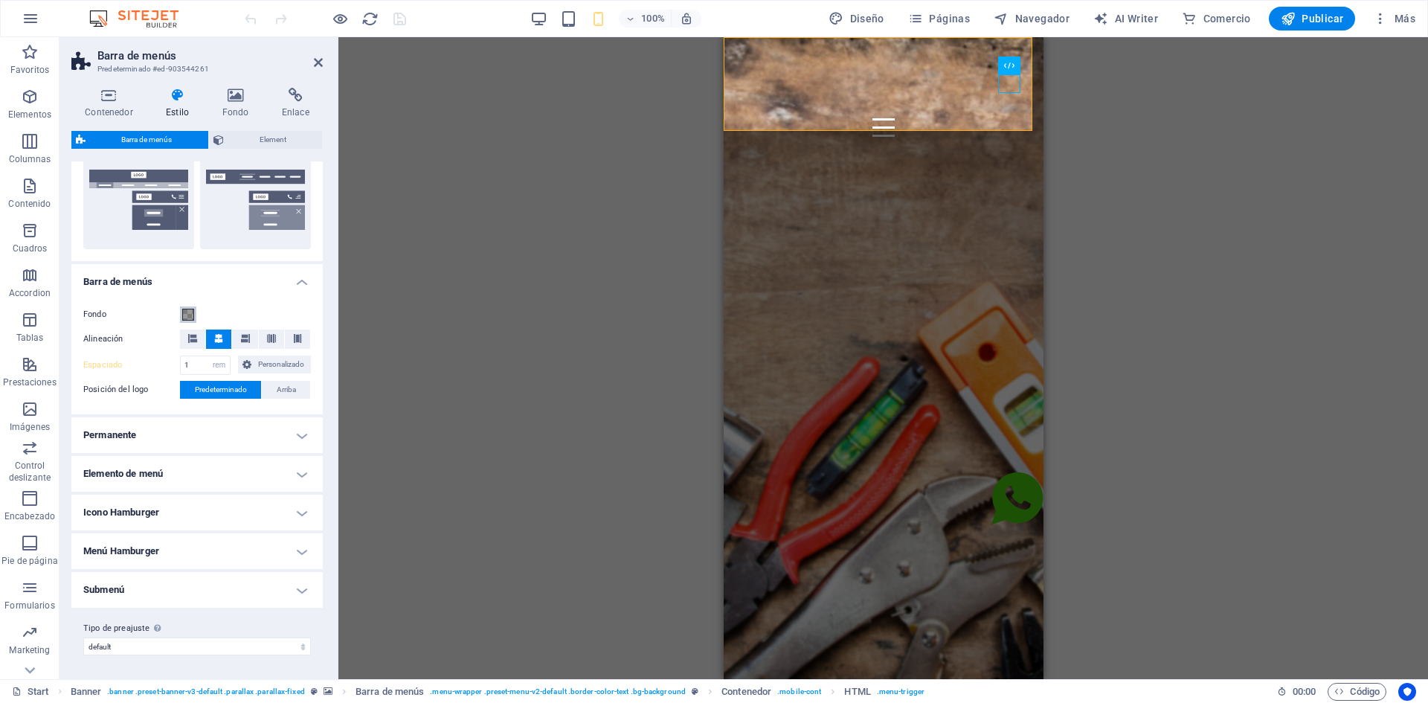
click at [190, 312] on span at bounding box center [188, 315] width 12 height 12
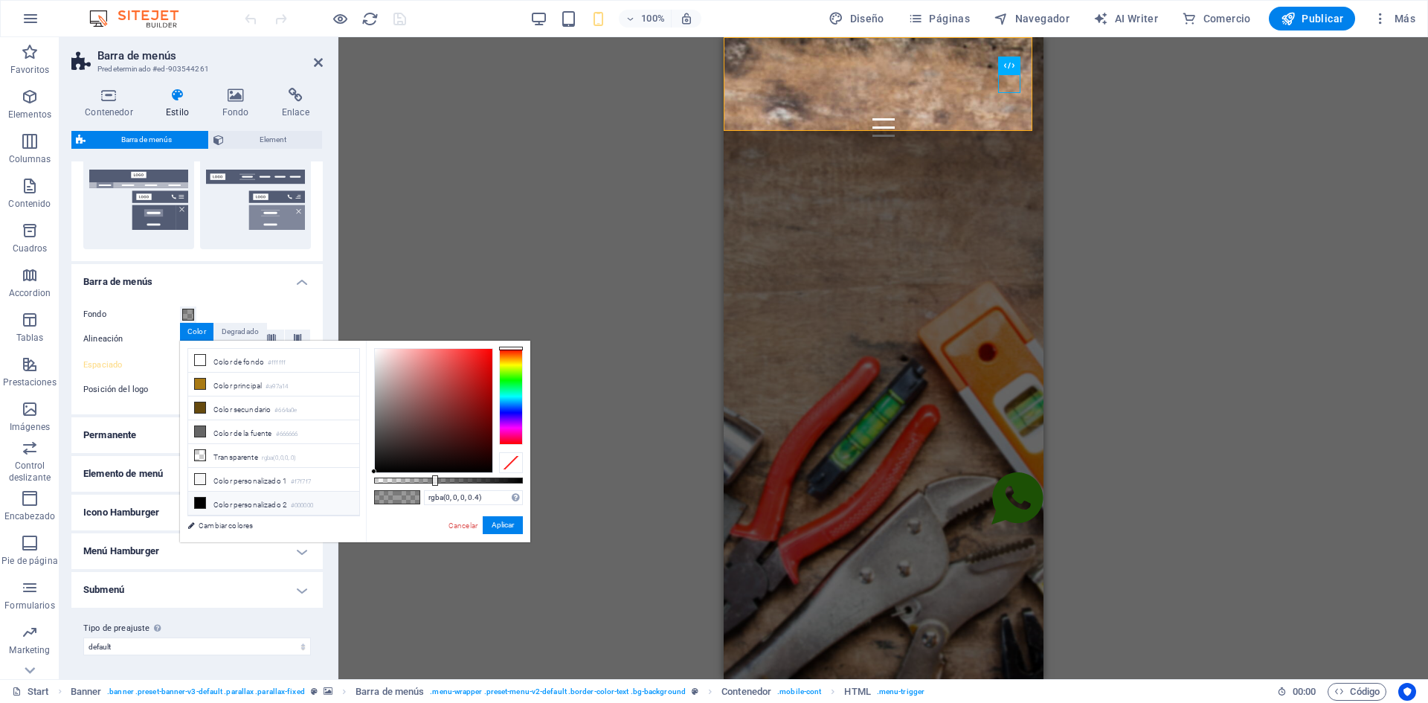
click at [259, 501] on li "Color personalizado 2 #000000" at bounding box center [273, 504] width 171 height 24
click at [199, 498] on icon at bounding box center [200, 503] width 10 height 10
click at [234, 382] on li "Color principal #a97a14" at bounding box center [273, 385] width 171 height 24
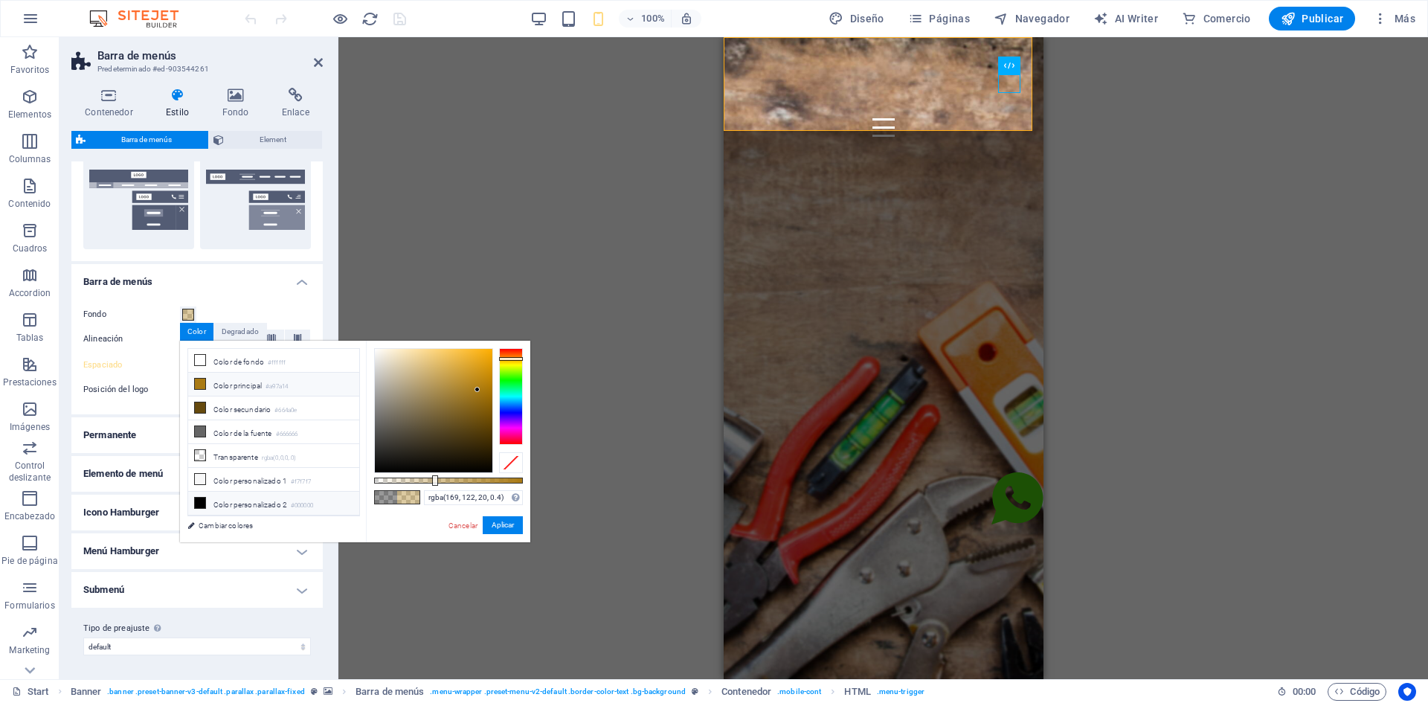
click at [201, 503] on icon at bounding box center [200, 503] width 10 height 10
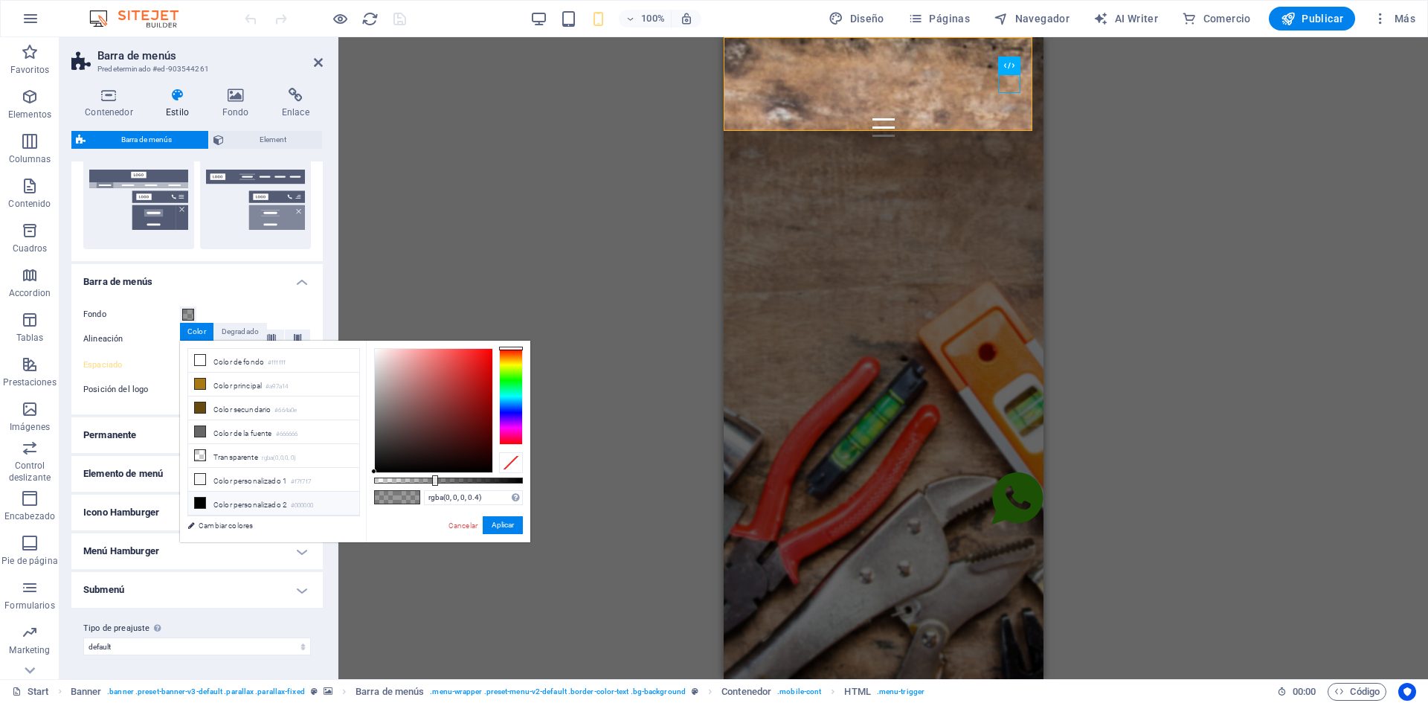
click at [219, 498] on li "Color personalizado 2 #000000" at bounding box center [273, 504] width 171 height 24
type input "rgba(0, 0, 0, 0.99)"
drag, startPoint x: 435, startPoint y: 484, endPoint x: 521, endPoint y: 481, distance: 86.3
click at [521, 481] on div at bounding box center [523, 480] width 6 height 10
click at [518, 531] on button "Aplicar" at bounding box center [503, 525] width 40 height 18
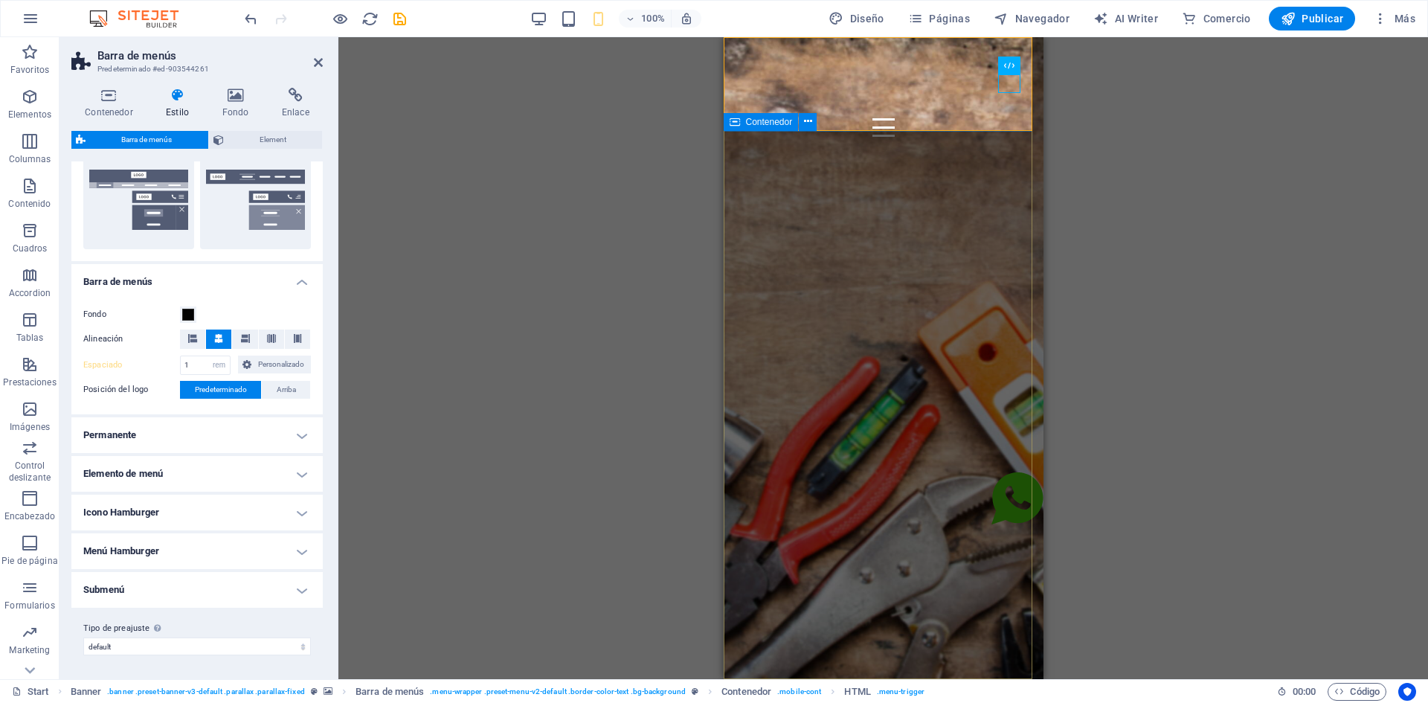
click at [980, 119] on div "Inicio Sobre Nosotros Servicios Contacto" at bounding box center [883, 115] width 320 height 157
click at [1005, 118] on div at bounding box center [883, 127] width 296 height 19
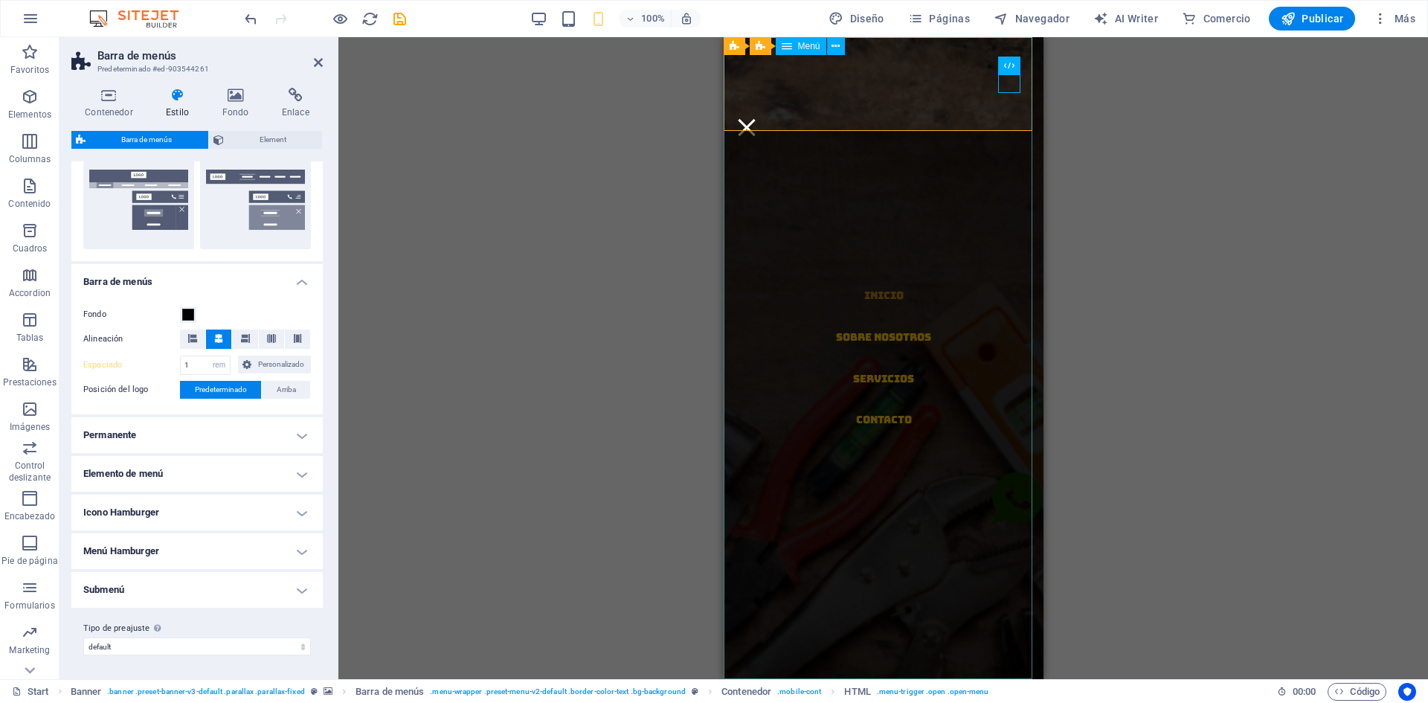
click at [964, 92] on nav "Inicio Sobre Nosotros Servicios Contacto" at bounding box center [883, 358] width 320 height 642
click at [1012, 68] on div "Contenedor HTML" at bounding box center [967, 66] width 108 height 19
click at [1001, 66] on icon at bounding box center [1002, 65] width 8 height 16
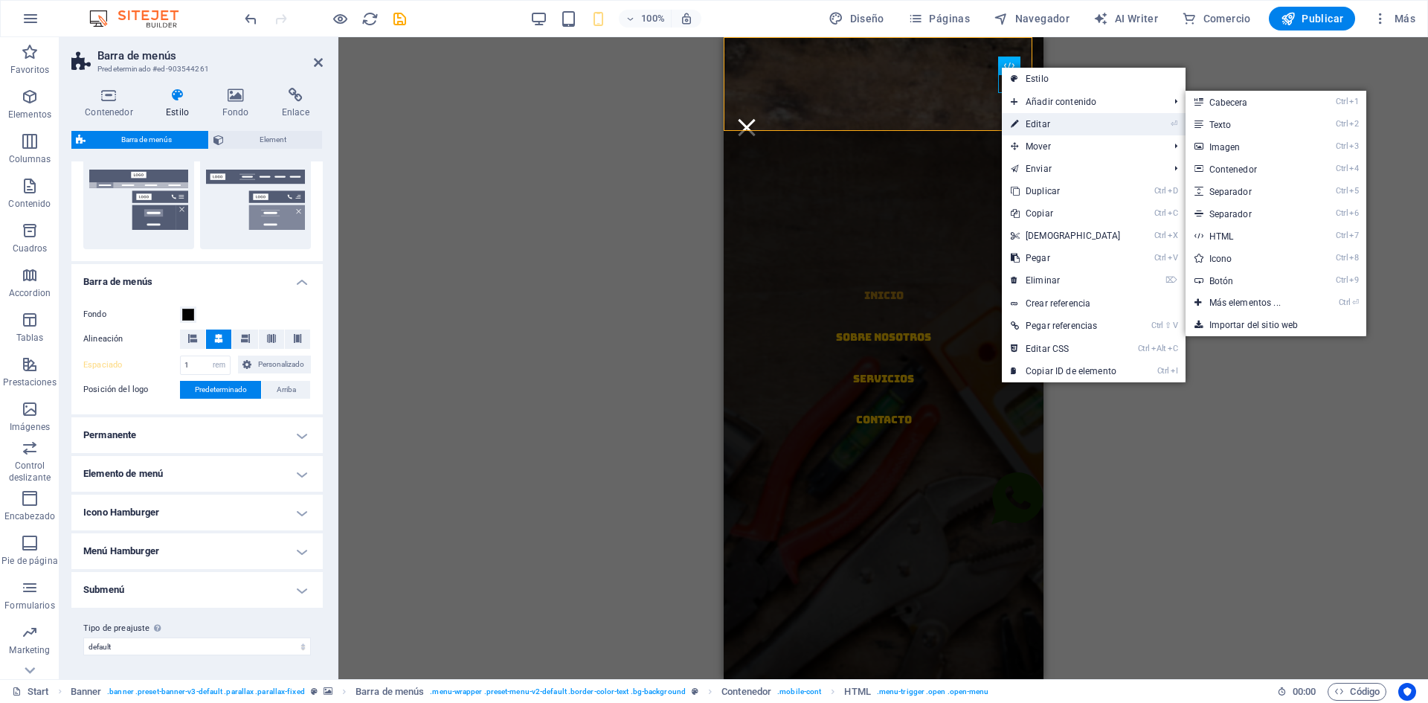
click at [1068, 125] on link "⏎ Editar" at bounding box center [1066, 124] width 128 height 22
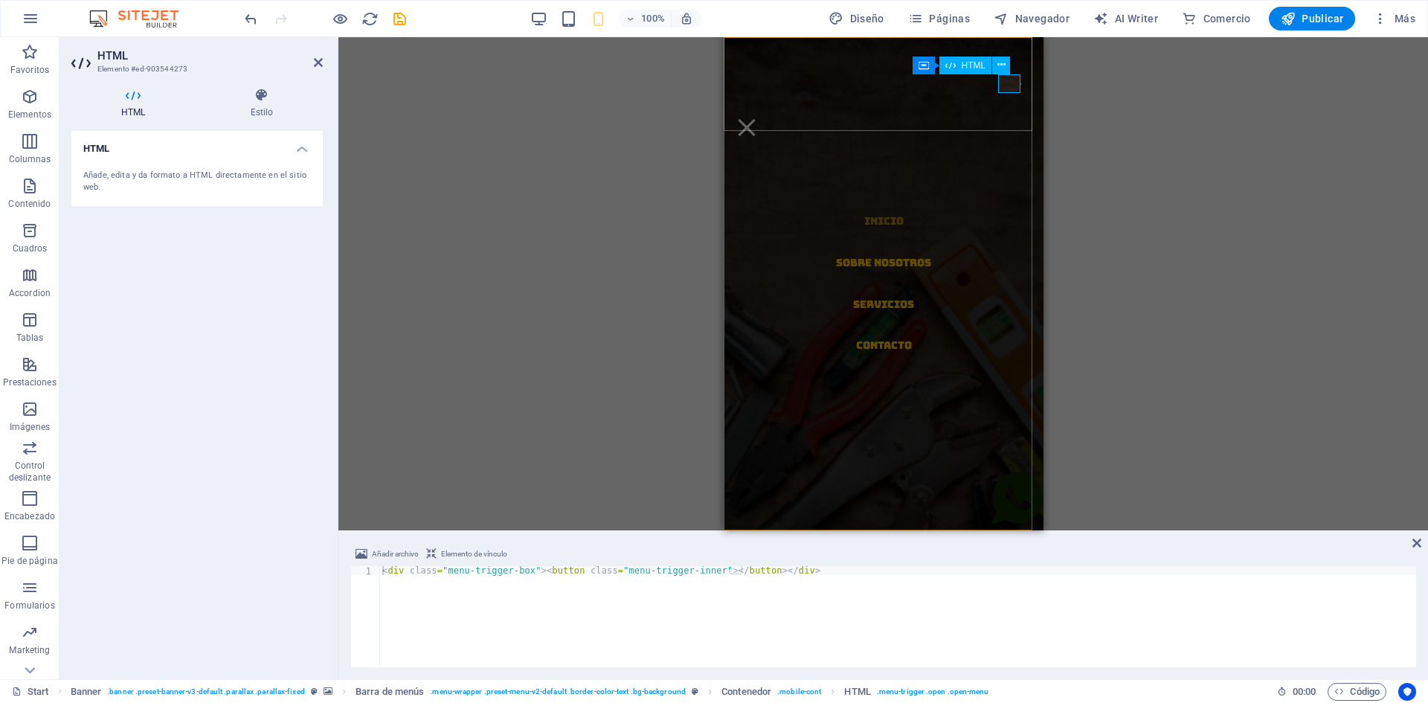
click at [757, 118] on div at bounding box center [746, 127] width 22 height 19
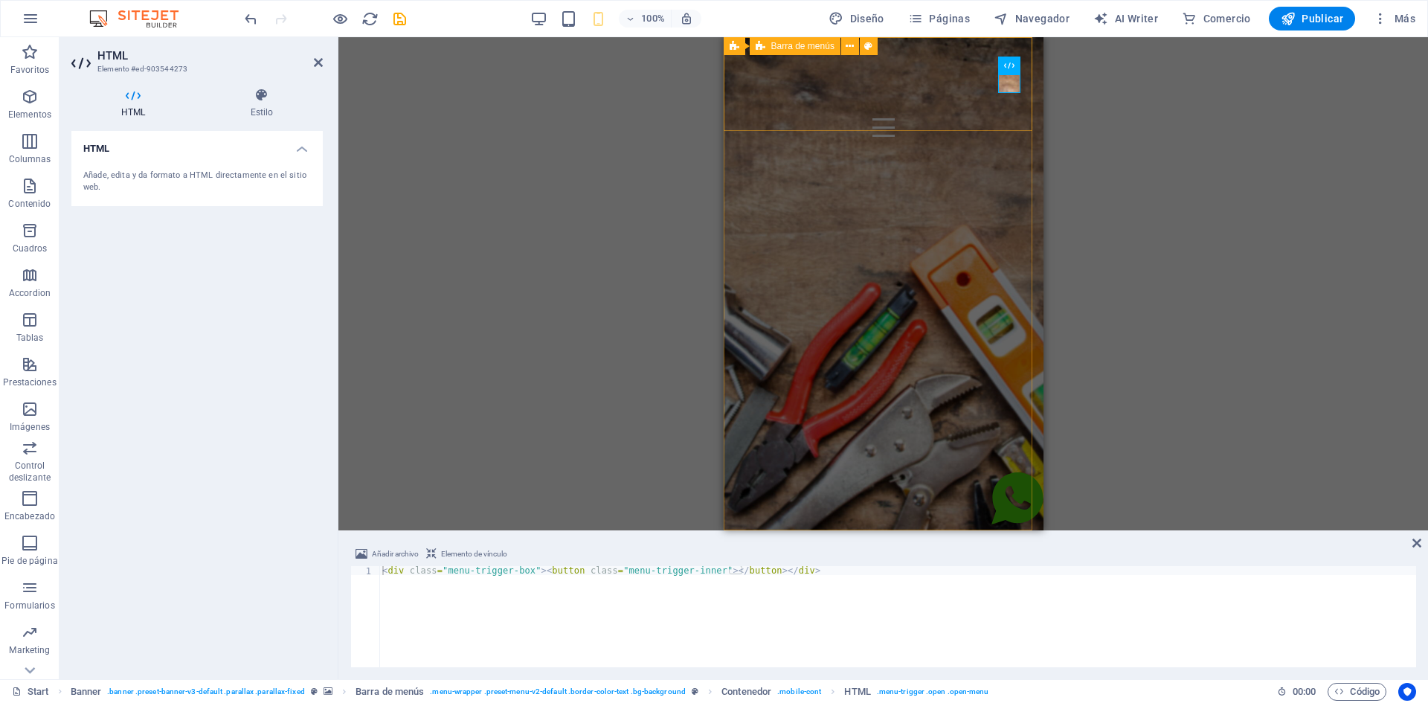
click at [963, 106] on div "Inicio Sobre Nosotros Servicios Contacto" at bounding box center [883, 115] width 320 height 157
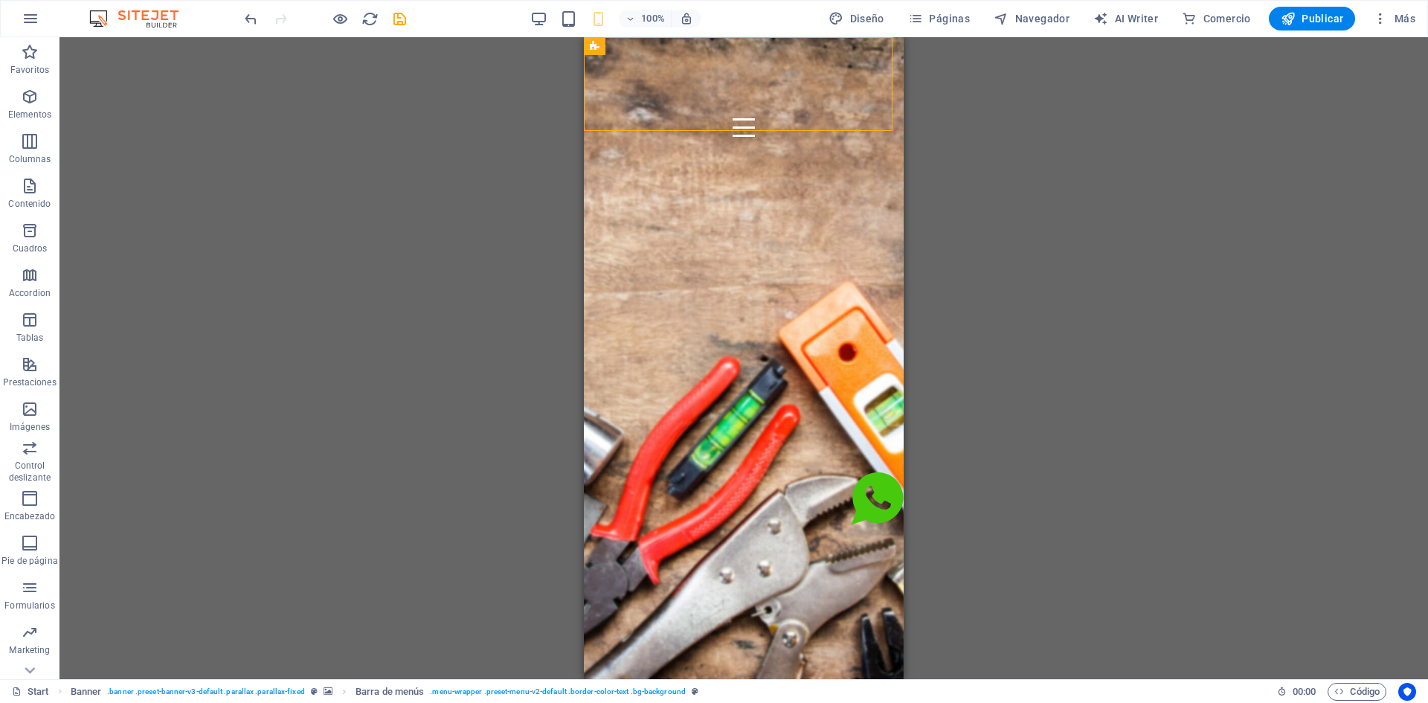
click at [956, 89] on div "H2 Contenedor Contenedor Banner Contenedor Separador Texto Texto Texto Banner B…" at bounding box center [744, 358] width 1369 height 642
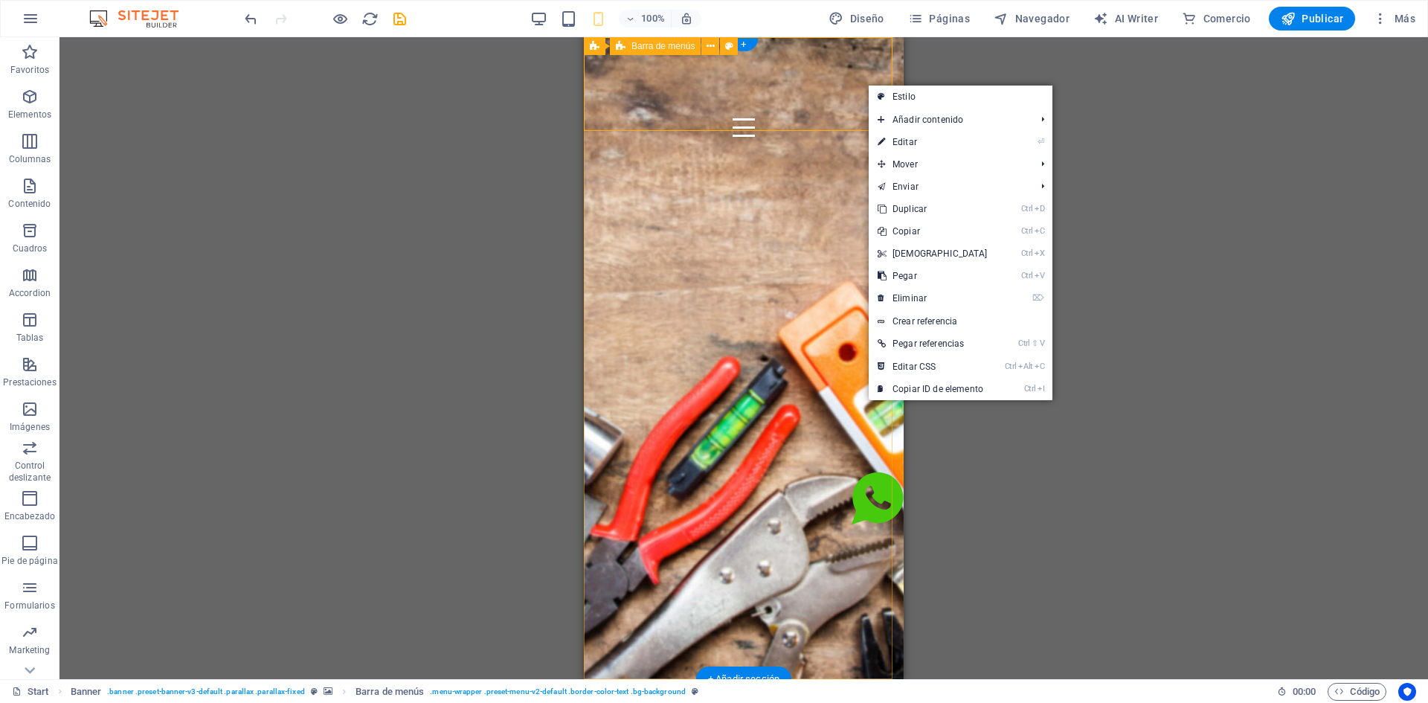
click at [833, 88] on div "Inicio Sobre Nosotros Servicios Contacto" at bounding box center [744, 115] width 320 height 157
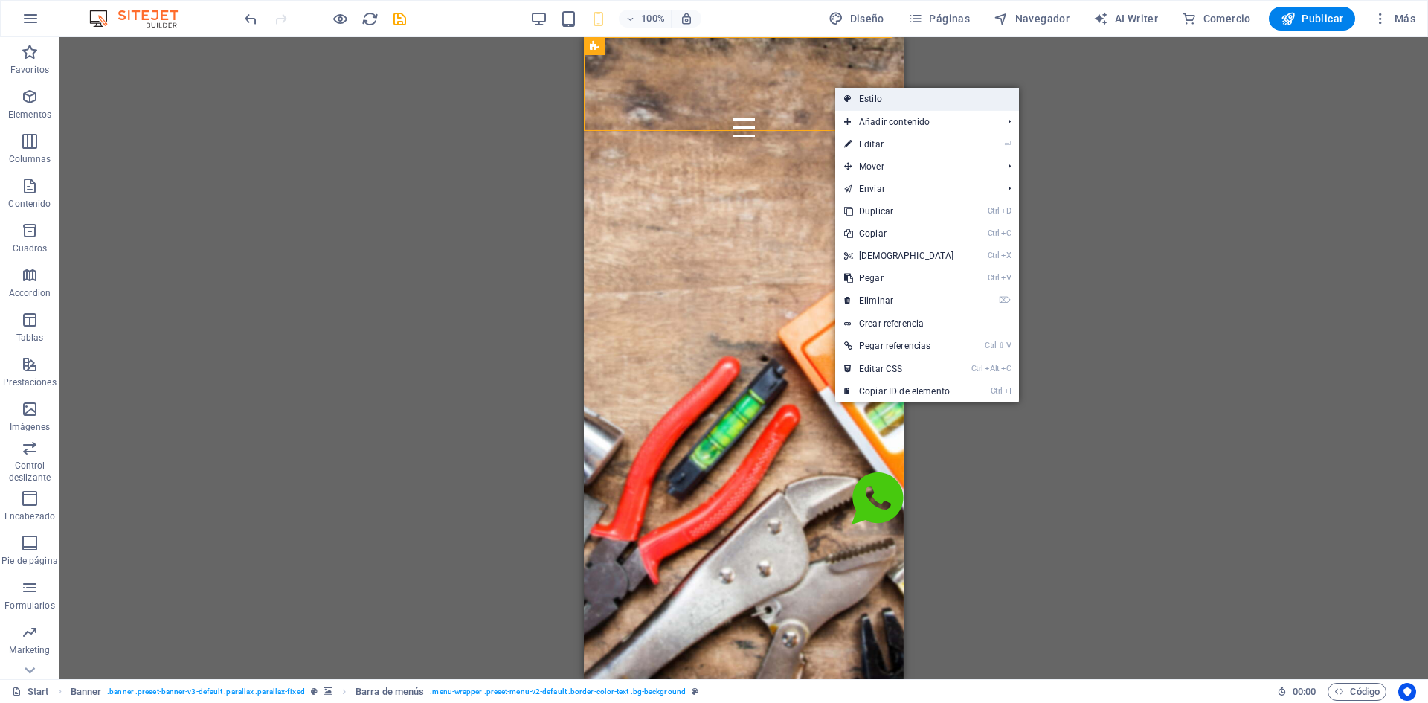
click at [866, 103] on link "Estilo" at bounding box center [927, 99] width 184 height 22
select select "rem"
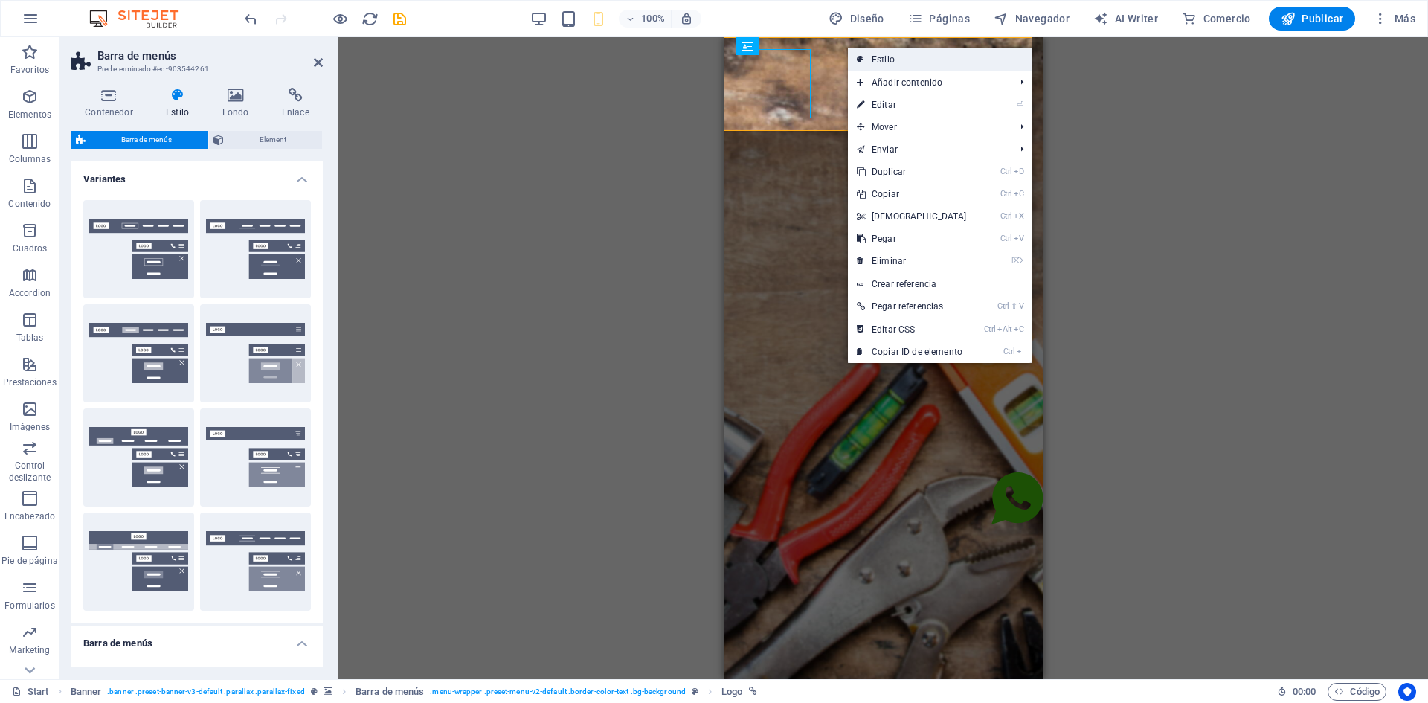
click at [878, 58] on link "Estilo" at bounding box center [940, 59] width 184 height 22
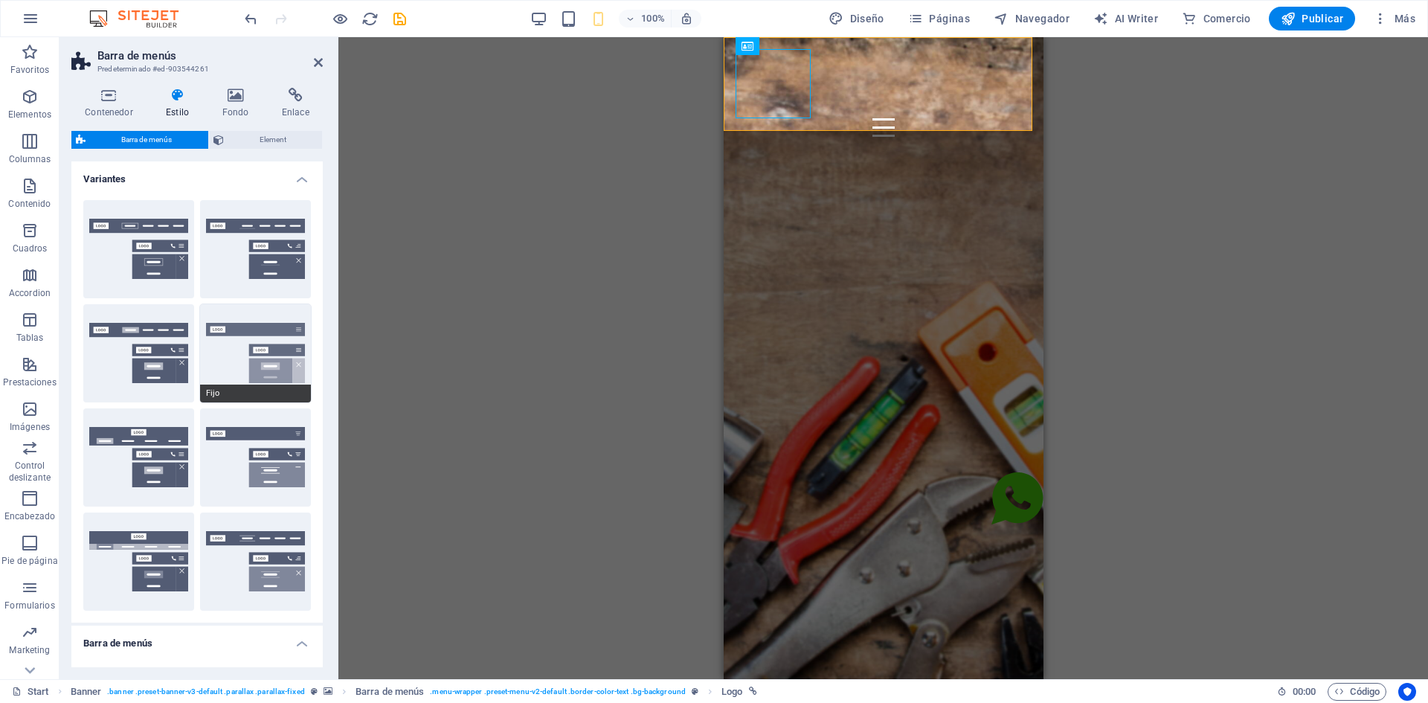
scroll to position [298, 0]
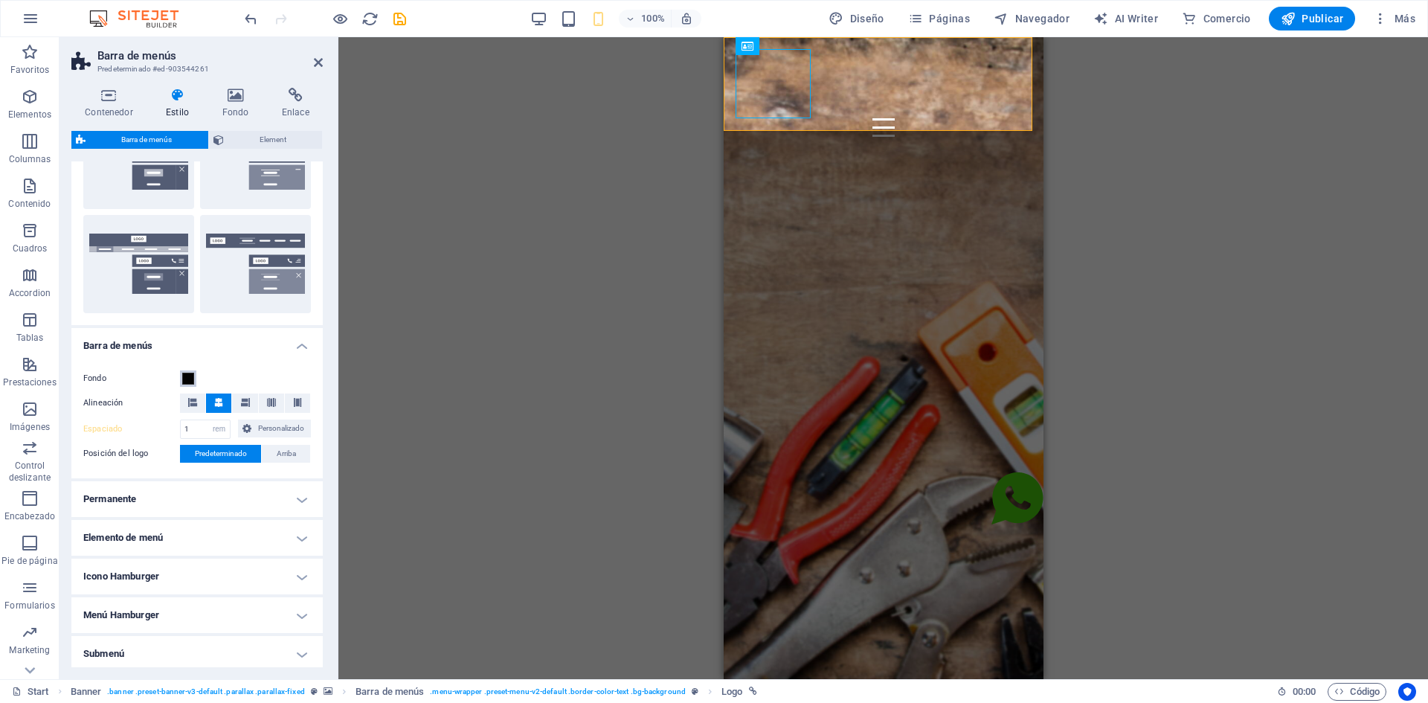
click at [192, 377] on span at bounding box center [188, 379] width 12 height 12
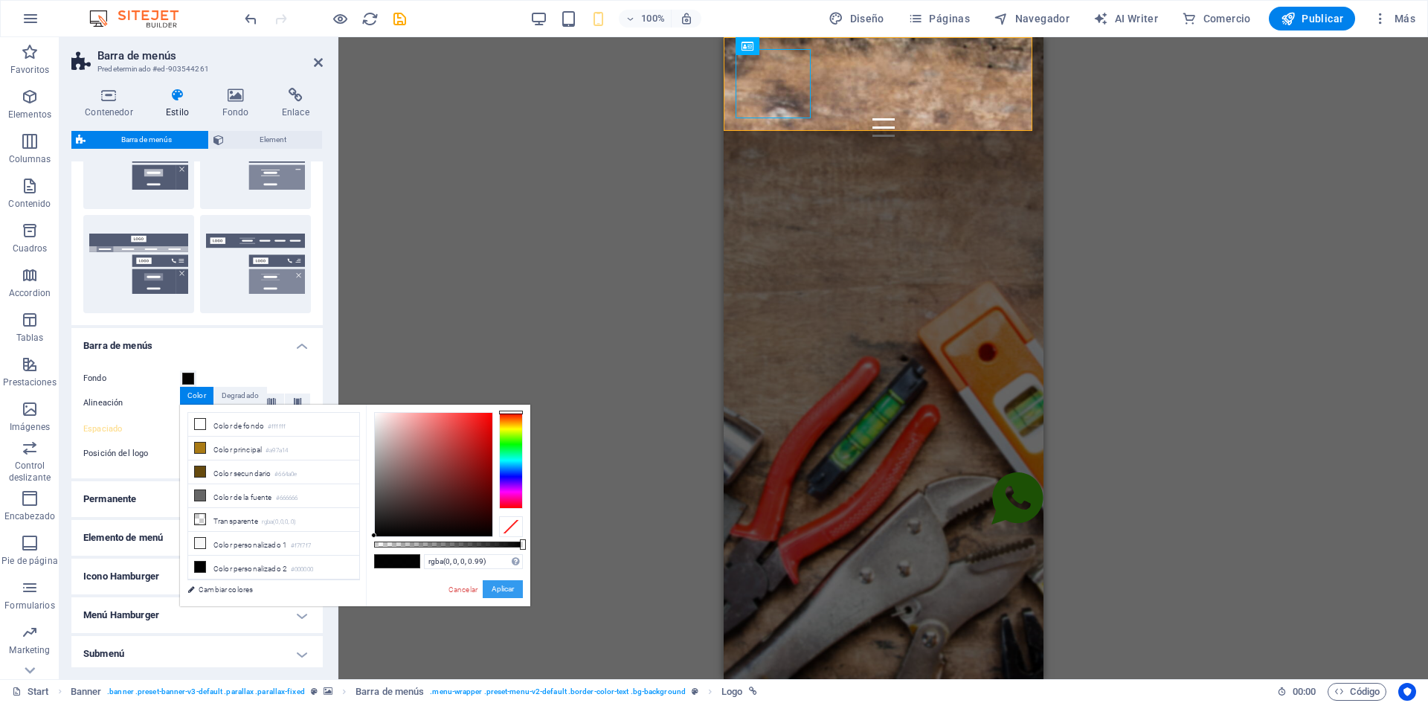
click at [488, 592] on button "Aplicar" at bounding box center [503, 589] width 40 height 18
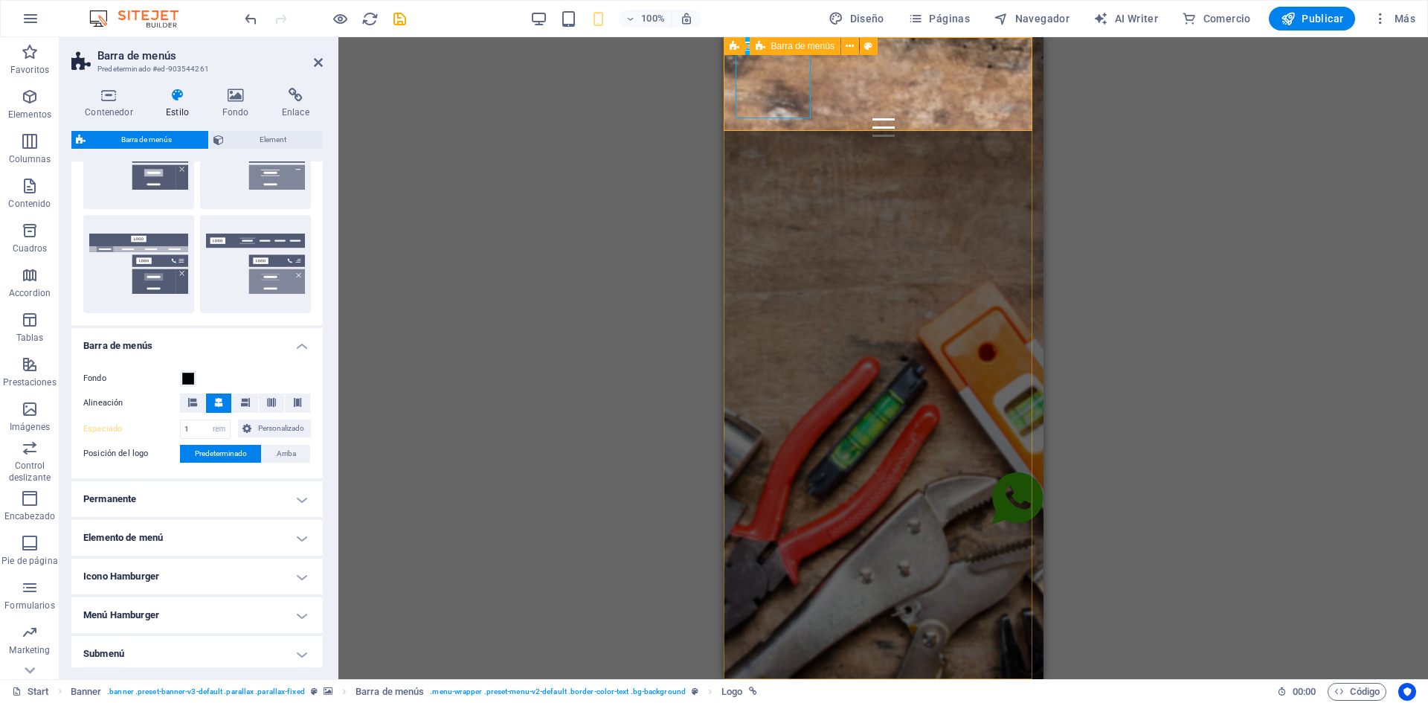
click at [938, 116] on div "Inicio Sobre Nosotros Servicios Contacto" at bounding box center [883, 115] width 320 height 157
click at [995, 97] on div "Inicio Sobre Nosotros Servicios Contacto" at bounding box center [883, 115] width 320 height 157
click at [1011, 74] on div "Contenedor HTML" at bounding box center [967, 66] width 108 height 19
click at [1012, 118] on div at bounding box center [883, 127] width 296 height 19
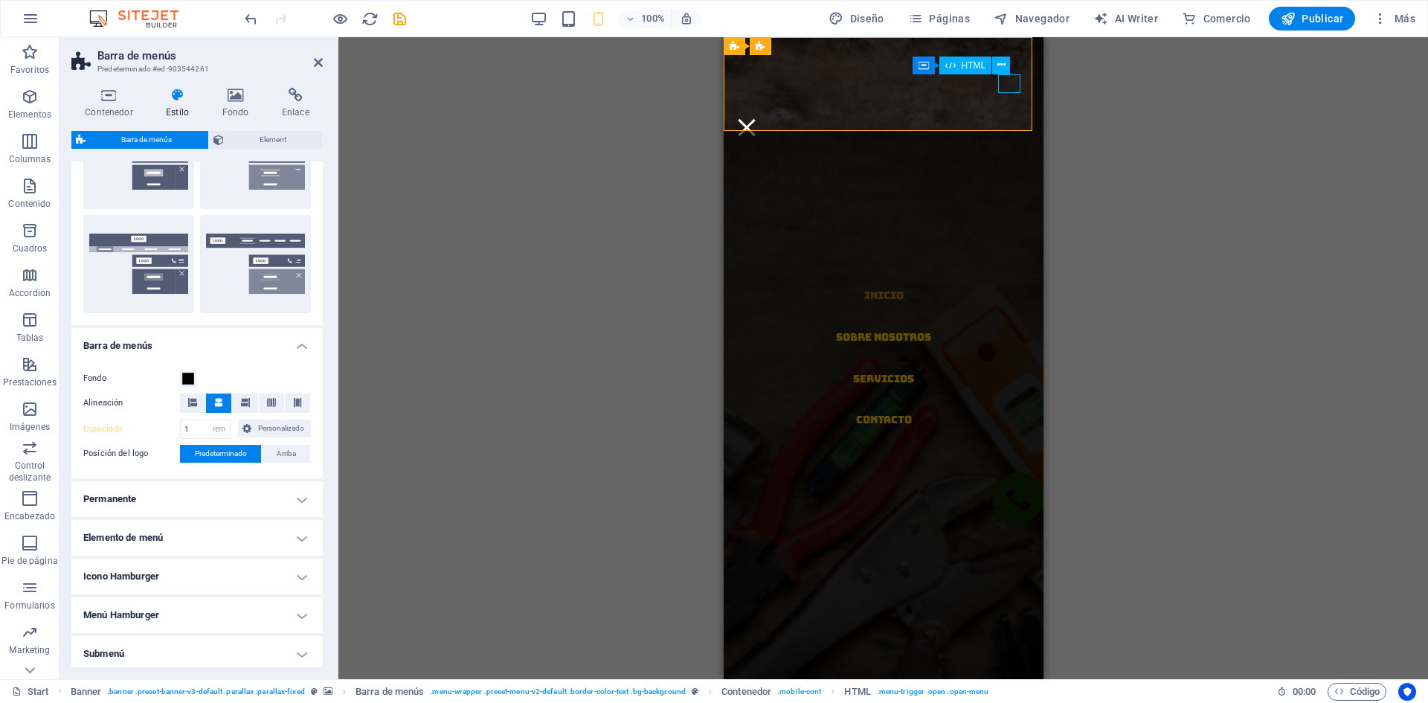
click at [757, 118] on div at bounding box center [746, 127] width 22 height 19
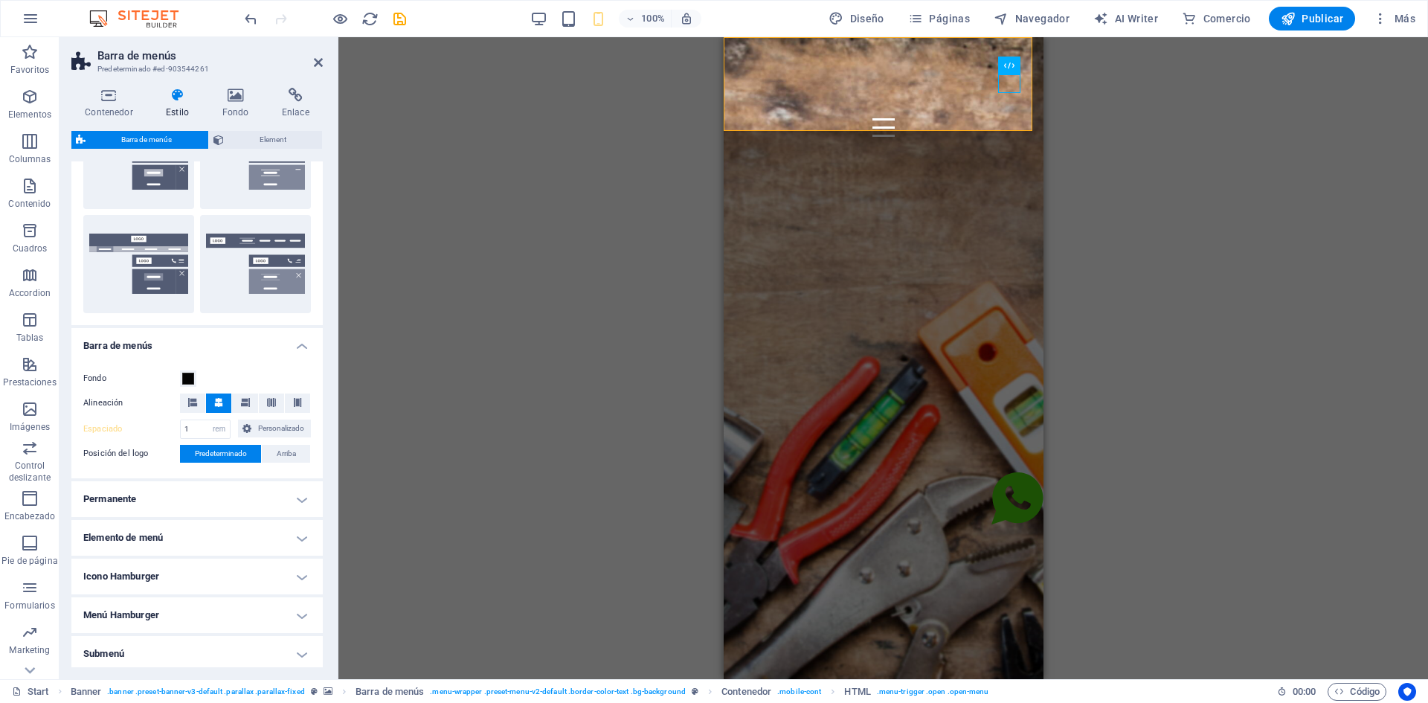
click at [241, 23] on div "100% Diseño Páginas Navegador AI Writer Comercio Publicar Más" at bounding box center [714, 19] width 1427 height 36
click at [256, 14] on icon "undo" at bounding box center [251, 18] width 17 height 17
click at [256, 14] on div at bounding box center [325, 19] width 167 height 24
